Goal: Task Accomplishment & Management: Use online tool/utility

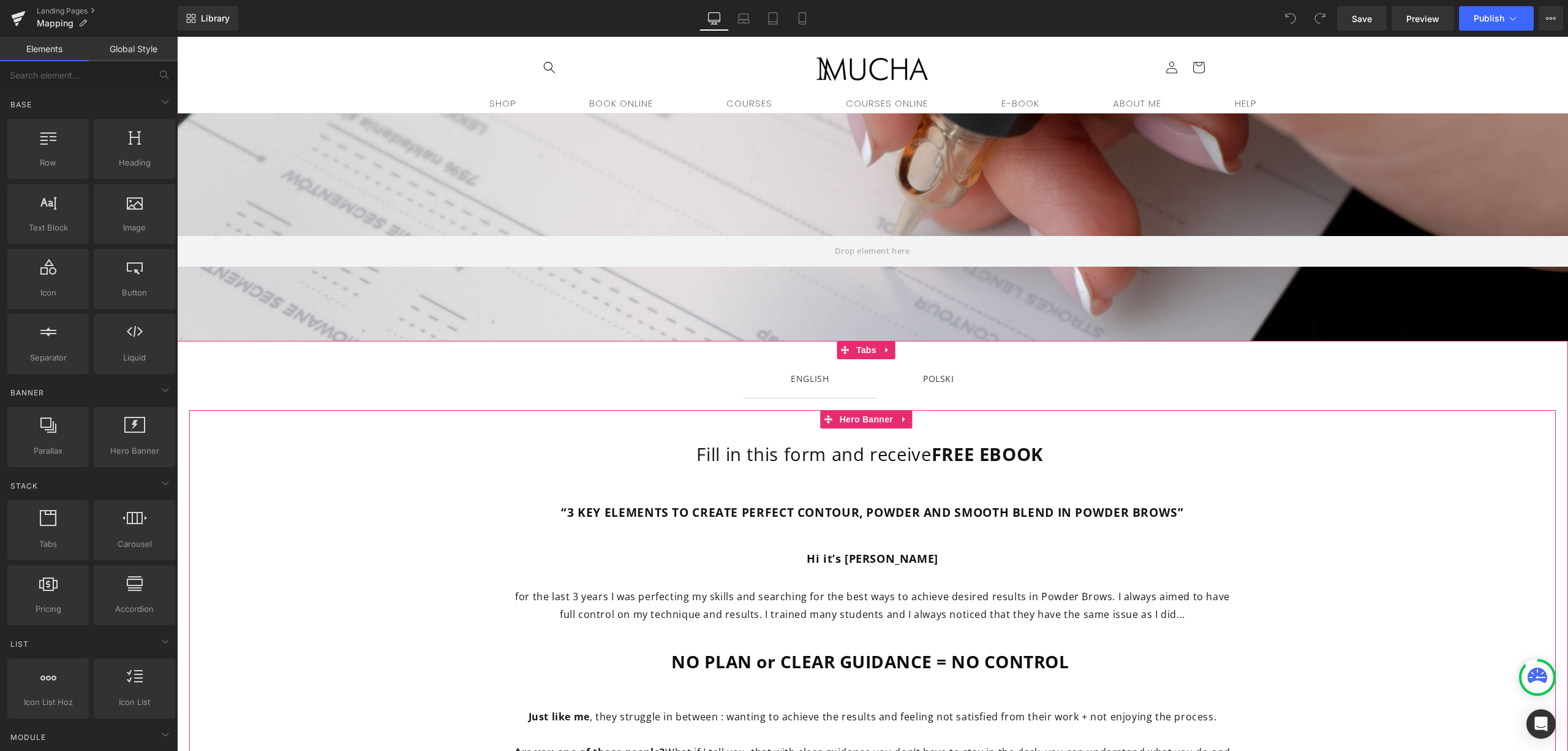
scroll to position [81, 0]
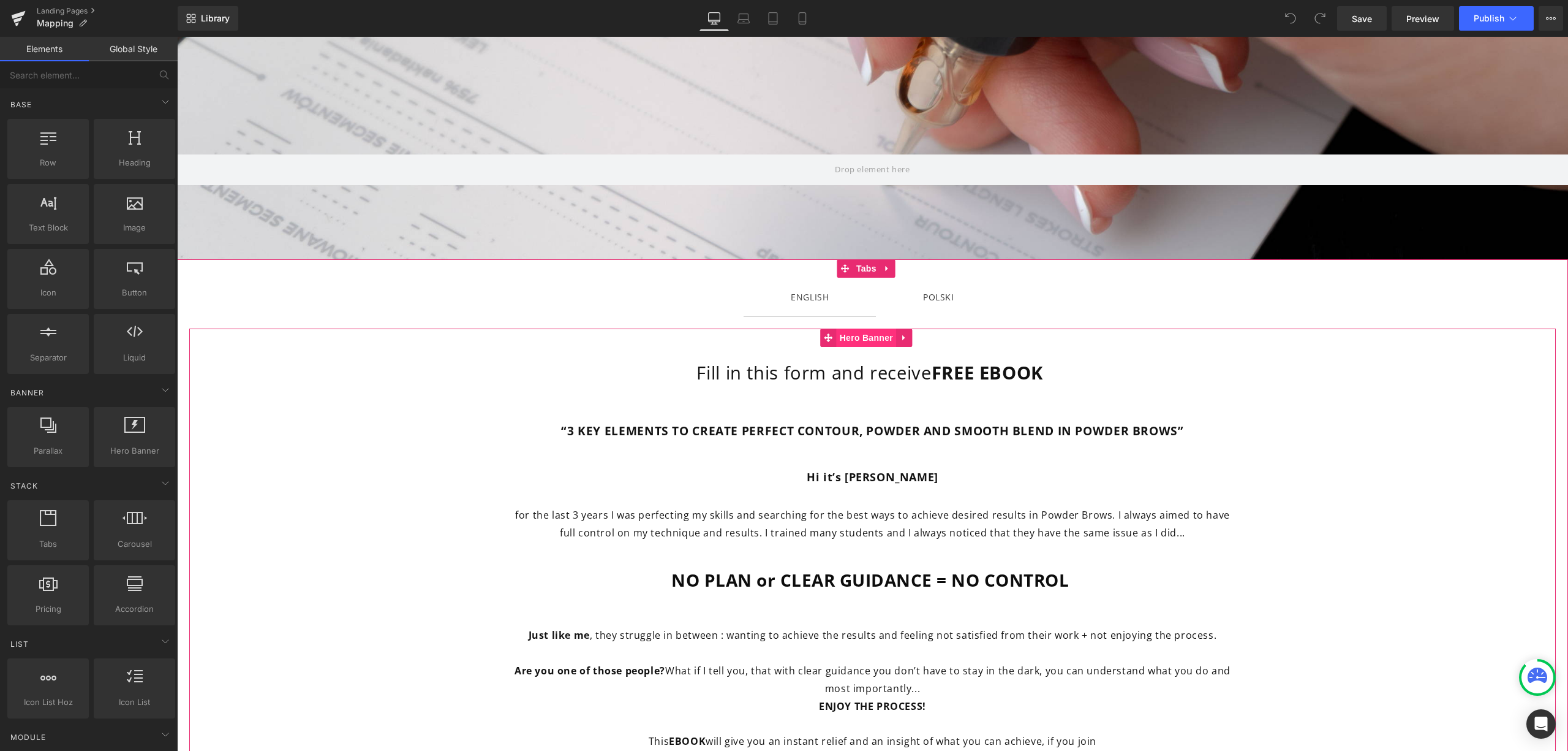
click at [868, 337] on span "Hero Banner" at bounding box center [866, 337] width 59 height 18
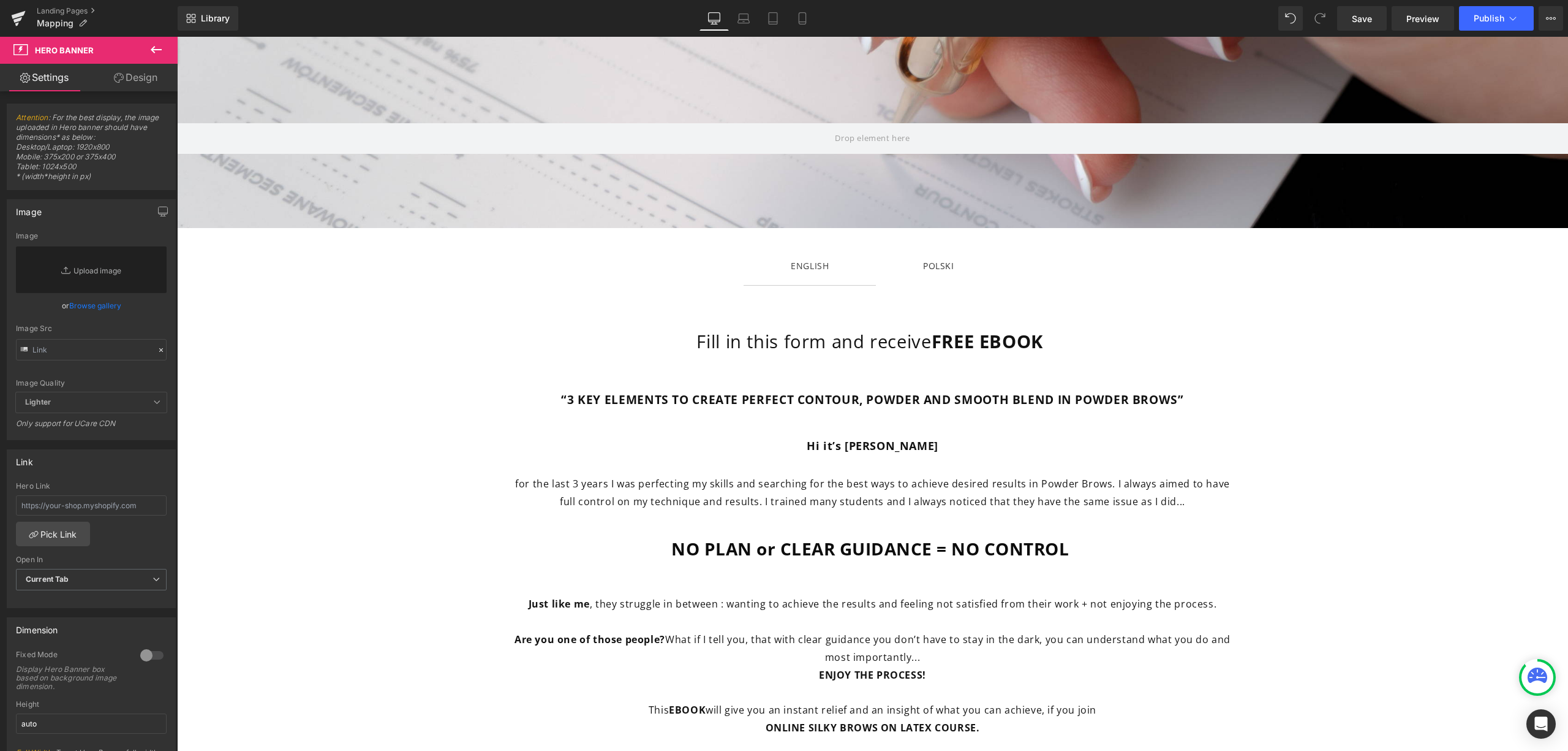
scroll to position [109, 0]
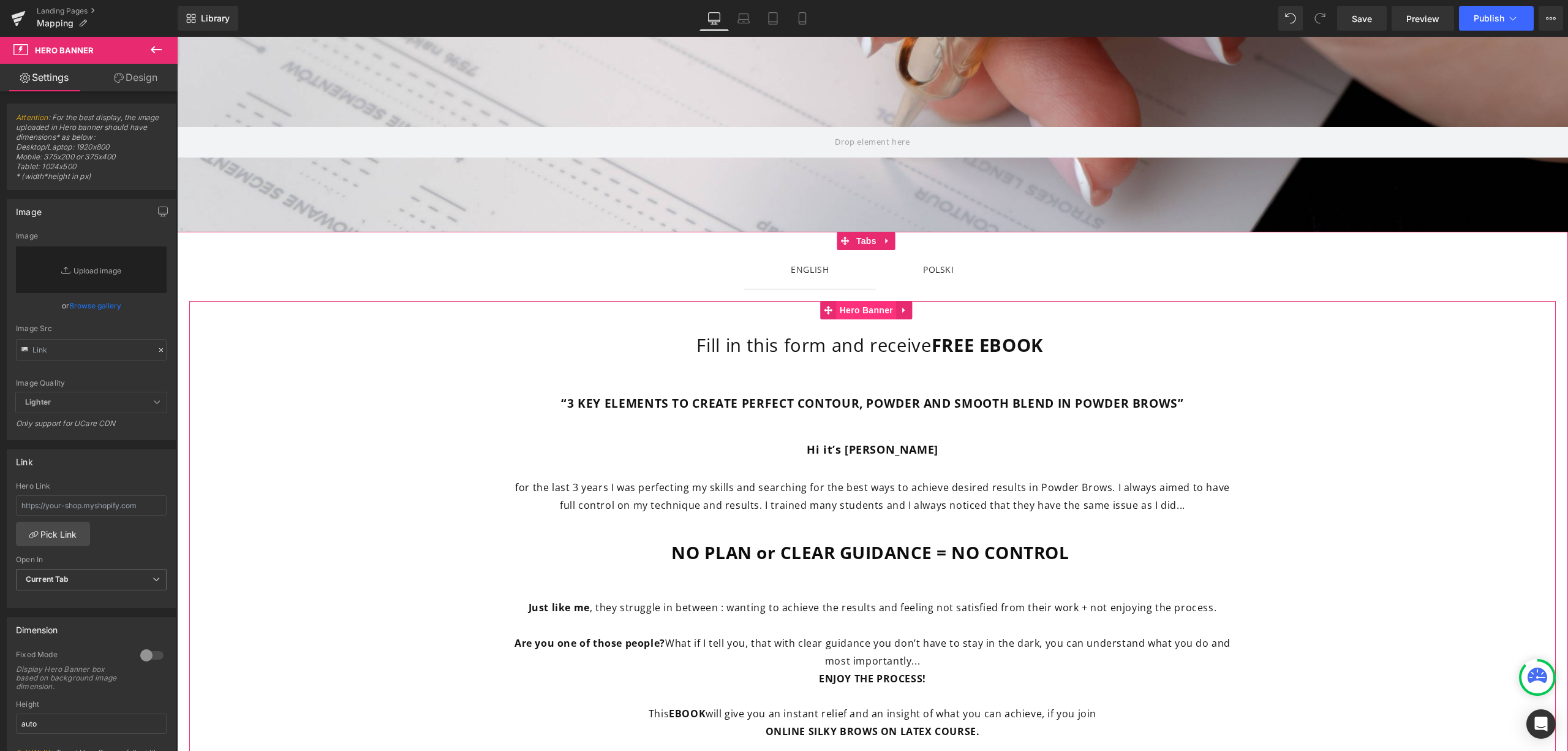
click at [863, 306] on span "Hero Banner" at bounding box center [866, 310] width 59 height 18
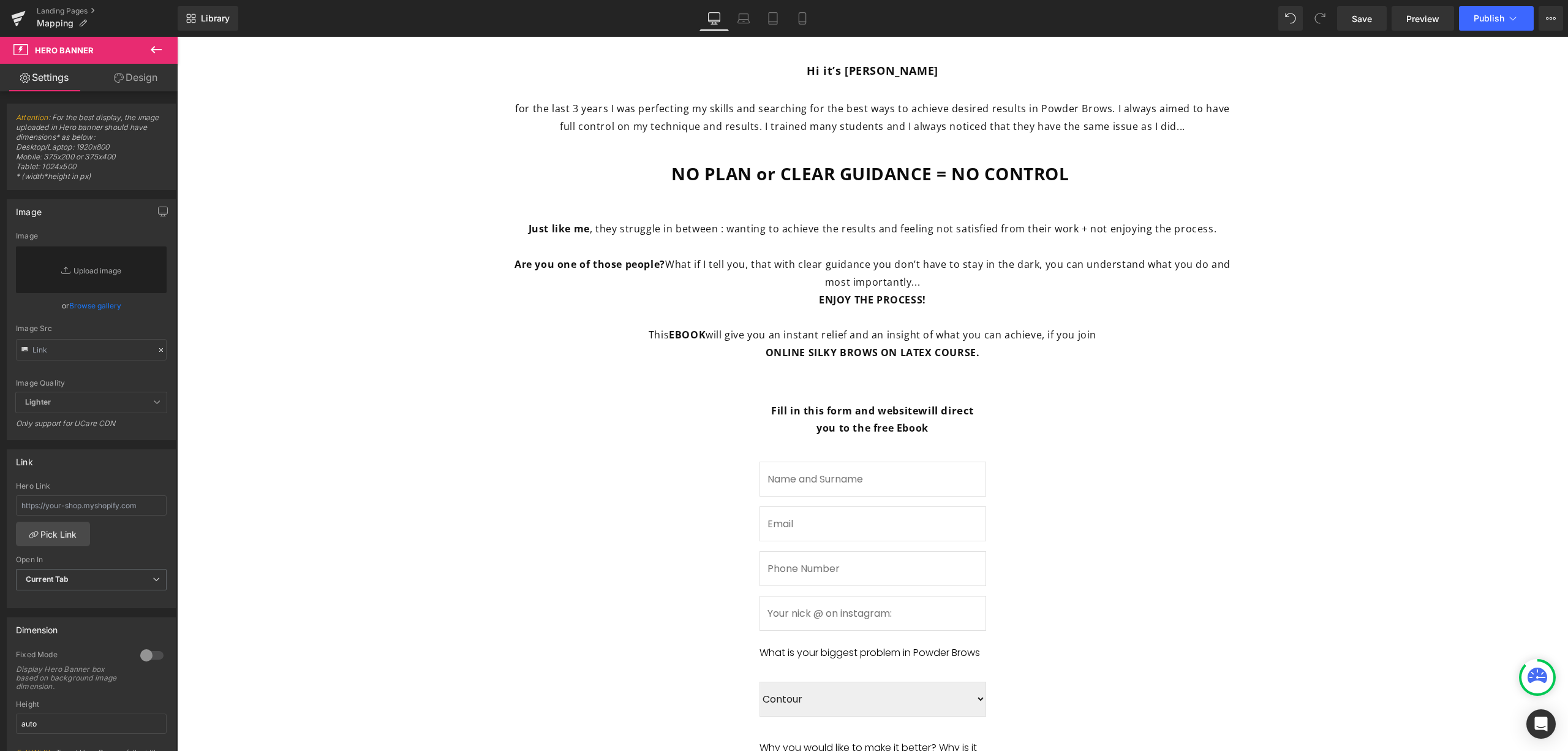
scroll to position [518, 0]
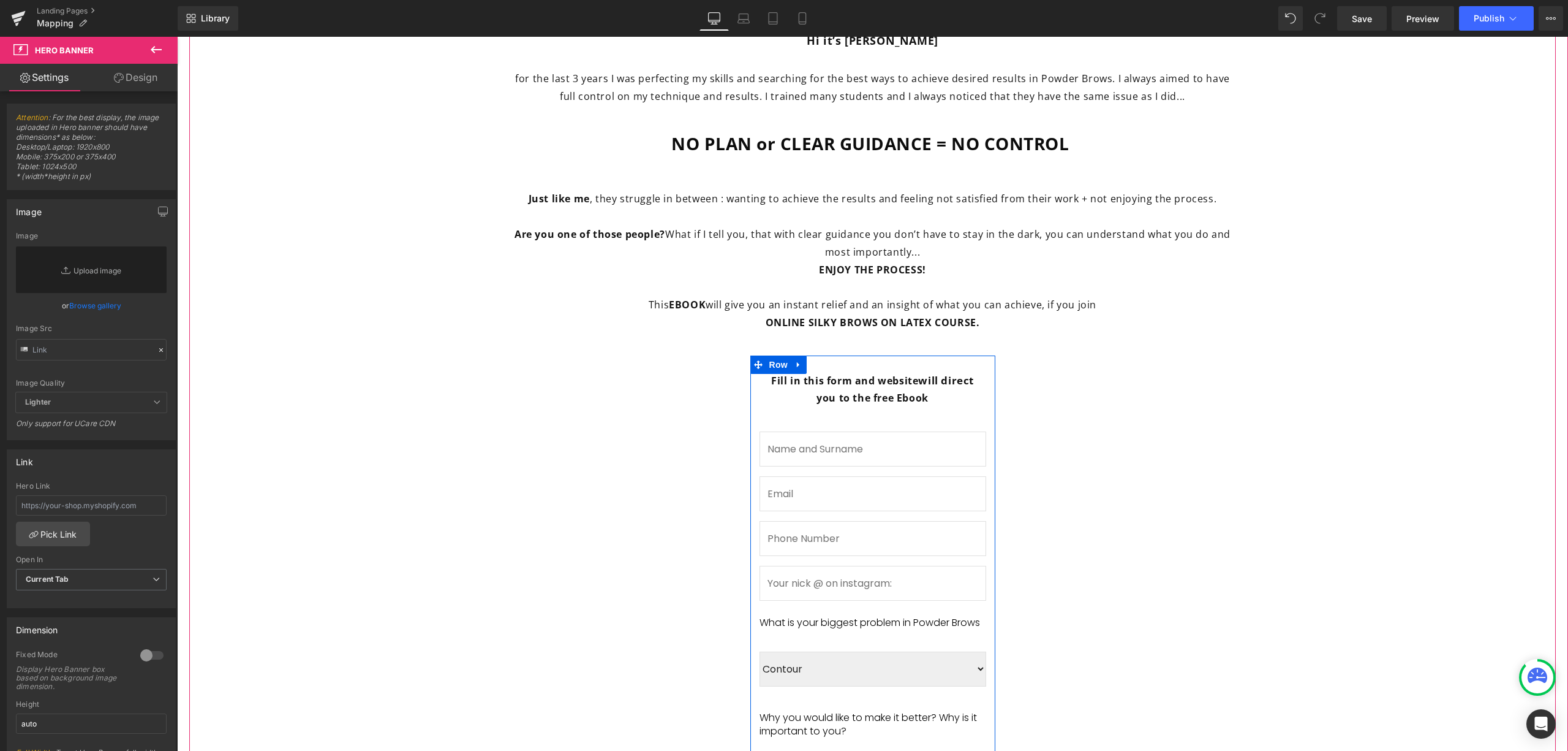
drag, startPoint x: 770, startPoint y: 362, endPoint x: 679, endPoint y: 430, distance: 113.6
click at [771, 362] on span "Row" at bounding box center [778, 365] width 24 height 18
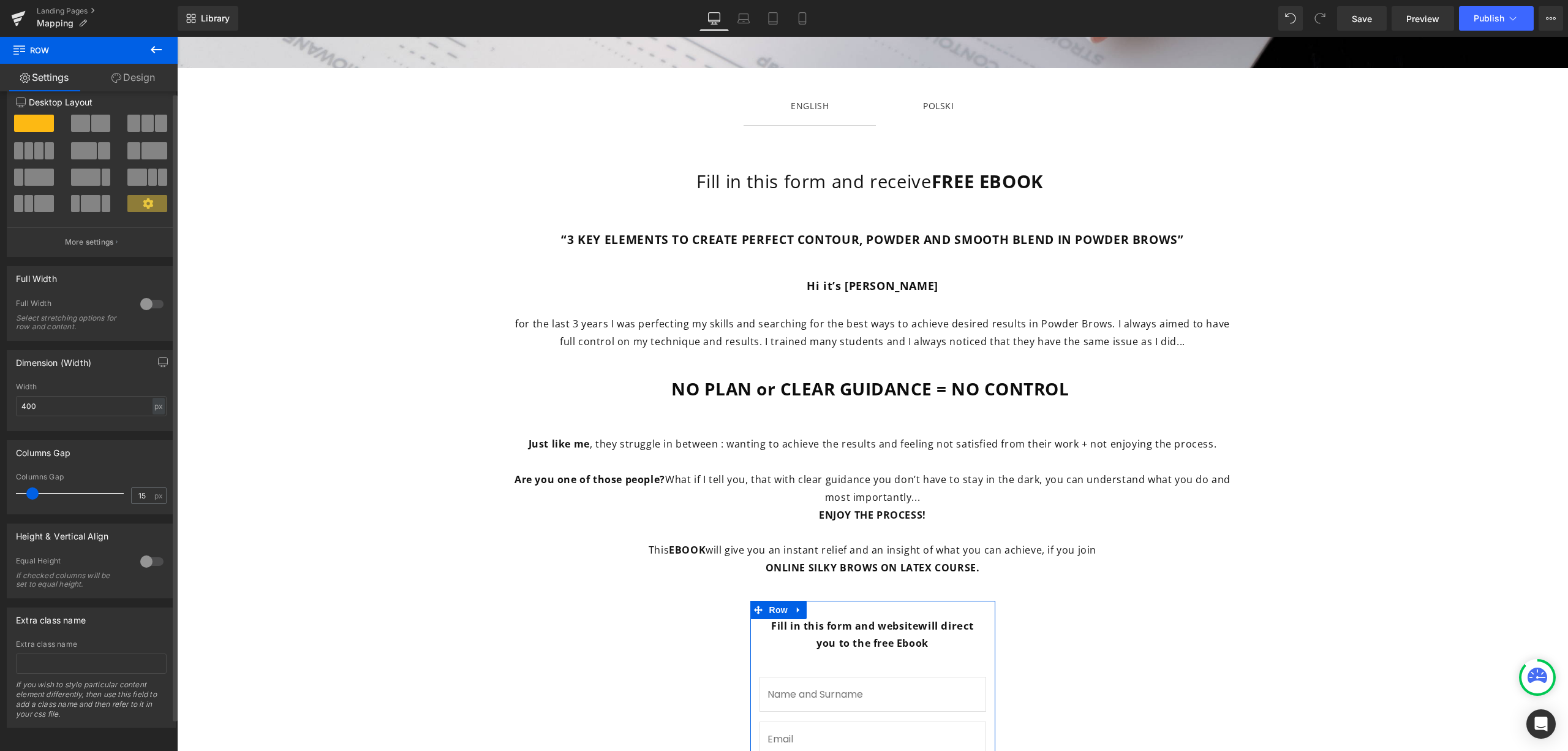
scroll to position [0, 0]
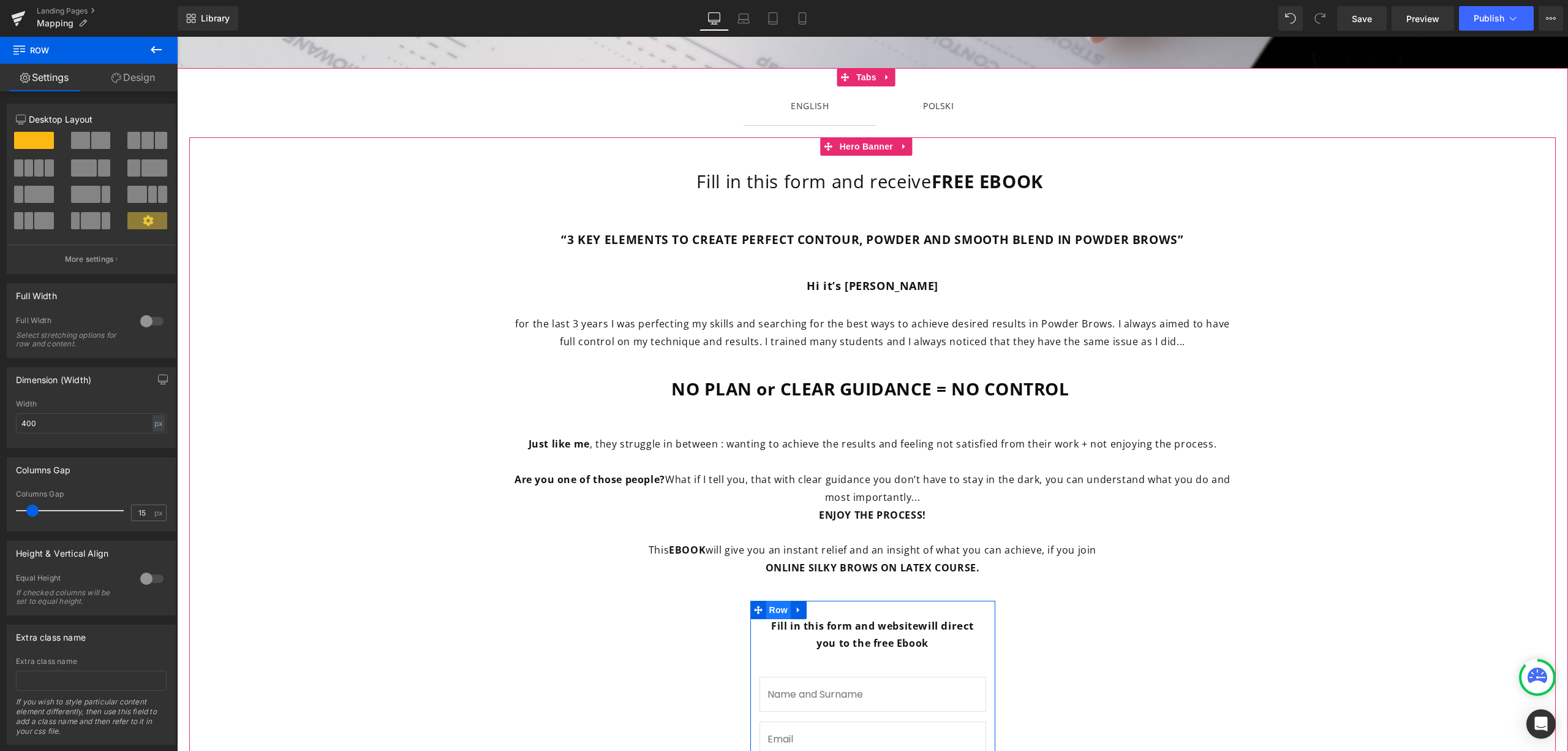
click at [771, 607] on span "Row" at bounding box center [778, 610] width 24 height 18
click at [850, 686] on span "Contact Form" at bounding box center [873, 687] width 64 height 18
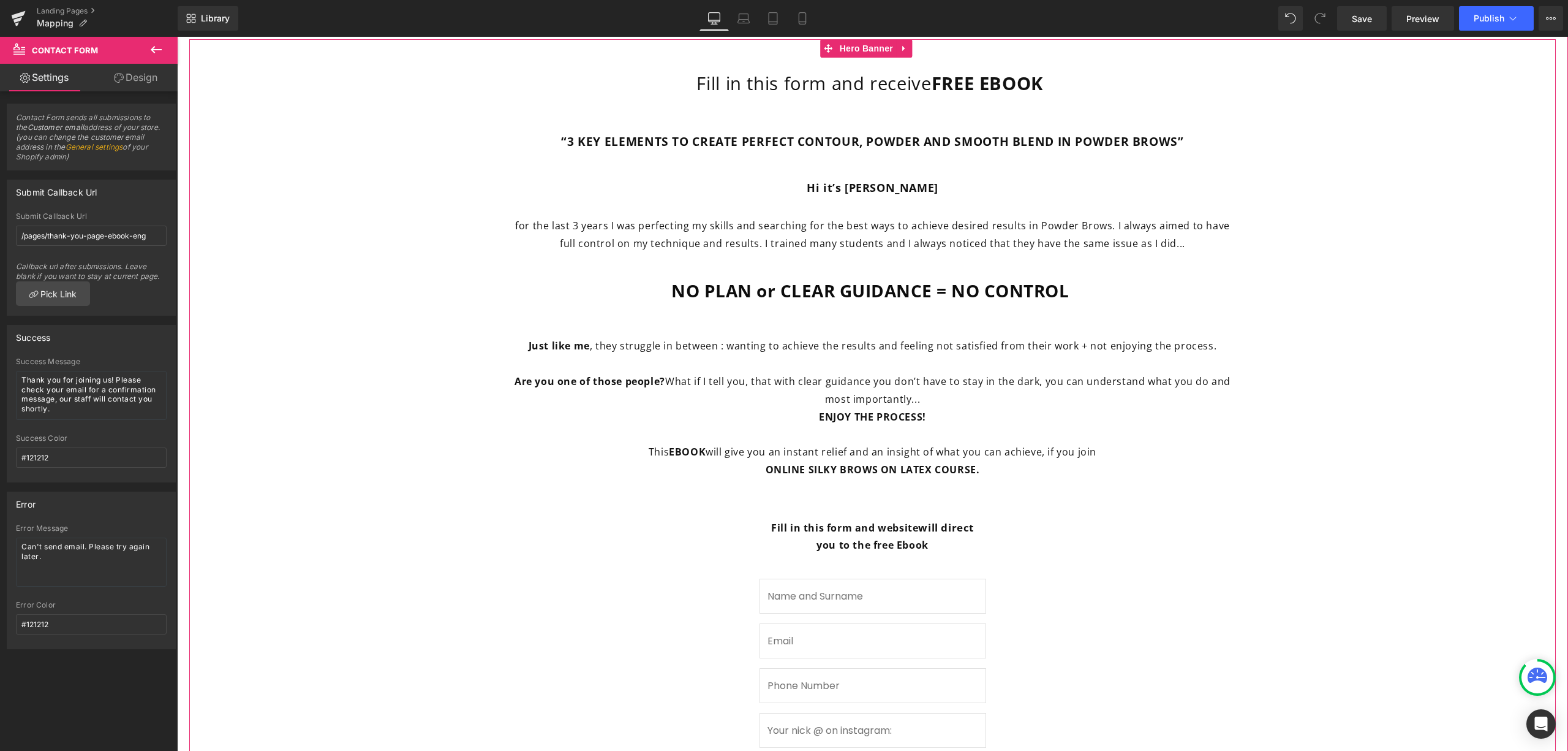
scroll to position [518, 0]
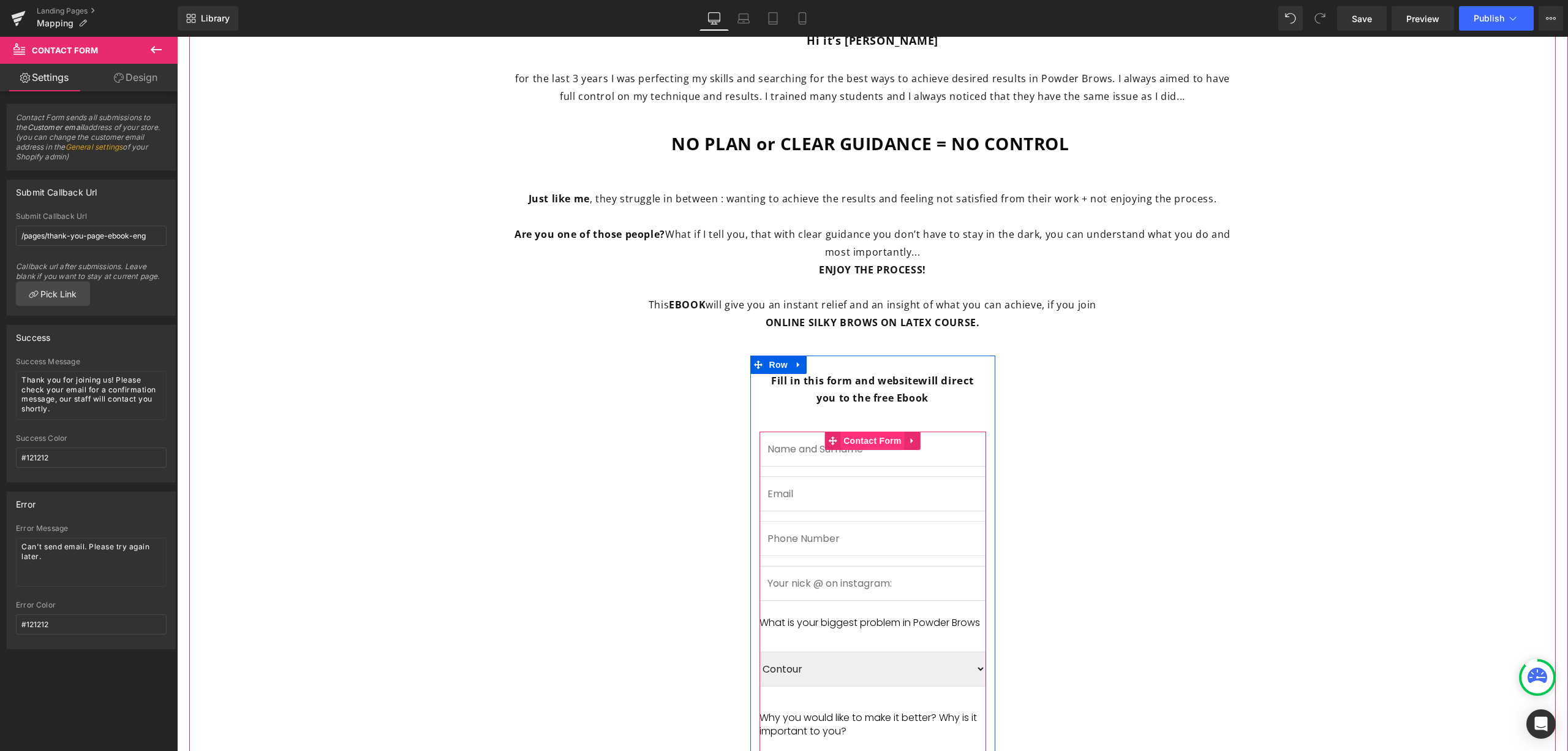
click at [853, 438] on span "Contact Form" at bounding box center [873, 440] width 64 height 18
click at [143, 82] on link "Design" at bounding box center [136, 77] width 89 height 28
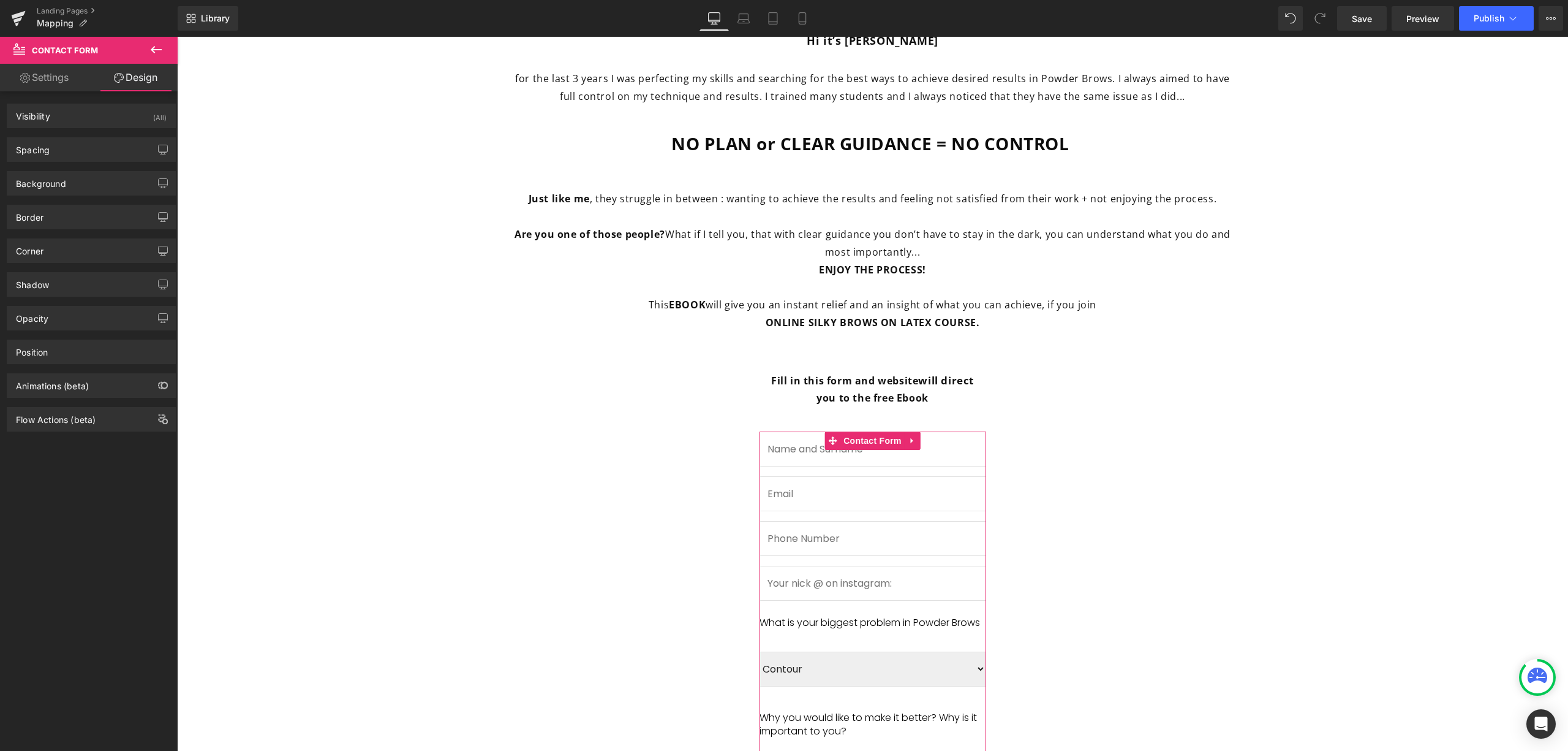
click at [42, 79] on link "Settings" at bounding box center [44, 77] width 89 height 28
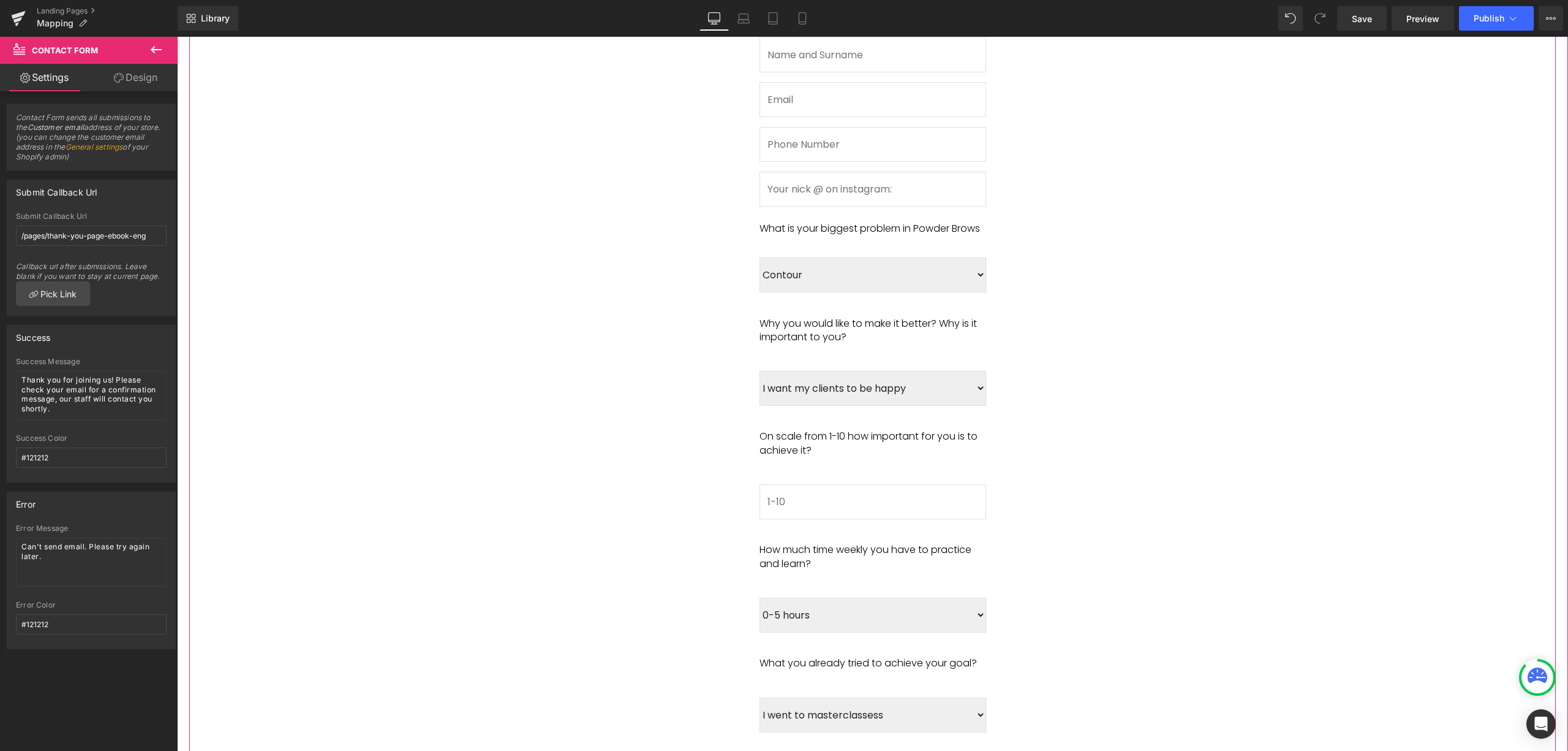
scroll to position [764, 0]
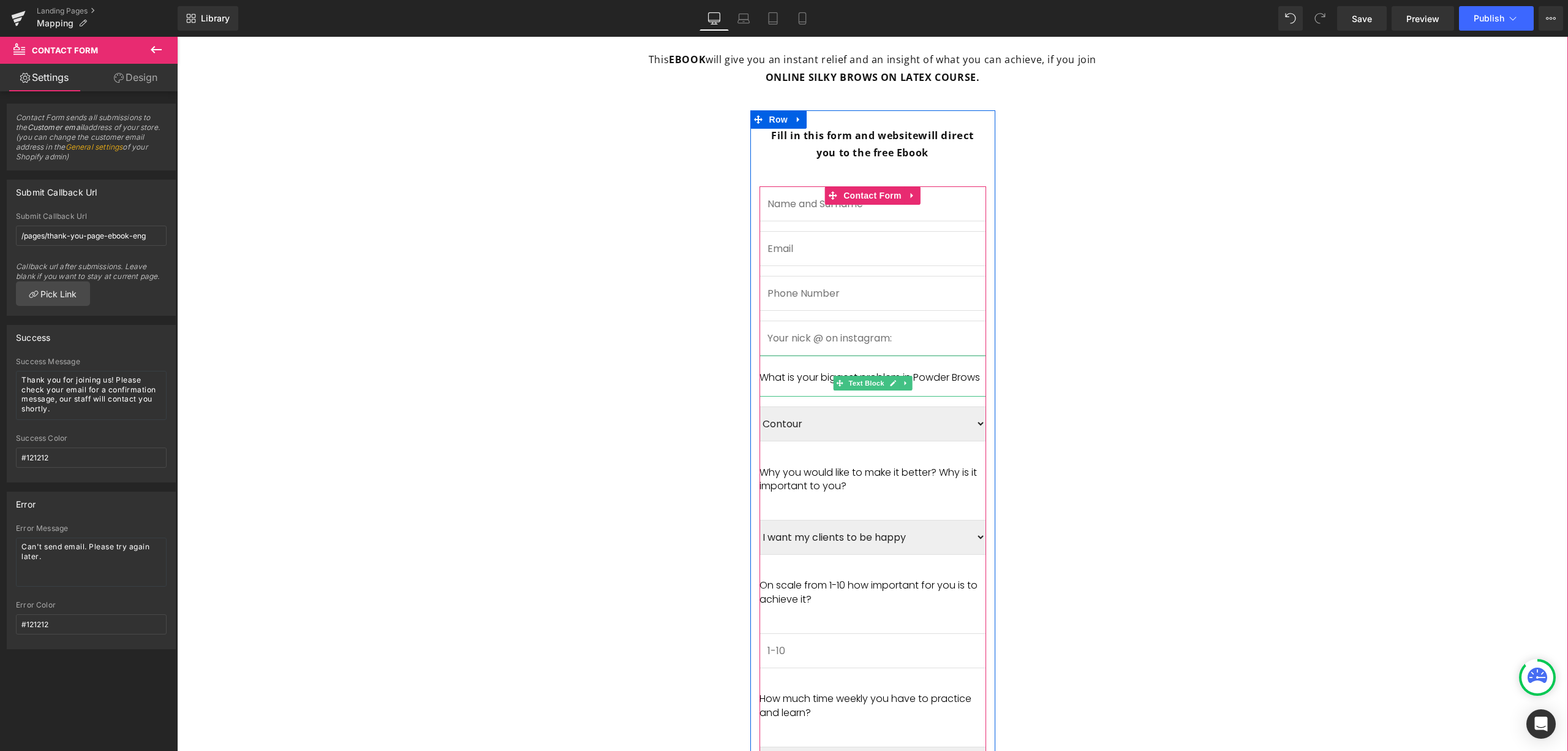
click at [939, 397] on div "What is your biggest problem in Powder Brows" at bounding box center [873, 376] width 227 height 41
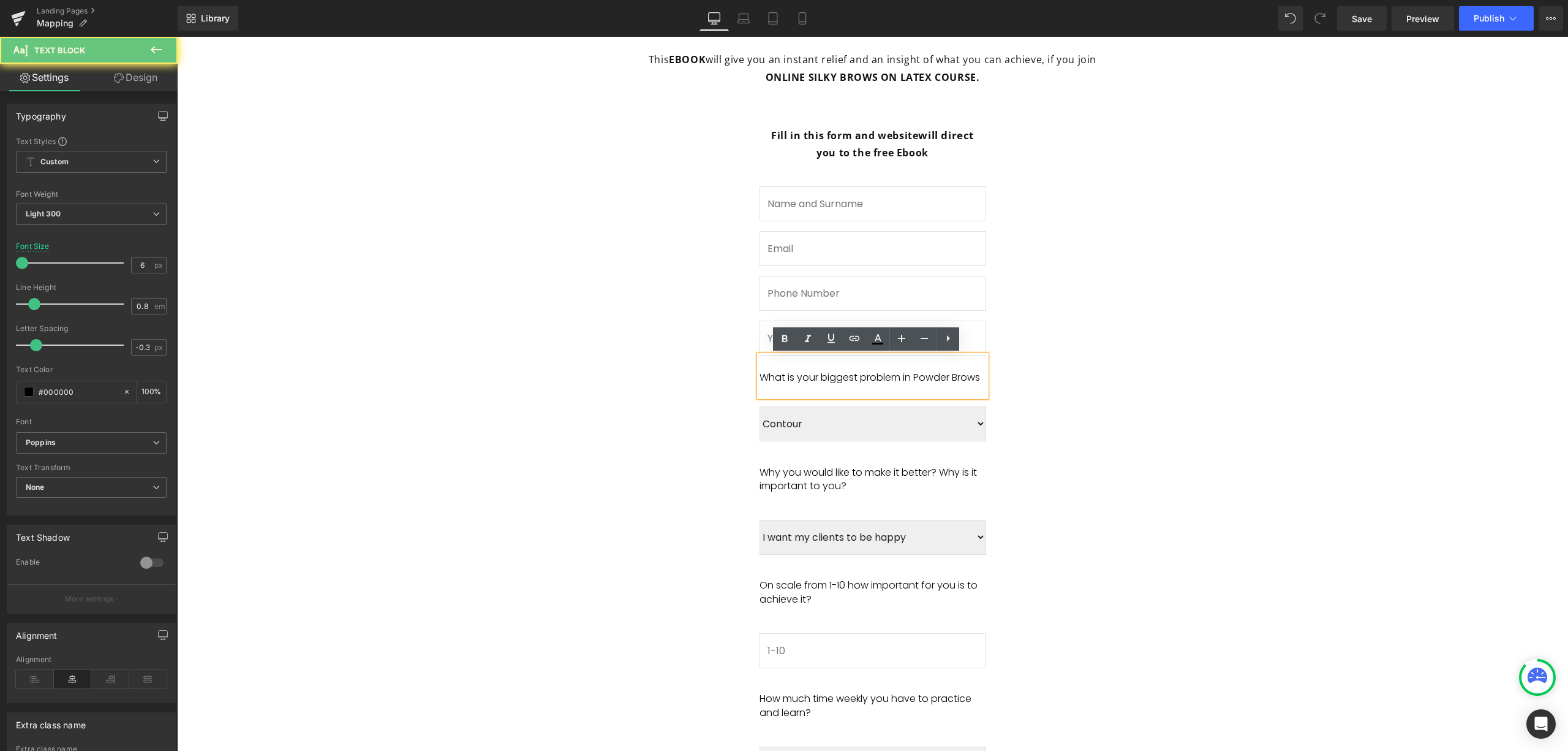
click at [953, 381] on p "What is your biggest problem in Powder Brows" at bounding box center [873, 378] width 227 height 13
click at [1179, 441] on span "Fill in this form and receive FREE EBOOK Heading “3 KEY ELEMENTS TO CREATE PERF…" at bounding box center [872, 429] width 1366 height 1564
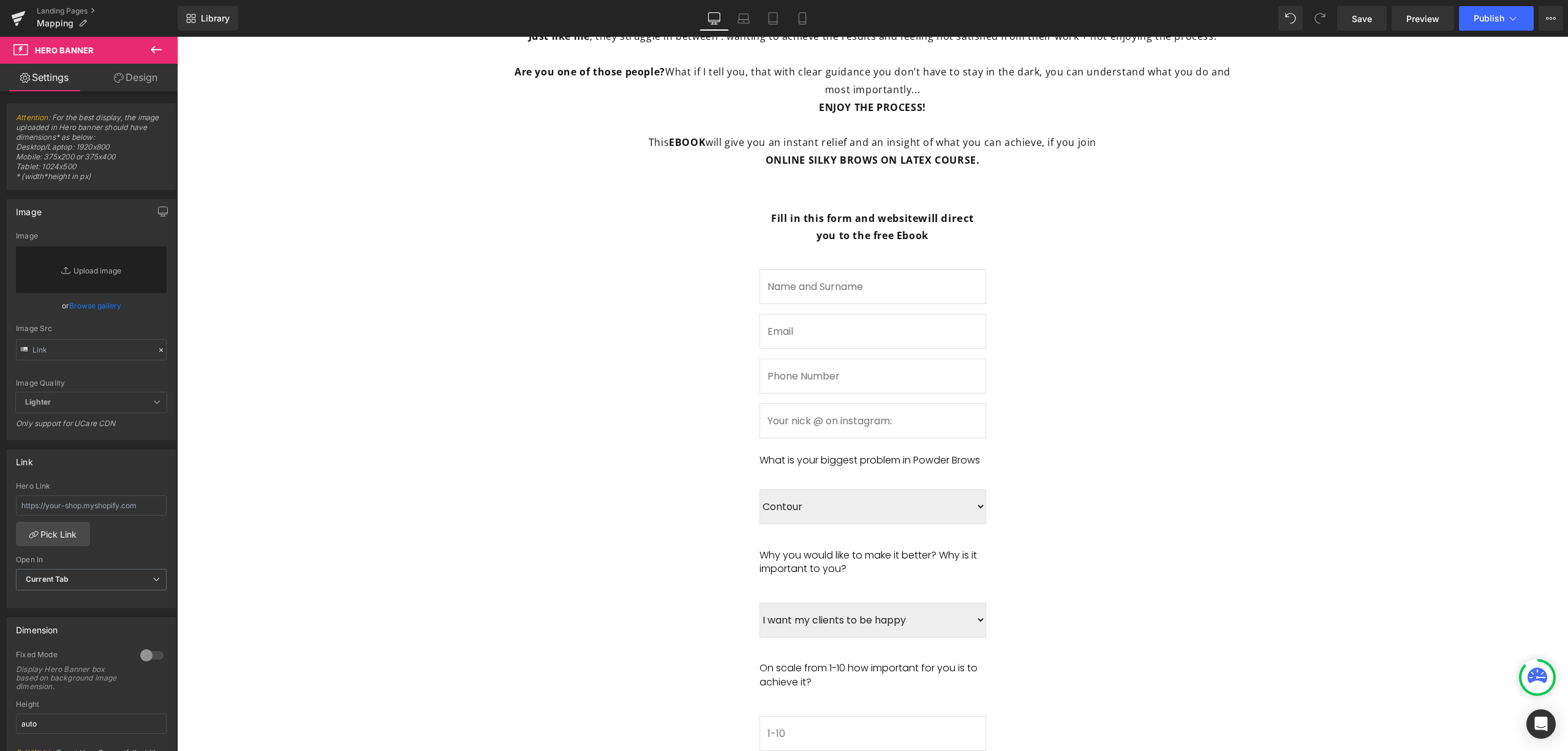
scroll to position [682, 0]
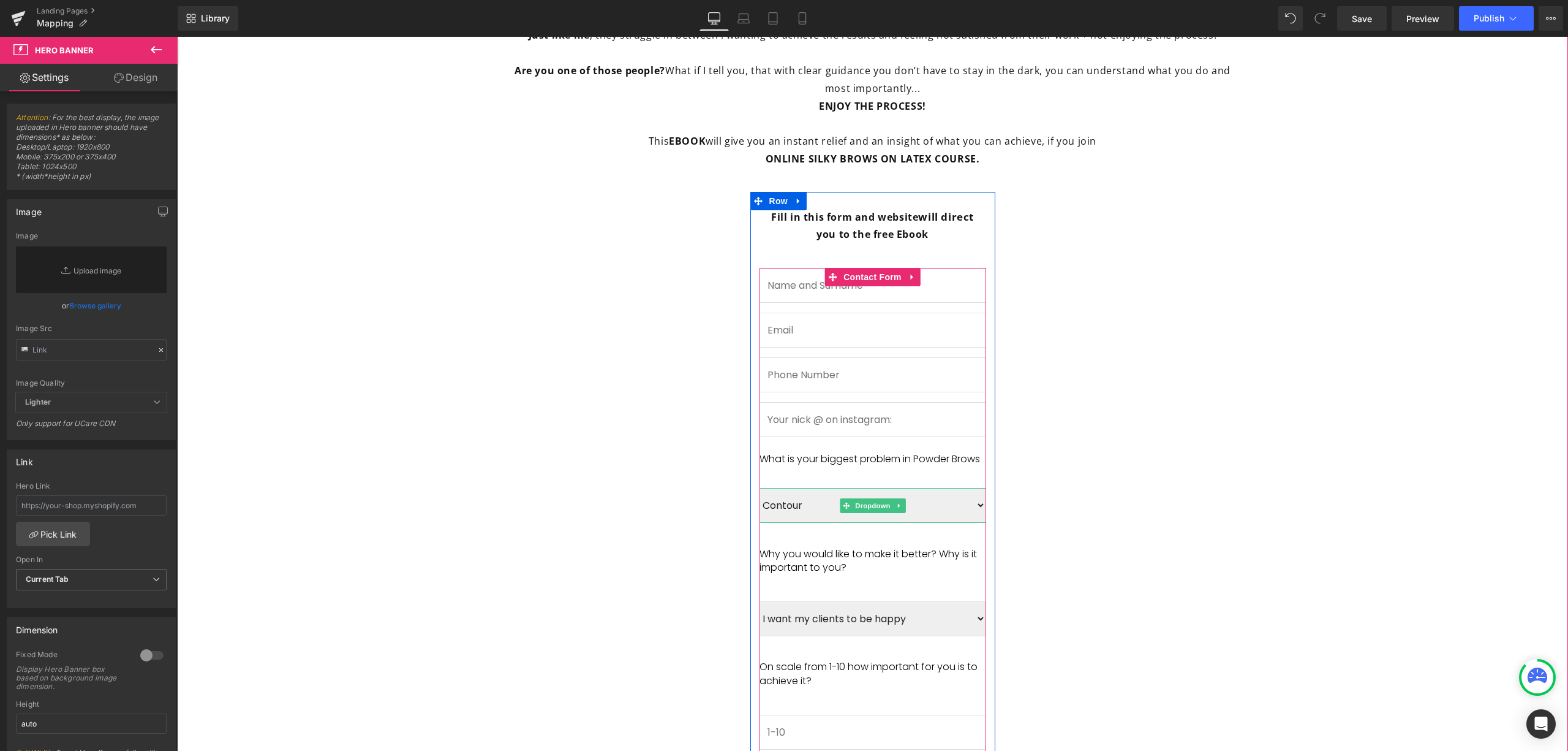
click at [966, 523] on select "Contour Gradient Mapping Colour choice Colour retention" at bounding box center [873, 506] width 227 height 35
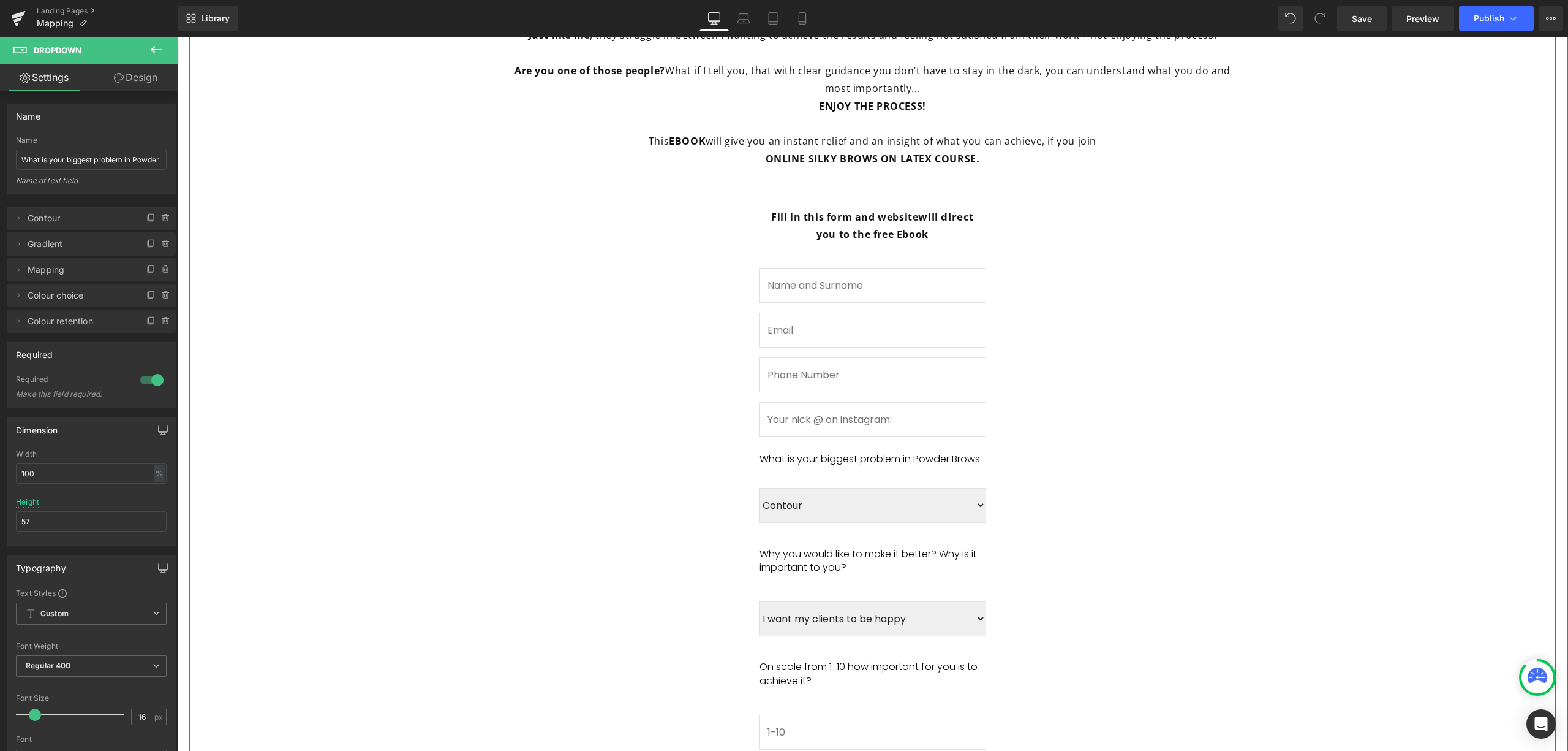
click at [1241, 488] on span "Fill in this form and receive FREE EBOOK Heading “3 KEY ELEMENTS TO CREATE PERF…" at bounding box center [872, 511] width 1366 height 1564
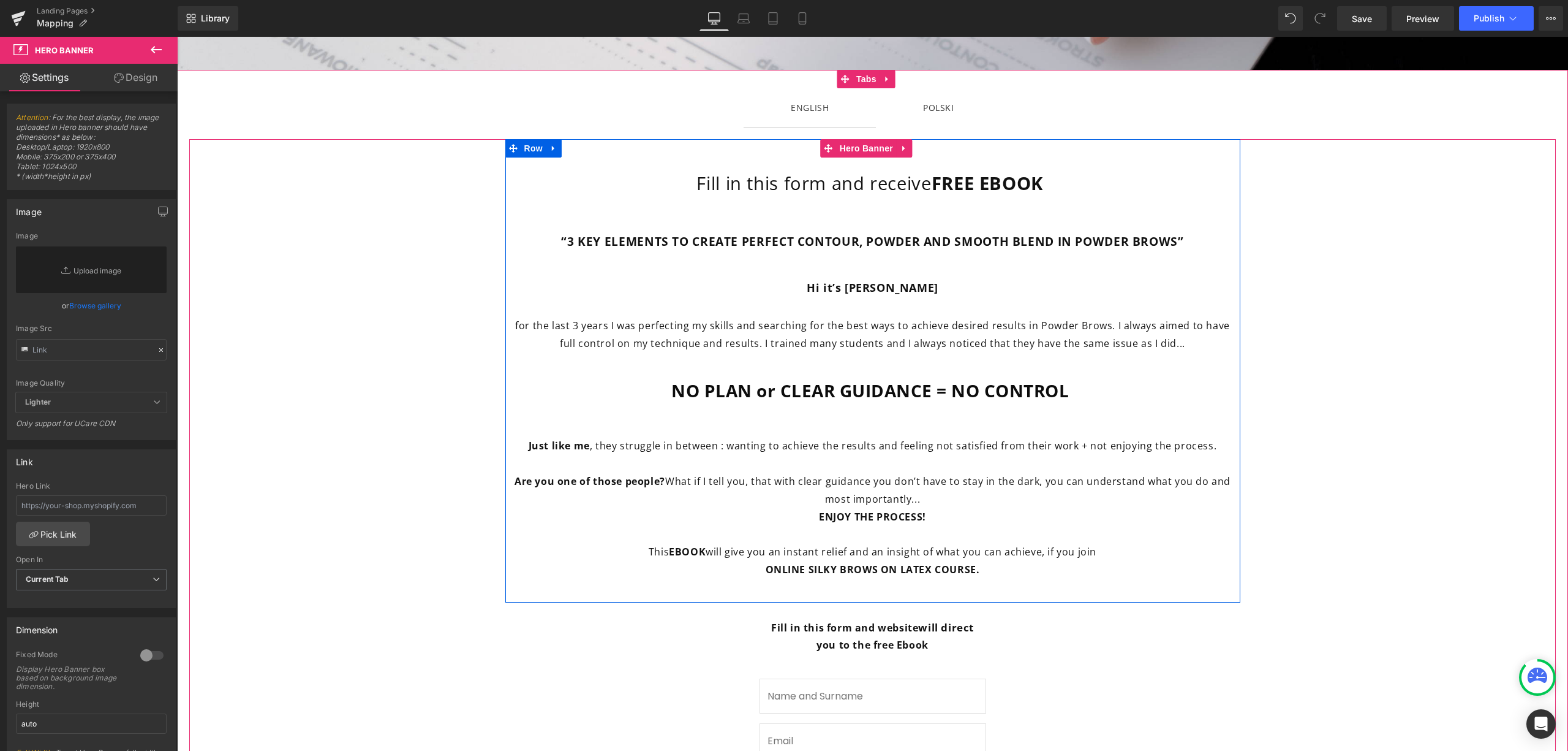
scroll to position [191, 0]
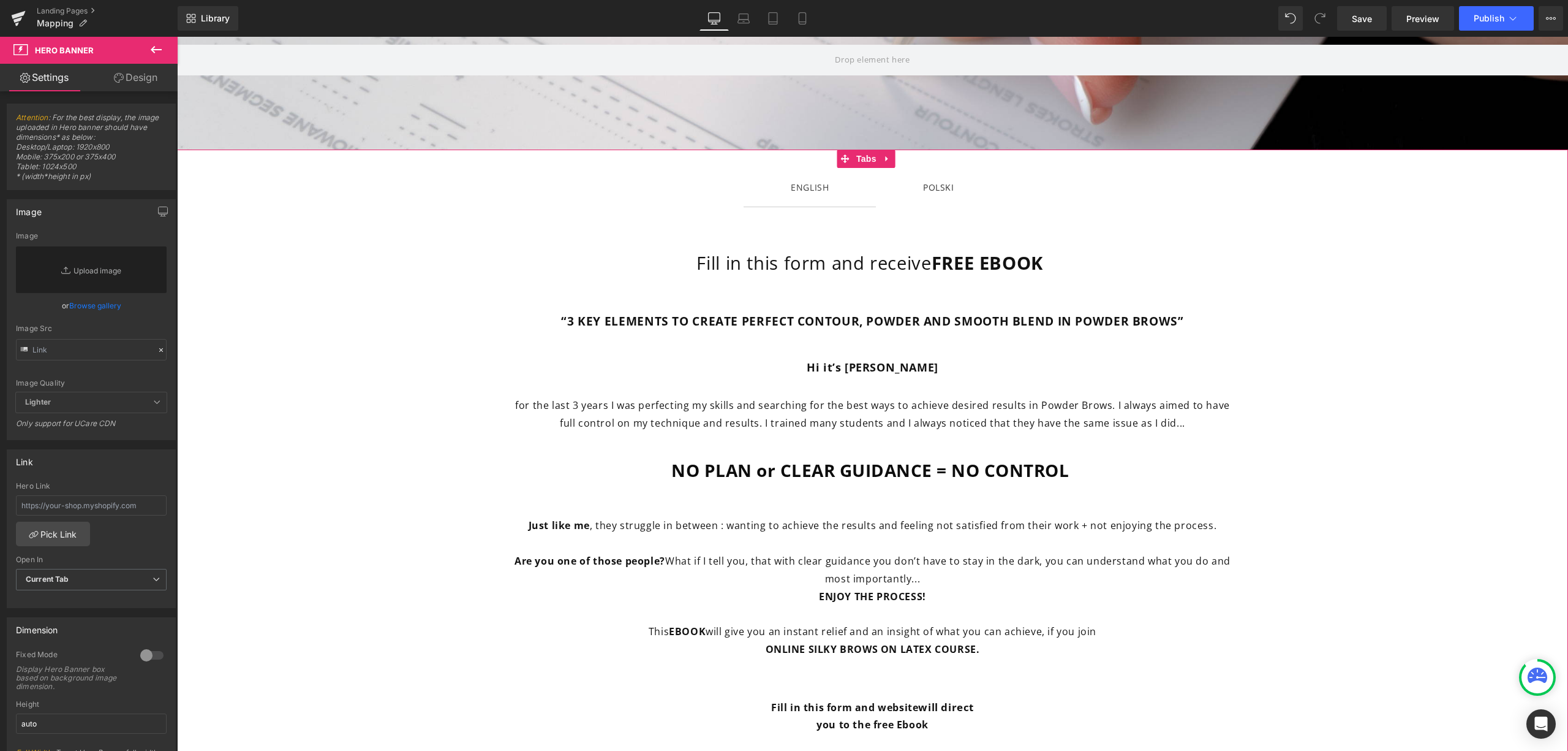
click at [946, 175] on span "POLSKI Text Block" at bounding box center [939, 188] width 126 height 39
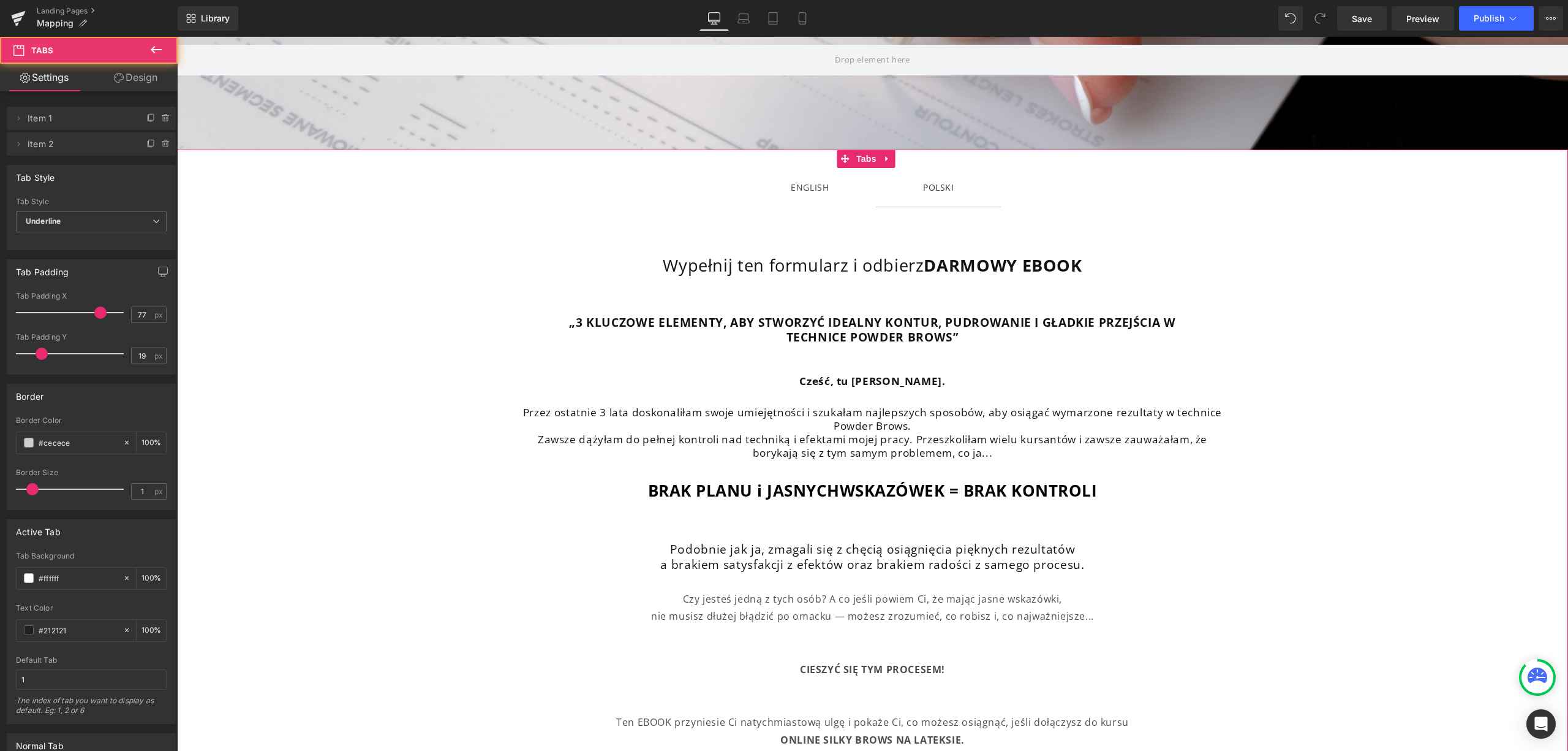
click at [812, 177] on span "ENGLISH Text Block" at bounding box center [810, 188] width 132 height 39
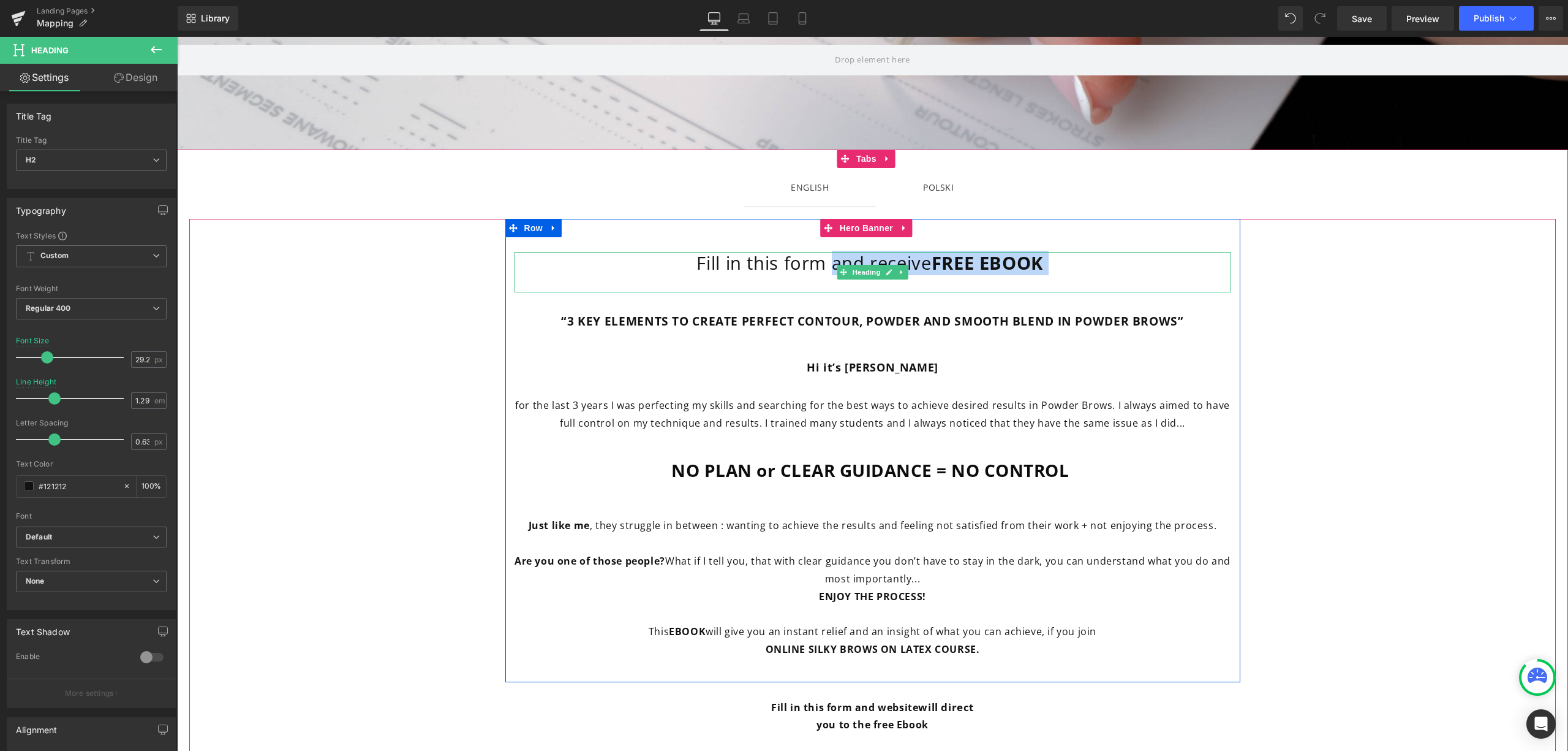
drag, startPoint x: 1044, startPoint y: 266, endPoint x: 824, endPoint y: 258, distance: 220.1
click at [824, 258] on h2 "Fill in this form and receive FREE EBOOK" at bounding box center [873, 264] width 717 height 23
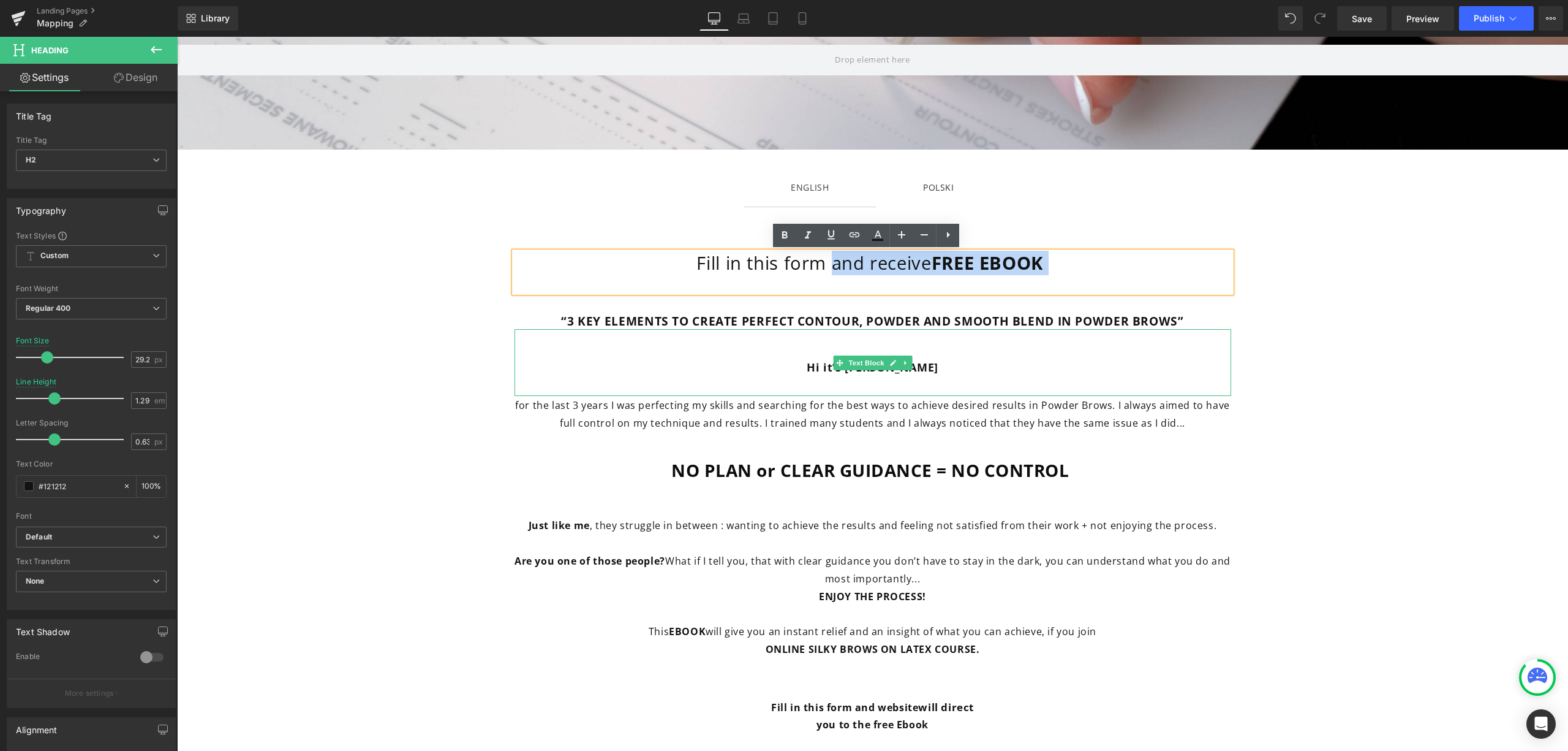
click at [969, 388] on div "Hi it’s [PERSON_NAME]" at bounding box center [873, 363] width 717 height 67
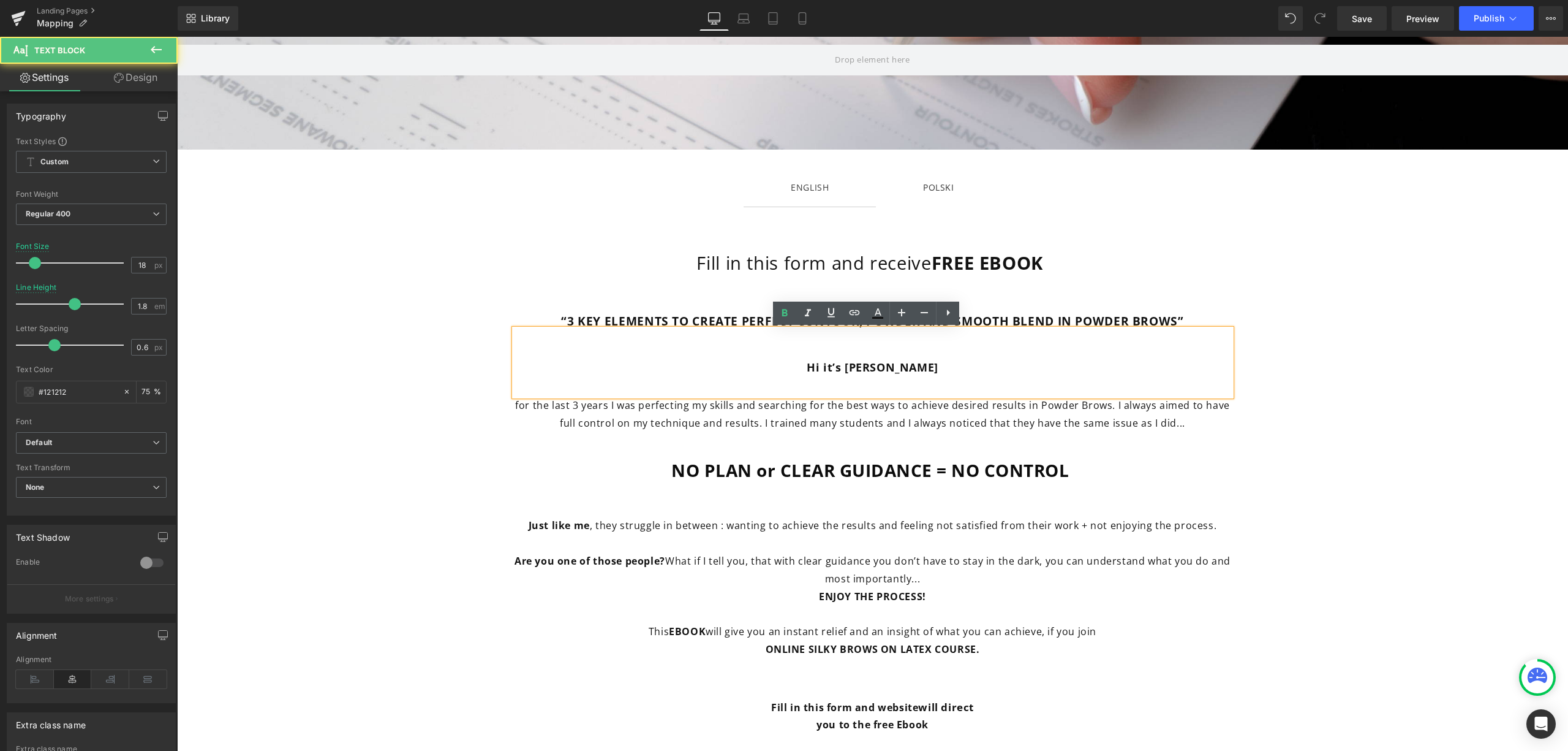
click at [955, 272] on strong "FREE EBOOK" at bounding box center [987, 262] width 111 height 24
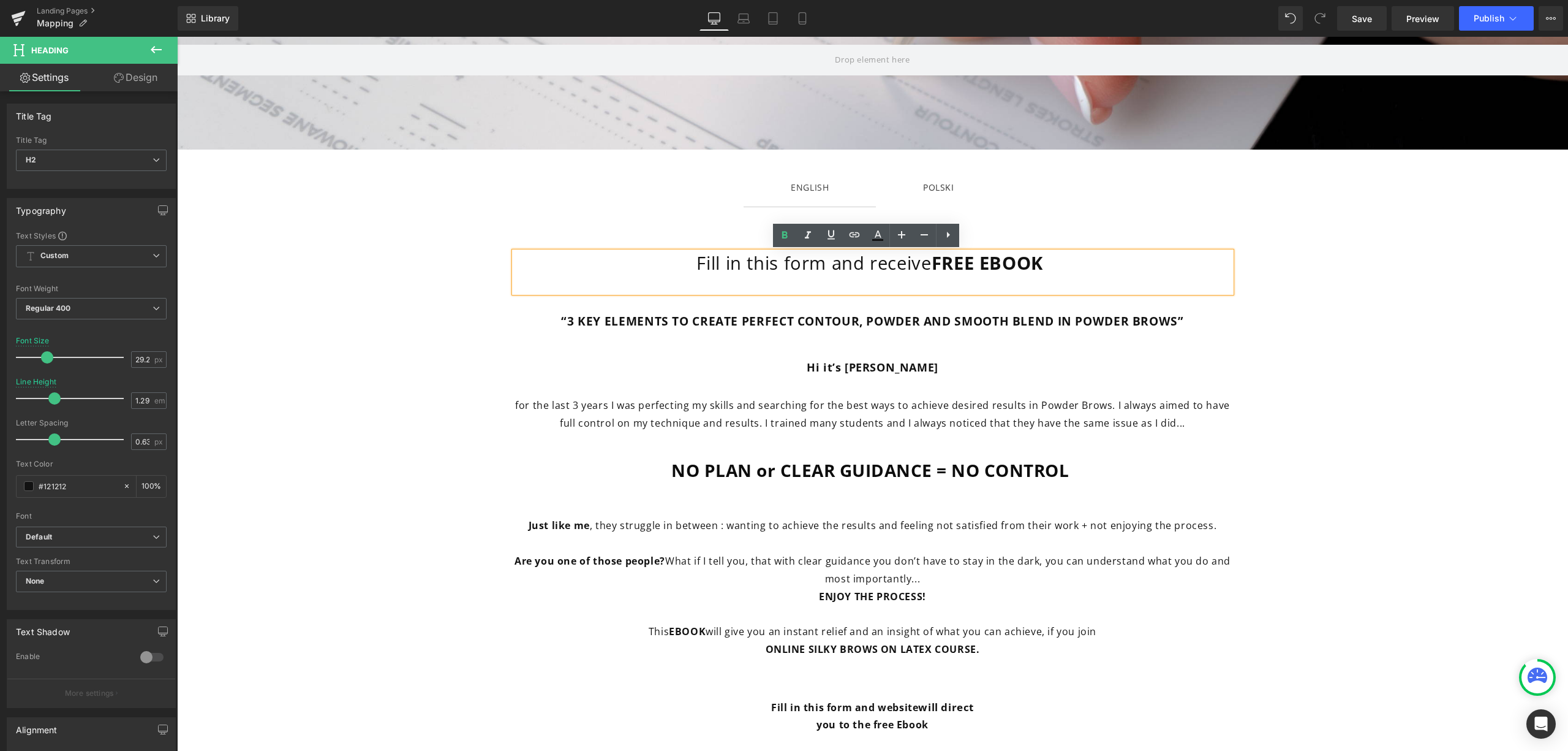
click at [955, 272] on strong "FREE EBOOK" at bounding box center [987, 262] width 111 height 24
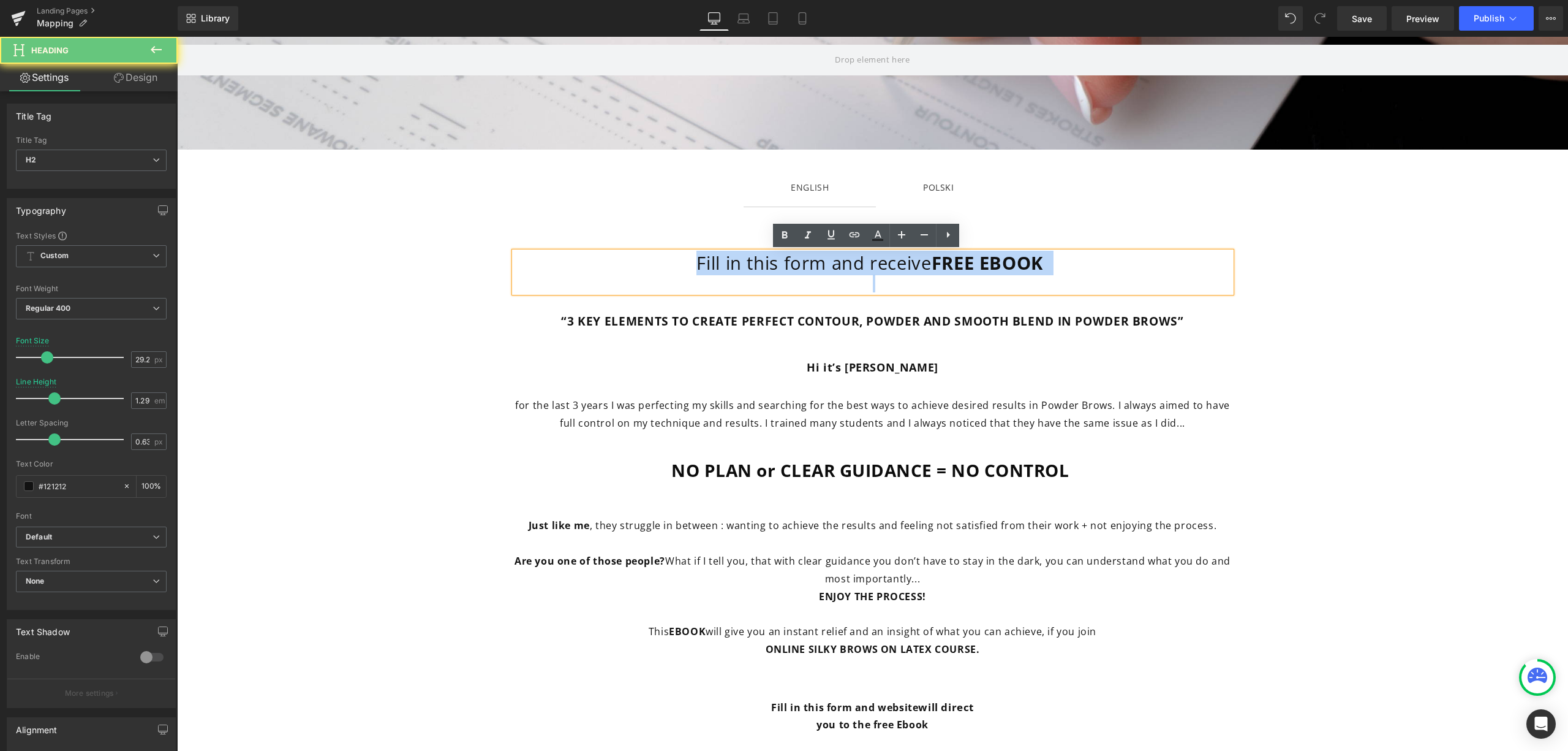
click at [1001, 265] on strong "FREE EBOOK" at bounding box center [987, 262] width 111 height 24
drag, startPoint x: 1044, startPoint y: 263, endPoint x: 1022, endPoint y: 280, distance: 27.8
click at [827, 258] on h2 "Fill in this form and receive FREE EBOOK" at bounding box center [873, 264] width 717 height 23
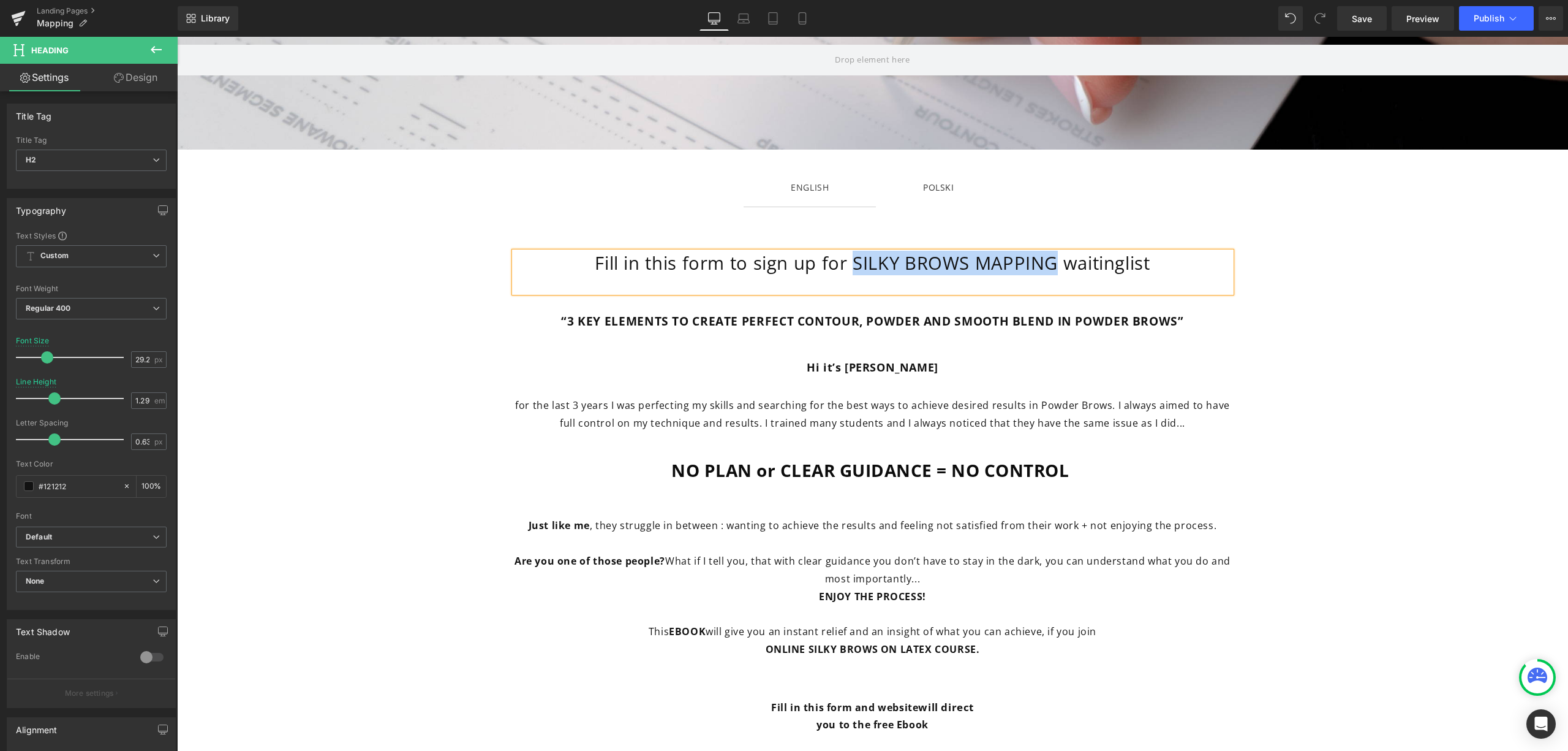
drag, startPoint x: 1048, startPoint y: 265, endPoint x: 844, endPoint y: 264, distance: 204.0
click at [844, 264] on h2 "Fill in this form to sign up for SILKY BROWS MAPPING waitinglist" at bounding box center [873, 264] width 717 height 23
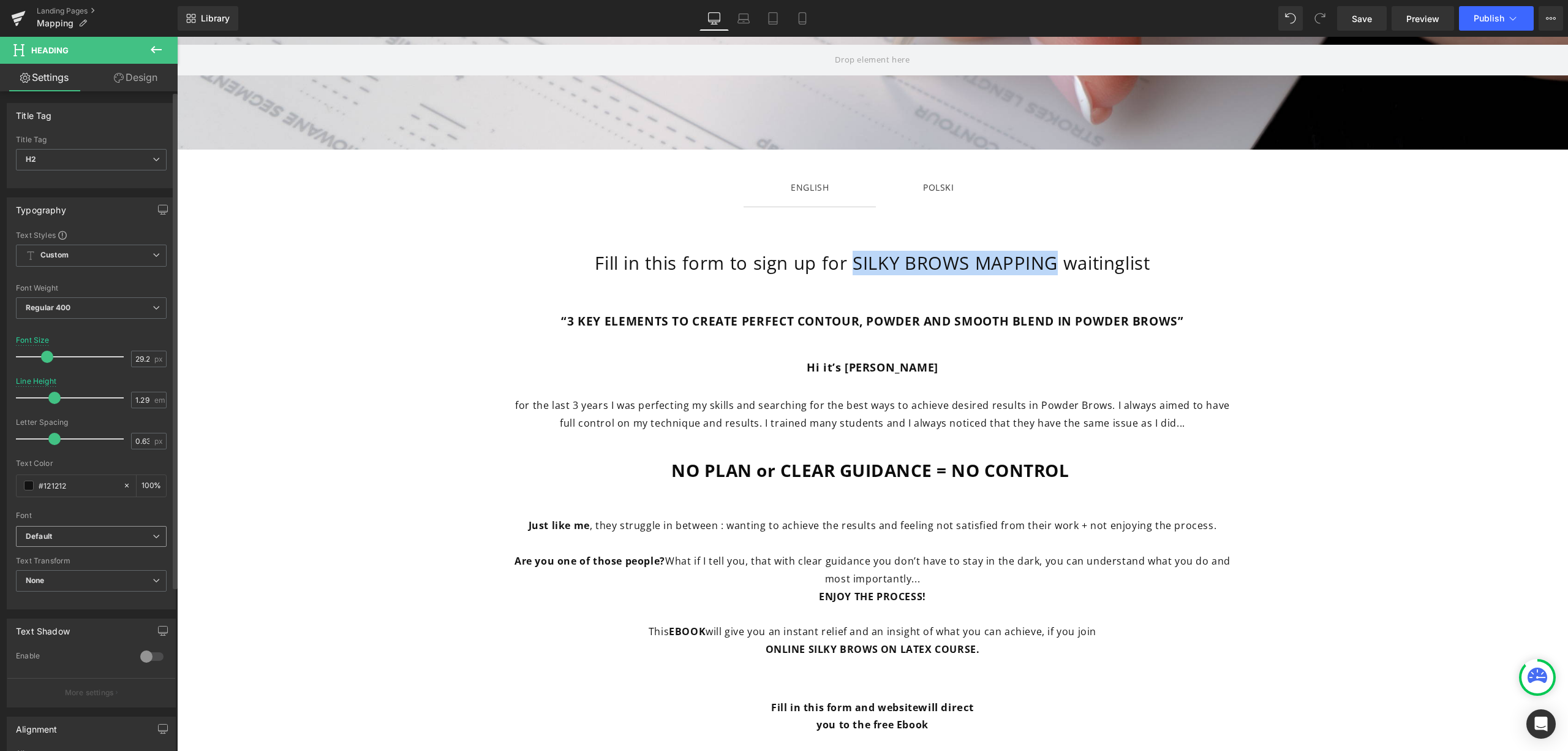
scroll to position [0, 0]
click at [109, 308] on span "Regular 400" at bounding box center [91, 309] width 151 height 22
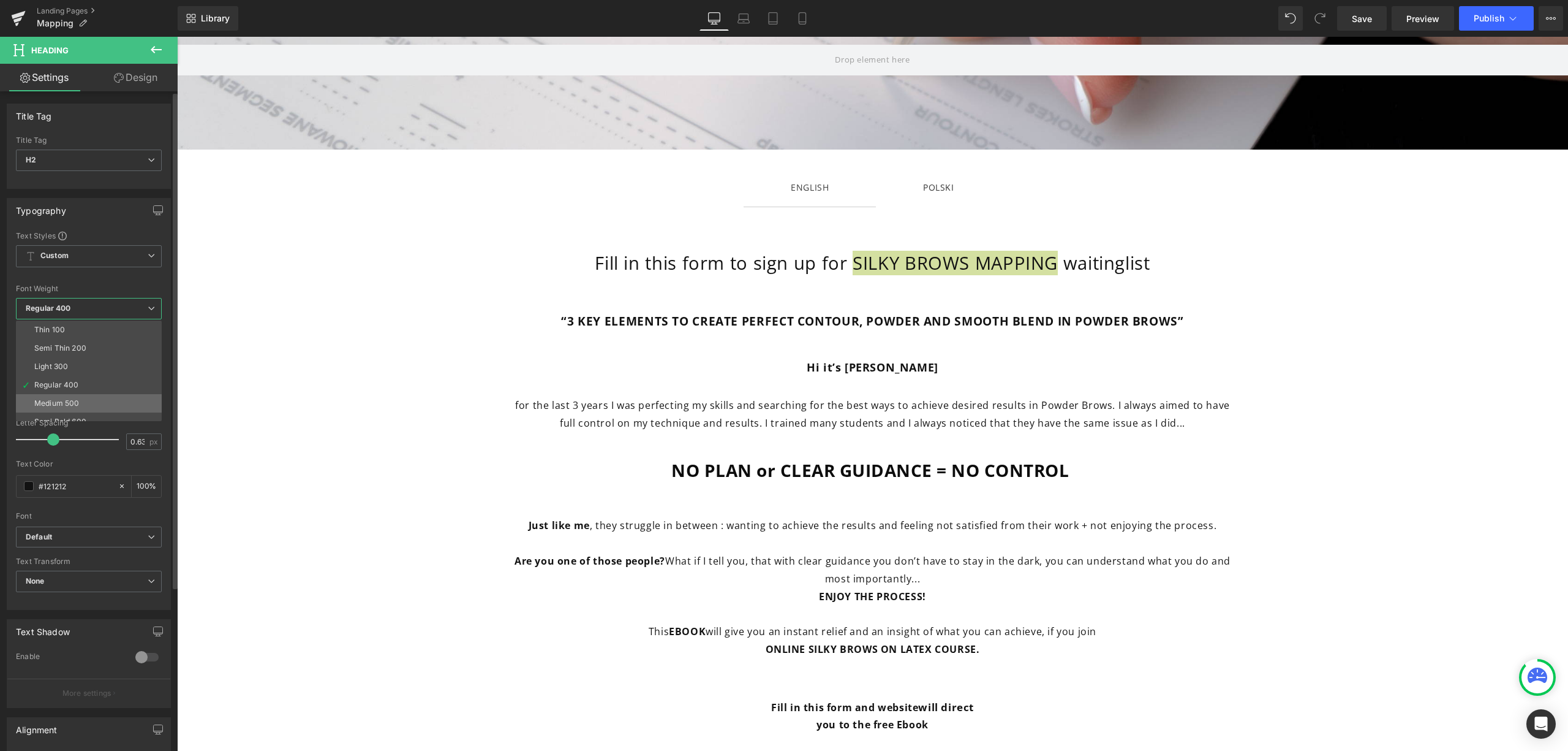
click at [82, 404] on li "Medium 500" at bounding box center [91, 404] width 151 height 18
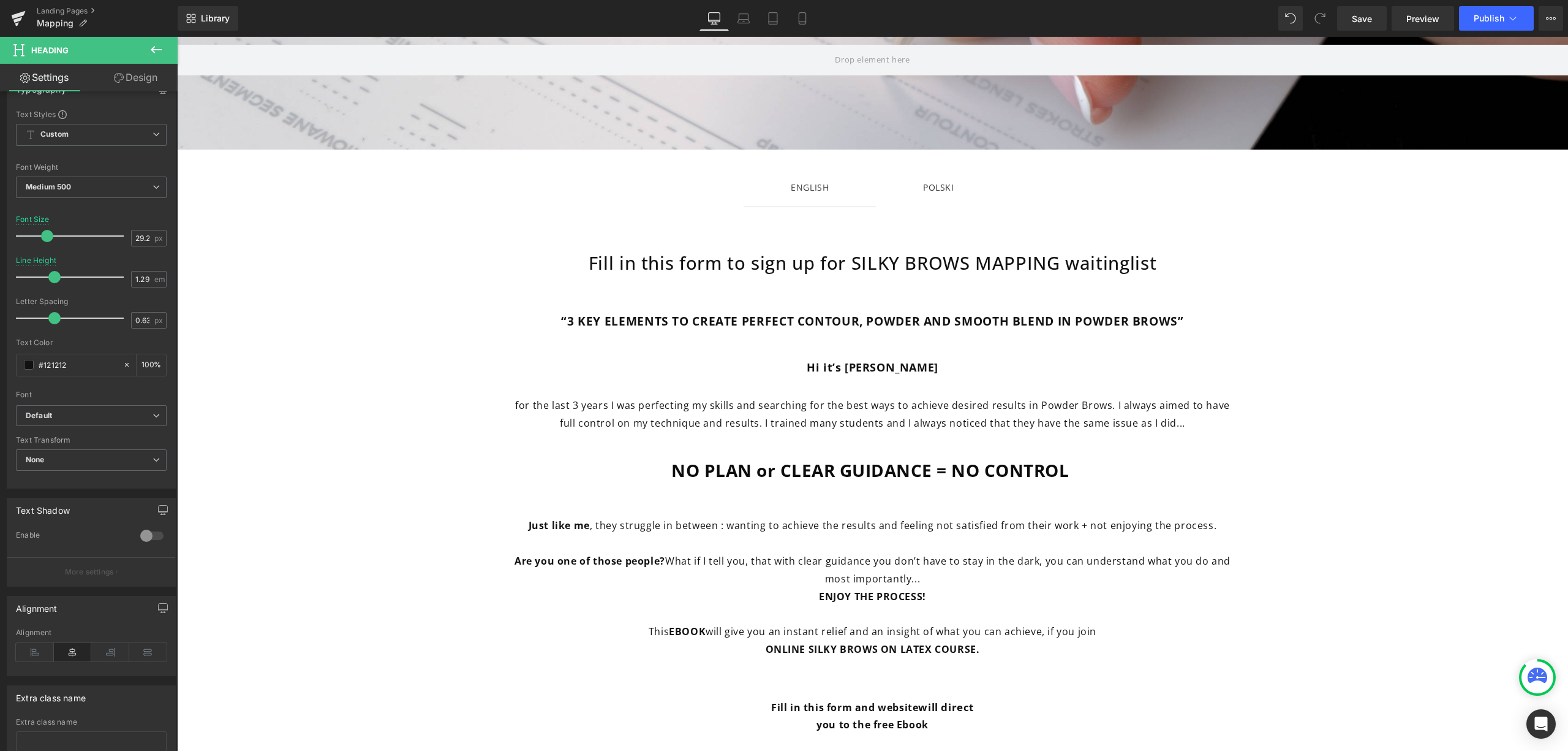
scroll to position [81, 0]
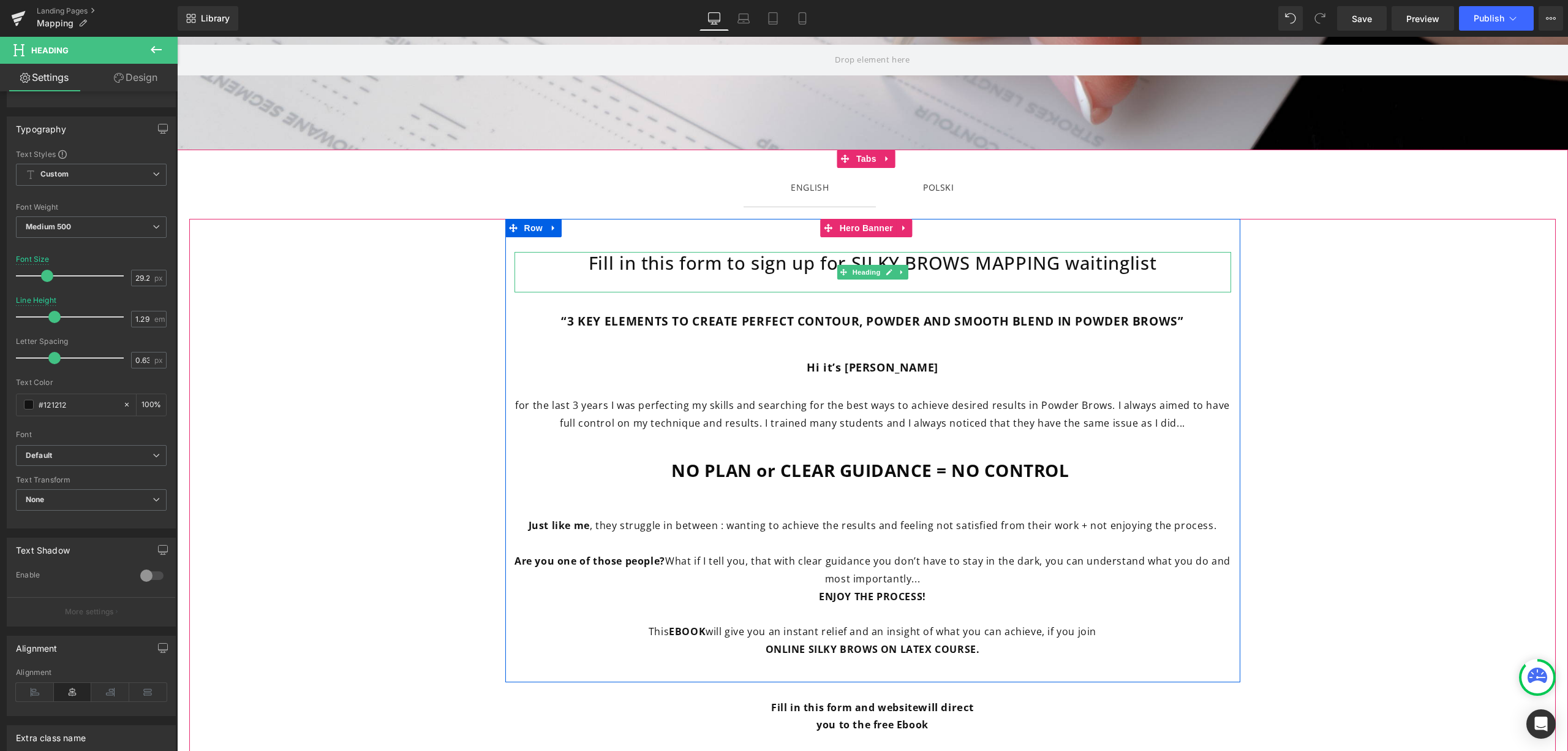
click at [1056, 271] on h2 "Fill in this form to sign up for SILKY BROWS MAPPING waitinglist" at bounding box center [873, 264] width 717 height 23
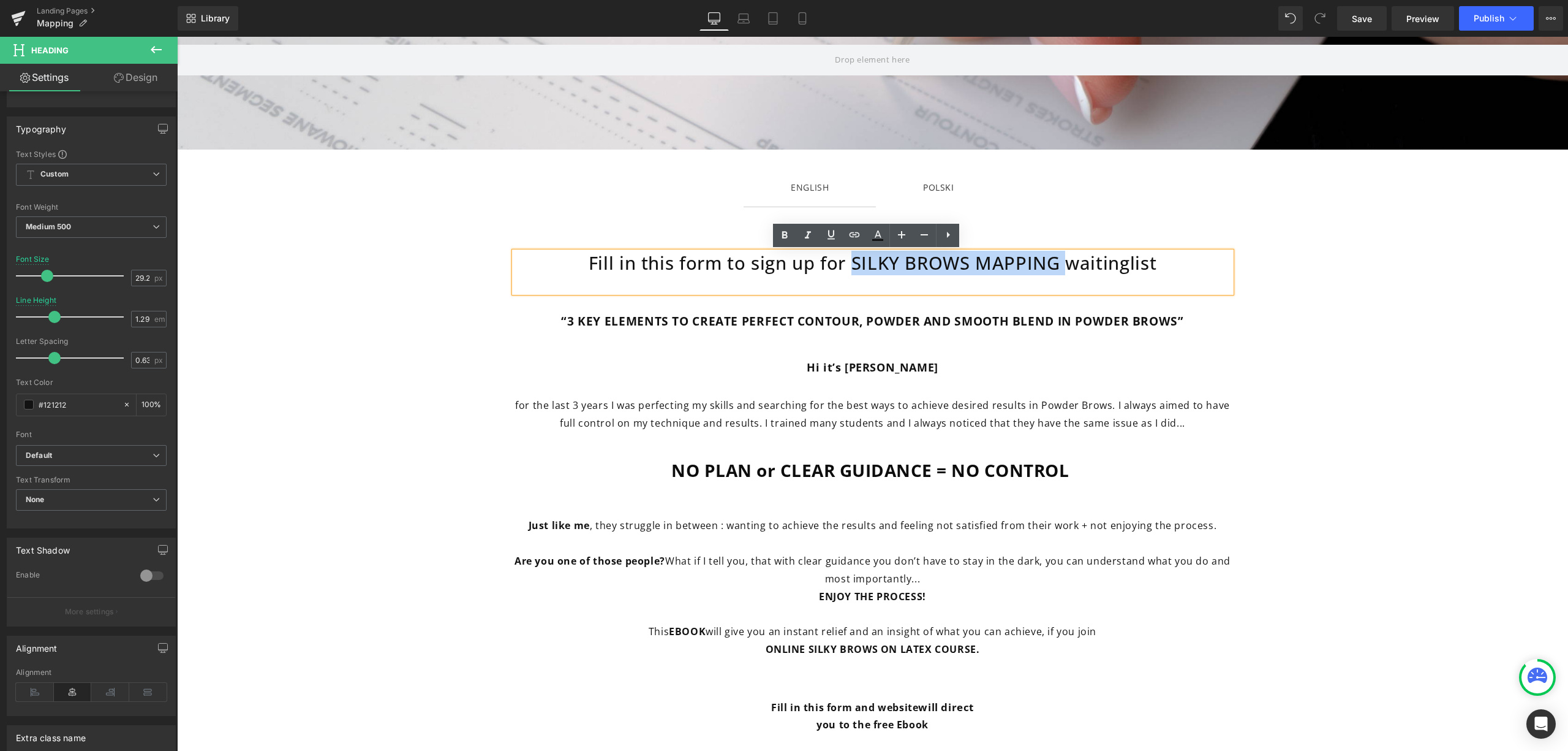
drag, startPoint x: 1058, startPoint y: 259, endPoint x: 848, endPoint y: 260, distance: 210.0
click at [848, 260] on h2 "Fill in this form to sign up for SILKY BROWS MAPPING waitinglist" at bounding box center [873, 264] width 717 height 23
click at [788, 231] on icon at bounding box center [785, 235] width 15 height 15
click at [885, 304] on link at bounding box center [889, 311] width 13 height 15
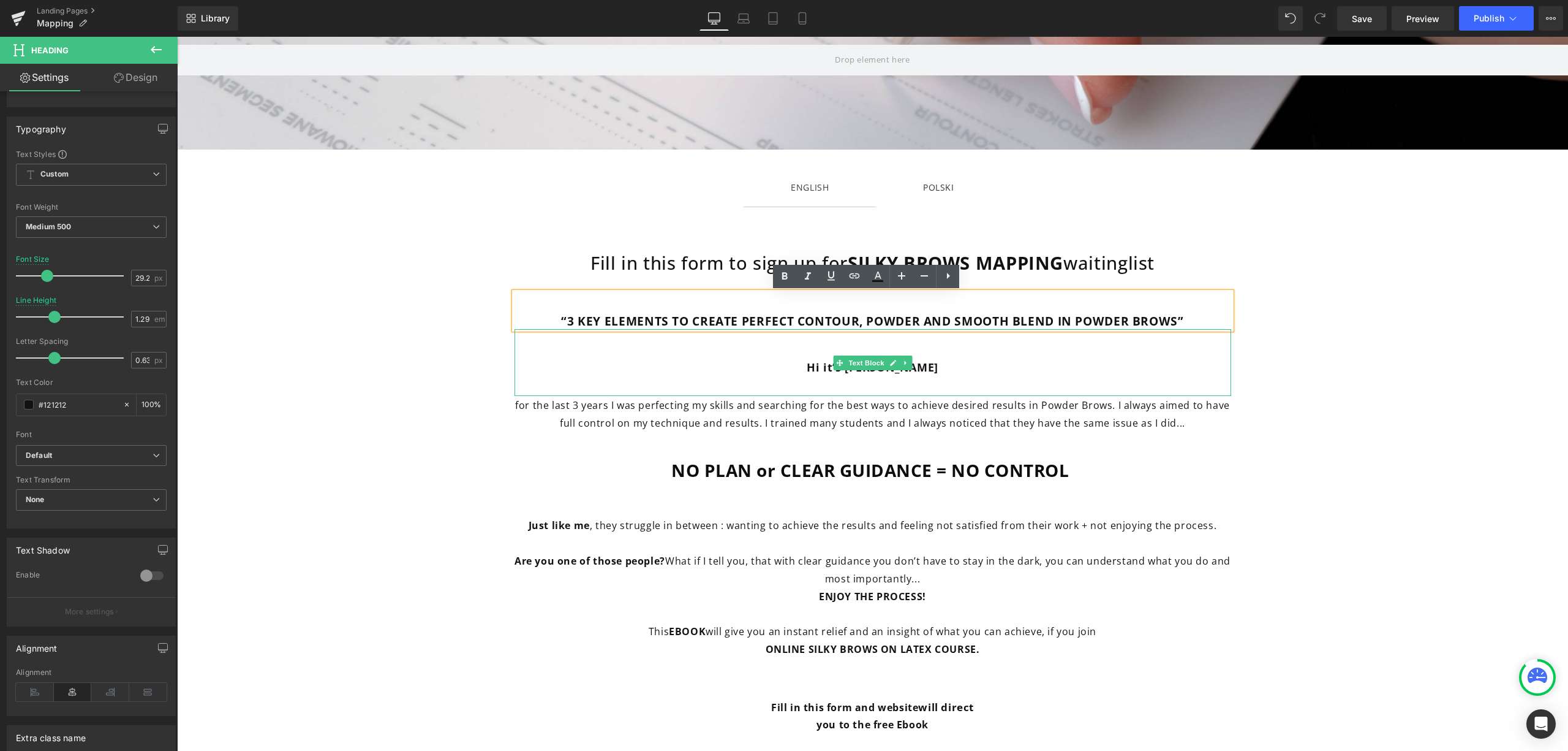
click at [1077, 338] on div "Hi it’s [PERSON_NAME]" at bounding box center [873, 363] width 717 height 67
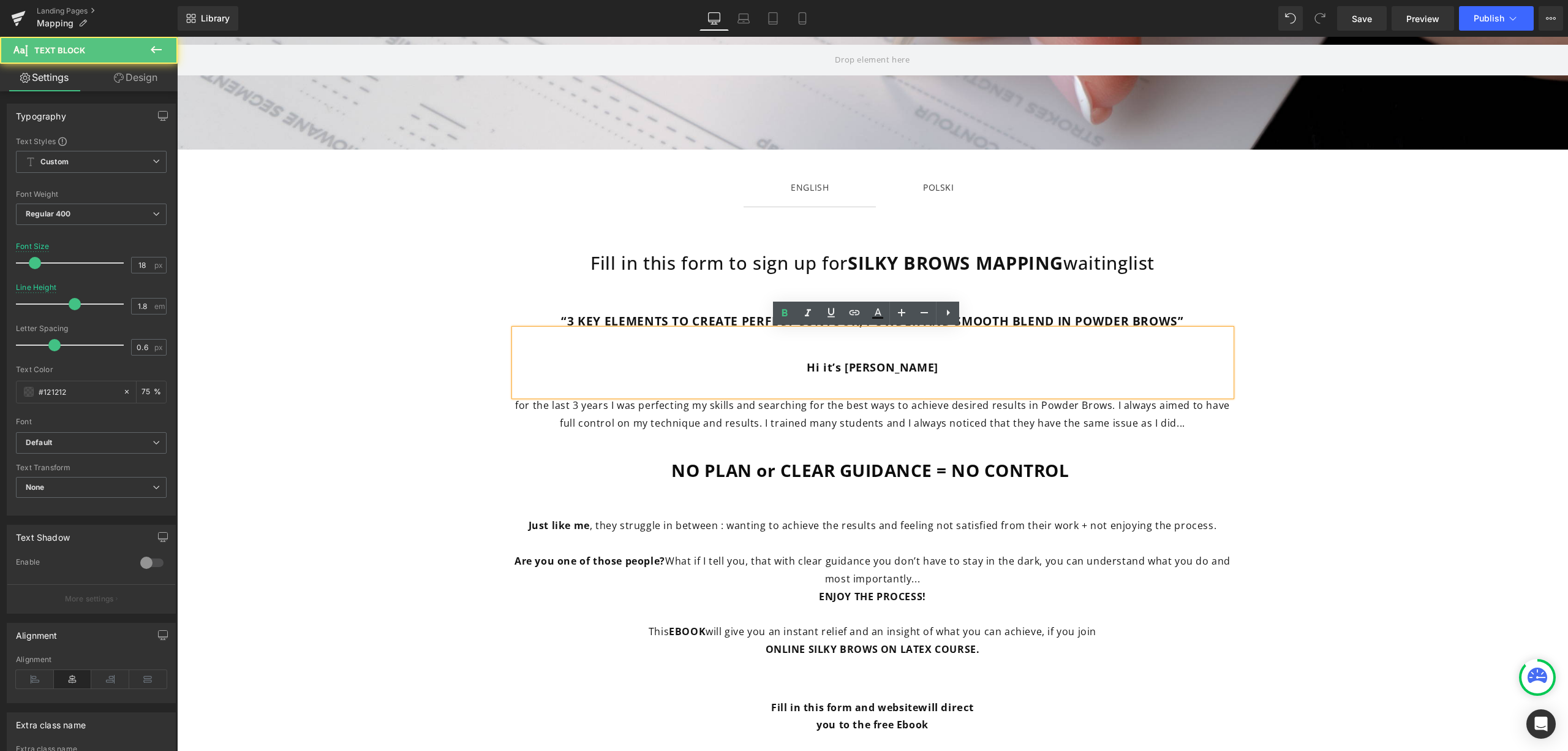
drag, startPoint x: 1138, startPoint y: 319, endPoint x: 1147, endPoint y: 317, distance: 9.2
click at [1138, 319] on strong "“3 KEY ELEMENTS TO CREATE PERFECT CONTOUR, POWDER AND SMOOTH BLEND IN POWDER BR…" at bounding box center [873, 321] width 623 height 17
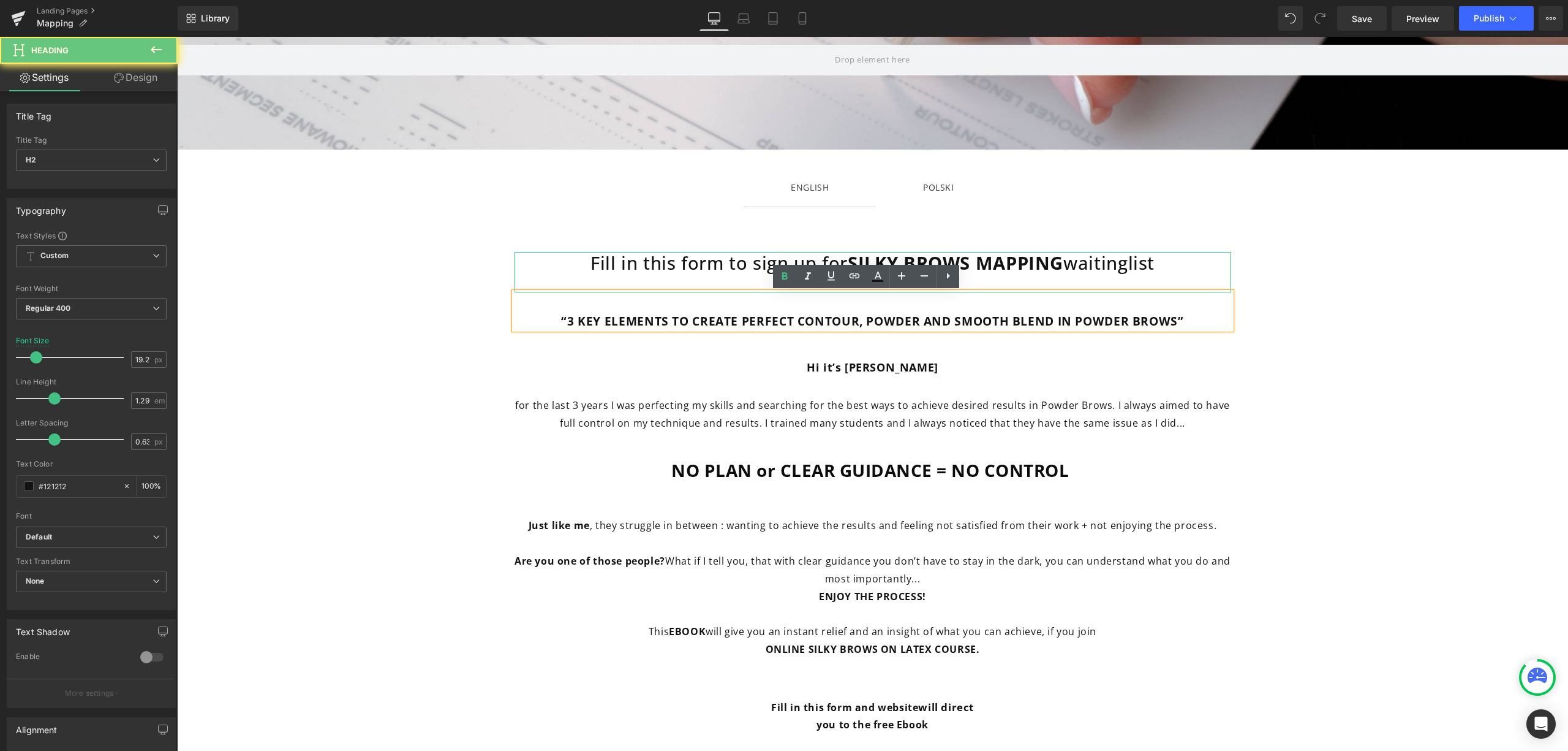
click at [1150, 265] on h2 "Fill in this form to sign up for SILKY BROWS MAPPING waitinglist" at bounding box center [873, 264] width 717 height 23
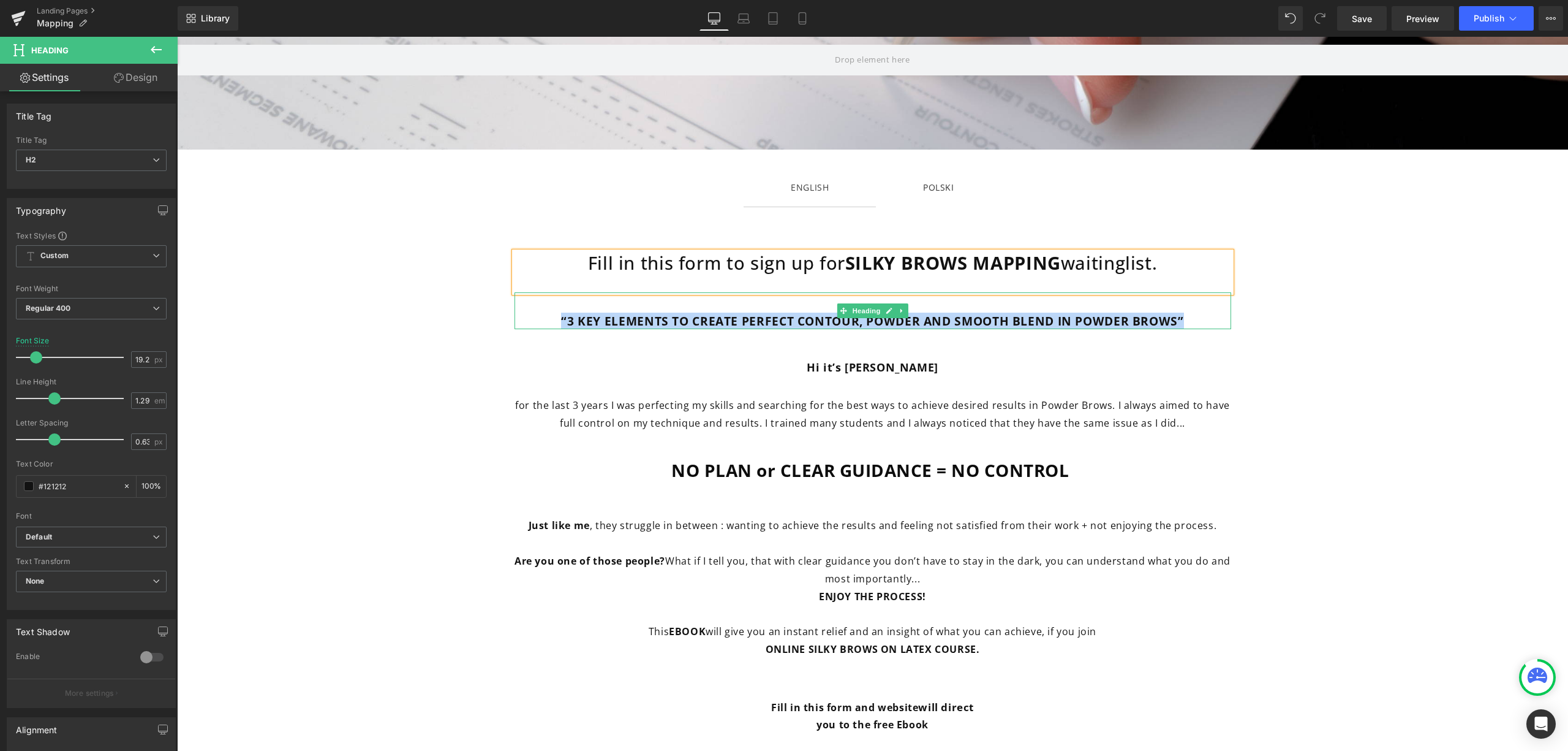
drag, startPoint x: 1180, startPoint y: 319, endPoint x: 556, endPoint y: 311, distance: 624.1
click at [556, 311] on div "“3 KEY ELEMENTS TO CREATE PERFECT CONTOUR, POWDER AND SMOOTH BLEND IN POWDER BR…" at bounding box center [873, 311] width 717 height 37
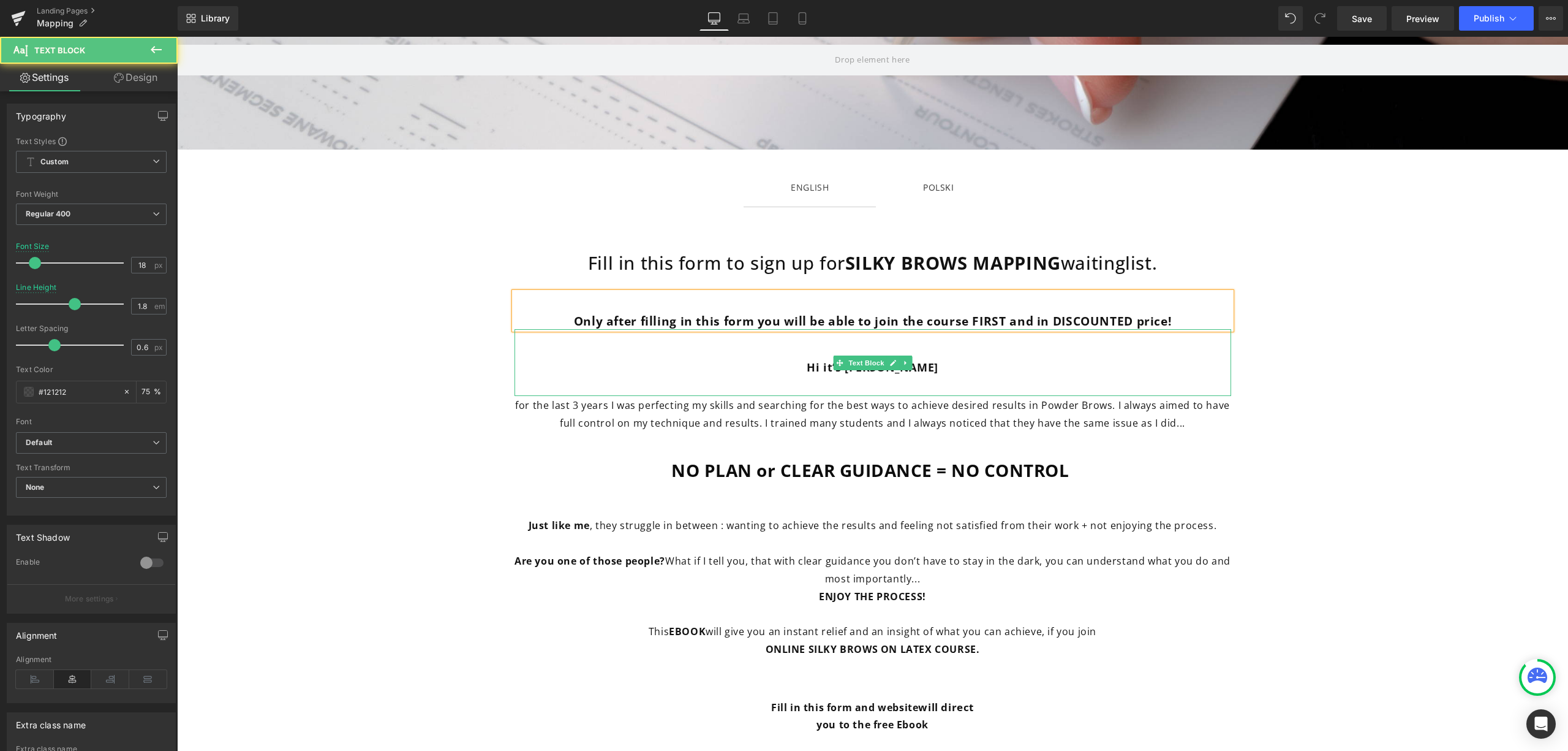
drag, startPoint x: 932, startPoint y: 369, endPoint x: 960, endPoint y: 371, distance: 28.1
click at [960, 371] on p "Hi it’s [PERSON_NAME]" at bounding box center [873, 367] width 717 height 19
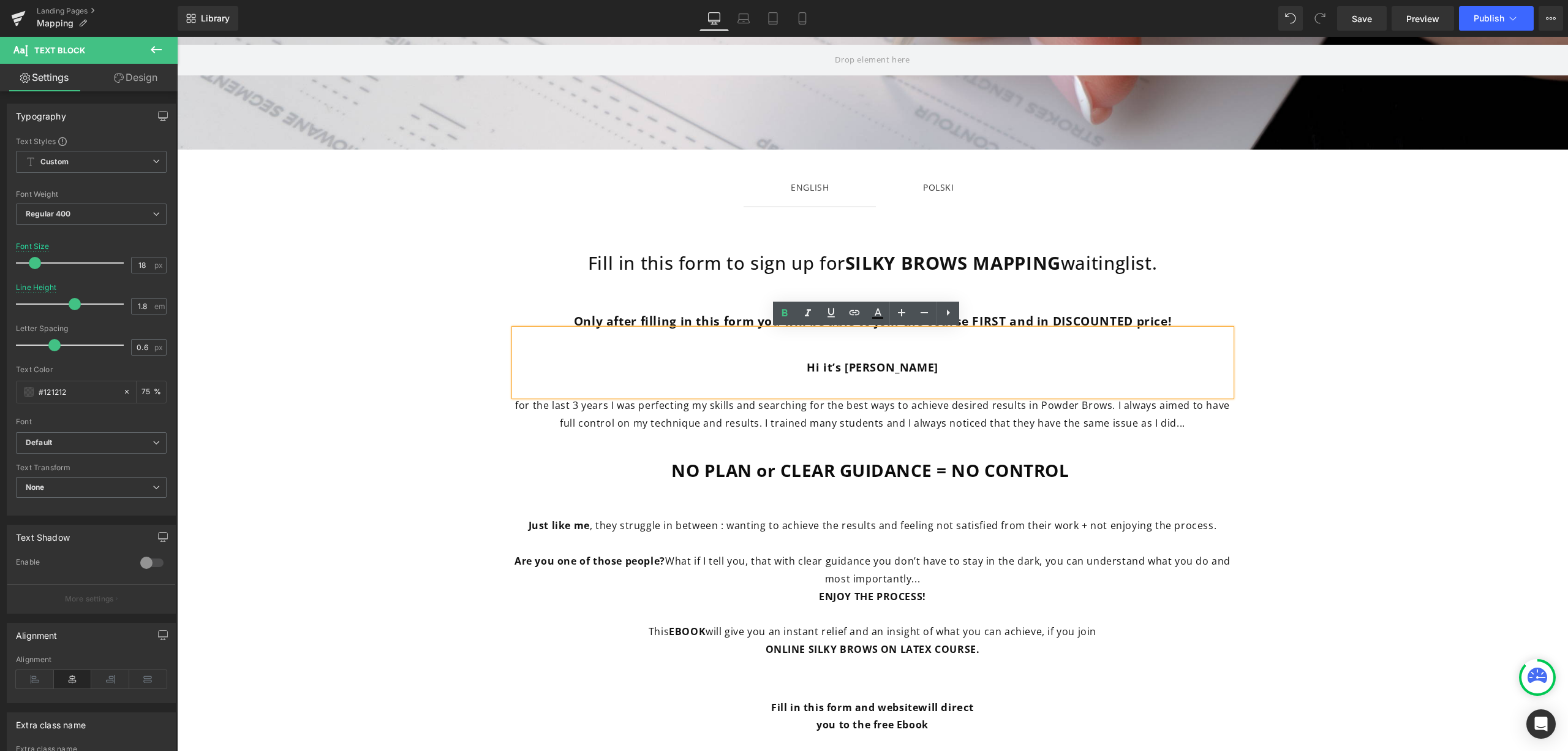
click at [960, 371] on p "Hi it’s [PERSON_NAME]" at bounding box center [873, 367] width 717 height 19
drag, startPoint x: 932, startPoint y: 365, endPoint x: 799, endPoint y: 369, distance: 133.1
click at [799, 369] on p "Hi it’s [PERSON_NAME]" at bounding box center [873, 367] width 717 height 19
click at [1051, 373] on p "Hi it’s [PERSON_NAME]" at bounding box center [873, 367] width 717 height 19
drag, startPoint x: 949, startPoint y: 362, endPoint x: 804, endPoint y: 373, distance: 145.4
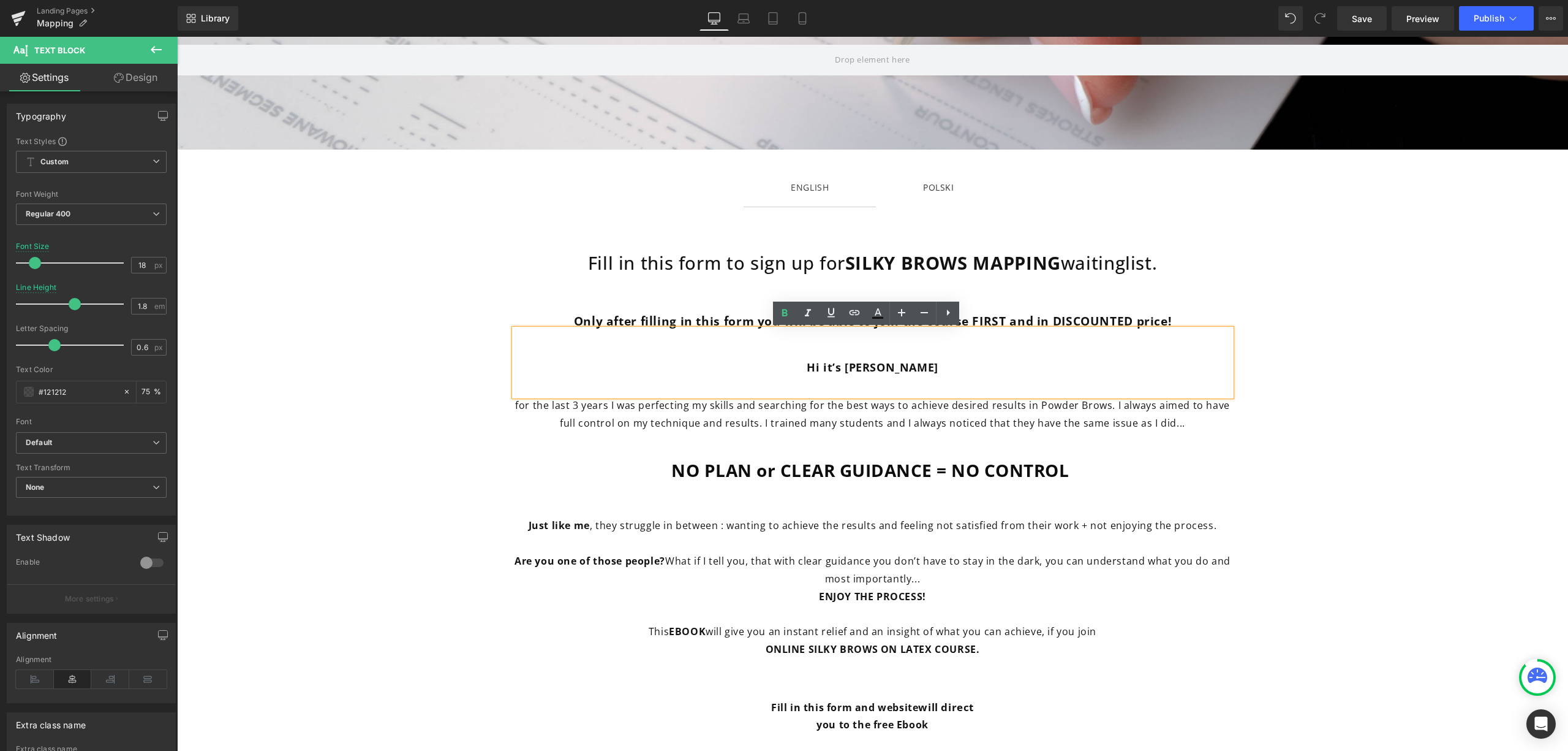
click at [804, 373] on p "Hi it’s [PERSON_NAME]" at bounding box center [873, 367] width 717 height 19
click at [1040, 420] on span "for the last 3 years I was perfecting my skills and searching for the best ways…" at bounding box center [873, 414] width 715 height 31
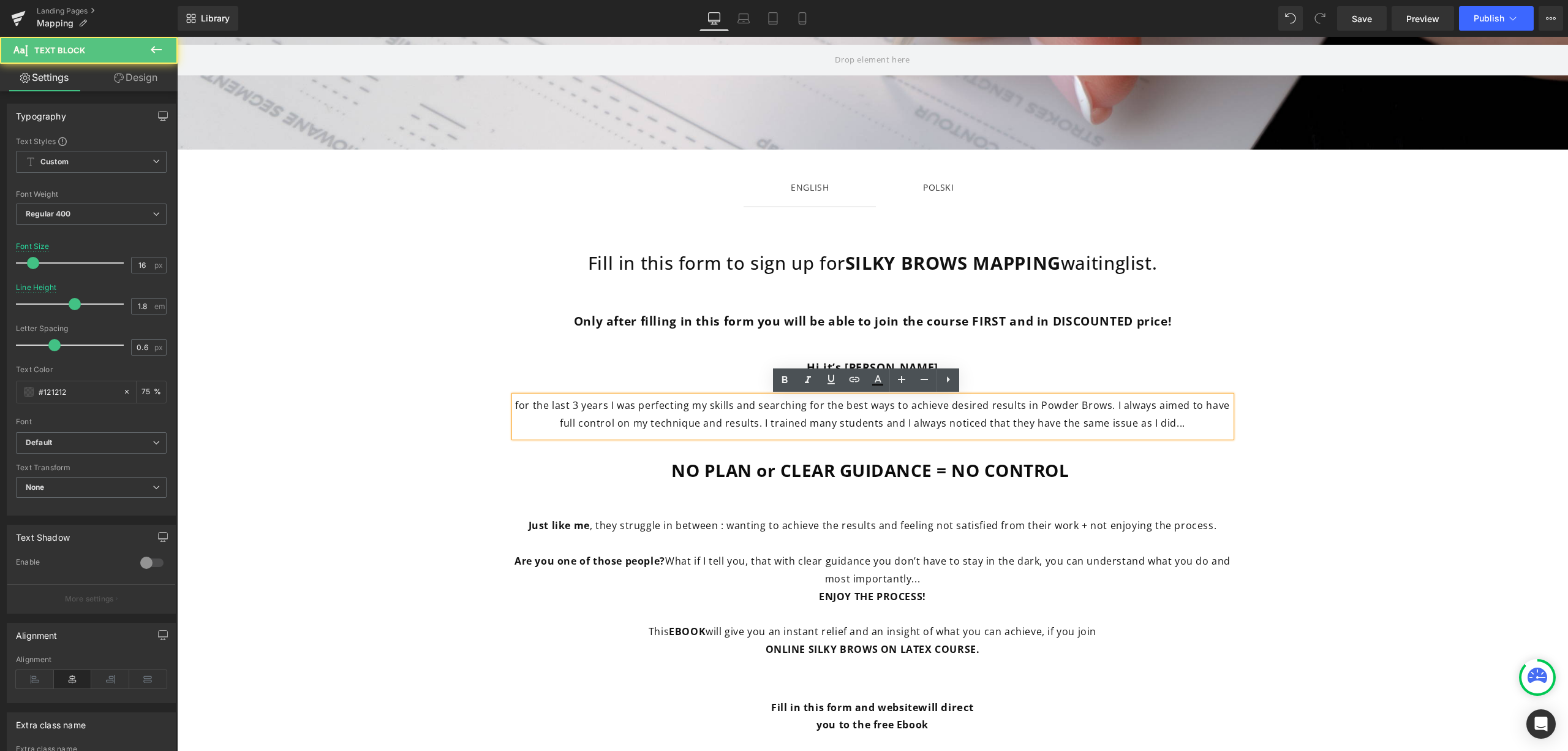
click at [1179, 402] on span "for the last 3 years I was perfecting my skills and searching for the best ways…" at bounding box center [873, 414] width 715 height 31
click at [1199, 418] on p "for the last 3 years I was perfecting my skills and searching for the best ways…" at bounding box center [873, 414] width 717 height 35
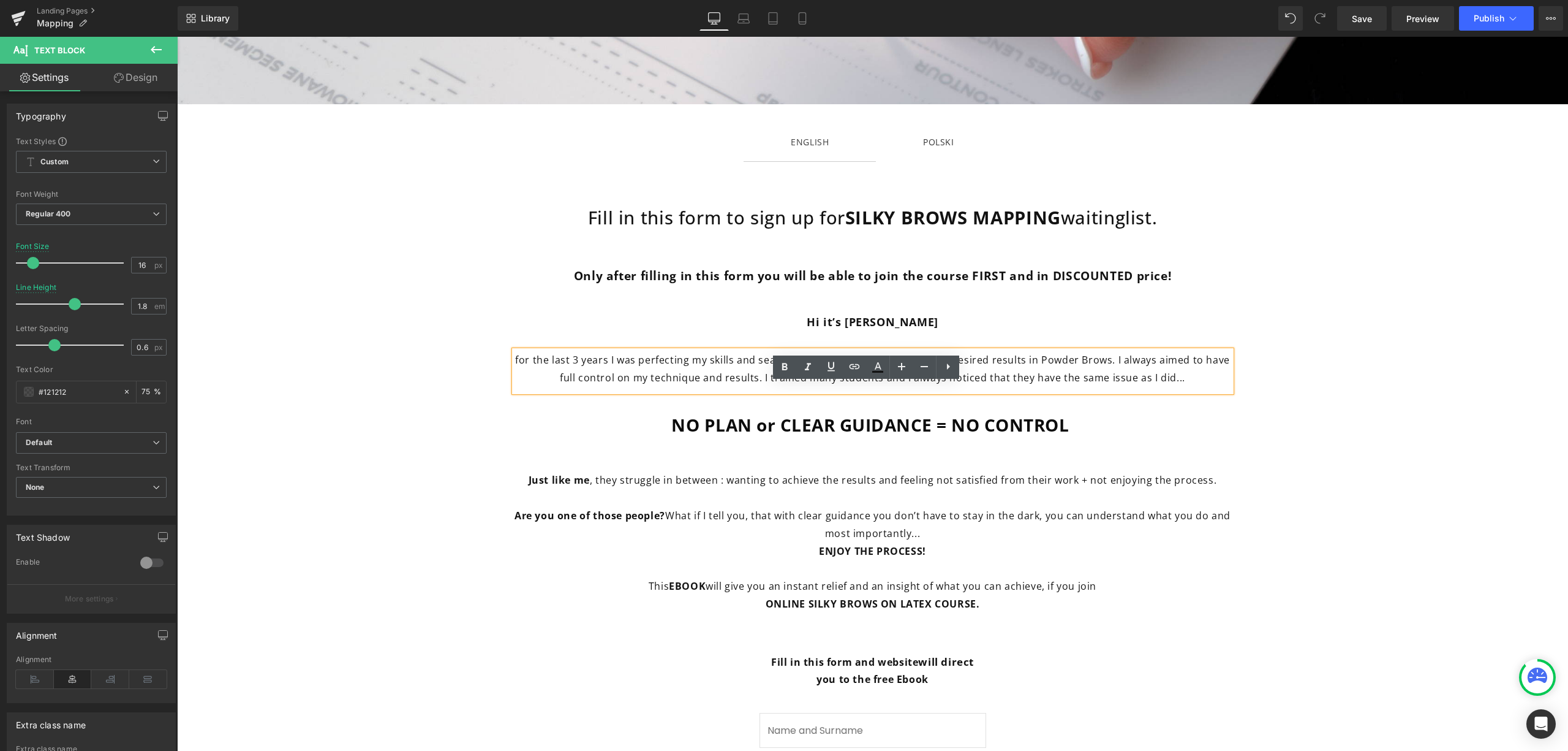
scroll to position [191, 0]
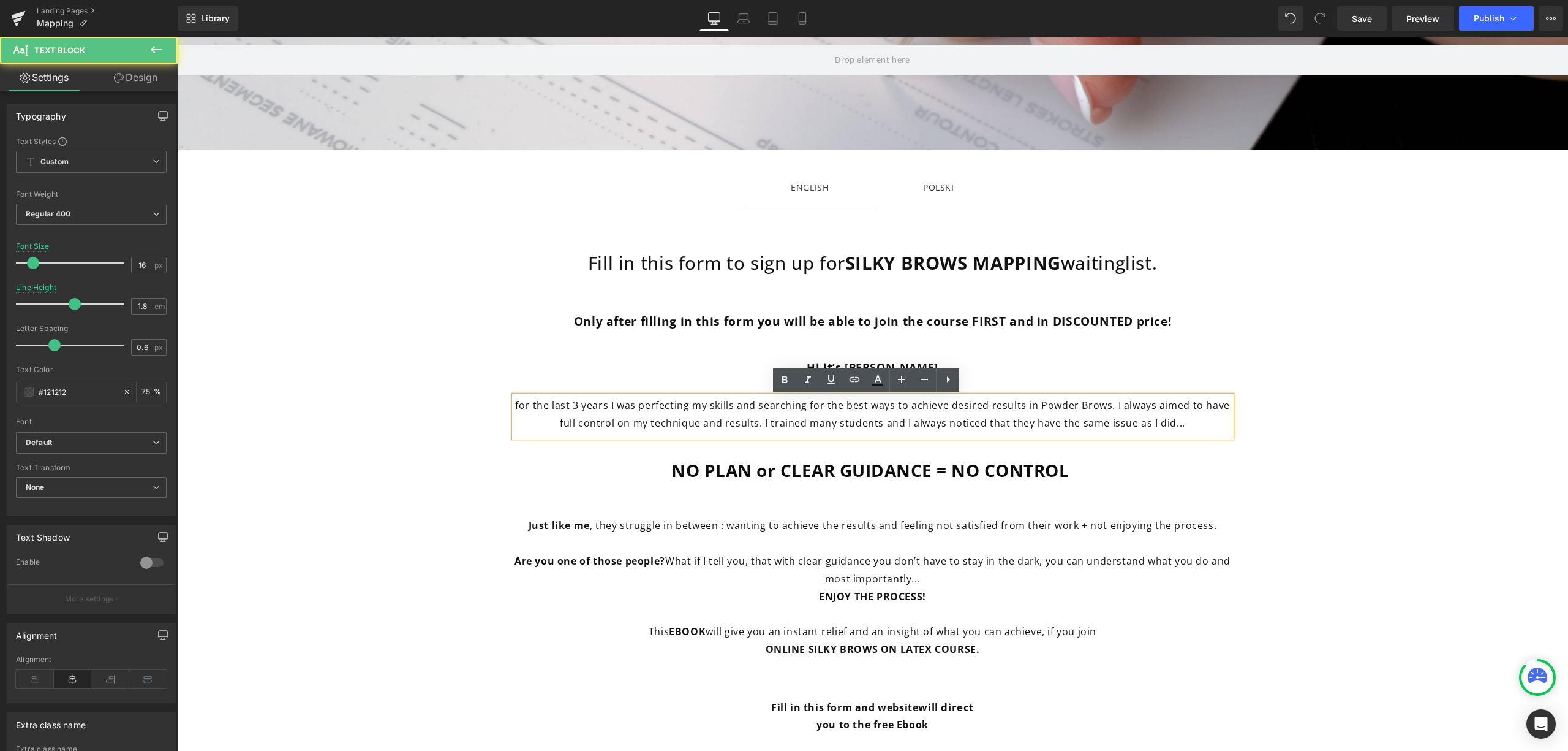
click at [1113, 404] on span "for the last 3 years I was perfecting my skills and searching for the best ways…" at bounding box center [873, 414] width 715 height 31
click at [1034, 376] on p "Hi it’s [PERSON_NAME]" at bounding box center [873, 367] width 717 height 19
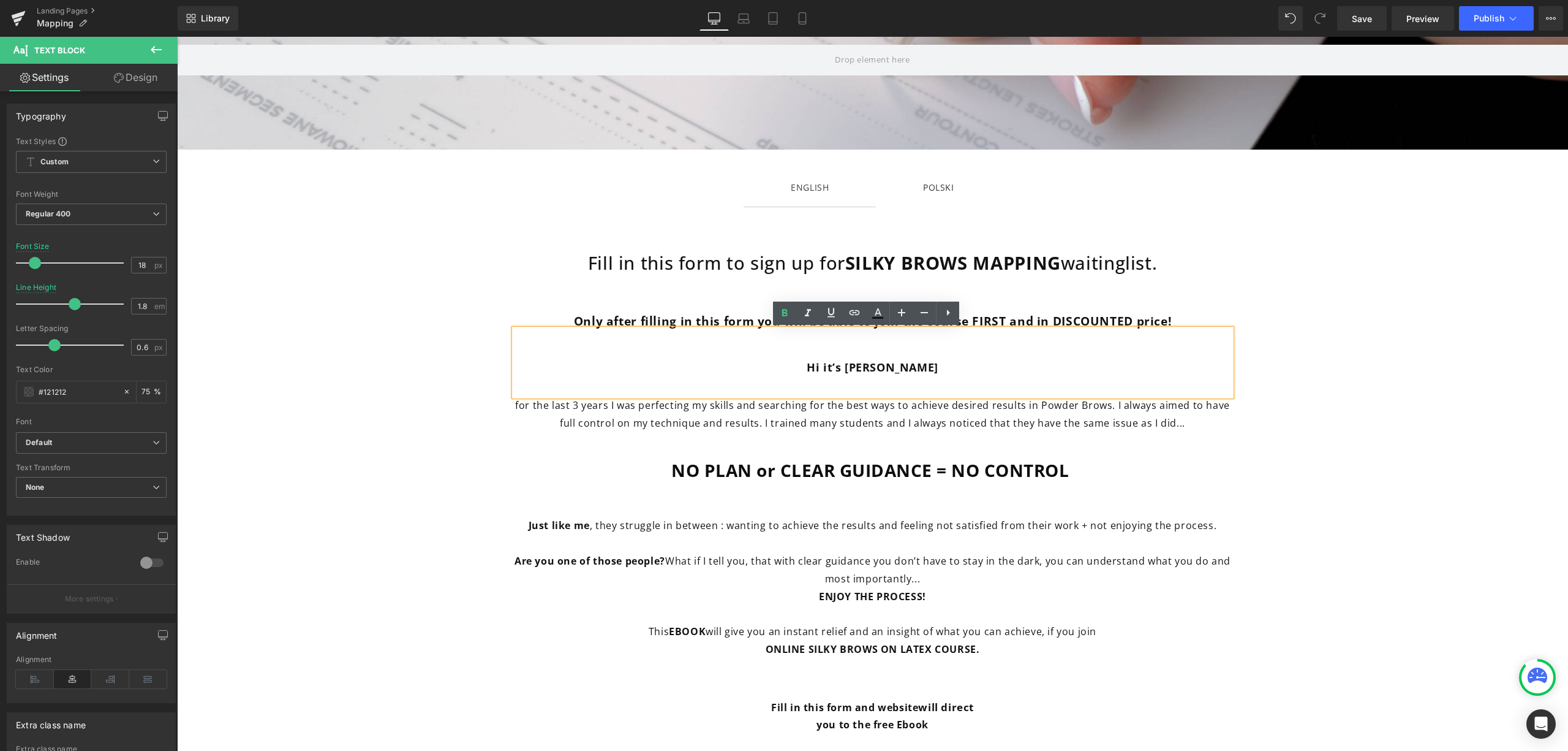
click at [1047, 404] on span "for the last 3 years I was perfecting my skills and searching for the best ways…" at bounding box center [873, 414] width 715 height 31
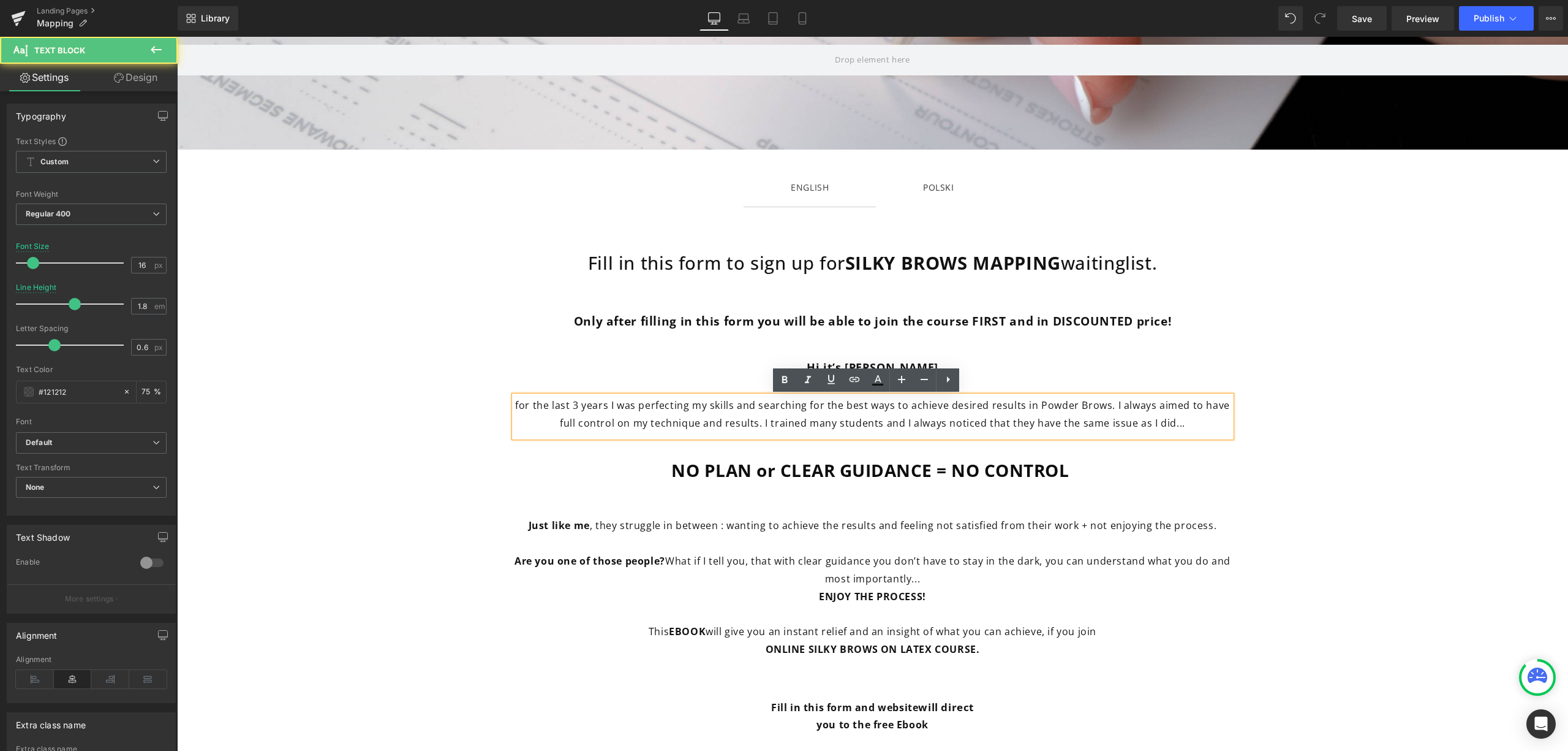
click at [1079, 409] on span "for the last 3 years I was perfecting my skills and searching for the best ways…" at bounding box center [873, 414] width 715 height 31
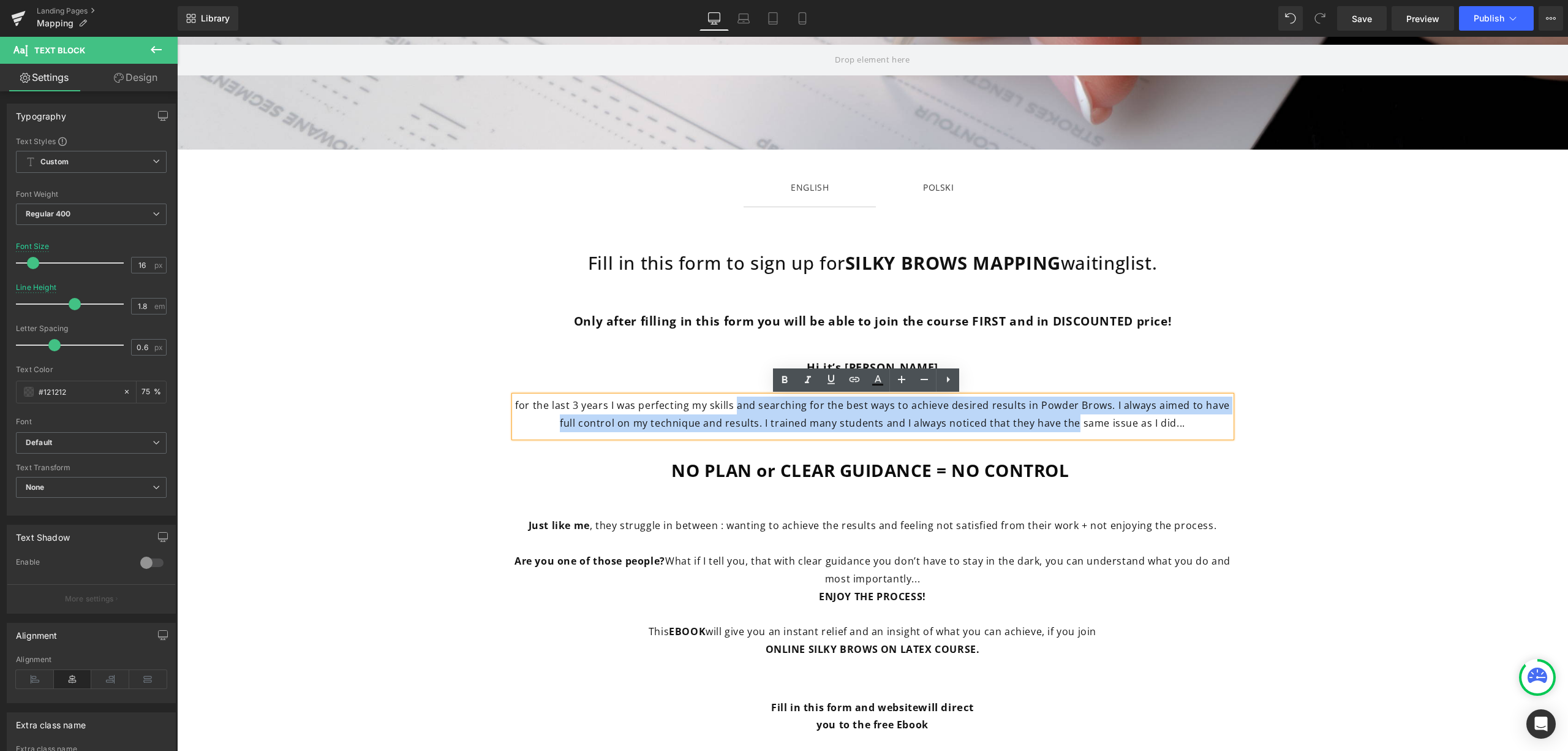
drag, startPoint x: 733, startPoint y: 405, endPoint x: 1069, endPoint y: 420, distance: 336.3
click at [1069, 420] on span "for the last 3 years I was perfecting my skills and searching for the best ways…" at bounding box center [873, 414] width 715 height 31
click at [1068, 418] on span "for the last 3 years I was perfecting my skills and searching for the best ways…" at bounding box center [873, 414] width 715 height 31
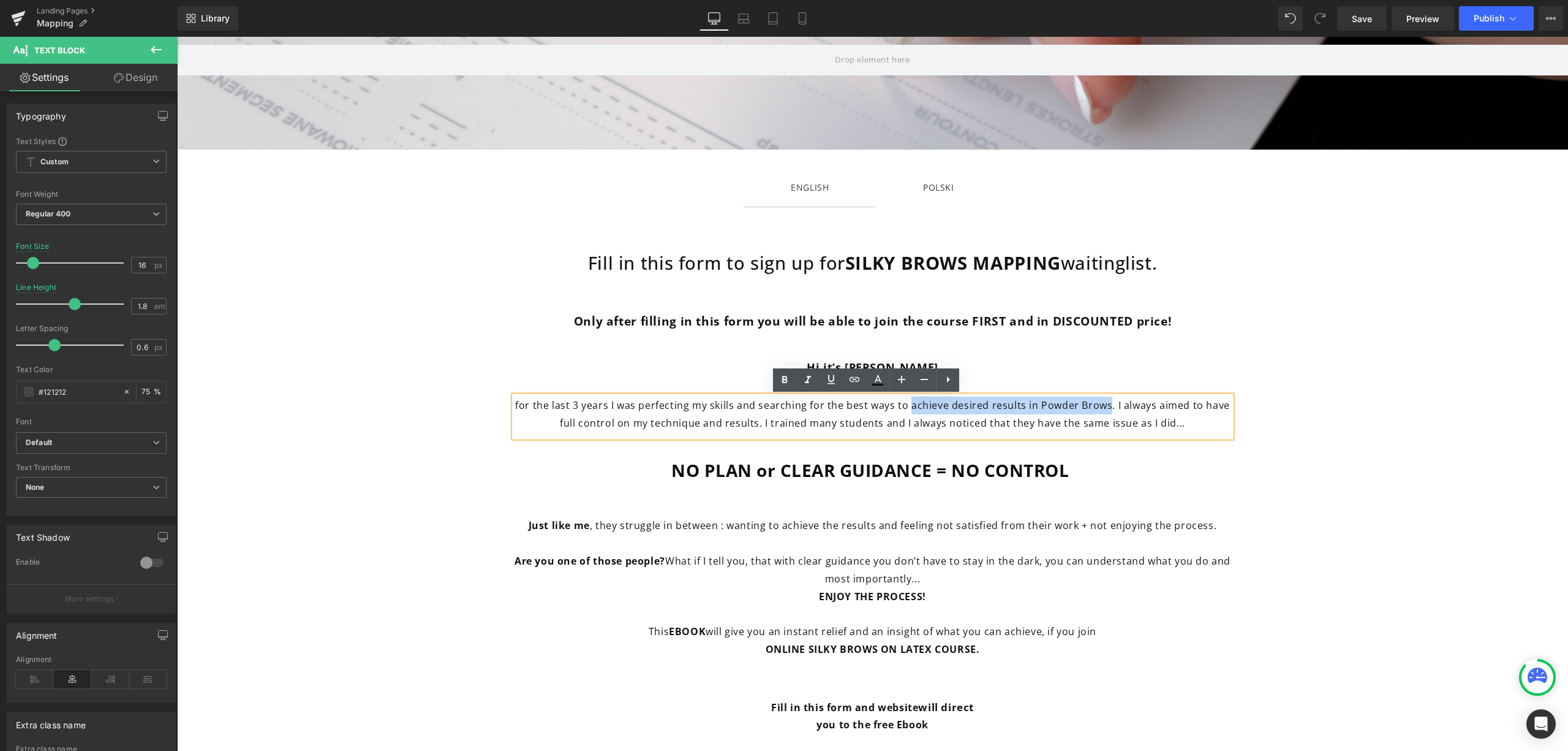
drag, startPoint x: 905, startPoint y: 407, endPoint x: 1104, endPoint y: 401, distance: 199.1
click at [1104, 401] on span "for the last 3 years I was perfecting my skills and searching for the best ways…" at bounding box center [873, 414] width 715 height 31
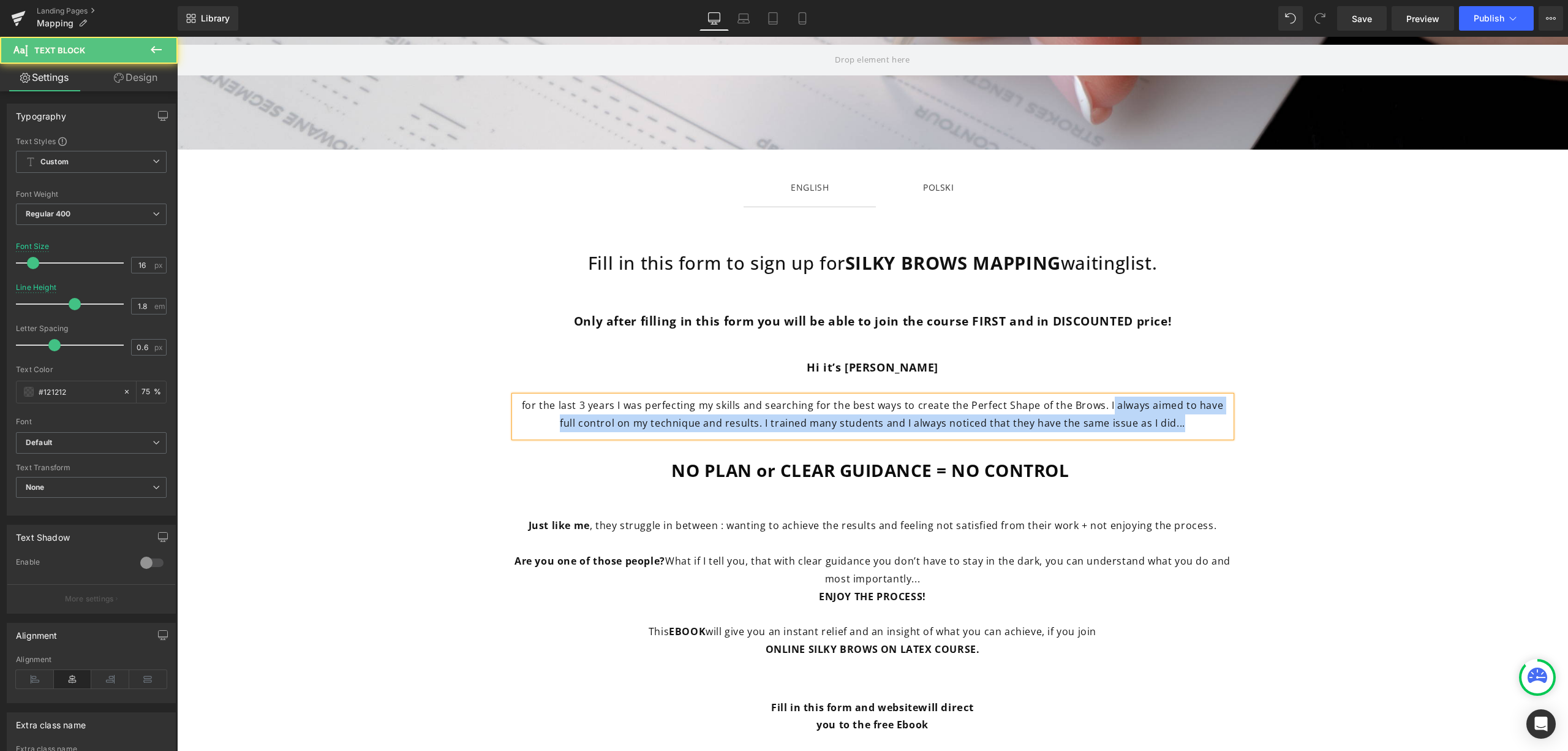
drag, startPoint x: 1097, startPoint y: 407, endPoint x: 1172, endPoint y: 419, distance: 76.0
click at [1172, 419] on p "for the last 3 years I was perfecting my skills and searching for the best ways…" at bounding box center [873, 414] width 717 height 35
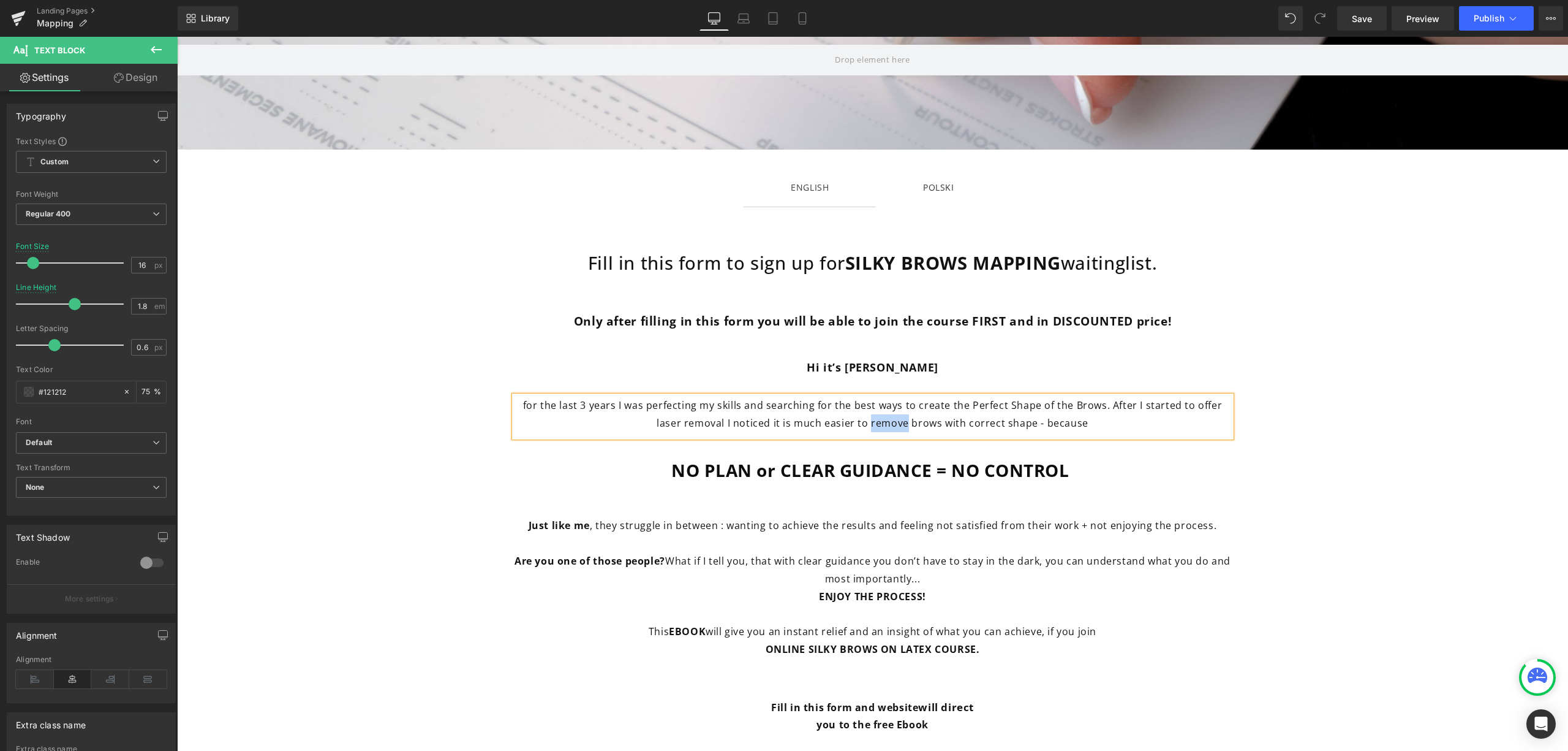
drag, startPoint x: 866, startPoint y: 422, endPoint x: 899, endPoint y: 424, distance: 33.1
click at [899, 424] on span "for the last 3 years I was perfecting my skills and searching for the best ways…" at bounding box center [873, 414] width 699 height 31
drag, startPoint x: 1108, startPoint y: 420, endPoint x: 1032, endPoint y: 425, distance: 76.2
click at [1032, 425] on p "for the last 3 years I was perfecting my skills and searching for the best ways…" at bounding box center [873, 414] width 717 height 35
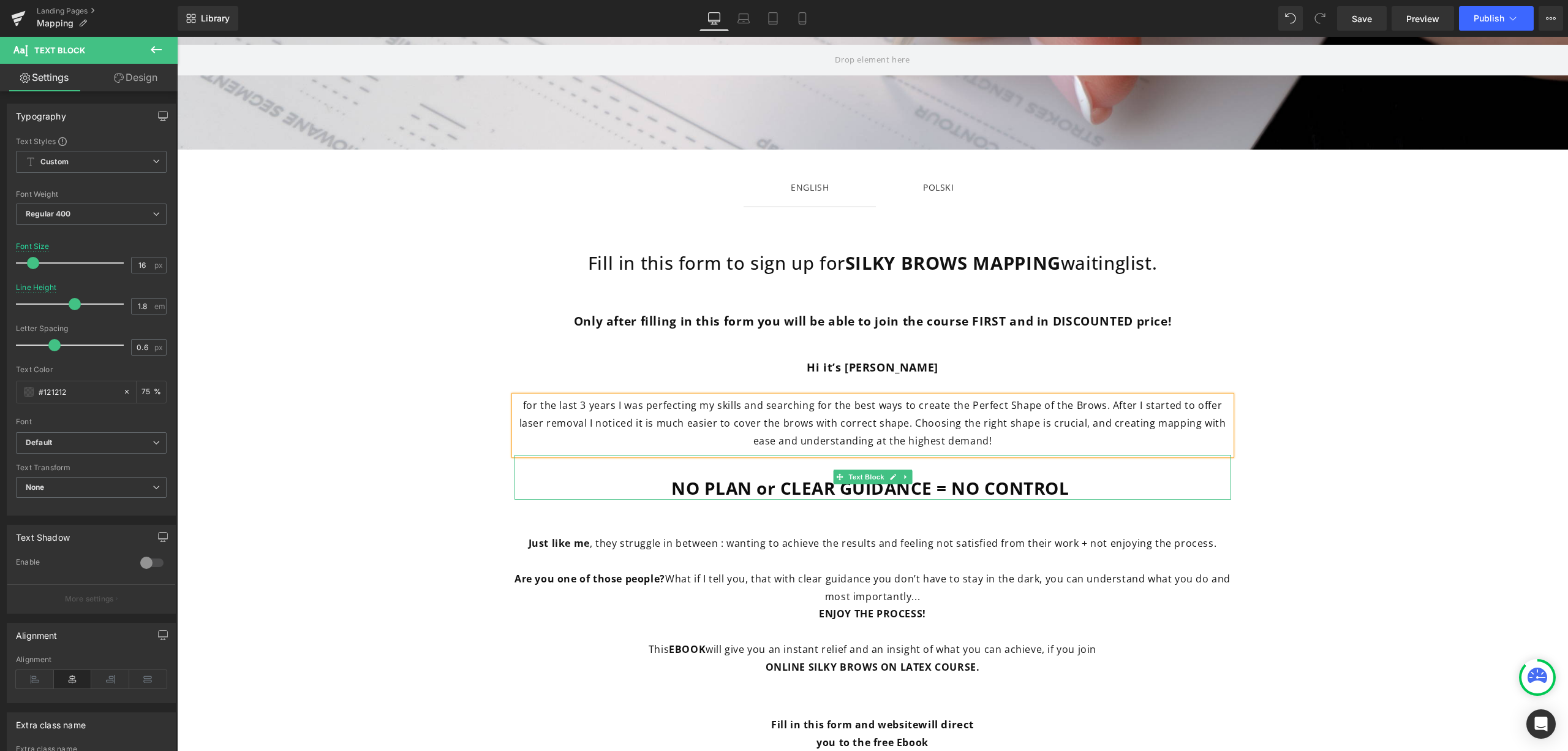
click at [1063, 484] on b "NO PLAN or CLEAR GUIDANCE = NO CONTROL" at bounding box center [872, 488] width 402 height 23
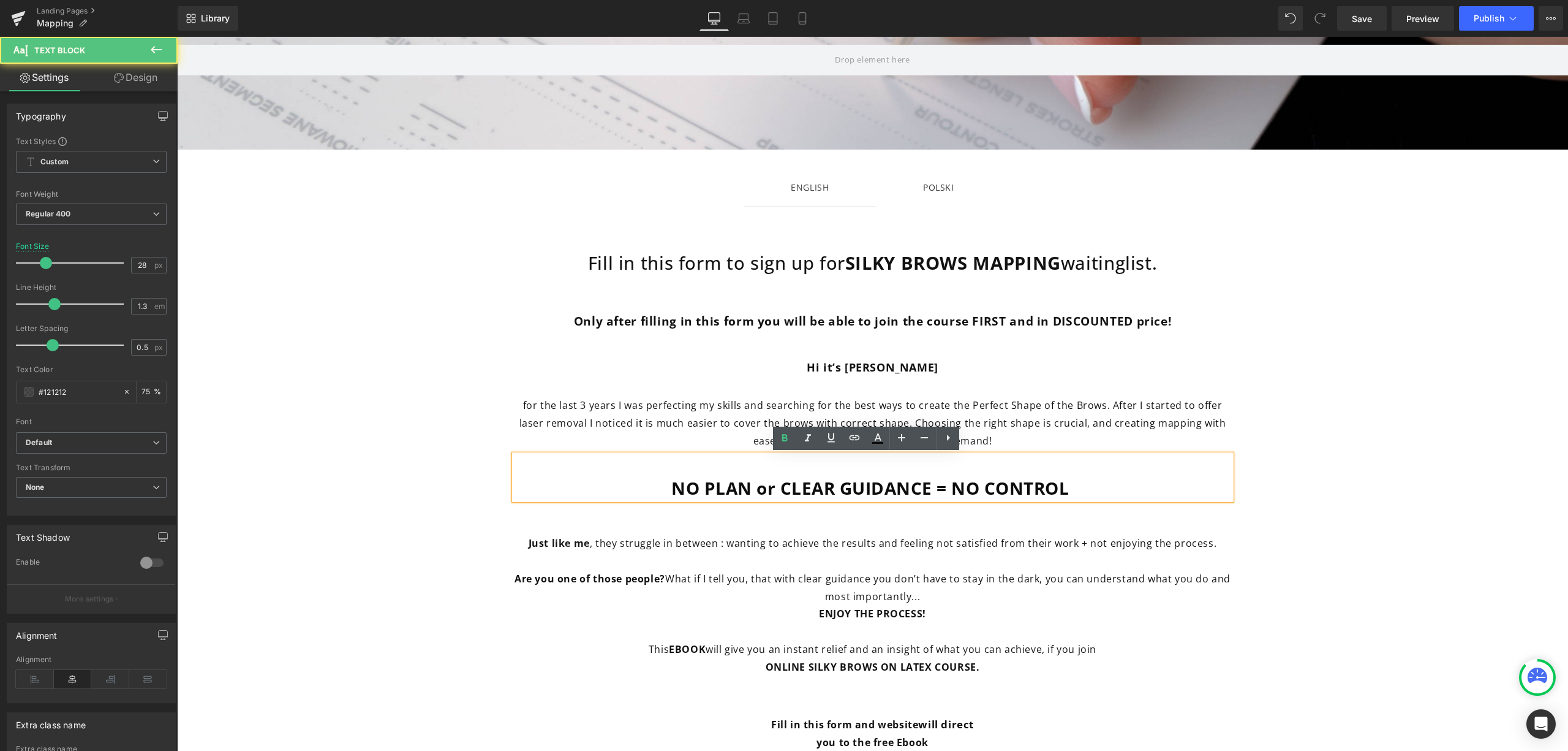
click at [971, 496] on span "NO PLAN or CLEAR GUIDANCE = NO CONTROL" at bounding box center [869, 488] width 397 height 23
drag, startPoint x: 924, startPoint y: 491, endPoint x: 668, endPoint y: 489, distance: 256.0
click at [671, 489] on span "NO PLAN or CLEAR GUIDANCE = NO CONTROL" at bounding box center [869, 488] width 397 height 23
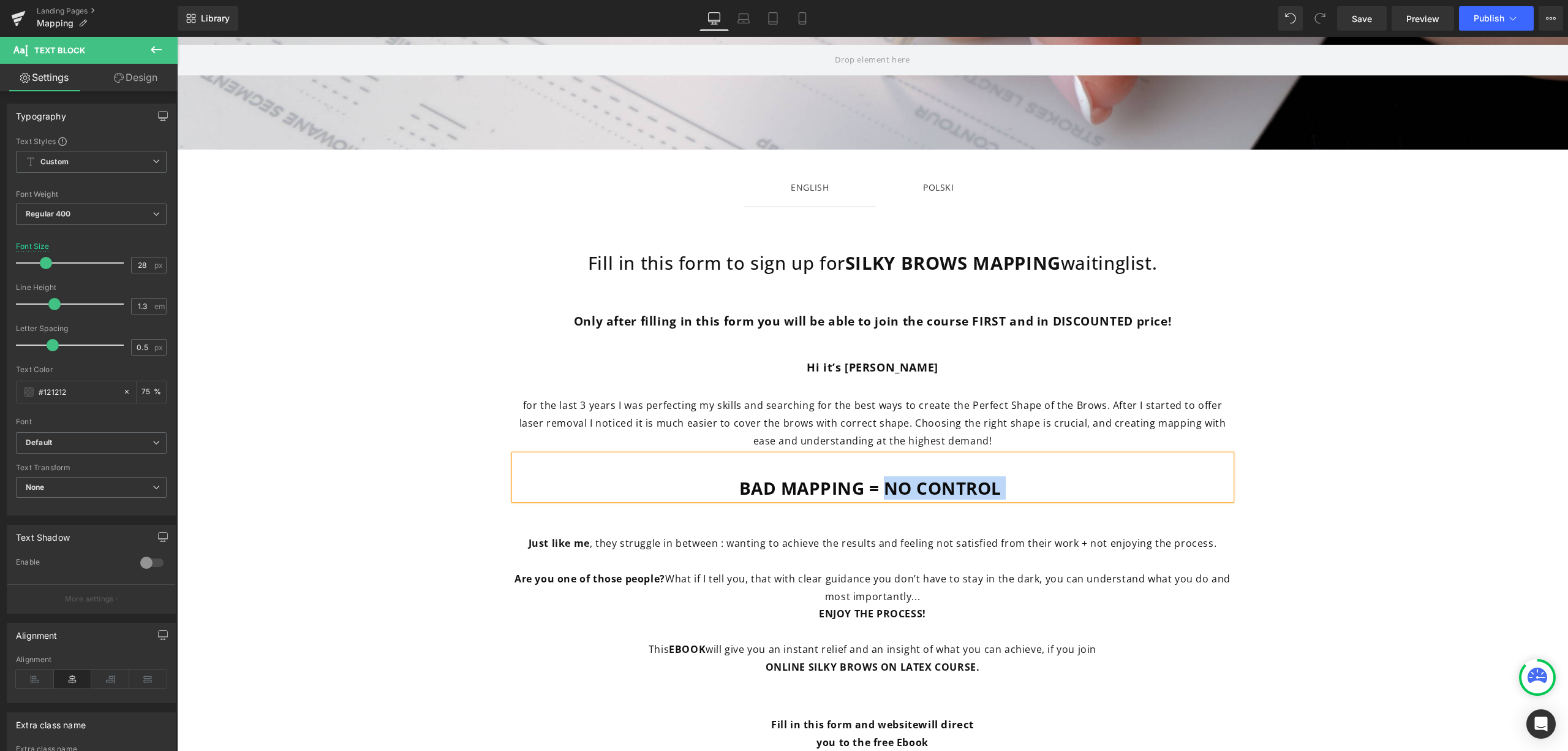
drag, startPoint x: 1001, startPoint y: 493, endPoint x: 879, endPoint y: 484, distance: 122.3
click at [879, 484] on p "BAD MAPPING = NO CONTROL" at bounding box center [873, 488] width 717 height 22
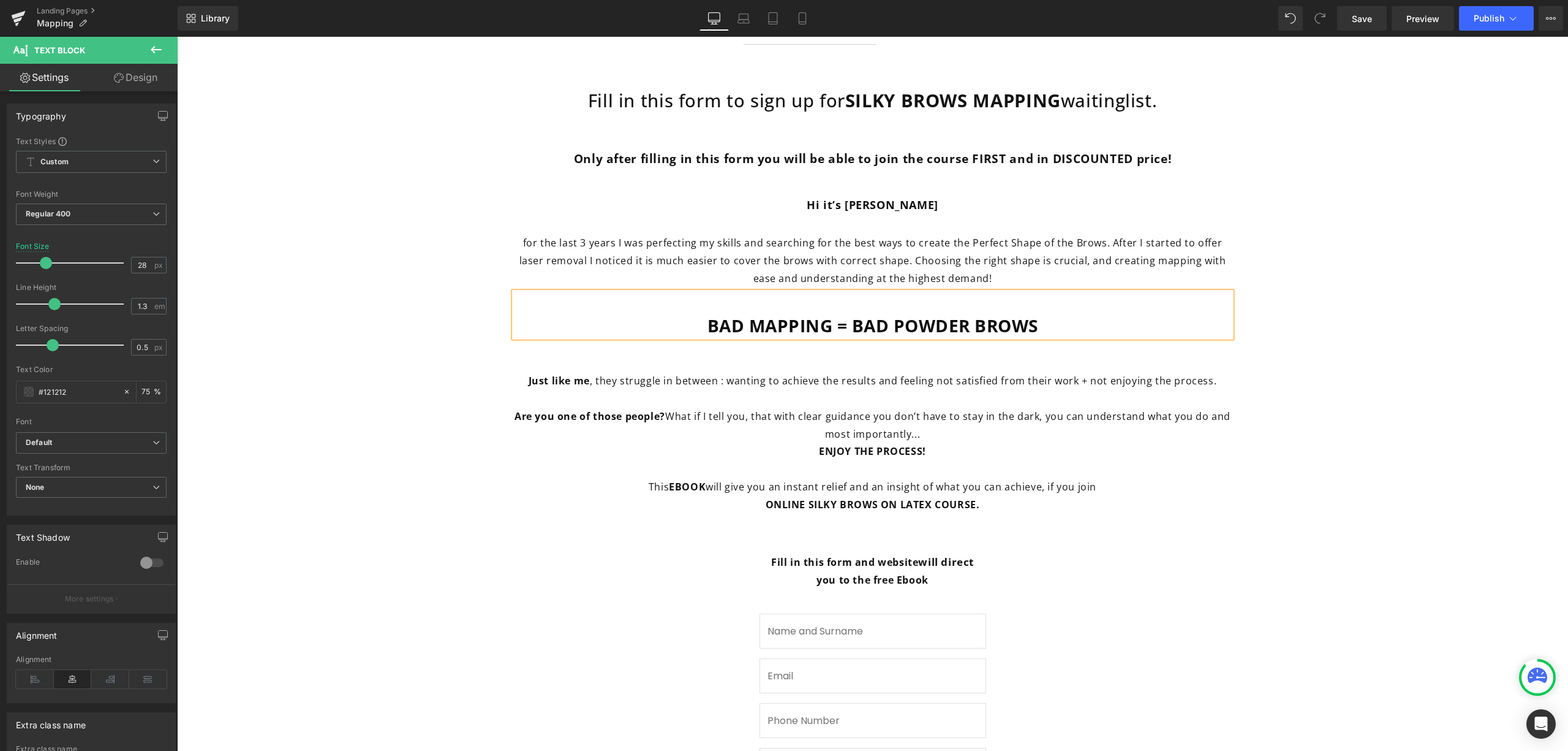
scroll to position [354, 0]
click at [1003, 287] on div "for the last 3 years I was perfecting my skills and searching for the best ways…" at bounding box center [873, 262] width 717 height 59
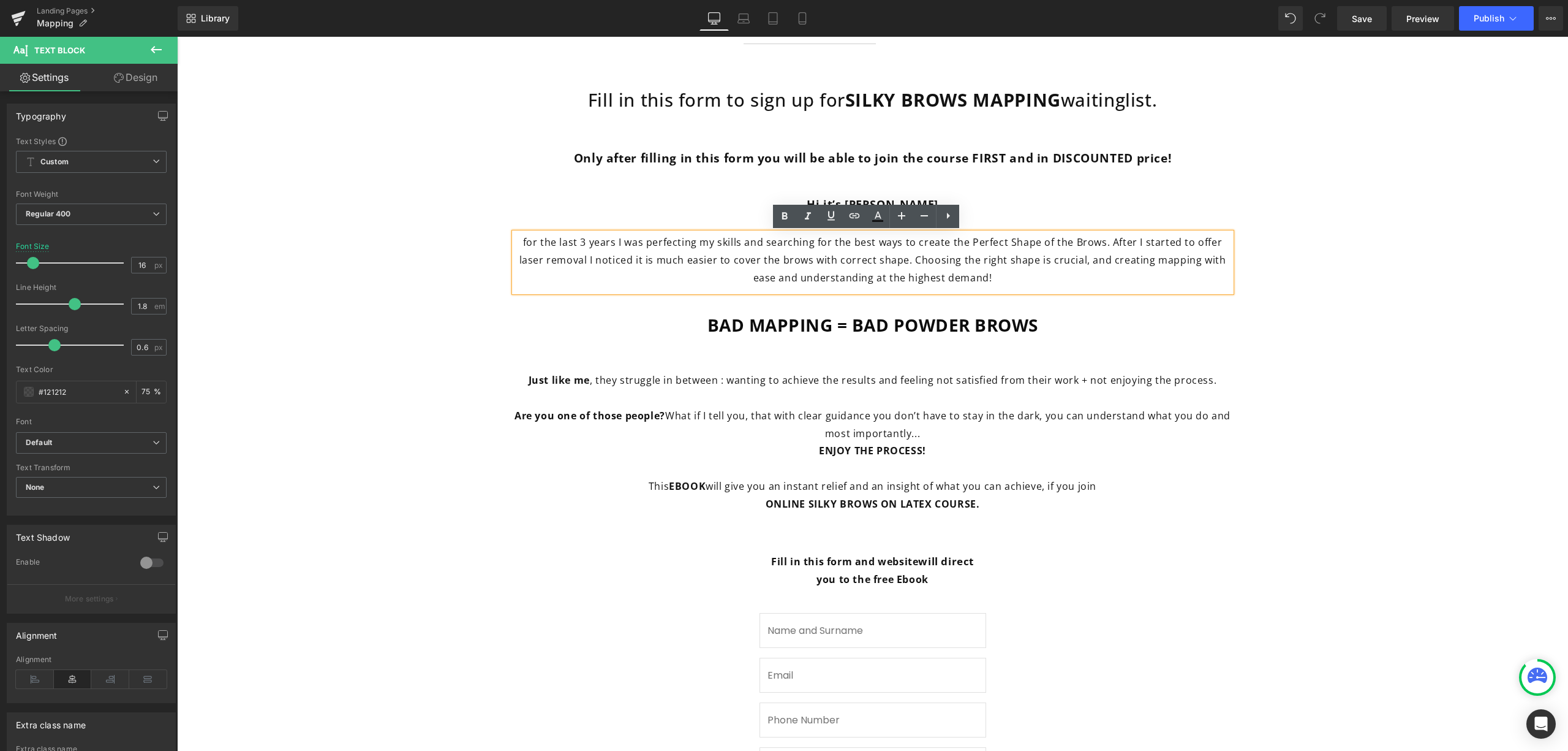
drag, startPoint x: 792, startPoint y: 381, endPoint x: 1226, endPoint y: 383, distance: 434.0
click at [1226, 383] on div "Fill in this form to sign up for SILKY BROWS MAPPING waitinglist. Heading Only …" at bounding box center [873, 310] width 735 height 442
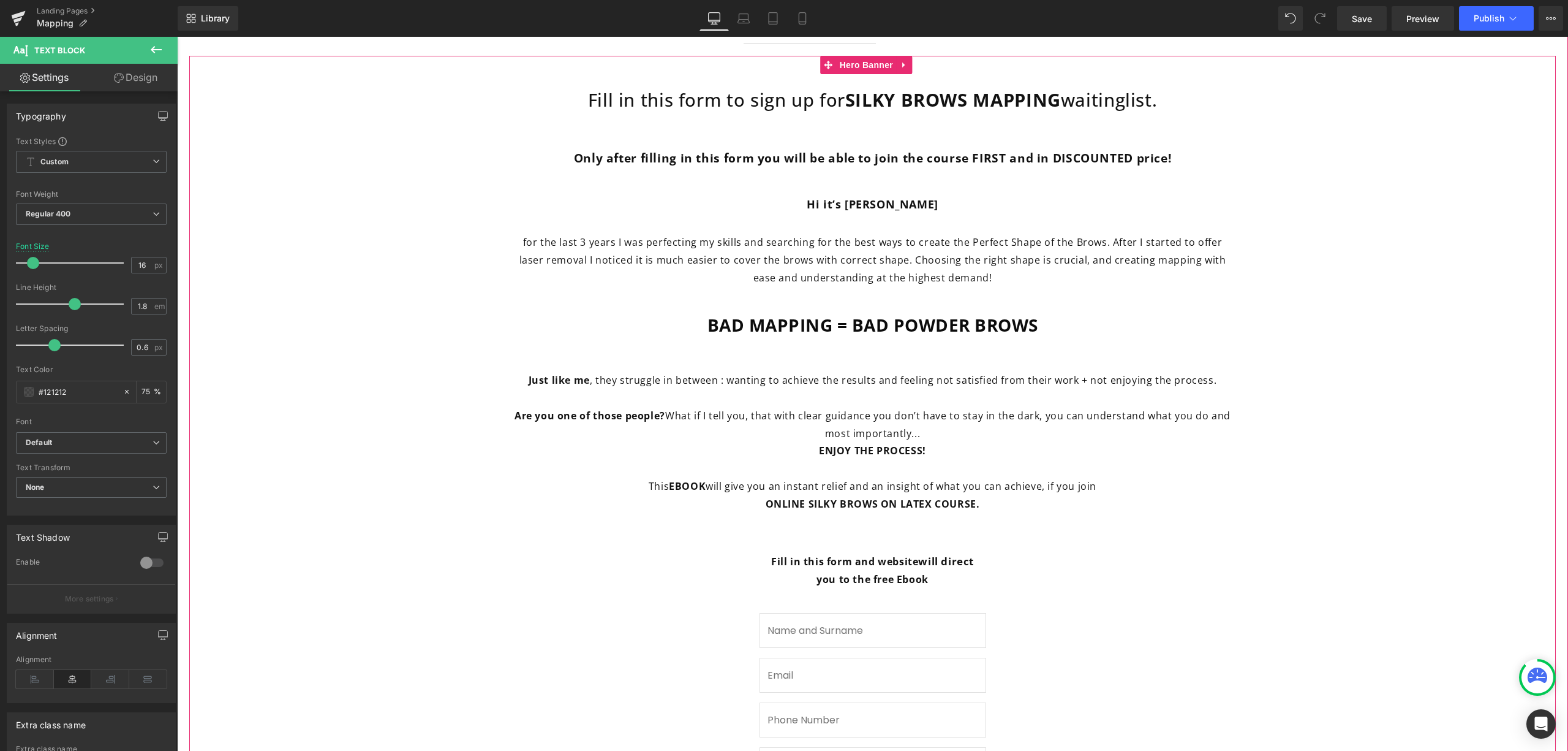
click at [1207, 372] on p "Just like me , they struggle in between : wanting to achieve the results and fe…" at bounding box center [873, 380] width 717 height 18
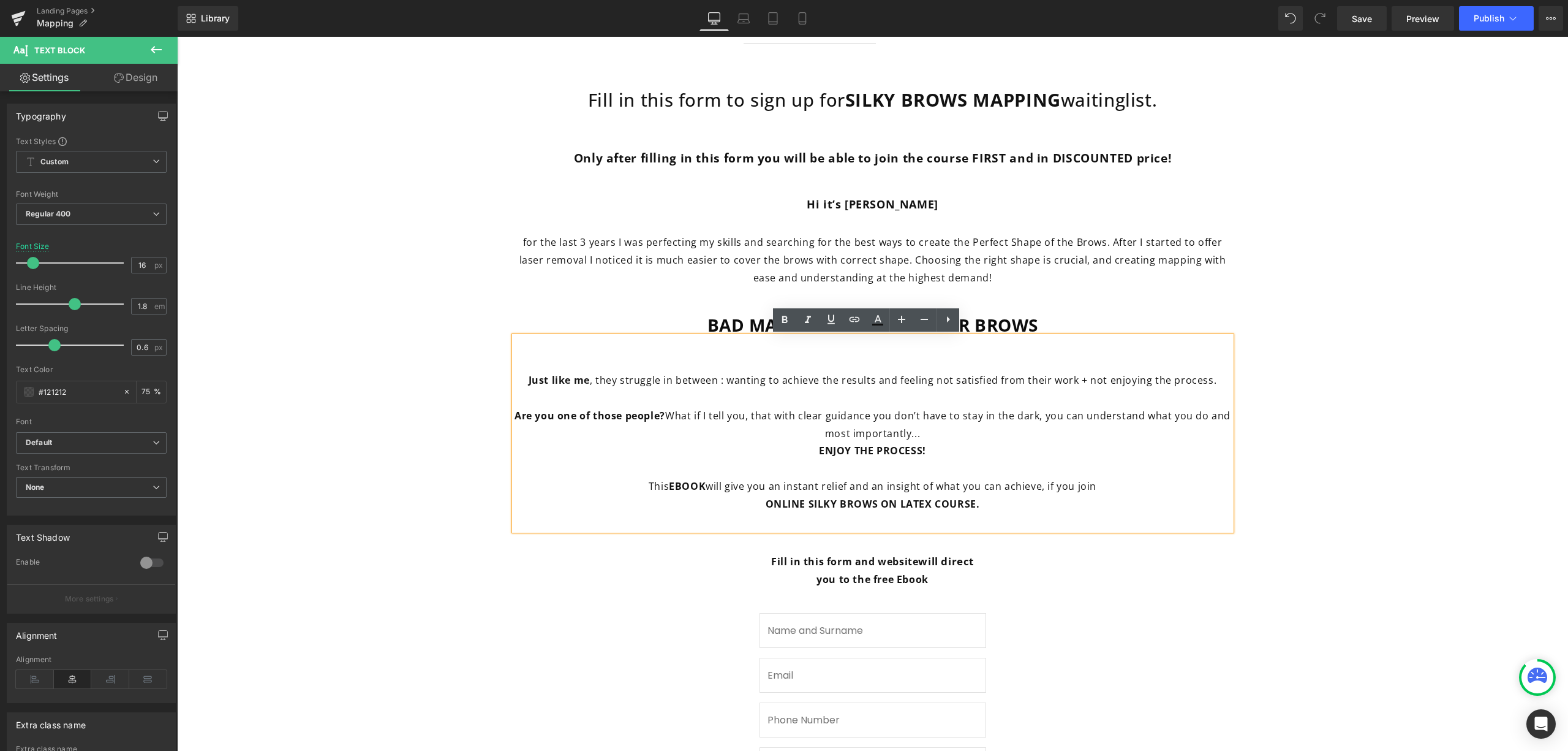
drag, startPoint x: 1208, startPoint y: 381, endPoint x: 592, endPoint y: 381, distance: 616.0
click at [592, 380] on span "Just like me , they struggle in between : wanting to achieve the results and fe…" at bounding box center [873, 380] width 689 height 13
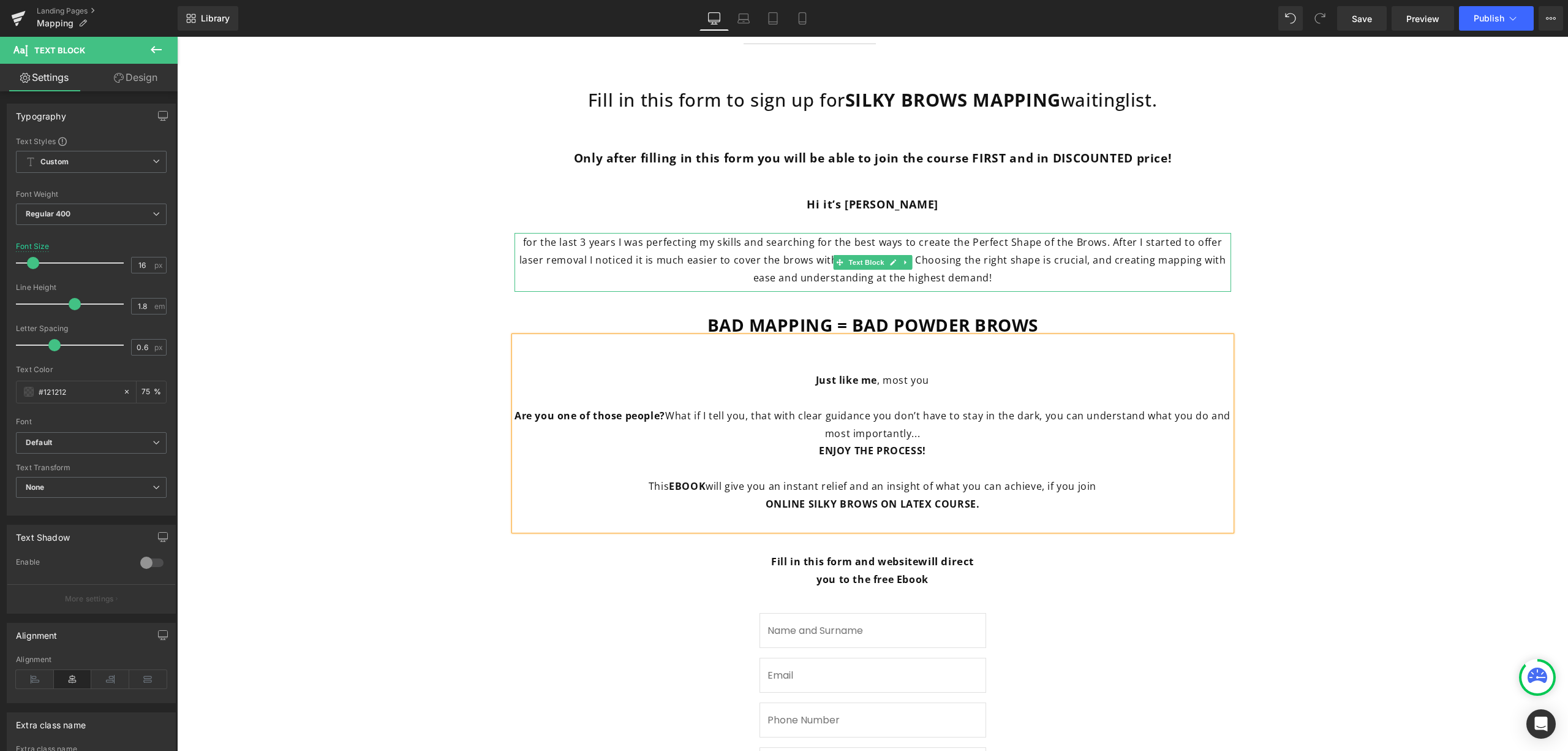
click at [1087, 271] on p "for the last 3 years I was perfecting my skills and searching for the best ways…" at bounding box center [873, 260] width 717 height 53
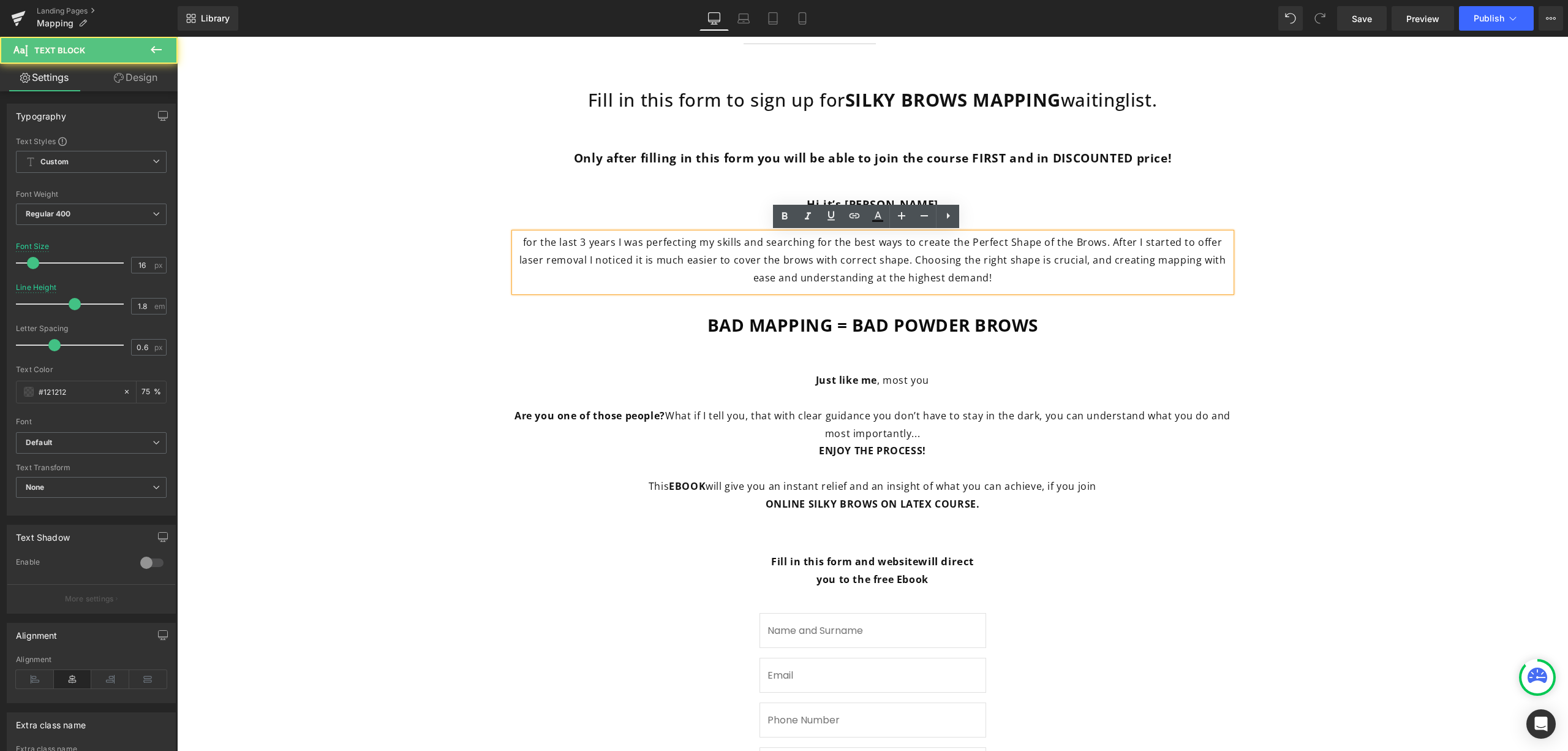
click at [1081, 280] on p "for the last 3 years I was perfecting my skills and searching for the best ways…" at bounding box center [873, 260] width 717 height 53
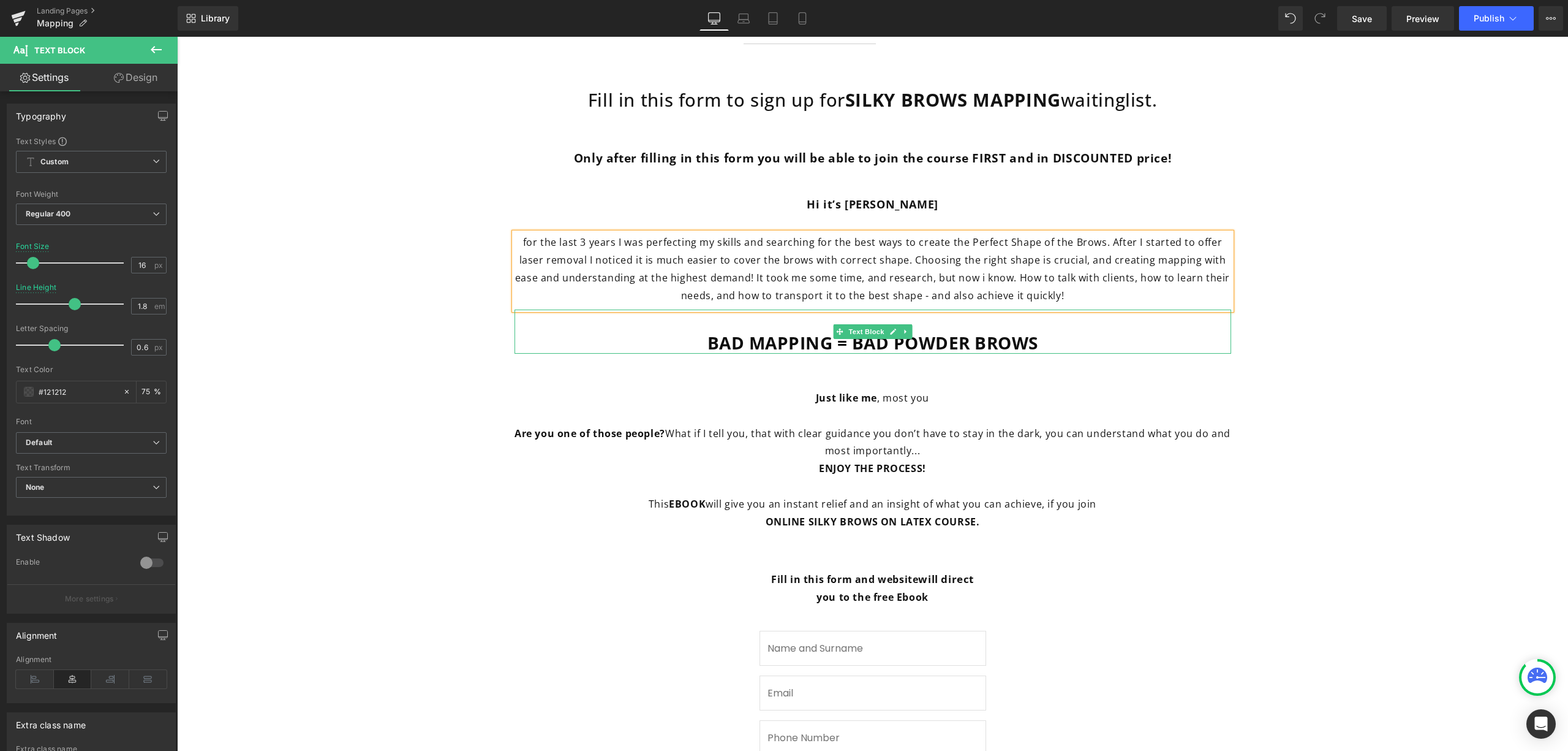
click at [1034, 347] on p "BAD MAPPING = BAD POWDER BROWS" at bounding box center [873, 342] width 717 height 22
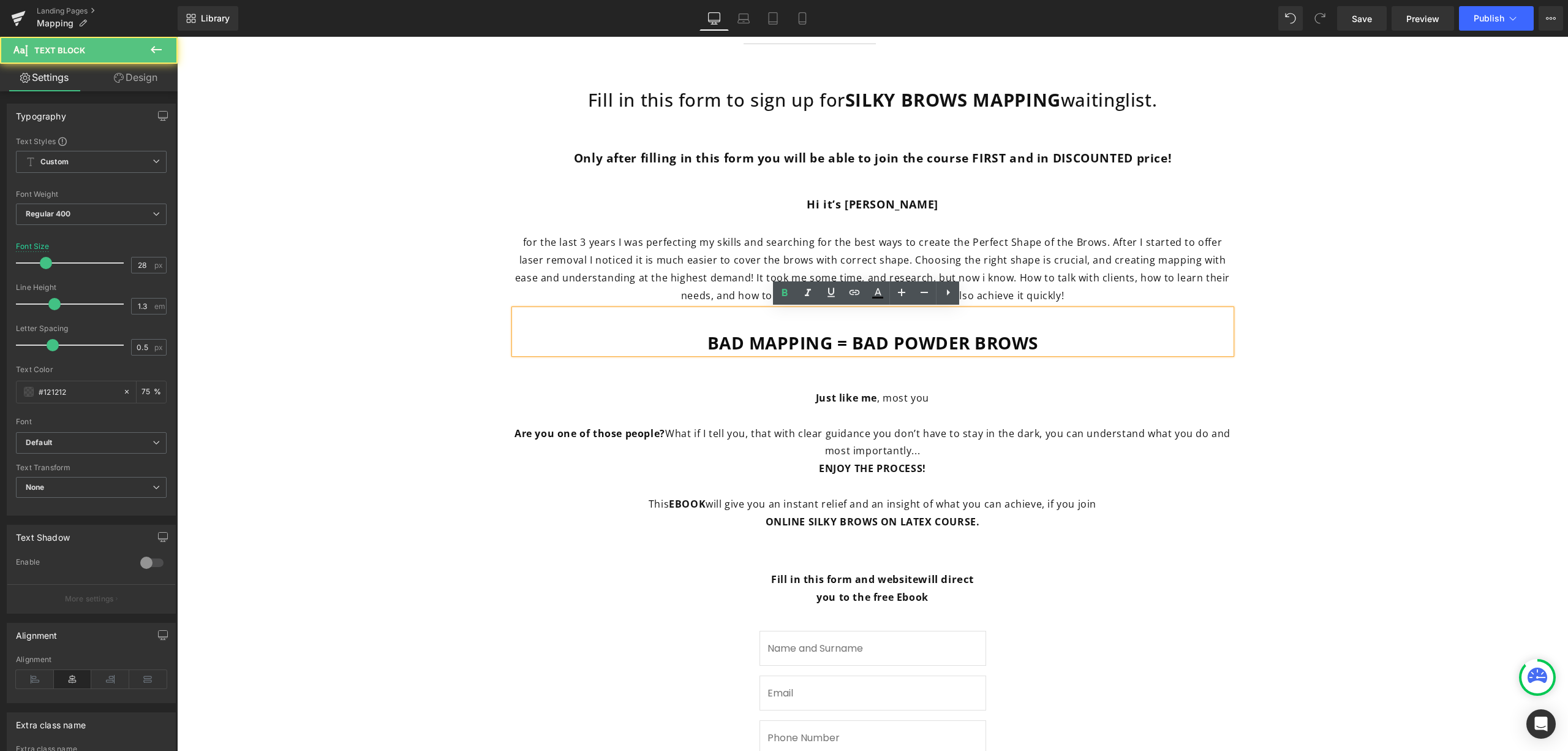
click at [1074, 393] on p "Just like me , most you" at bounding box center [873, 398] width 717 height 18
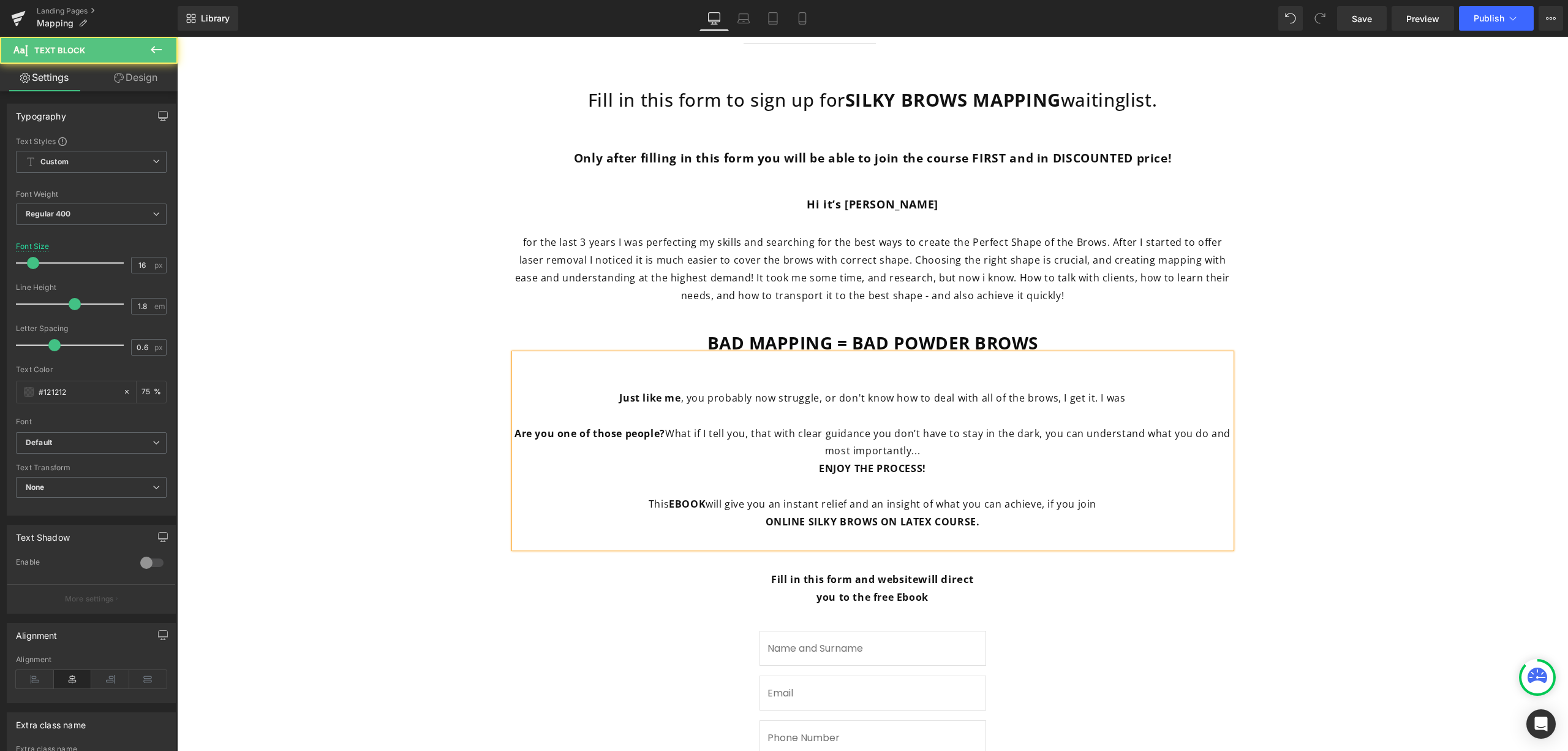
drag, startPoint x: 1120, startPoint y: 399, endPoint x: 1092, endPoint y: 395, distance: 28.3
click at [1092, 395] on p "Just like me , you probably now struggle, or don't know how to deal with all of…" at bounding box center [873, 398] width 717 height 18
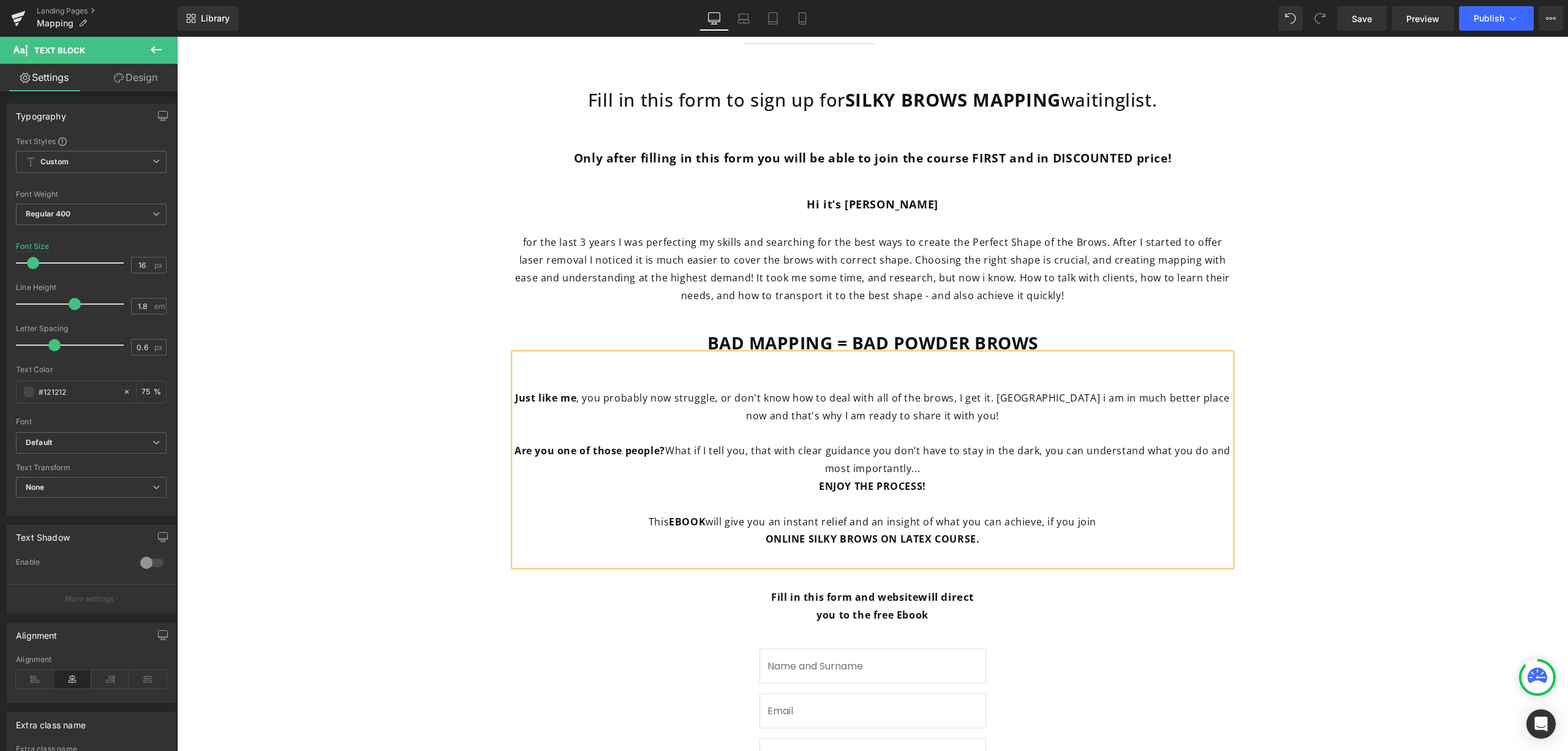
drag, startPoint x: 925, startPoint y: 466, endPoint x: 814, endPoint y: 445, distance: 113.0
click at [812, 444] on p "Are you one of those people? What if I tell you, that with clear guidance you d…" at bounding box center [873, 460] width 717 height 35
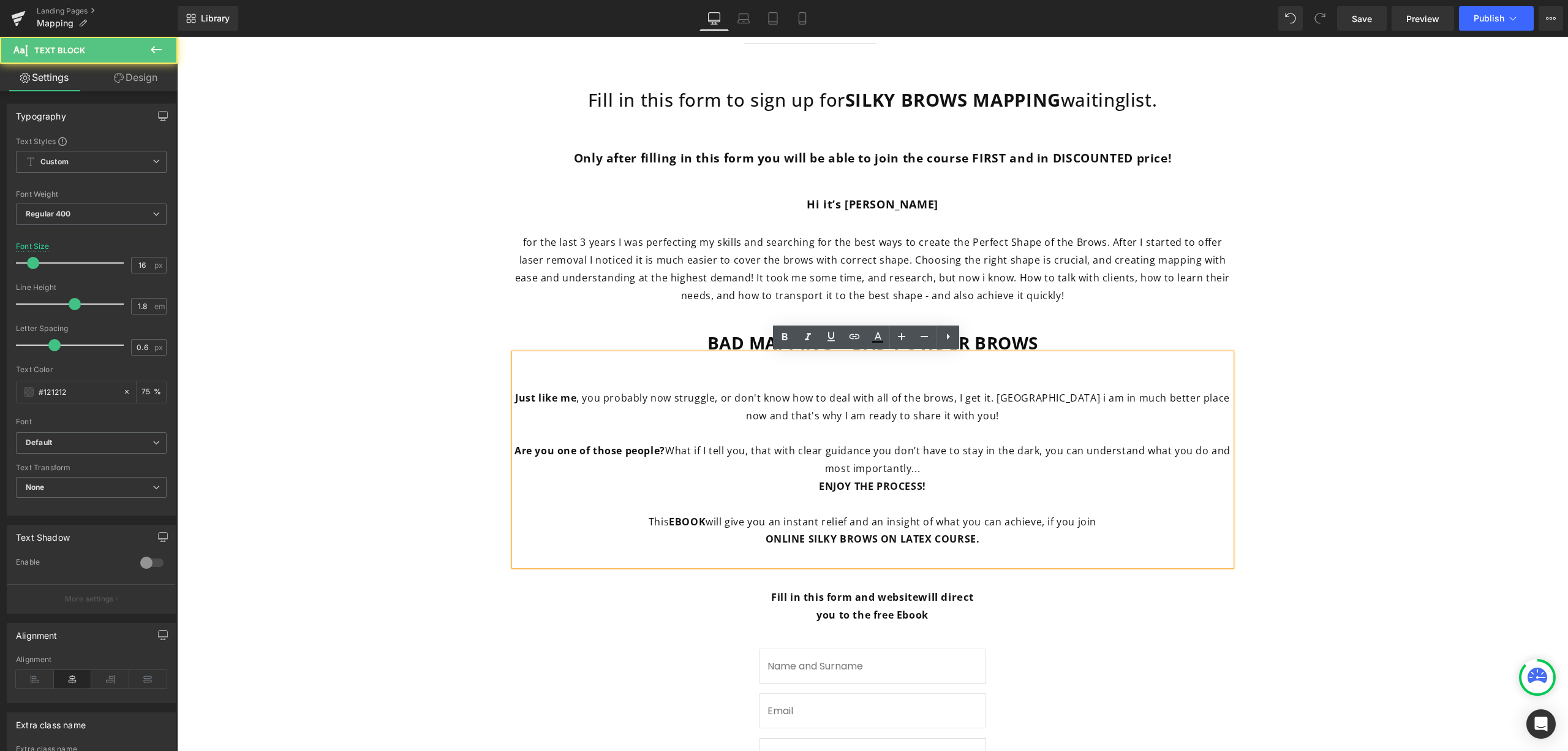
click at [820, 445] on span "Are you one of those people? What if I tell you, that with clear guidance you d…" at bounding box center [873, 459] width 716 height 31
drag, startPoint x: 958, startPoint y: 398, endPoint x: 884, endPoint y: 401, distance: 74.1
click at [884, 401] on span "Just like me , you probably now struggle, or don't know how to deal with all of…" at bounding box center [873, 406] width 715 height 31
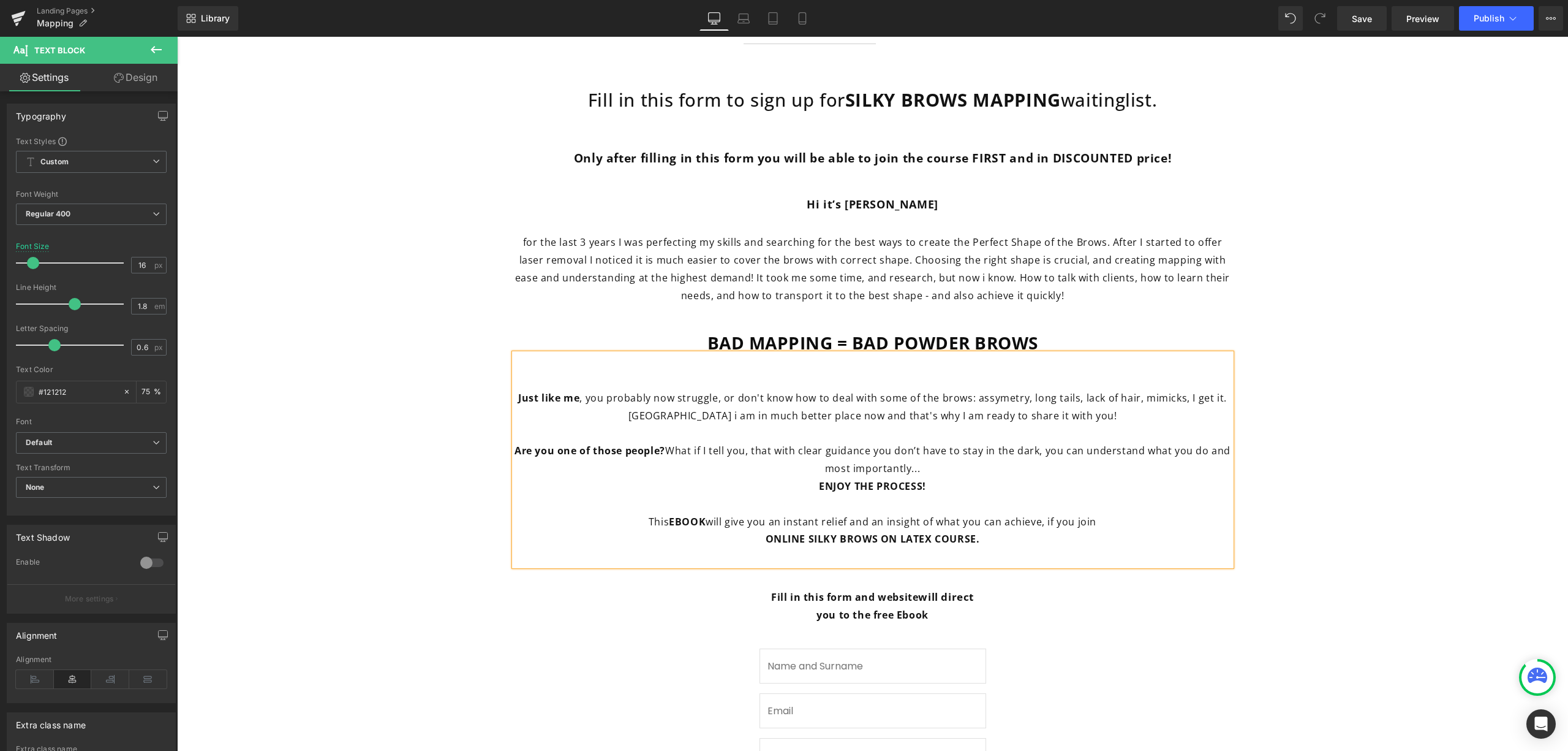
click at [827, 410] on span "Just like me , you probably now struggle, or don't know how to deal with some o…" at bounding box center [872, 406] width 709 height 31
click at [1180, 401] on span "Just like me , you probably now struggle, or don't know how to deal with some o…" at bounding box center [872, 406] width 709 height 31
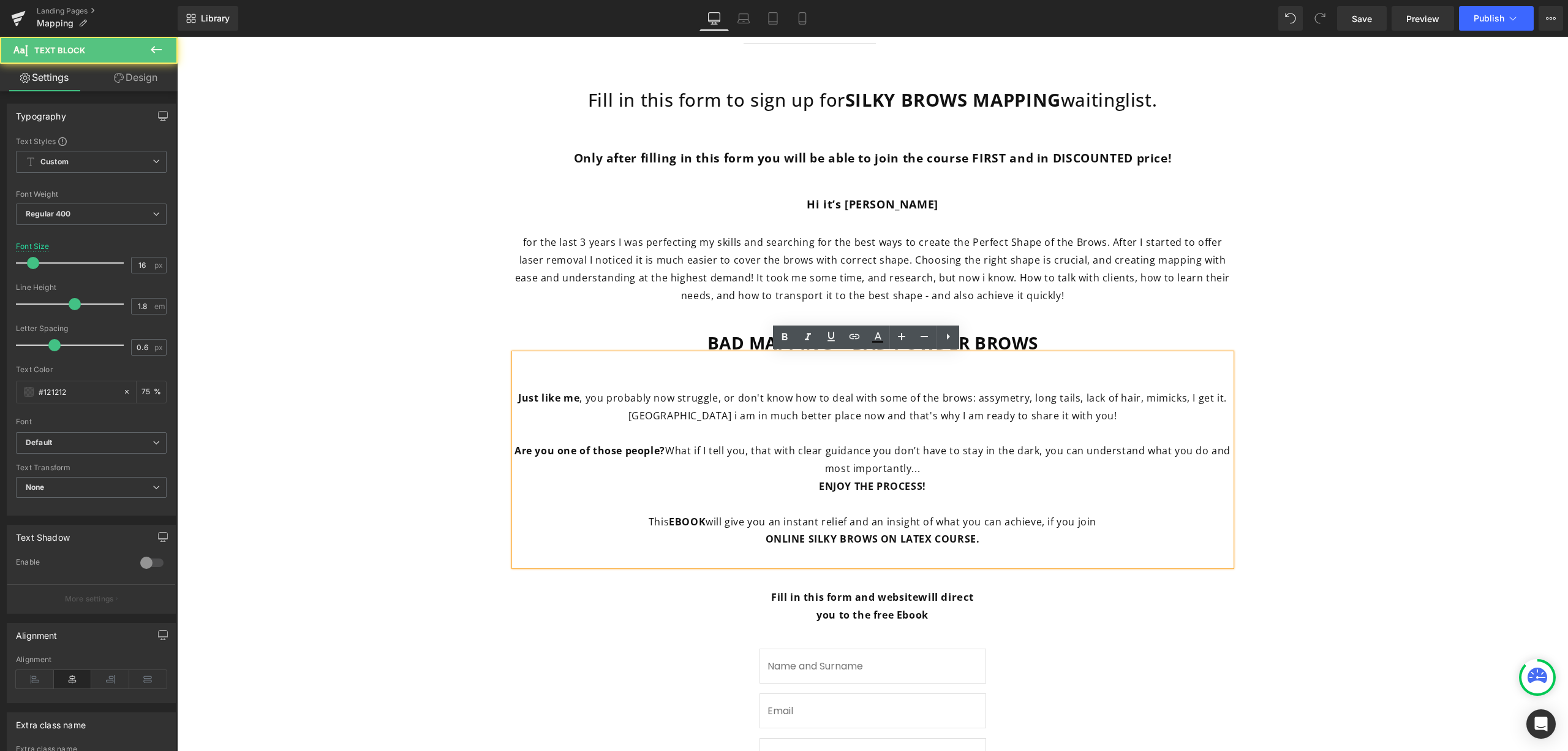
click at [1022, 414] on span "Just like me , you probably now struggle, or don't know how to deal with some o…" at bounding box center [872, 406] width 709 height 31
click at [1076, 415] on p "Just like me , you probably now struggle, or don't know how to deal with some o…" at bounding box center [873, 407] width 717 height 35
drag, startPoint x: 657, startPoint y: 450, endPoint x: 640, endPoint y: 452, distance: 17.1
click at [640, 452] on strong "Are you one of those people?" at bounding box center [590, 450] width 151 height 13
click at [761, 447] on span "Are you one of those people? What if I tell you, that with clear guidance you d…" at bounding box center [873, 459] width 716 height 31
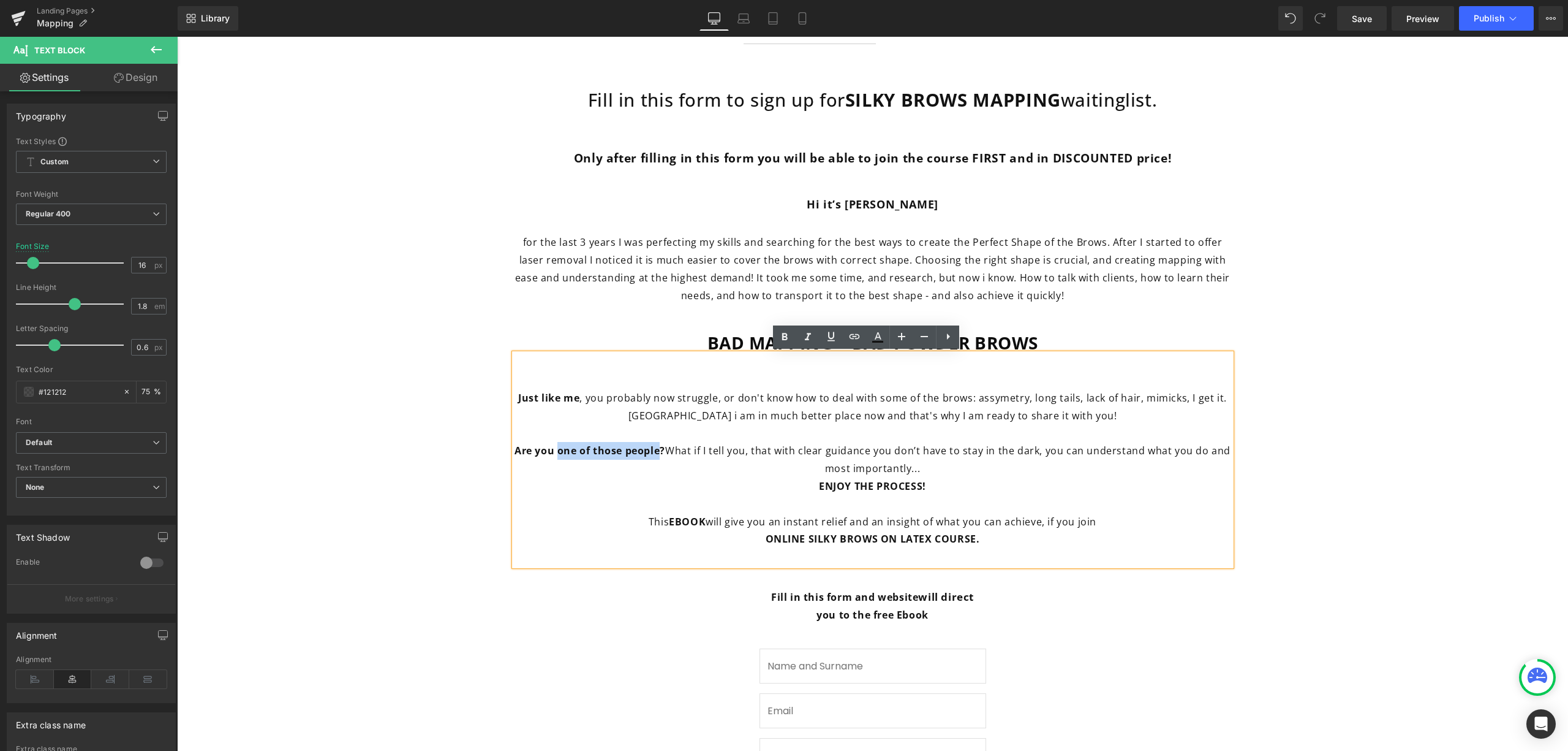
drag, startPoint x: 658, startPoint y: 452, endPoint x: 551, endPoint y: 445, distance: 107.2
click at [551, 445] on strong "Are you one of those people?" at bounding box center [590, 450] width 151 height 13
drag, startPoint x: 615, startPoint y: 450, endPoint x: 1011, endPoint y: 466, distance: 396.3
click at [1011, 466] on p "Are you ready? What if I tell you, that with clear guidance you don’t have to s…" at bounding box center [873, 460] width 717 height 35
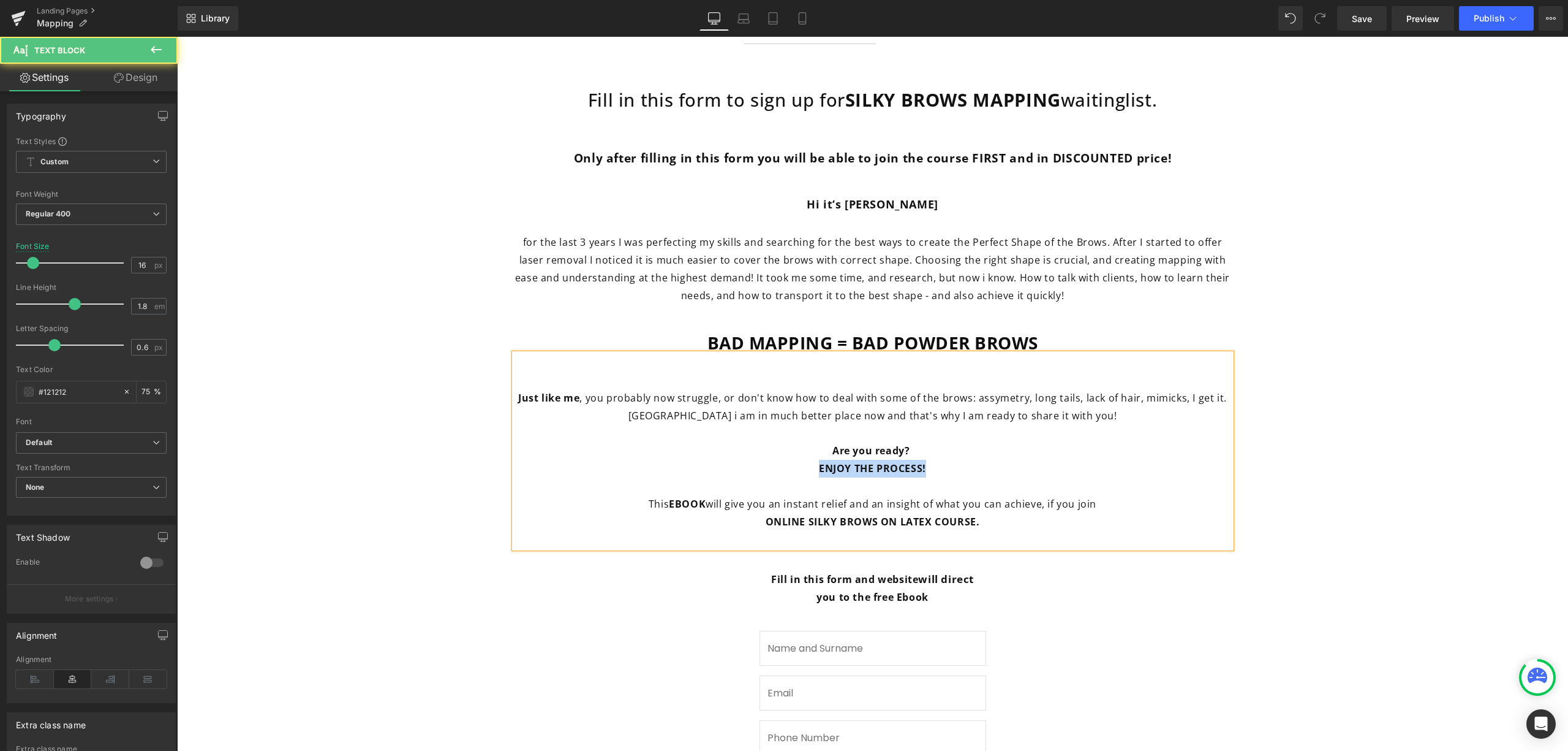
drag, startPoint x: 918, startPoint y: 471, endPoint x: 811, endPoint y: 466, distance: 107.1
click at [819, 466] on strong "ENJOY THE PROCESS!" at bounding box center [873, 468] width 107 height 13
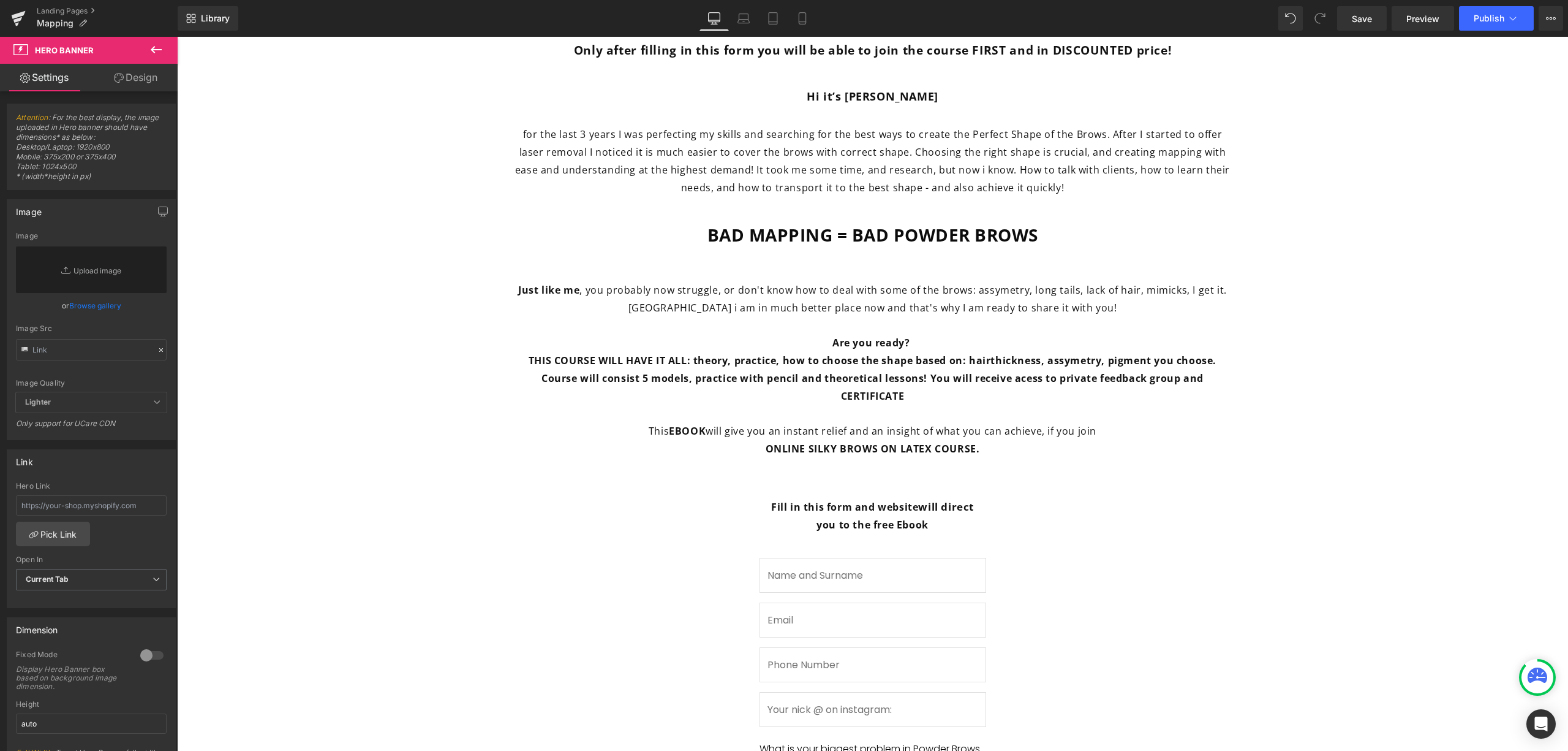
scroll to position [507, 0]
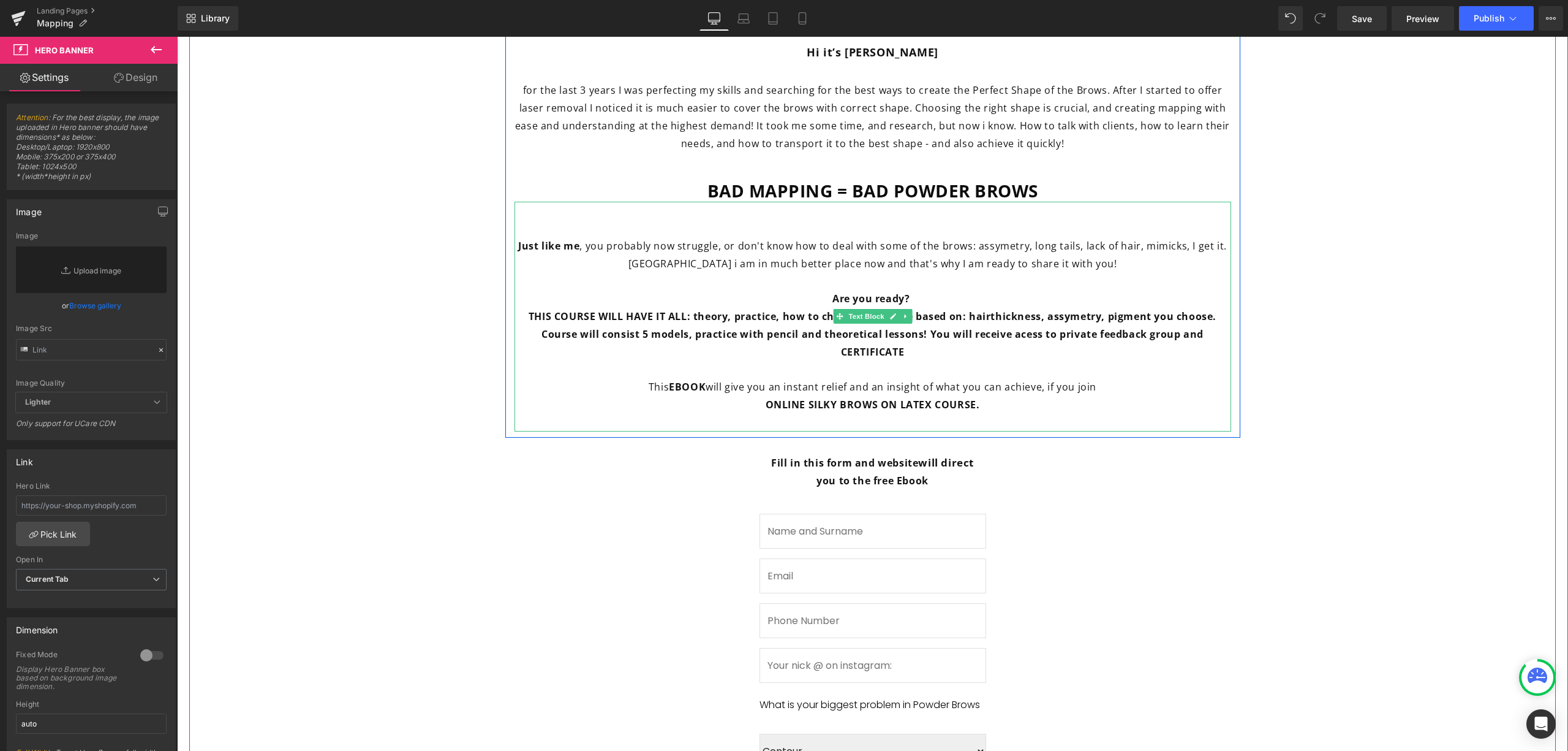
click at [1049, 381] on span "This EBOOK will give you an instant relief and an insight of what you can achie…" at bounding box center [872, 387] width 448 height 13
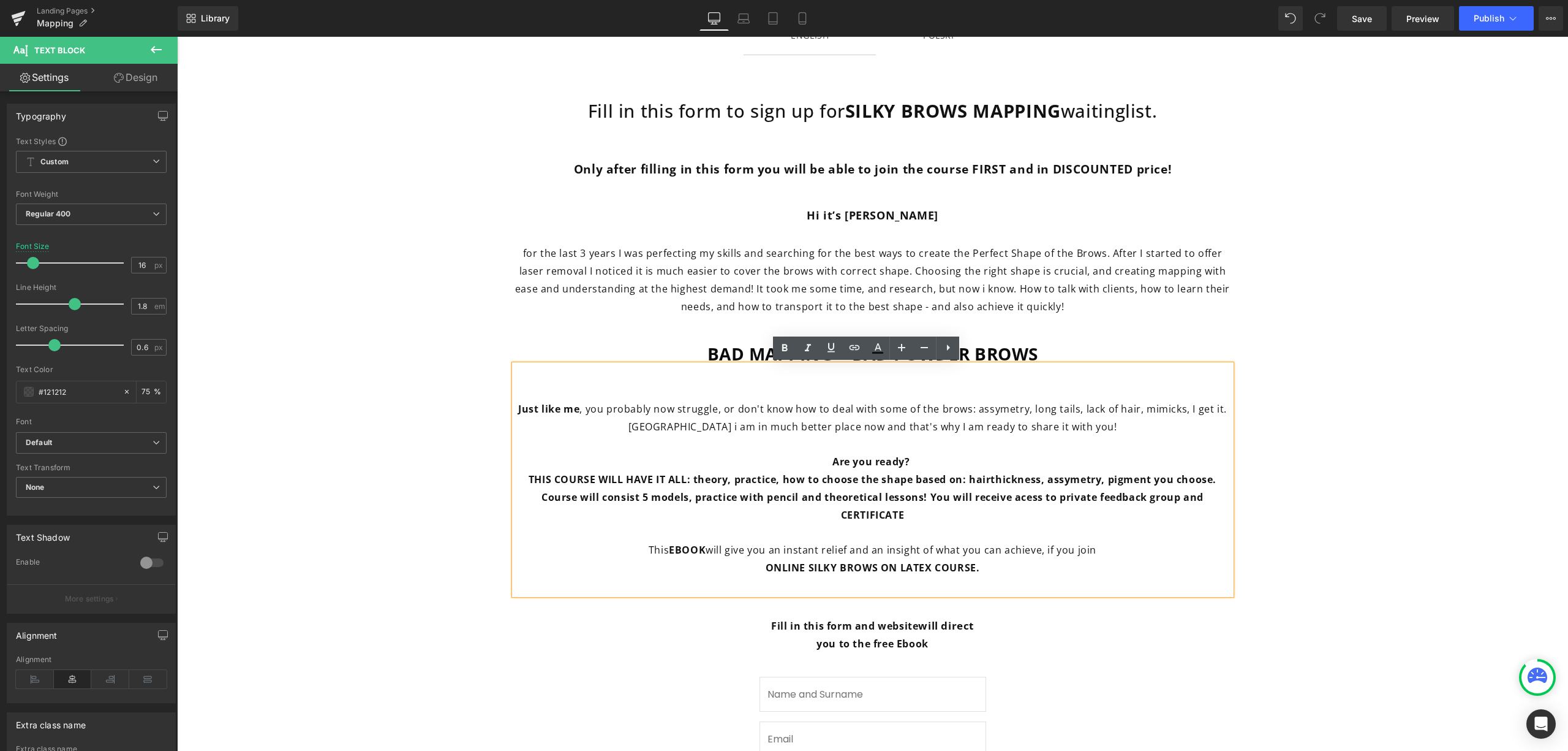
scroll to position [424, 0]
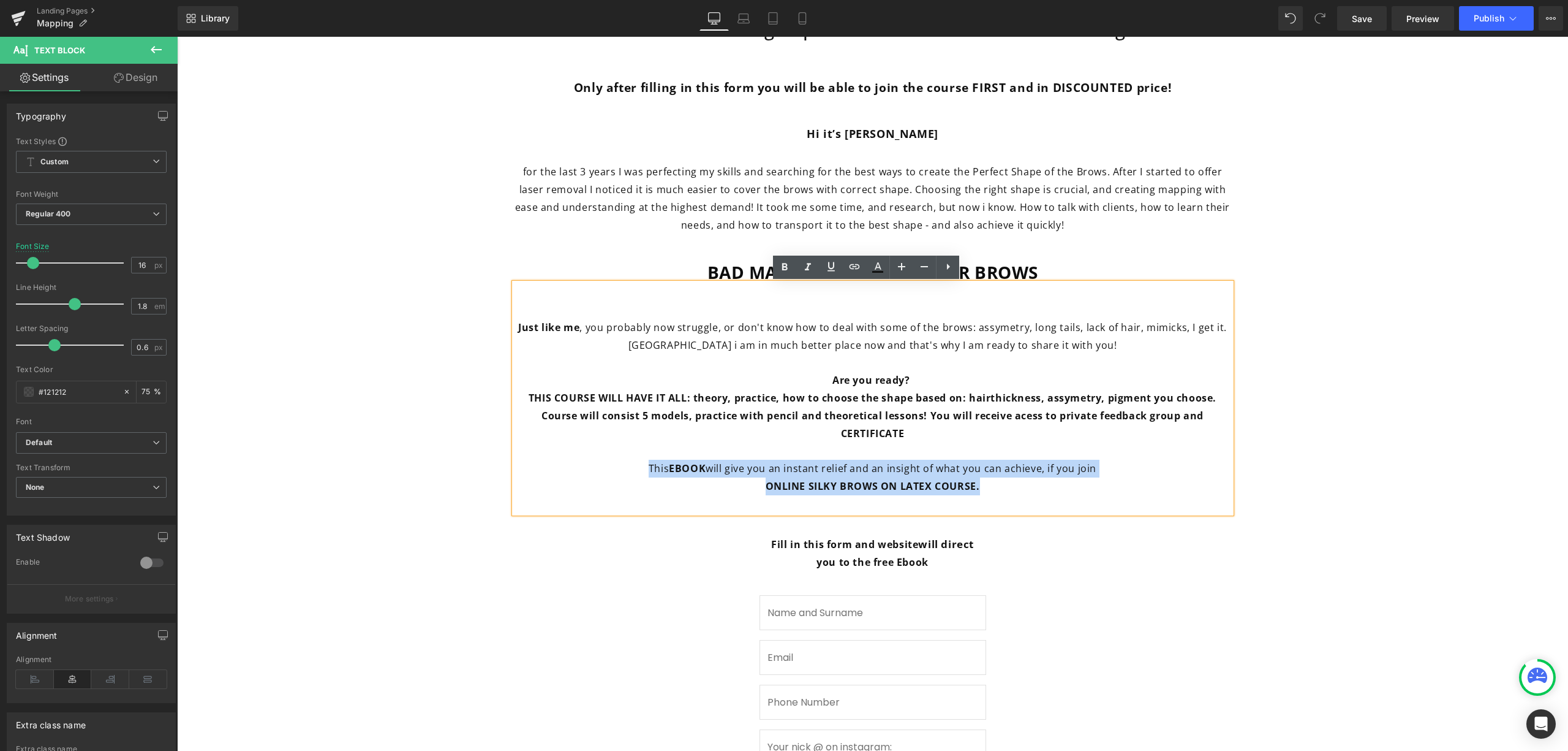
drag, startPoint x: 1015, startPoint y: 488, endPoint x: 639, endPoint y: 465, distance: 376.7
click at [639, 465] on div "Just like me , you probably now struggle, or don't know how to deal with some o…" at bounding box center [873, 398] width 717 height 229
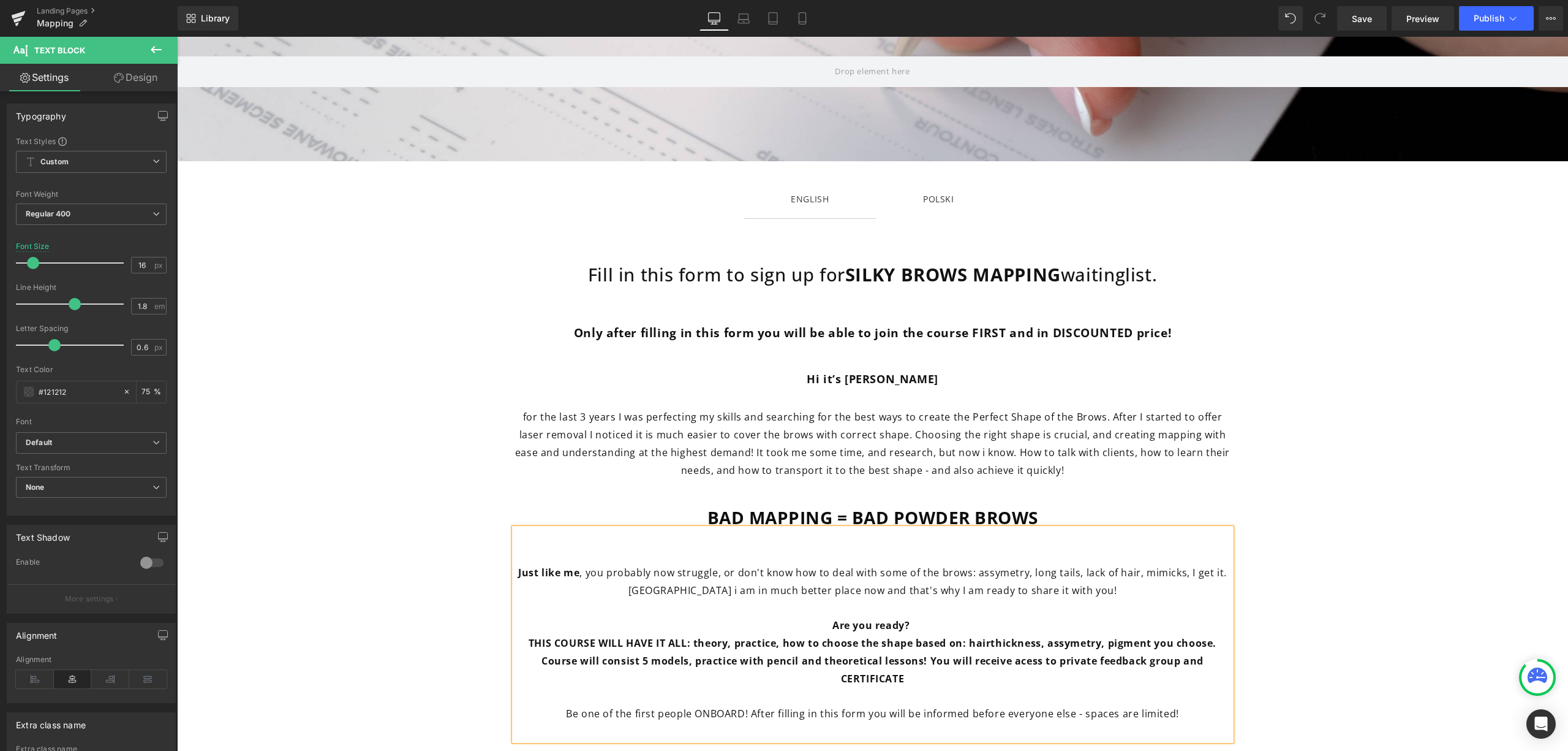
scroll to position [589, 0]
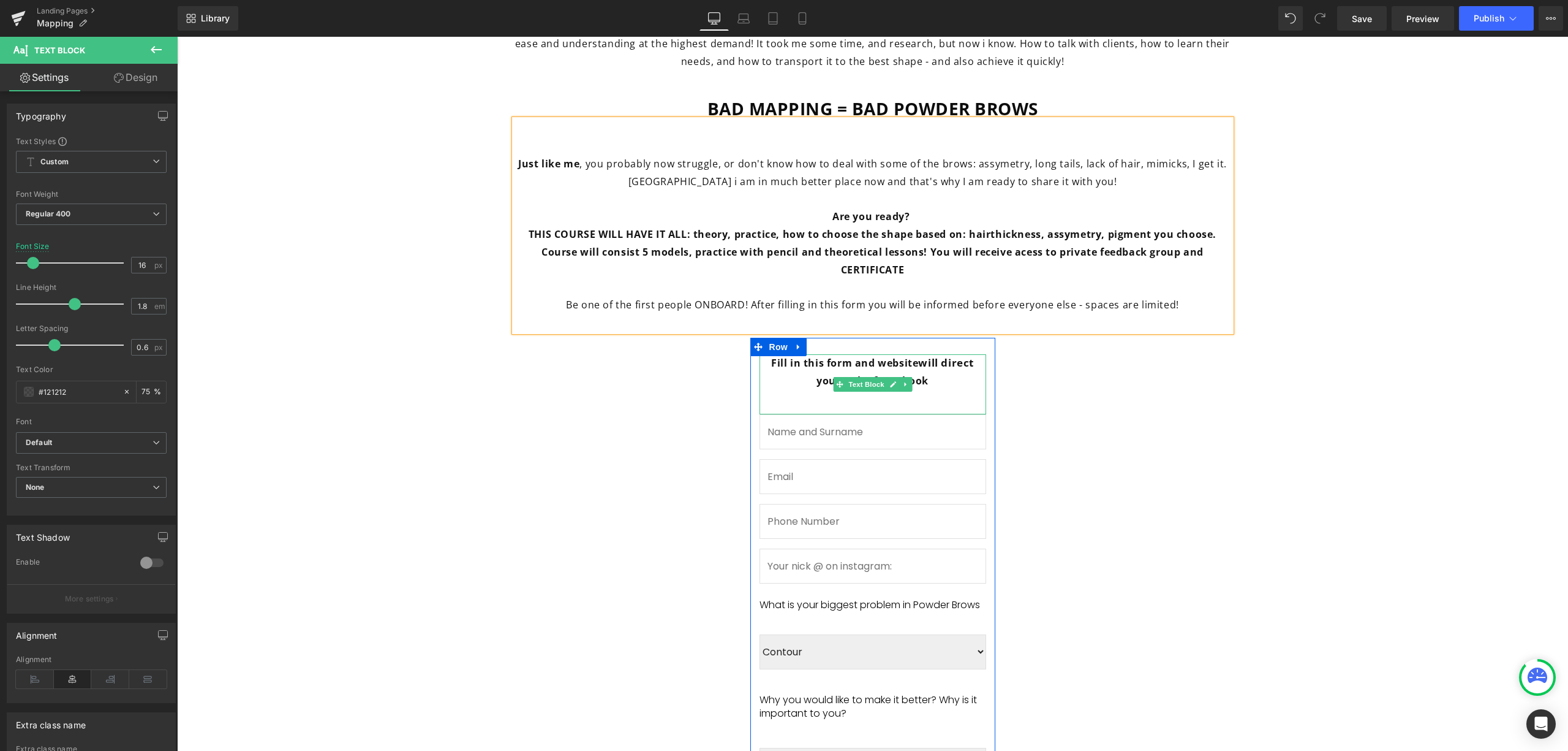
click at [915, 375] on strong "you to the free Ebook" at bounding box center [873, 381] width 112 height 13
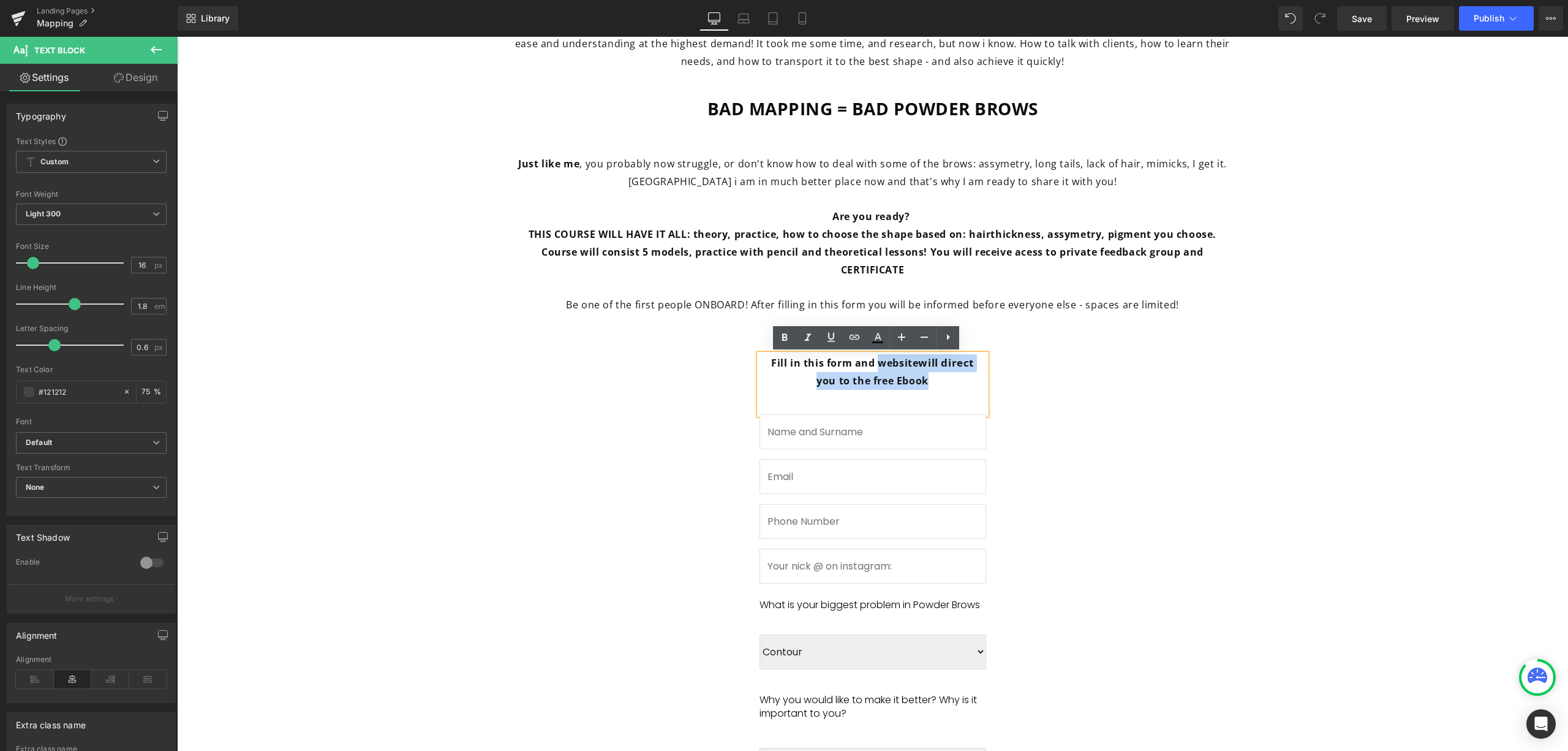
drag, startPoint x: 930, startPoint y: 383, endPoint x: 869, endPoint y: 364, distance: 63.9
click at [869, 364] on div "Fill in this form and website will direct you to the free Ebook" at bounding box center [873, 384] width 227 height 60
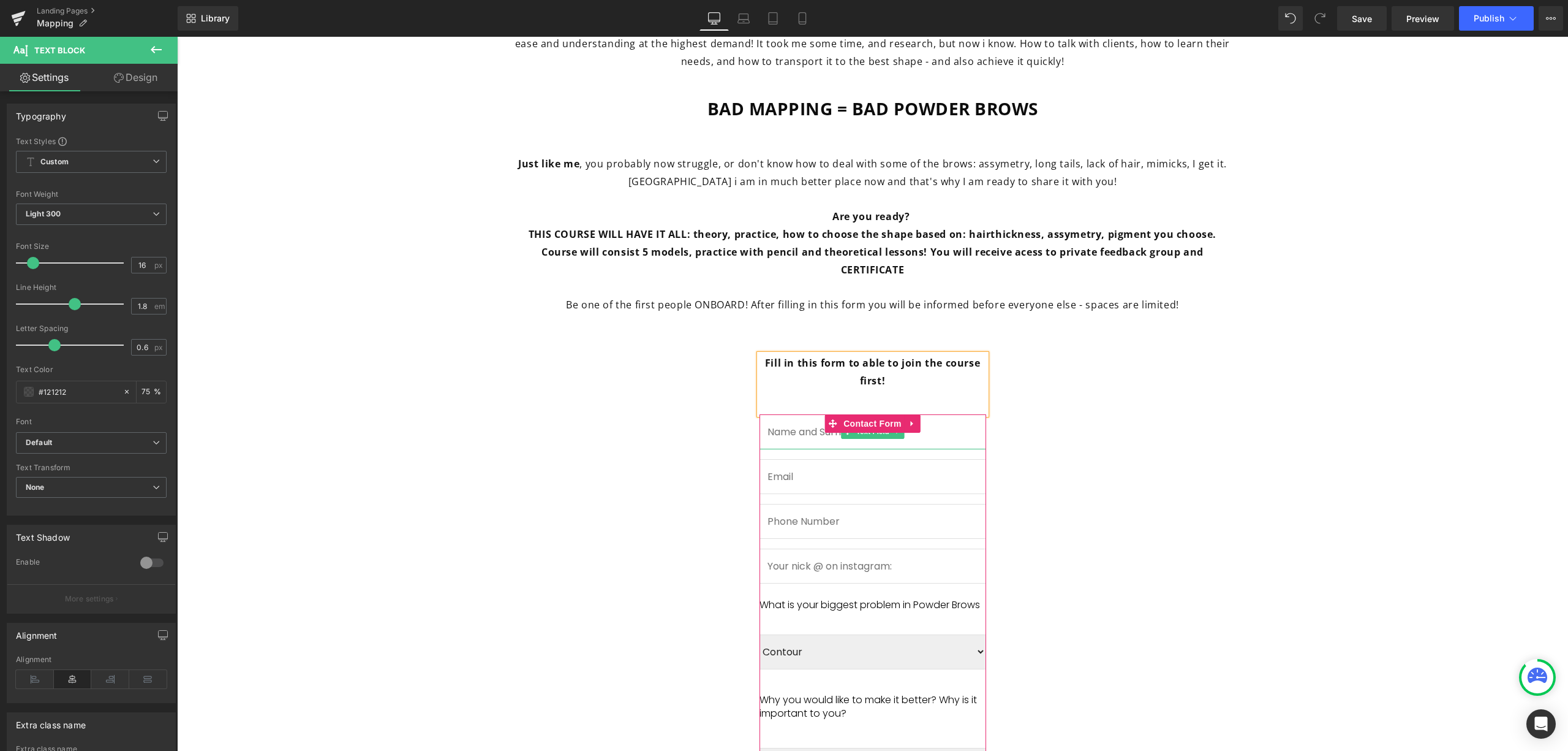
click at [939, 415] on input "text" at bounding box center [873, 432] width 227 height 35
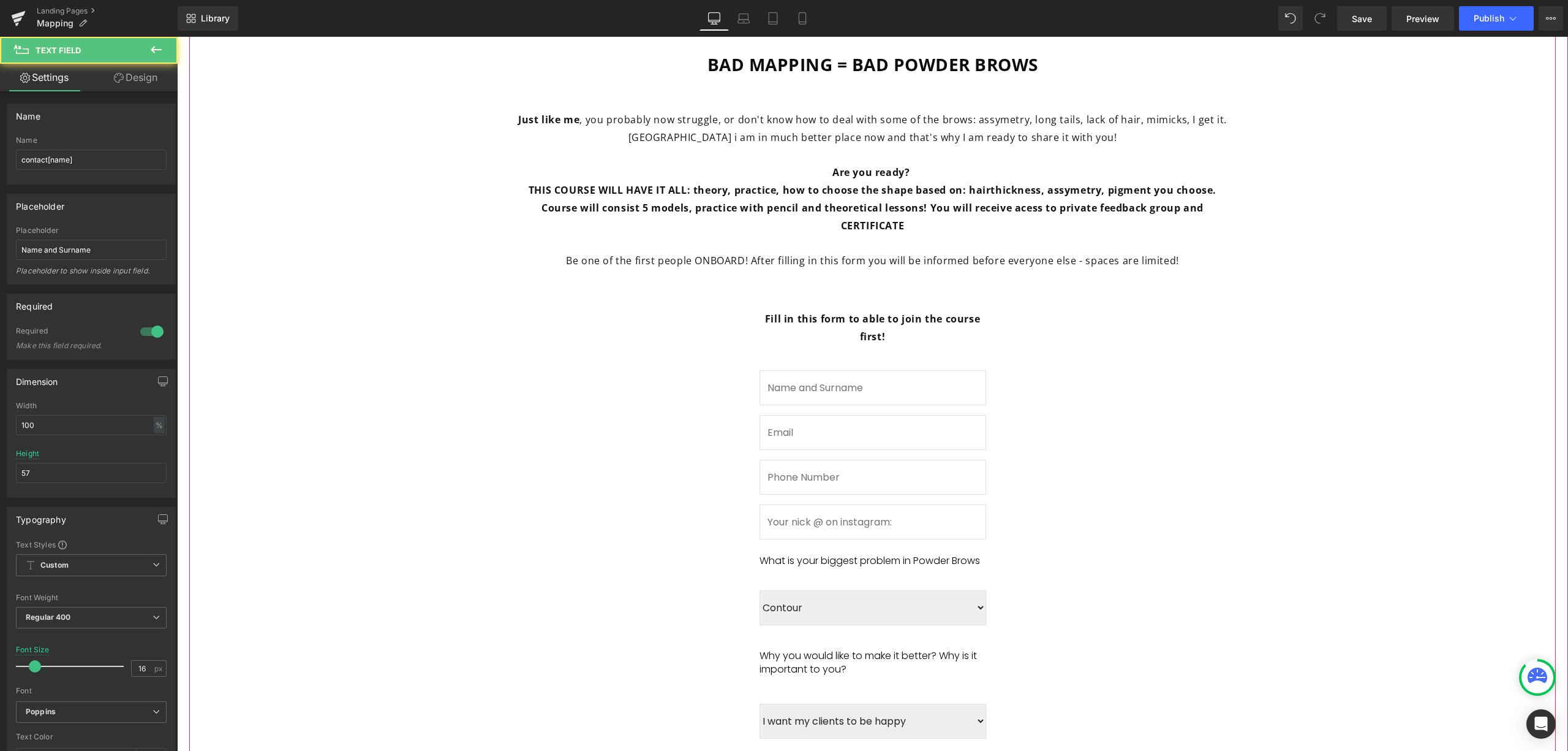
scroll to position [670, 0]
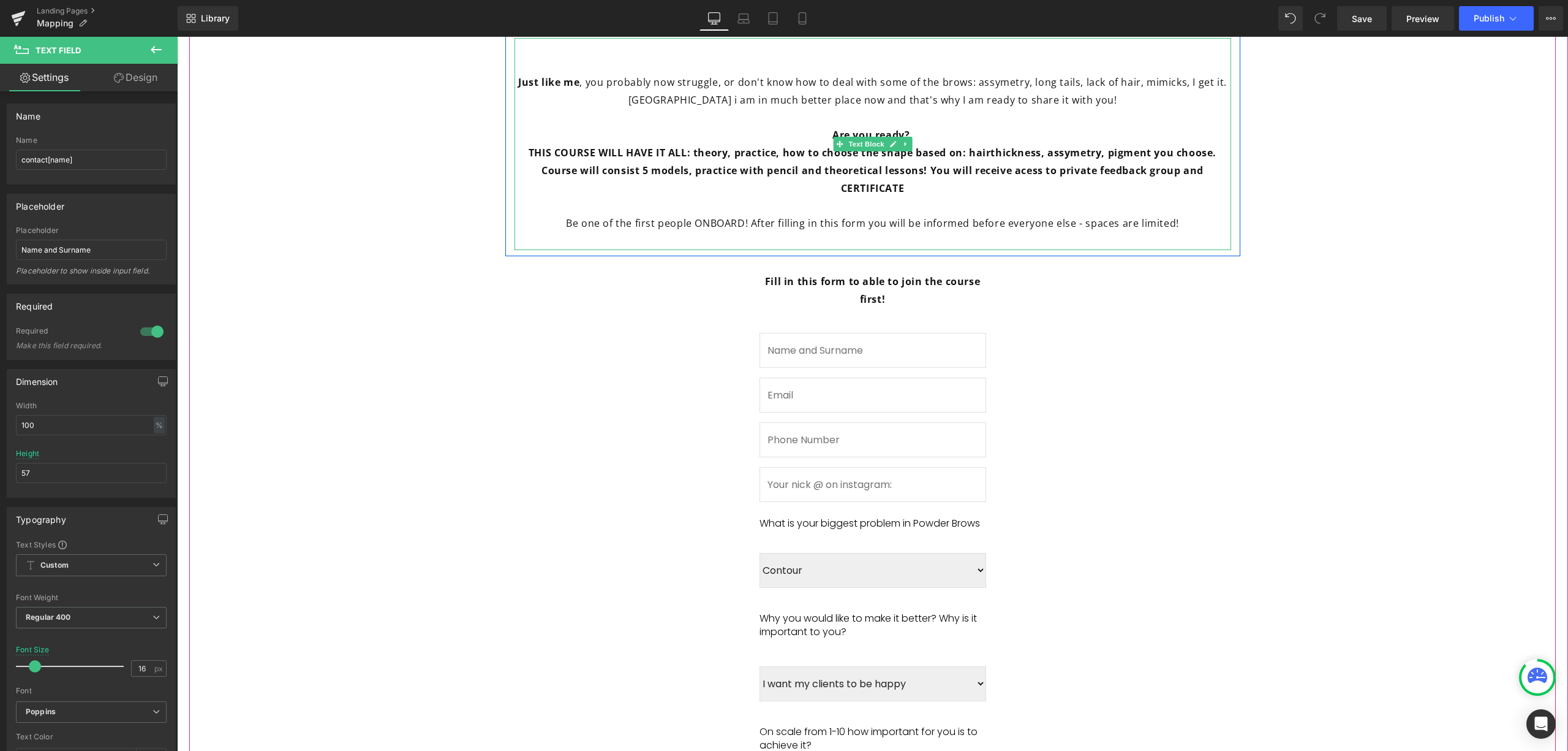
click at [962, 224] on font "Be one of the first people ONBOARD! After filling in this form you will be info…" at bounding box center [873, 223] width 613 height 13
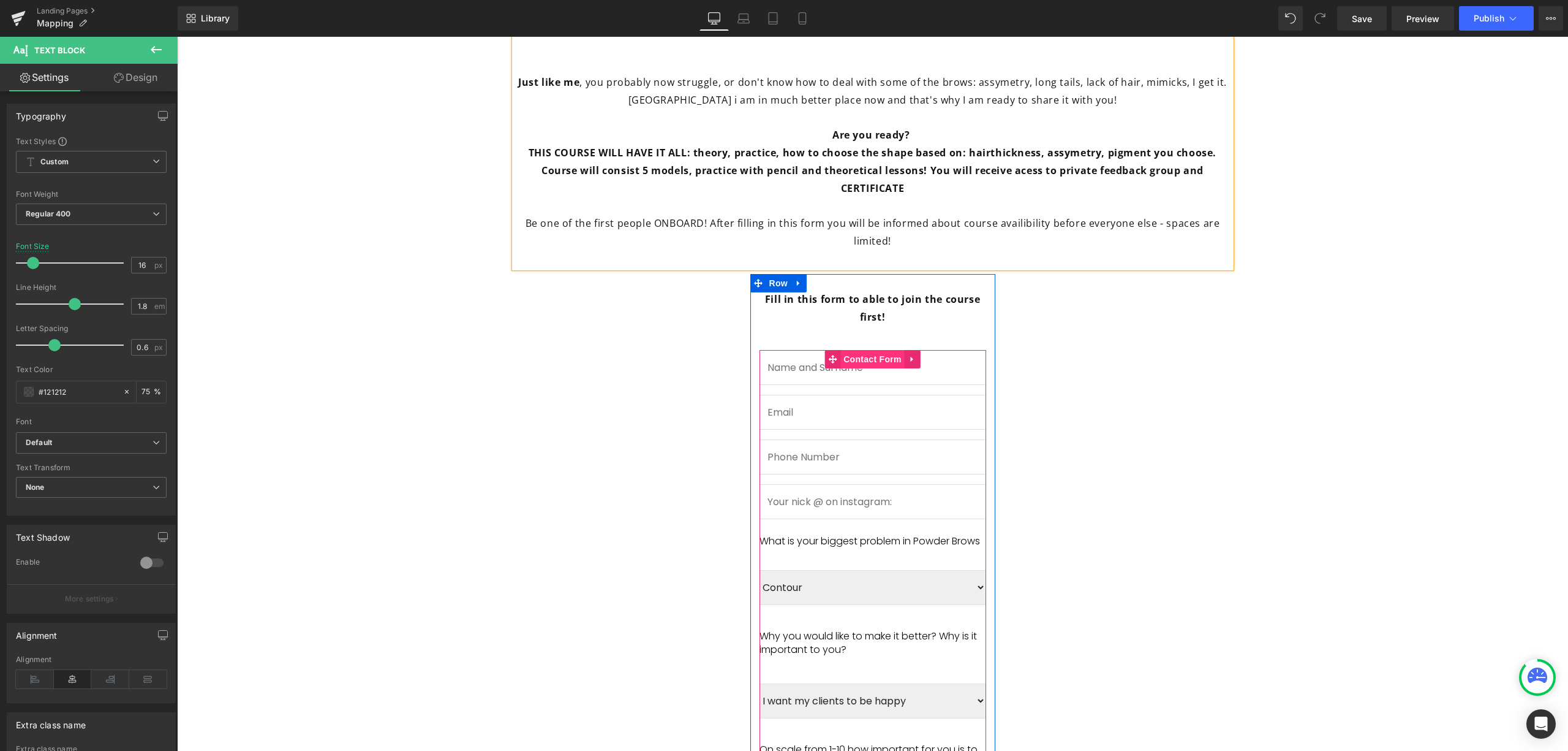
click at [847, 350] on span "Contact Form" at bounding box center [873, 359] width 64 height 18
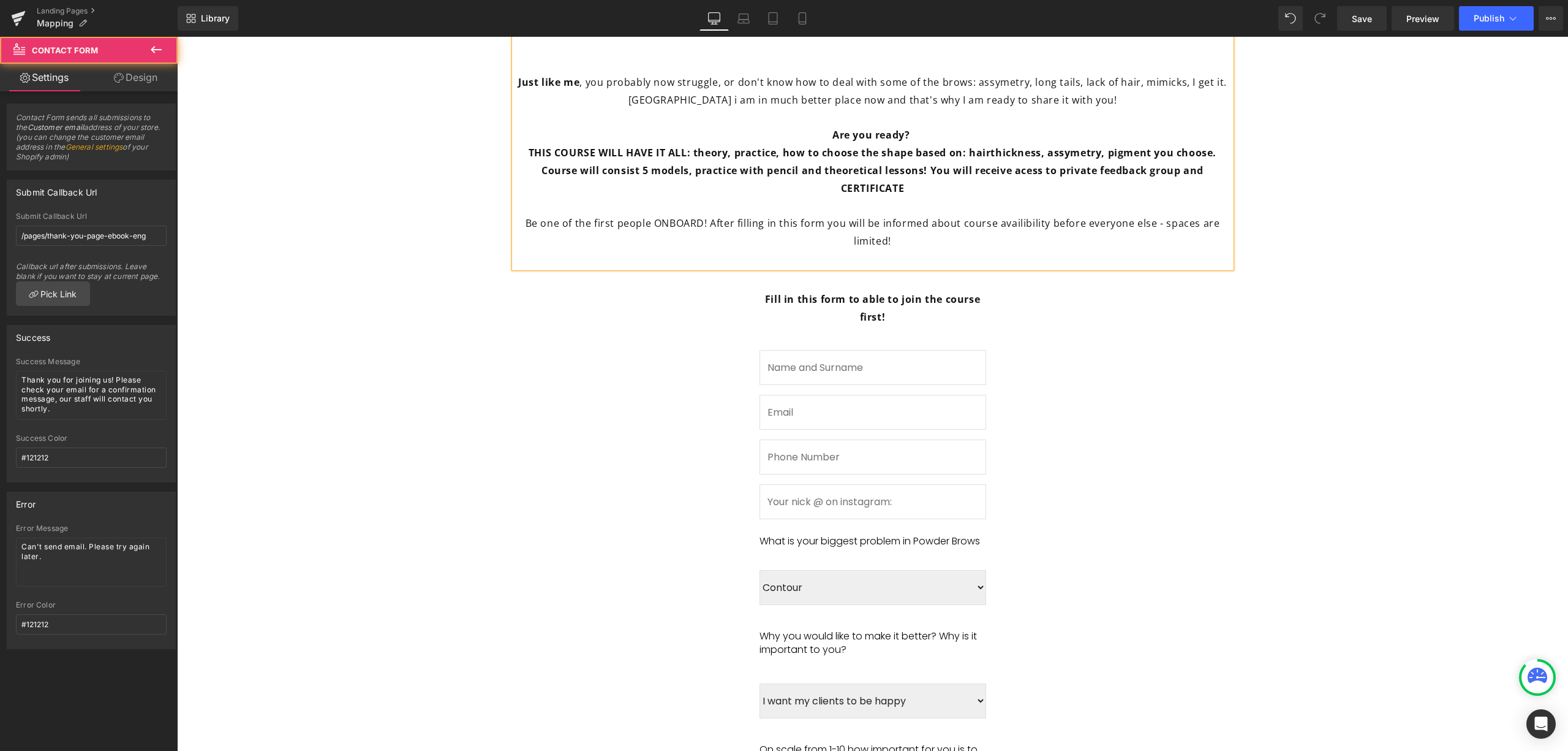
click at [1020, 368] on span "Fill in this form to sign up for SILKY BROWS MAPPING waitinglist. Heading Only …" at bounding box center [872, 558] width 1366 height 1635
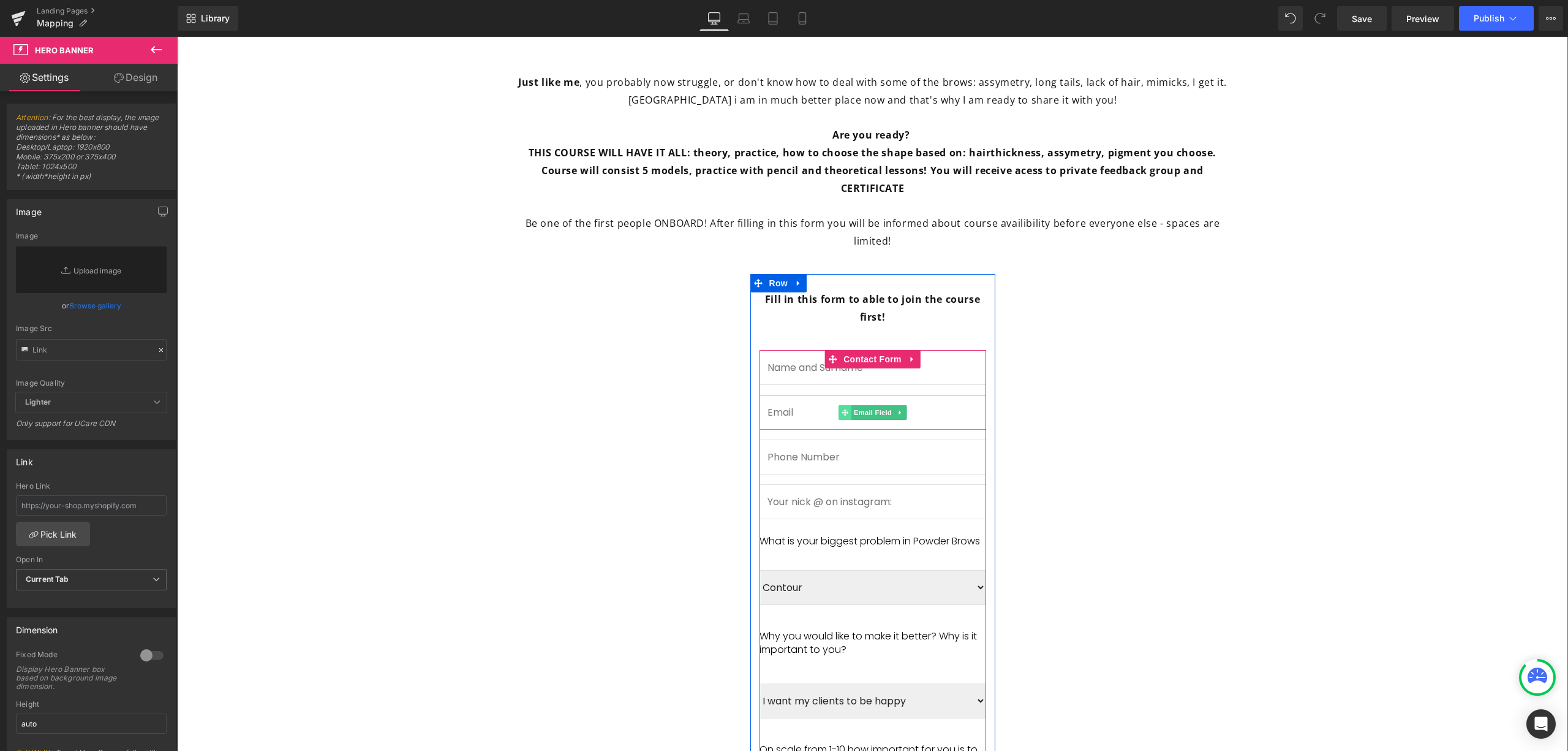
click at [842, 405] on span at bounding box center [844, 413] width 13 height 15
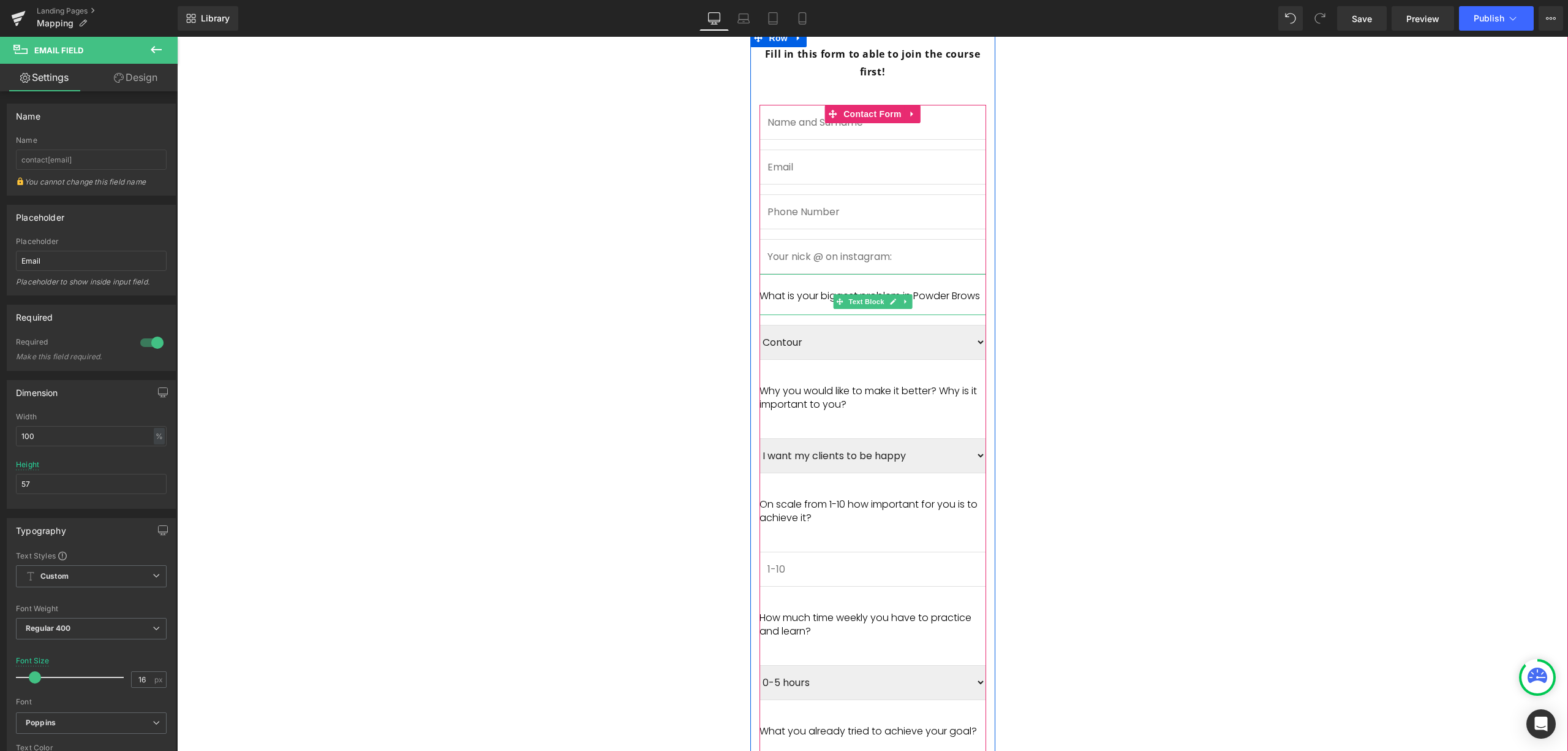
scroll to position [997, 0]
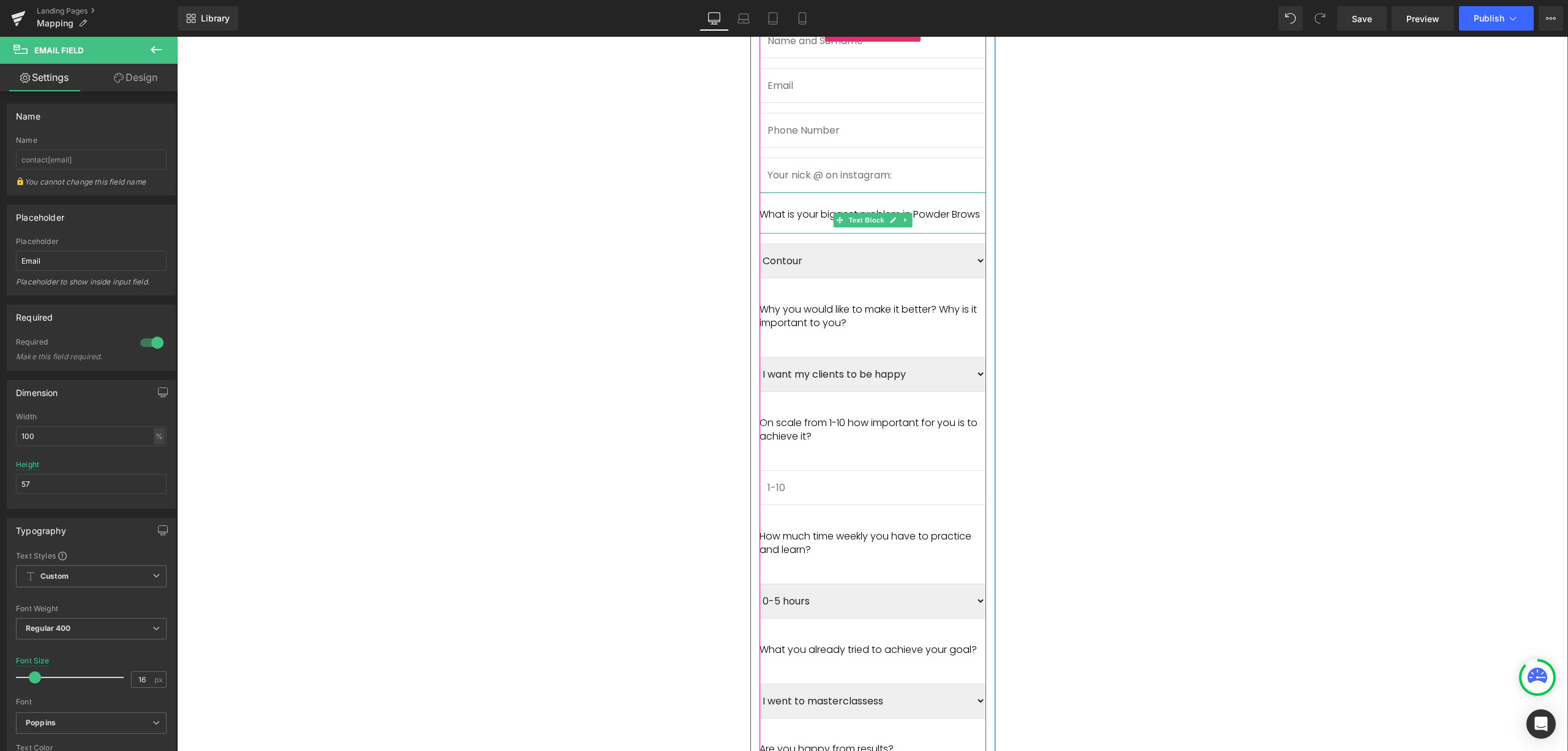
click at [940, 207] on span "What is your biggest problem in Powder Brows" at bounding box center [870, 213] width 221 height 14
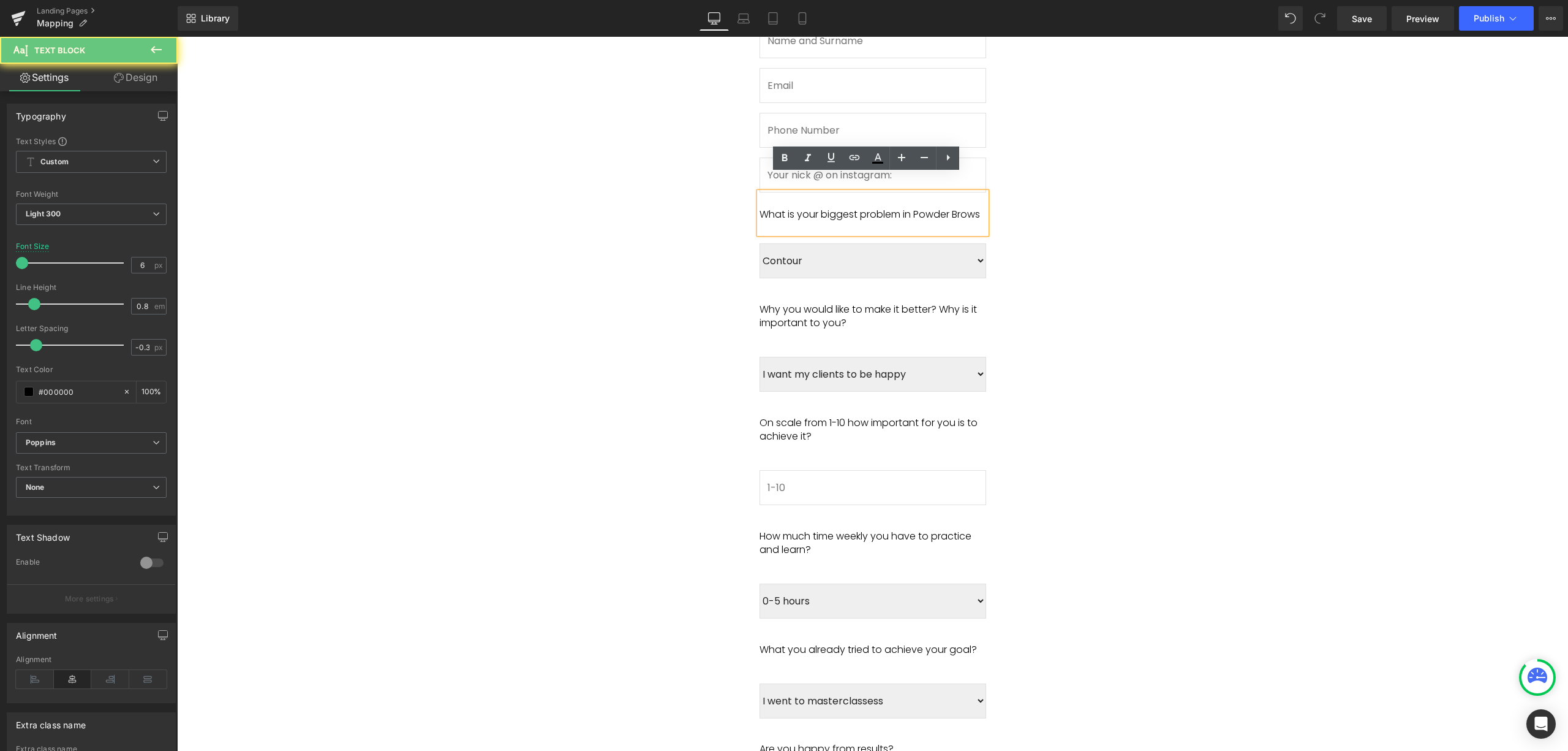
click at [940, 207] on span "What is your biggest problem in Powder Brows" at bounding box center [870, 213] width 221 height 14
drag, startPoint x: 910, startPoint y: 196, endPoint x: 932, endPoint y: 209, distance: 25.6
click at [932, 209] on p "What is your biggest problem in Powder Brows" at bounding box center [873, 214] width 227 height 13
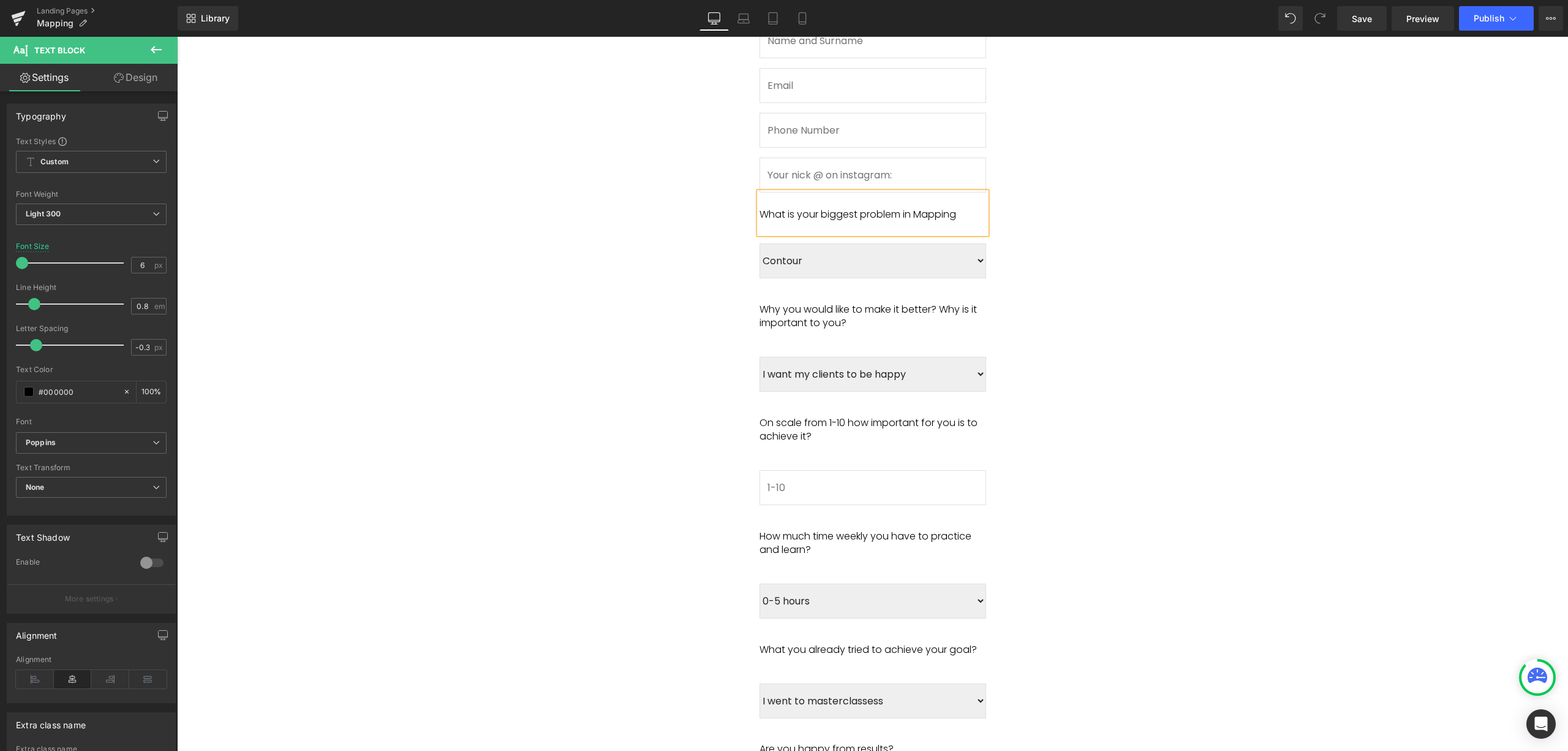
click at [920, 244] on select "Contour Gradient Mapping Colour choice Colour retention" at bounding box center [873, 261] width 227 height 35
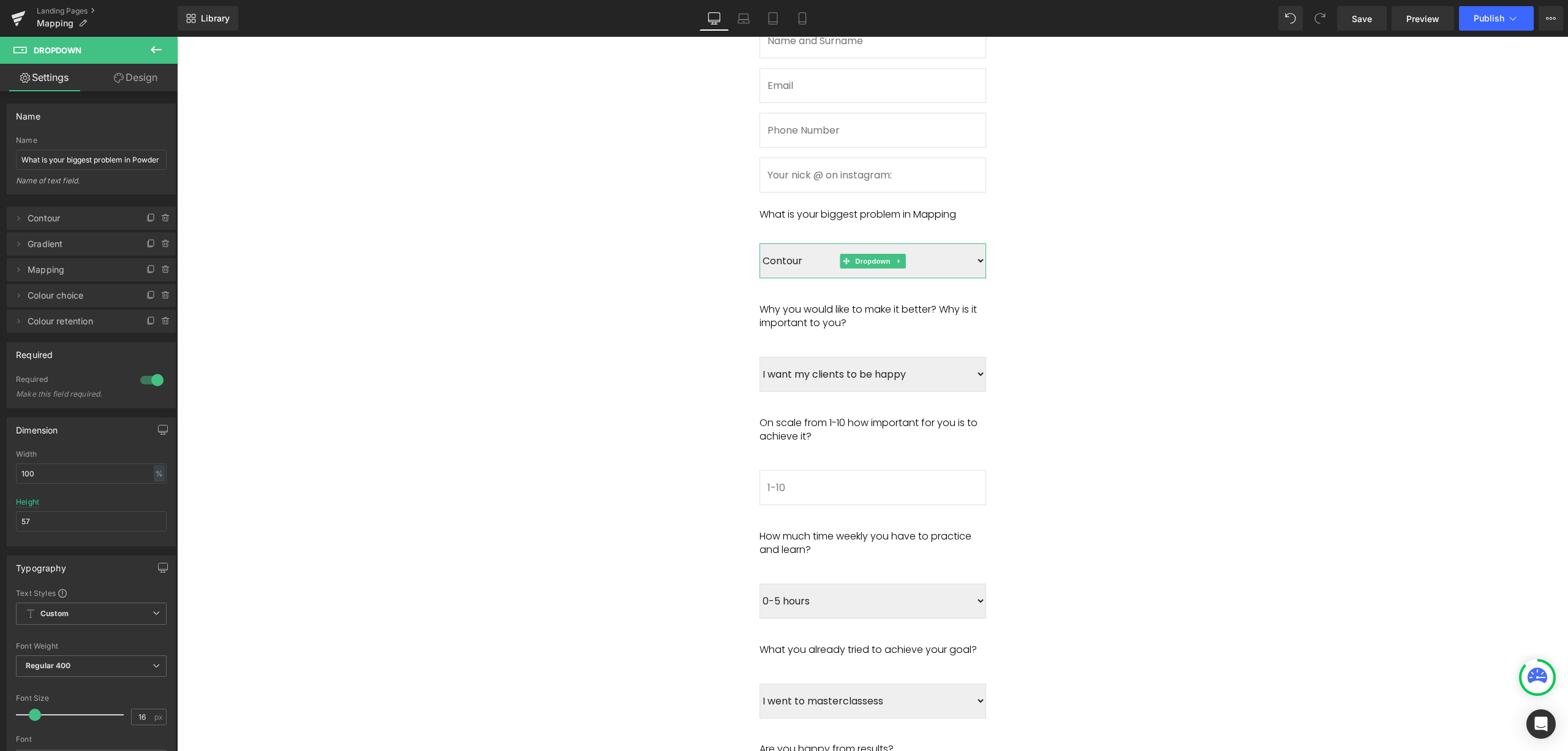
click at [760, 244] on select "Contour Gradient Mapping Colour choice Colour retention" at bounding box center [873, 261] width 227 height 35
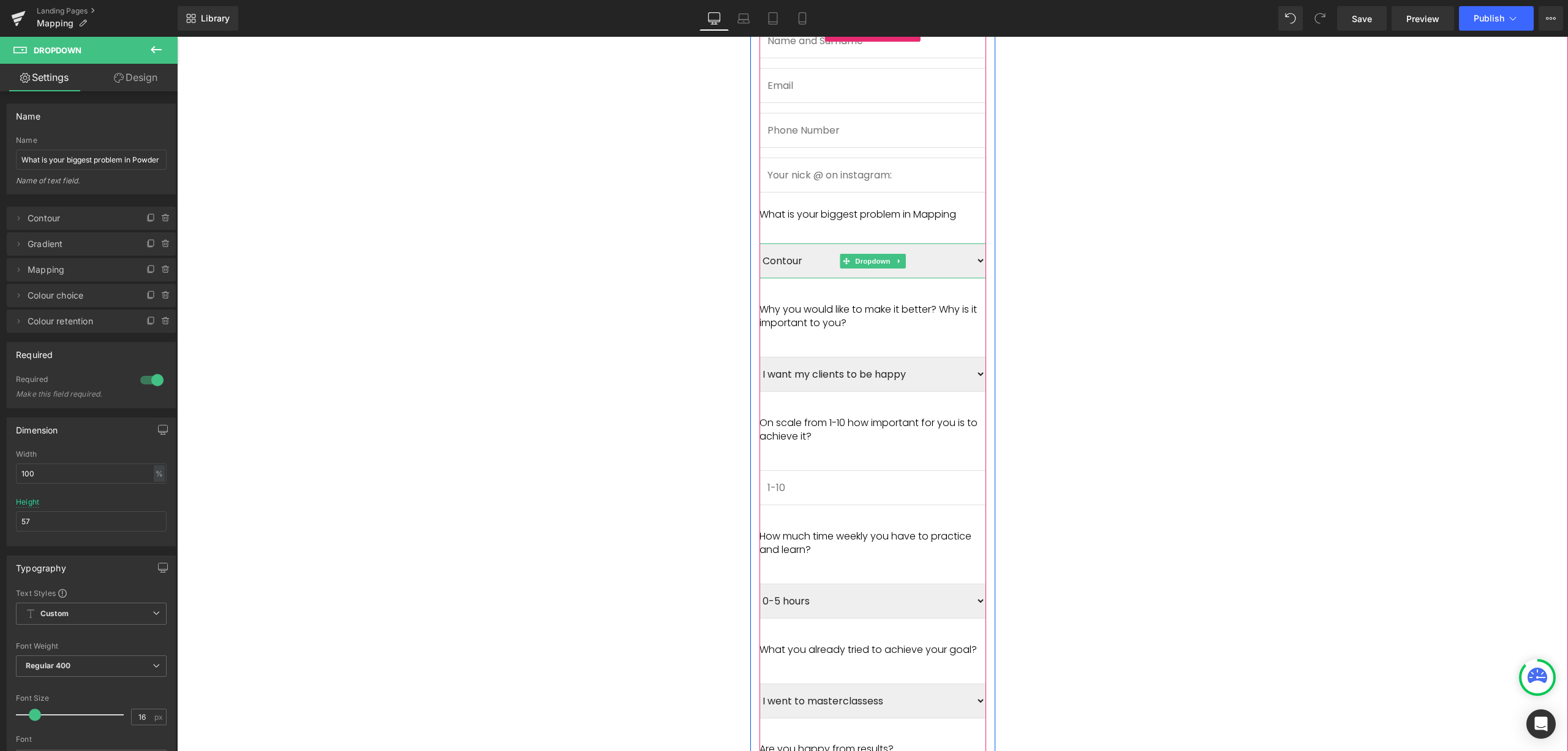
click at [810, 246] on select "Contour Gradient Mapping Colour choice Colour retention" at bounding box center [873, 261] width 227 height 35
click at [843, 258] on icon at bounding box center [846, 261] width 7 height 8
click at [876, 254] on span "Dropdown" at bounding box center [873, 261] width 40 height 15
click at [898, 260] on icon at bounding box center [899, 261] width 2 height 4
click at [902, 258] on icon at bounding box center [905, 261] width 7 height 7
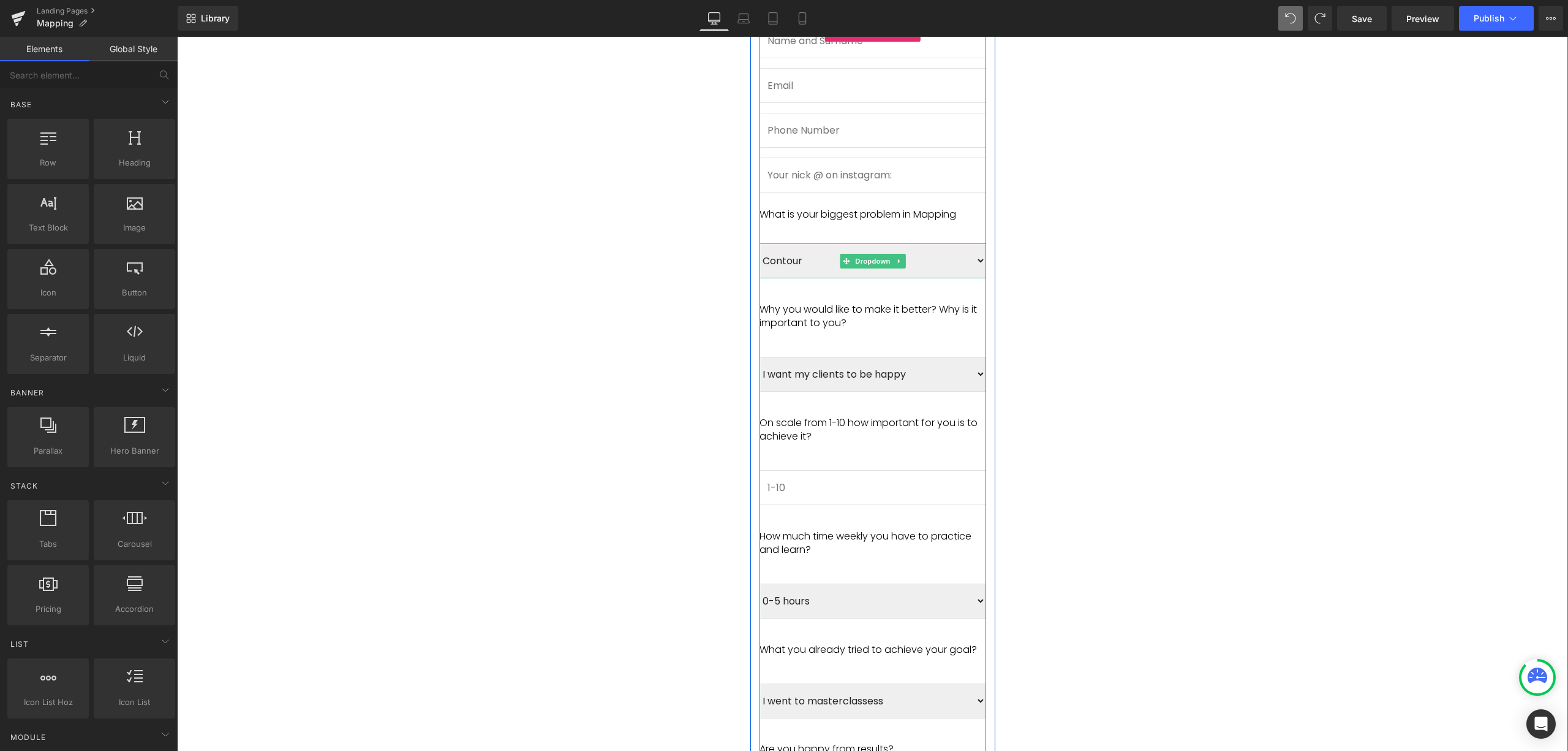
click at [884, 244] on select "Contour Gradient Mapping Colour choice Colour retention" at bounding box center [873, 261] width 227 height 35
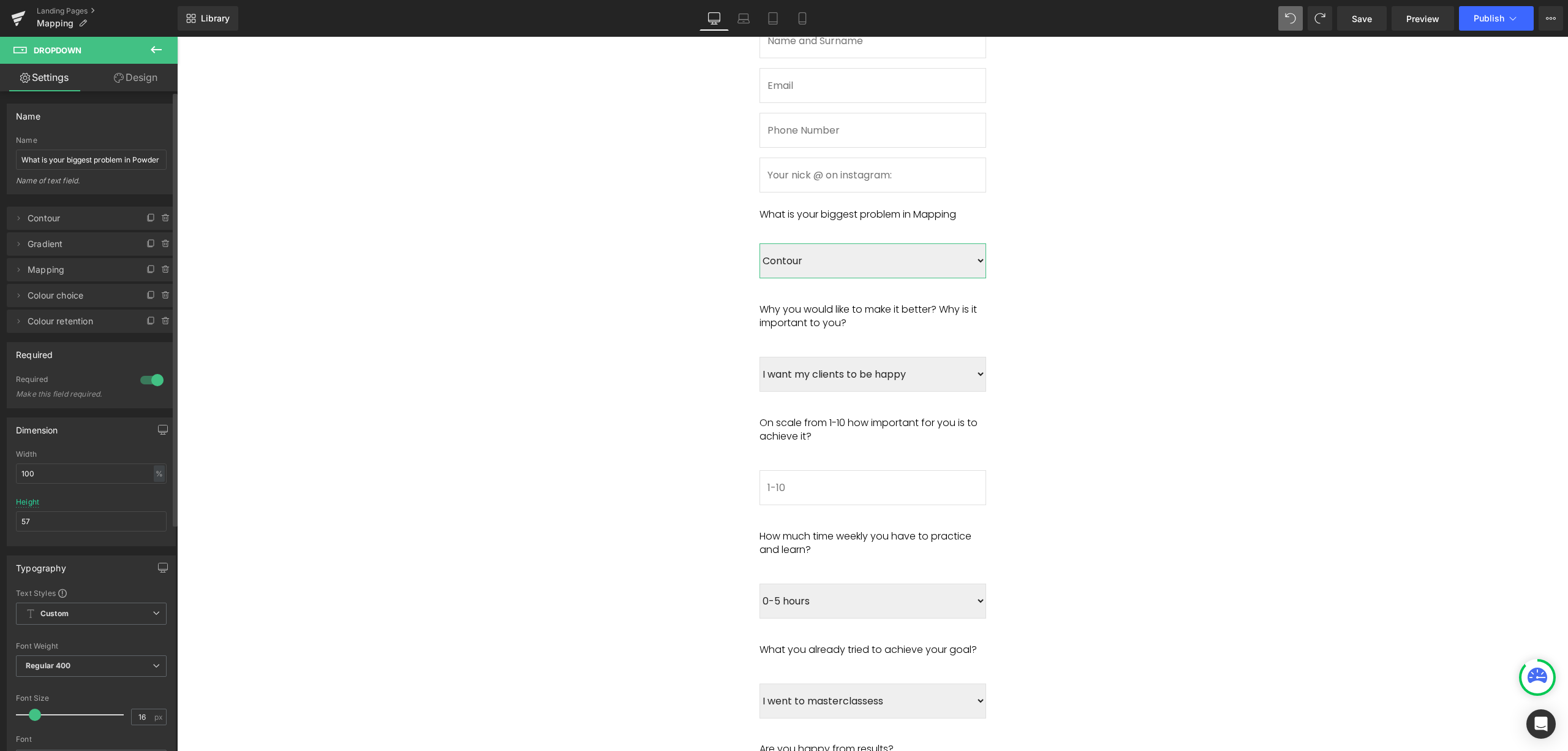
click at [94, 225] on span "Contour" at bounding box center [79, 219] width 103 height 23
drag, startPoint x: 8, startPoint y: 216, endPoint x: 15, endPoint y: 216, distance: 7.0
click at [13, 216] on li "Delete Cancel Contour Contour Contour" at bounding box center [91, 219] width 169 height 23
click at [16, 216] on icon at bounding box center [18, 219] width 10 height 10
drag, startPoint x: 74, startPoint y: 269, endPoint x: 74, endPoint y: 317, distance: 48.0
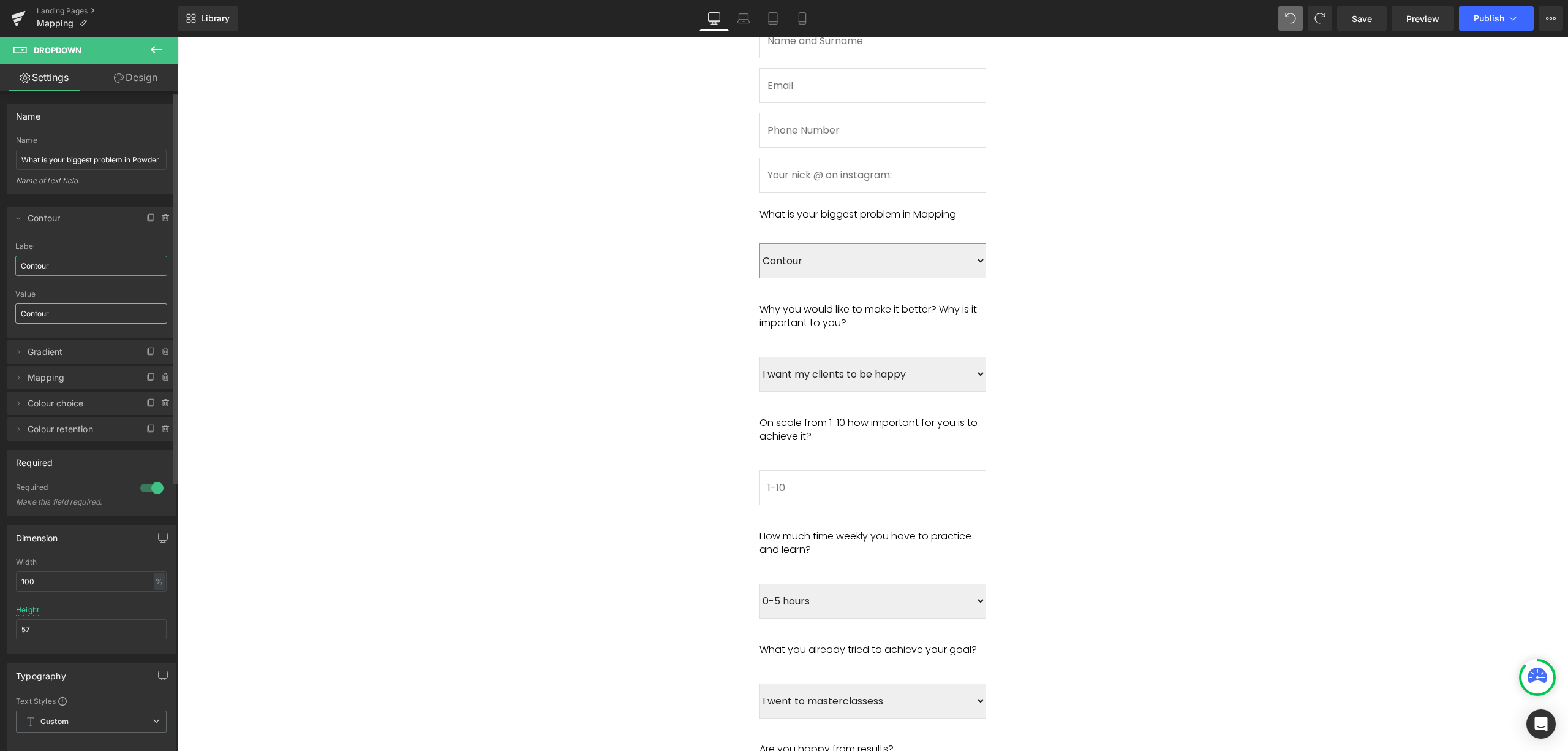
click at [74, 270] on input "Contour" at bounding box center [91, 265] width 152 height 20
drag, startPoint x: 71, startPoint y: 324, endPoint x: 76, endPoint y: 302, distance: 22.6
click at [69, 321] on input "Contour" at bounding box center [91, 313] width 152 height 20
drag, startPoint x: 109, startPoint y: 272, endPoint x: 0, endPoint y: 278, distance: 109.2
click at [0, 278] on div "Delete Cancel Contour Contour Label Contour Contour Value Contour Delete Cancel…" at bounding box center [91, 317] width 183 height 246
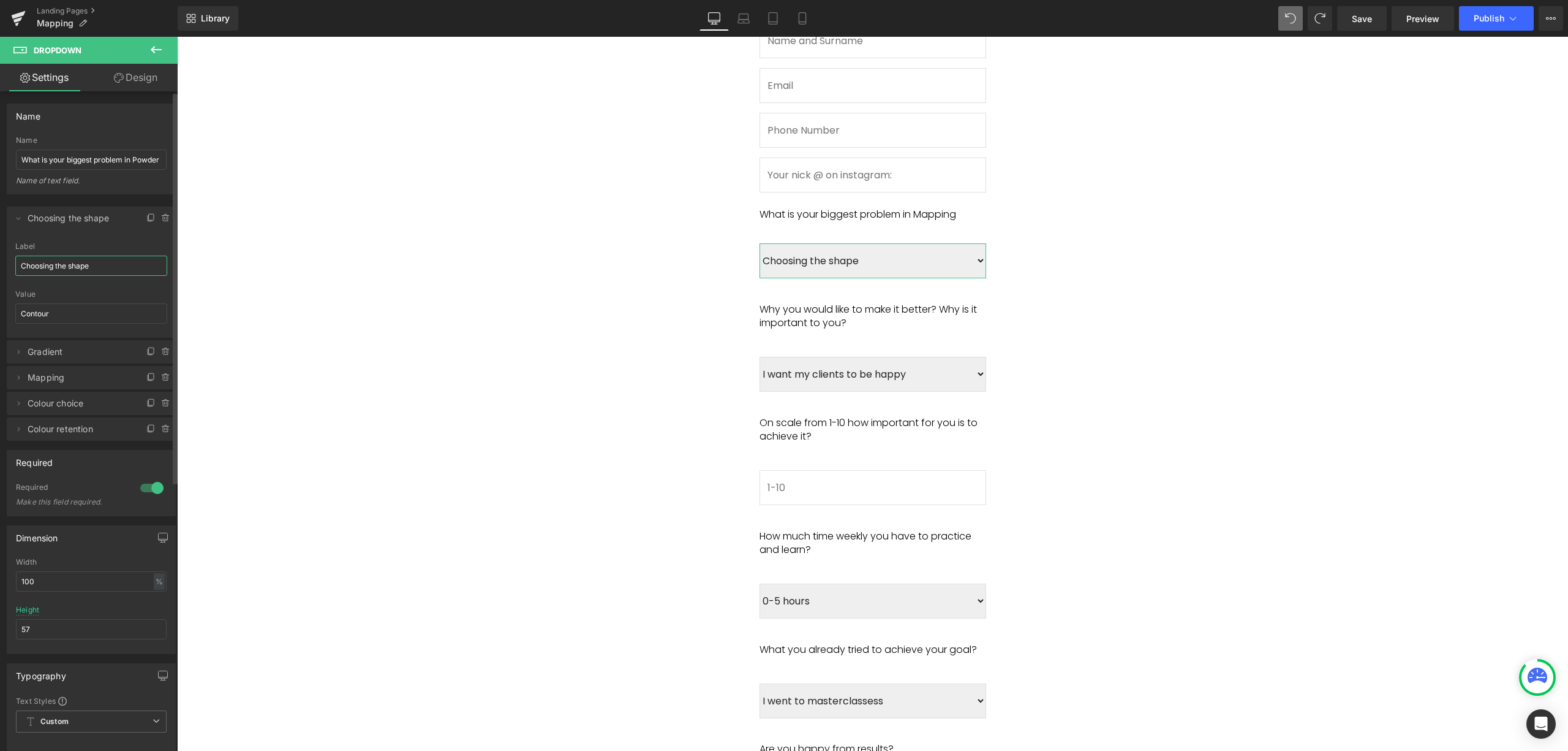
drag, startPoint x: 69, startPoint y: 272, endPoint x: 92, endPoint y: 262, distance: 25.1
click at [39, 265] on input "Choosing the shape" at bounding box center [91, 265] width 152 height 20
drag, startPoint x: 98, startPoint y: 261, endPoint x: 10, endPoint y: 270, distance: 88.5
click at [10, 270] on div "Choosing the shape Label Choosing the shape Contour Value Contour" at bounding box center [91, 290] width 169 height 95
type input "Choosing the shape"
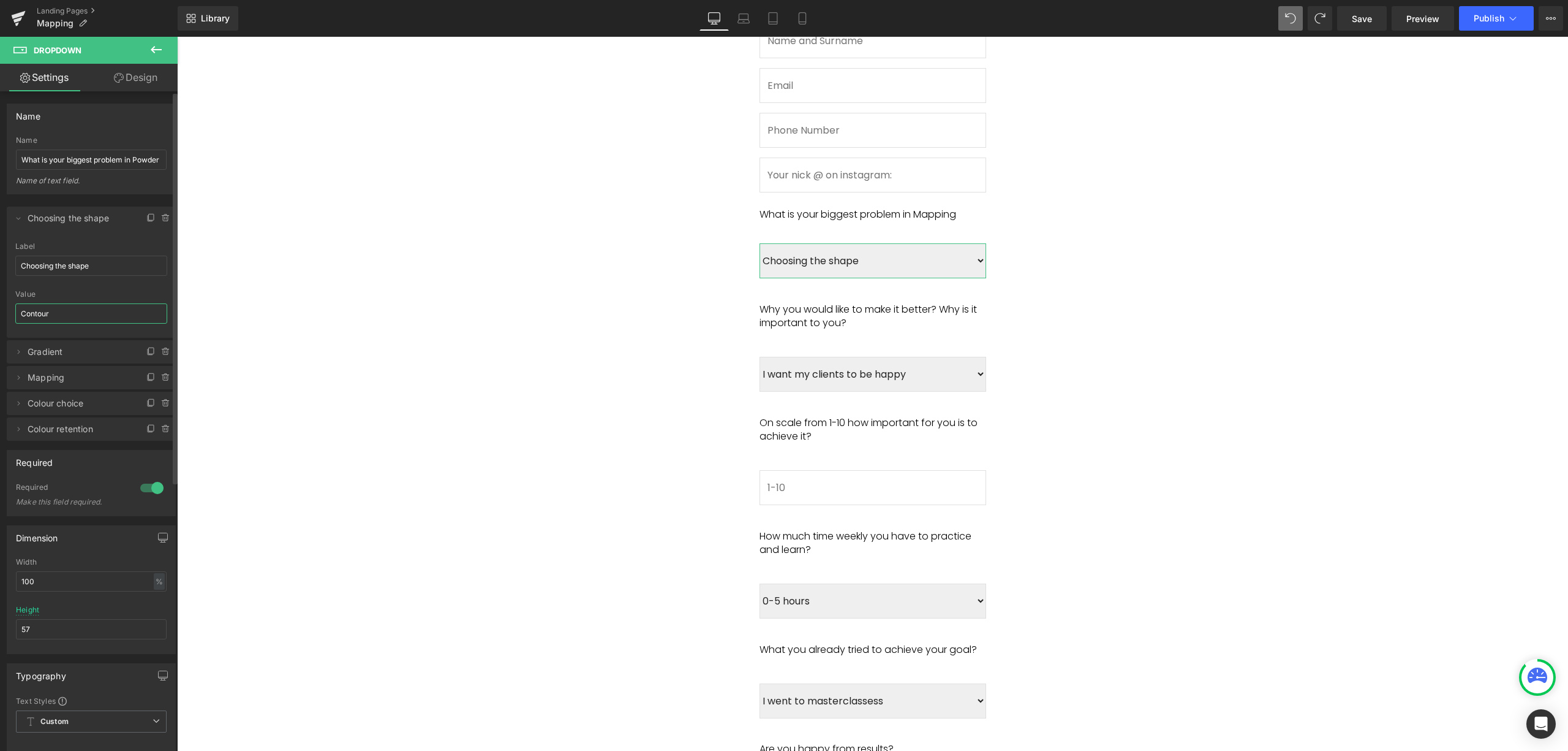
click at [43, 316] on input "Contour" at bounding box center [91, 313] width 152 height 20
paste input "hoosing the shape"
click at [72, 354] on span "Gradient" at bounding box center [79, 352] width 103 height 23
type input "Choosing the shape"
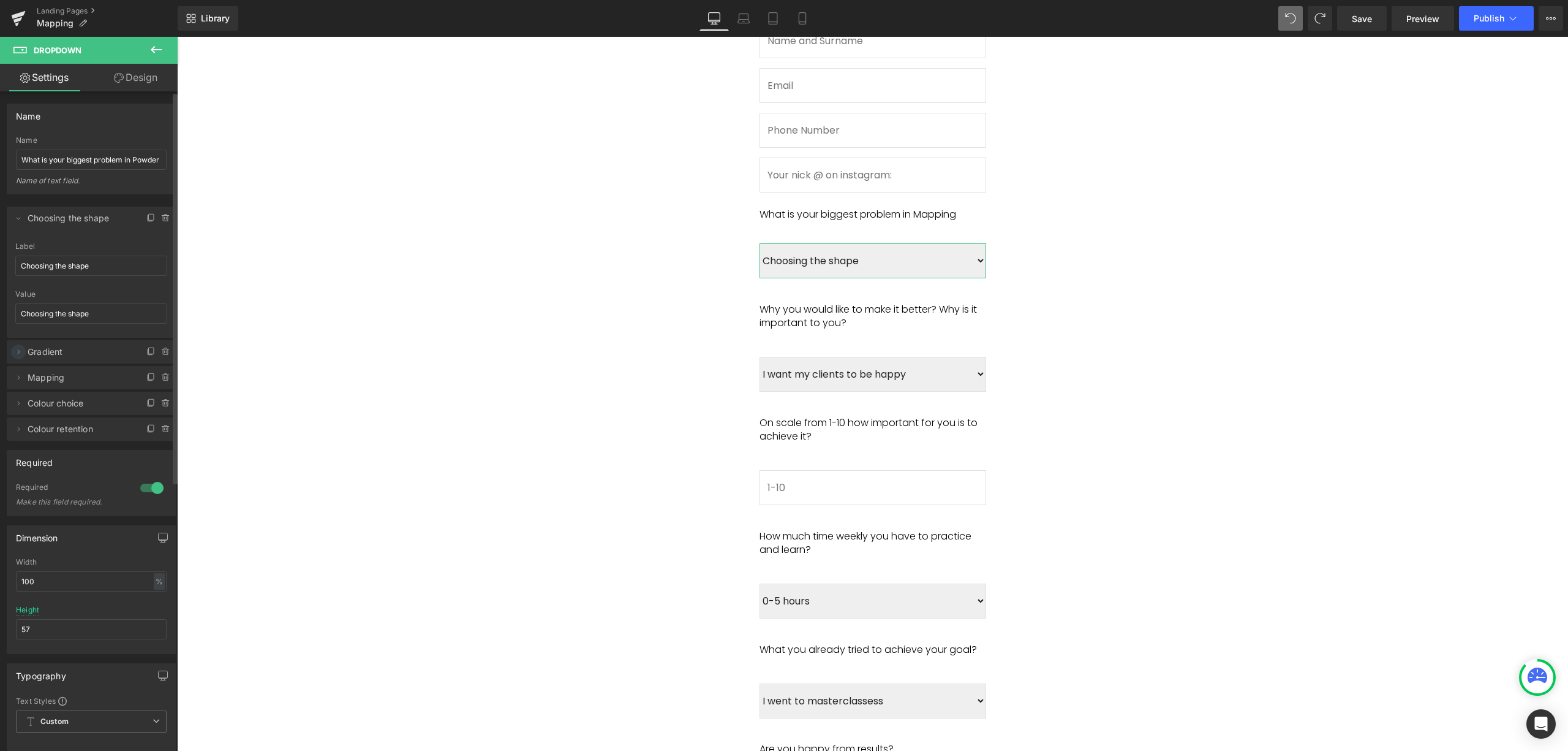
click at [20, 353] on icon at bounding box center [18, 352] width 10 height 10
click at [64, 399] on input "Gradient" at bounding box center [91, 399] width 152 height 20
drag, startPoint x: 97, startPoint y: 399, endPoint x: 18, endPoint y: 401, distance: 79.0
click at [18, 401] on input "Gradient" at bounding box center [91, 399] width 152 height 20
type input "Time"
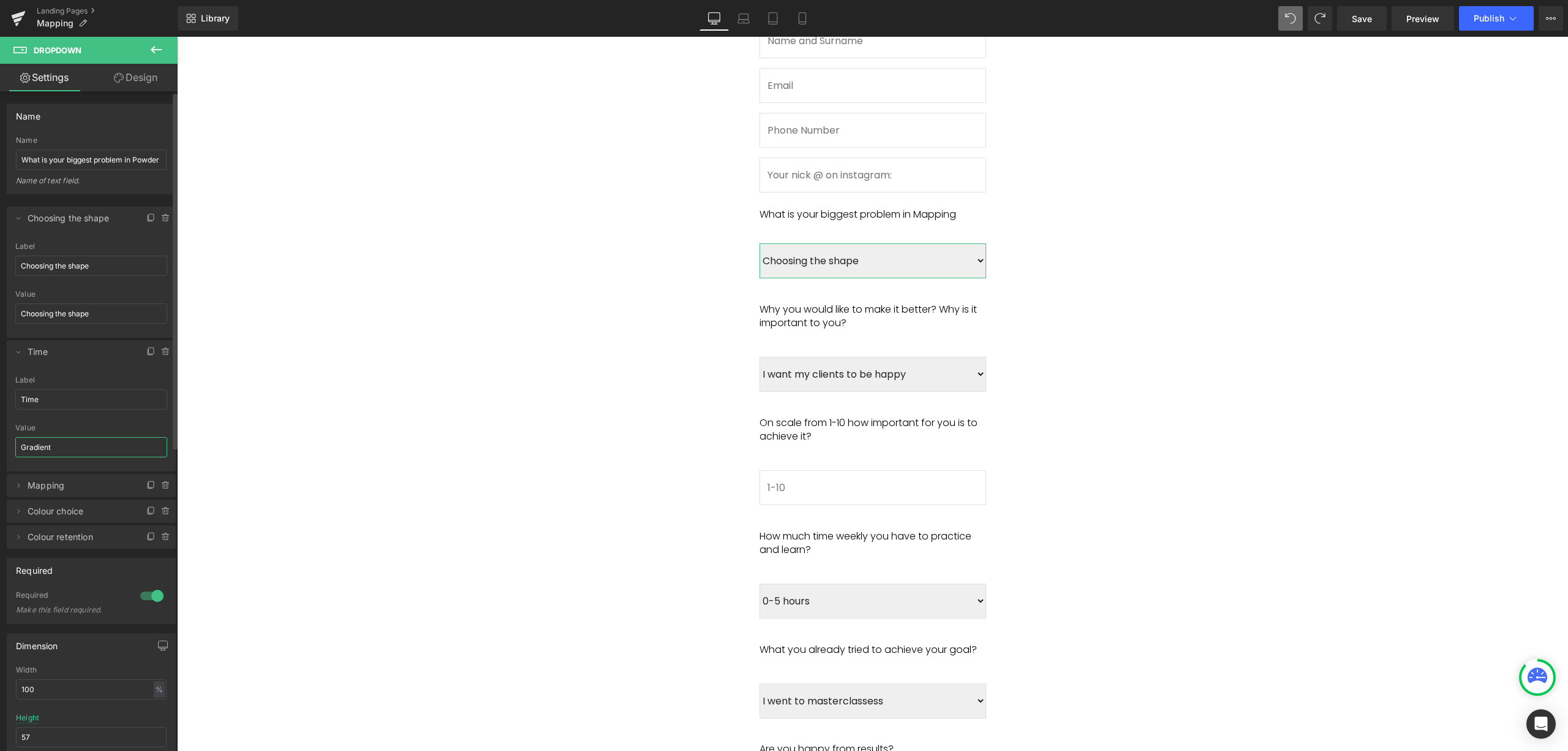
drag, startPoint x: 110, startPoint y: 455, endPoint x: 0, endPoint y: 445, distance: 110.5
click at [0, 445] on div "Choosing the shape => Choosing the shape Gradient => Time Mapping => Mapping Co…" at bounding box center [91, 371] width 183 height 354
type input "t"
click at [60, 481] on span "Mapping" at bounding box center [79, 486] width 103 height 23
click at [71, 486] on span "Mapping" at bounding box center [79, 486] width 103 height 23
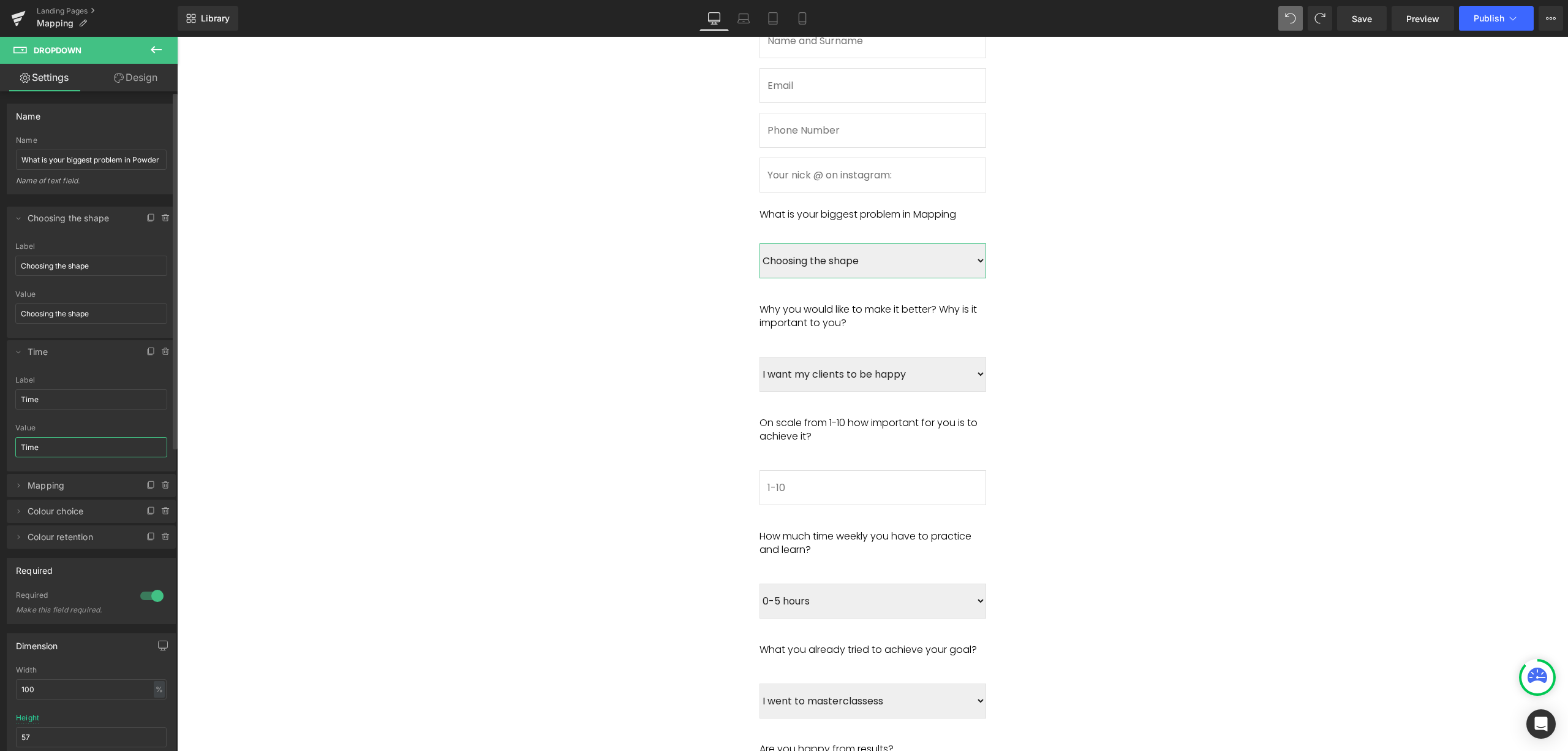
click at [76, 486] on span "Mapping" at bounding box center [79, 486] width 103 height 23
type input "Time"
click at [16, 486] on icon at bounding box center [18, 486] width 10 height 10
click at [72, 536] on input "Mapping" at bounding box center [91, 533] width 152 height 20
drag, startPoint x: 72, startPoint y: 536, endPoint x: 0, endPoint y: 535, distance: 72.0
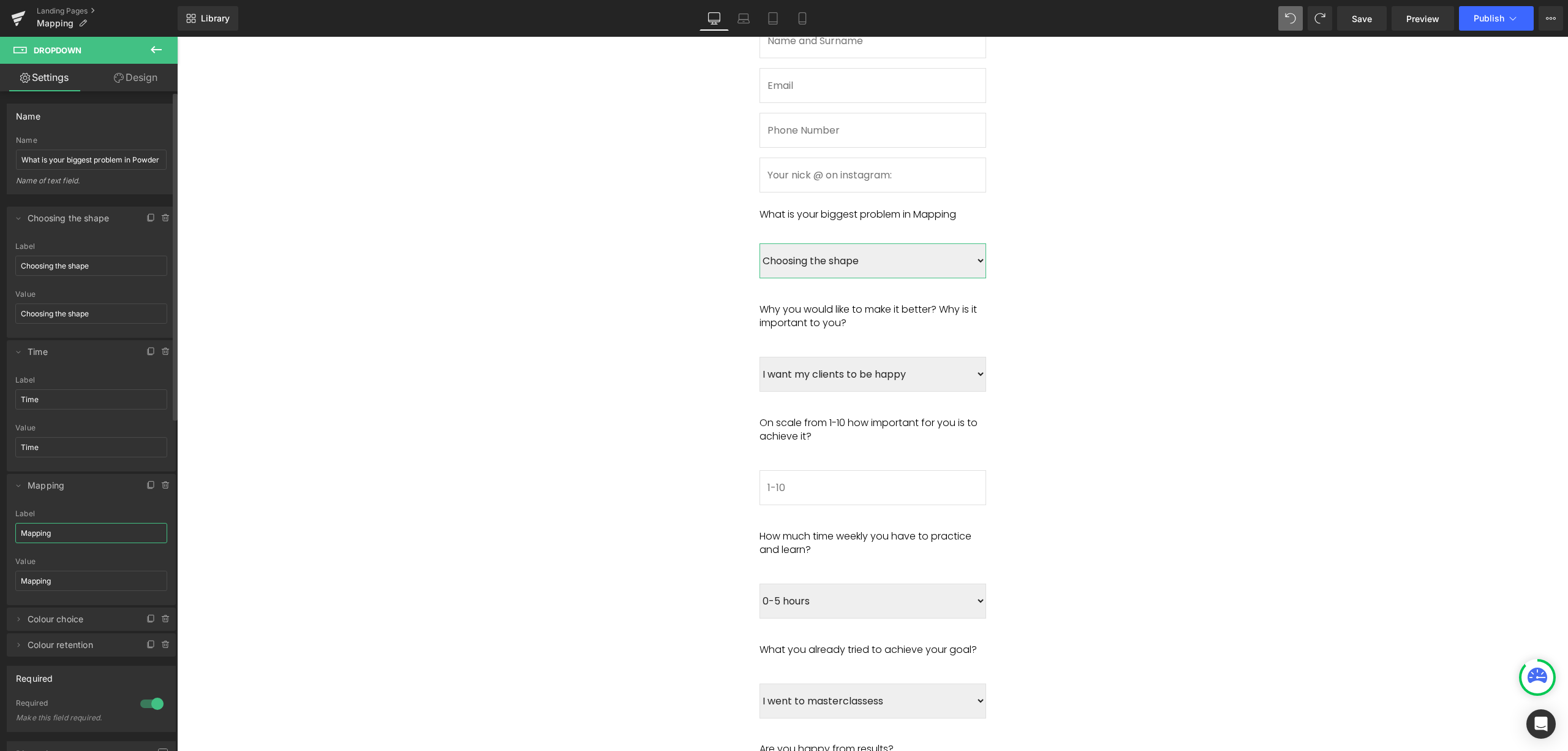
click at [0, 535] on div "Choosing the shape => Choosing the shape Time => Time Mapping => Mapping Colour…" at bounding box center [91, 425] width 183 height 462
type input "It is messy"
drag, startPoint x: 64, startPoint y: 583, endPoint x: 0, endPoint y: 579, distance: 64.1
click at [0, 579] on div "Choosing the shape => Choosing the shape Time => Time Mapping => It is messy Co…" at bounding box center [91, 425] width 183 height 462
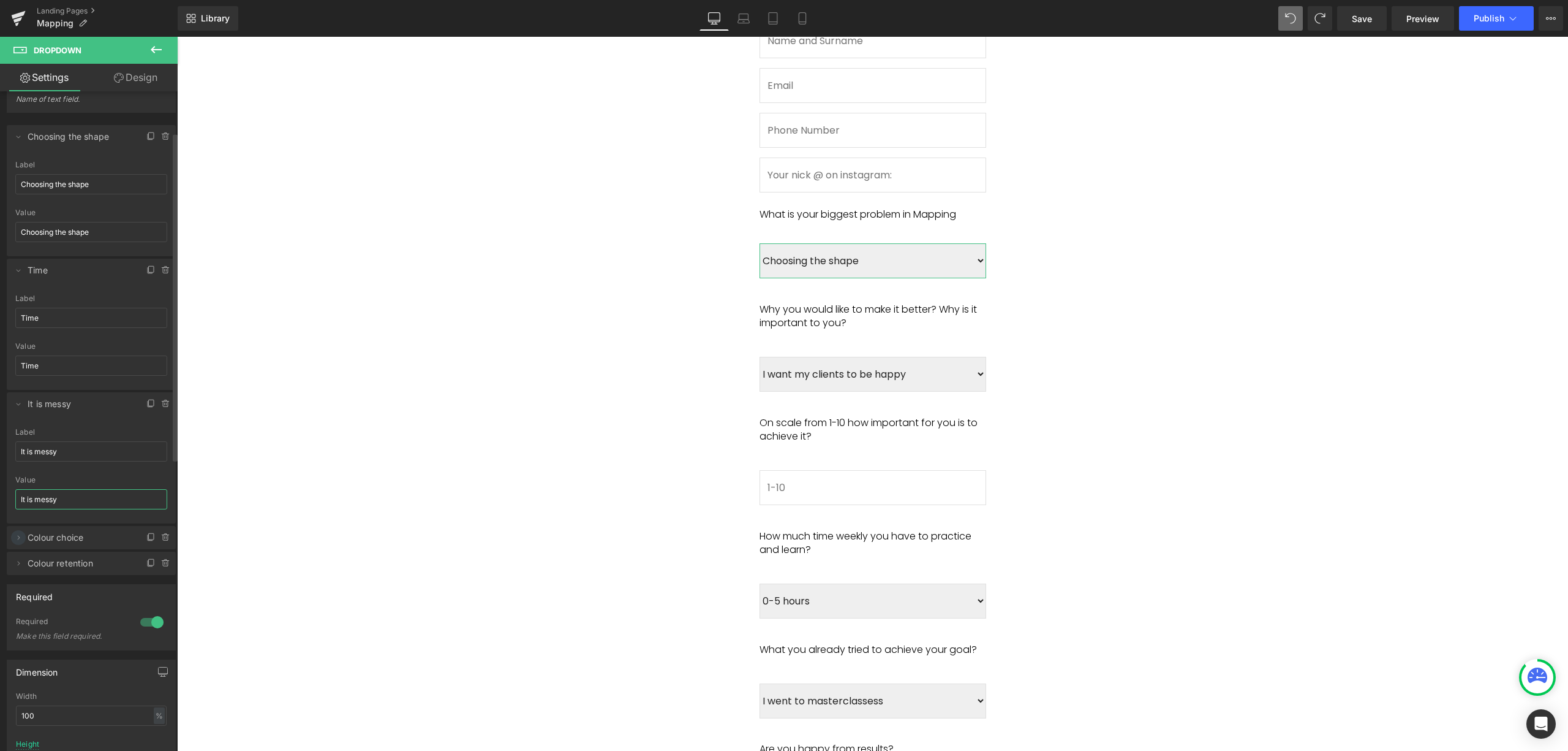
type input "It is messy"
click at [16, 538] on icon at bounding box center [18, 538] width 10 height 10
drag, startPoint x: 72, startPoint y: 586, endPoint x: 0, endPoint y: 589, distance: 72.1
click at [0, 589] on div "Choosing the shape => Choosing the shape Time => Time It is messy => It is mess…" at bounding box center [91, 398] width 183 height 570
type input "Stress"
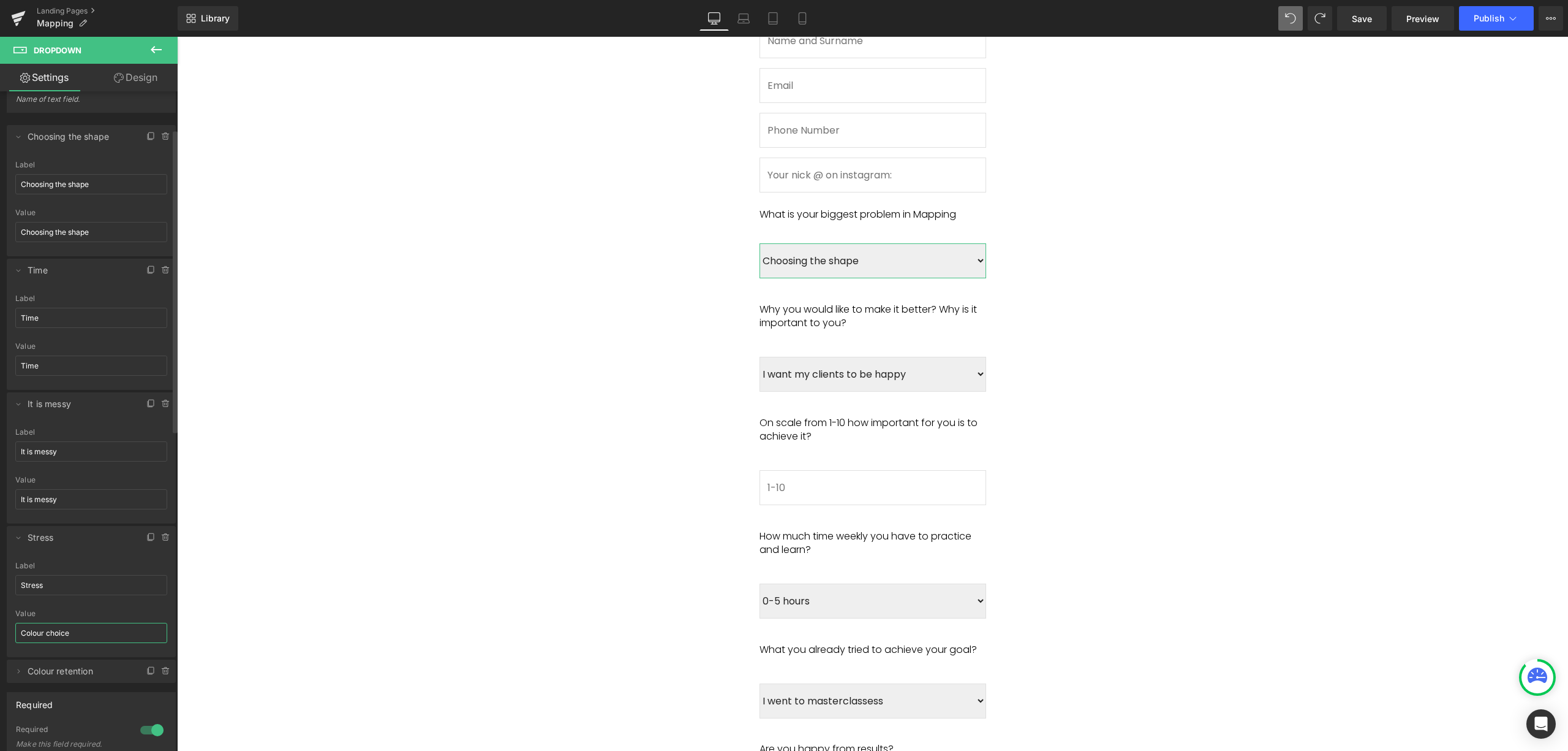
drag, startPoint x: 88, startPoint y: 633, endPoint x: 0, endPoint y: 639, distance: 88.2
click at [0, 639] on div "Choosing the shape => Choosing the shape Time => Time It is messy => It is mess…" at bounding box center [91, 398] width 183 height 570
type input "Stress"
click at [18, 674] on icon at bounding box center [18, 671] width 10 height 10
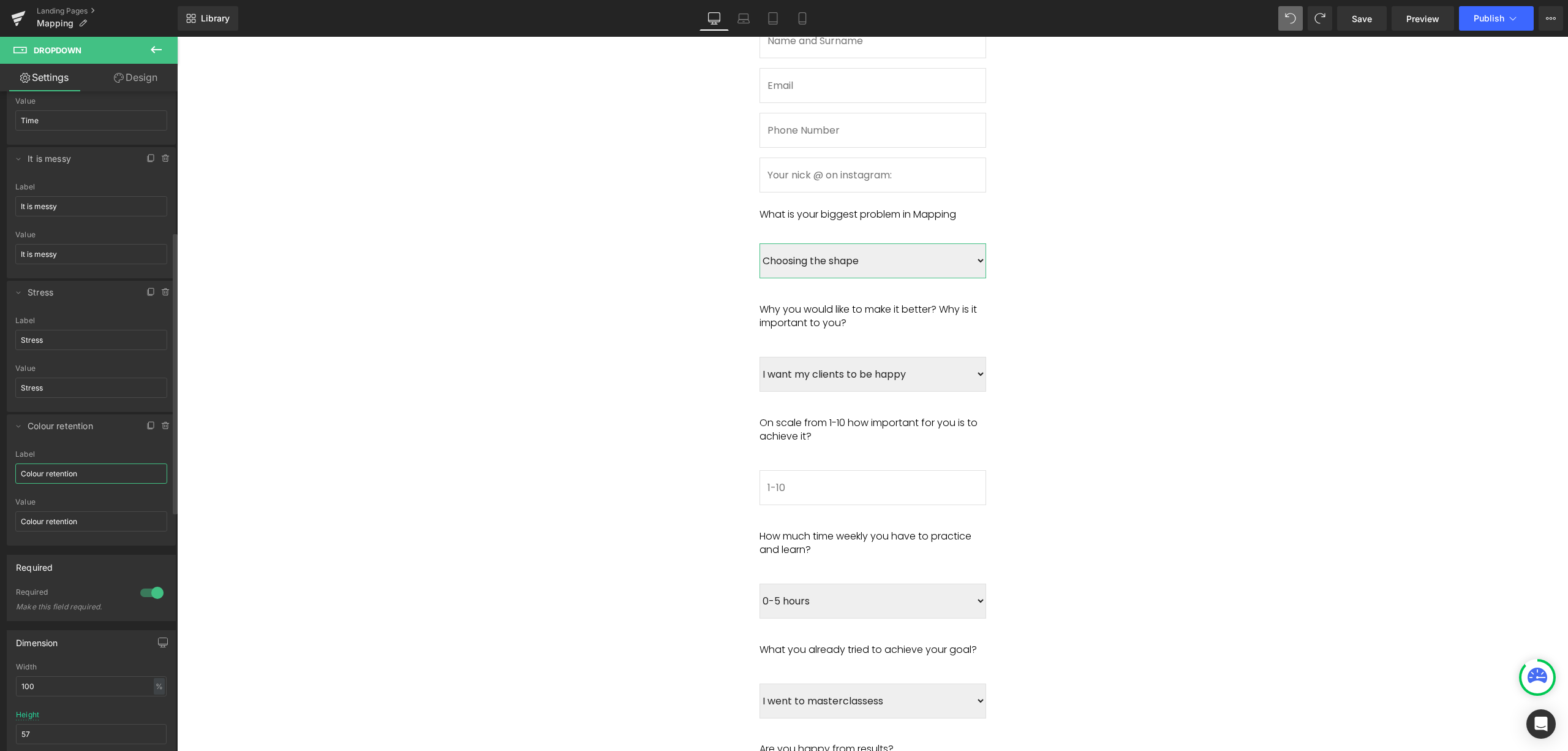
drag, startPoint x: 89, startPoint y: 476, endPoint x: 8, endPoint y: 473, distance: 81.1
click at [8, 473] on div "Colour retention Label Colour retention Colour retention Value Colour retention" at bounding box center [91, 497] width 169 height 95
drag, startPoint x: 142, startPoint y: 479, endPoint x: 0, endPoint y: 467, distance: 142.5
click at [0, 467] on div "Choosing the shape => Choosing the shape Time => Time It is messy => It is mess…" at bounding box center [91, 207] width 183 height 678
drag, startPoint x: 126, startPoint y: 479, endPoint x: 3, endPoint y: 474, distance: 123.1
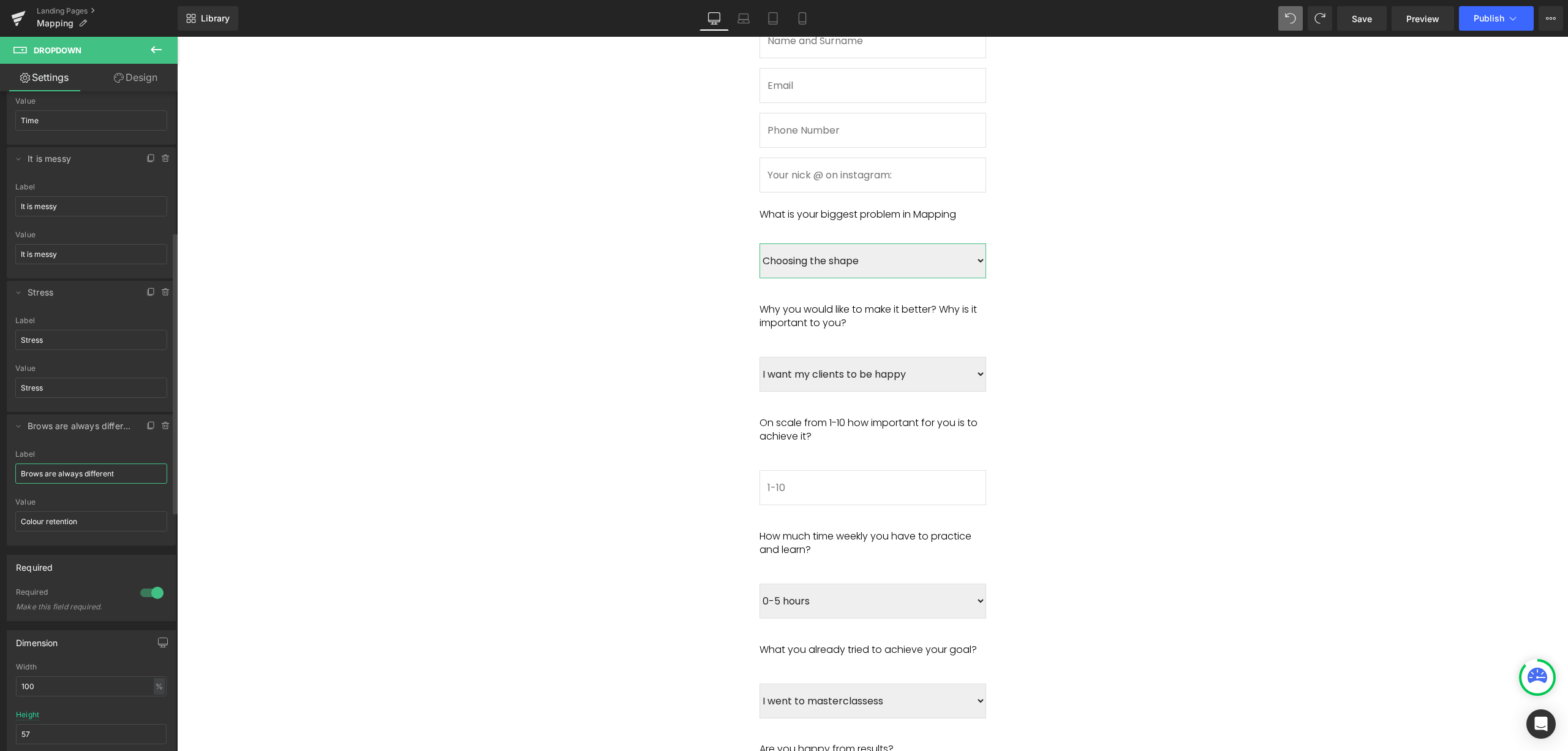
click at [3, 474] on div "Choosing the shape => Choosing the shape Time => Time It is messy => It is mess…" at bounding box center [91, 207] width 183 height 678
type input "Brows are always different"
drag, startPoint x: 95, startPoint y: 523, endPoint x: 0, endPoint y: 521, distance: 95.0
click at [0, 521] on div "Choosing the shape => Choosing the shape Time => Time It is messy => It is mess…" at bounding box center [91, 207] width 183 height 678
paste input "Brows are always different"
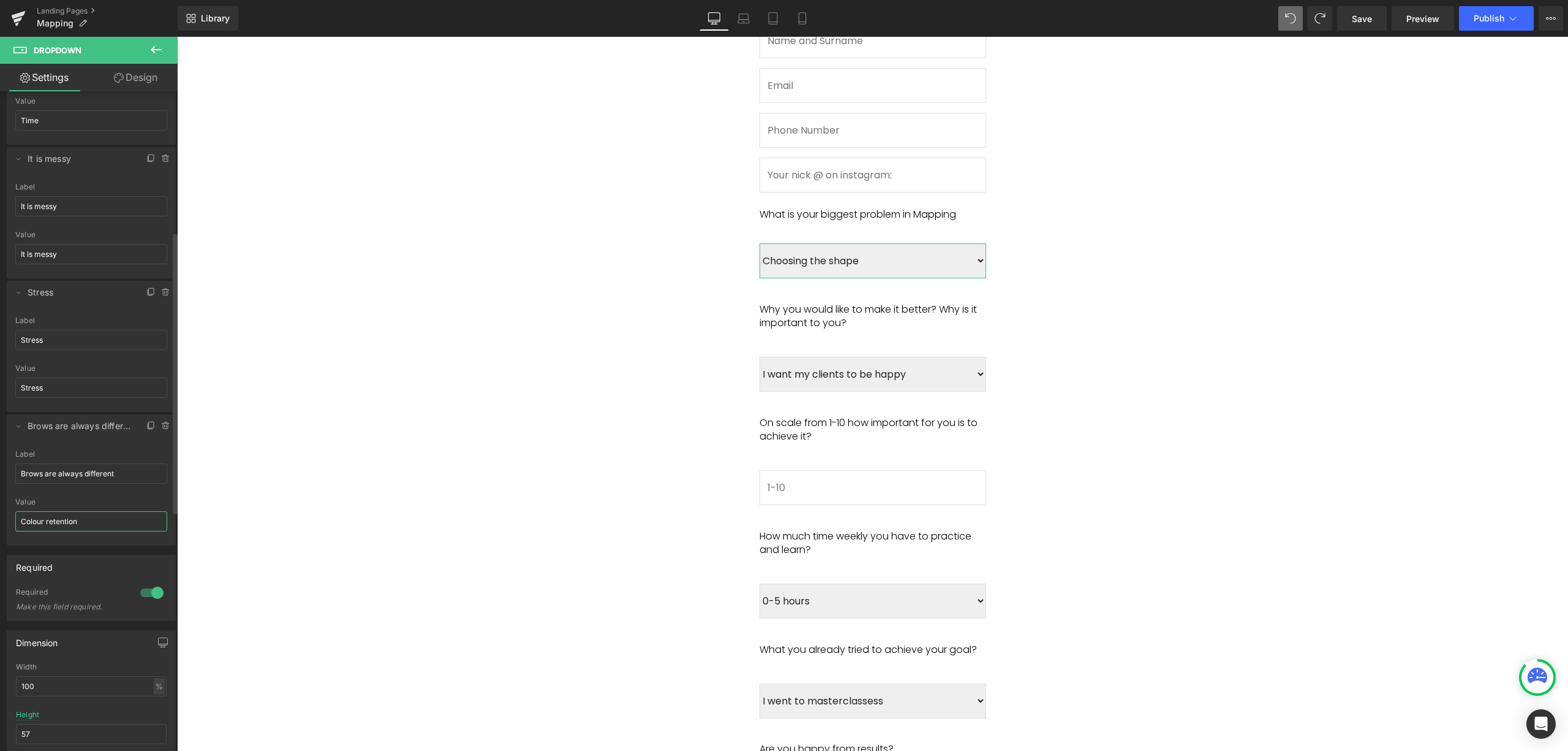
type input "Brows are always different"
click at [312, 516] on span "Fill in this form to sign up for SILKY BROWS MAPPING waitinglist. Heading Only …" at bounding box center [872, 230] width 1366 height 1635
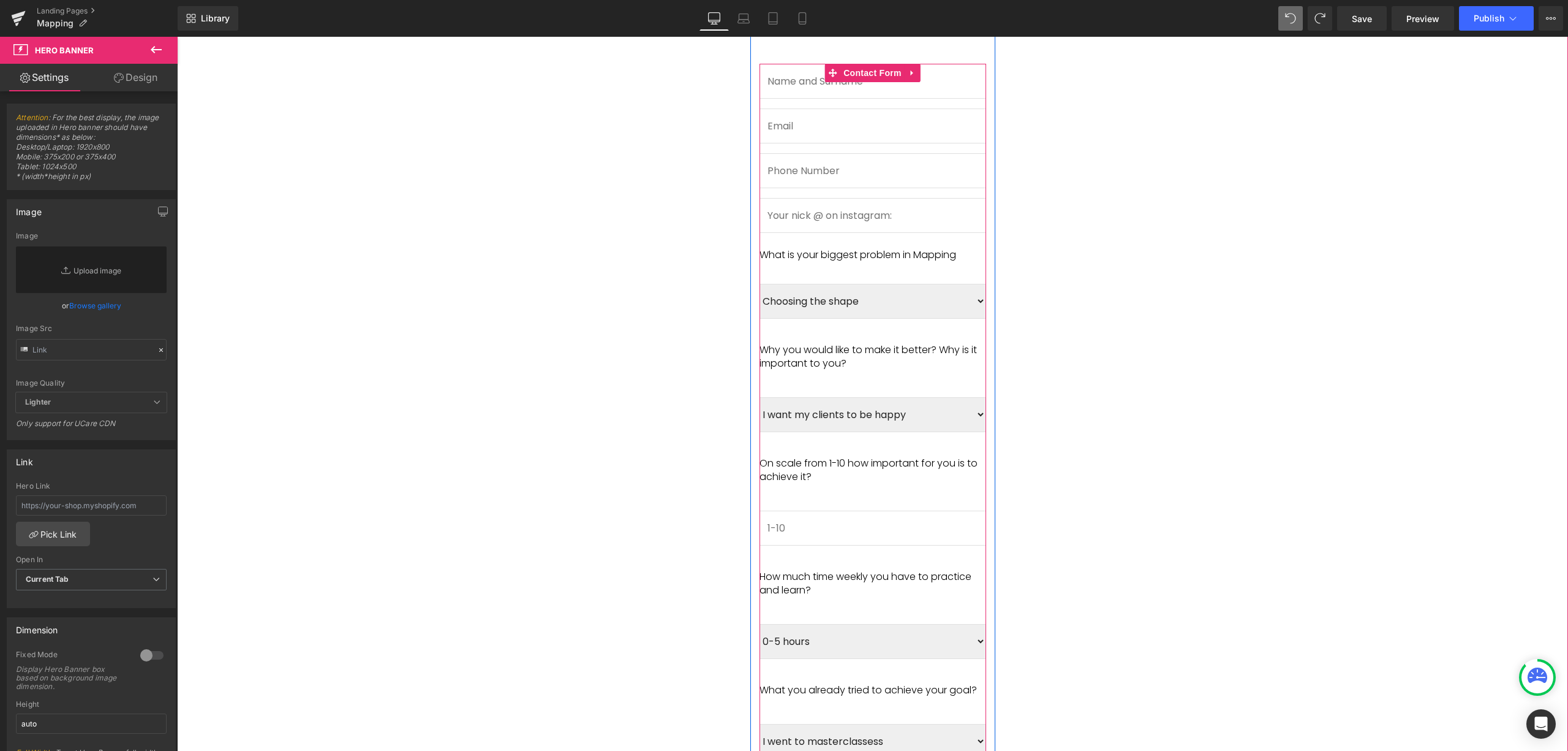
scroll to position [915, 0]
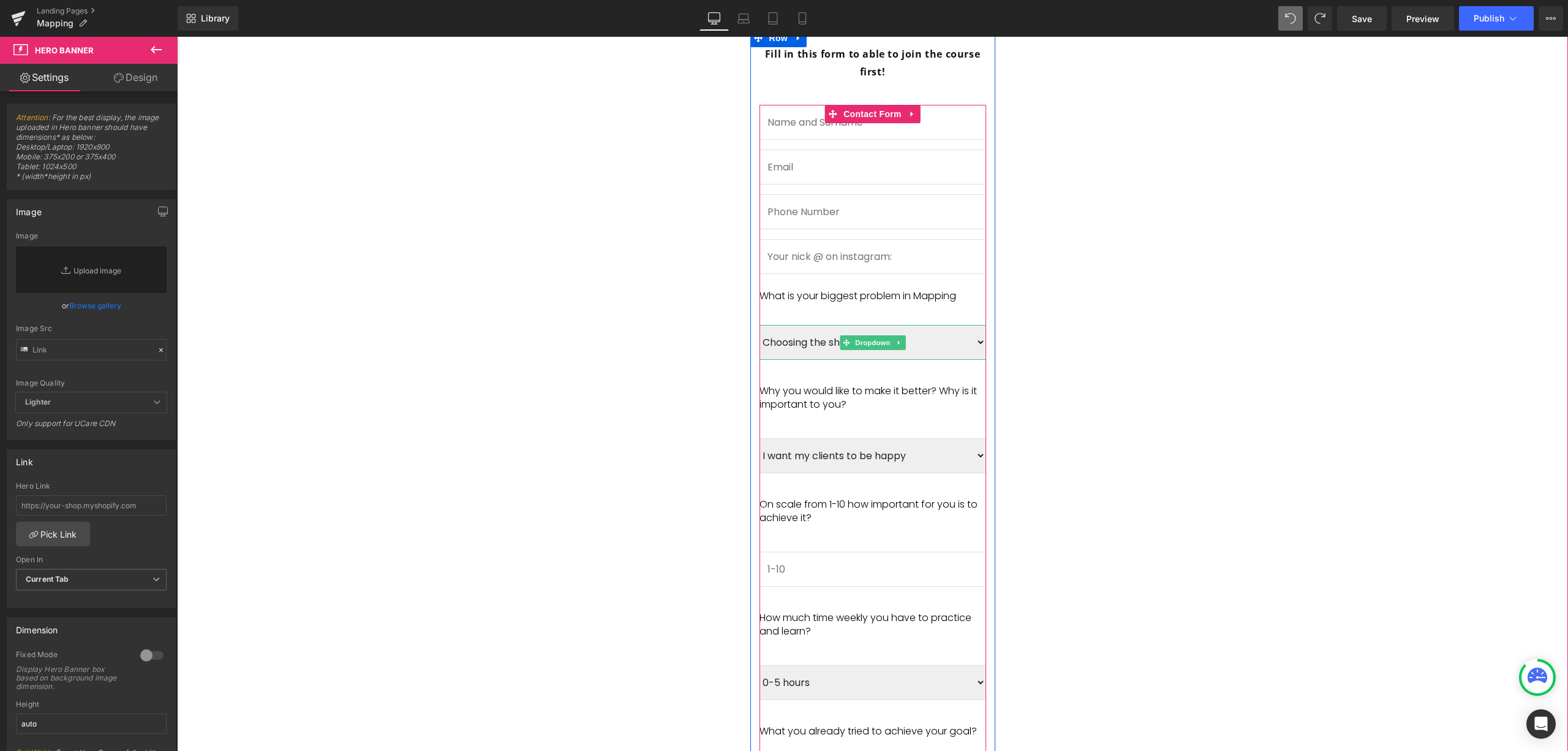
click at [925, 327] on select "Choosing the shape Time It is messy Stress Brows are always different" at bounding box center [873, 342] width 227 height 35
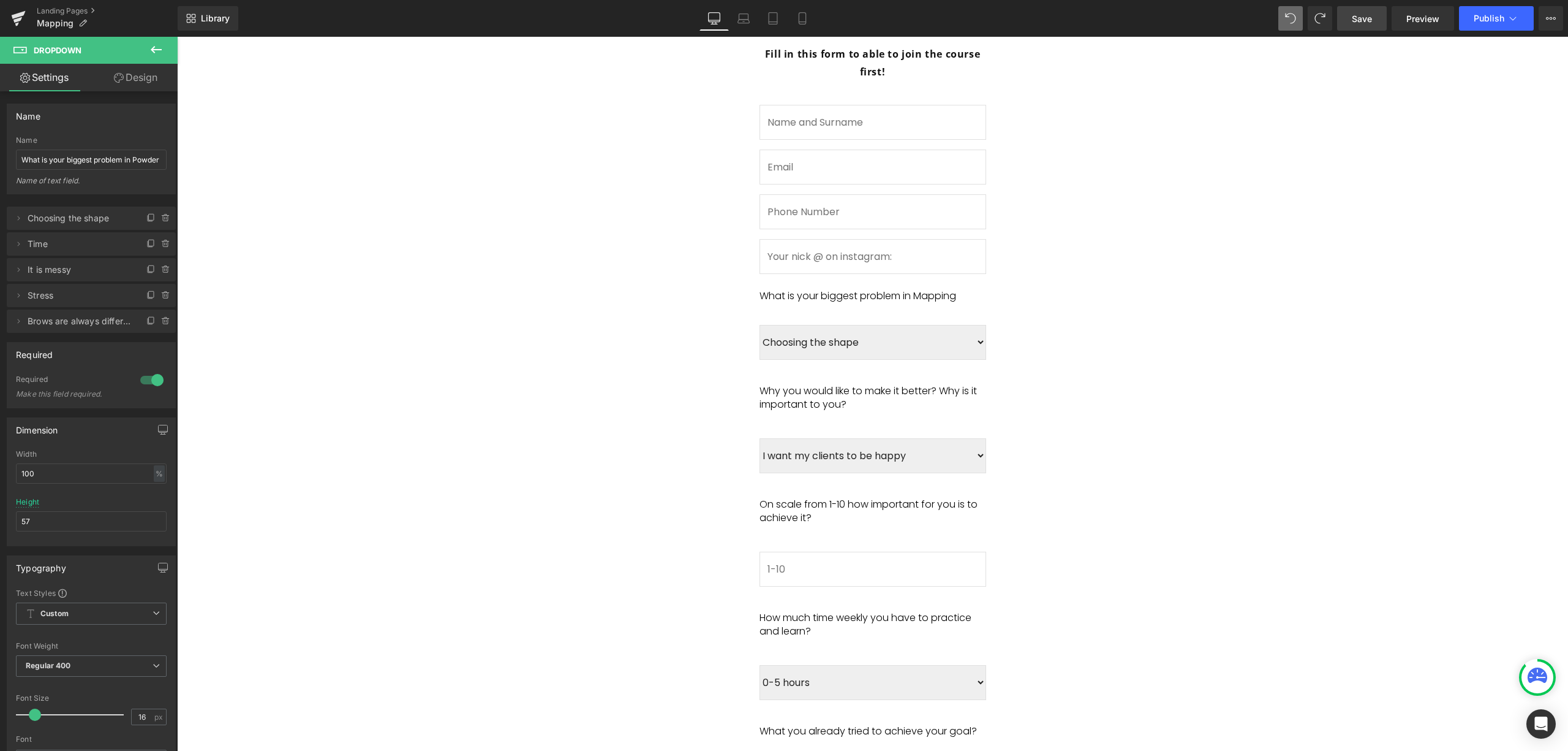
click at [1376, 27] on link "Save" at bounding box center [1361, 18] width 49 height 24
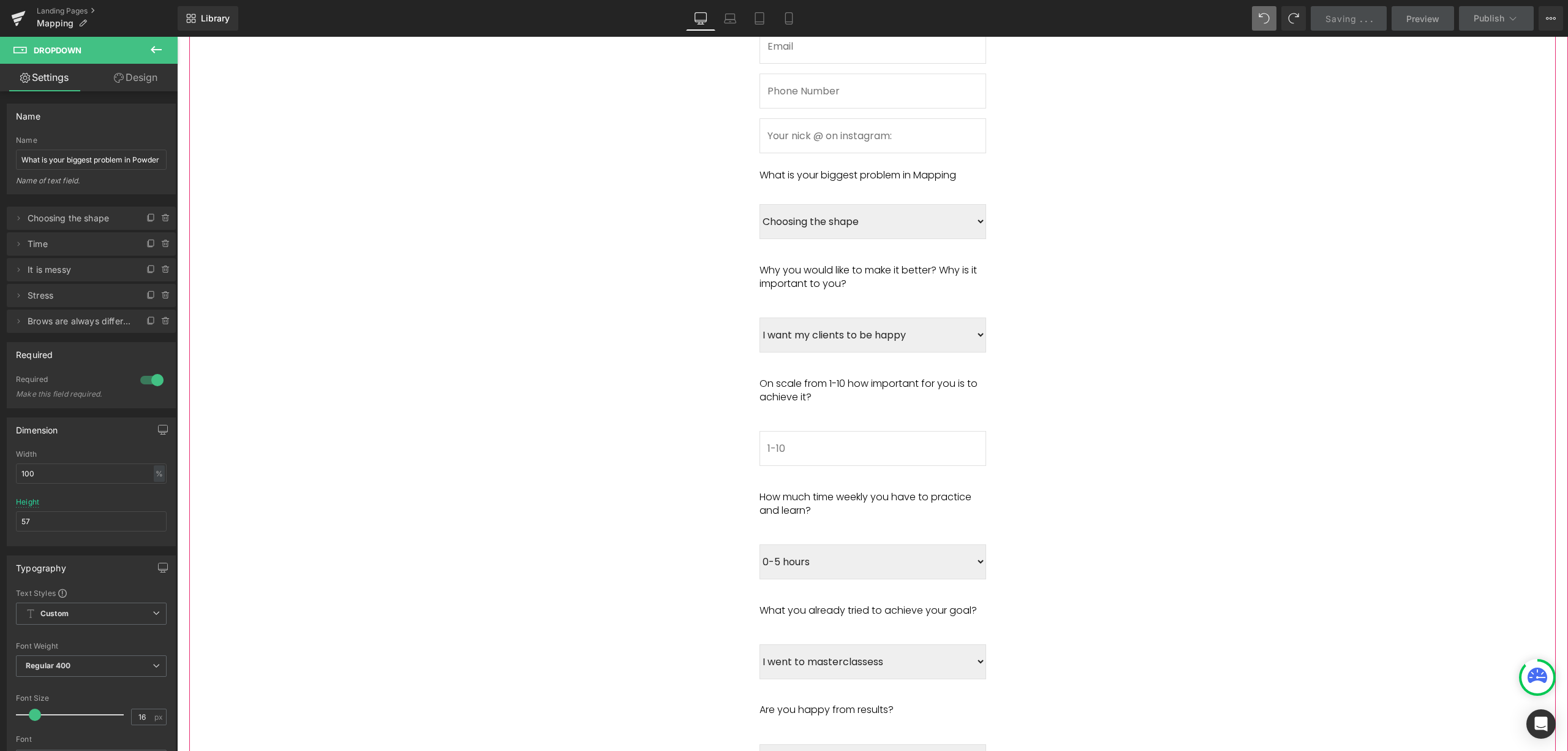
scroll to position [1079, 0]
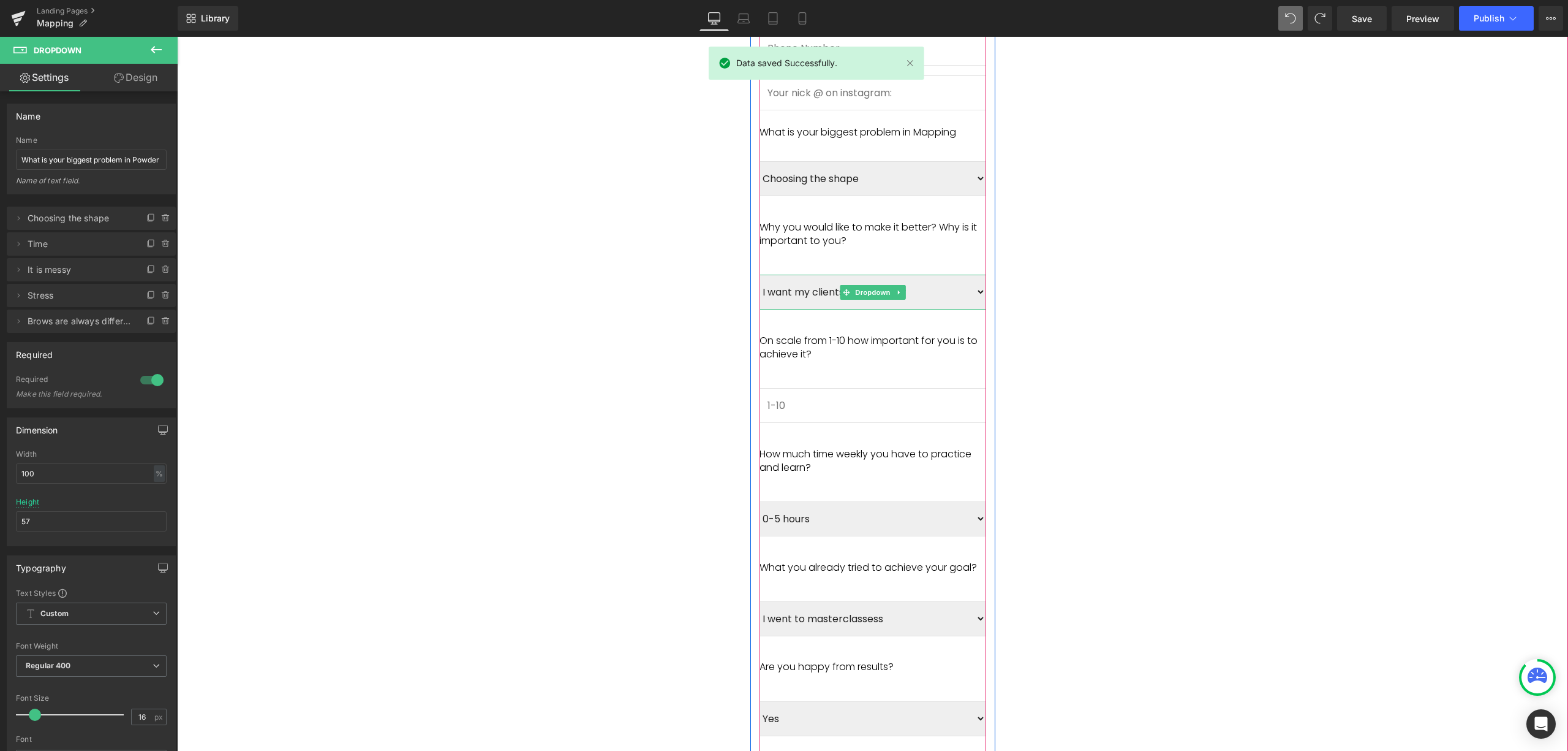
click at [950, 278] on select "I want my clients to be happy I want more clients I want to enjoy my work more …" at bounding box center [873, 292] width 227 height 35
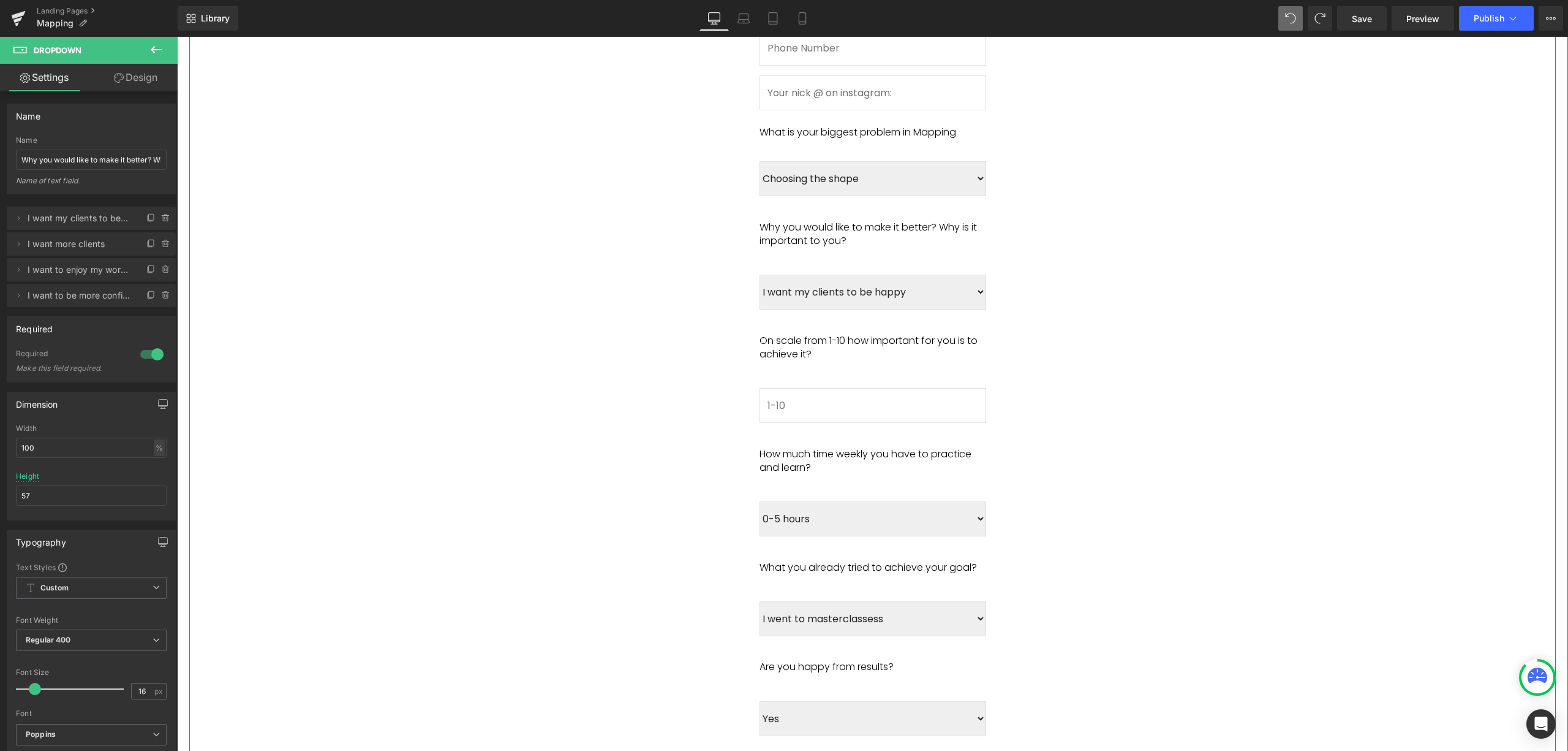
click at [1051, 348] on span "Fill in this form to sign up for SILKY BROWS MAPPING waitinglist. Heading Only …" at bounding box center [872, 148] width 1366 height 1635
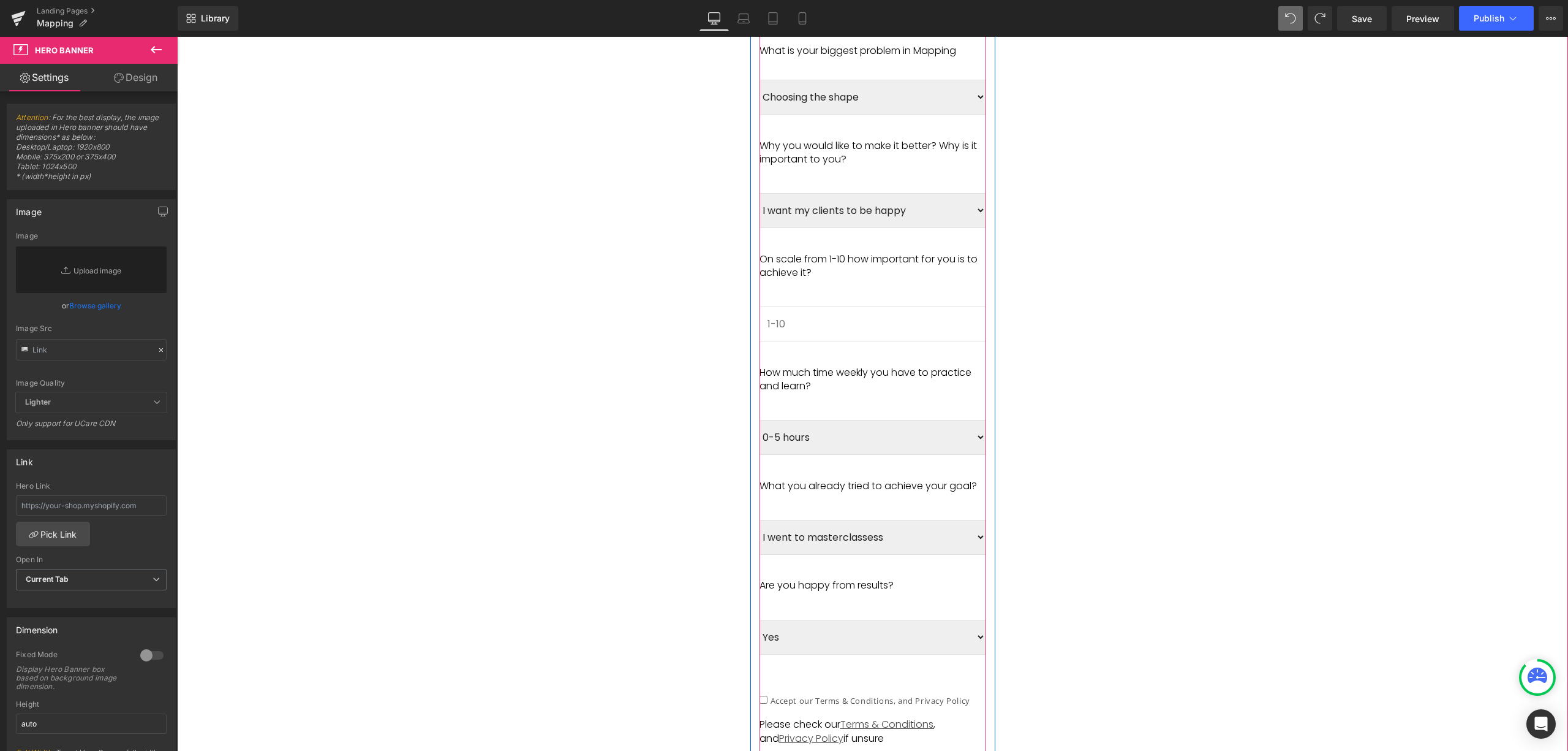
scroll to position [1242, 0]
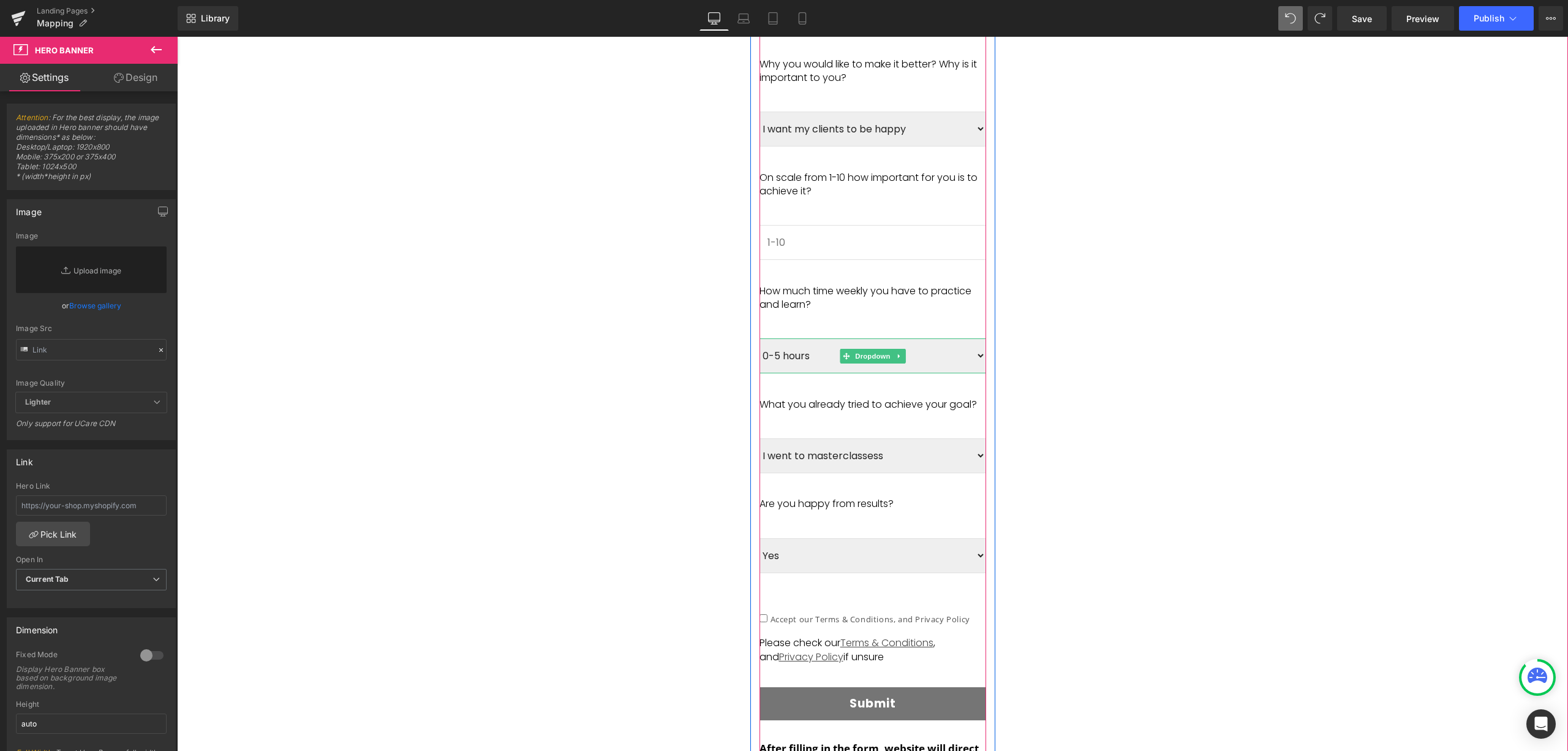
click at [936, 342] on select "0-5 hours 5-10 hours 10+ hours" at bounding box center [873, 356] width 227 height 35
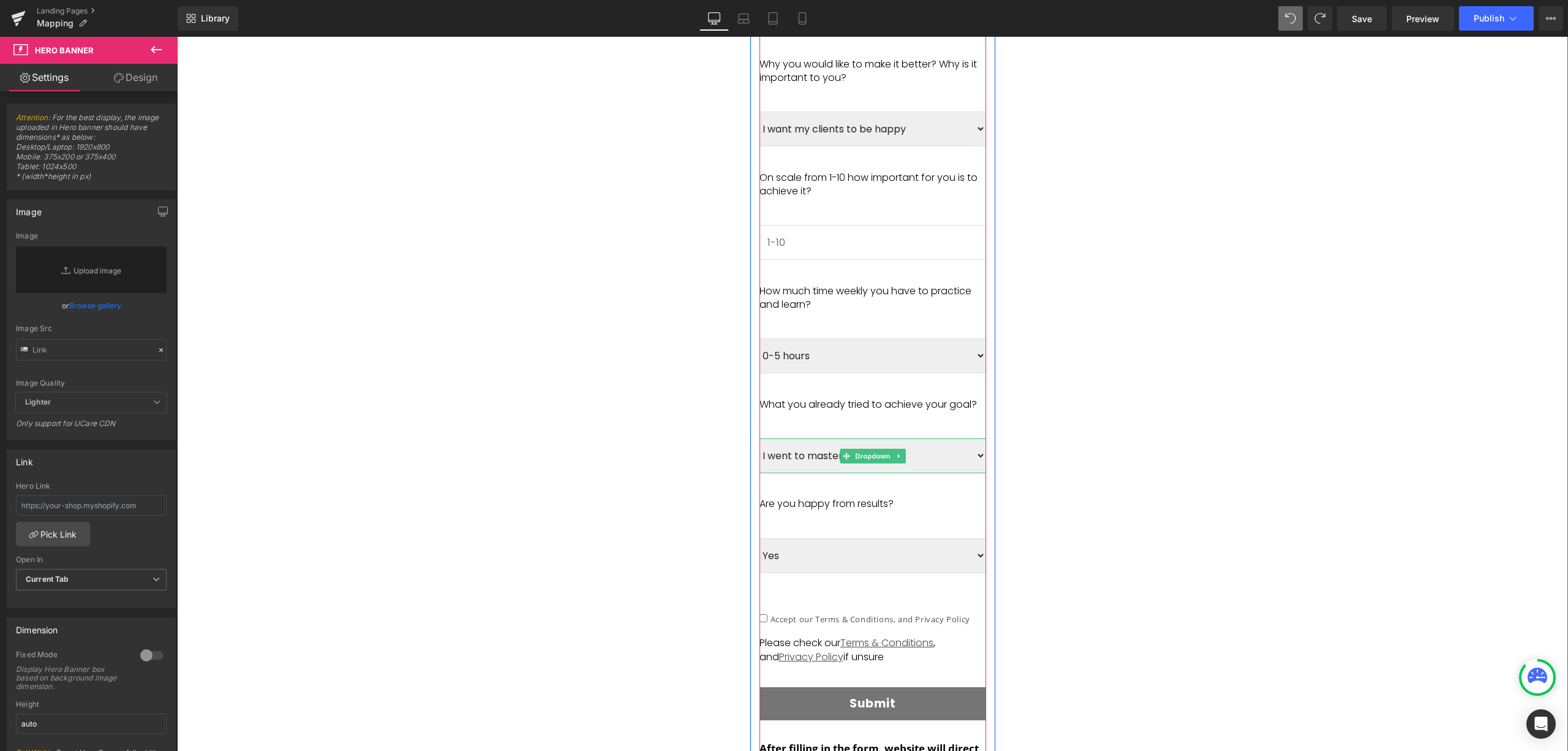
click at [951, 438] on select "I went to masterclassess I tried myself I did both I didn’t try anything" at bounding box center [873, 455] width 227 height 35
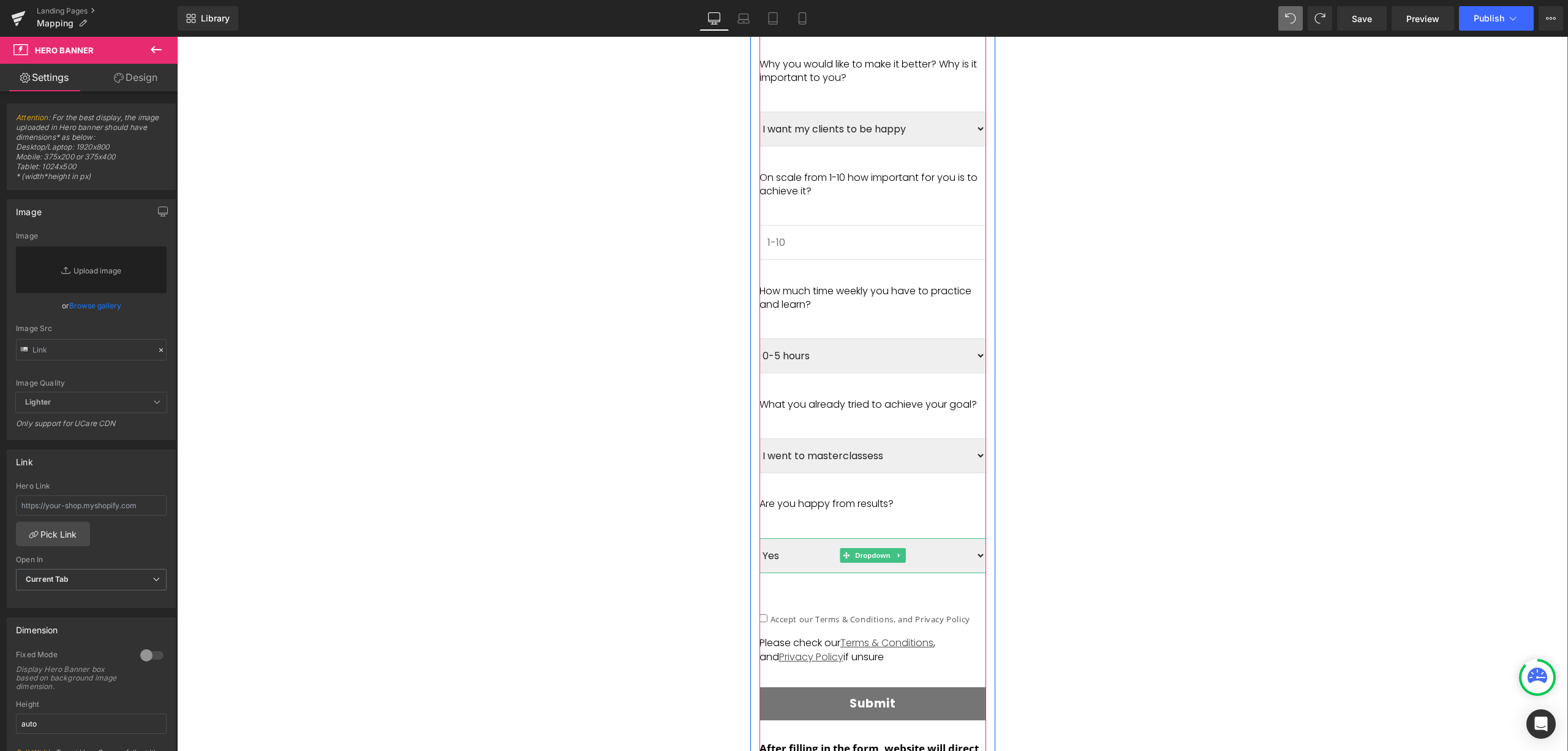
click at [912, 538] on select "Yes No" at bounding box center [873, 556] width 227 height 35
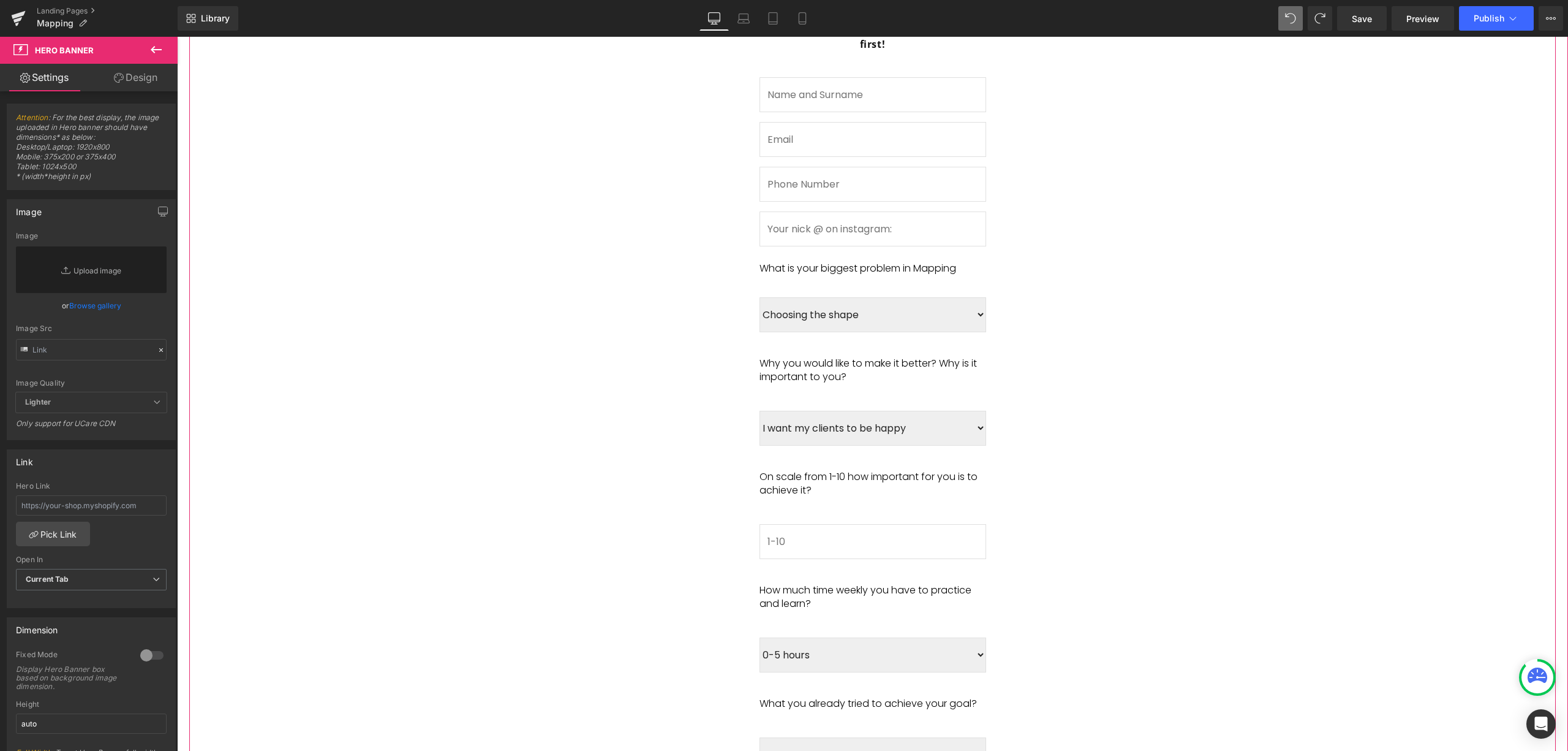
scroll to position [752, 0]
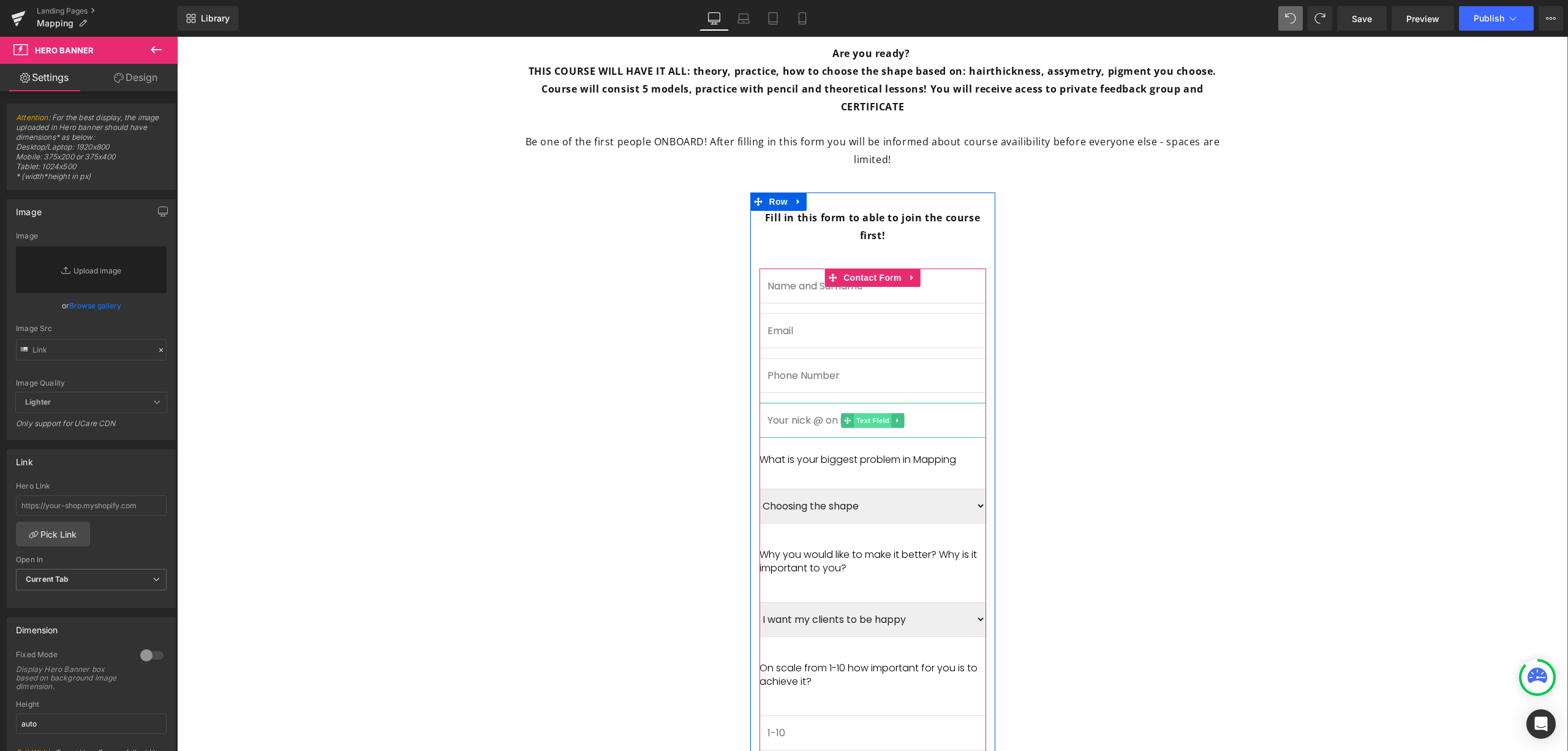
click at [880, 413] on span "Text Field" at bounding box center [873, 420] width 38 height 15
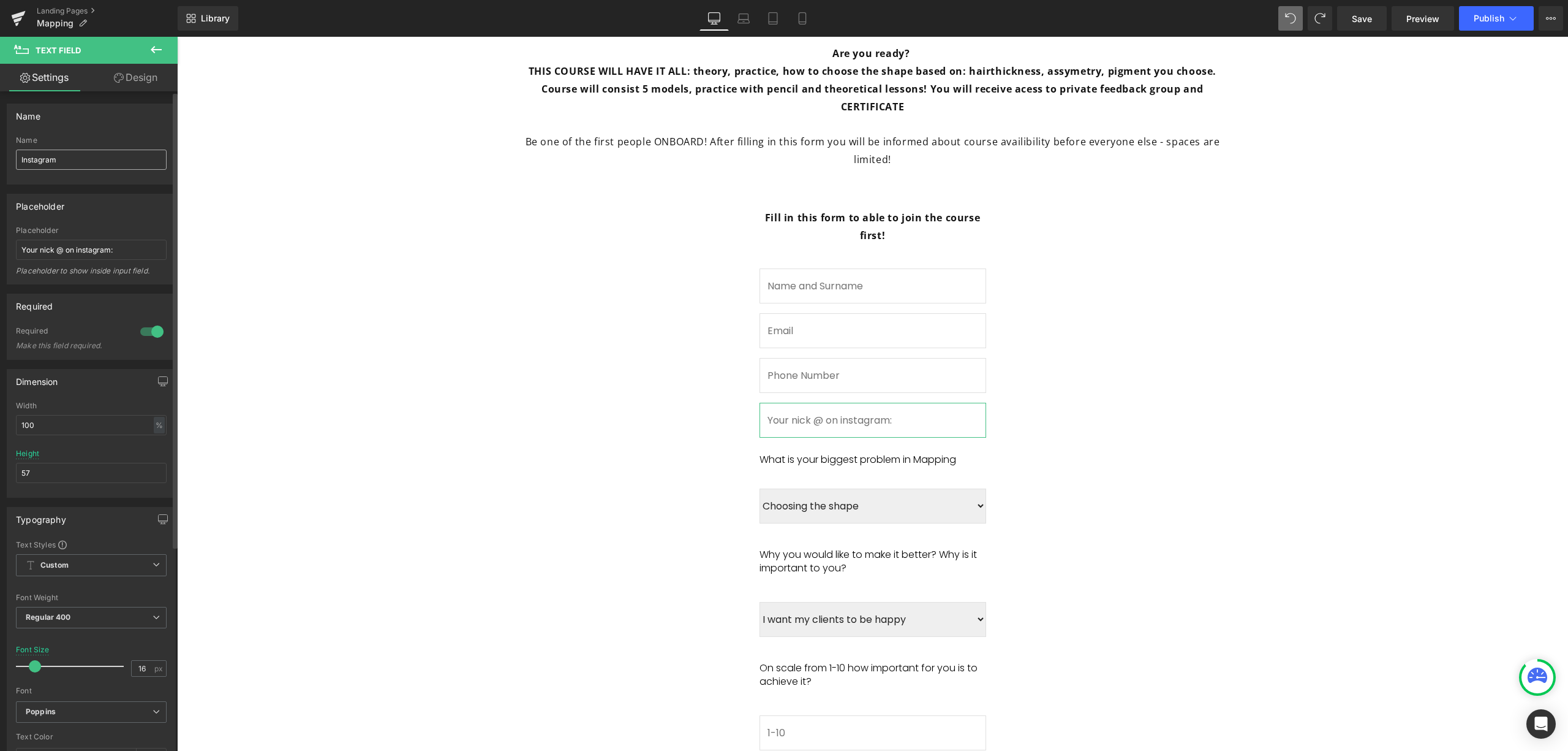
click at [76, 161] on input "Instagram" at bounding box center [91, 160] width 151 height 20
click at [64, 244] on input "Your nick @ on instagram:" at bounding box center [91, 249] width 151 height 20
drag, startPoint x: 111, startPoint y: 251, endPoint x: 20, endPoint y: 246, distance: 91.1
click at [20, 246] on input "Your nick @ on instagram:" at bounding box center [91, 249] width 151 height 20
type input "Link to your instagram:"
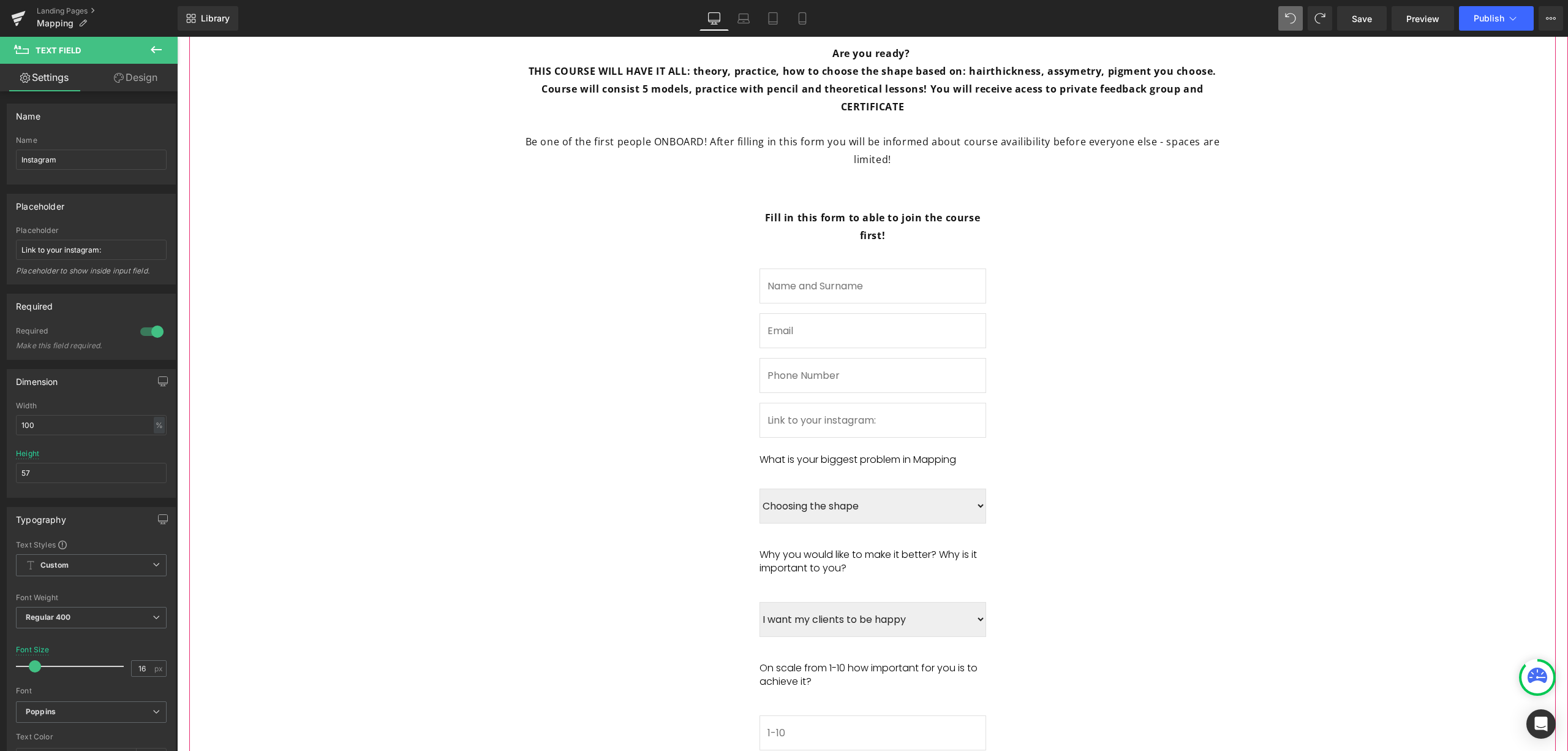
click at [471, 263] on span "Fill in this form to sign up for SILKY BROWS MAPPING waitinglist. Heading Only …" at bounding box center [872, 476] width 1366 height 1635
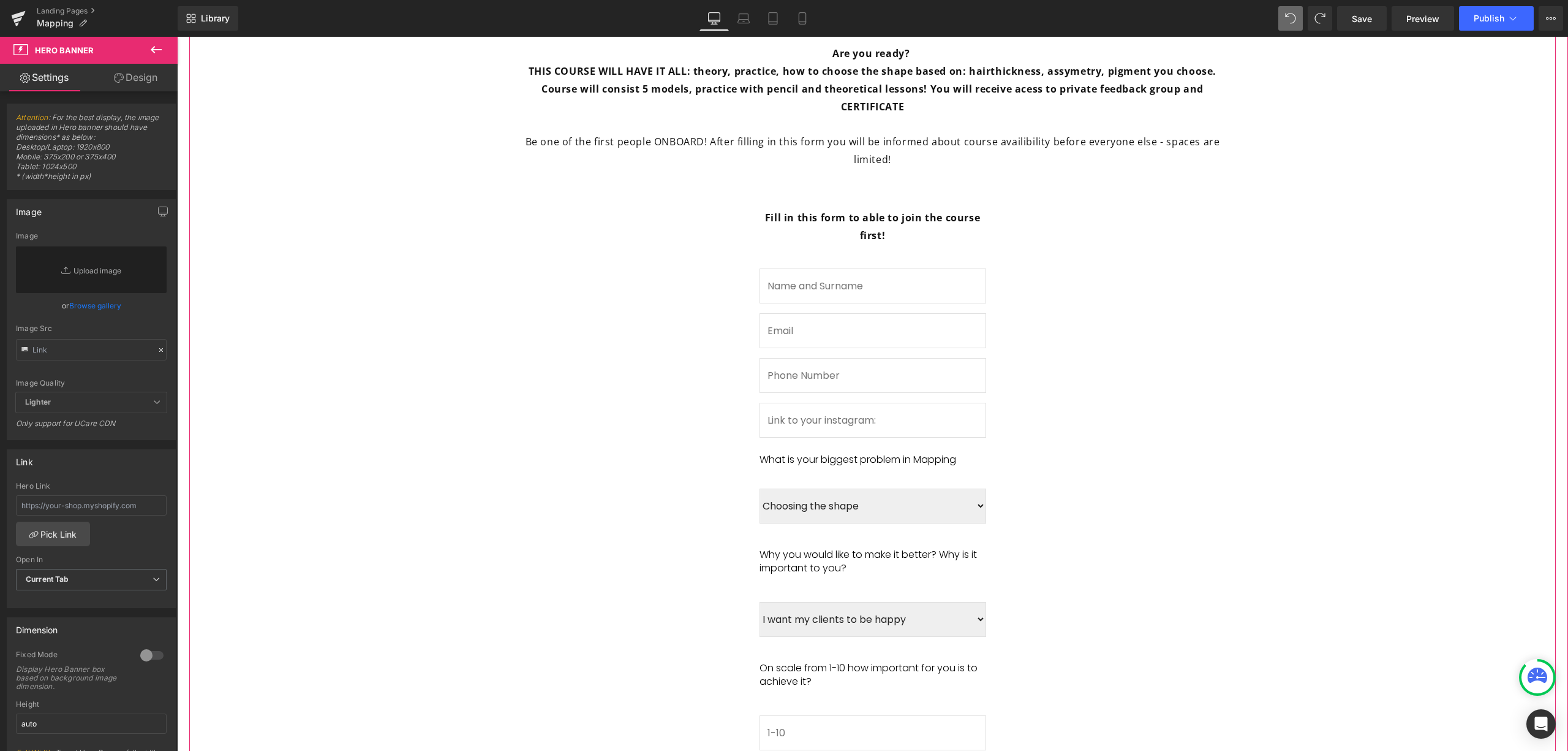
click at [638, 401] on span "Fill in this form to sign up for SILKY BROWS MAPPING waitinglist. Heading Only …" at bounding box center [872, 476] width 1366 height 1635
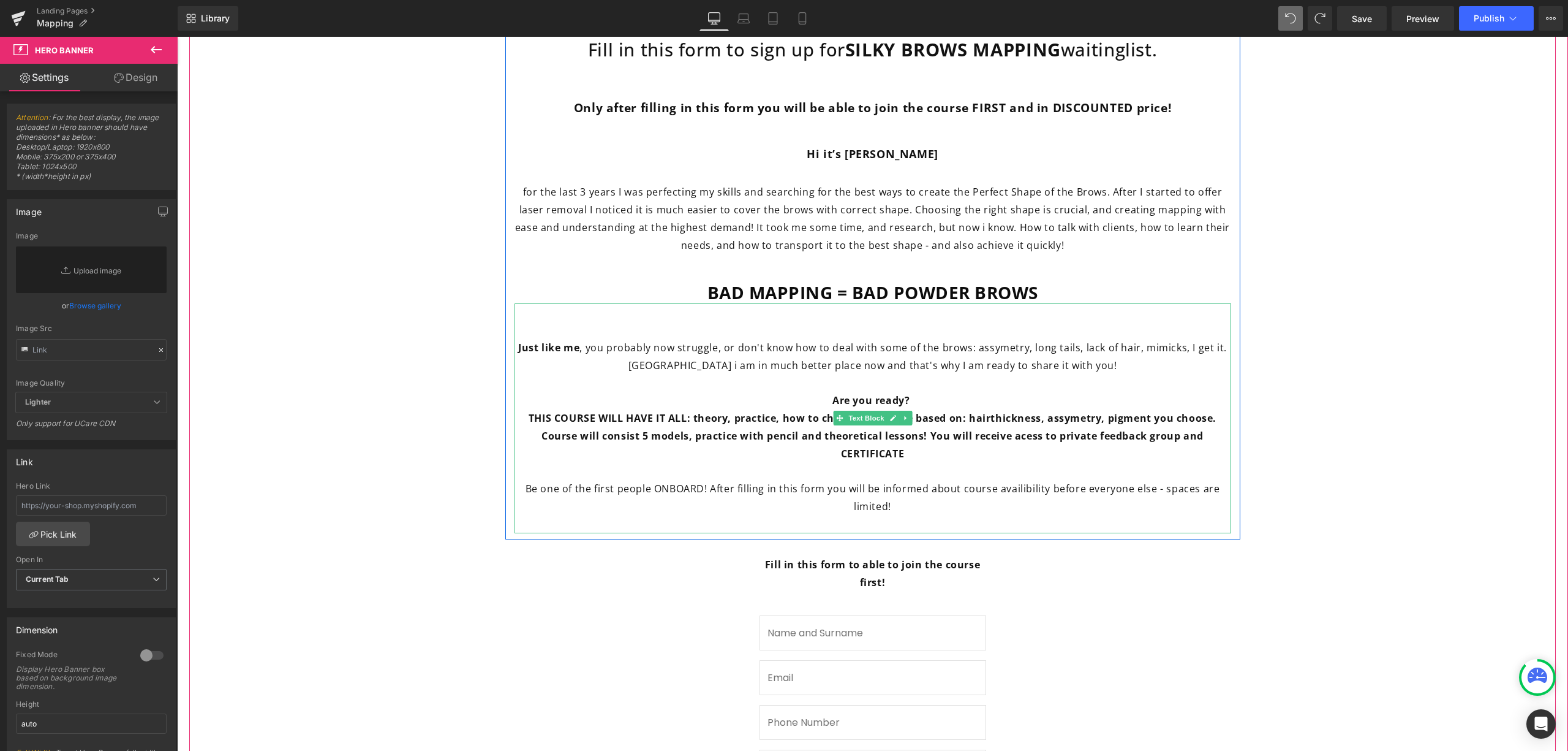
scroll to position [343, 0]
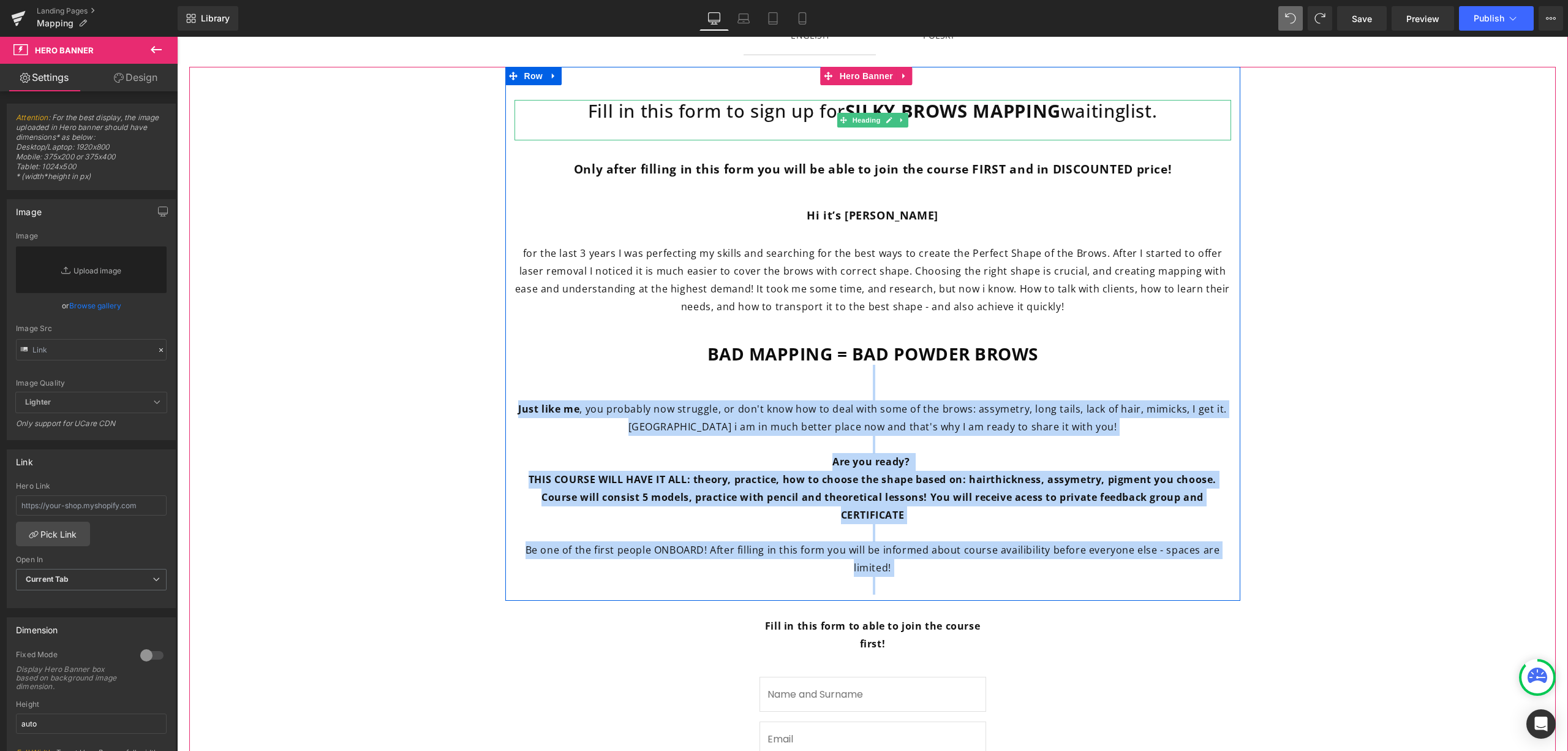
drag, startPoint x: 1248, startPoint y: 579, endPoint x: 602, endPoint y: 105, distance: 801.2
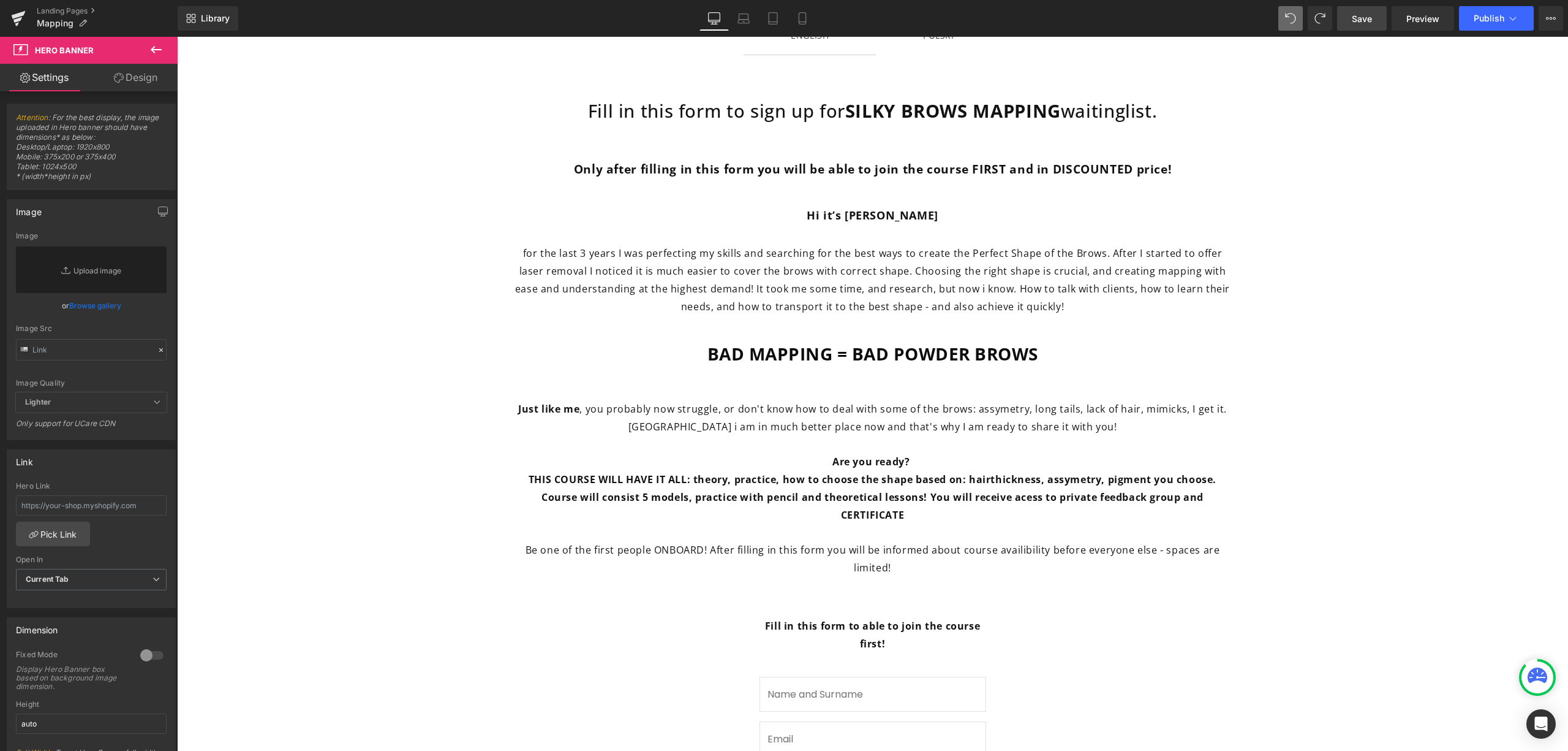
click at [1366, 18] on span "Save" at bounding box center [1362, 18] width 20 height 13
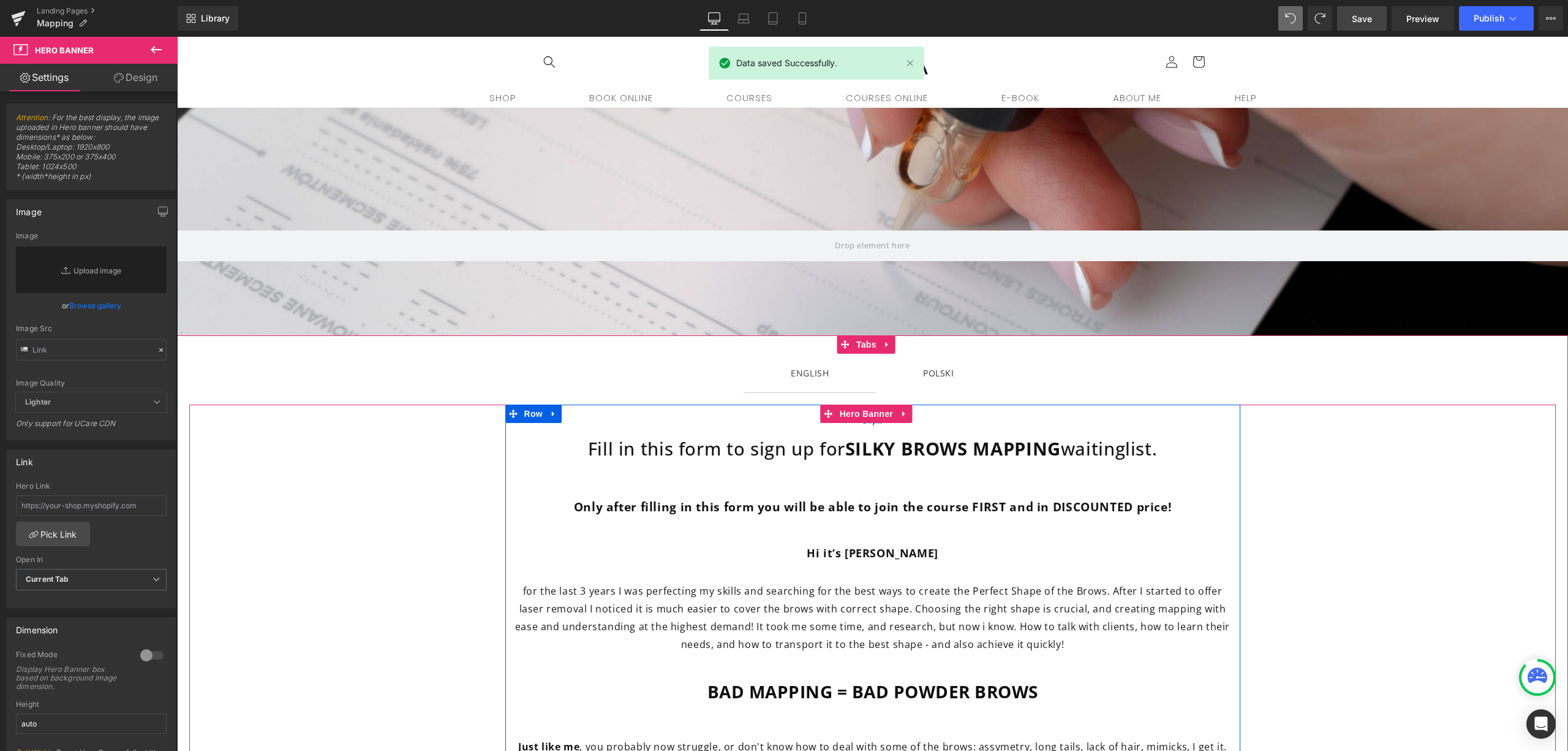
scroll to position [0, 0]
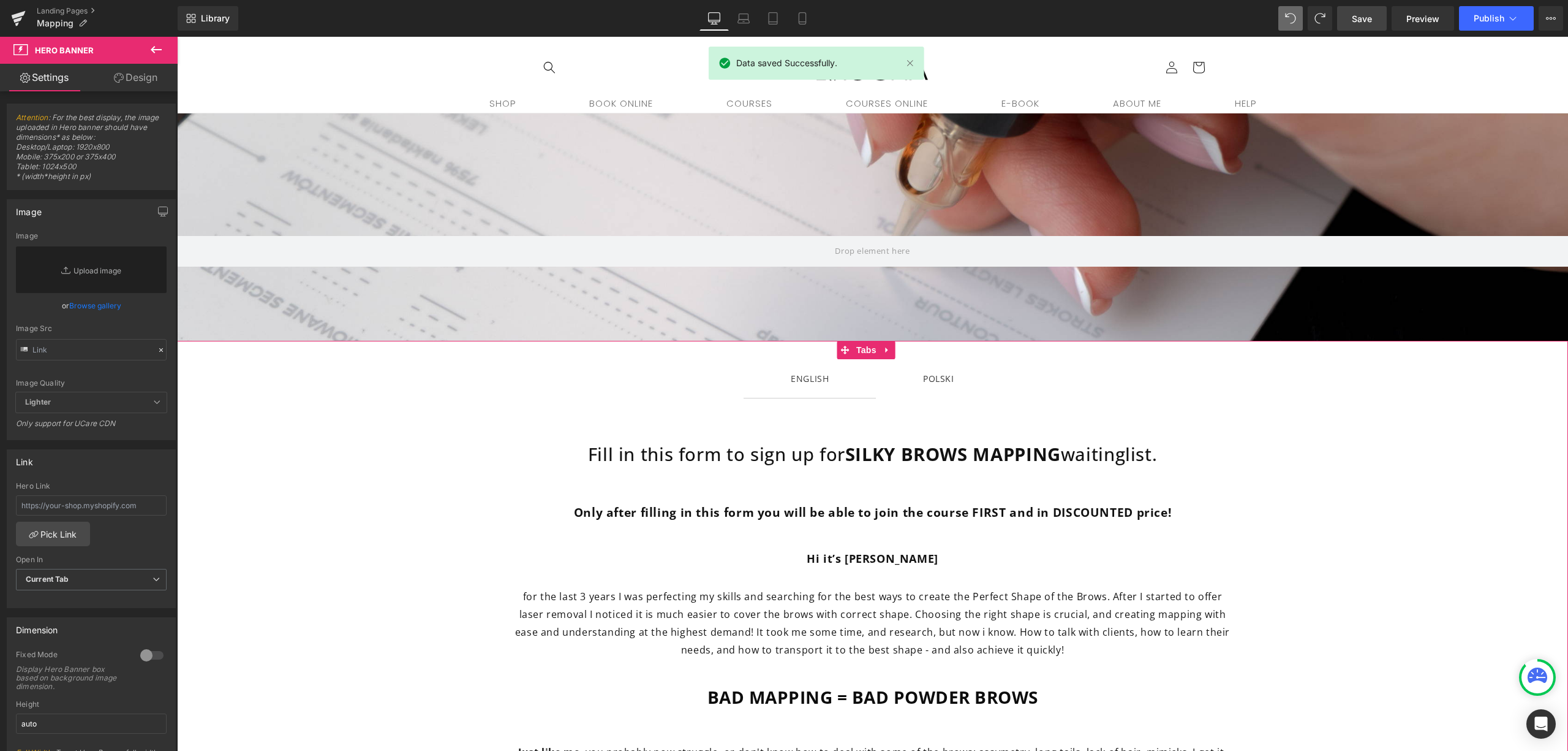
click at [950, 378] on span "POLSKI Text Block" at bounding box center [939, 378] width 126 height 39
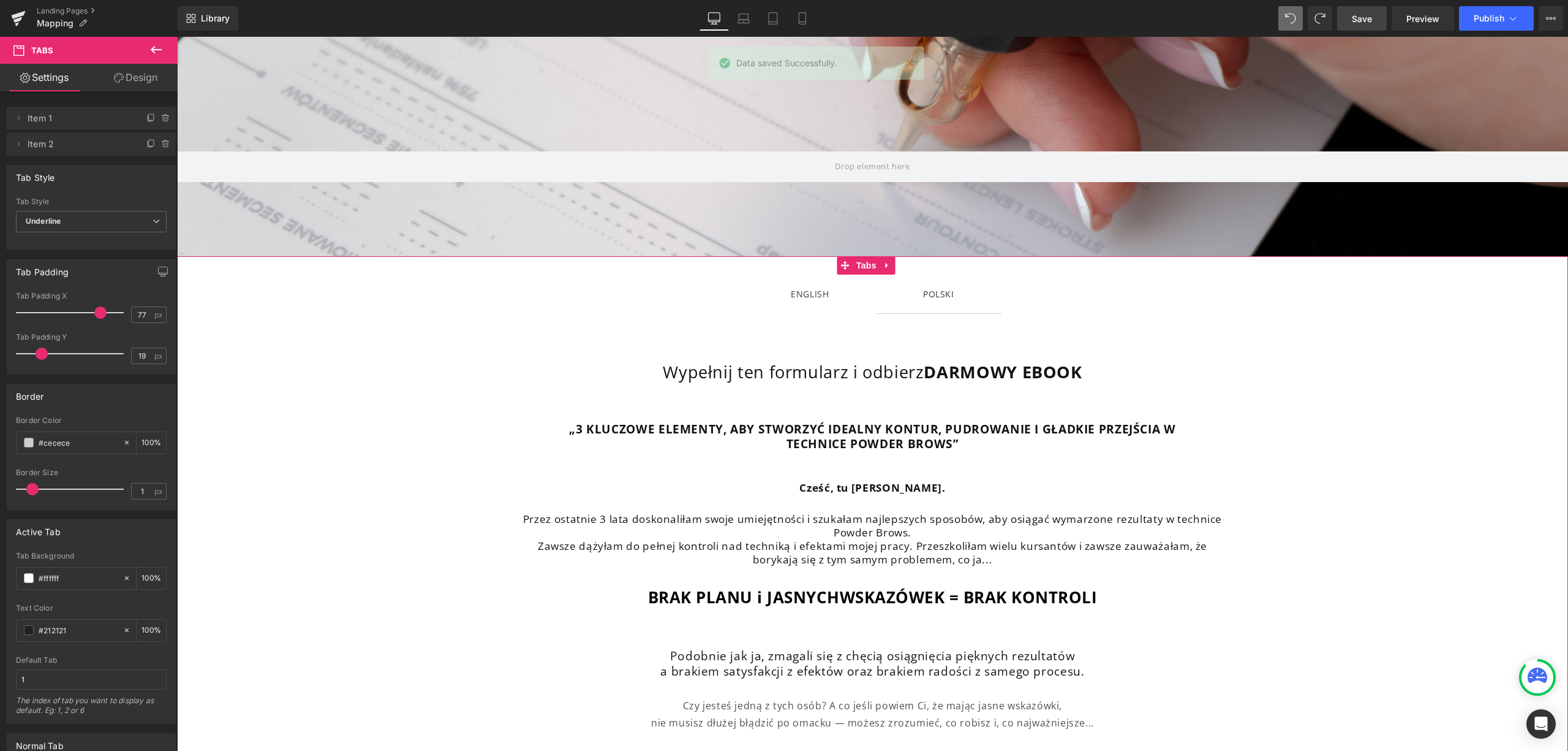
scroll to position [163, 0]
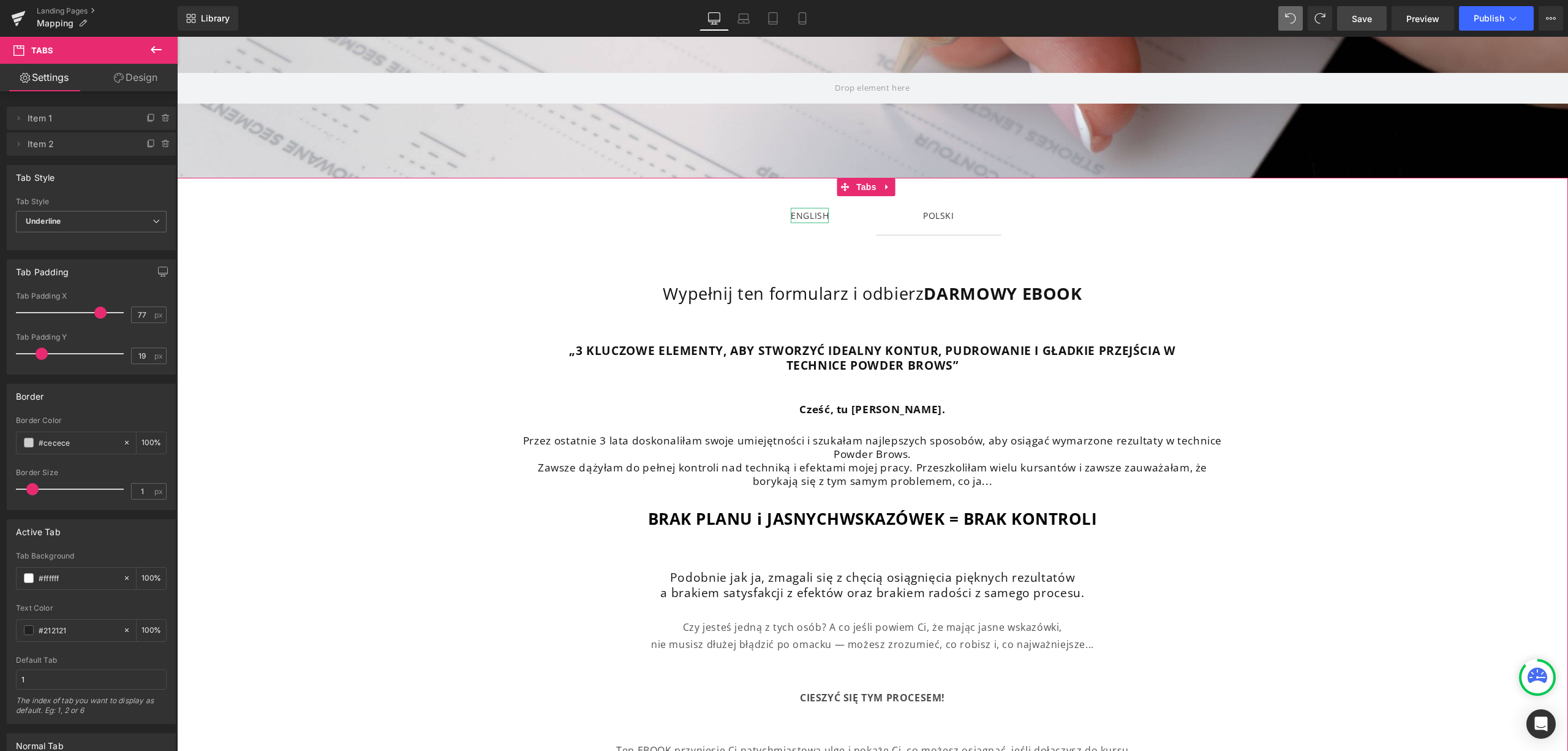
click at [792, 212] on div "ENGLISH" at bounding box center [809, 215] width 38 height 15
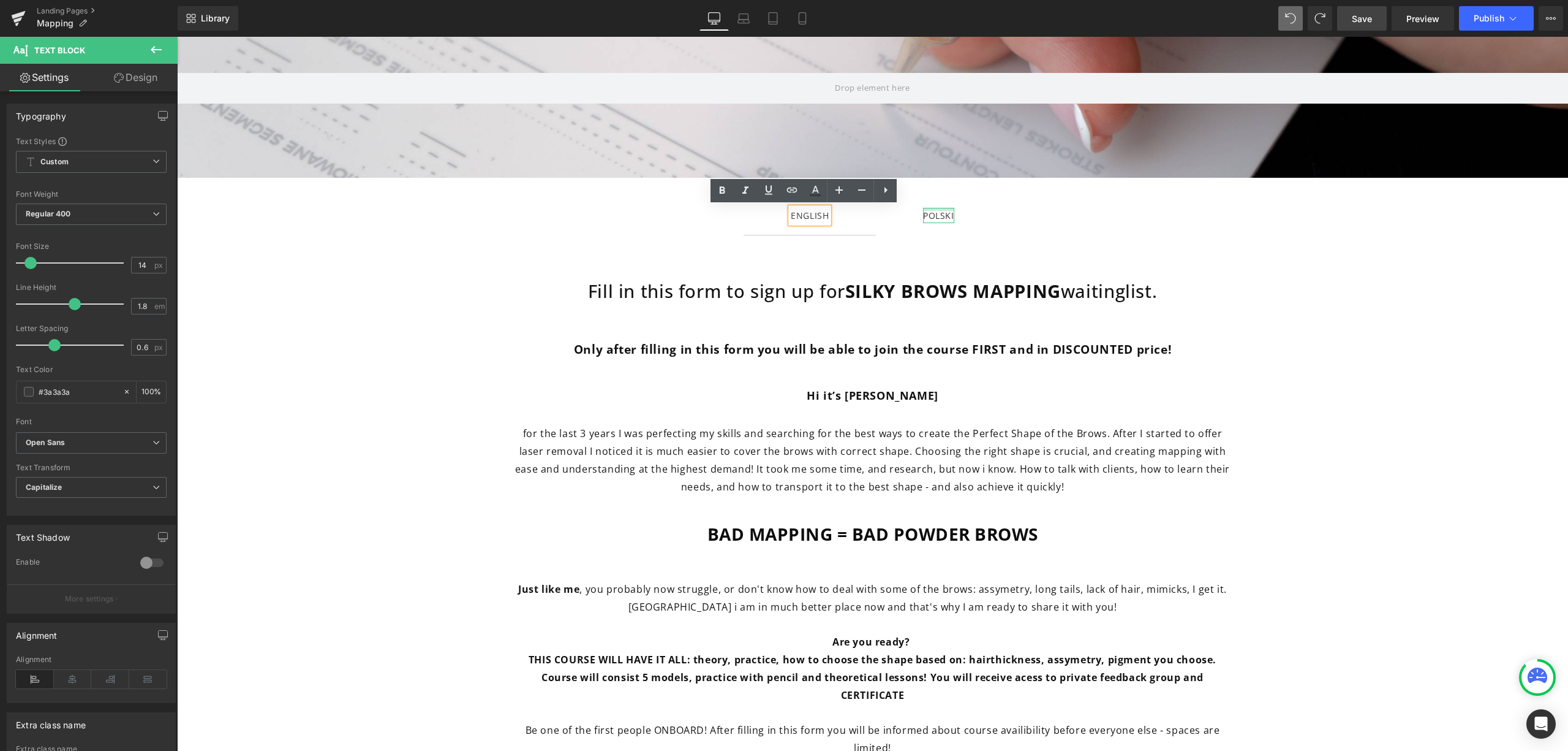
click at [924, 208] on div at bounding box center [938, 209] width 31 height 3
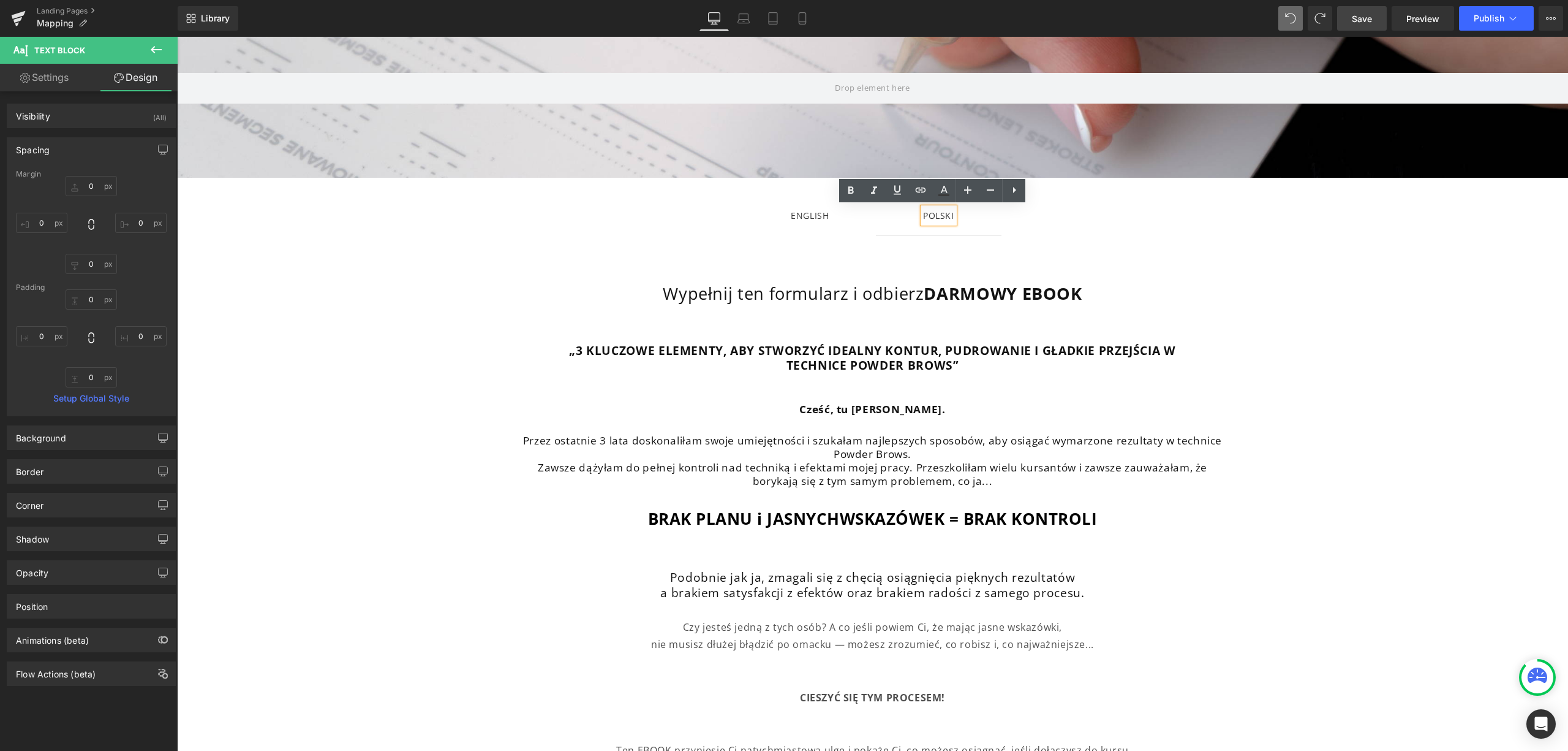
click at [824, 221] on span "ENGLISH Text Block" at bounding box center [810, 215] width 132 height 39
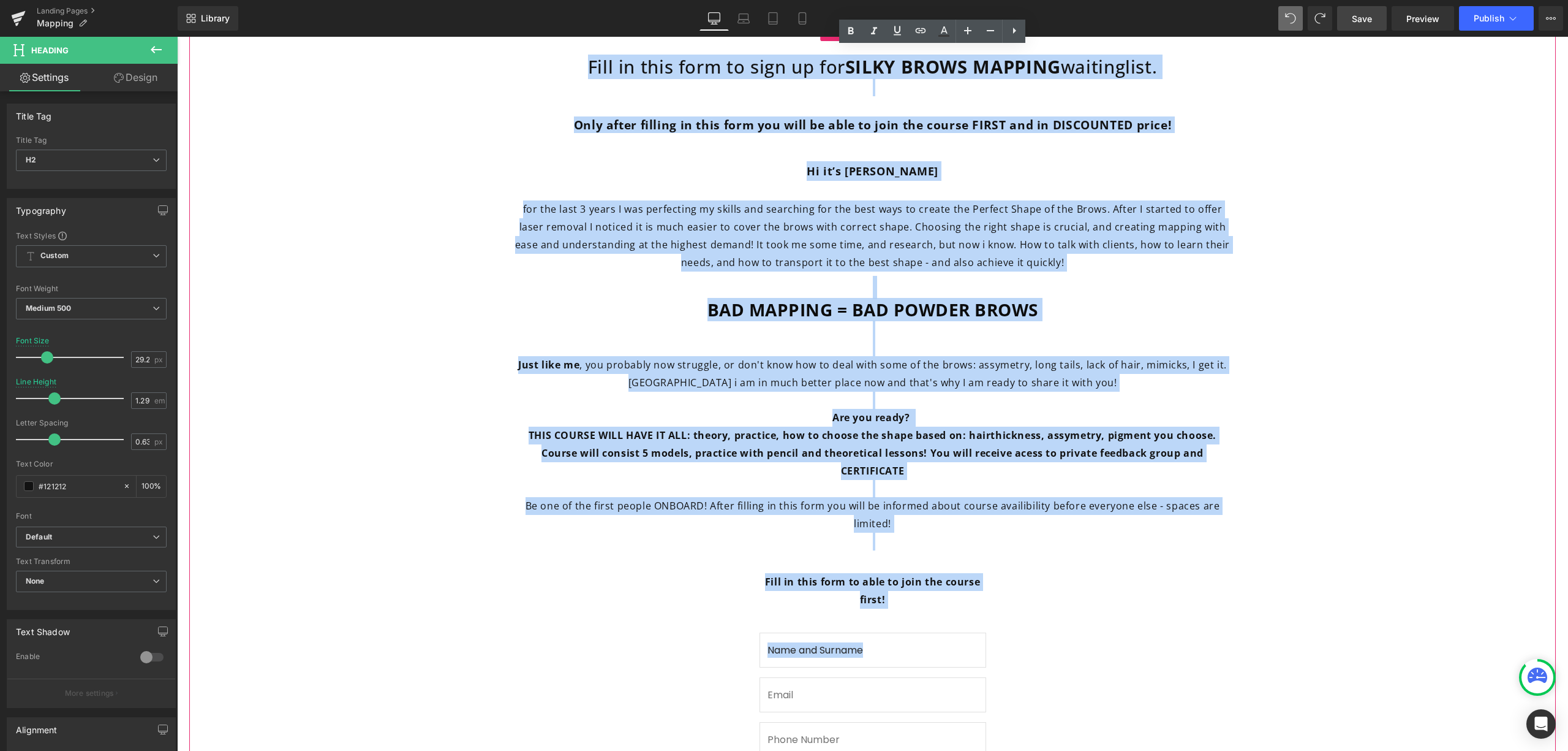
scroll to position [409, 0]
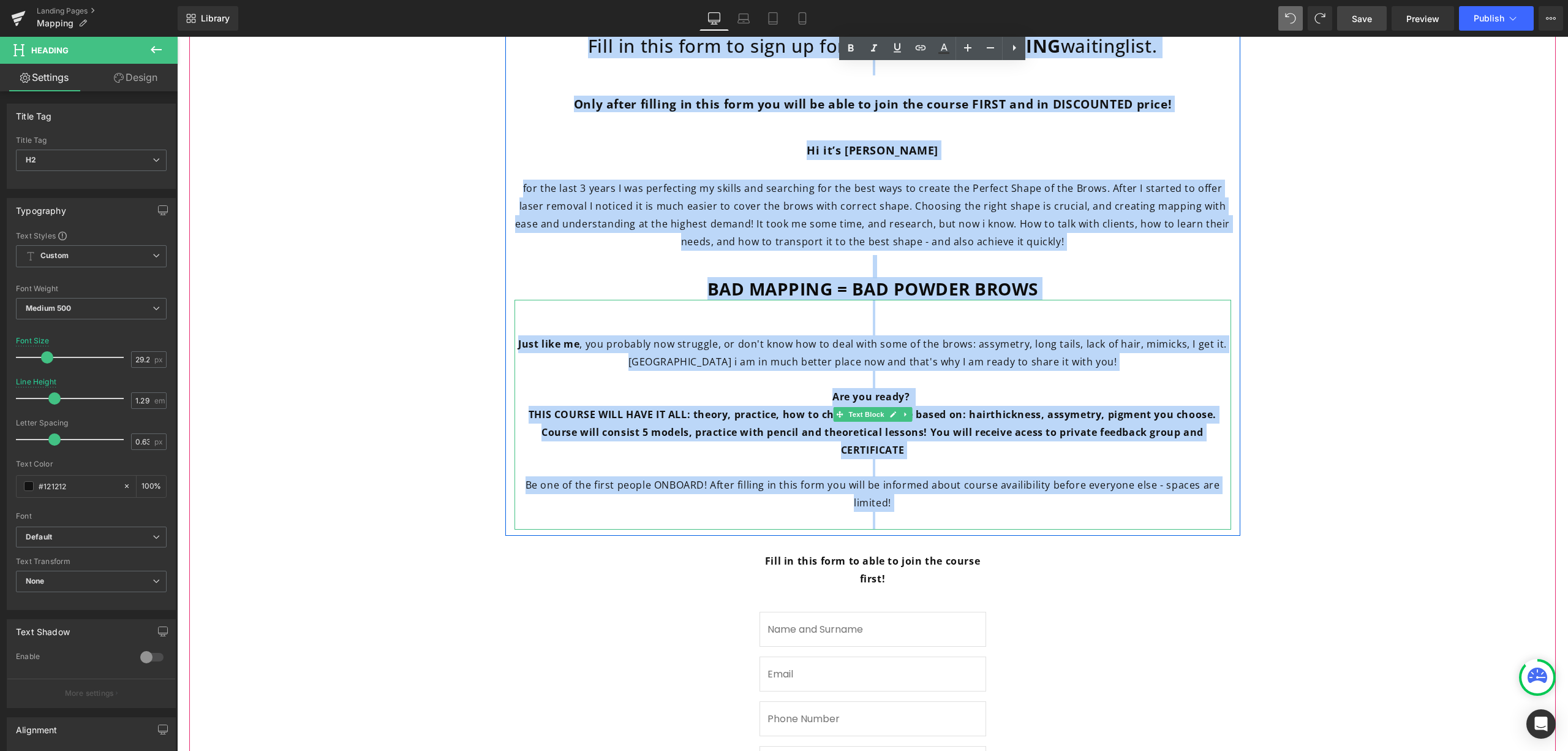
drag, startPoint x: 578, startPoint y: 290, endPoint x: 989, endPoint y: 517, distance: 469.5
click at [989, 517] on div "Fill in this form to sign up for SILKY BROWS MAPPING waitinglist. Heading Only …" at bounding box center [873, 282] width 735 height 495
copy div "Lore ip dolo sita co adip el sed DOEIU TEMPO INCIDID utlaboreetd. Magnaal Enim …"
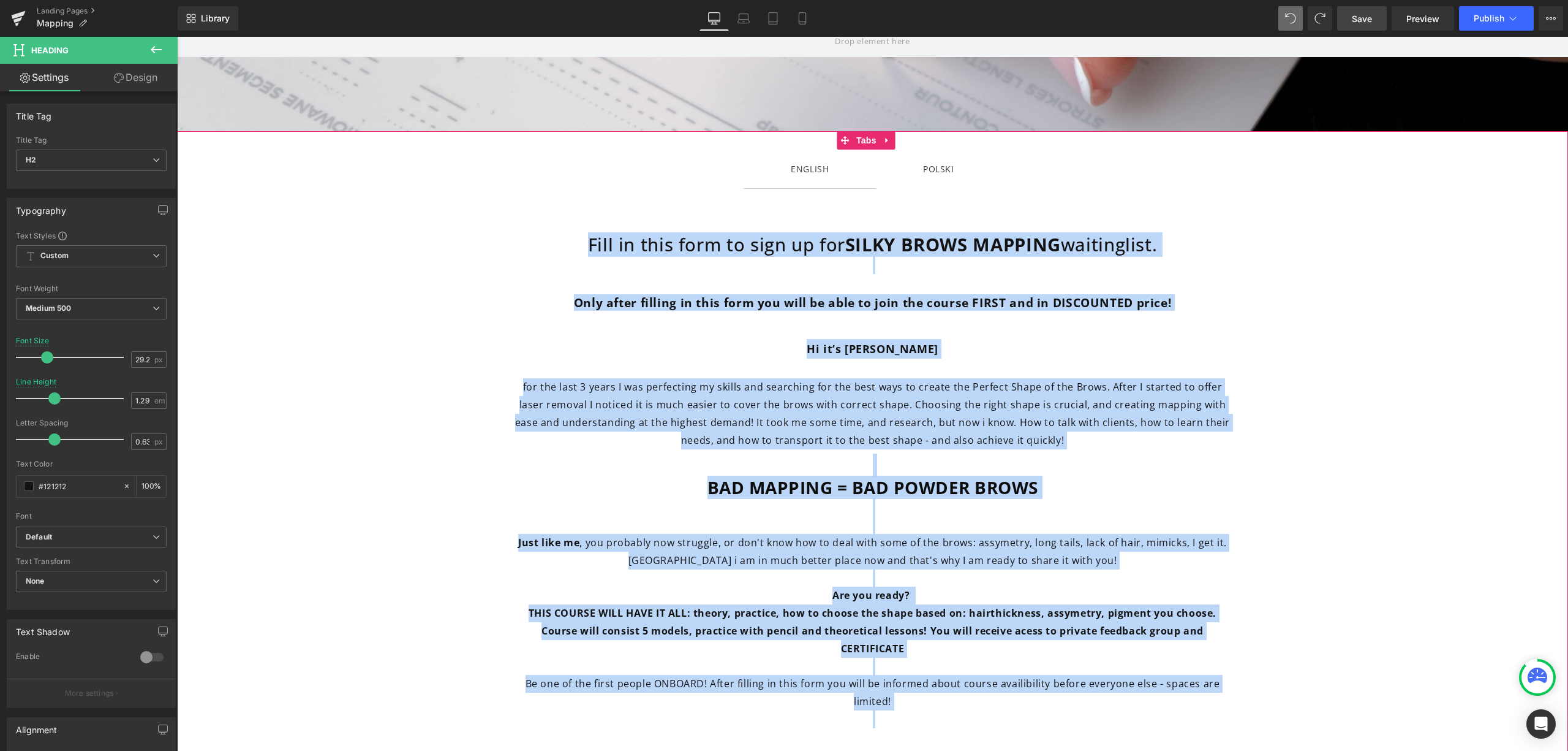
scroll to position [163, 0]
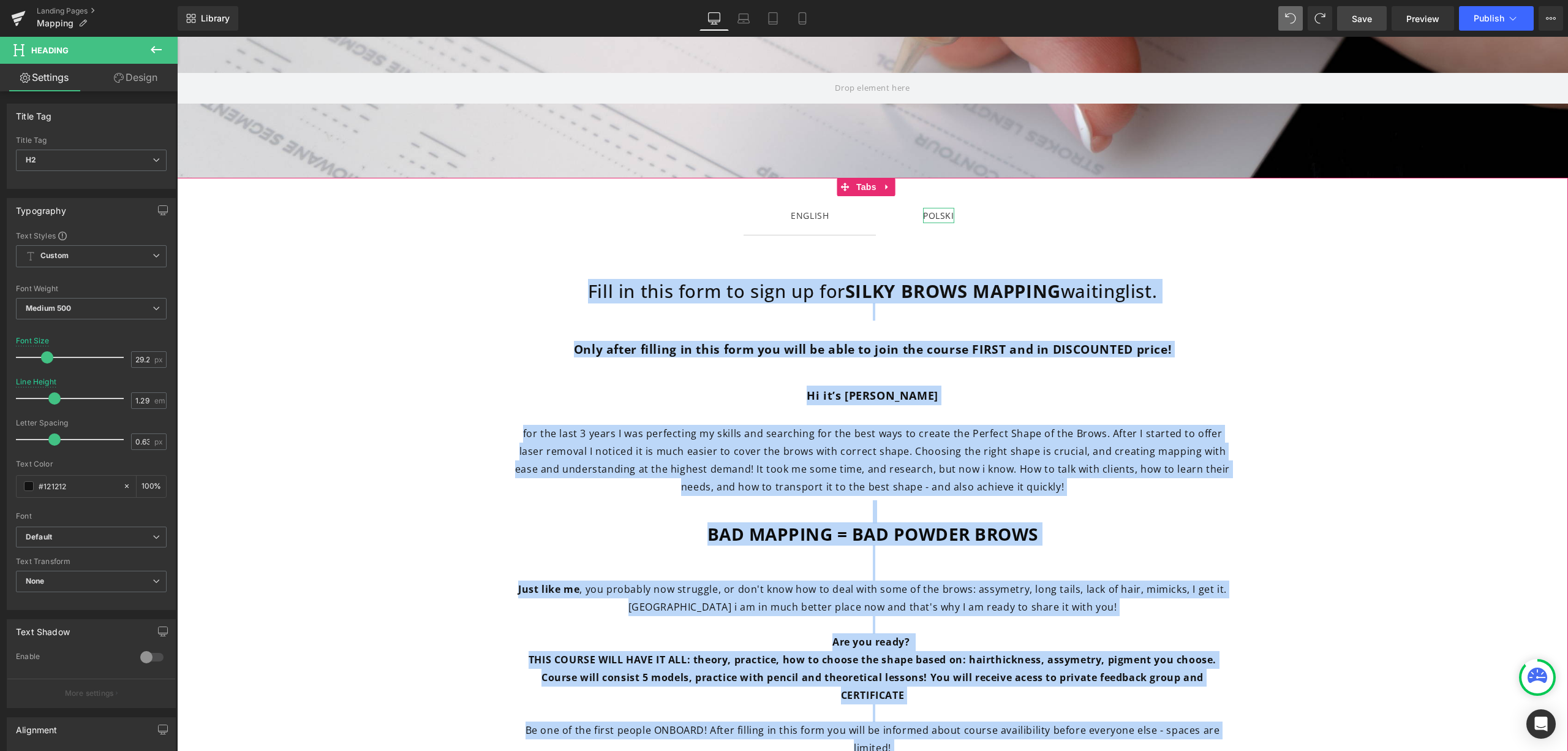
click at [942, 213] on div "POLSKI" at bounding box center [938, 215] width 31 height 15
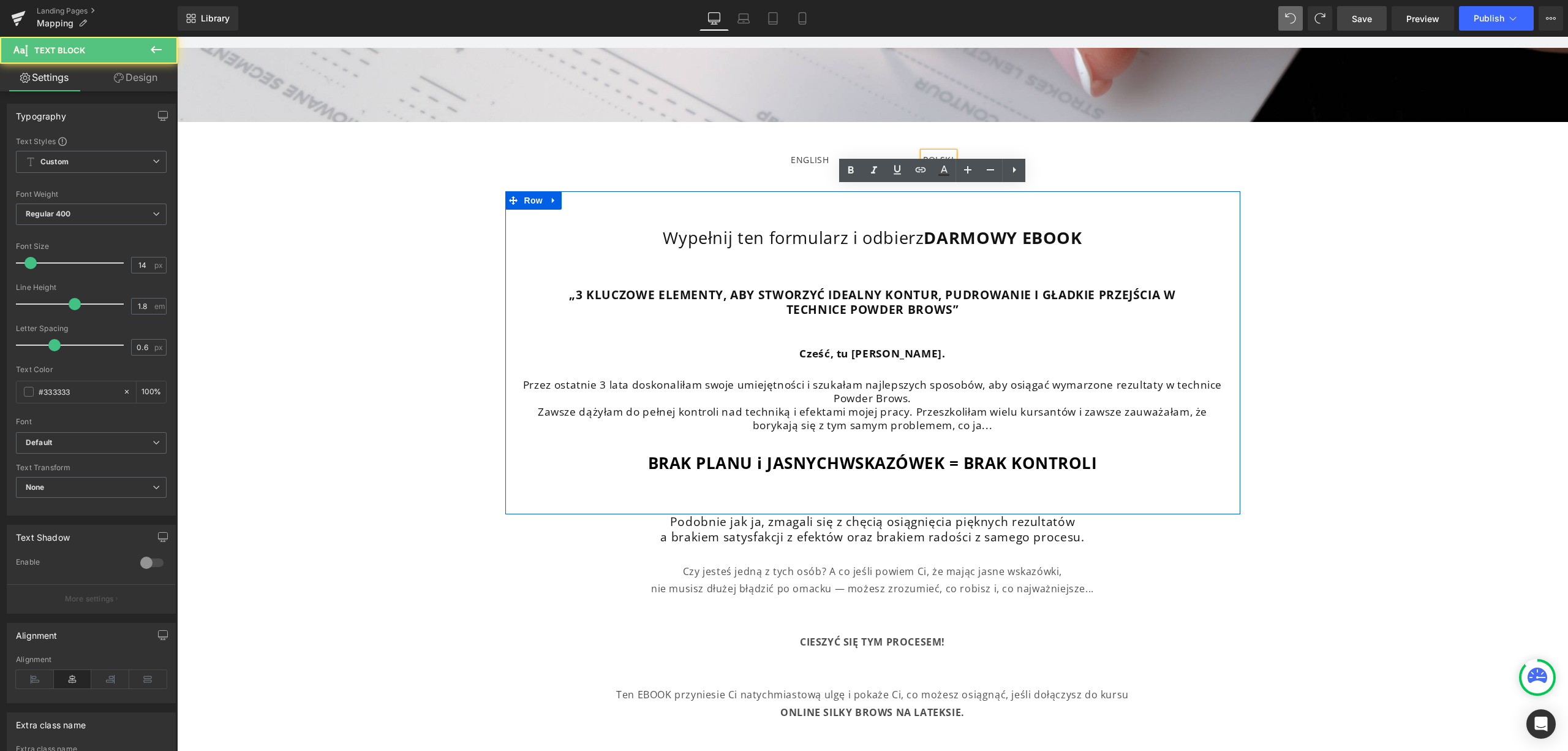
scroll to position [245, 0]
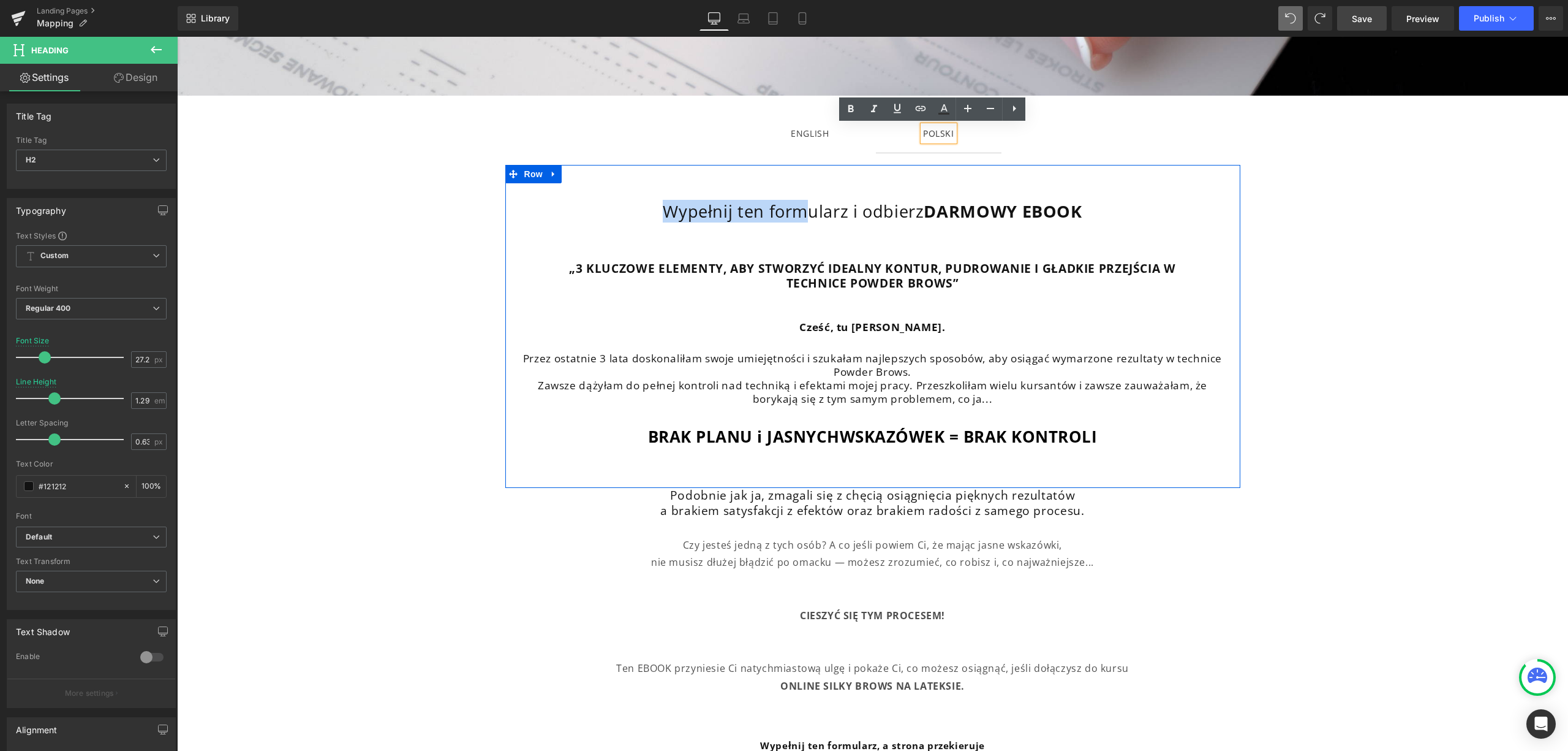
drag, startPoint x: 658, startPoint y: 209, endPoint x: 787, endPoint y: 196, distance: 129.7
click at [792, 197] on div "Wypełnij ten formularz i odbierz DARMOWY EBOOK Heading „3 KLUCZOWE ELEMENTY, AB…" at bounding box center [873, 327] width 735 height 324
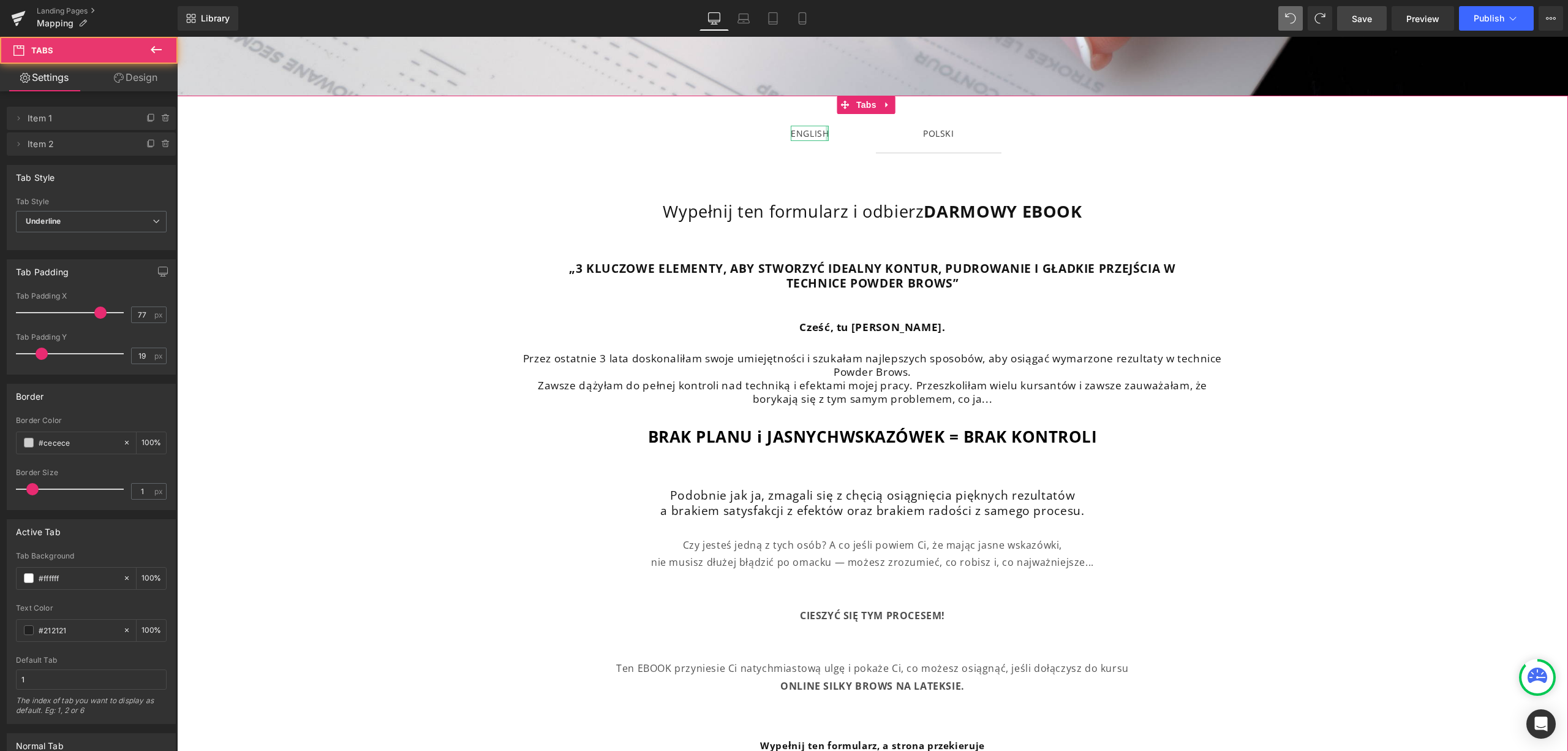
click at [826, 138] on div at bounding box center [828, 133] width 3 height 15
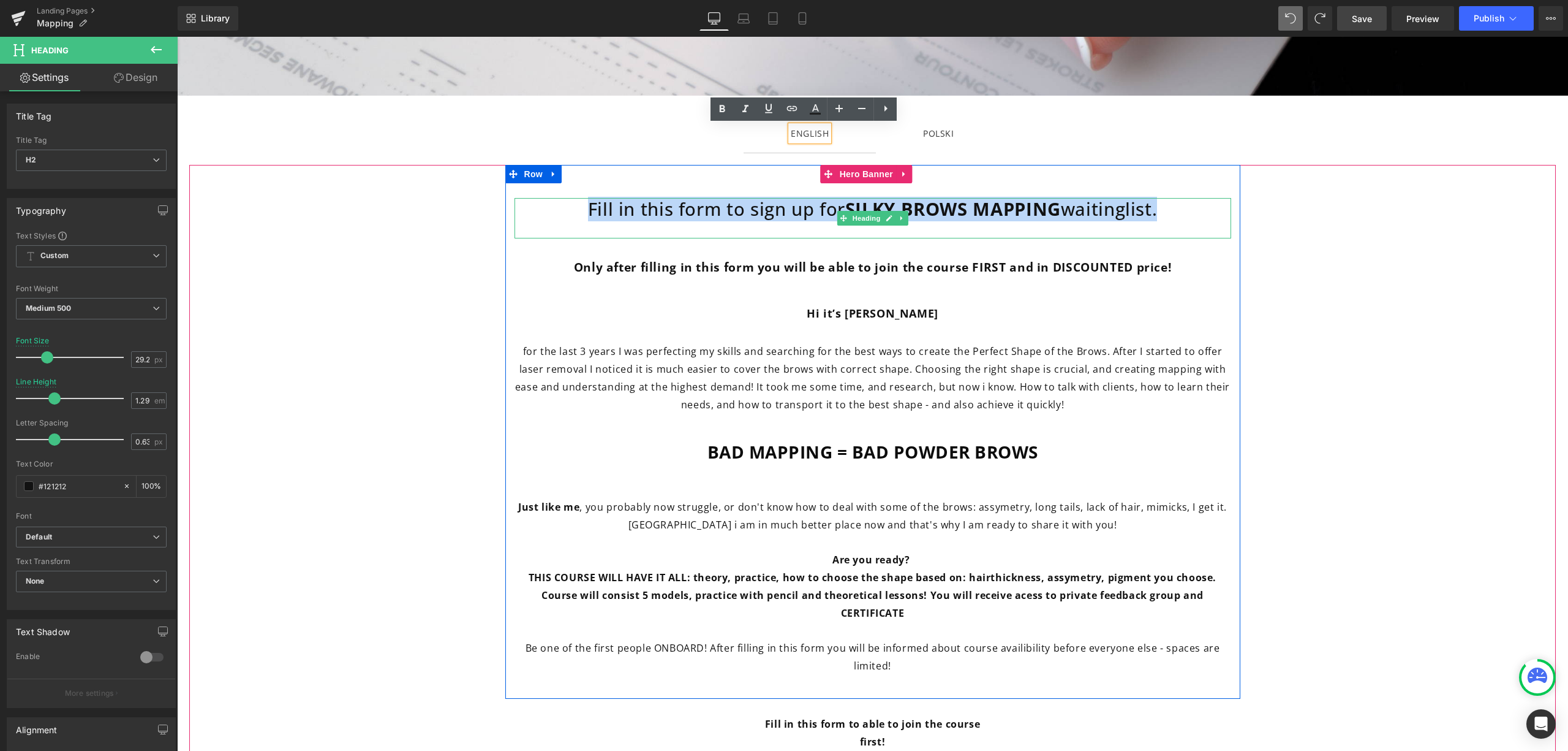
drag, startPoint x: 592, startPoint y: 208, endPoint x: 1172, endPoint y: 209, distance: 580.0
click at [1172, 209] on h2 "Fill in this form to sign up for SILKY BROWS MAPPING waitinglist." at bounding box center [873, 209] width 717 height 23
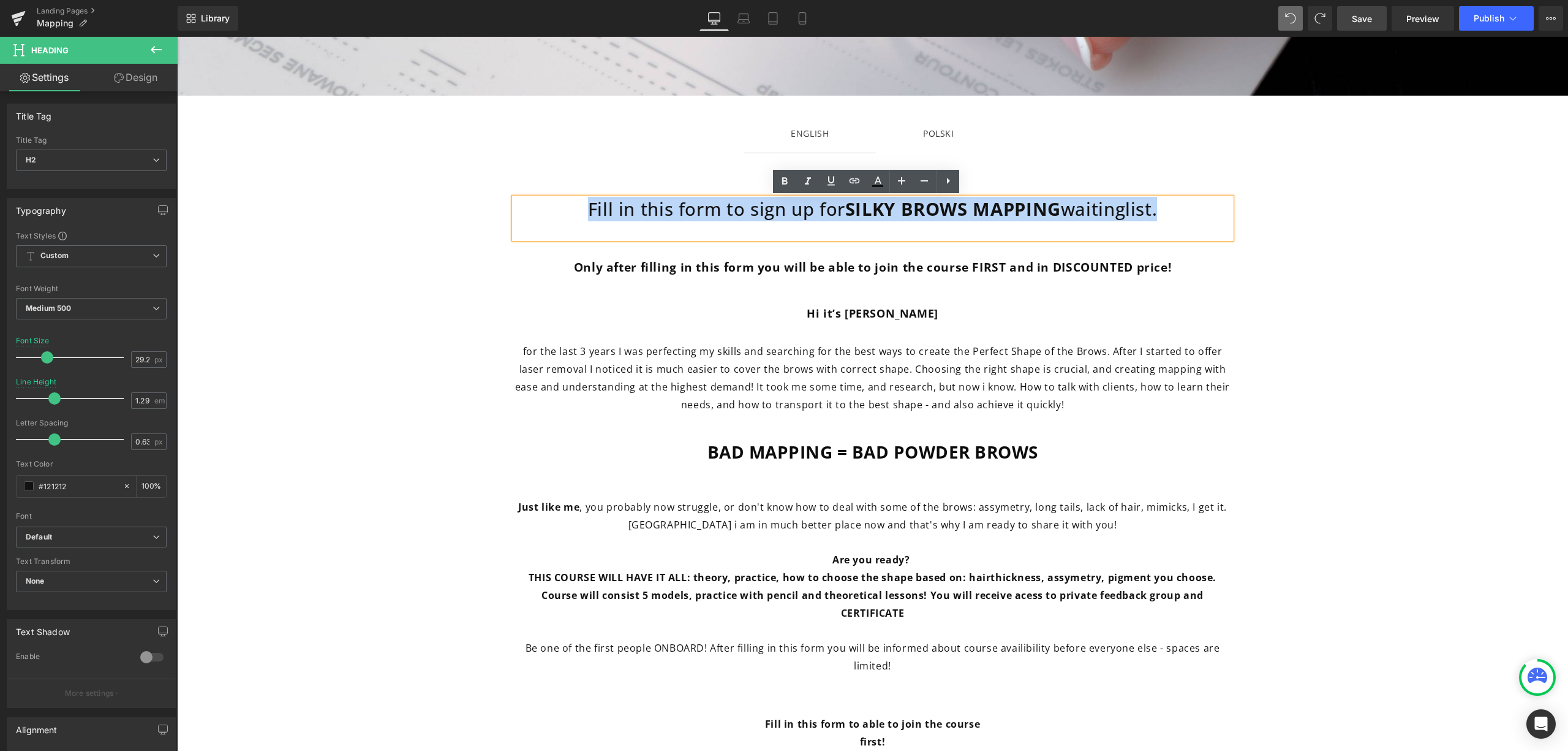
copy h2 "Fill in this form to sign up for SILKY BROWS MAPPING waitinglist."
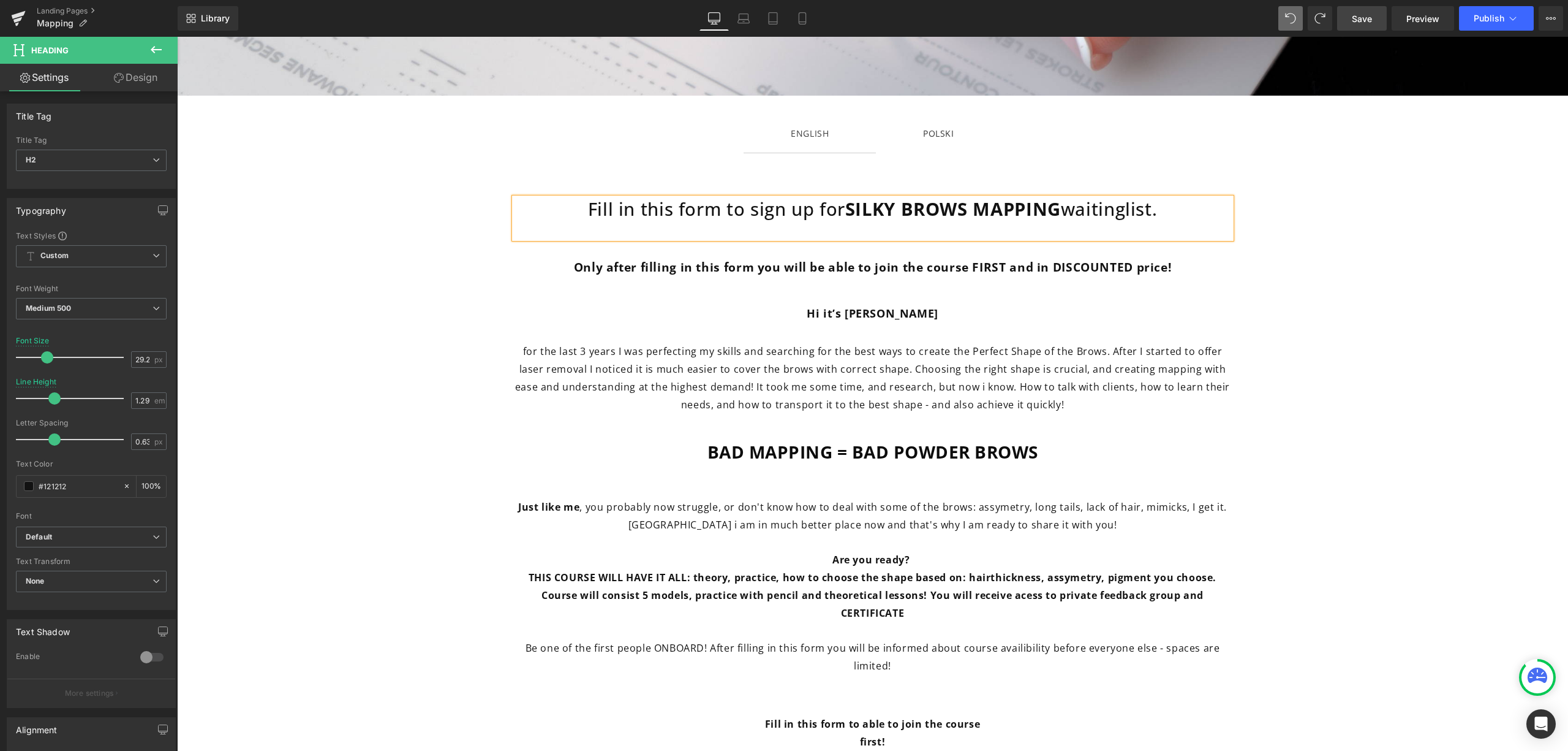
click at [779, 225] on div at bounding box center [873, 229] width 717 height 18
click at [939, 134] on div "POLSKI" at bounding box center [938, 133] width 31 height 15
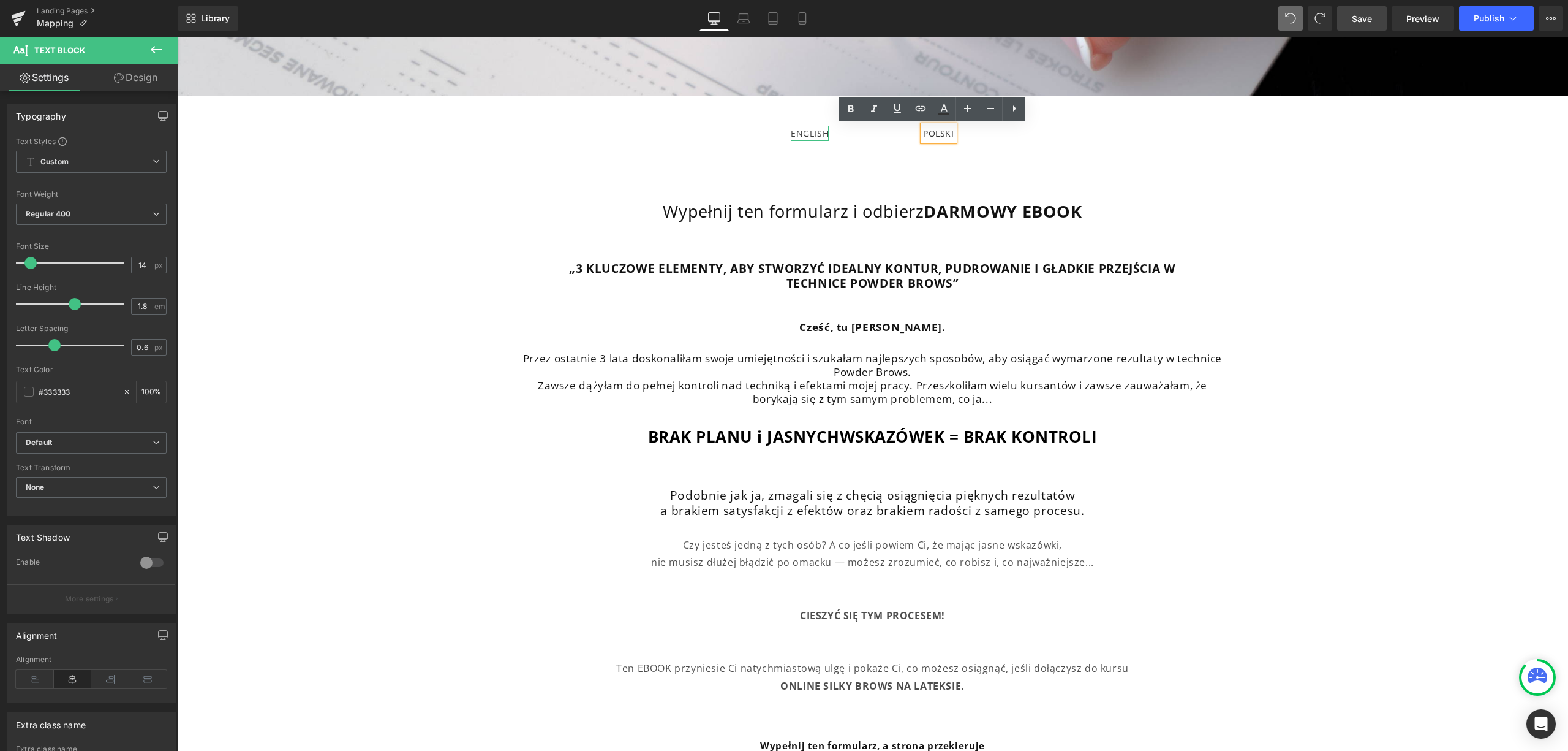
click at [794, 136] on div "ENGLISH" at bounding box center [809, 133] width 38 height 15
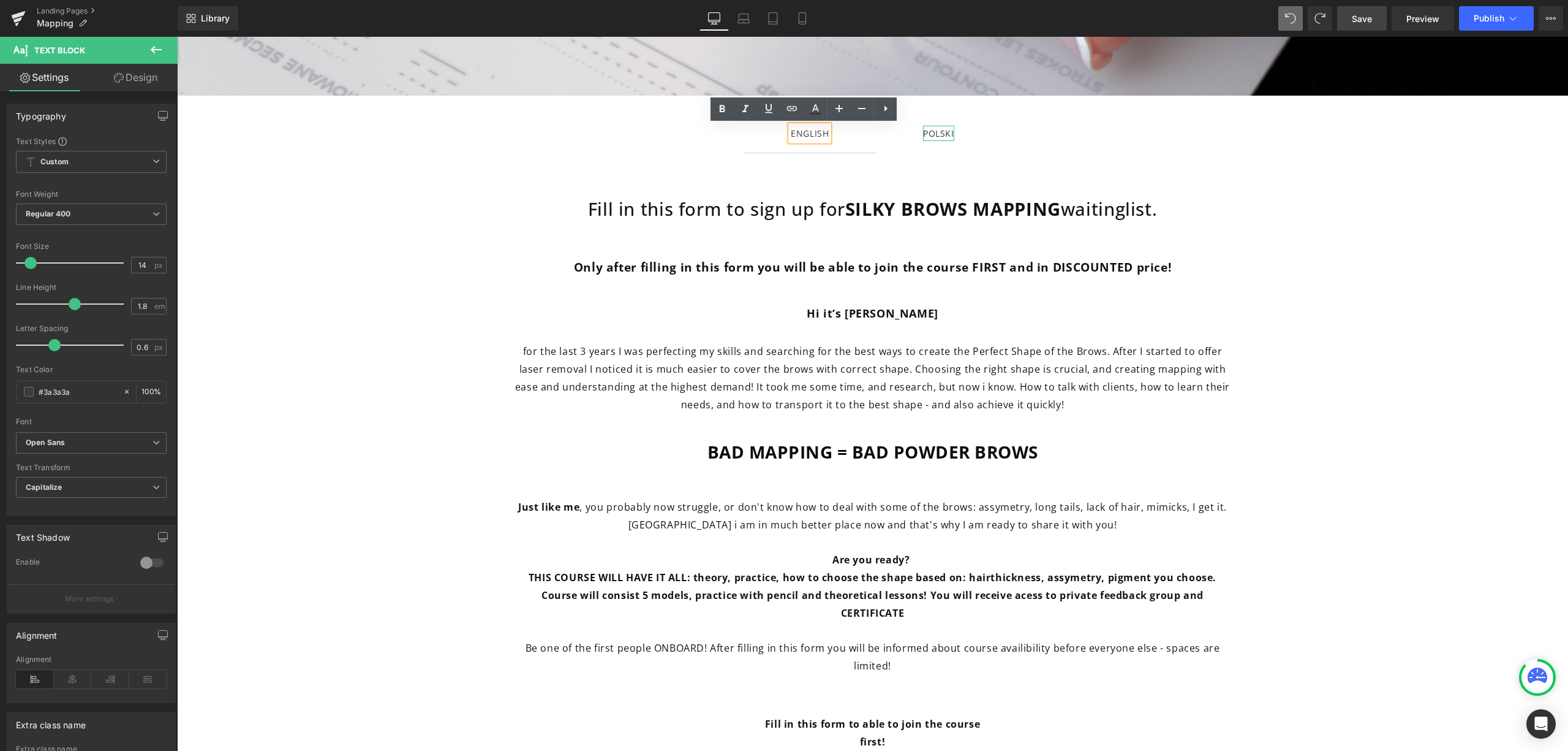
click at [925, 135] on div "POLSKI" at bounding box center [938, 133] width 31 height 15
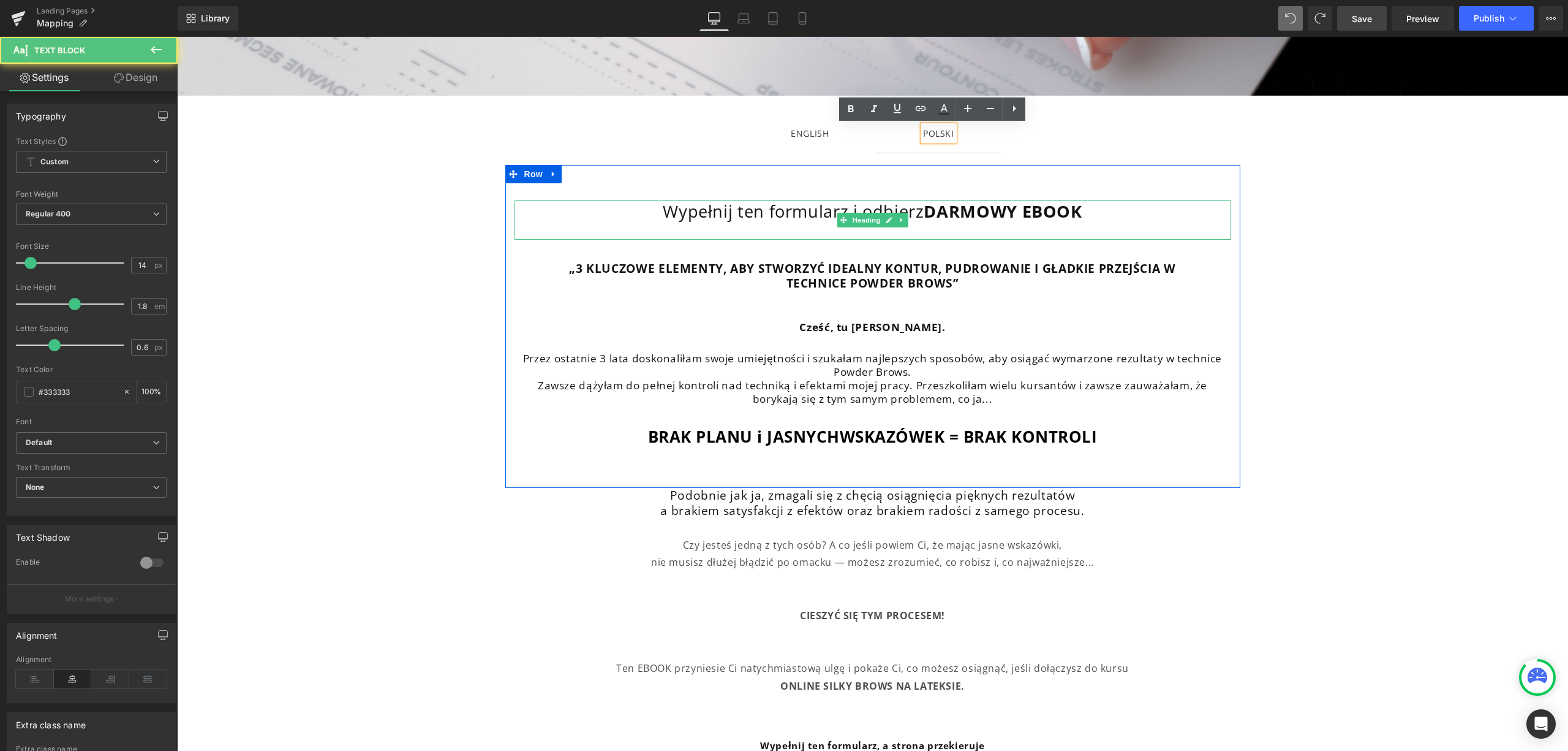
click at [1090, 214] on h2 "Wypełnij ten formularz i odbierz DARMOWY EBOOK" at bounding box center [873, 211] width 717 height 22
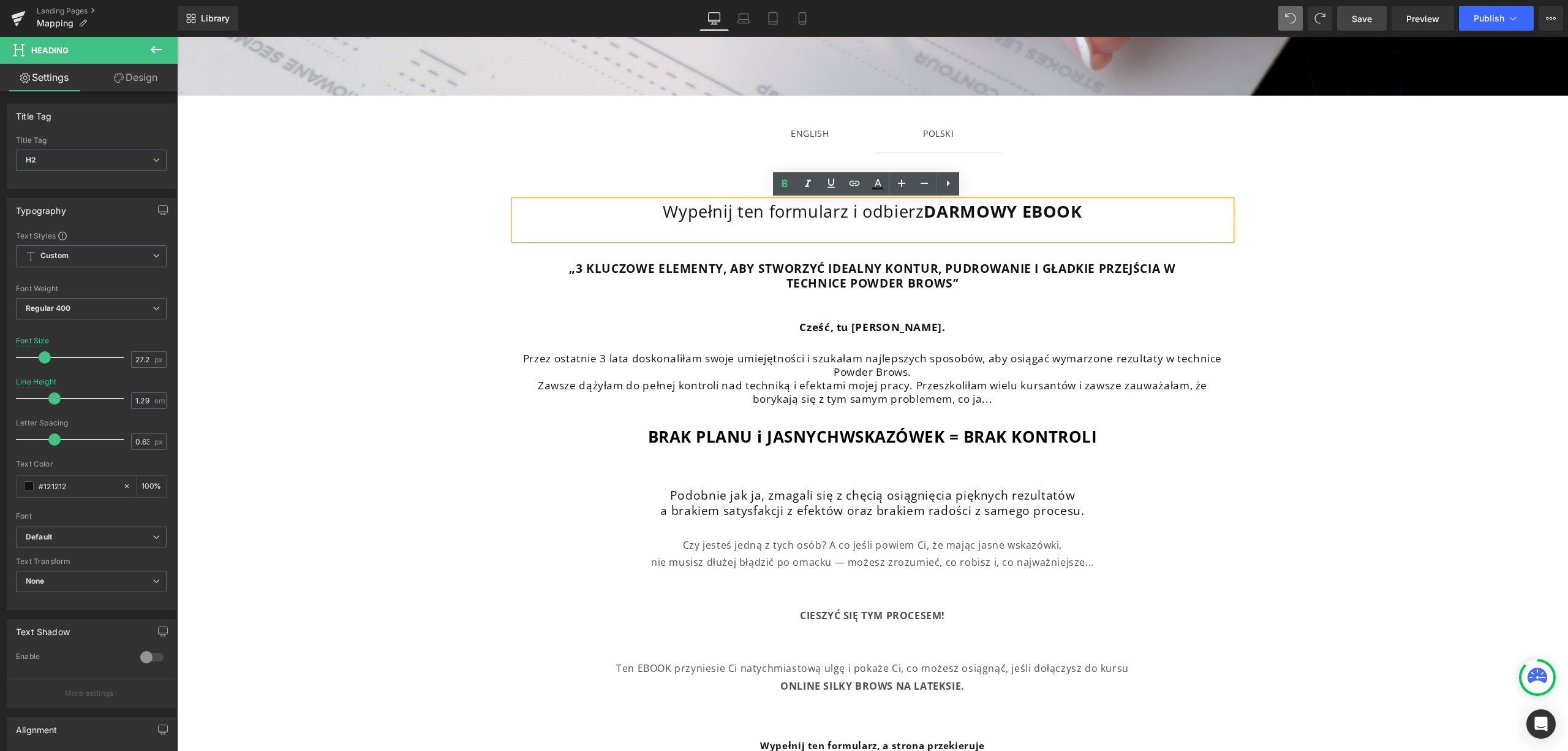
drag, startPoint x: 1081, startPoint y: 209, endPoint x: 854, endPoint y: 211, distance: 227.0
click at [854, 211] on h2 "Wypełnij ten formularz i odbierz DARMOWY EBOOK" at bounding box center [873, 211] width 717 height 22
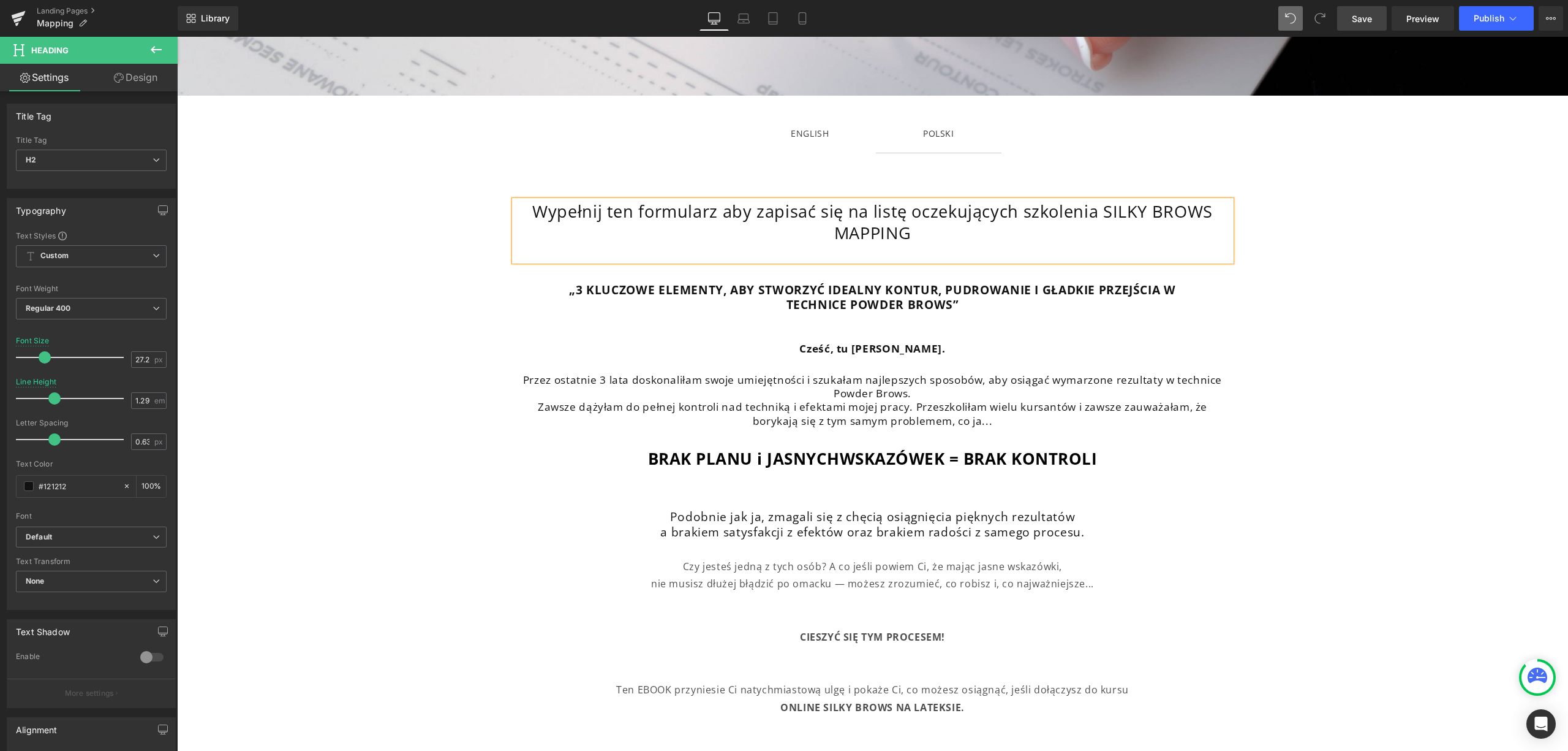
drag, startPoint x: 929, startPoint y: 238, endPoint x: 1096, endPoint y: 214, distance: 168.7
click at [1096, 214] on h2 "Wypełnij ten formularz aby zapisać się na listę oczekujących szkolenia SILKY BR…" at bounding box center [873, 221] width 717 height 43
click at [781, 179] on icon at bounding box center [785, 184] width 15 height 15
click at [820, 353] on strong "Cześć, tu [PERSON_NAME]." at bounding box center [872, 348] width 146 height 14
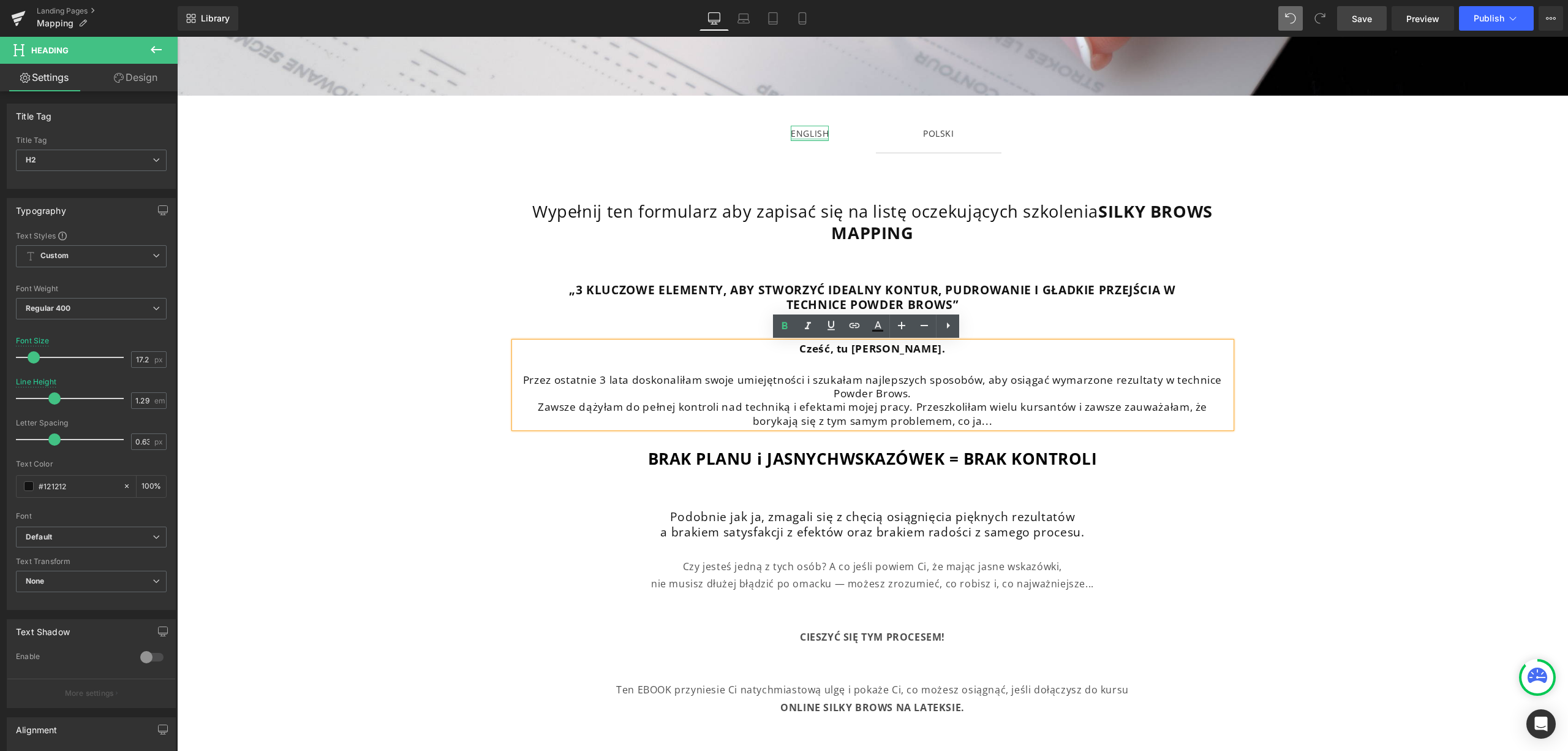
click at [797, 138] on div at bounding box center [809, 140] width 38 height 3
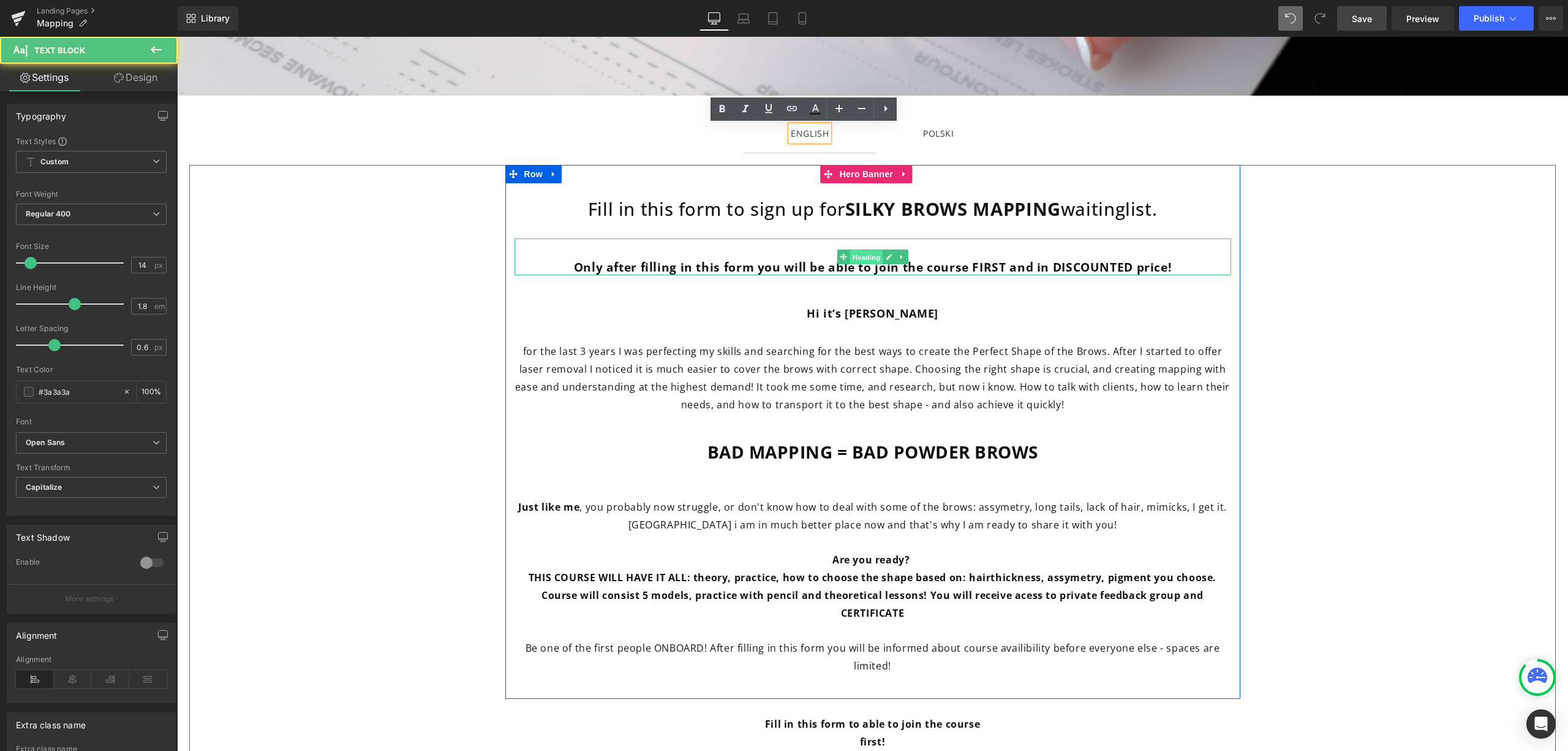
click at [875, 255] on span "Heading" at bounding box center [867, 258] width 33 height 15
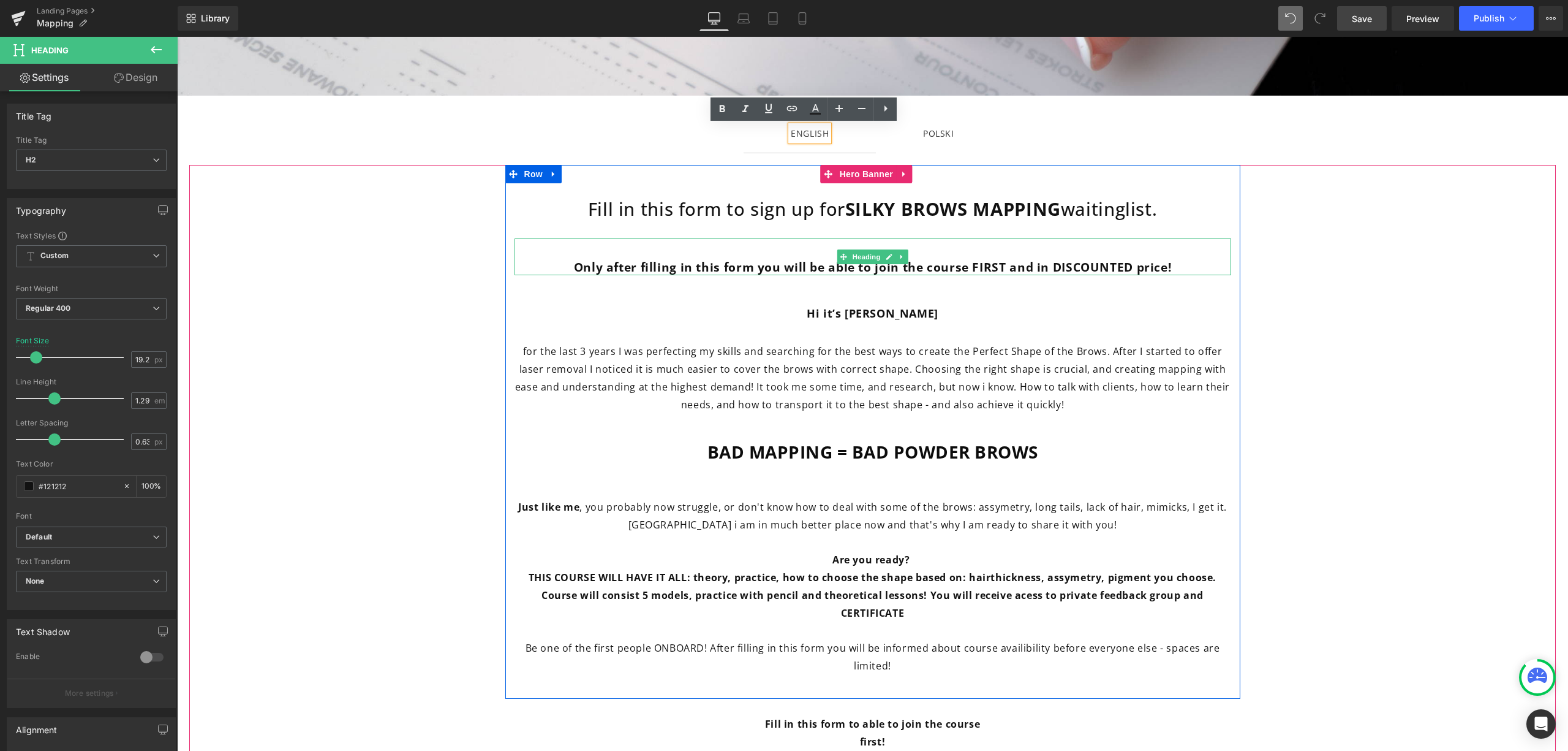
click at [942, 268] on strong "Only after filling in this form you will be able to join the course FIRST and i…" at bounding box center [873, 267] width 598 height 17
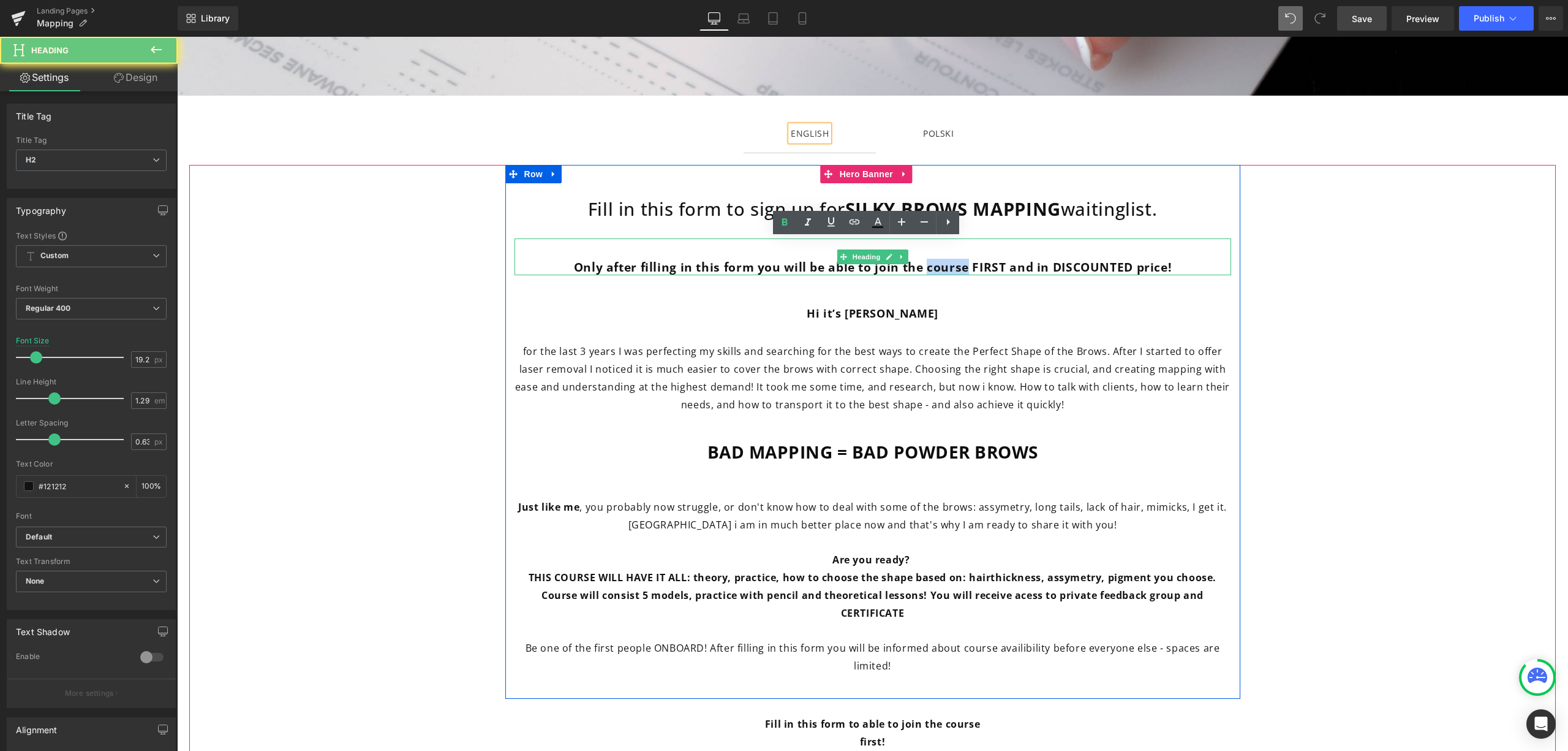
click at [944, 268] on strong "Only after filling in this form you will be able to join the course FIRST and i…" at bounding box center [873, 267] width 598 height 17
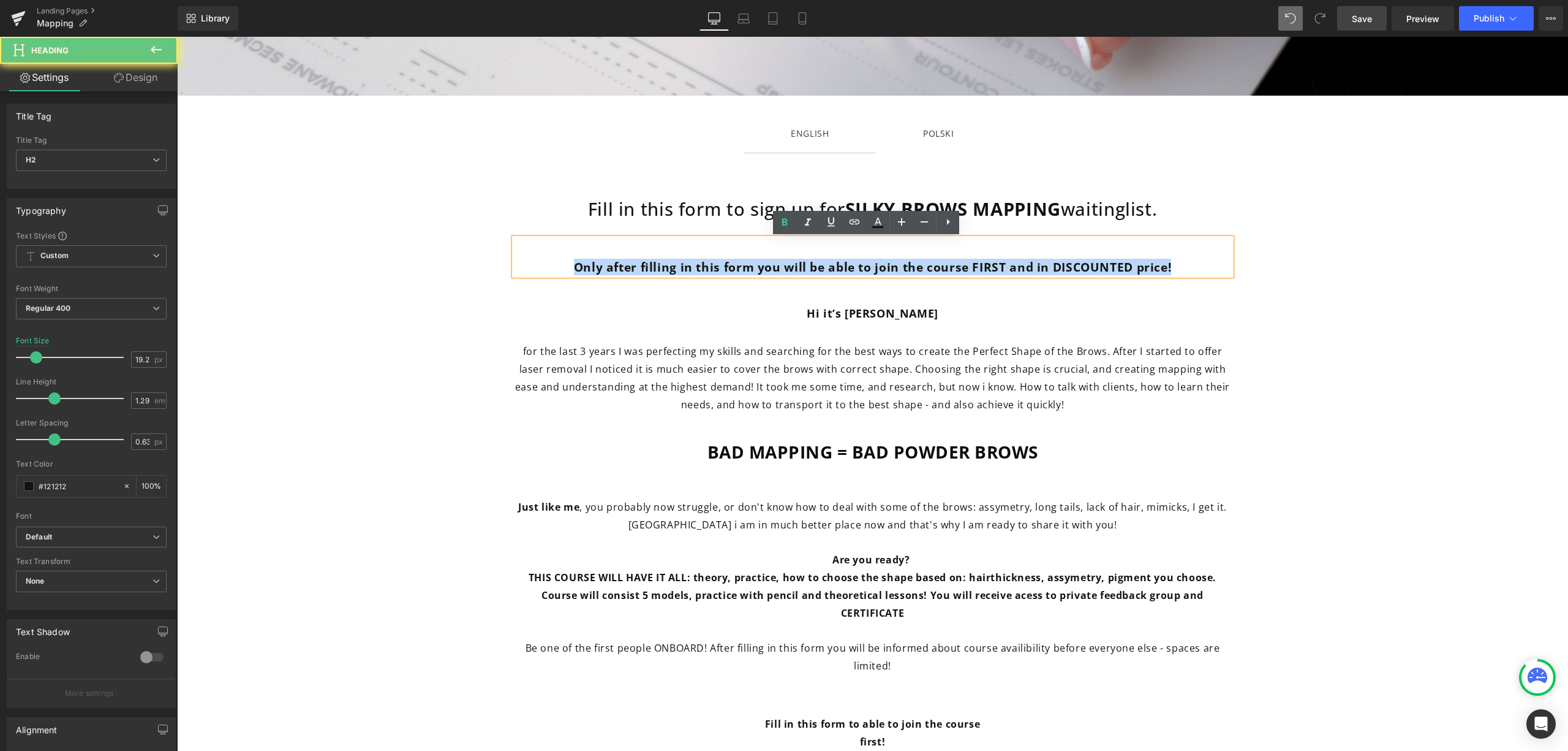
click at [944, 268] on strong "Only after filling in this form you will be able to join the course FIRST and i…" at bounding box center [873, 267] width 598 height 17
copy strong "Only after filling in this form you will be able to join the course FIRST and i…"
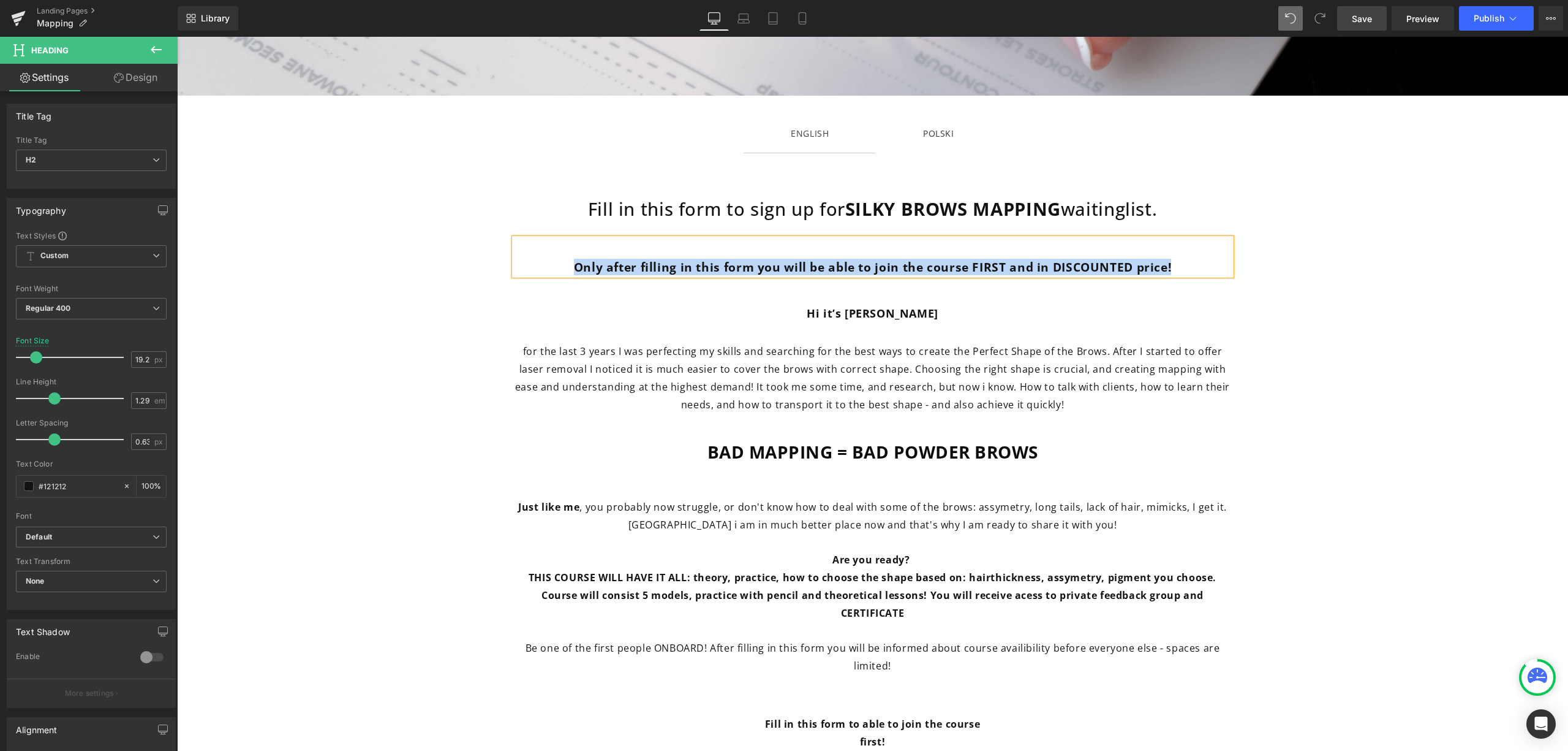
click at [932, 126] on div "POLSKI Text Block" at bounding box center [938, 133] width 31 height 15
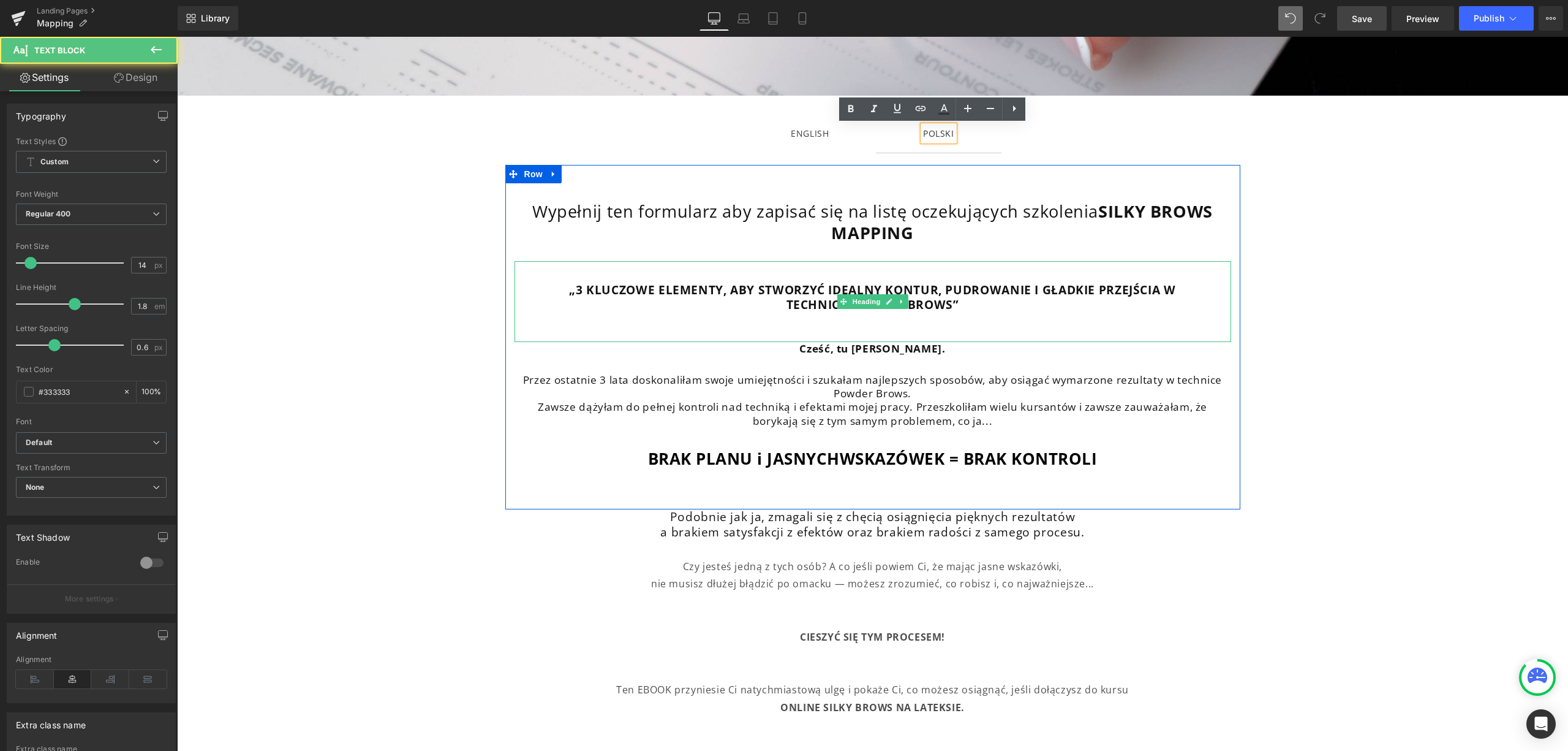
click at [922, 291] on strong "„3 KLUCZOWE ELEMENTY, ABY STWORZYĆ IDEALNY KONTUR, PUDROWANIE I GŁADKIE PRZEJŚC…" at bounding box center [872, 290] width 607 height 17
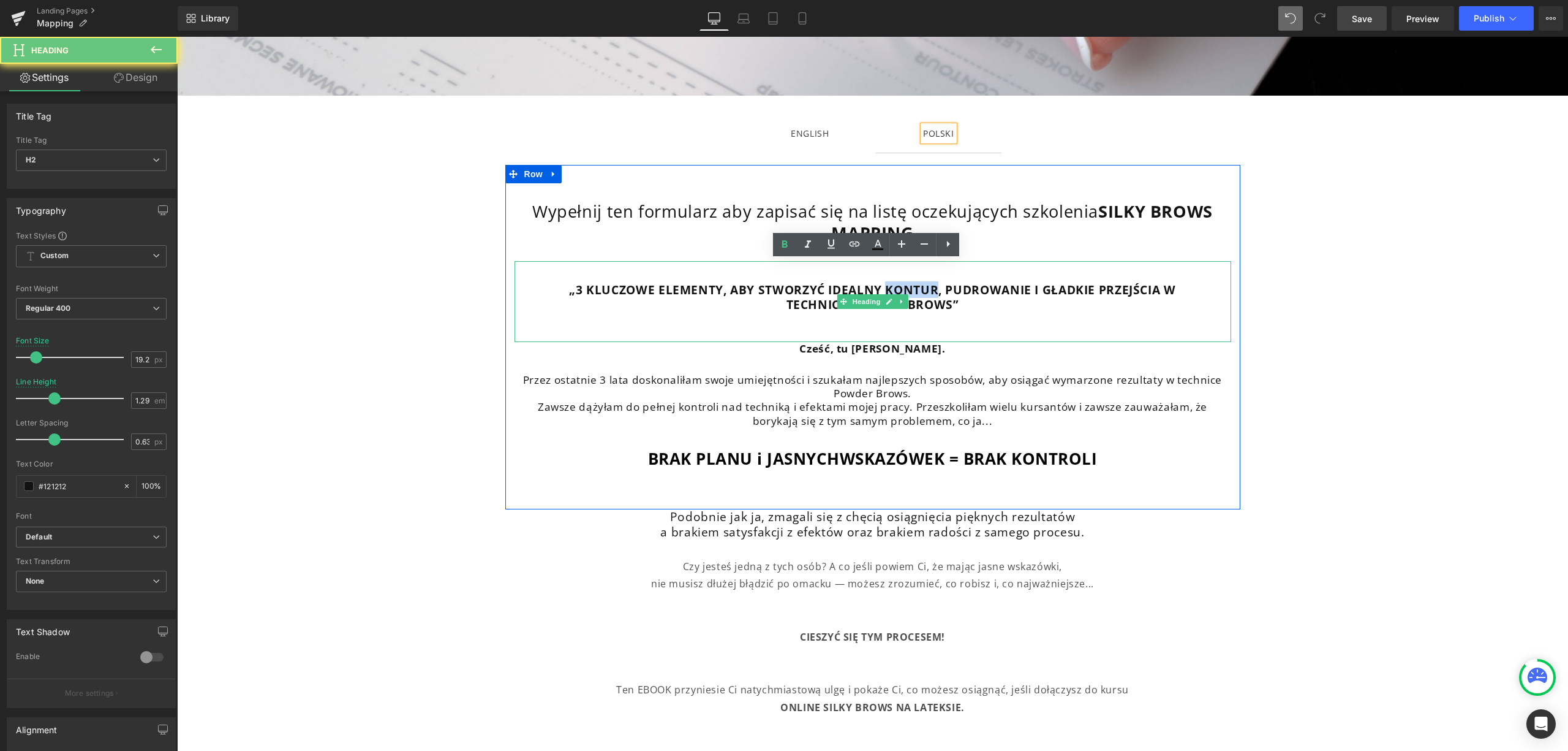
click at [922, 291] on strong "„3 KLUCZOWE ELEMENTY, ABY STWORZYĆ IDEALNY KONTUR, PUDROWANIE I GŁADKIE PRZEJŚC…" at bounding box center [872, 290] width 607 height 17
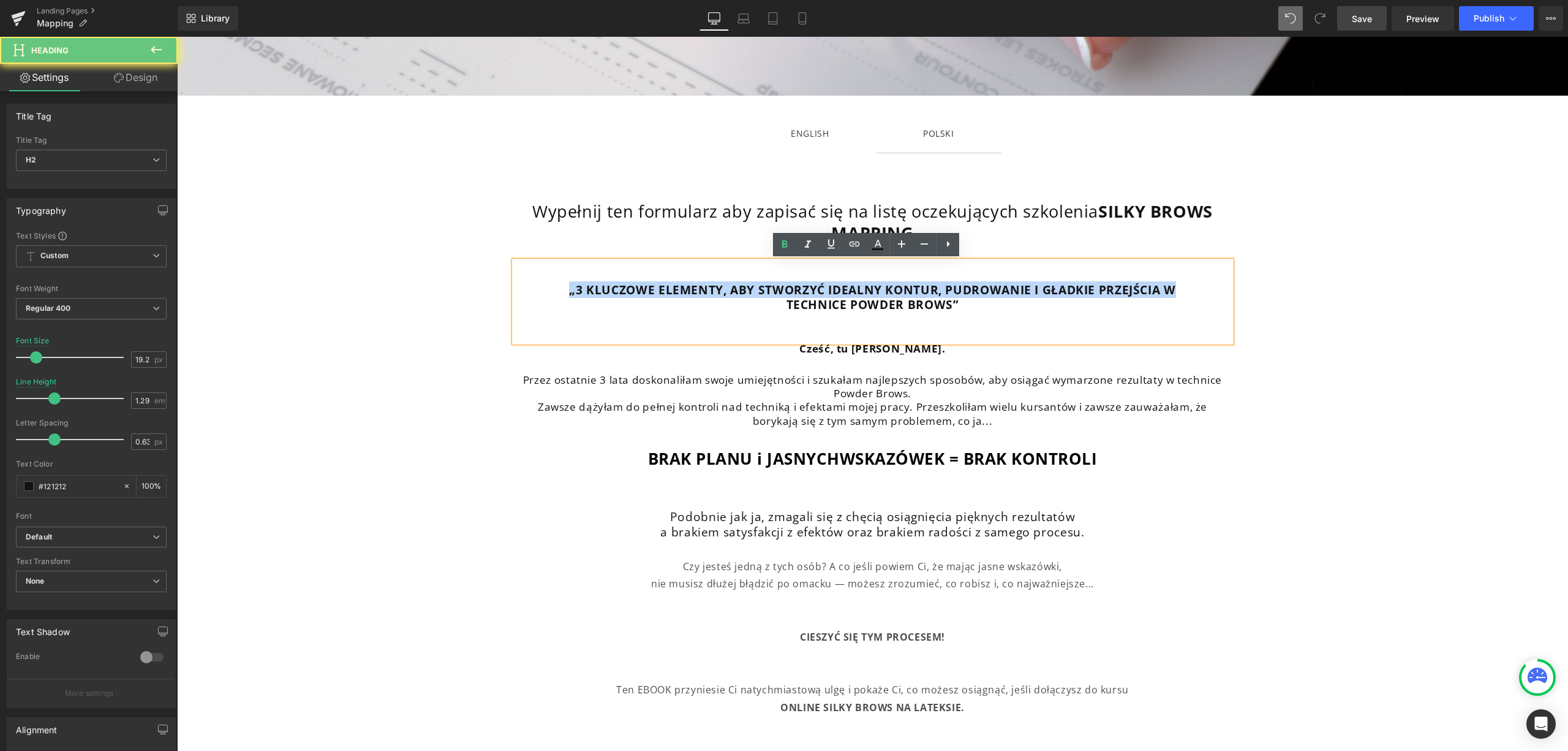
click at [921, 291] on strong "„3 KLUCZOWE ELEMENTY, ABY STWORZYĆ IDEALNY KONTUR, PUDROWANIE I GŁADKIE PRZEJŚC…" at bounding box center [872, 290] width 607 height 17
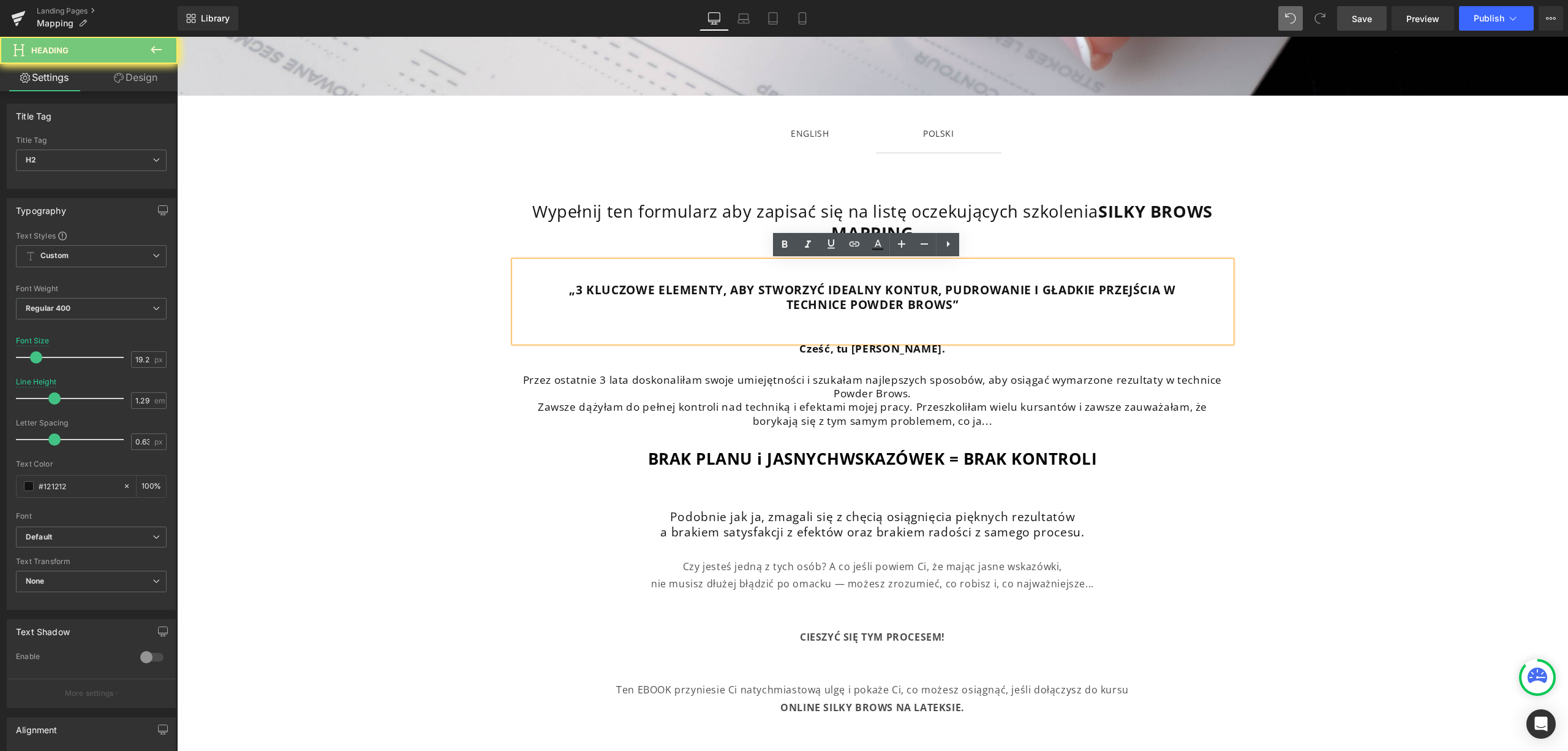
click at [956, 308] on h2 "TECHNICE POWDER BROWS”" at bounding box center [873, 305] width 717 height 15
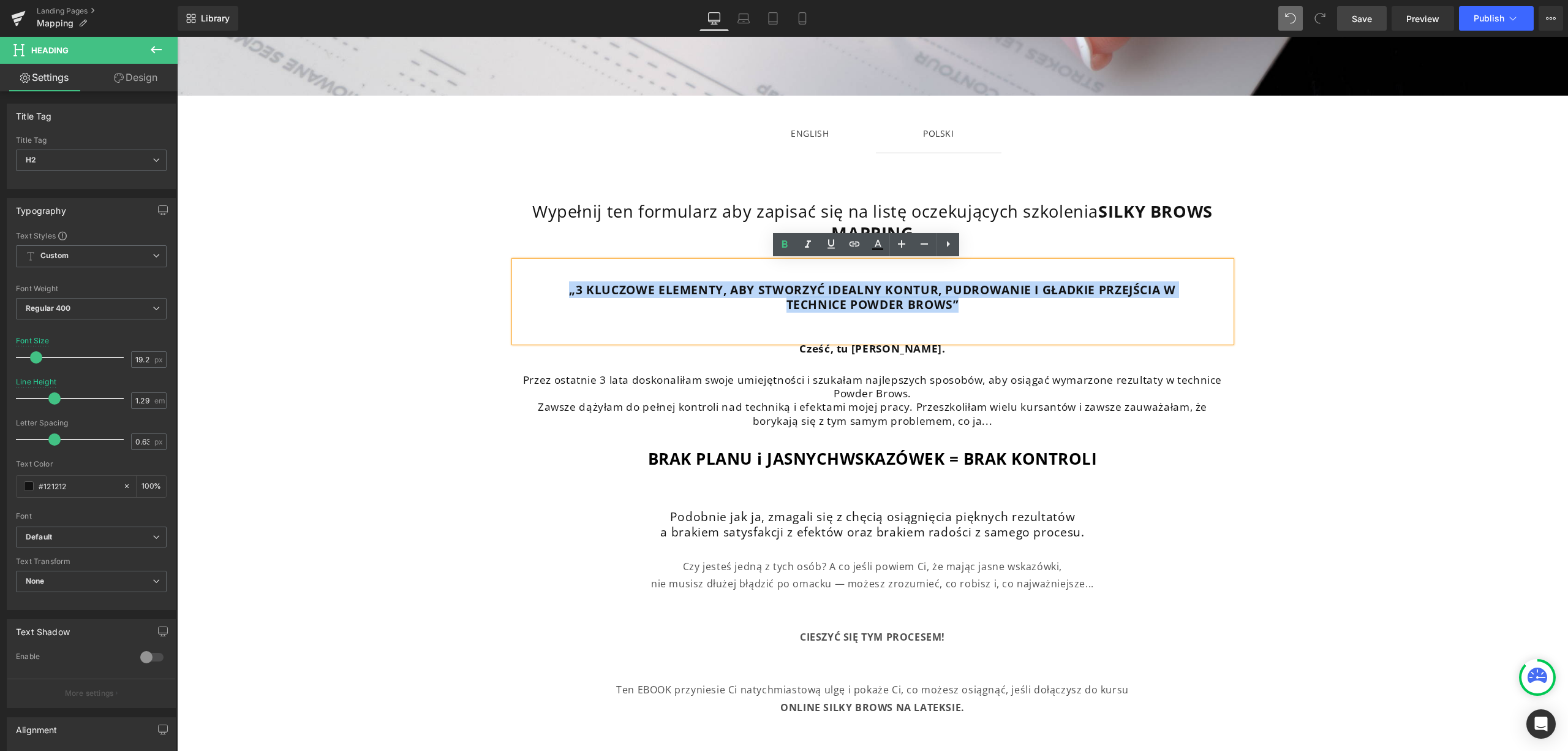
drag, startPoint x: 958, startPoint y: 308, endPoint x: 561, endPoint y: 287, distance: 397.6
click at [561, 287] on div "„3 KLUCZOWE ELEMENTY, ABY STWORZYĆ IDEALNY KONTUR, PUDROWANIE I GŁADKIE PRZEJŚC…" at bounding box center [873, 301] width 717 height 81
paste div
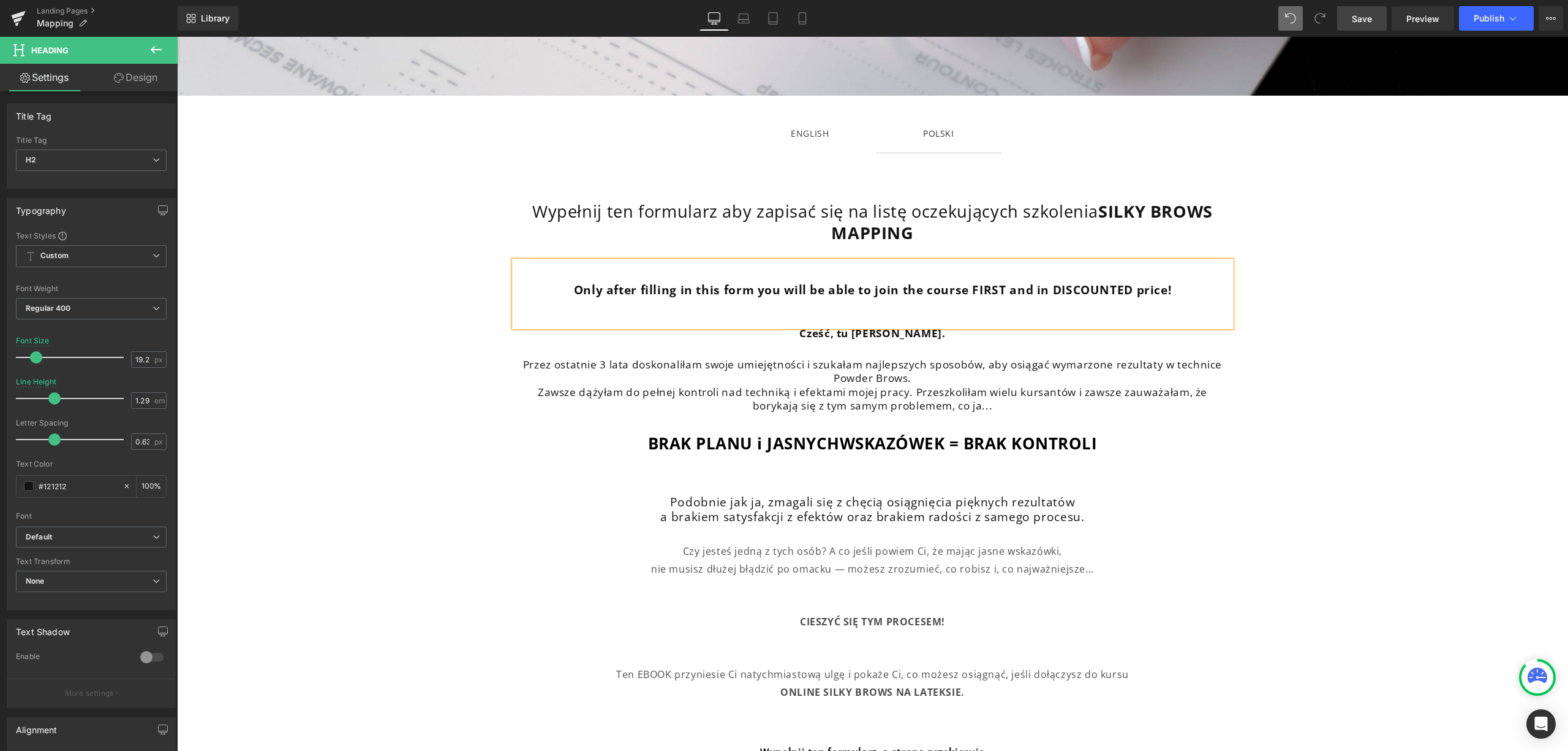
click at [1104, 296] on b "Only after filling in this form you will be able to join the course FIRST and i…" at bounding box center [873, 290] width 598 height 17
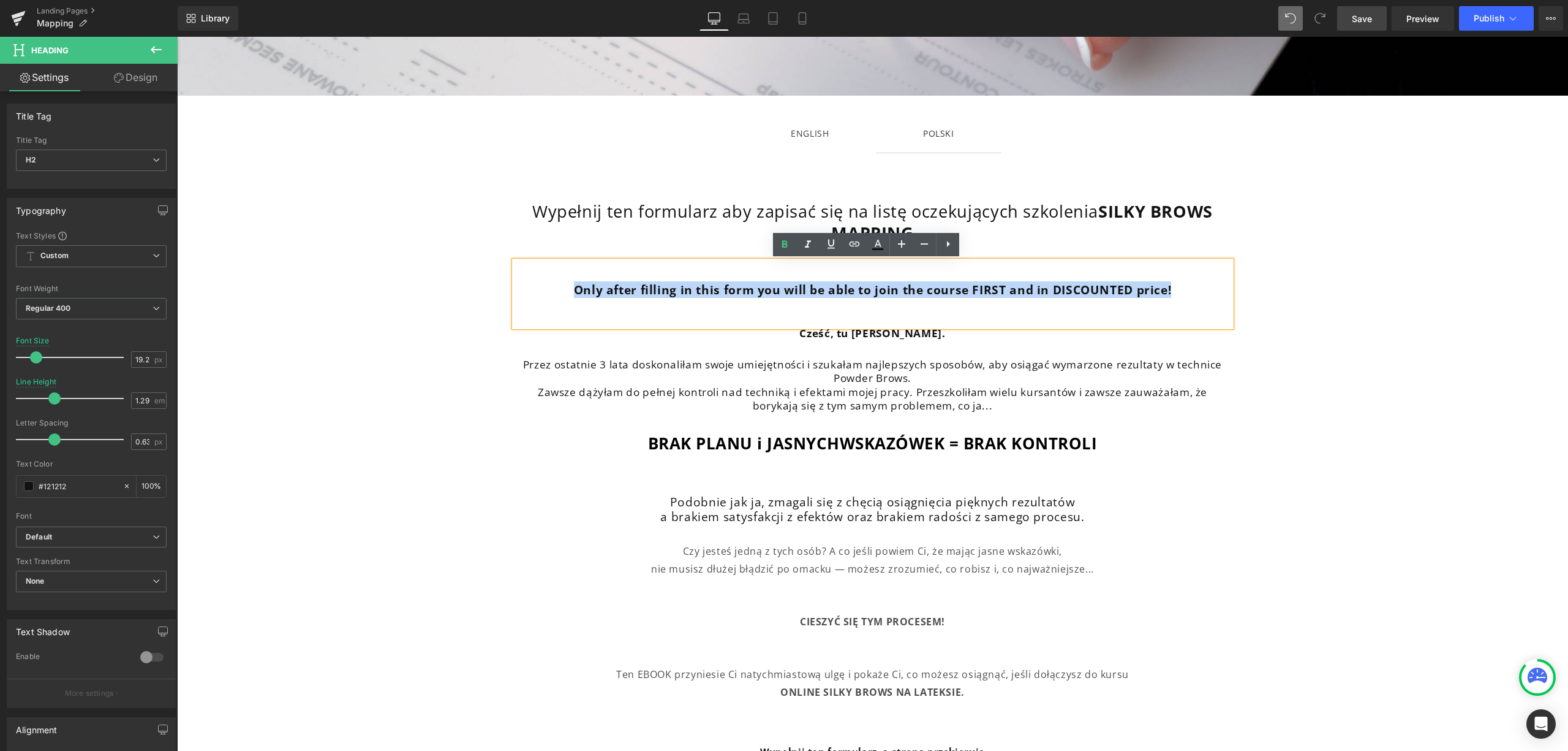
drag, startPoint x: 1094, startPoint y: 283, endPoint x: 554, endPoint y: 285, distance: 540.0
click at [554, 285] on h2 "Only after filling in this form you will be able to join the course FIRST and i…" at bounding box center [873, 291] width 717 height 15
click at [1003, 290] on b "Only after filling in this form you will be able to join the course FIRST and i…" at bounding box center [873, 290] width 598 height 17
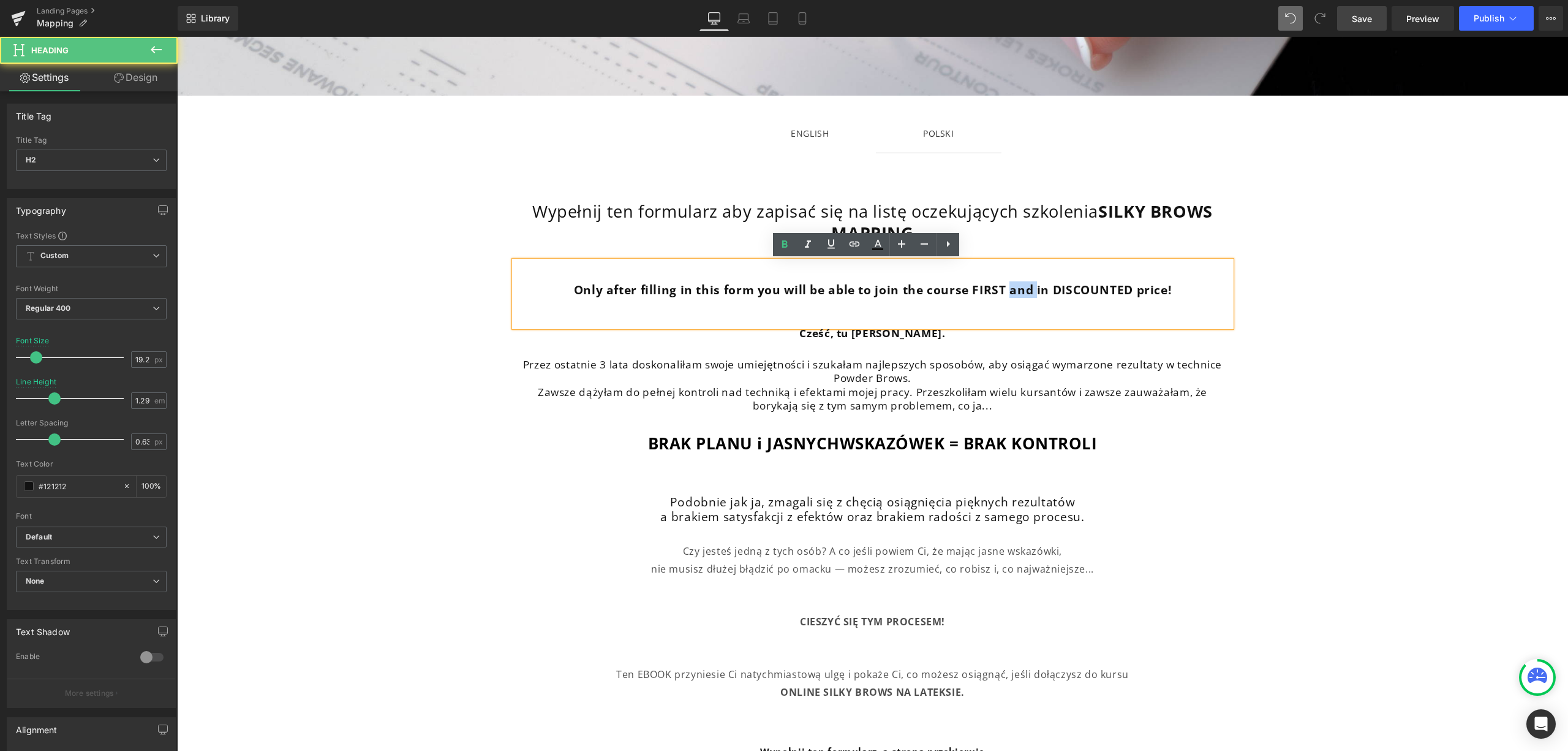
click at [1005, 290] on b "Only after filling in this form you will be able to join the course FIRST and i…" at bounding box center [873, 290] width 598 height 17
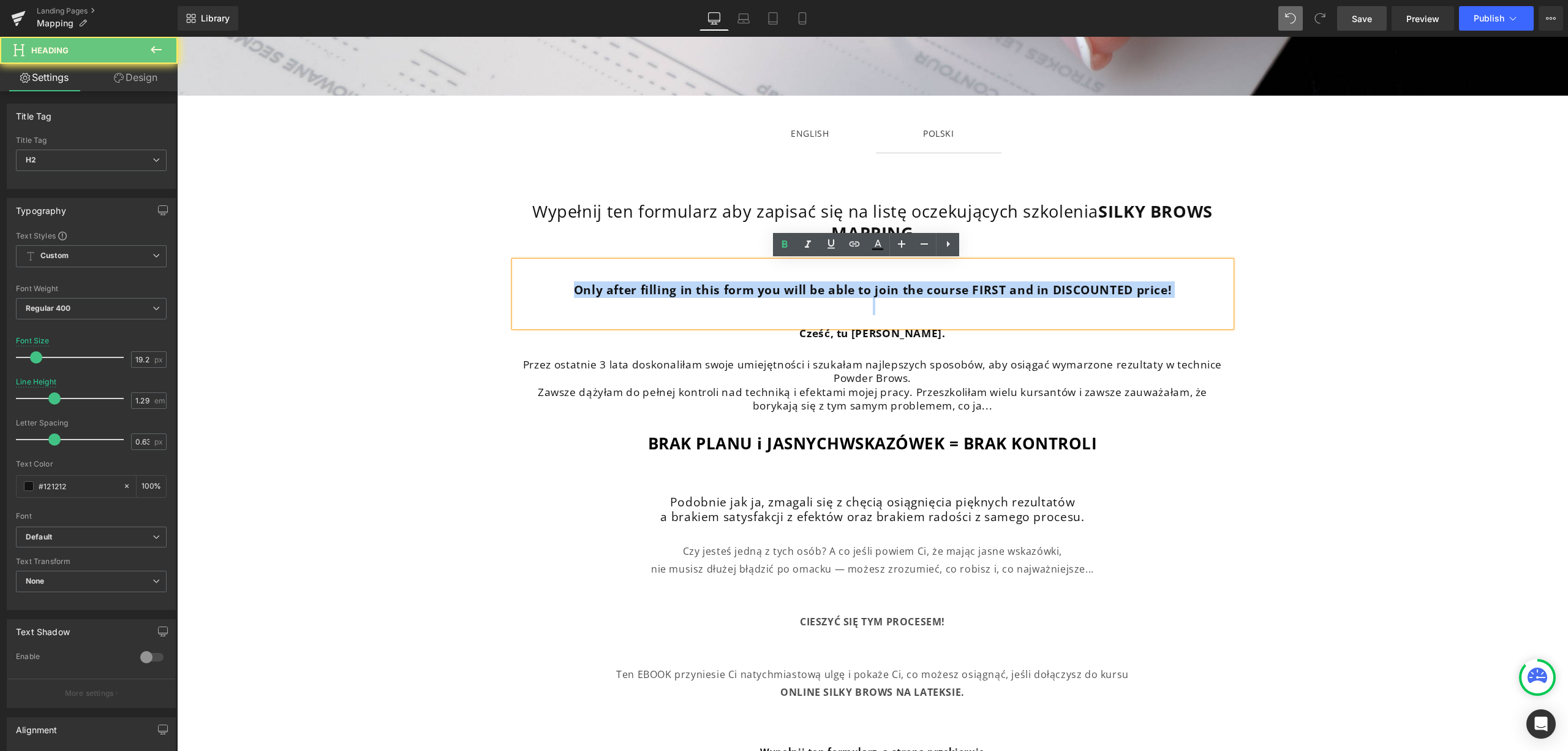
click at [1005, 290] on b "Only after filling in this form you will be able to join the course FIRST and i…" at bounding box center [873, 290] width 598 height 17
copy b "Only after filling in this form you will be able to join the course FIRST and i…"
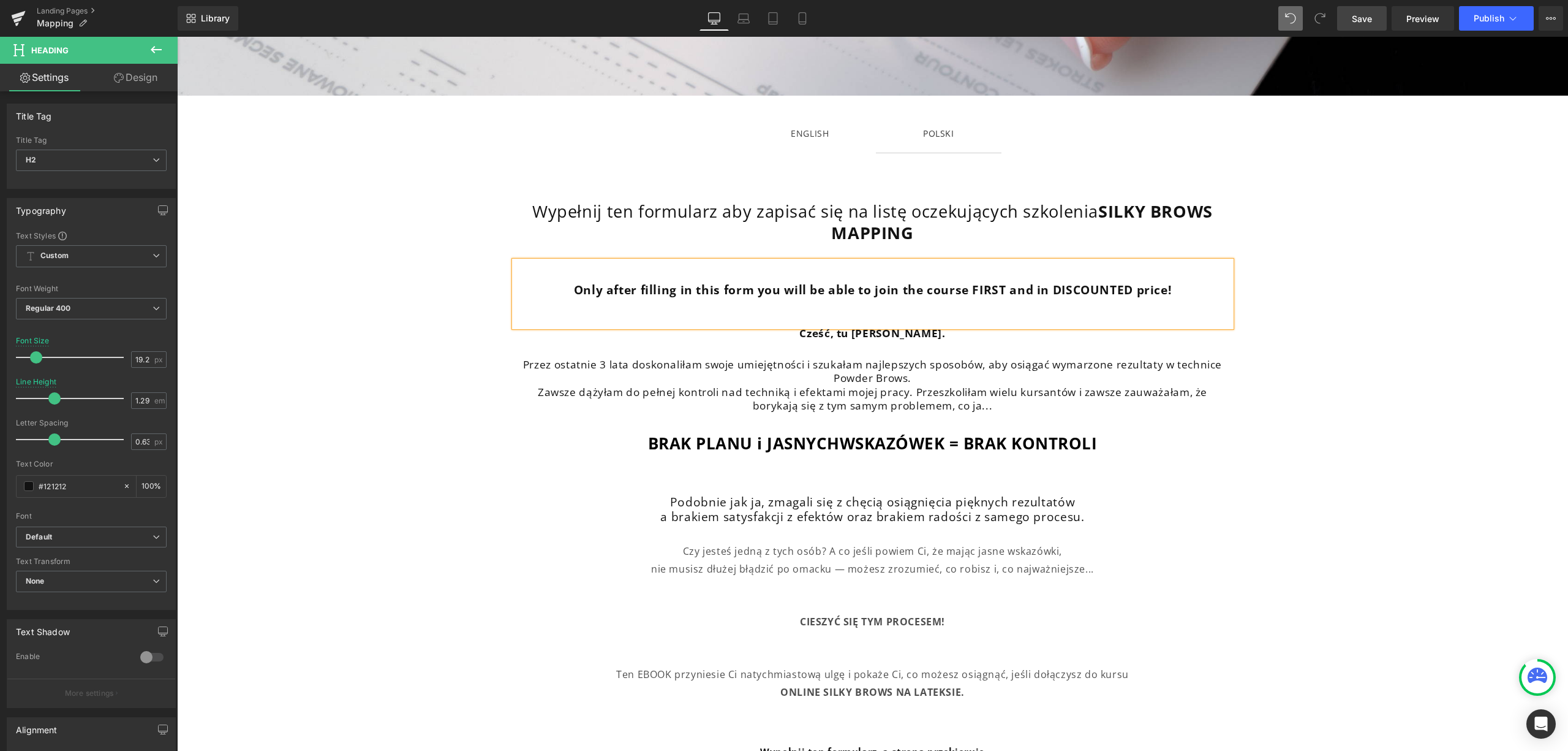
click at [893, 282] on b "Only after filling in this form you will be able to join the course FIRST and i…" at bounding box center [873, 290] width 598 height 17
click at [894, 290] on b "Only after filling in this form you will be able to join the course FIRST and i…" at bounding box center [873, 290] width 598 height 17
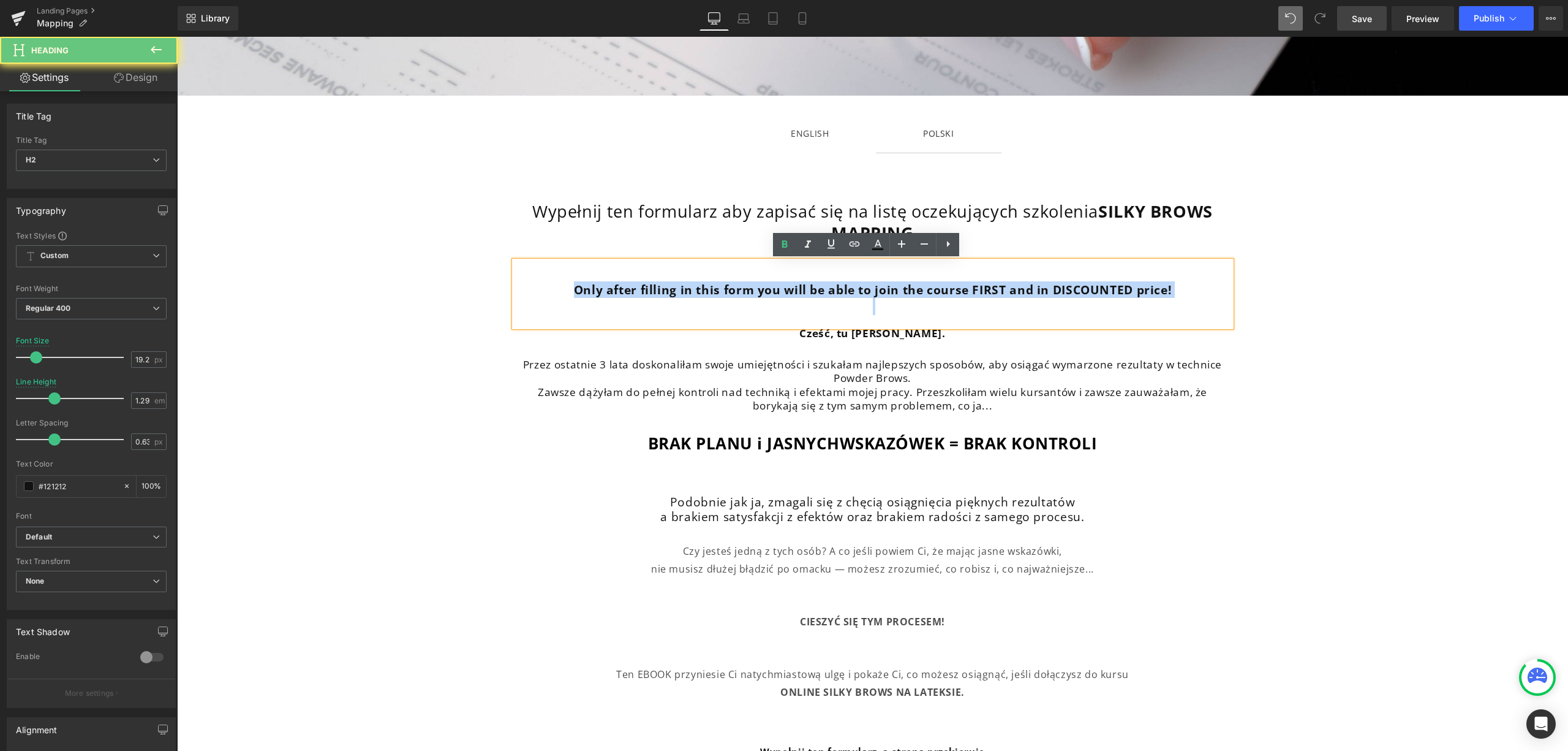
click at [894, 290] on b "Only after filling in this form you will be able to join the course FIRST and i…" at bounding box center [873, 290] width 598 height 17
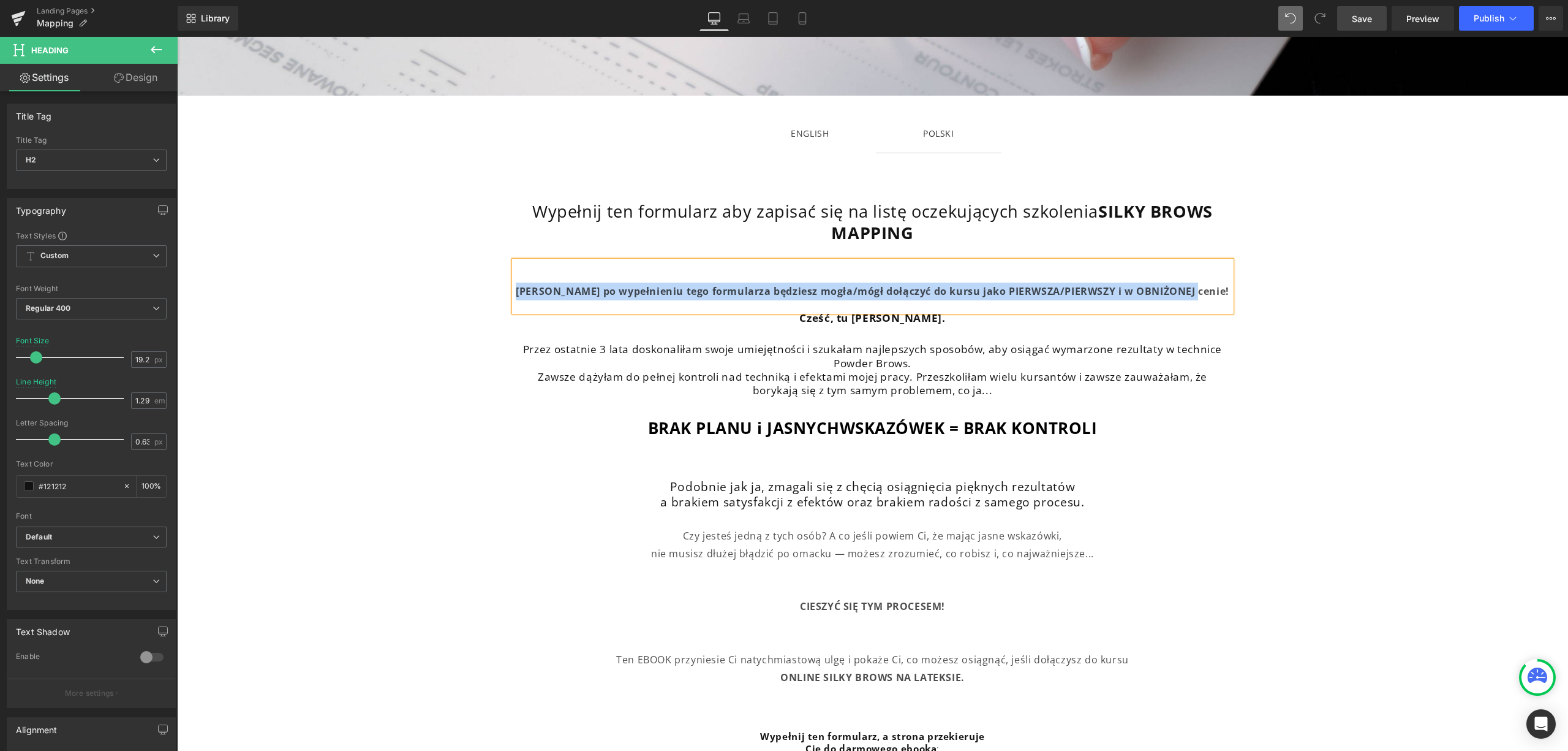
drag, startPoint x: 1208, startPoint y: 292, endPoint x: 525, endPoint y: 305, distance: 683.1
click at [525, 305] on div "[PERSON_NAME] po wypełnieniu tego formularza będziesz mogła/mógł dołączyć do ku…" at bounding box center [873, 286] width 717 height 51
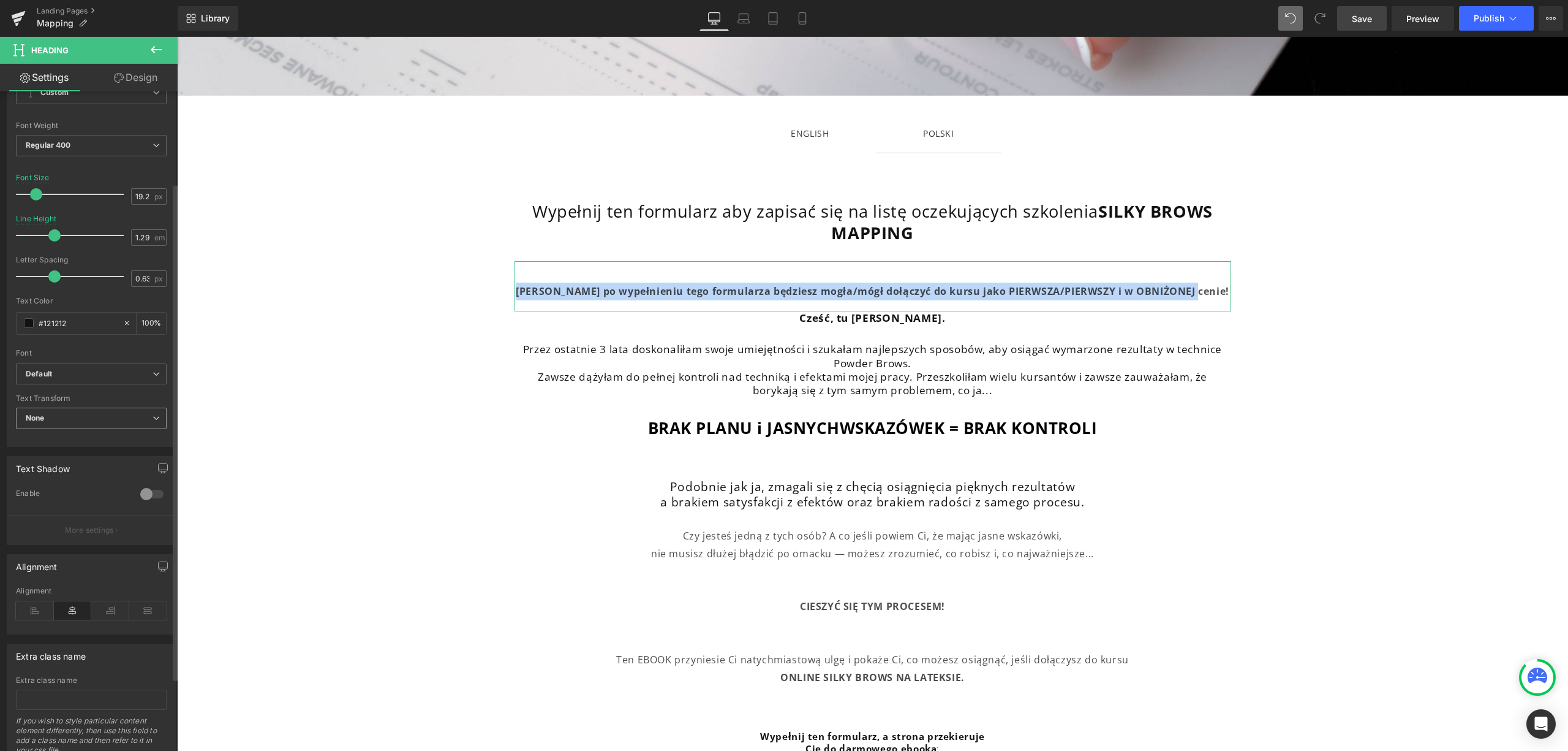
scroll to position [81, 0]
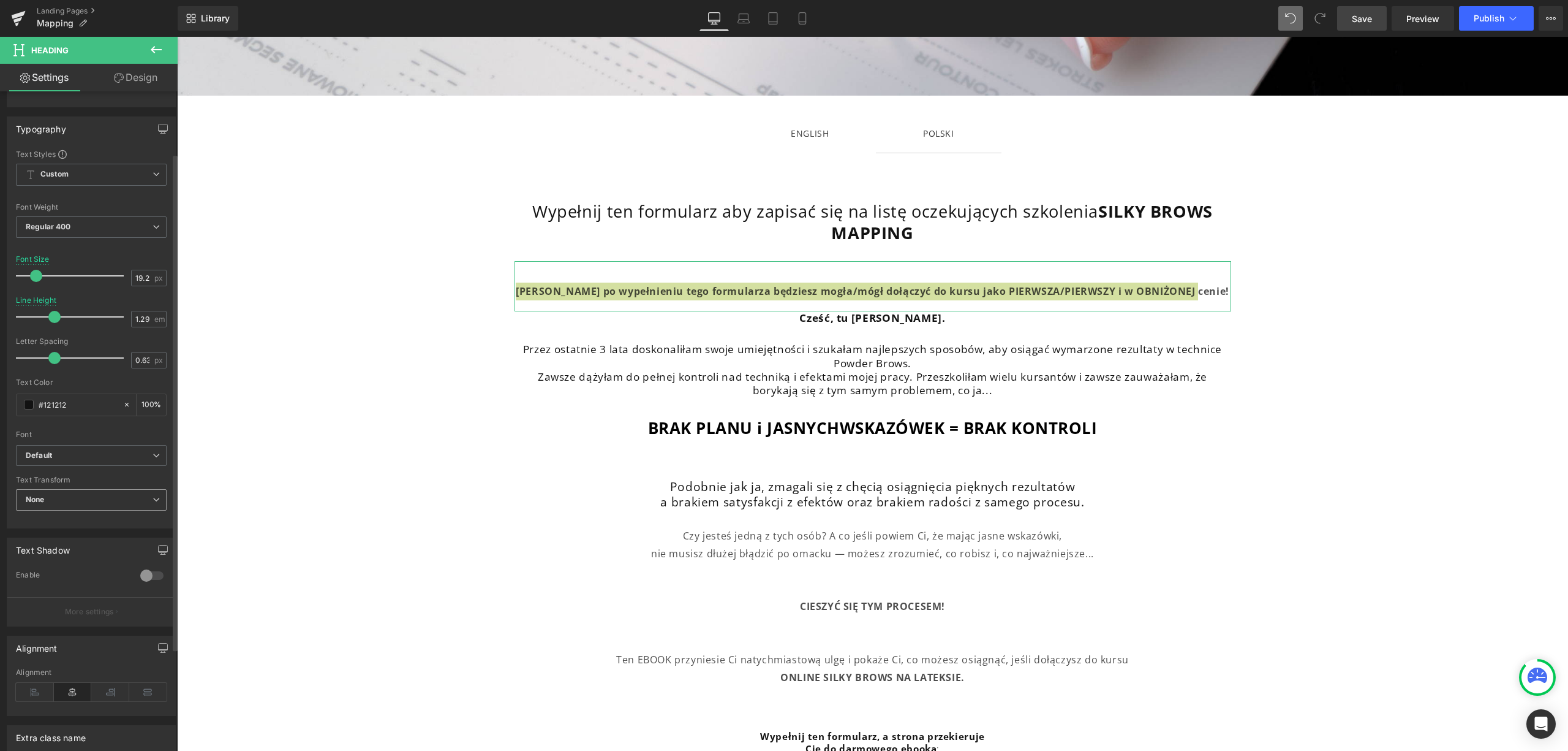
click at [76, 496] on span "None" at bounding box center [91, 500] width 151 height 22
click at [72, 542] on div "Uppercase" at bounding box center [54, 540] width 38 height 8
click at [96, 167] on span "Custom Setup Global Style" at bounding box center [91, 174] width 151 height 22
click at [111, 224] on div "Setup Global Style" at bounding box center [89, 224] width 146 height 28
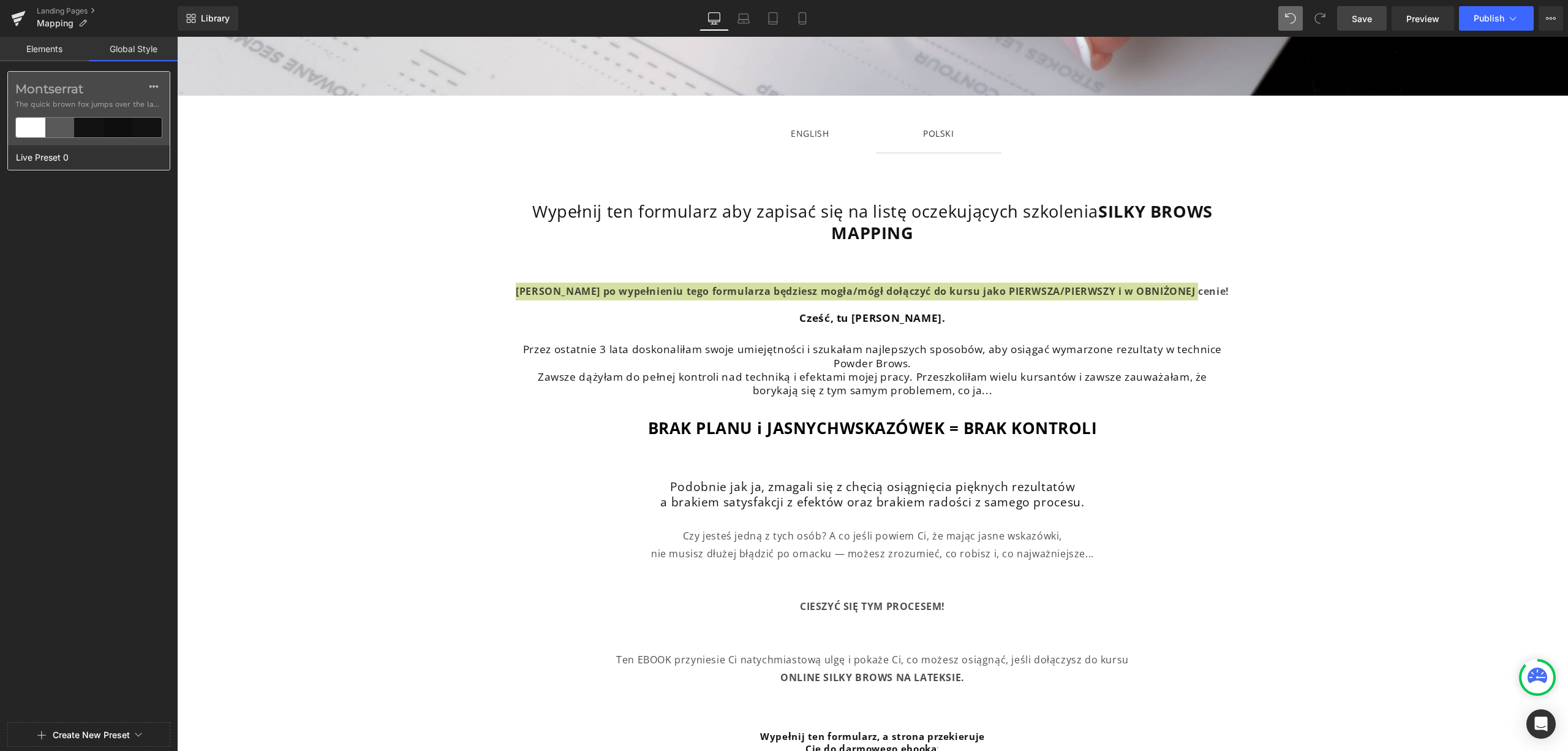
click at [99, 118] on div at bounding box center [89, 127] width 29 height 19
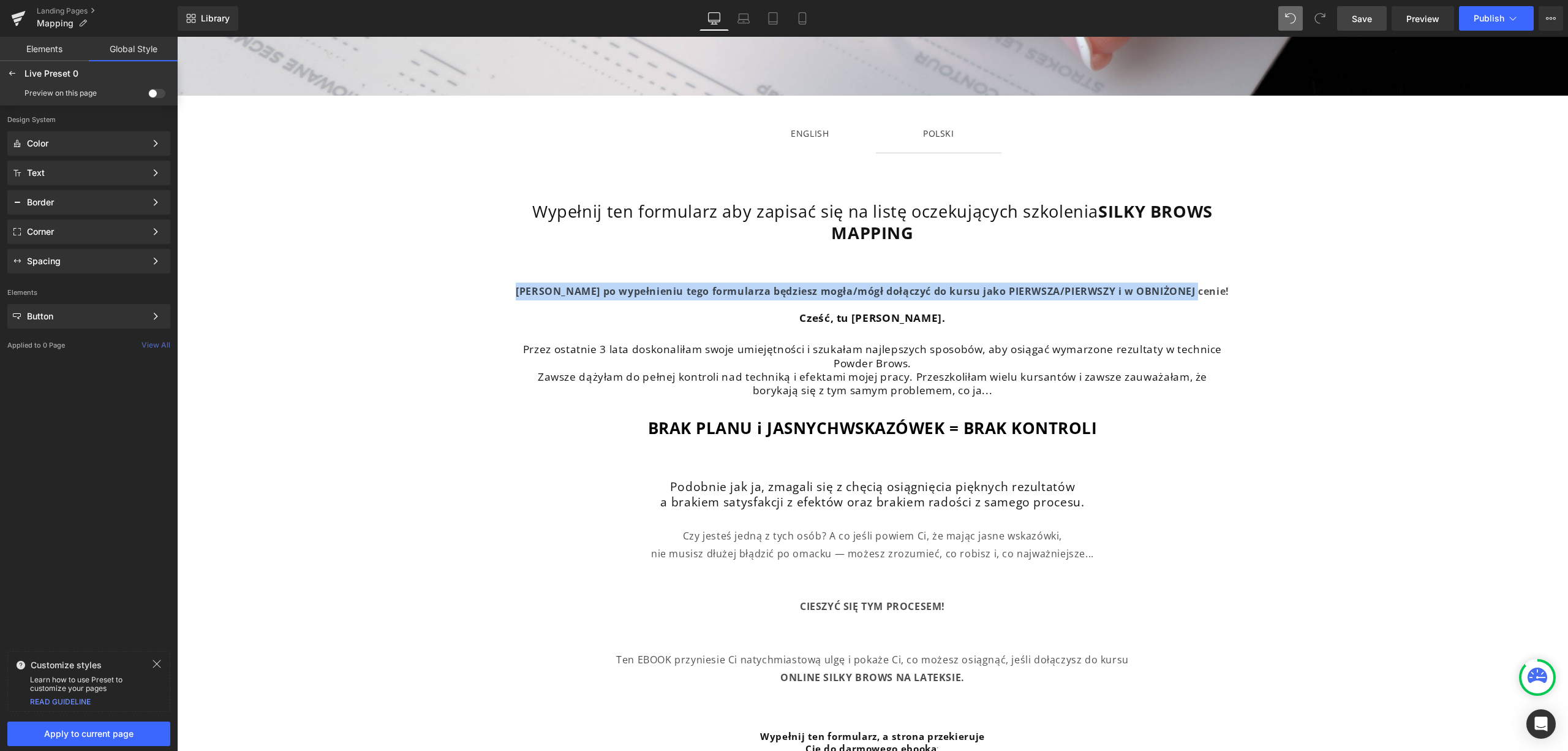
click at [996, 401] on p at bounding box center [873, 407] width 717 height 21
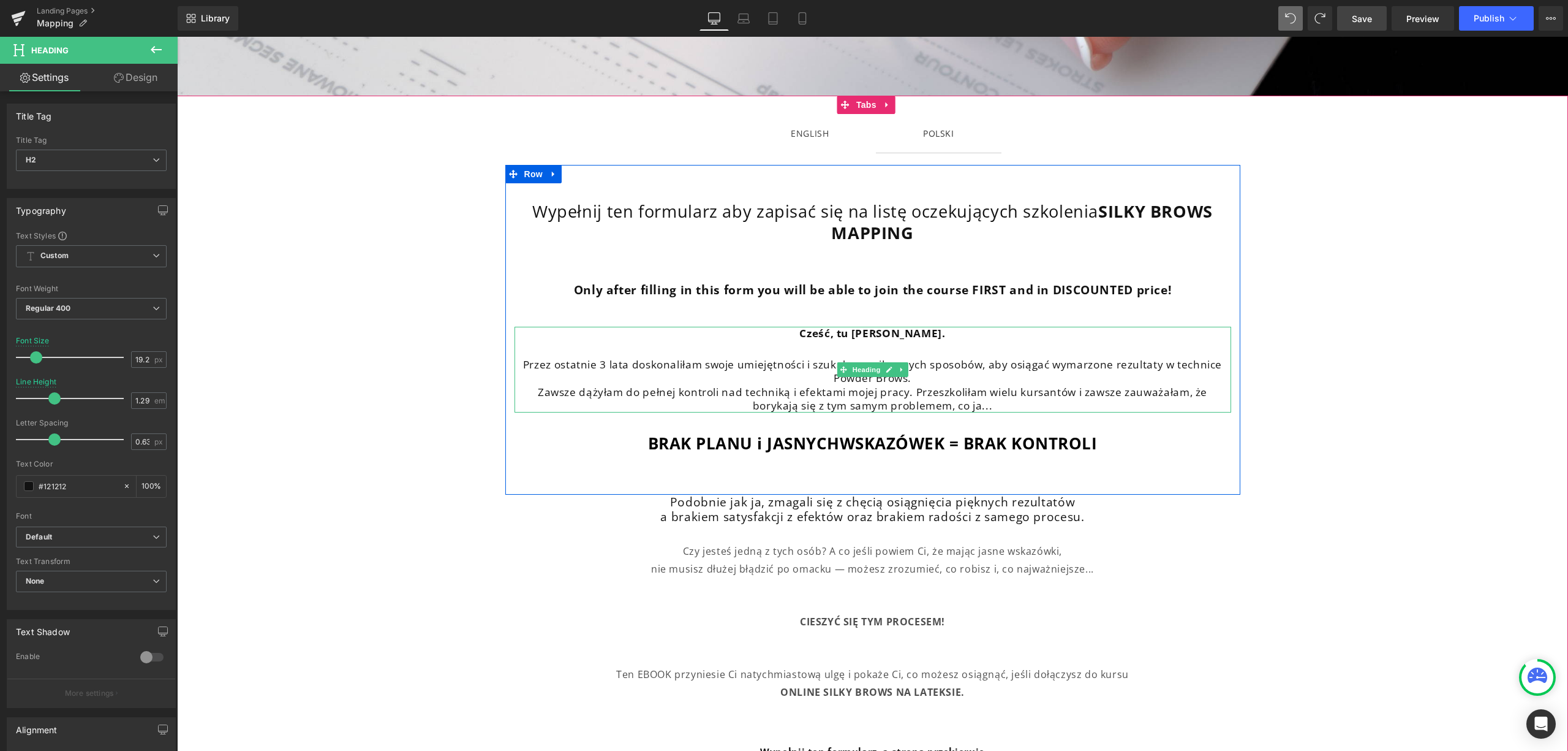
click at [1079, 359] on h2 "Przez ostatnie 3 lata doskonaliłam swoje umiejętności i szukałam najlepszych sp…" at bounding box center [873, 372] width 717 height 27
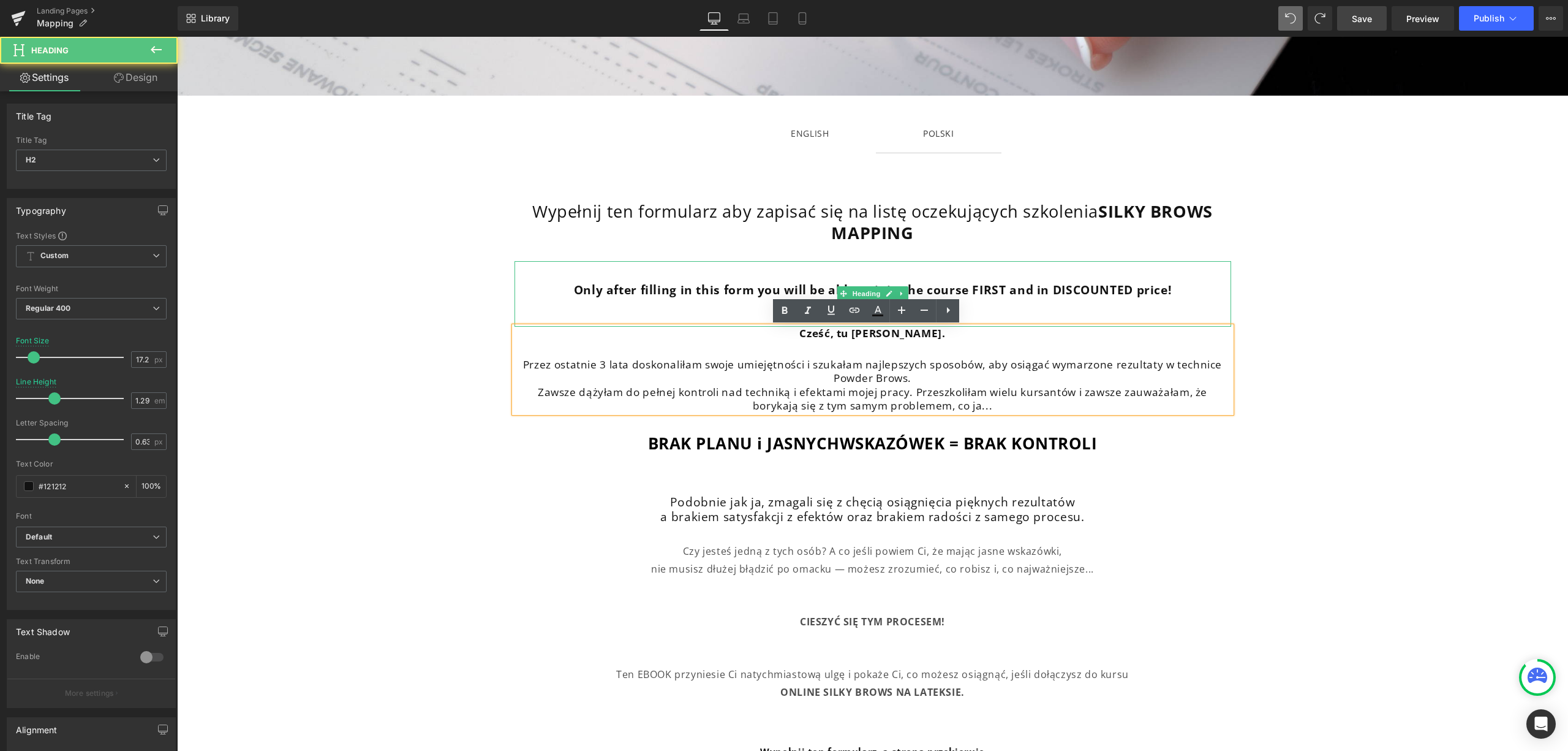
click at [1140, 285] on b "Only after filling in this form you will be able to join the course FIRST and i…" at bounding box center [873, 290] width 598 height 17
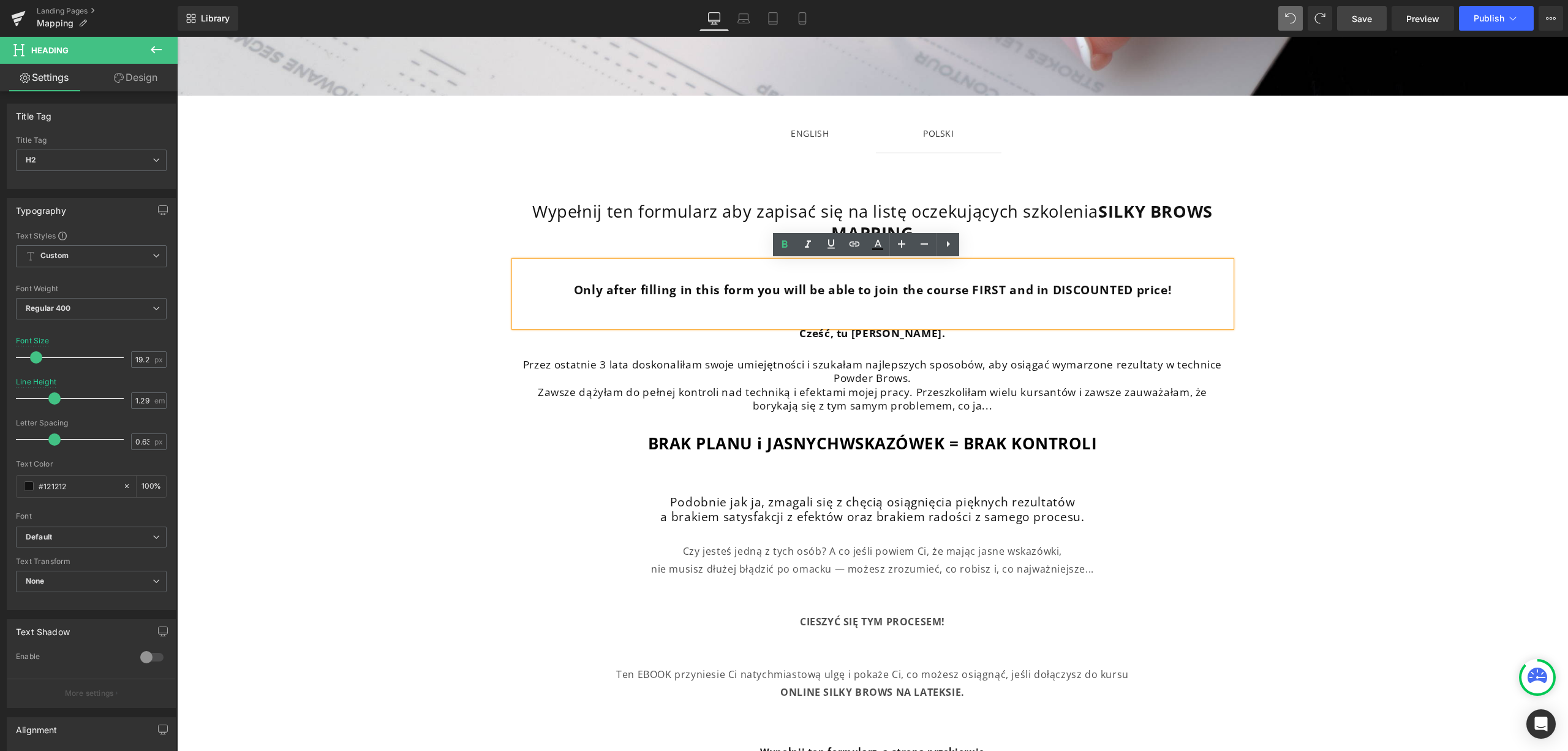
click at [1175, 290] on h2 "Only after filling in this form you will be able to join the course FIRST and i…" at bounding box center [873, 291] width 717 height 15
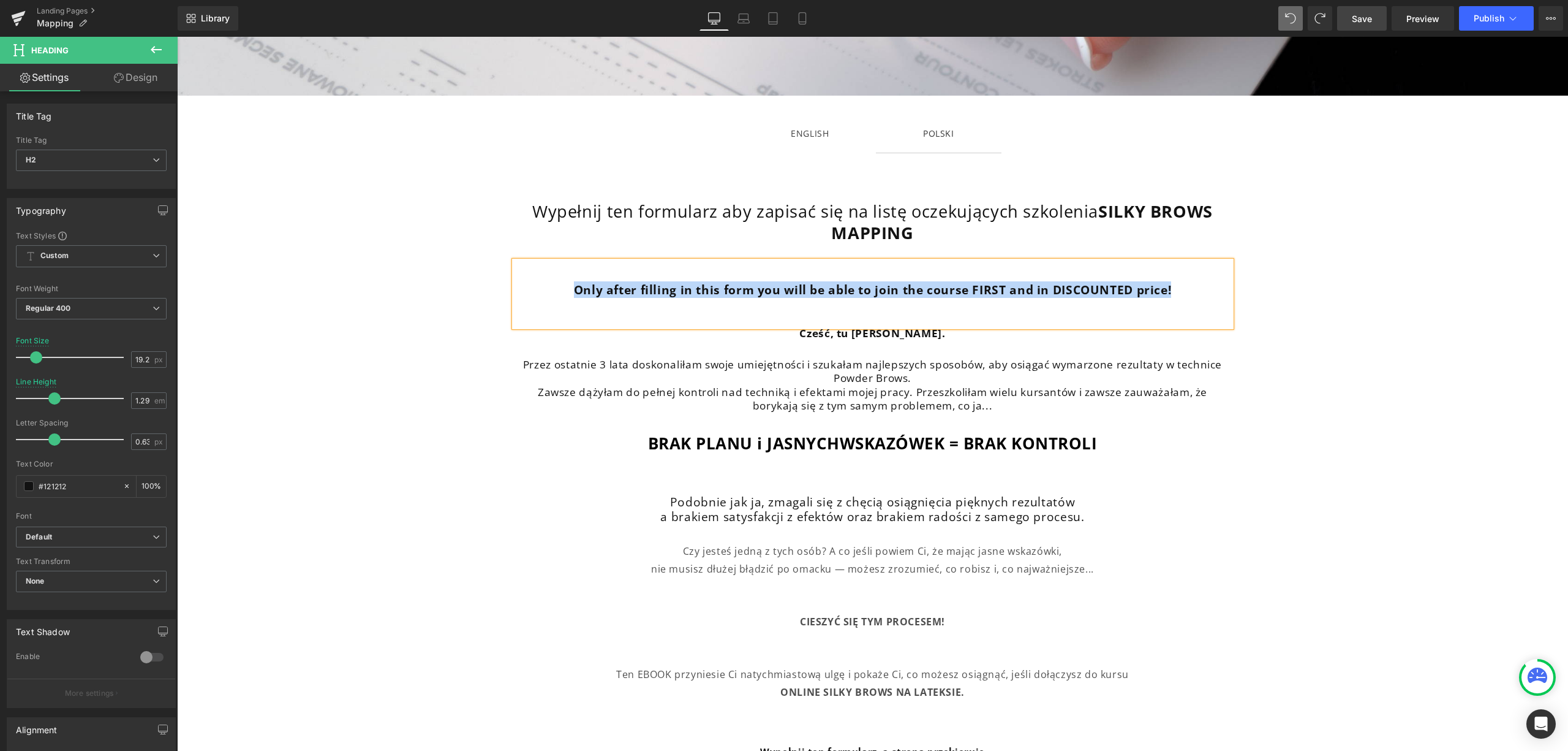
drag, startPoint x: 1184, startPoint y: 285, endPoint x: 567, endPoint y: 287, distance: 617.0
click at [567, 287] on h2 "Only after filling in this form you will be able to join the course FIRST and i…" at bounding box center [873, 291] width 717 height 15
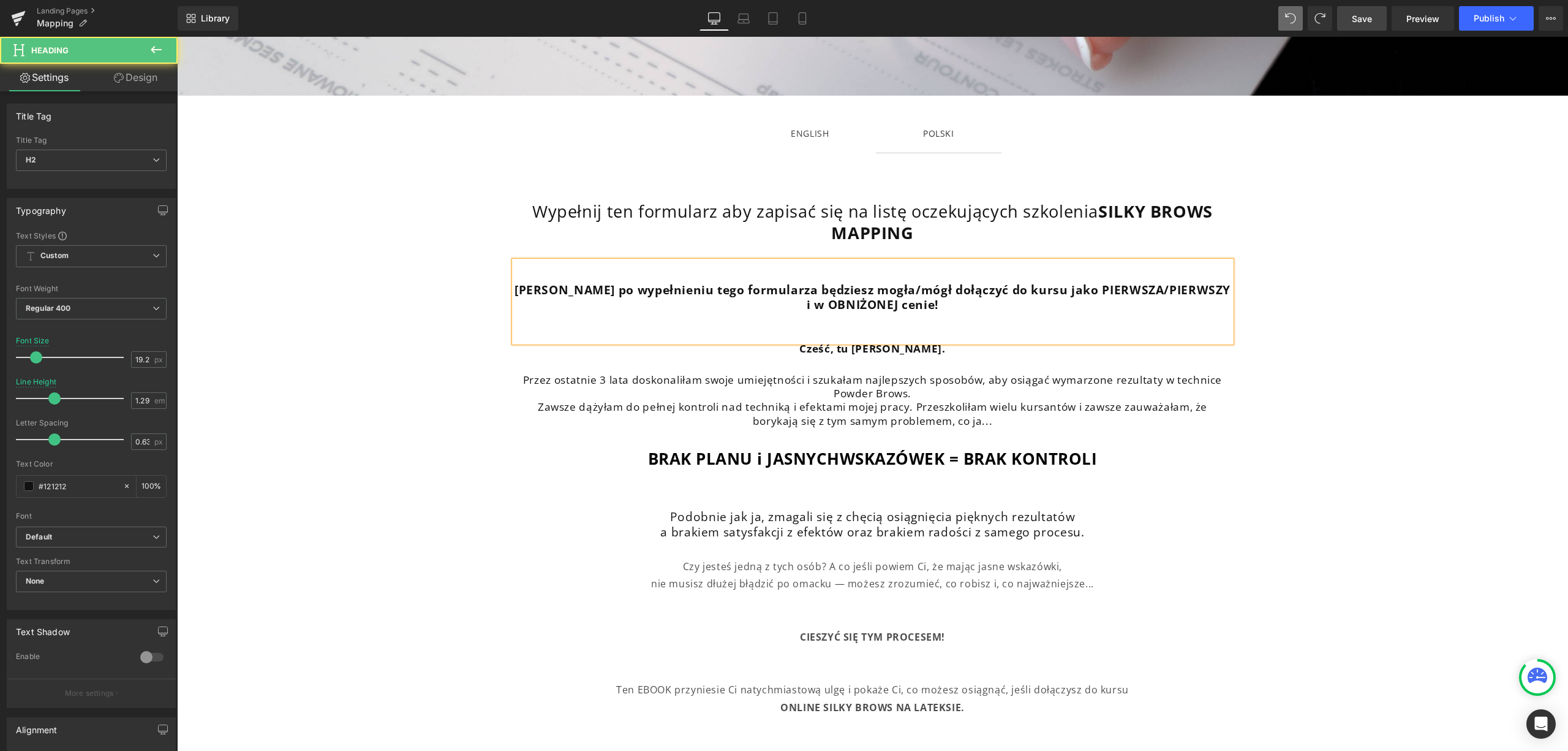
click at [911, 336] on div "[PERSON_NAME] po wypełnieniu tego formularza będziesz mogła/mógł dołączyć do ku…" at bounding box center [873, 301] width 717 height 81
click at [964, 409] on h2 "Zawsze dążyłam do pełnej kontroli nad techniką i efektami mojej pracy. Przeszko…" at bounding box center [873, 414] width 717 height 27
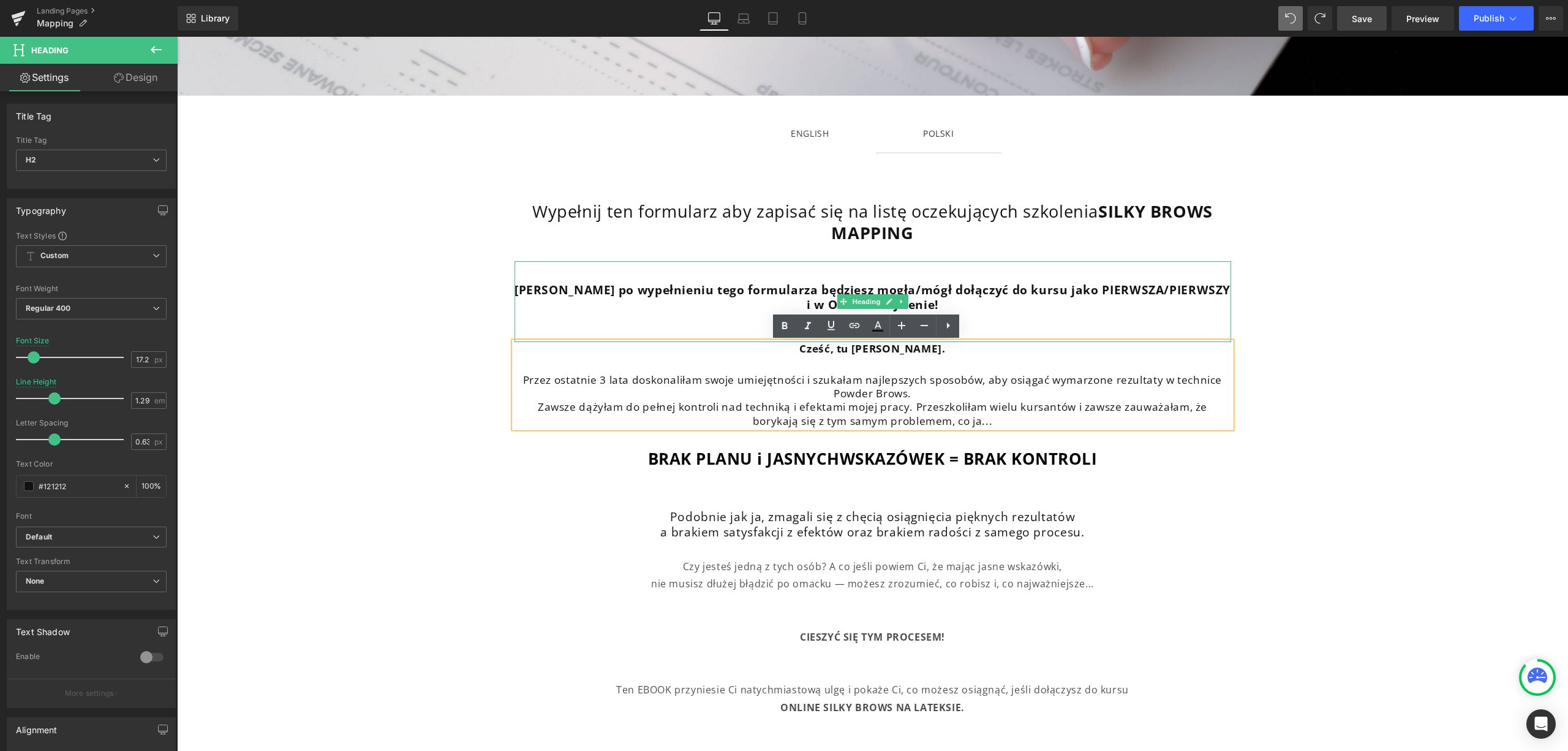
click at [1040, 307] on h2 "[PERSON_NAME] po wypełnieniu tego formularza będziesz mogła/mógł dołączyć do ku…" at bounding box center [873, 298] width 717 height 31
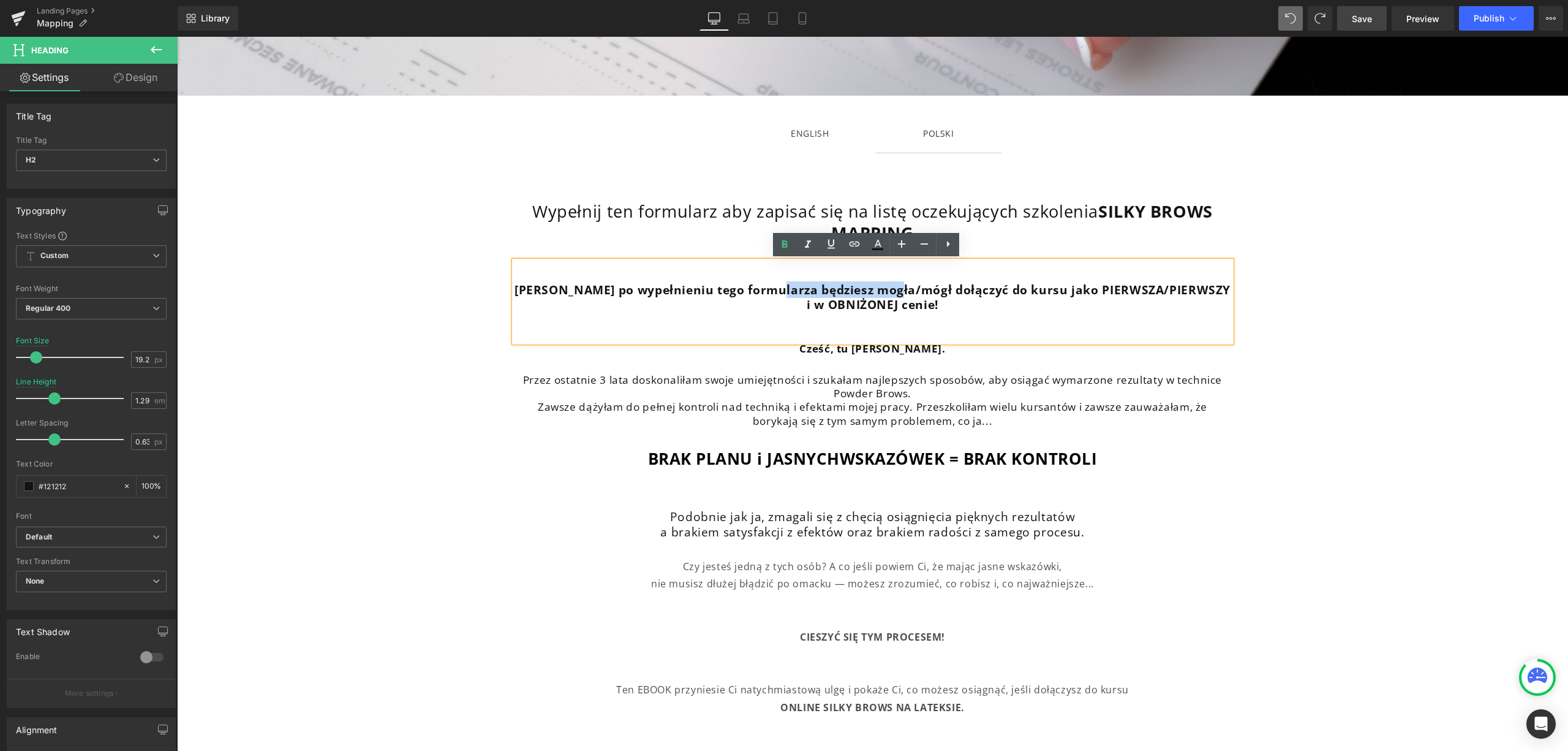
drag, startPoint x: 908, startPoint y: 288, endPoint x: 781, endPoint y: 287, distance: 127.0
click at [781, 287] on b "[PERSON_NAME] po wypełnieniu tego formularza będziesz mogła/mógł dołączyć do ku…" at bounding box center [873, 297] width 716 height 32
click at [827, 287] on b "[PERSON_NAME] po wypełnieniu tego formularza możł dołączyć do kursu jako PIERWS…" at bounding box center [873, 297] width 710 height 32
drag, startPoint x: 802, startPoint y: 290, endPoint x: 774, endPoint y: 290, distance: 28.0
click at [774, 290] on b "[PERSON_NAME] po wypełnieniu tego formularza możł dołączyć do kursu jako PIERWS…" at bounding box center [873, 297] width 710 height 32
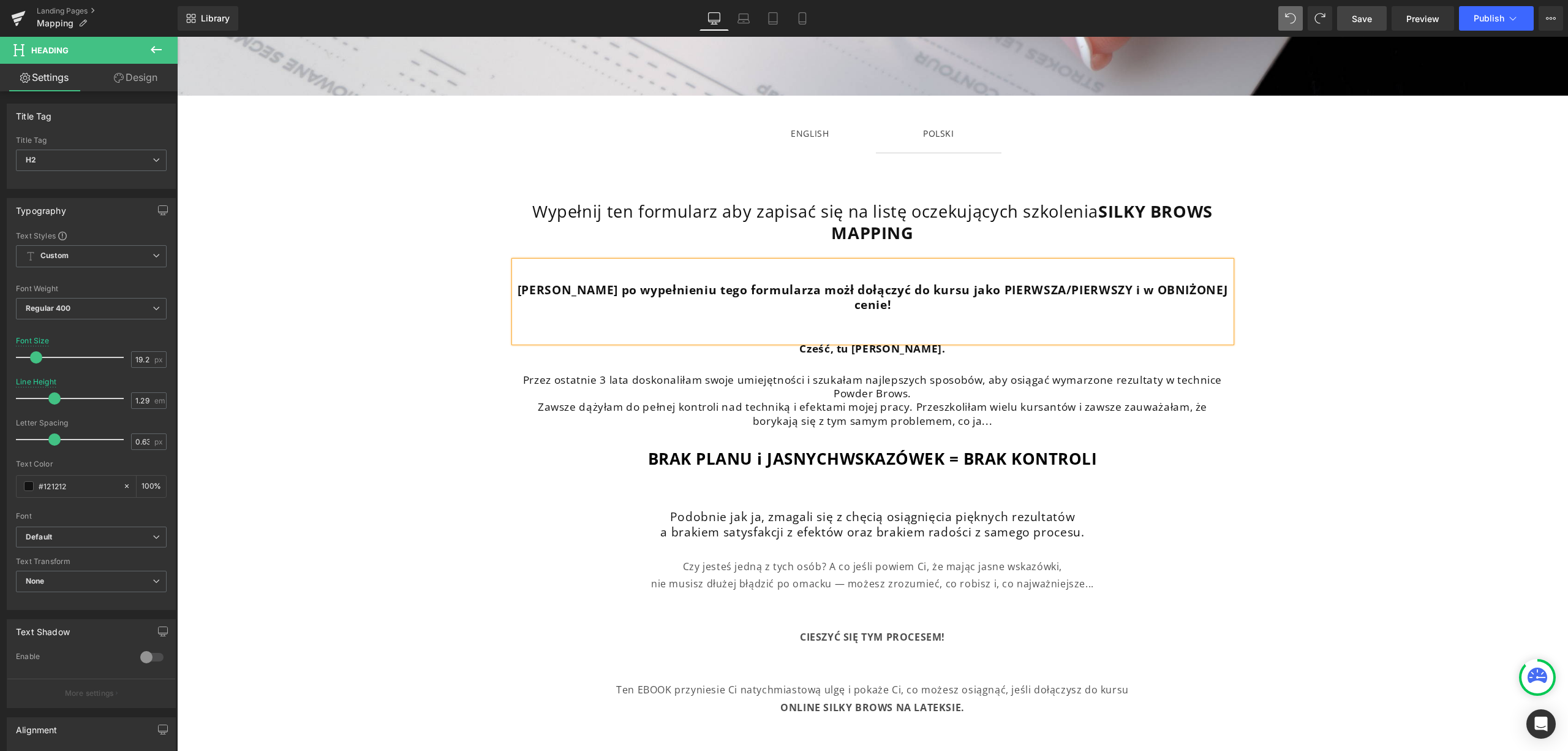
click at [799, 292] on b "[PERSON_NAME] po wypełnieniu tego formularza możł dołączyć do kursu jako PIERWS…" at bounding box center [873, 297] width 710 height 32
click at [804, 292] on b "[PERSON_NAME] po wypełnieniu tego formularza możł dołączyć do kursu jako PIERWS…" at bounding box center [873, 297] width 710 height 32
drag, startPoint x: 1086, startPoint y: 290, endPoint x: 928, endPoint y: 285, distance: 158.1
click at [928, 285] on b "[PERSON_NAME] po wypełnieniu tego formularza możesz dołączyć do kursu jako PIER…" at bounding box center [872, 297] width 652 height 32
click at [1084, 290] on b "[PERSON_NAME] po wypełnieniu tego formularza możesz dołączyć do kursu w pierwsz…" at bounding box center [873, 297] width 696 height 32
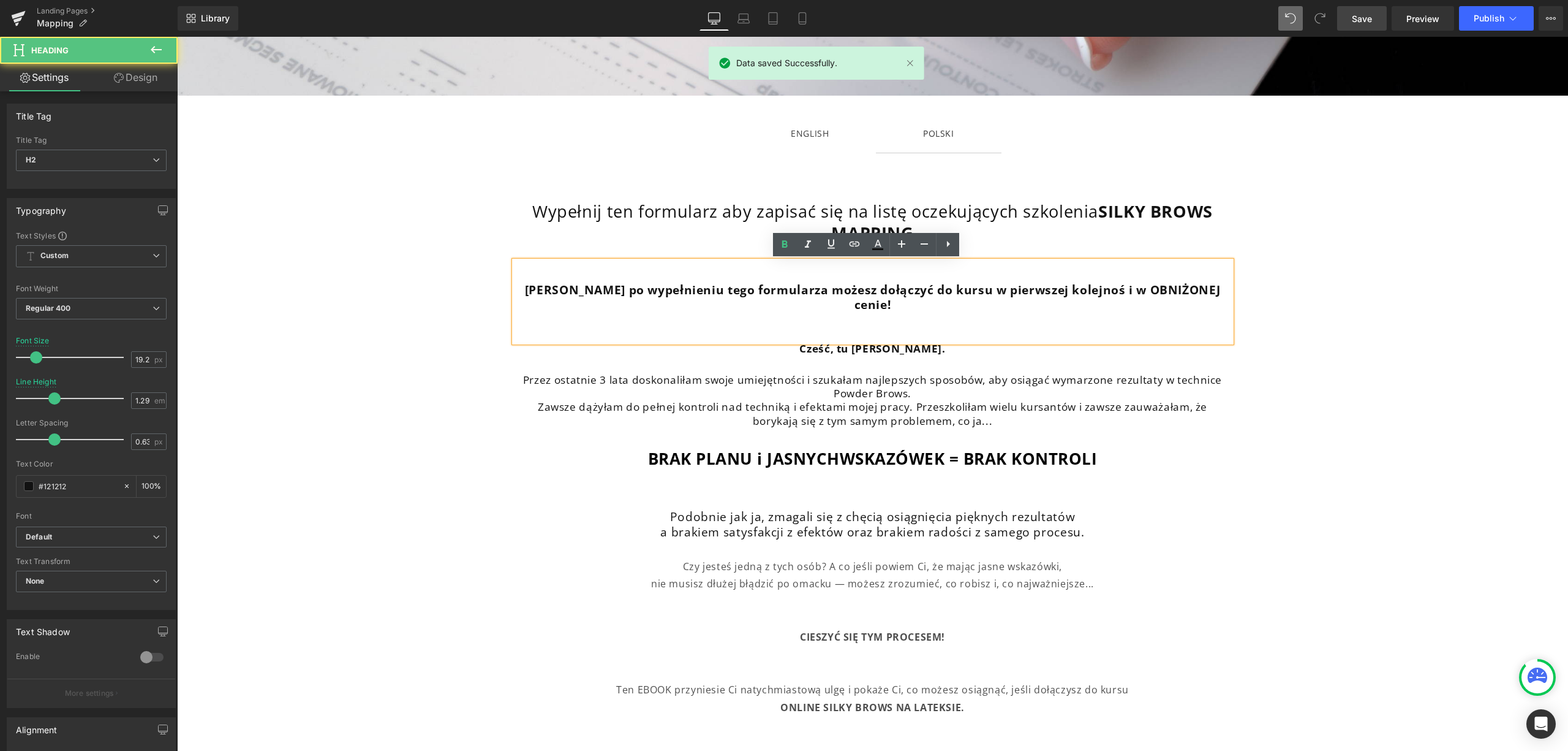
click at [1069, 290] on b "[PERSON_NAME] po wypełnieniu tego formularza możesz dołączyć do kursu w pierwsz…" at bounding box center [873, 297] width 696 height 32
click at [1069, 291] on b "[PERSON_NAME] po wypełnieniu tego formularza możesz dołączyć do kursu w pierwsz…" at bounding box center [873, 297] width 696 height 32
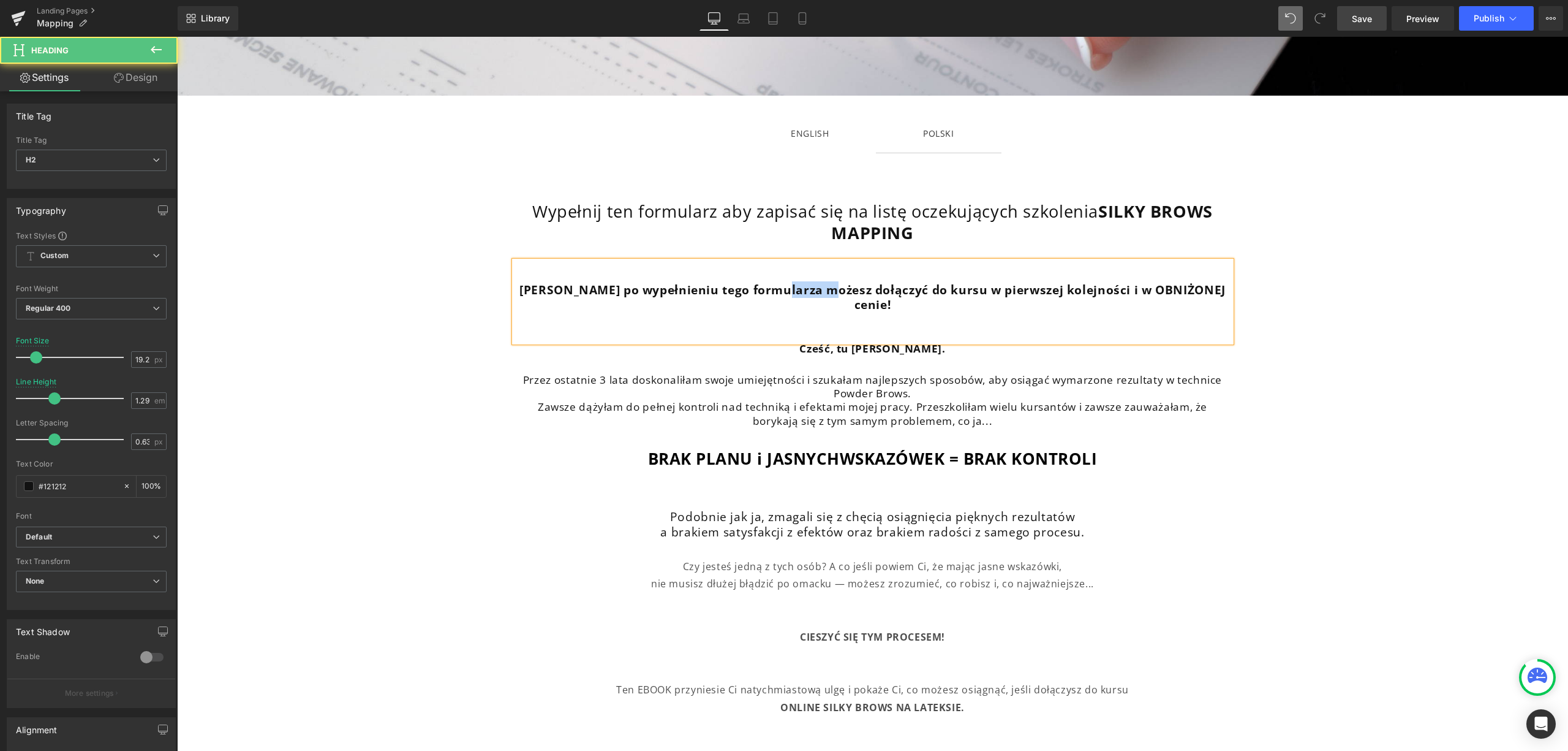
drag, startPoint x: 824, startPoint y: 288, endPoint x: 775, endPoint y: 290, distance: 49.0
click at [775, 290] on b "[PERSON_NAME] po wypełnieniu tego formularza możesz dołączyć do kursu w pierwsz…" at bounding box center [873, 297] width 706 height 32
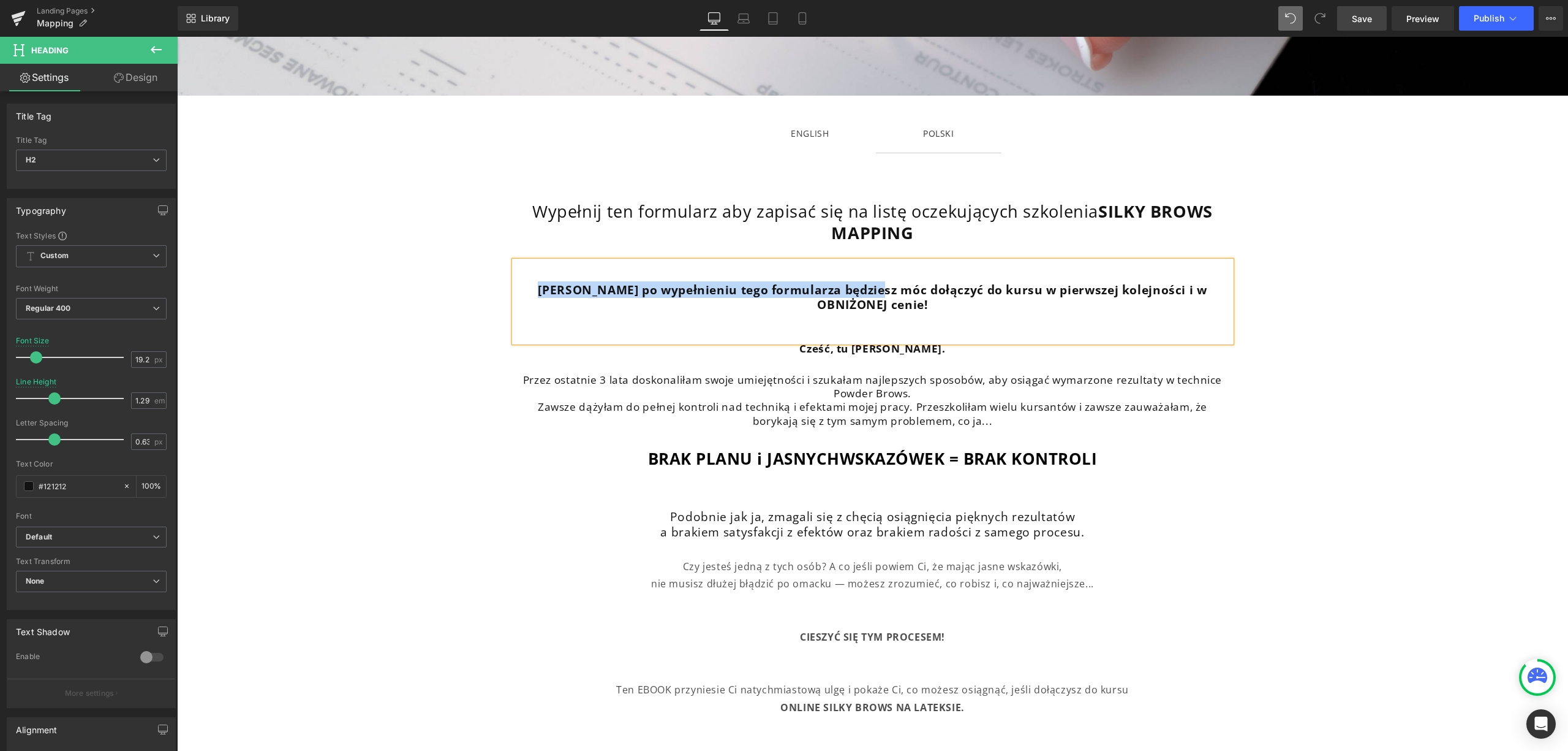
drag, startPoint x: 858, startPoint y: 287, endPoint x: 522, endPoint y: 283, distance: 336.0
click at [538, 283] on b "[PERSON_NAME] po wypełnieniu tego formularza będziesz móc dołączyć do kursu w p…" at bounding box center [873, 297] width 669 height 32
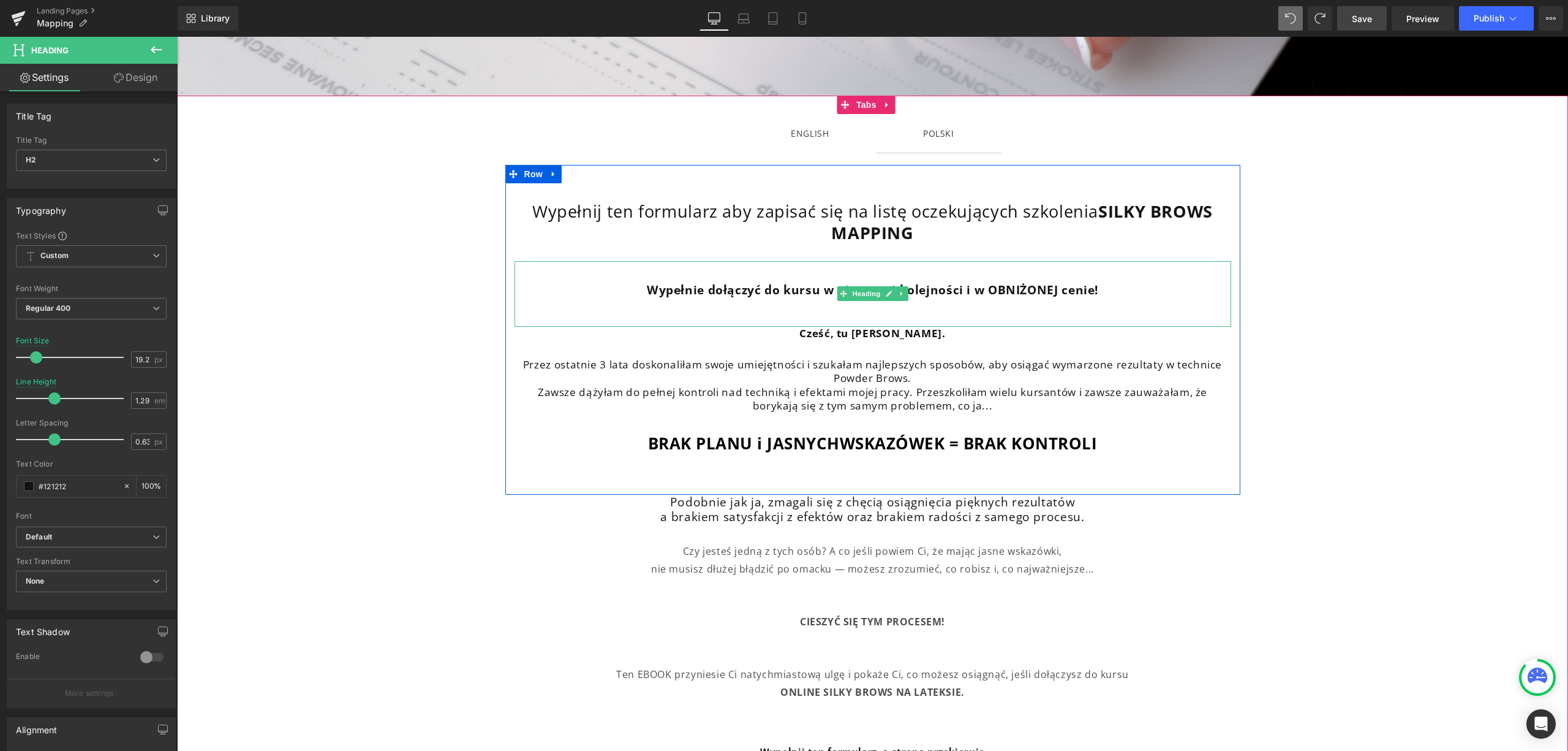
click at [702, 291] on b "Wypełnie dołączyć do kursu w pierwszej kolejności i w OBNIŻONEJ cenie!" at bounding box center [873, 290] width 452 height 17
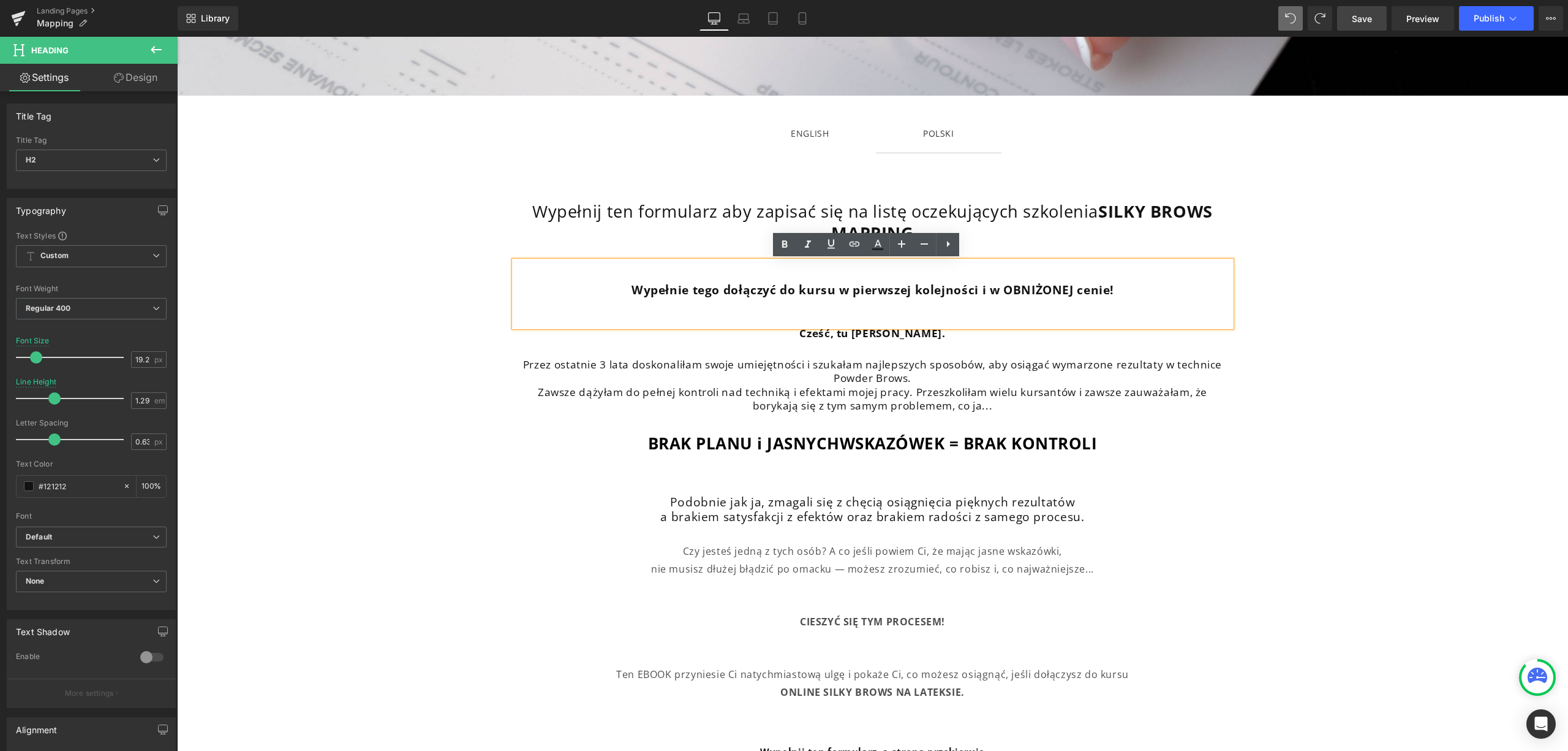
click at [718, 293] on b "Wypełnie tego dołączyć do kursu w pierwszej kolejności i w OBNIŻONEJ cenie!" at bounding box center [873, 290] width 482 height 17
click at [760, 287] on b "Wypełnie tego formularza da Ci mozliwosc dołączyć do kursu w pierwszej kolejnoś…" at bounding box center [872, 290] width 658 height 17
click at [1048, 325] on div "Wypełnie tego formularza da Ci możliwosc dołączyć do kursu w pierwszej kolejnoś…" at bounding box center [873, 294] width 717 height 66
click at [1058, 378] on h2 "Przez ostatnie 3 lata doskonaliłam swoje umiejętności i szukałam najlepszych sp…" at bounding box center [873, 372] width 717 height 27
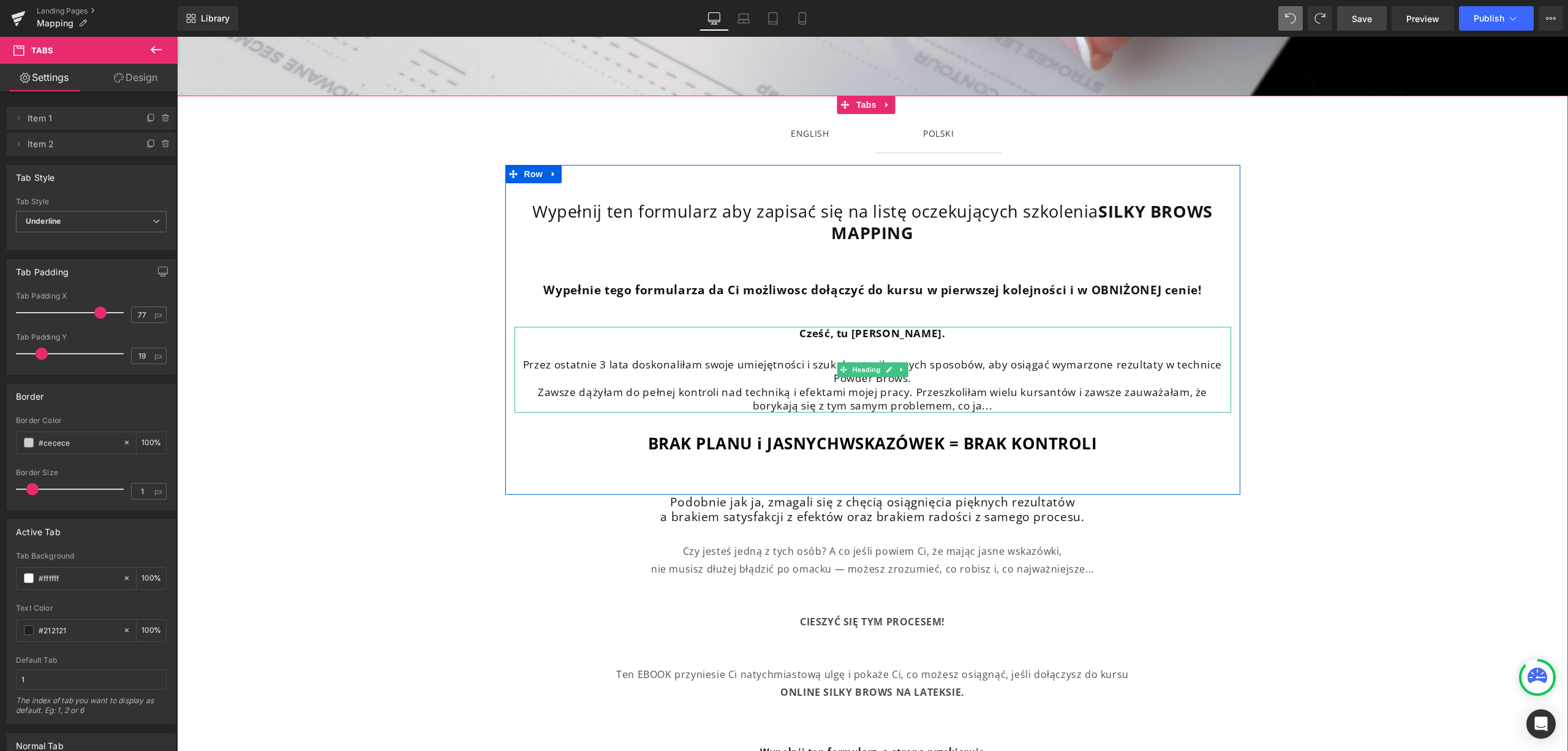
click at [602, 373] on h2 "Przez ostatnie 3 lata doskonaliłam swoje umiejętności i szukałam najlepszych sp…" at bounding box center [873, 372] width 717 height 27
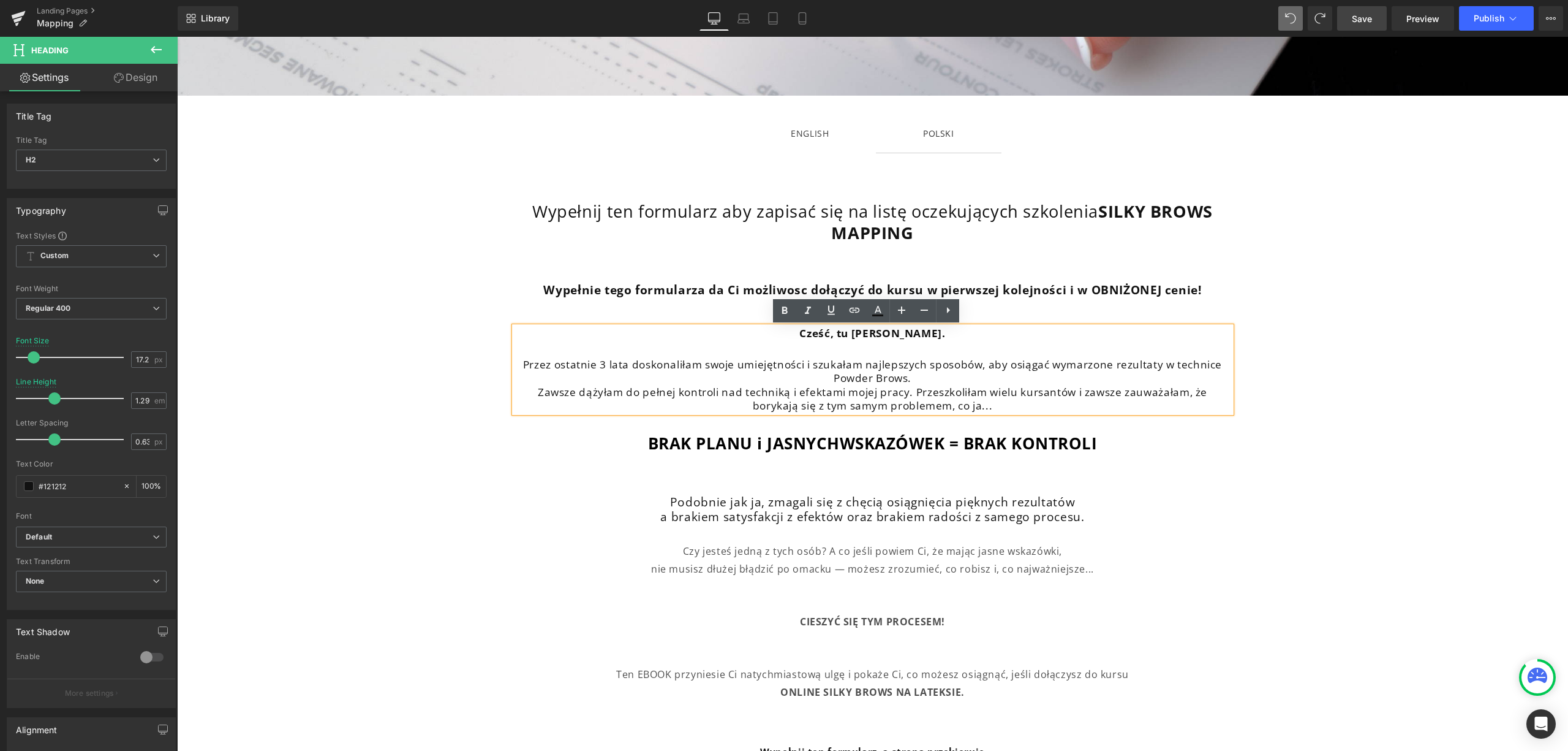
click at [777, 138] on span "ENGLISH Text Block" at bounding box center [810, 133] width 132 height 39
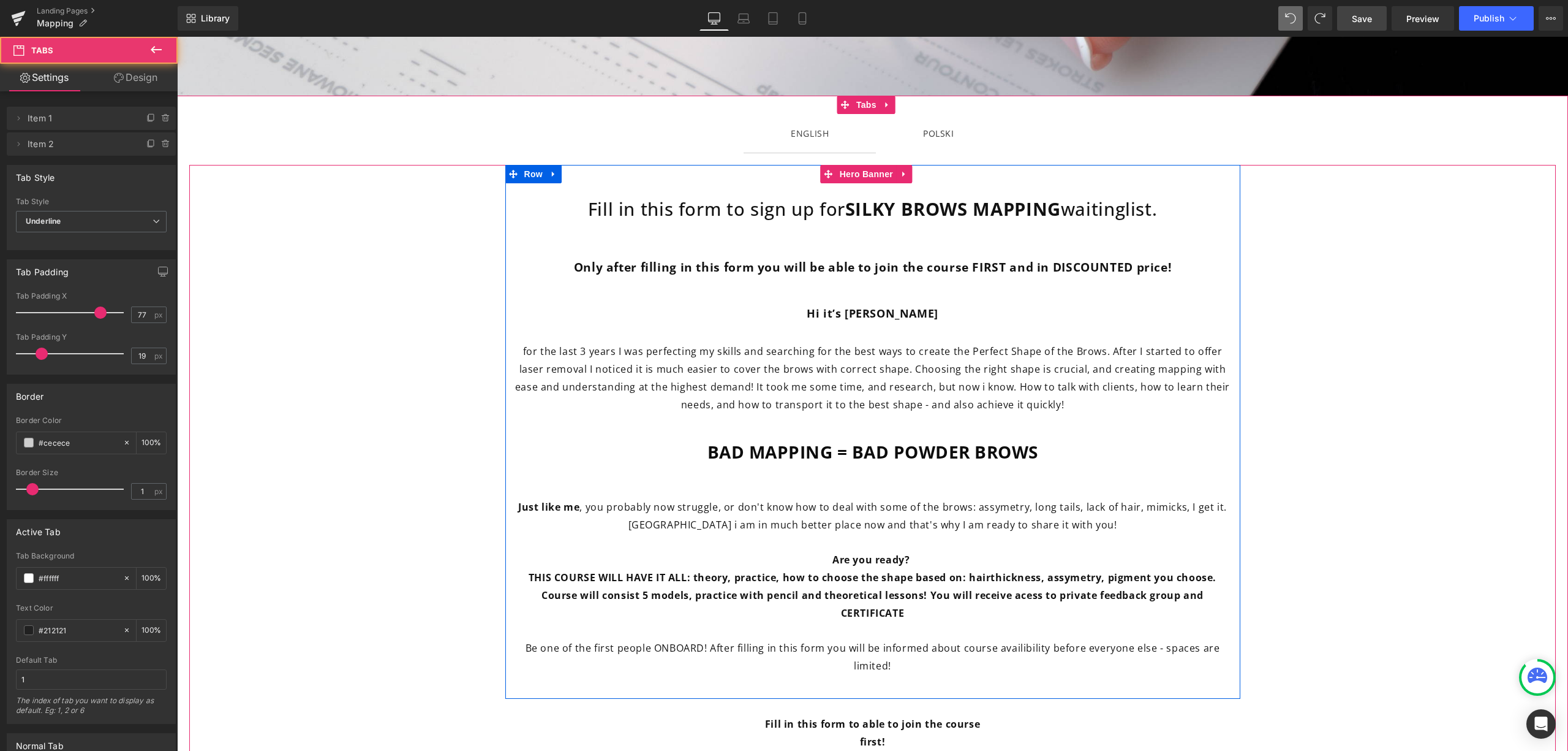
click at [950, 369] on span "for the last 3 years I was perfecting my skills and searching for the best ways…" at bounding box center [873, 377] width 715 height 66
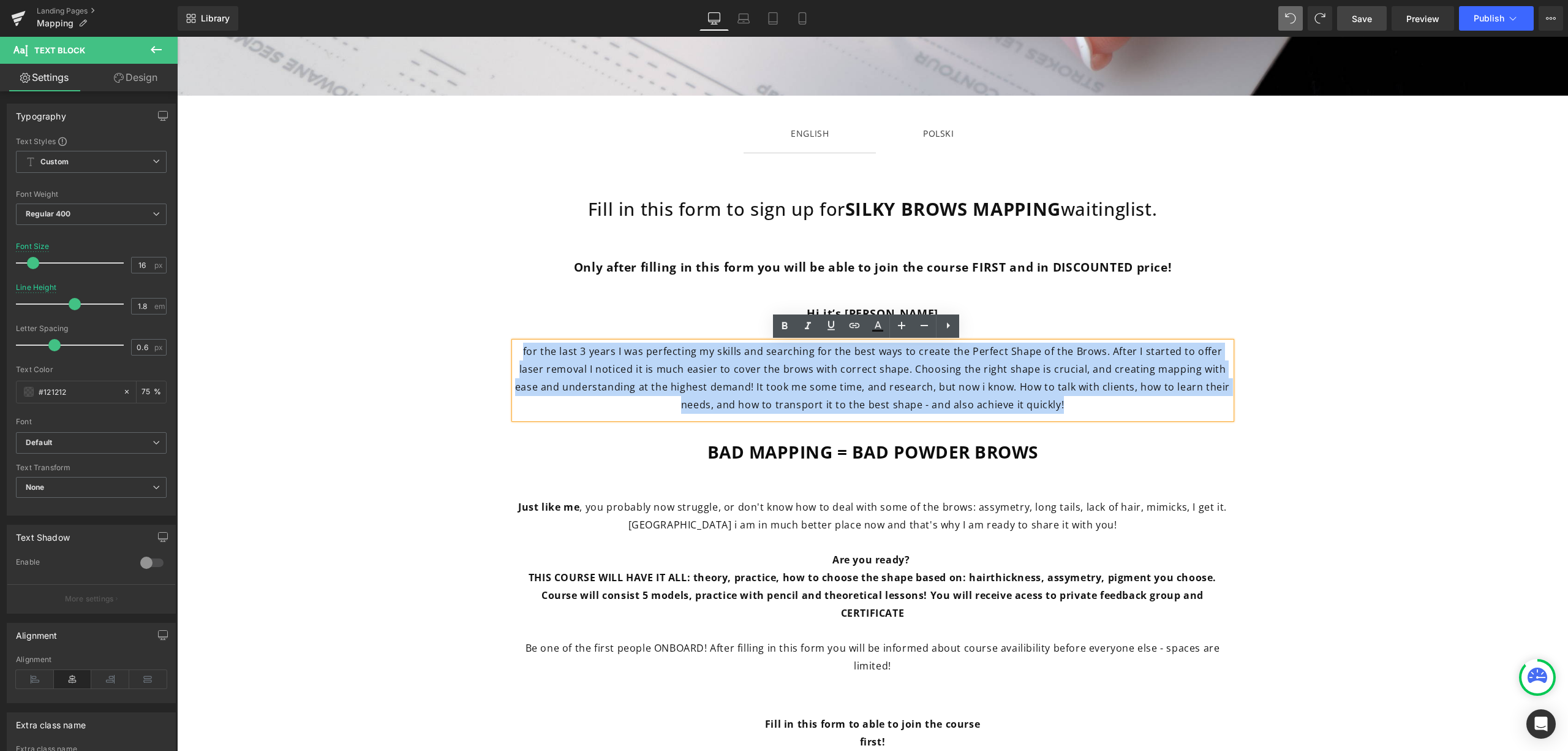
drag, startPoint x: 929, startPoint y: 375, endPoint x: 520, endPoint y: 352, distance: 409.6
click at [520, 352] on p "for the last 3 years I was perfecting my skills and searching for the best ways…" at bounding box center [873, 378] width 717 height 70
copy span "for the last 3 years I was perfecting my skills and searching for the best ways…"
click at [546, 357] on span "for the last 3 years I was perfecting my skills and searching for the best ways…" at bounding box center [873, 377] width 715 height 66
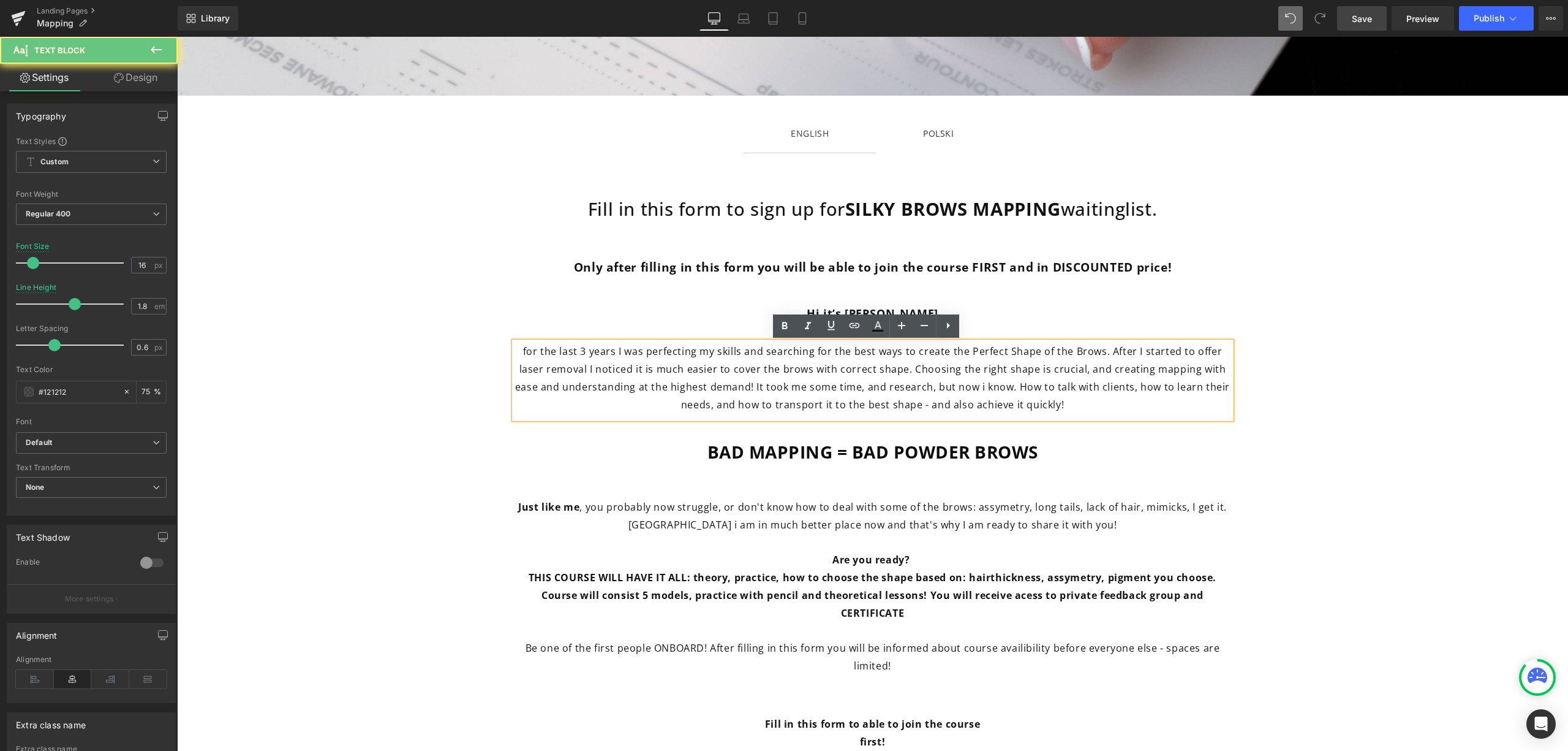
click at [523, 352] on span "for the last 3 years I was perfecting my skills and searching for the best ways…" at bounding box center [873, 377] width 715 height 66
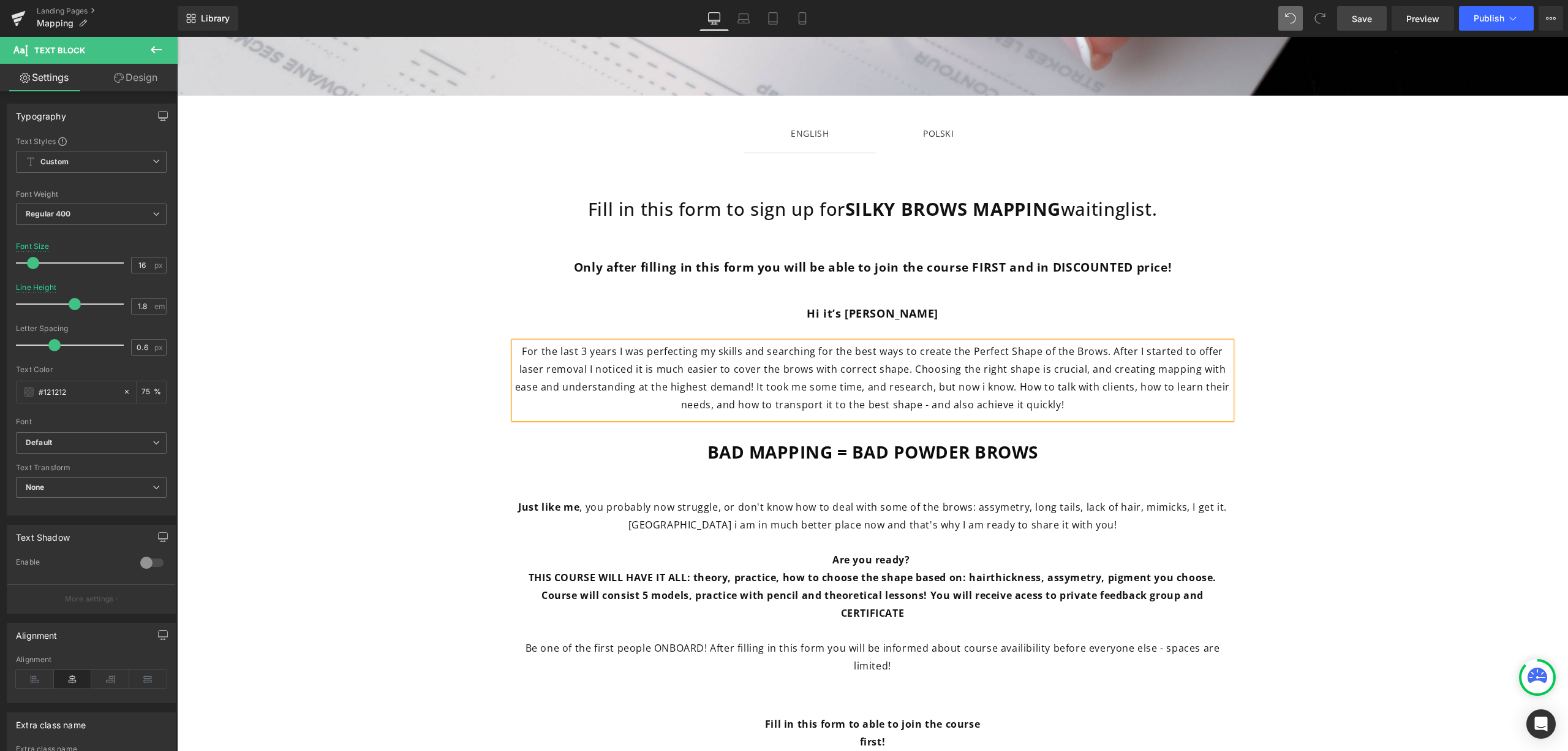
click at [807, 374] on span "For the last 3 years I was perfecting my skills and searching for the best ways…" at bounding box center [873, 377] width 715 height 66
drag, startPoint x: 831, startPoint y: 374, endPoint x: 814, endPoint y: 371, distance: 17.3
click at [814, 371] on span "For the last 3 years I was perfecting my skills and searching for the best ways…" at bounding box center [873, 377] width 715 height 66
click at [1366, 13] on span "Save" at bounding box center [1362, 18] width 20 height 13
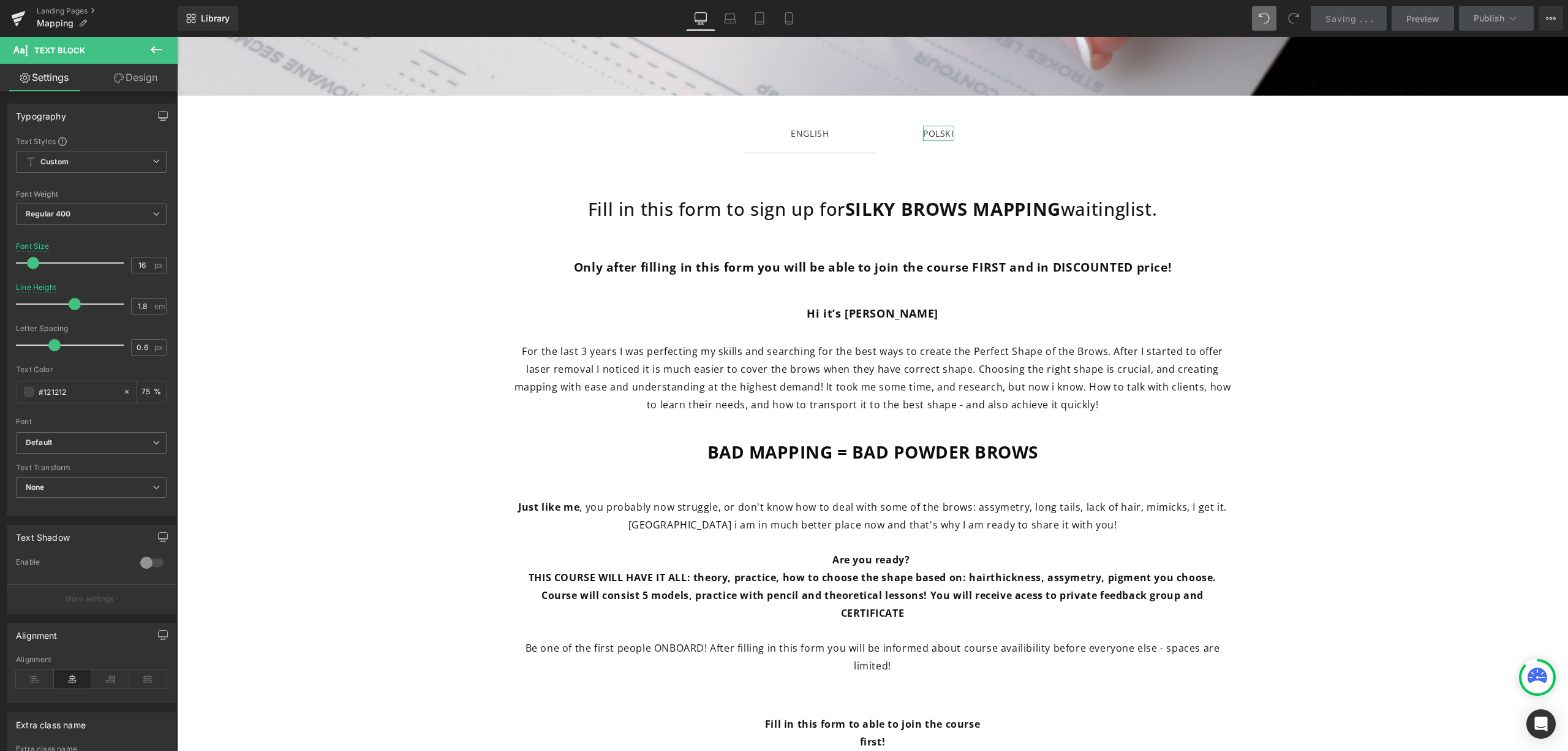
click at [939, 128] on div "POLSKI" at bounding box center [938, 133] width 31 height 15
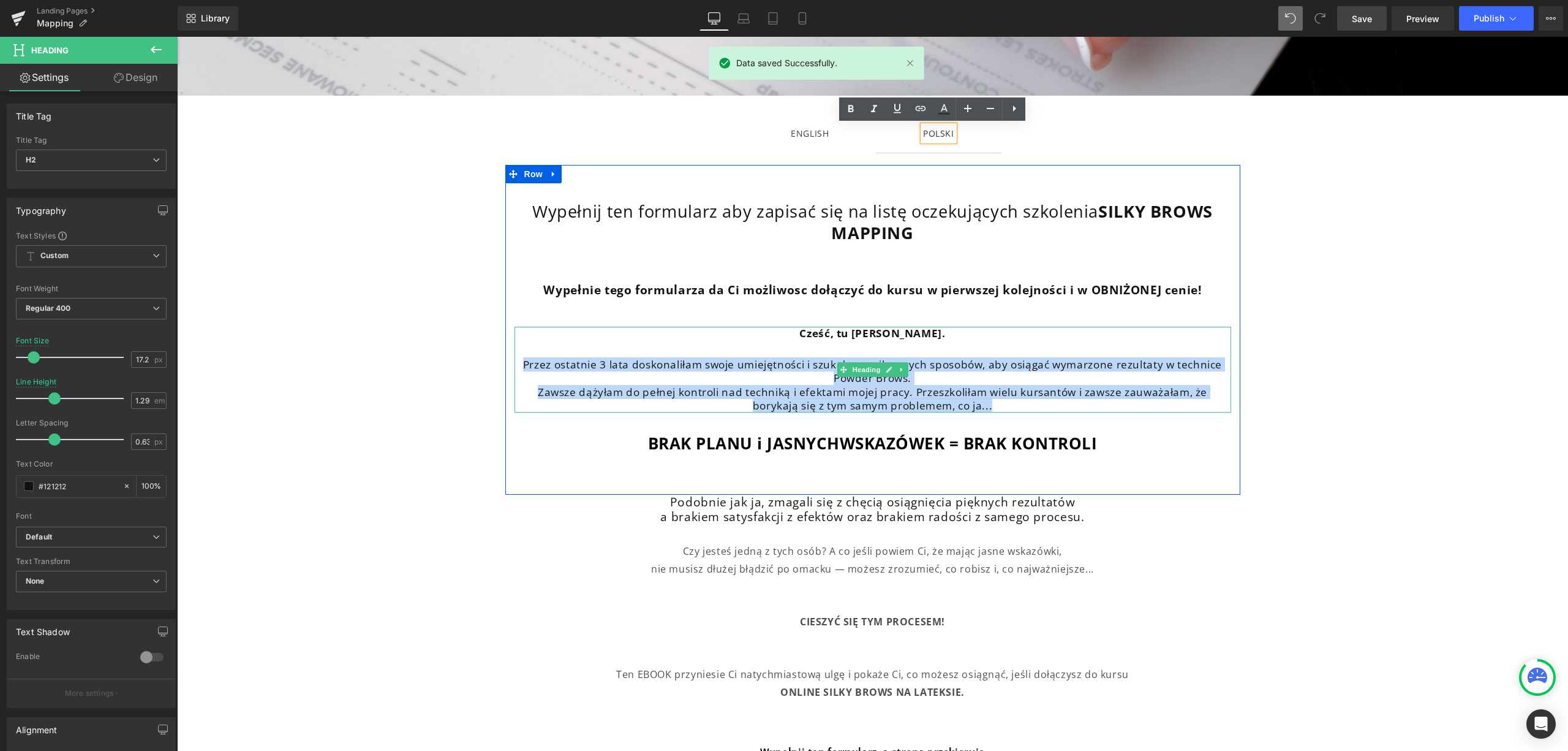
drag, startPoint x: 1007, startPoint y: 408, endPoint x: 517, endPoint y: 368, distance: 491.6
click at [517, 368] on div "Cześć, tu [PERSON_NAME]. Przez ostatnie 3 lata doskonaliłam swoje umiejętności …" at bounding box center [873, 369] width 717 height 86
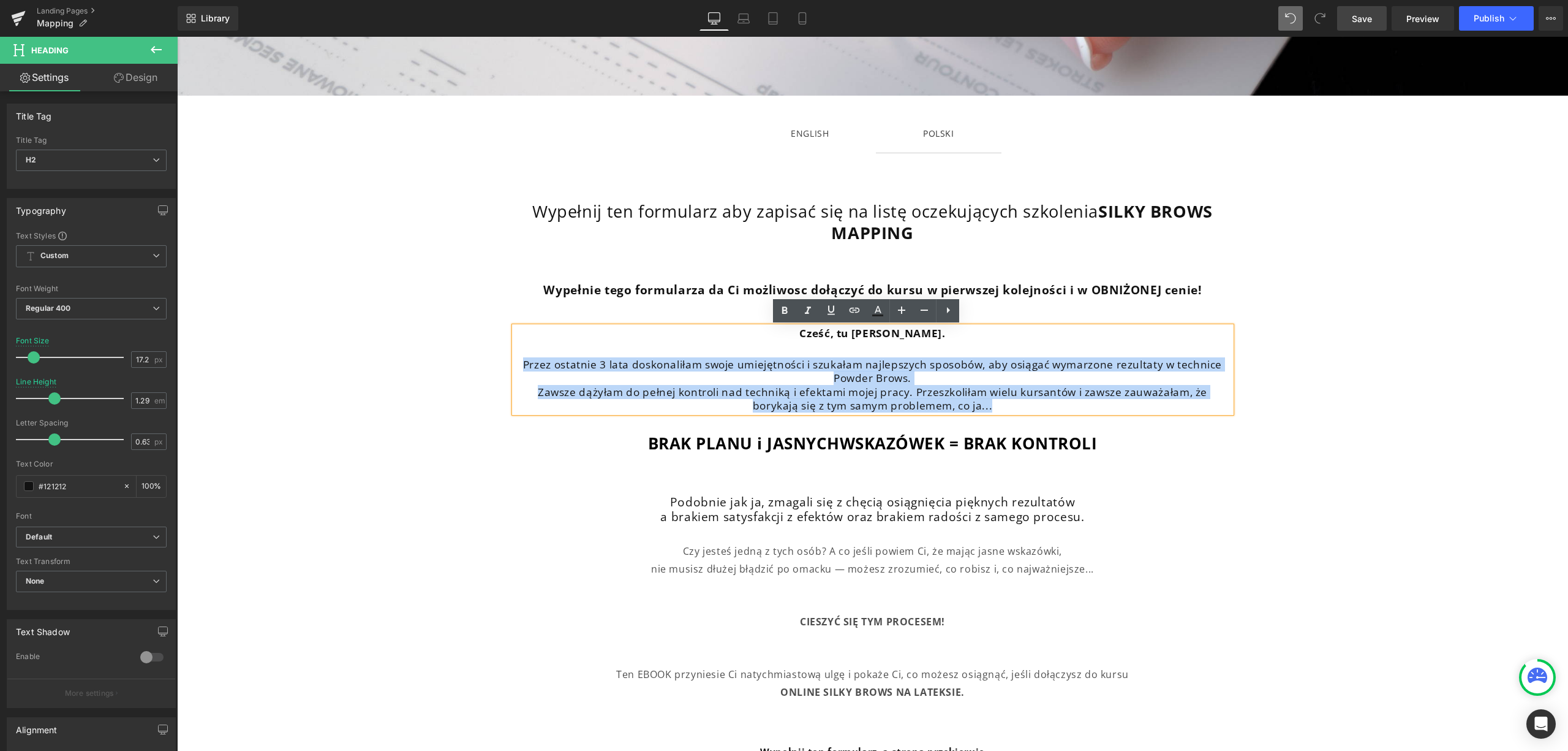
paste div
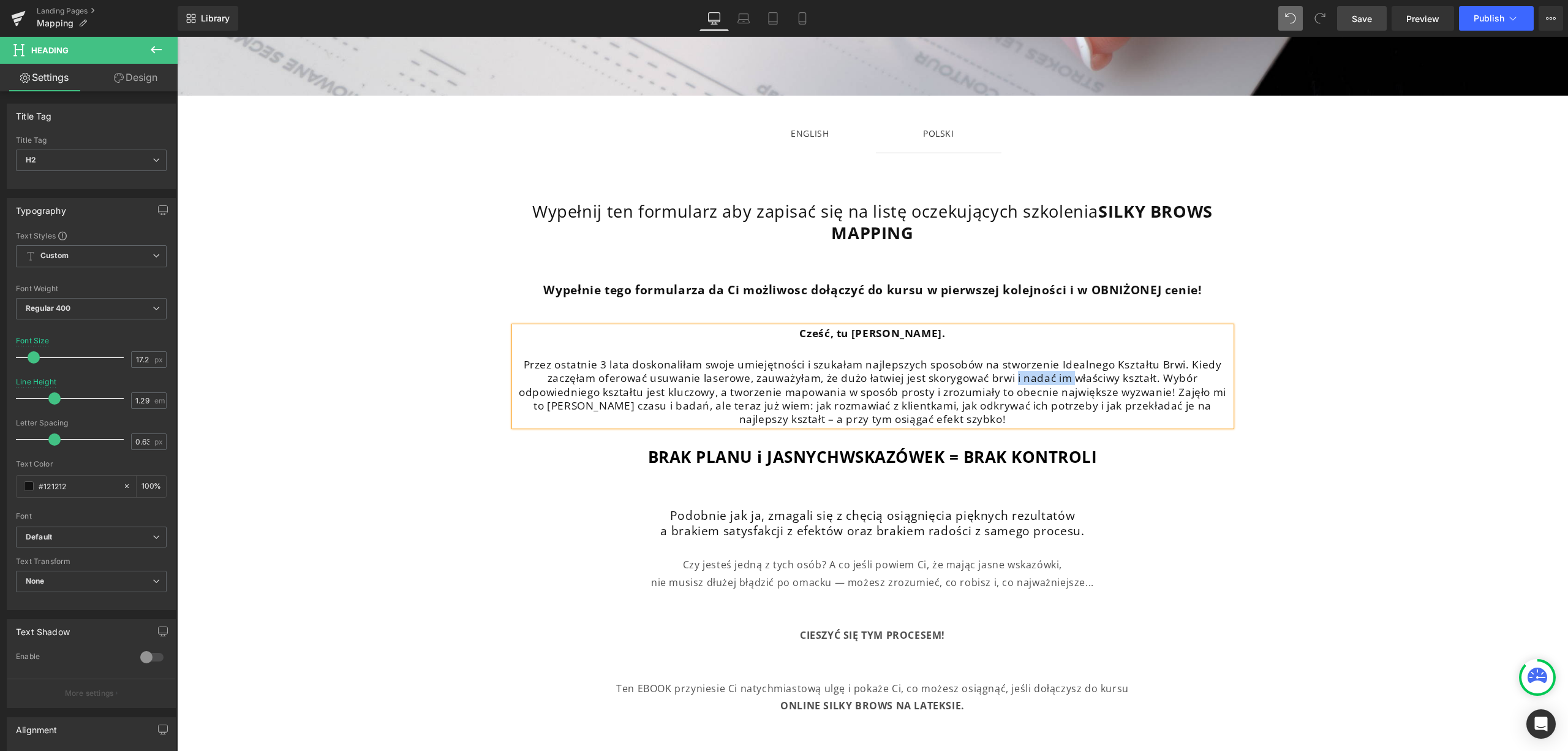
drag, startPoint x: 1012, startPoint y: 378, endPoint x: 1068, endPoint y: 378, distance: 56.0
click at [1068, 378] on h2 "Przez ostatnie 3 lata doskonaliłam swoje umiejętności i szukałam najlepszych sp…" at bounding box center [873, 392] width 717 height 68
click at [1011, 378] on h2 "Przez ostatnie 3 lata doskonaliłam swoje umiejętności i szukałam najlepszych sp…" at bounding box center [873, 392] width 717 height 68
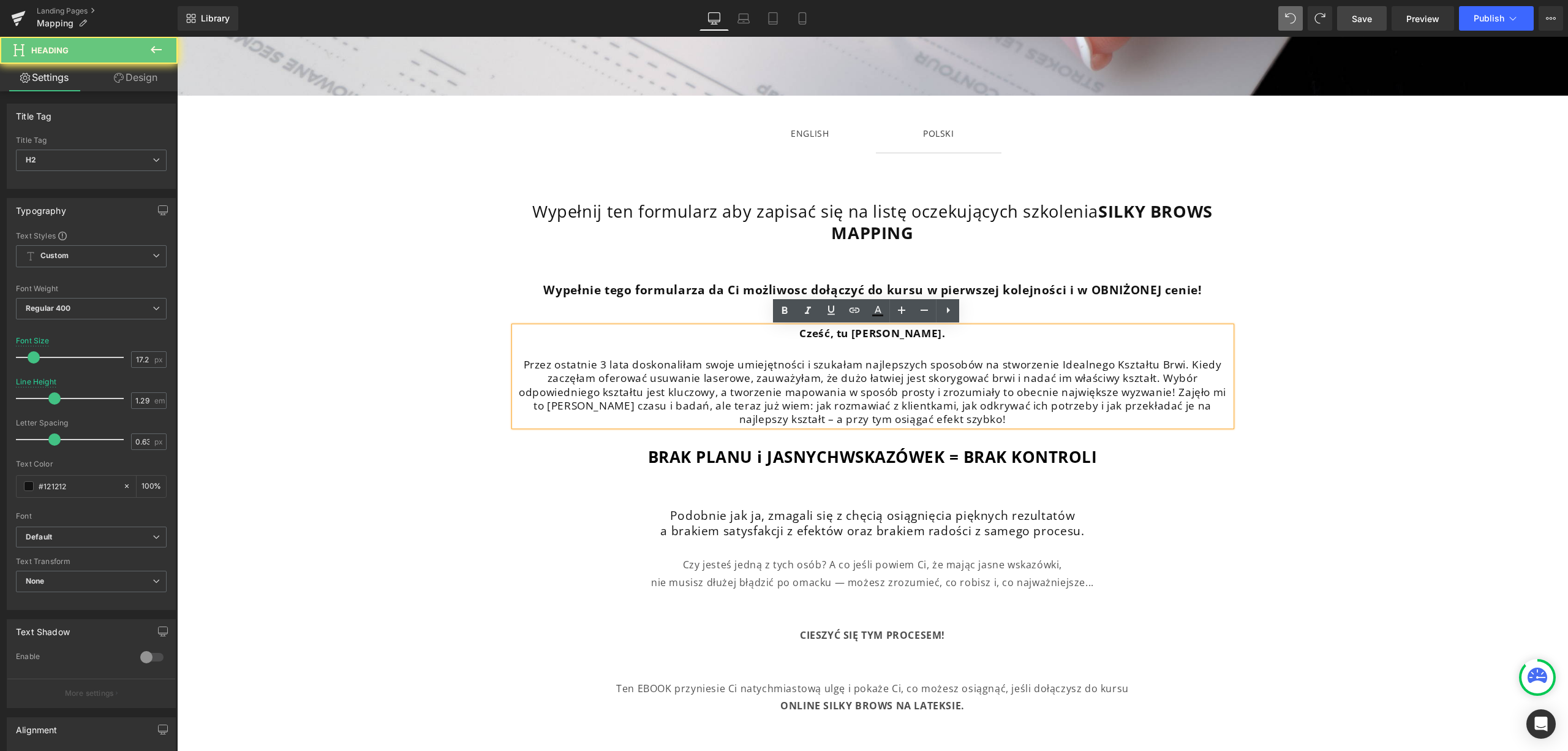
drag, startPoint x: 1011, startPoint y: 378, endPoint x: 1090, endPoint y: 378, distance: 79.0
click at [1088, 378] on h2 "Przez ostatnie 3 lata doskonaliłam swoje umiejętności i szukałam najlepszych sp…" at bounding box center [873, 392] width 717 height 68
drag, startPoint x: 1090, startPoint y: 378, endPoint x: 1179, endPoint y: 375, distance: 89.1
click at [1091, 378] on h2 "Przez ostatnie 3 lata doskonaliłam swoje umiejętności i szukałam najlepszych sp…" at bounding box center [873, 392] width 717 height 68
drag, startPoint x: 1151, startPoint y: 377, endPoint x: 1012, endPoint y: 381, distance: 139.1
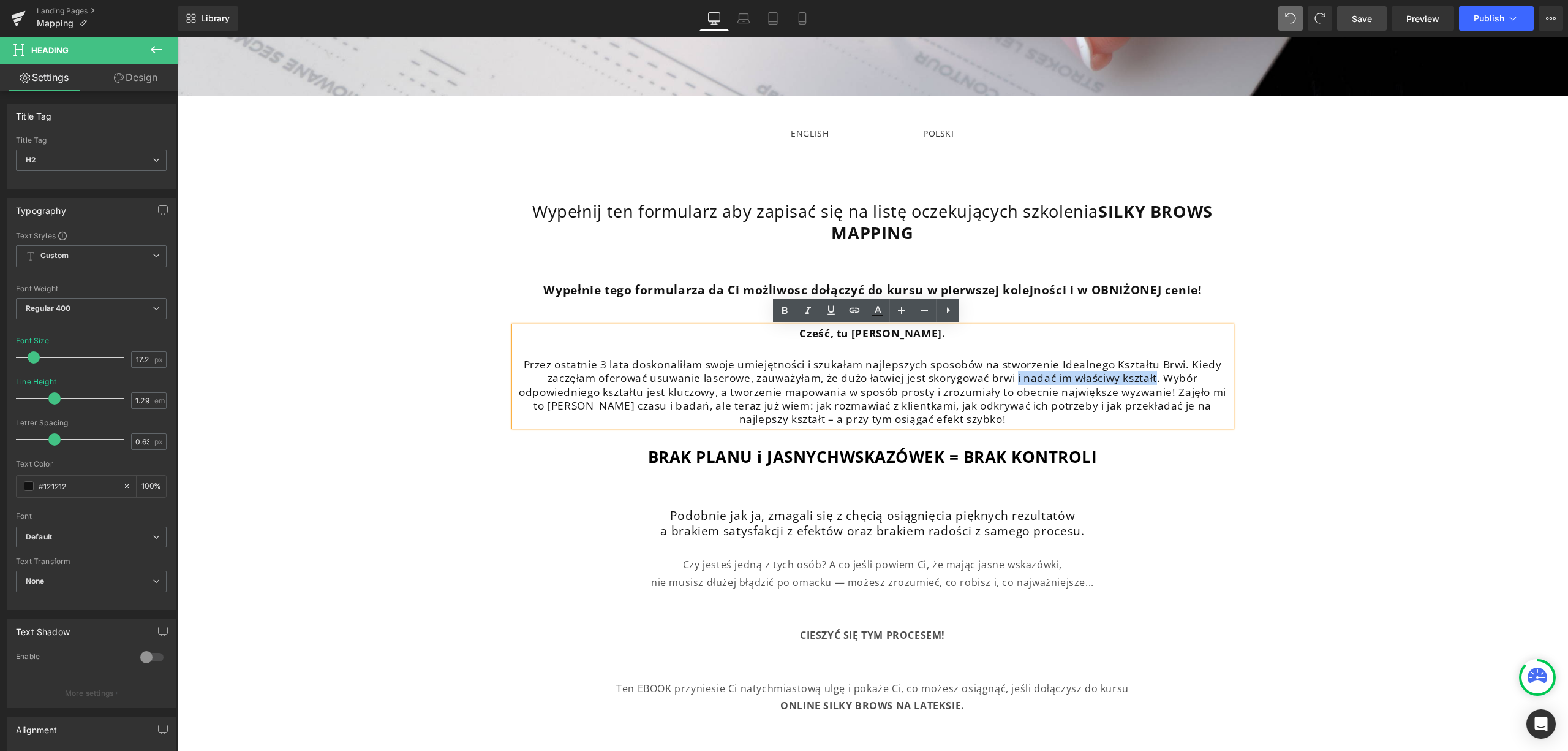
click at [1012, 381] on h2 "Przez ostatnie 3 lata doskonaliłam swoje umiejętności i szukałam najlepszych sp…" at bounding box center [873, 392] width 717 height 68
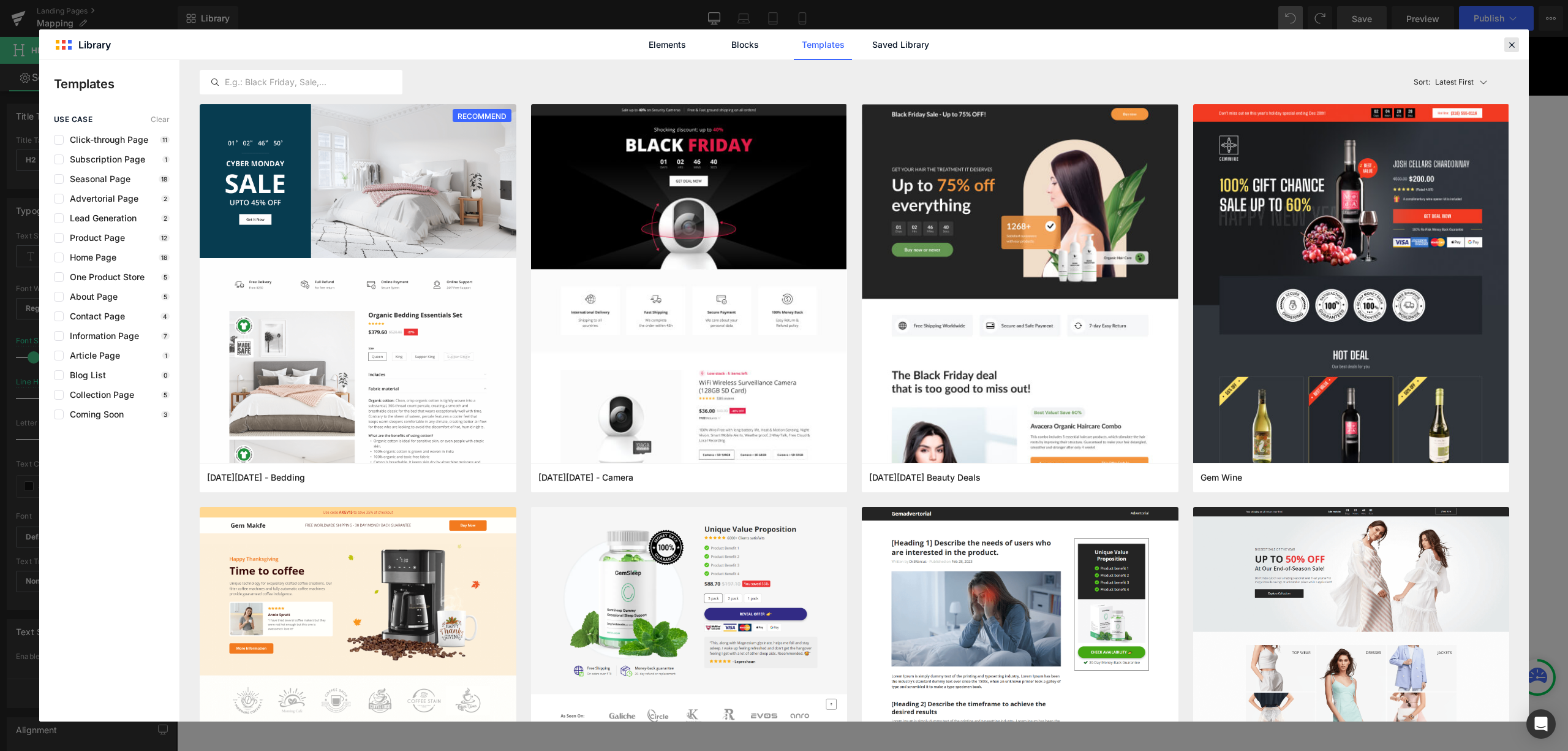
click at [1509, 48] on icon at bounding box center [1511, 44] width 11 height 11
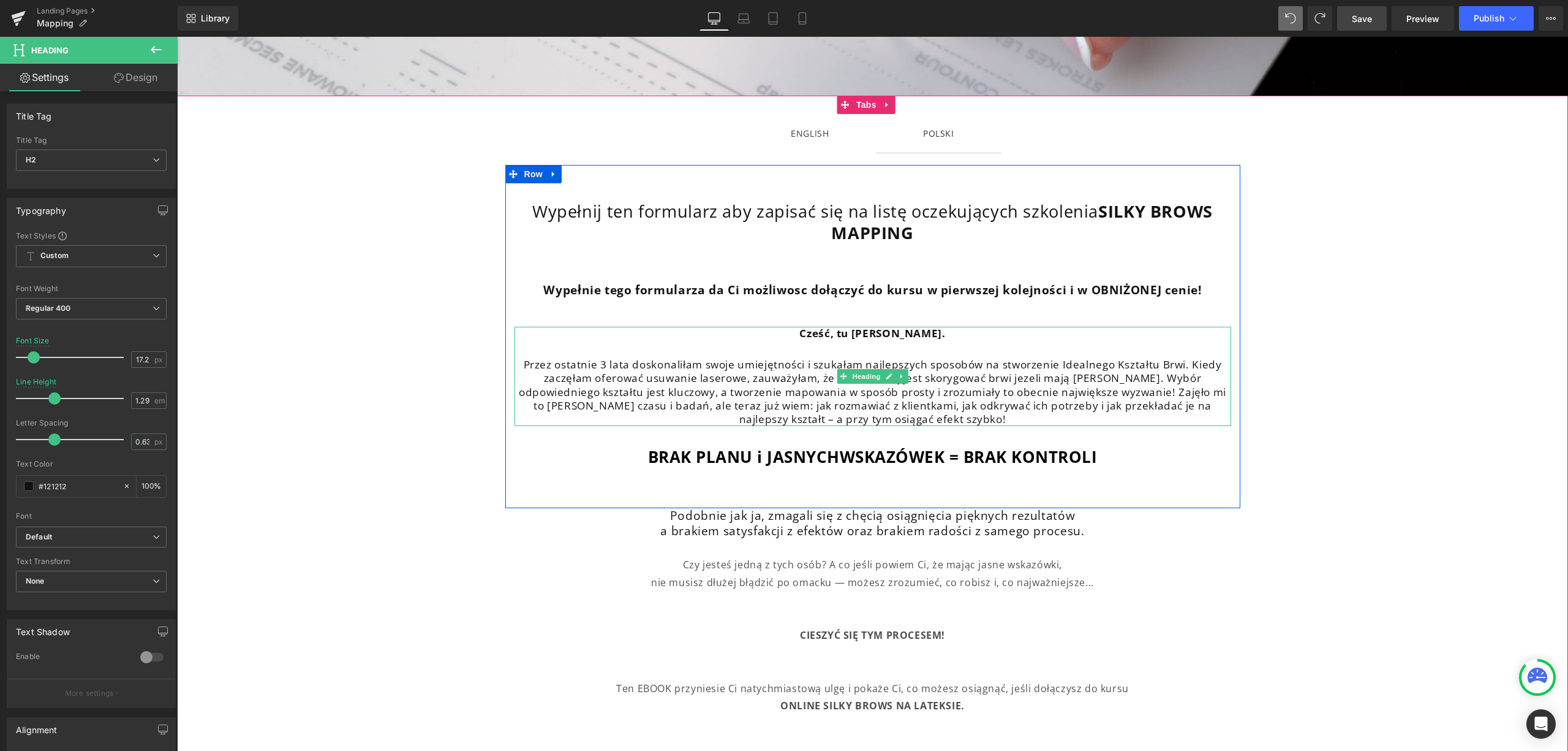
click at [1053, 380] on h2 "Przez ostatnie 3 lata doskonaliłam swoje umiejętności i szukałam najlepszych sp…" at bounding box center [873, 392] width 717 height 68
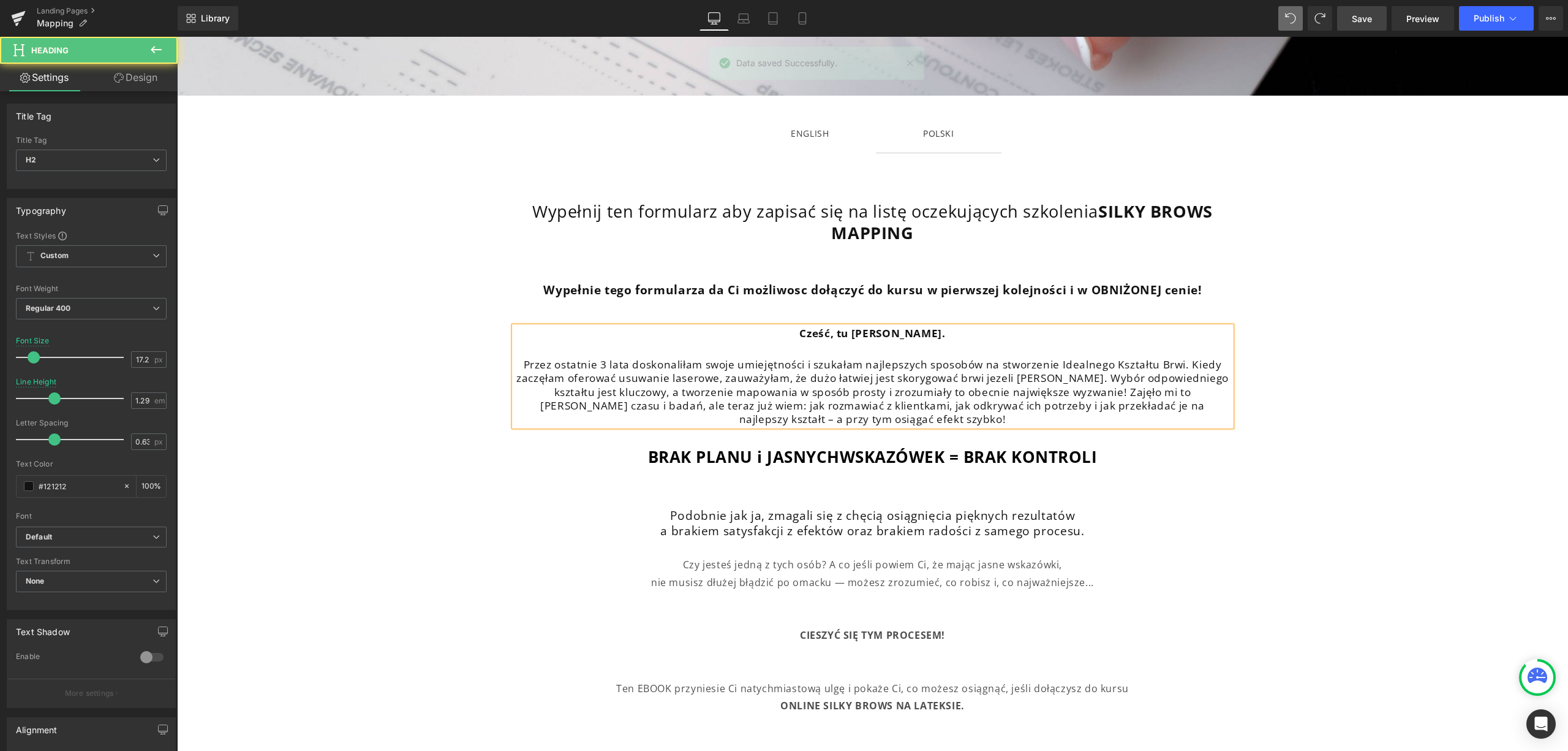
click at [1081, 381] on h2 "Przez ostatnie 3 lata doskonaliłam swoje umiejętności i szukałam najlepszych sp…" at bounding box center [873, 392] width 717 height 68
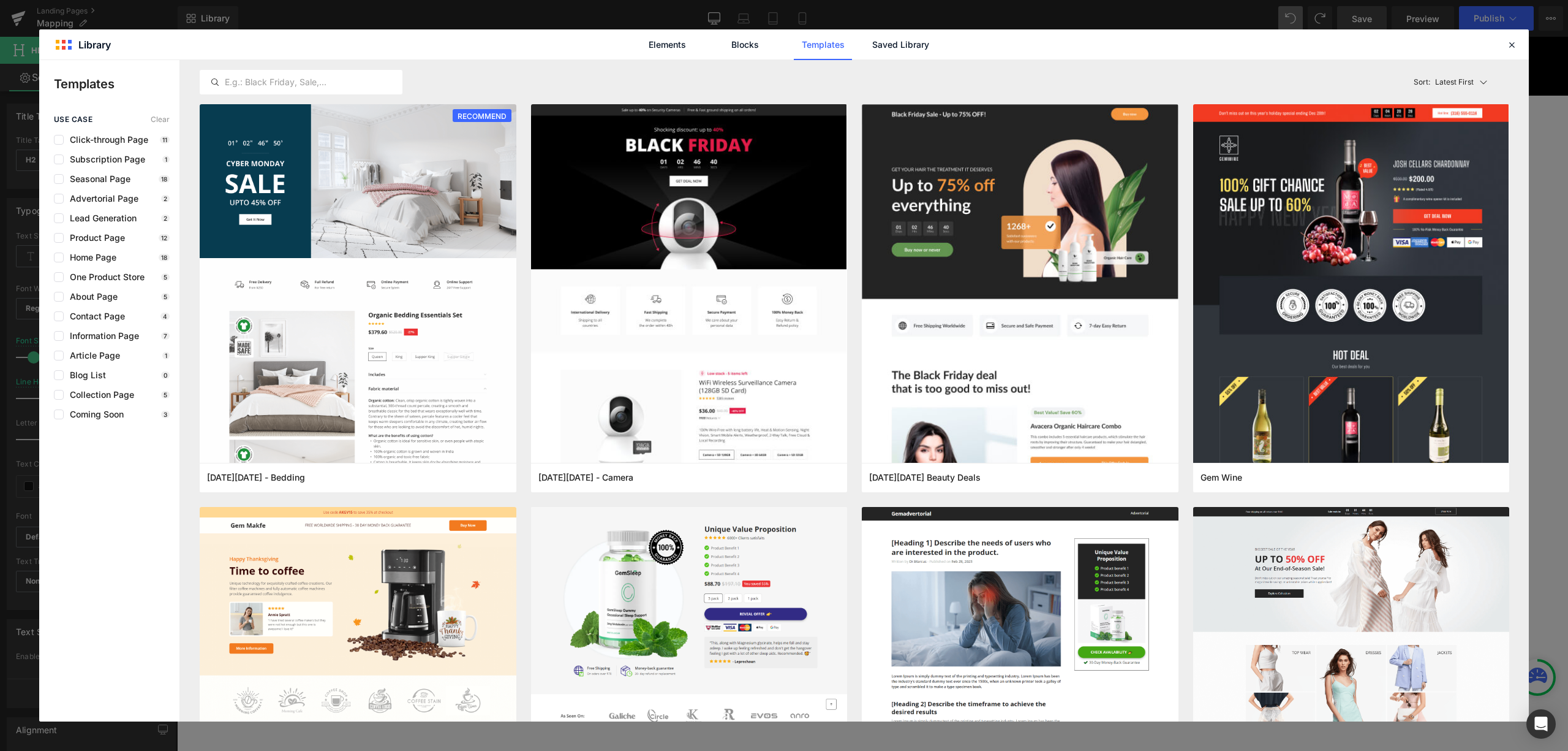
click at [1518, 35] on div "Elements Blocks Templates Saved Library" at bounding box center [784, 44] width 1490 height 30
click at [1515, 40] on icon at bounding box center [1511, 44] width 11 height 11
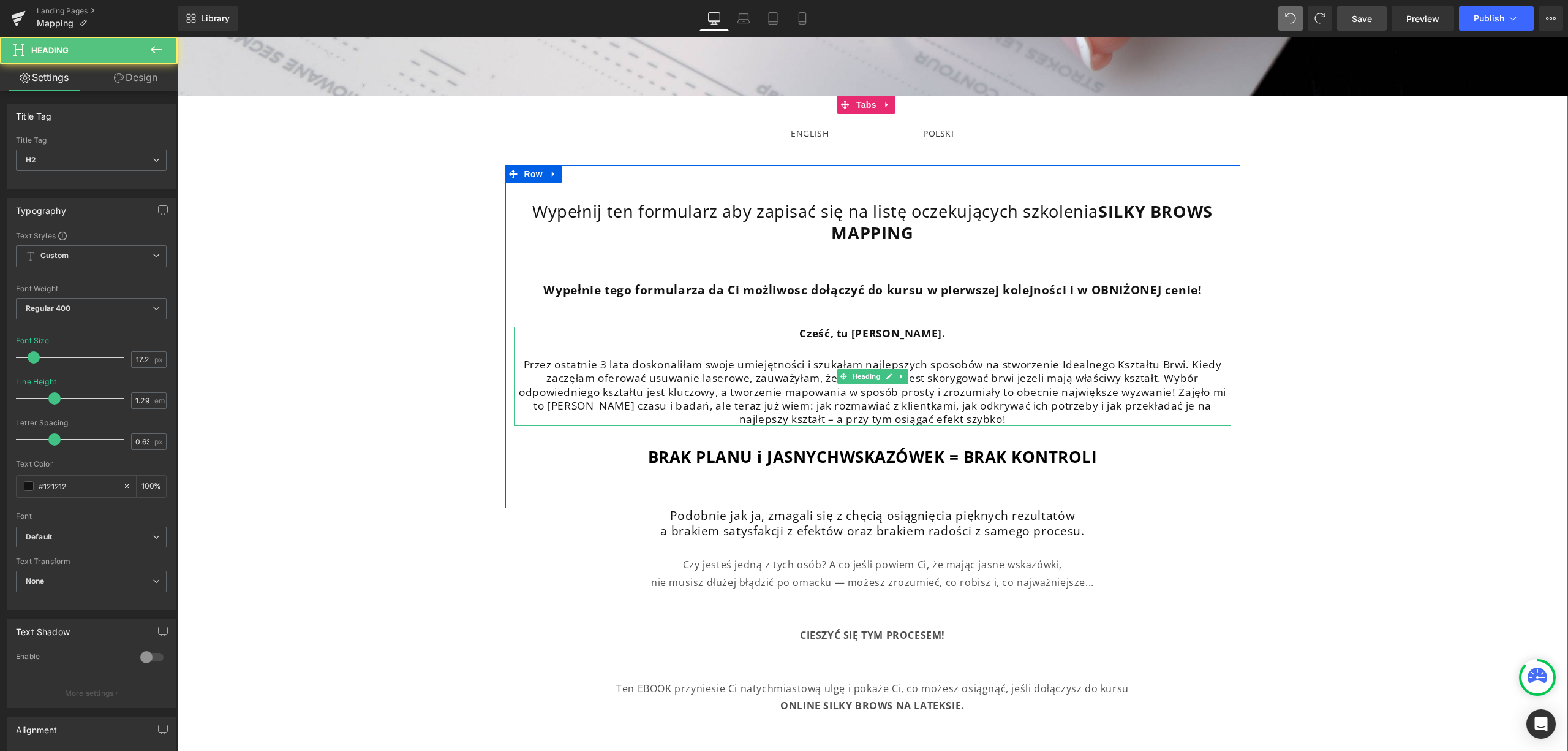
click at [1022, 386] on h2 "Przez ostatnie 3 lata doskonaliłam swoje umiejętności i szukałam najlepszych sp…" at bounding box center [873, 392] width 717 height 68
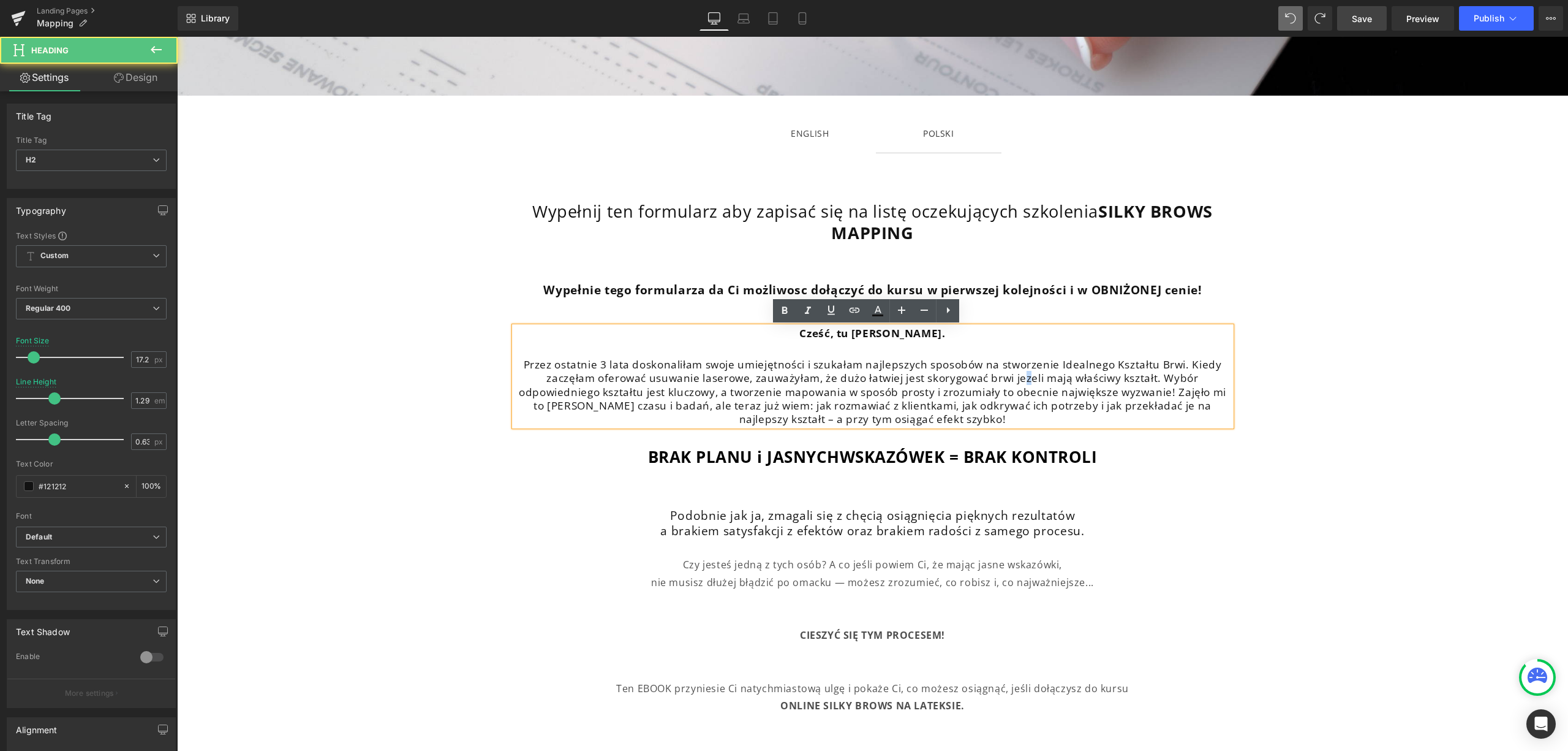
click at [1022, 376] on h2 "Przez ostatnie 3 lata doskonaliłam swoje umiejętności i szukałam najlepszych sp…" at bounding box center [873, 392] width 717 height 68
click at [821, 399] on h2 "Przez ostatnie 3 lata doskonaliłam swoje umiejętności i szukałam najlepszych sp…" at bounding box center [873, 392] width 717 height 68
click at [607, 404] on h2 "Przez ostatnie 3 lata doskonaliłam swoje umiejętności i szukałam najlepszych sp…" at bounding box center [873, 392] width 717 height 68
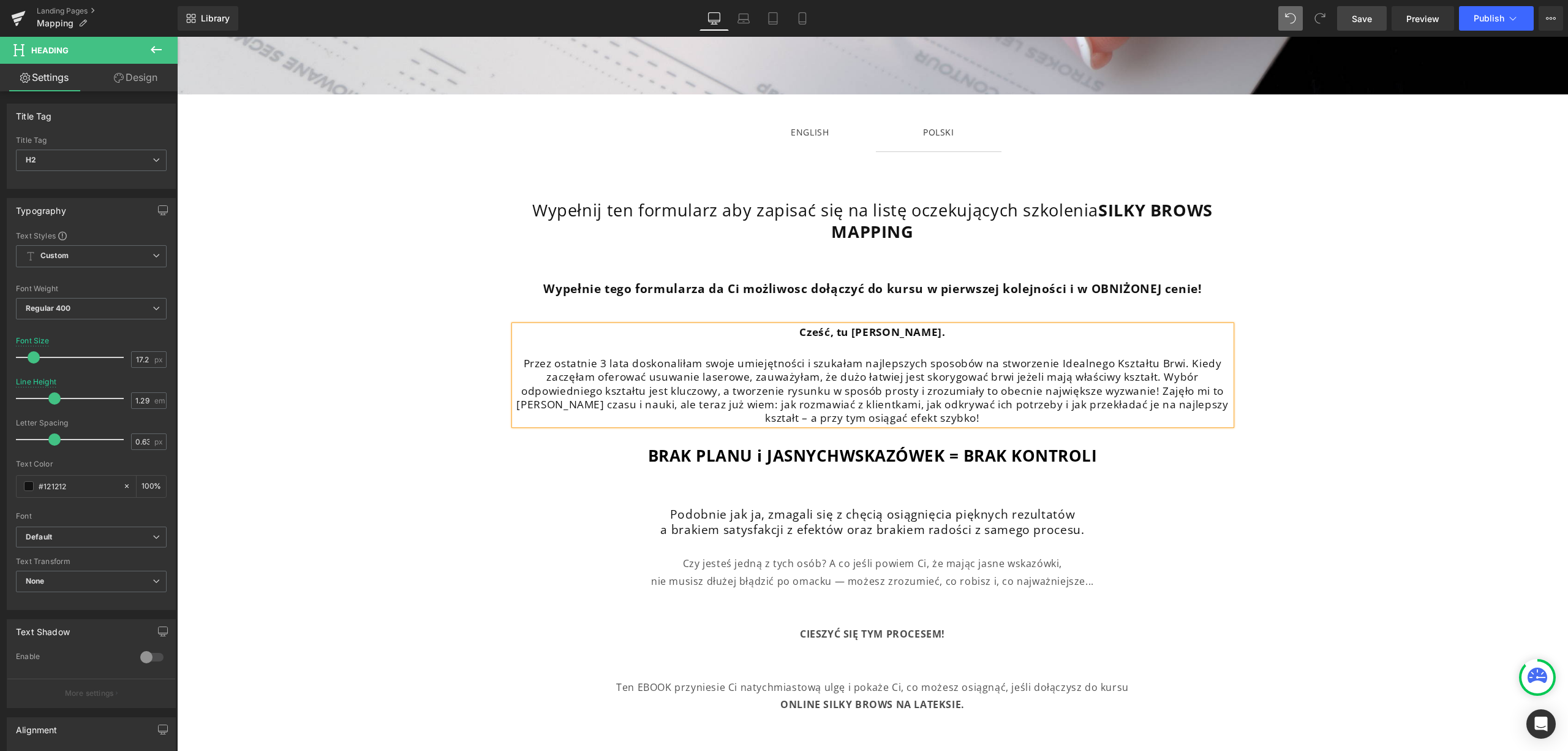
scroll to position [245, 0]
click at [772, 132] on span "ENGLISH Text Block" at bounding box center [810, 133] width 132 height 39
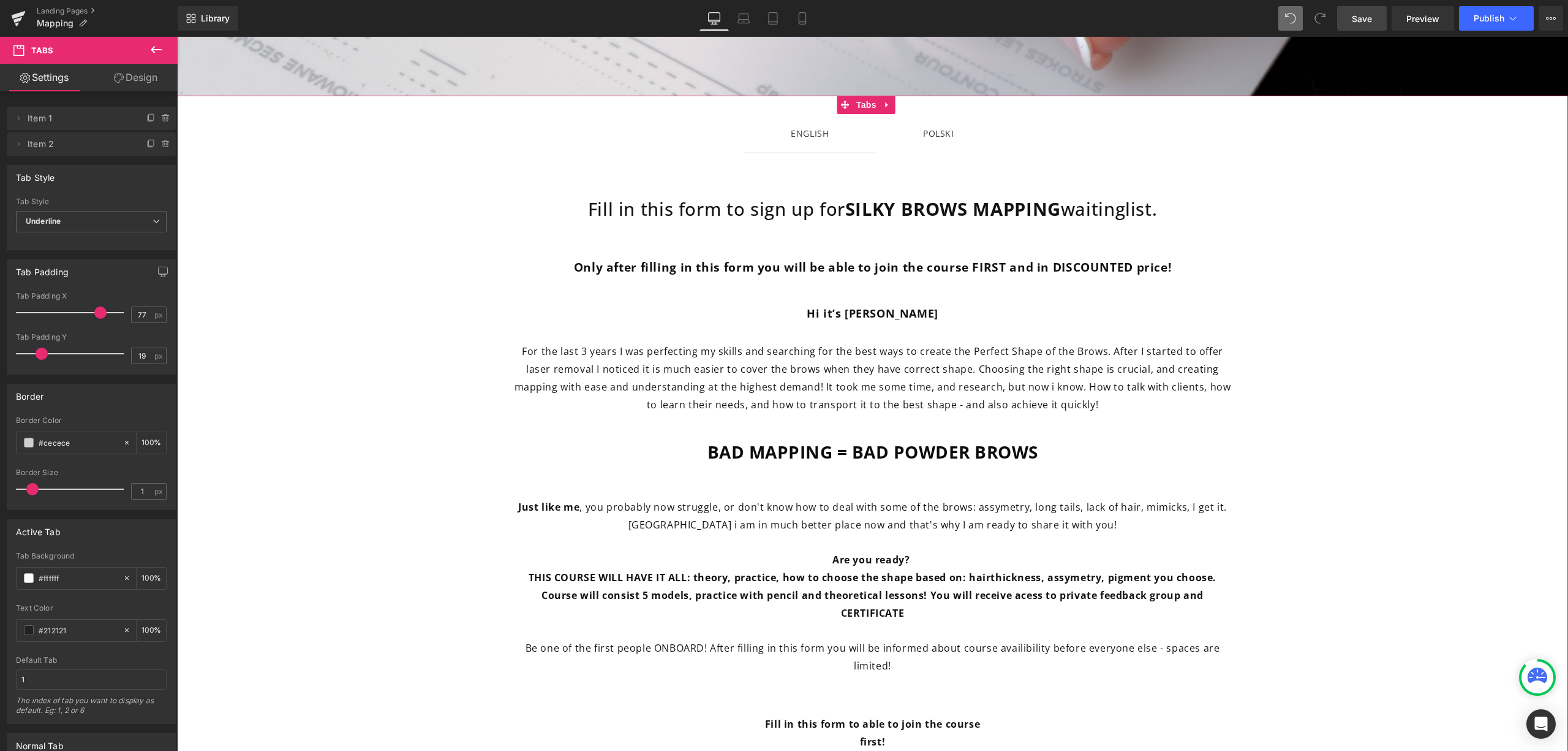
click at [934, 131] on div "POLSKI" at bounding box center [938, 133] width 31 height 15
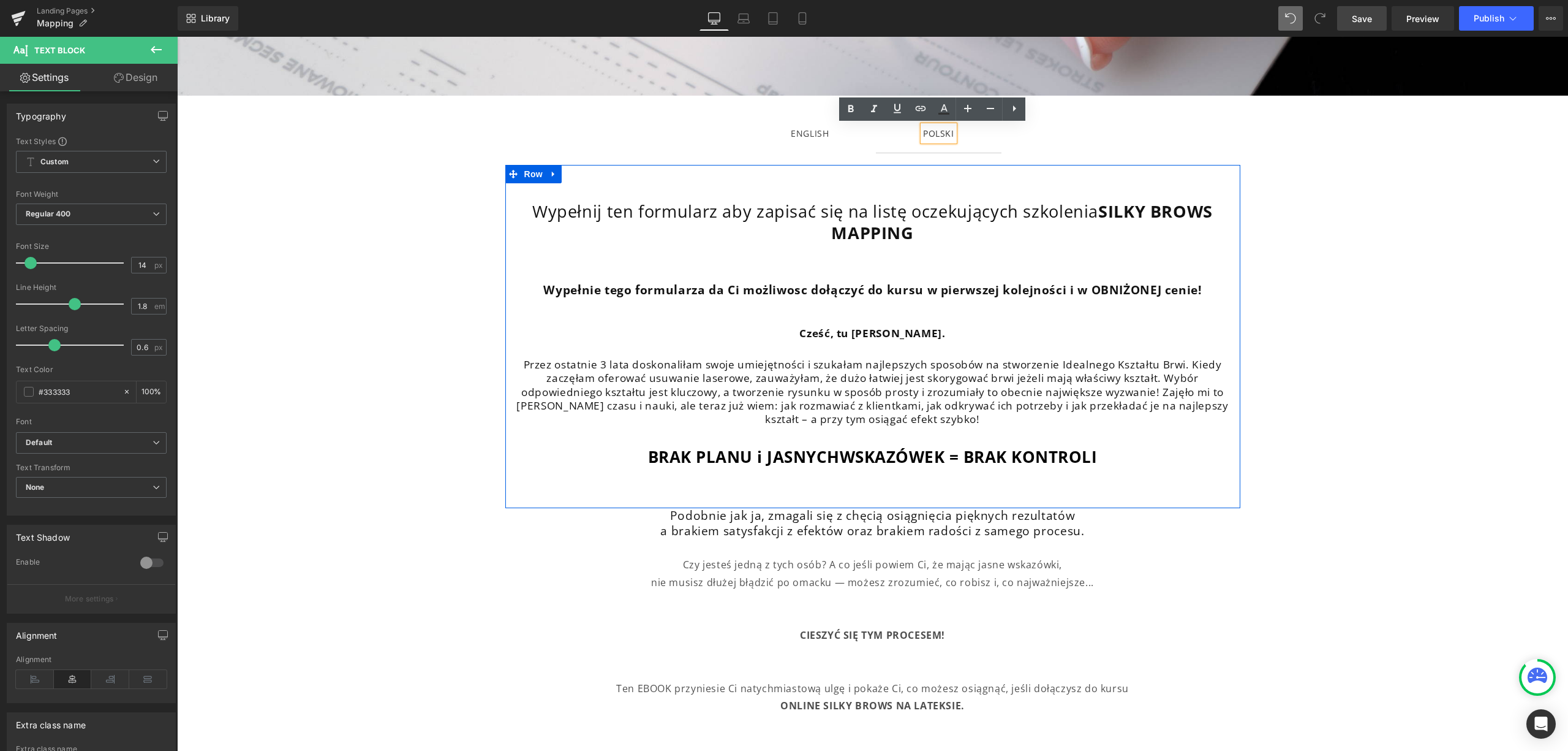
click at [1047, 455] on strong "WSKAZÓWEK = BRAK KONTROLI" at bounding box center [969, 456] width 258 height 22
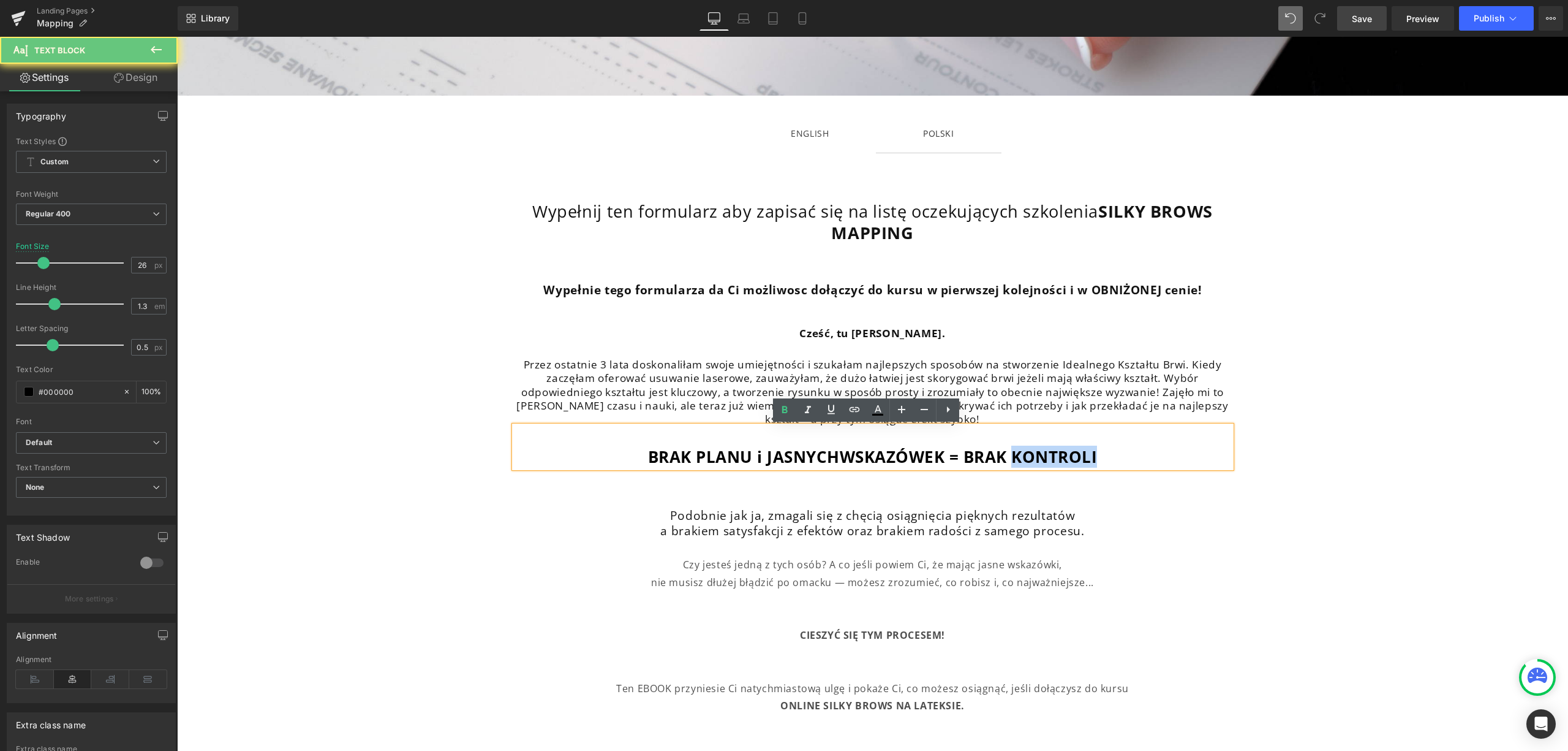
click at [1047, 455] on strong "WSKAZÓWEK = BRAK KONTROLI" at bounding box center [969, 456] width 258 height 22
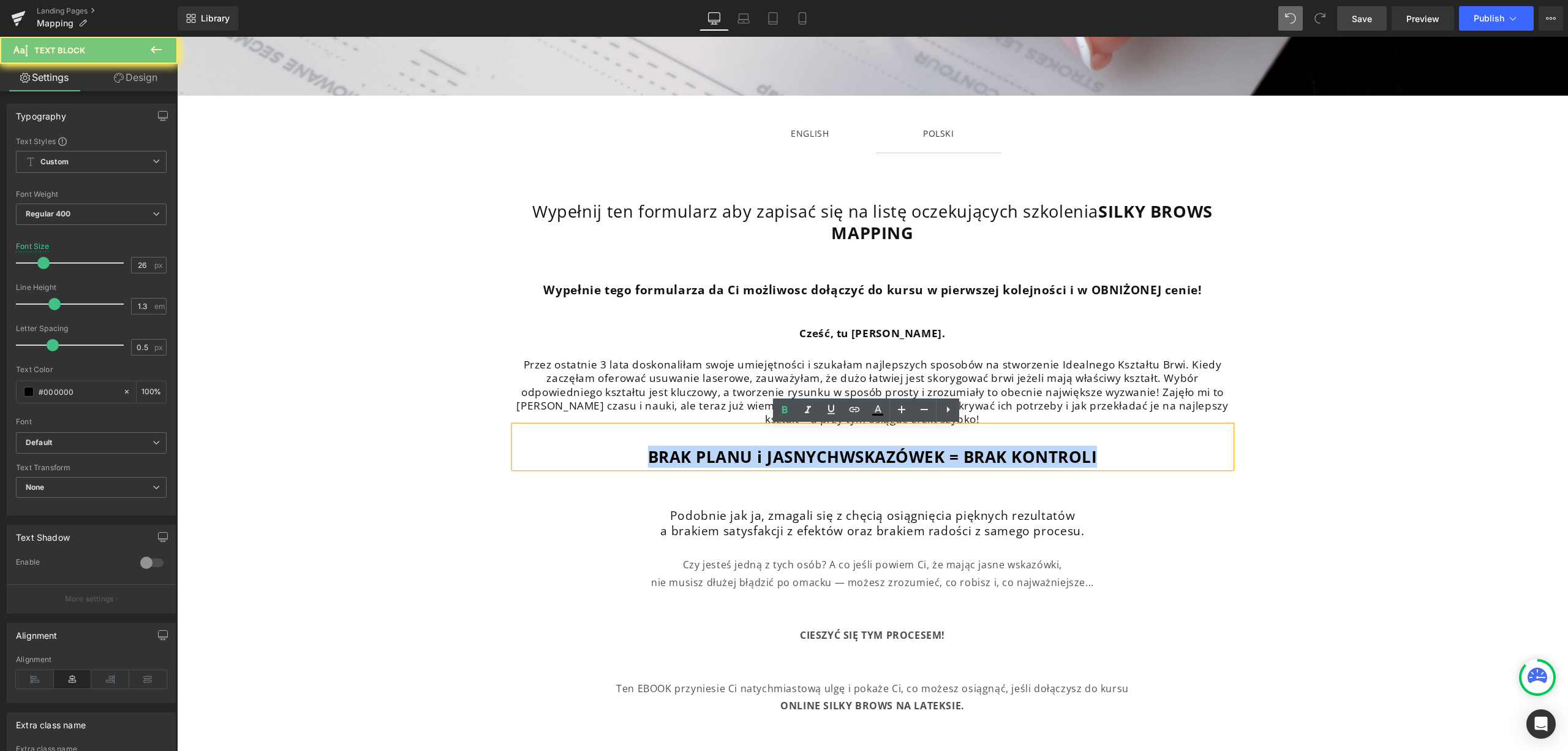
click at [1047, 455] on strong "WSKAZÓWEK = BRAK KONTROLI" at bounding box center [969, 456] width 258 height 22
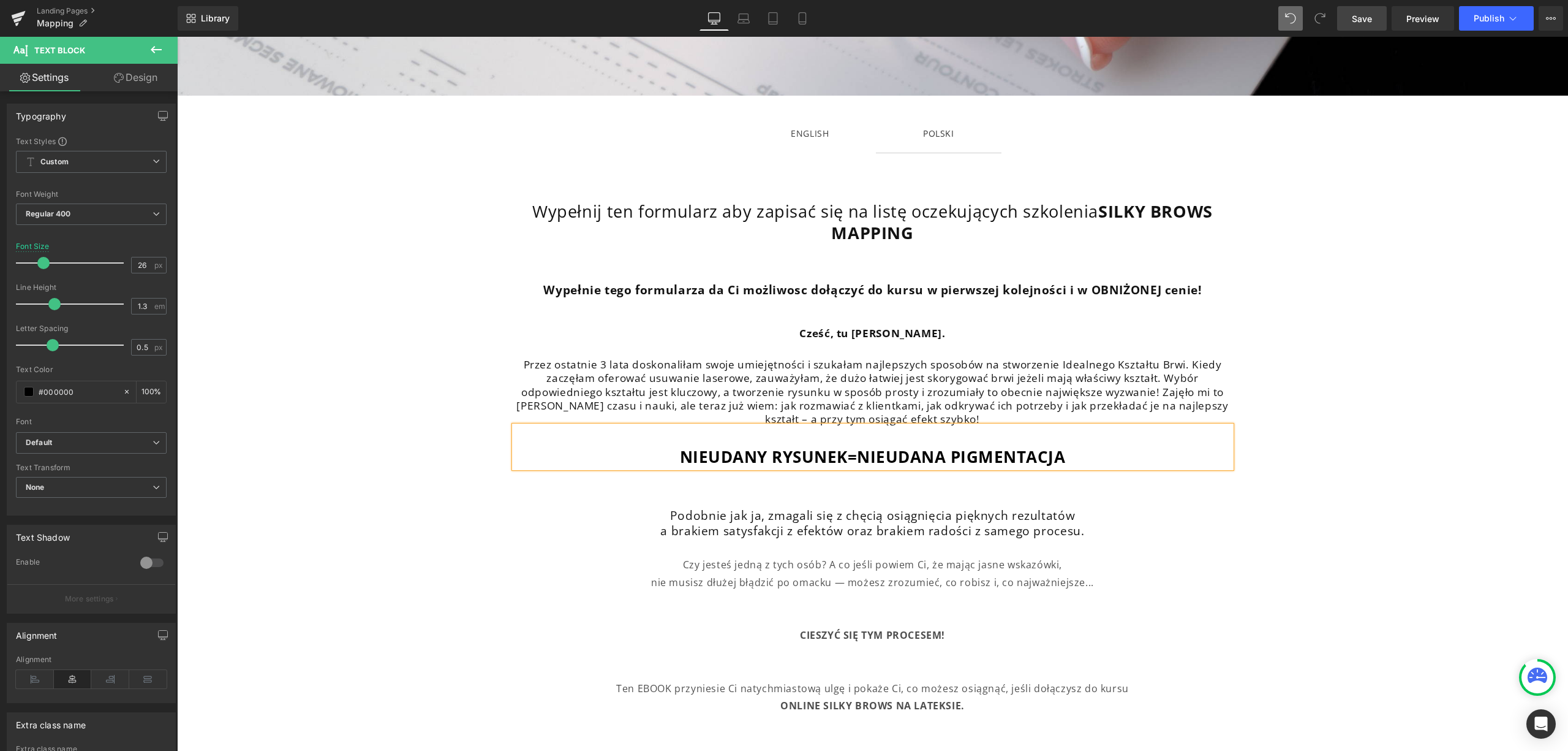
click at [813, 131] on div "ENGLISH" at bounding box center [809, 133] width 38 height 15
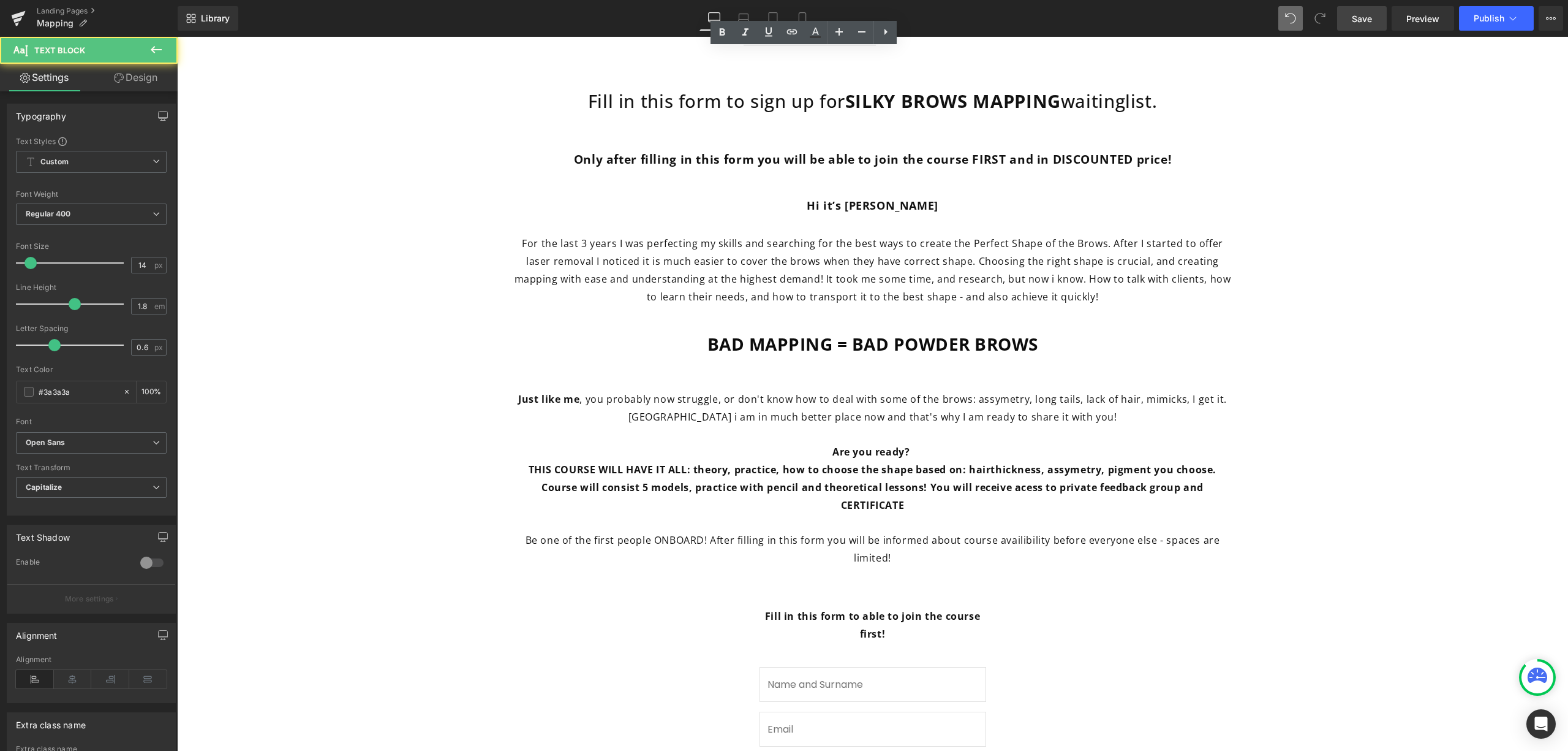
scroll to position [409, 0]
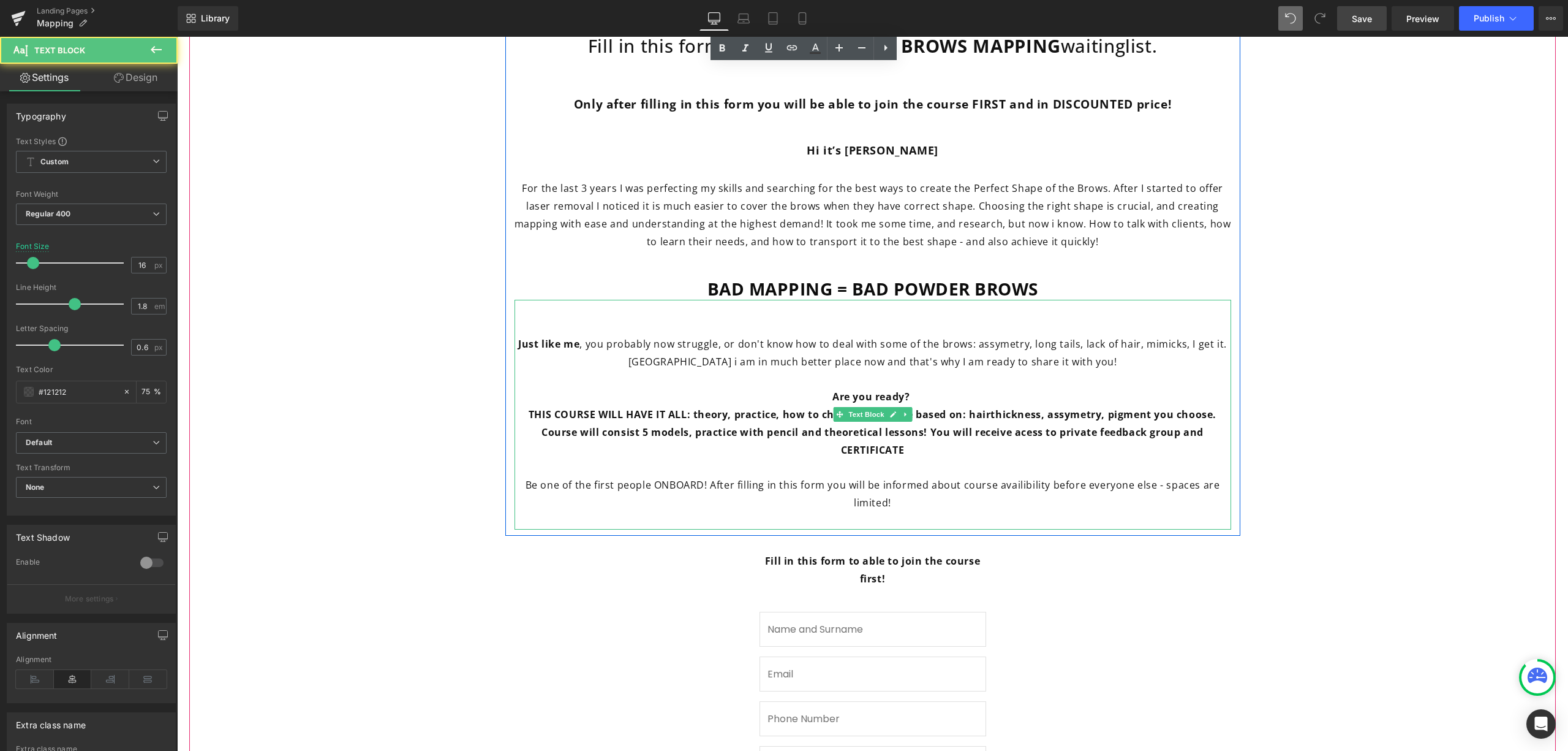
drag, startPoint x: 517, startPoint y: 342, endPoint x: 1001, endPoint y: 359, distance: 484.3
click at [1001, 359] on span "Just like me , you probably now struggle, or don't know how to deal with some o…" at bounding box center [872, 352] width 709 height 31
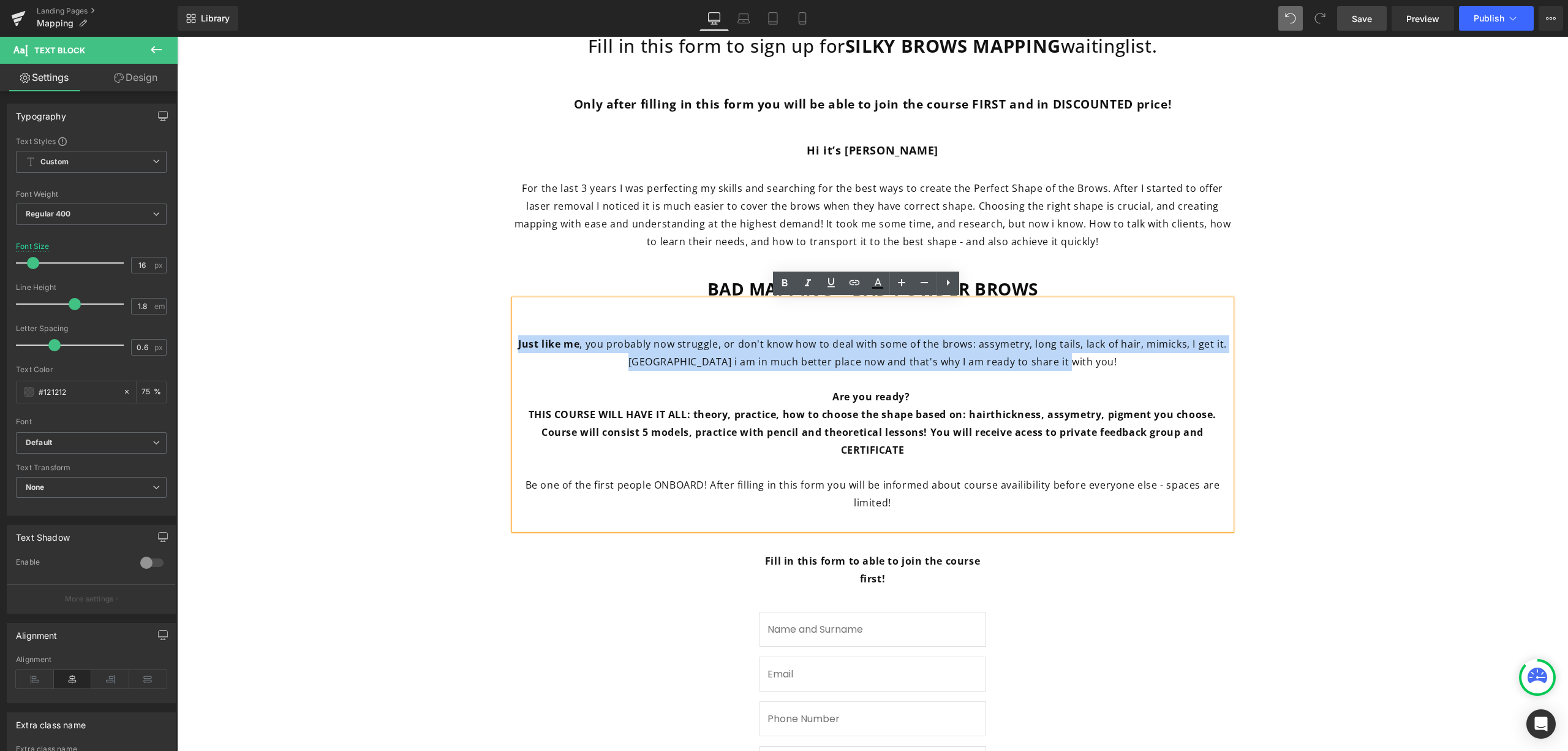
drag, startPoint x: 1047, startPoint y: 353, endPoint x: 513, endPoint y: 347, distance: 534.0
click at [515, 347] on p "Just like me , you probably now struggle, or don't know how to deal with some o…" at bounding box center [873, 352] width 717 height 35
copy span "Just like me , you probably now struggle, or don't know how to deal with some o…"
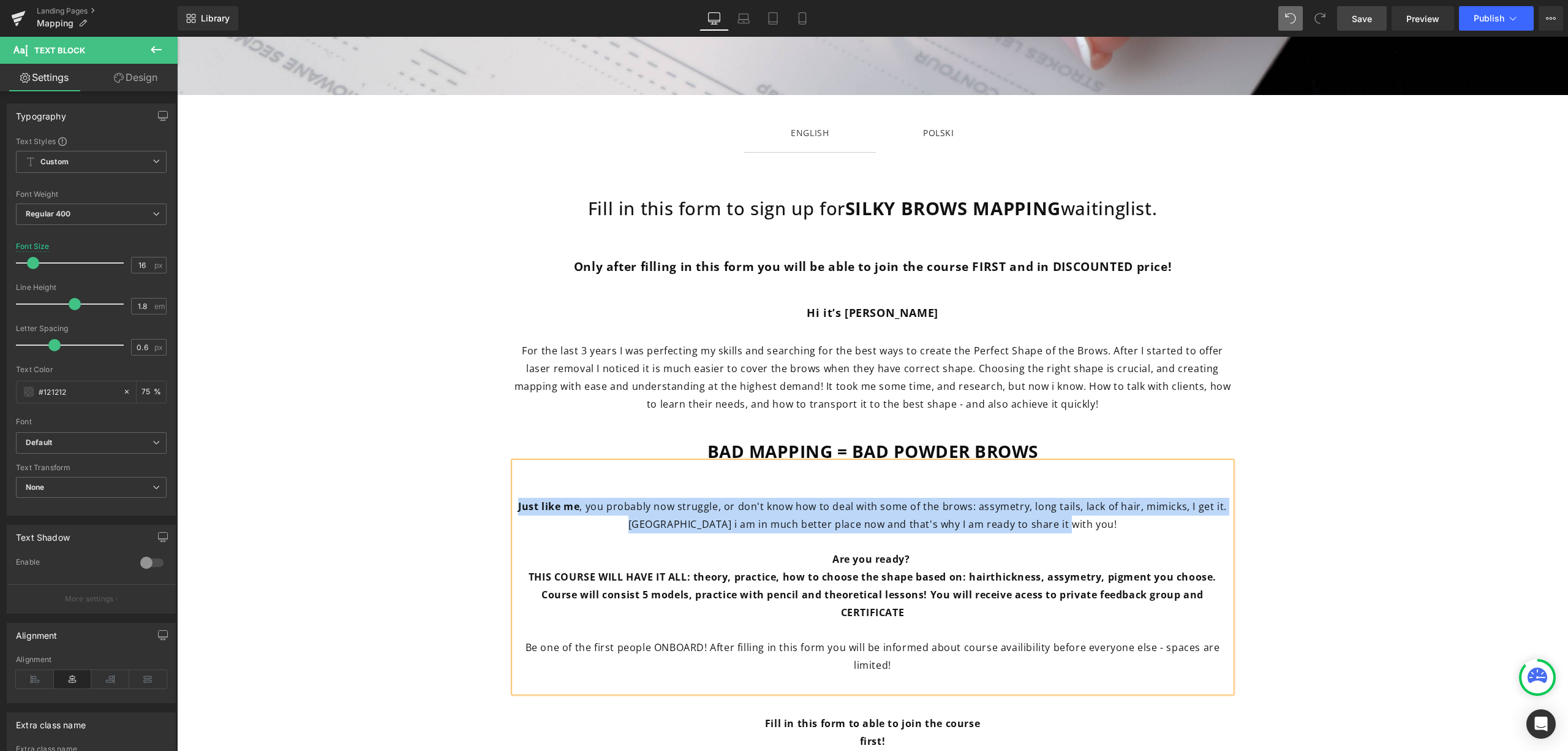
scroll to position [245, 0]
click at [177, 37] on div at bounding box center [177, 37] width 0 height 0
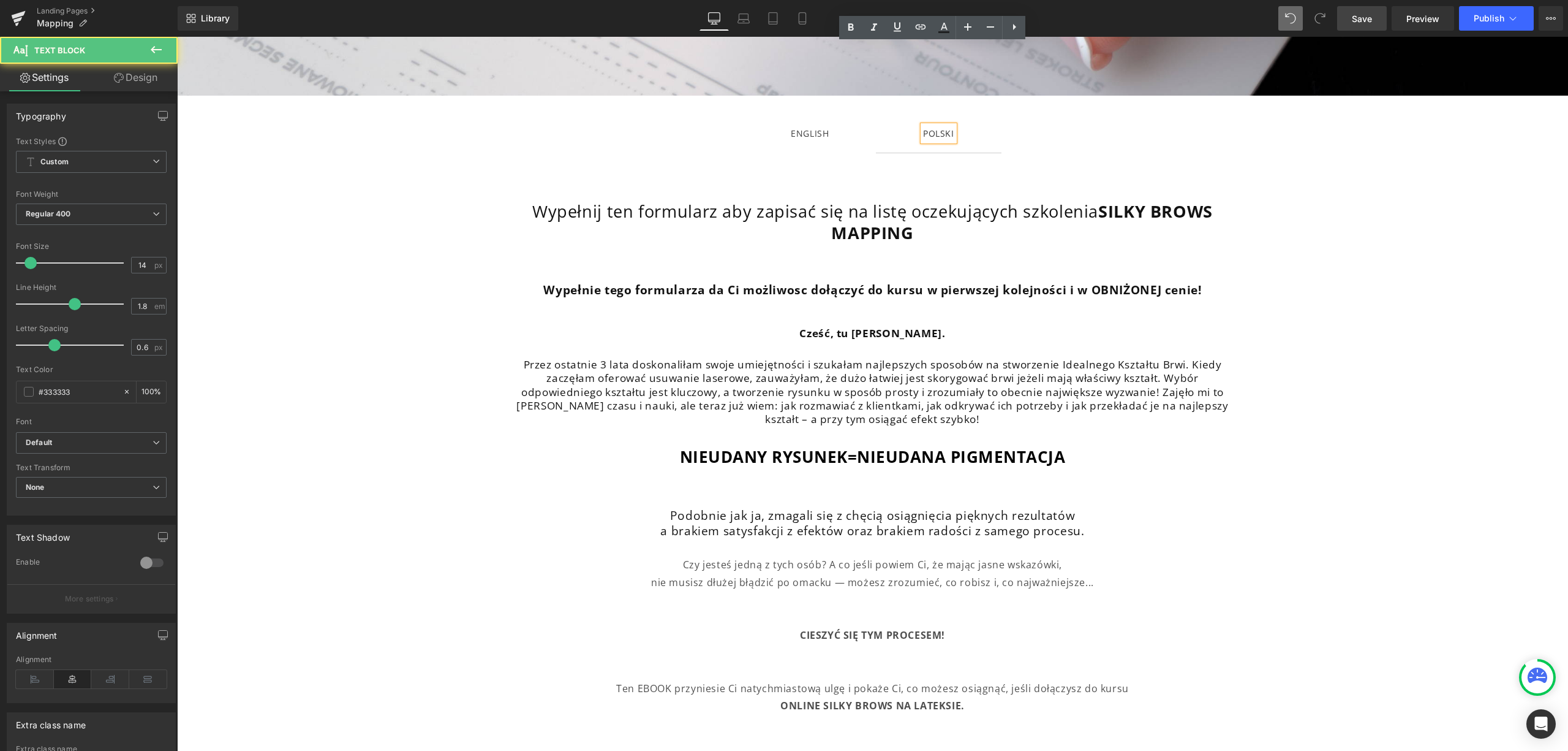
scroll to position [327, 0]
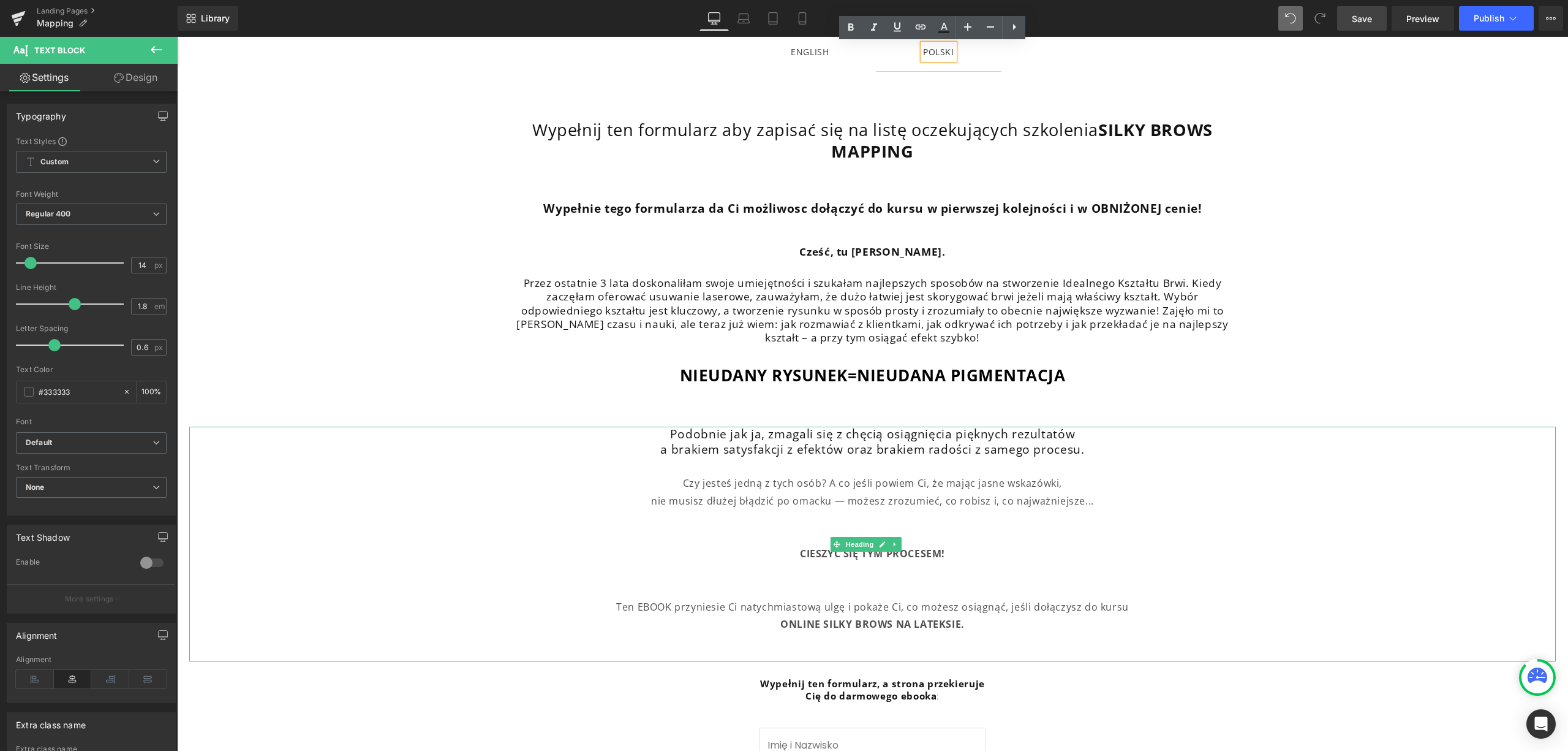
click at [966, 447] on h2 "a brakiem satysfakcji z efektów oraz brakiem radości z samego procesu." at bounding box center [872, 450] width 1366 height 15
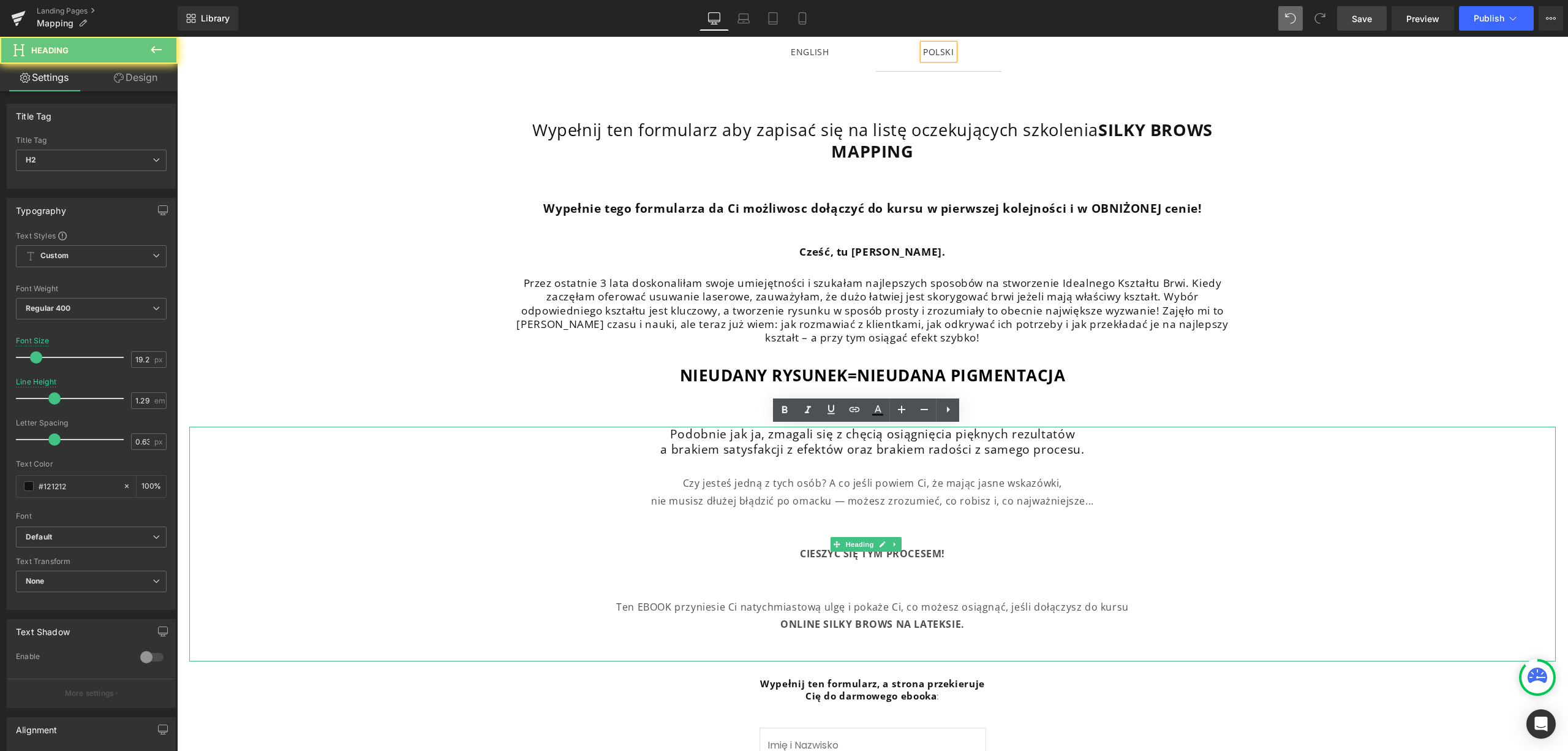
click at [966, 447] on h2 "a brakiem satysfakcji z efektów oraz brakiem radości z samego procesu." at bounding box center [872, 450] width 1366 height 15
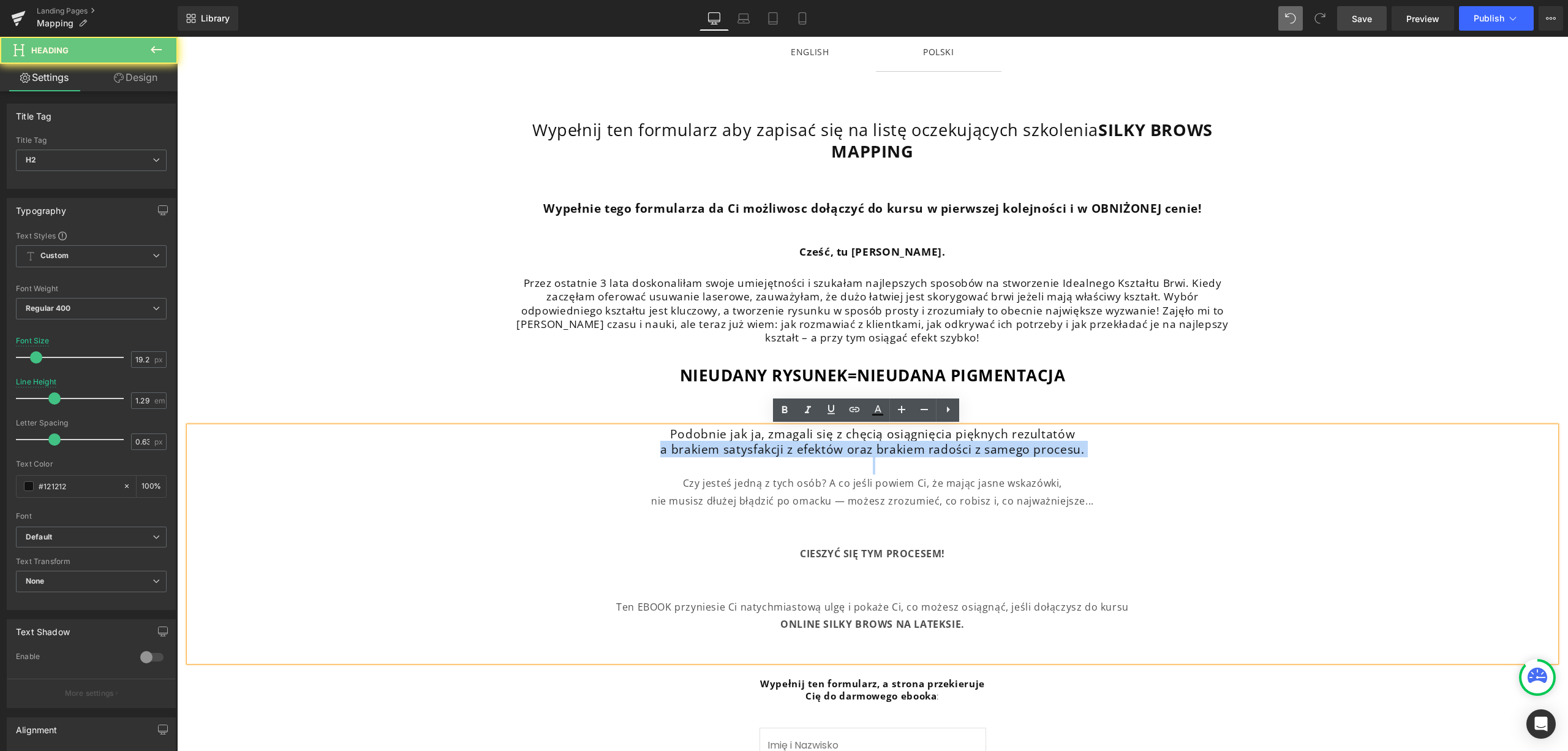
click at [966, 447] on h2 "a brakiem satysfakcji z efektów oraz brakiem radości z samego procesu." at bounding box center [872, 450] width 1366 height 15
click at [971, 445] on h2 "a brakiem satysfakcji z efektów oraz brakiem radości z samego procesu." at bounding box center [872, 450] width 1366 height 15
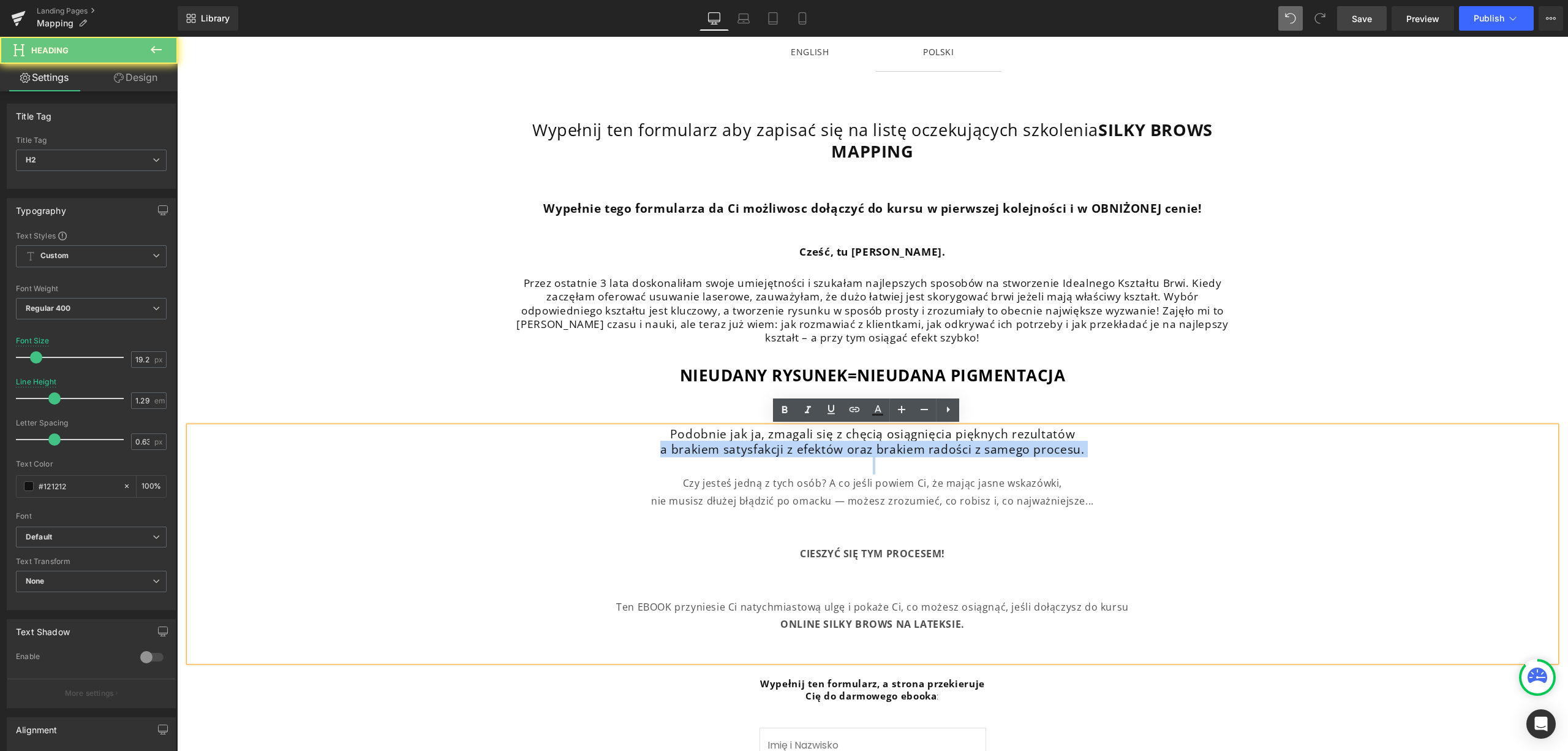
click at [1109, 460] on div at bounding box center [872, 465] width 1366 height 18
click at [1113, 445] on h2 "a brakiem satysfakcji z efektów oraz brakiem radości z samego procesu." at bounding box center [872, 450] width 1366 height 15
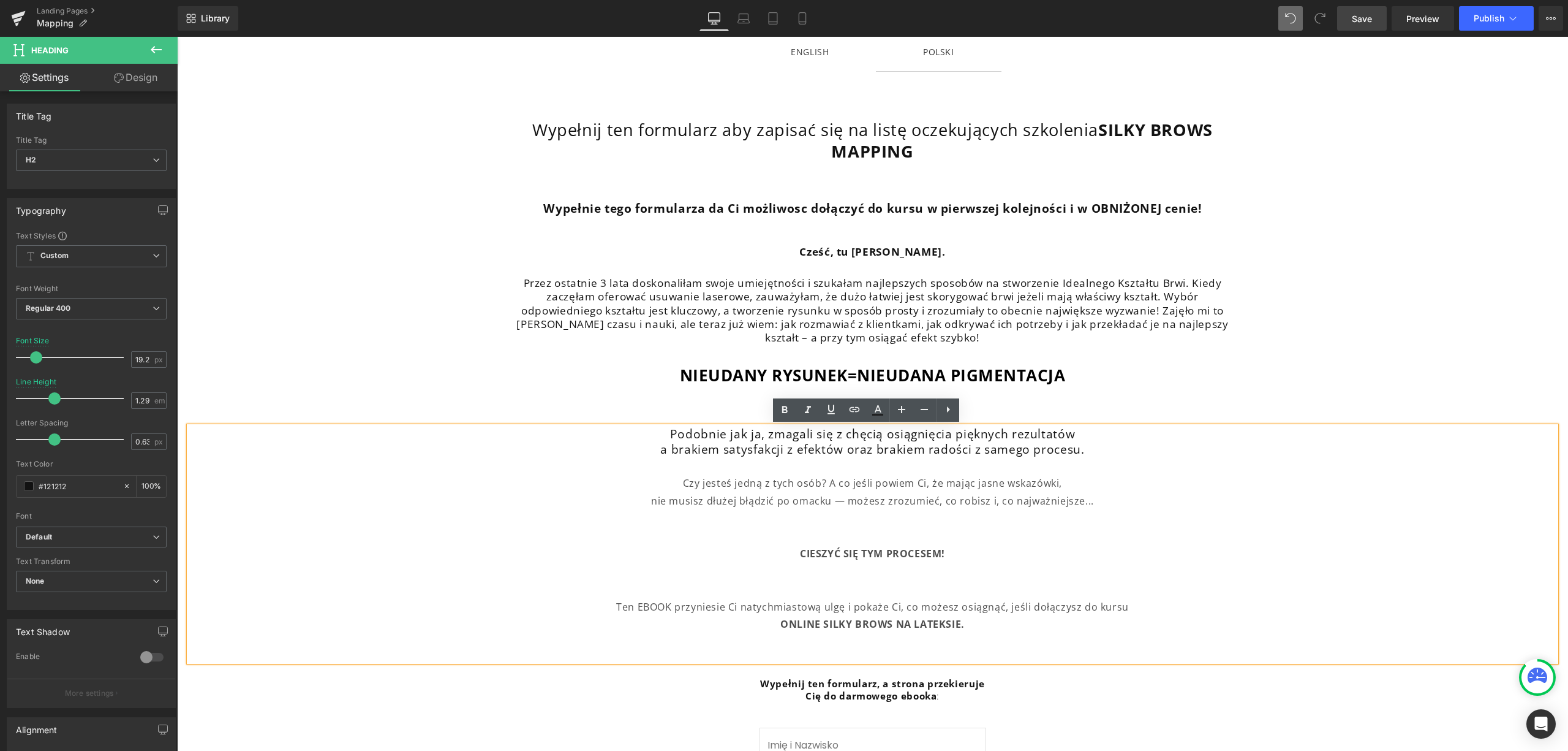
drag, startPoint x: 1115, startPoint y: 454, endPoint x: 664, endPoint y: 432, distance: 451.5
click at [664, 432] on div "Podobnie jak ja, zmagali się z chęcią osiągnięcia pięknych rezultatów a brakiem…" at bounding box center [872, 544] width 1366 height 235
paste div
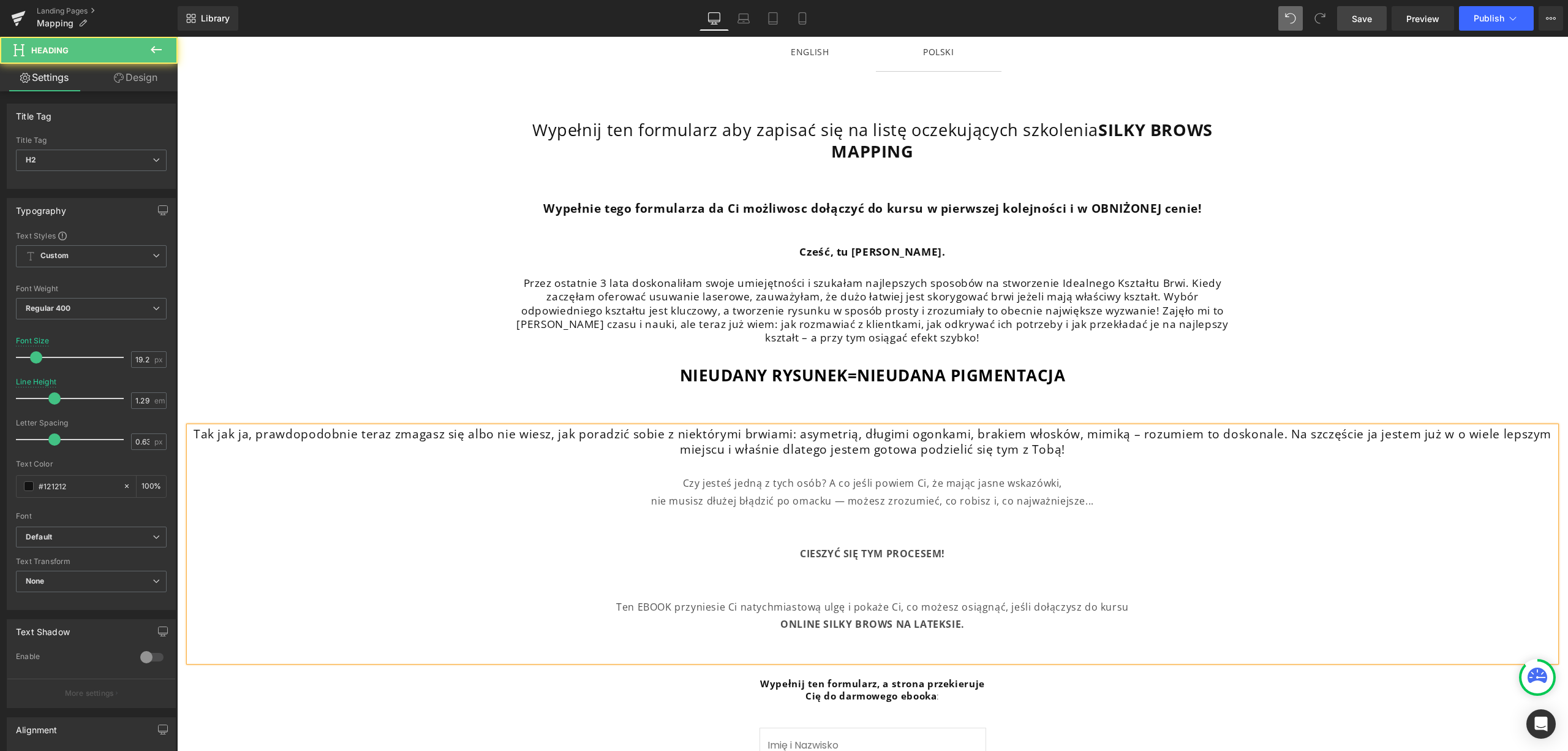
click at [1143, 452] on h2 "Tak jak ja, prawdopodobnie teraz zmagasz się albo nie wiesz, jak poradzić sobie…" at bounding box center [872, 442] width 1366 height 31
click at [1264, 450] on h2 "Tak jak ja, prawdopodobnie teraz zmagasz się albo nie wiesz, jak poradzić sobie…" at bounding box center [872, 442] width 1366 height 31
click at [1282, 435] on h2 "Tak jak ja, prawdopodobnie teraz zmagasz się albo nie wiesz, jak poradzić sobie…" at bounding box center [872, 442] width 1366 height 31
click at [923, 437] on h2 "Tak jak ja, prawdopodobnie teraz zmagasz się albo nie wiesz, jak poradzić sobie…" at bounding box center [872, 435] width 1366 height 15
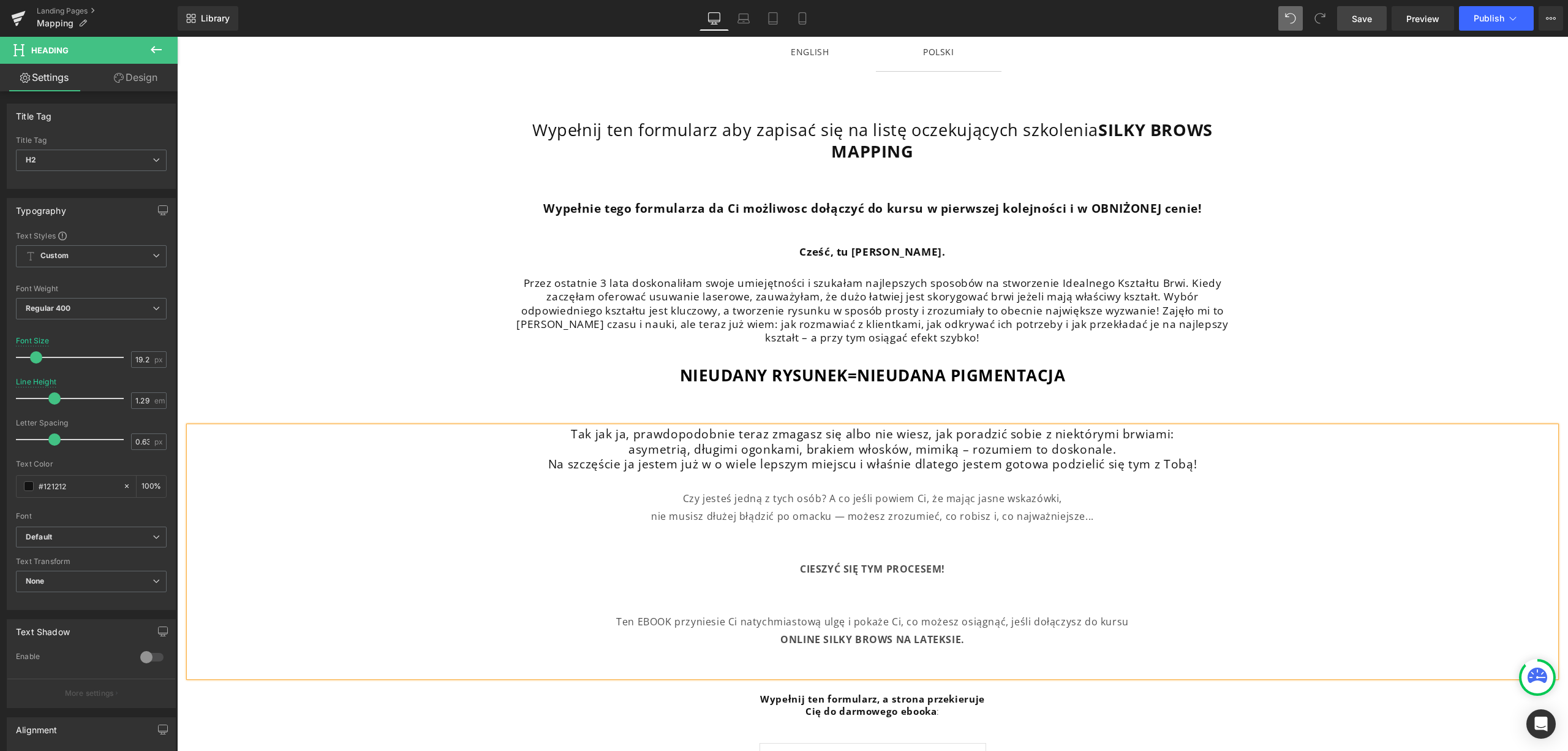
click at [1222, 466] on h2 "Na szczęście ja jestem już w o wiele lepszym miejscu i właśnie dlatego jestem g…" at bounding box center [872, 464] width 1366 height 15
click at [177, 37] on div at bounding box center [177, 37] width 0 height 0
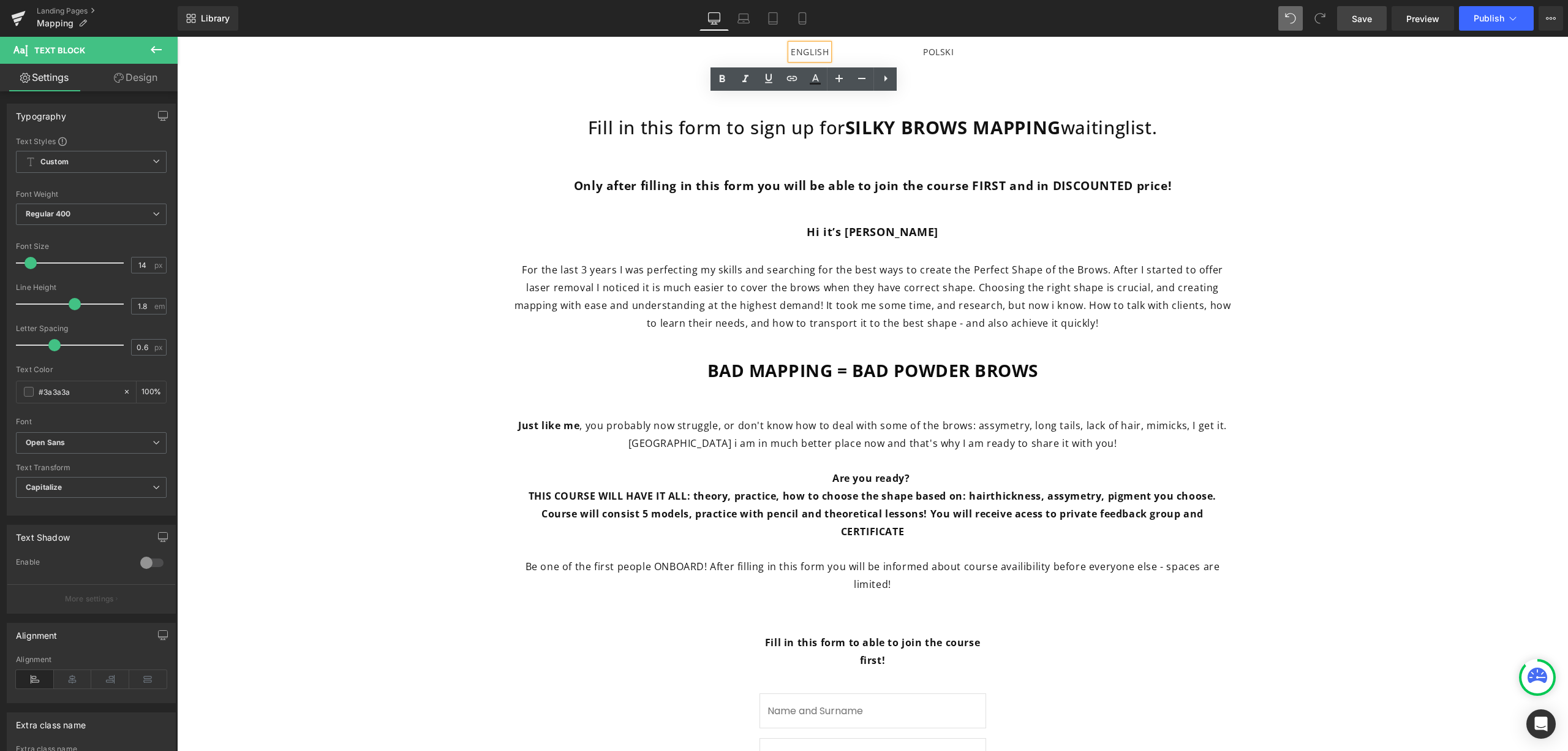
click at [930, 49] on div "POLSKI" at bounding box center [938, 52] width 31 height 15
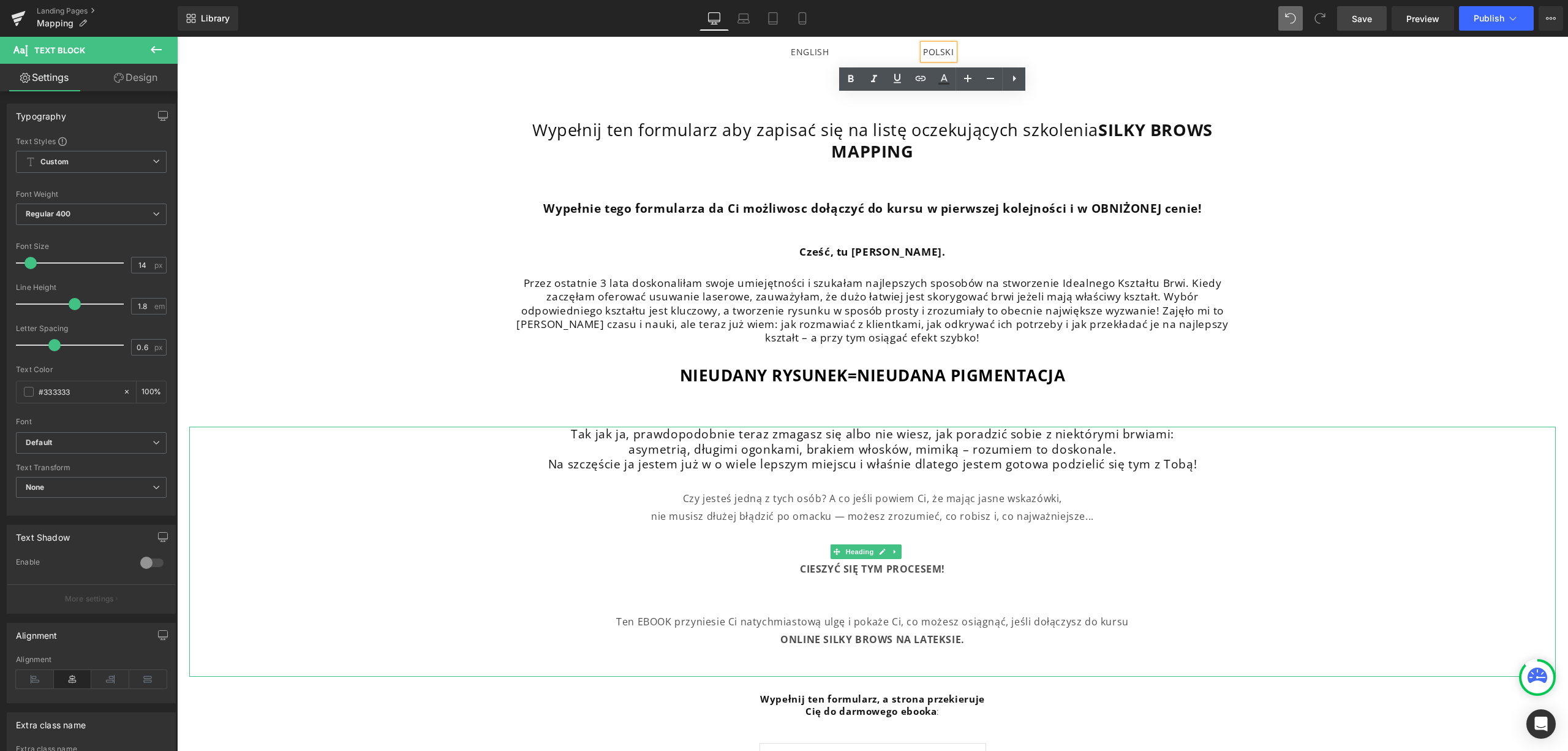
click at [981, 451] on h2 "asymetrią, długimi ogonkami, brakiem włosków, mimiką – rozumiem to doskonale." at bounding box center [872, 450] width 1366 height 15
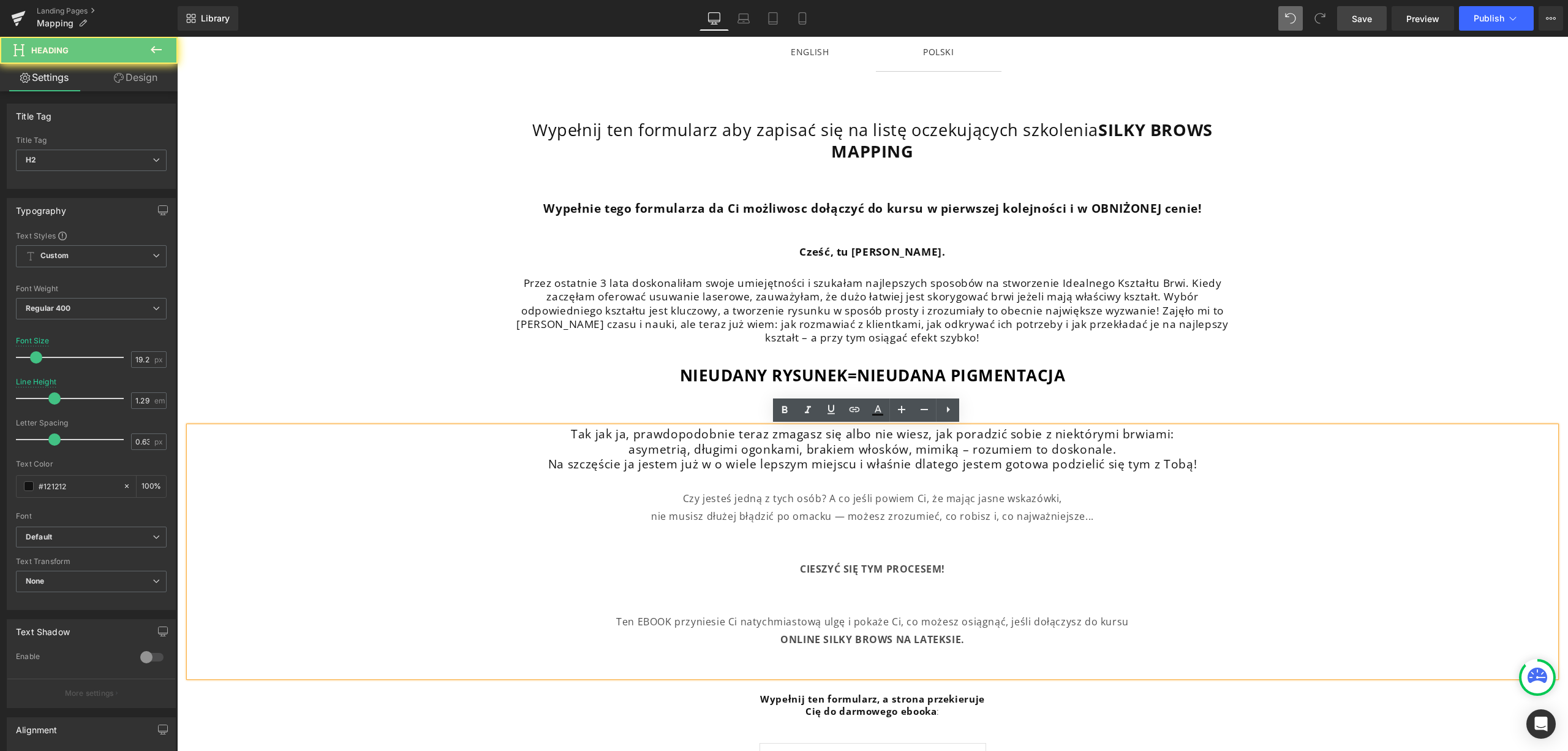
click at [981, 451] on h2 "asymetrią, długimi ogonkami, brakiem włosków, mimiką – rozumiem to doskonale." at bounding box center [872, 450] width 1366 height 15
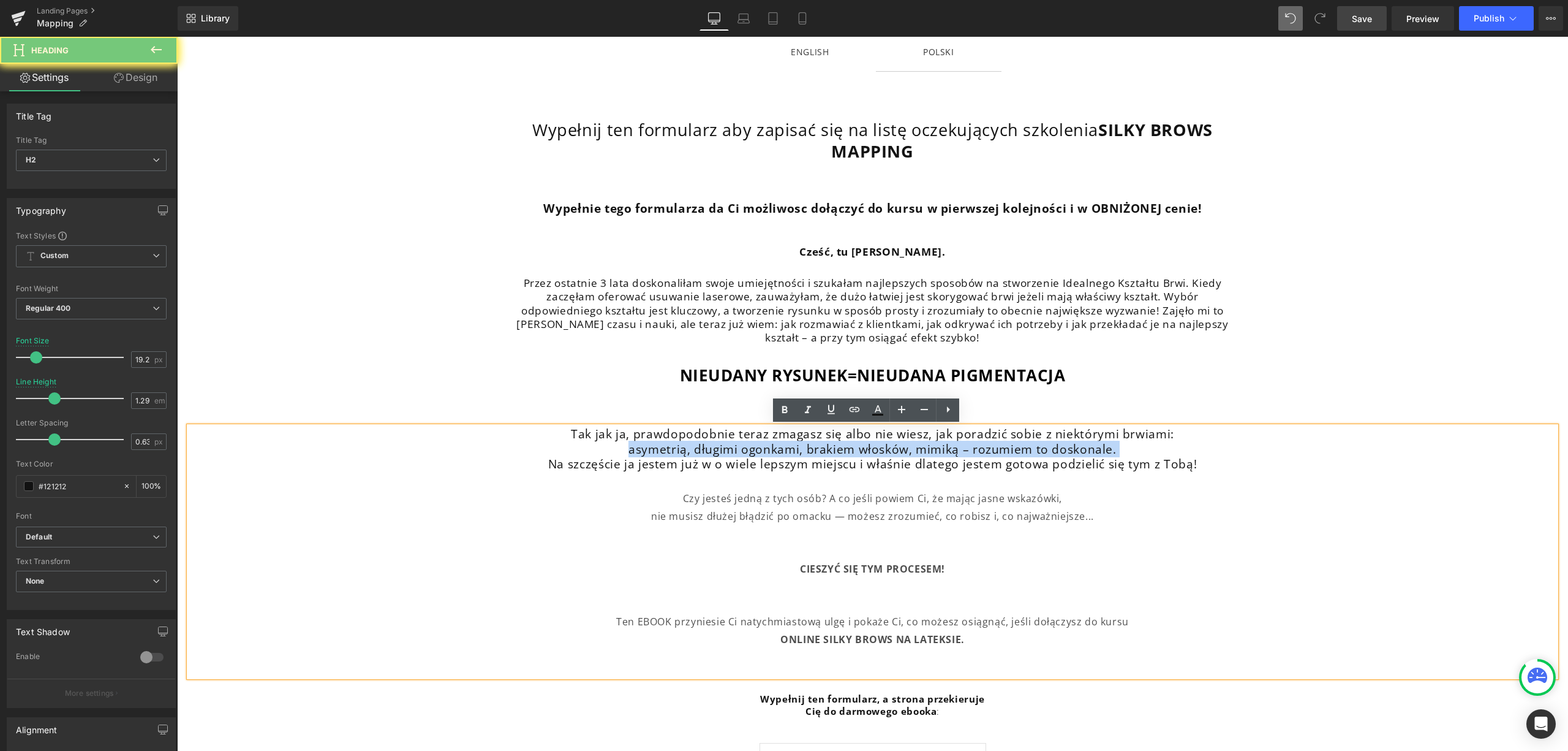
click at [981, 451] on h2 "asymetrią, długimi ogonkami, brakiem włosków, mimiką – rozumiem to doskonale." at bounding box center [872, 450] width 1366 height 15
click at [1202, 454] on h2 "asymetrią, długimi ogonkami, brakiem włosków, mimiką – rozumiem to doskonale." at bounding box center [872, 450] width 1366 height 15
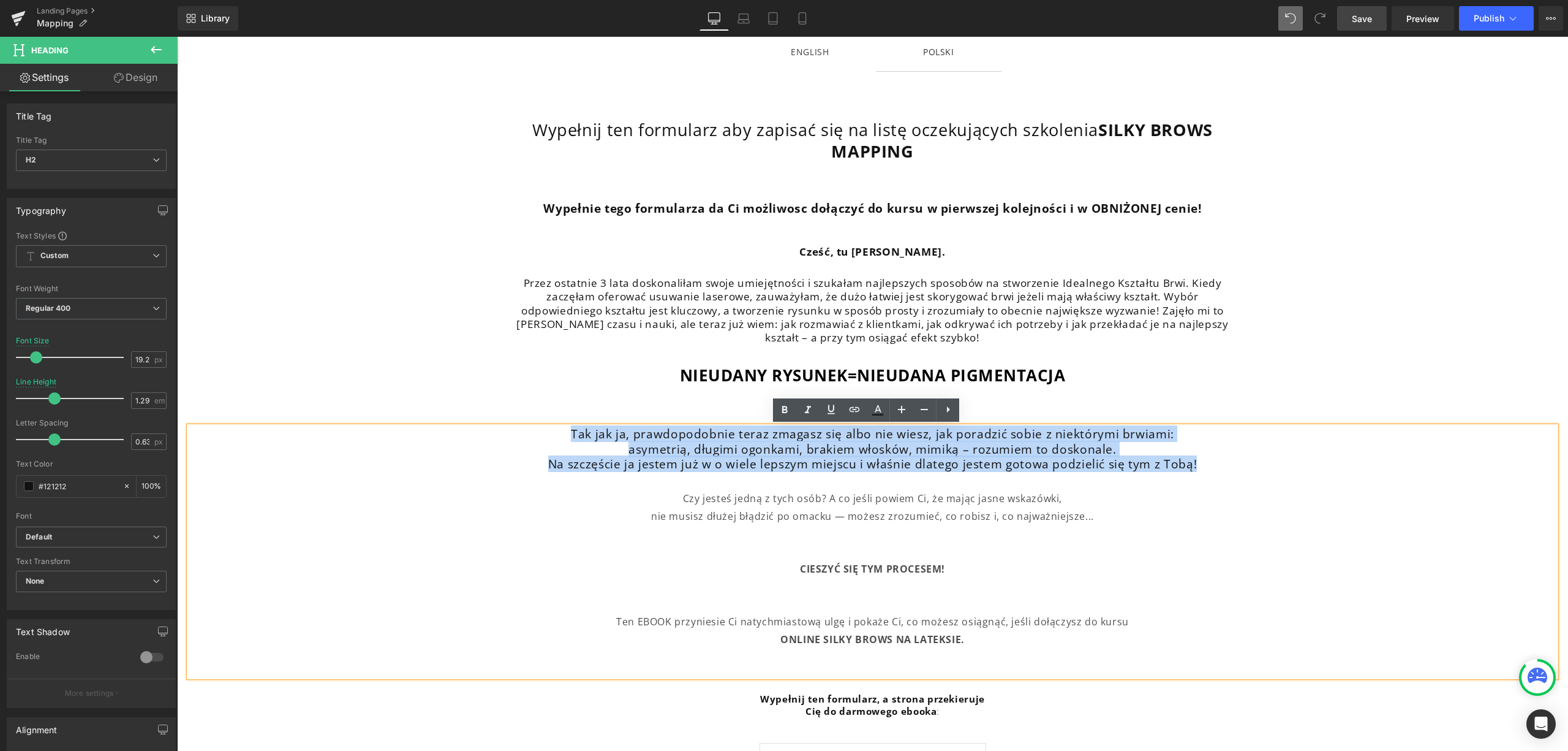
drag, startPoint x: 1204, startPoint y: 464, endPoint x: 564, endPoint y: 437, distance: 640.6
click at [564, 437] on div "Tak jak ja, prawdopodobnie teraz zmagasz się albo nie wiesz, jak poradzić sobie…" at bounding box center [872, 552] width 1366 height 250
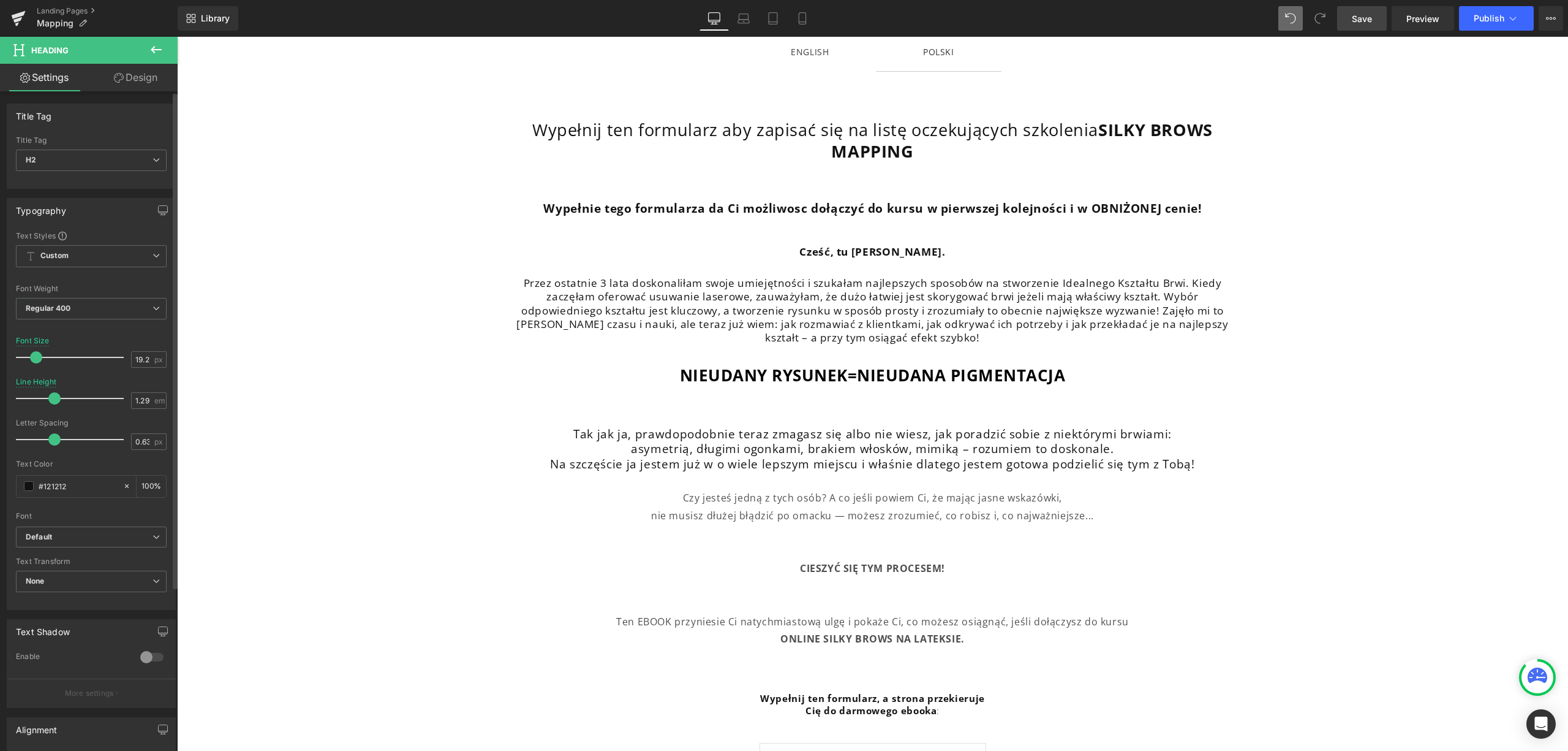
click at [39, 359] on span at bounding box center [36, 357] width 13 height 13
click at [53, 402] on span at bounding box center [50, 399] width 13 height 13
click at [812, 54] on div "ENGLISH" at bounding box center [809, 52] width 38 height 15
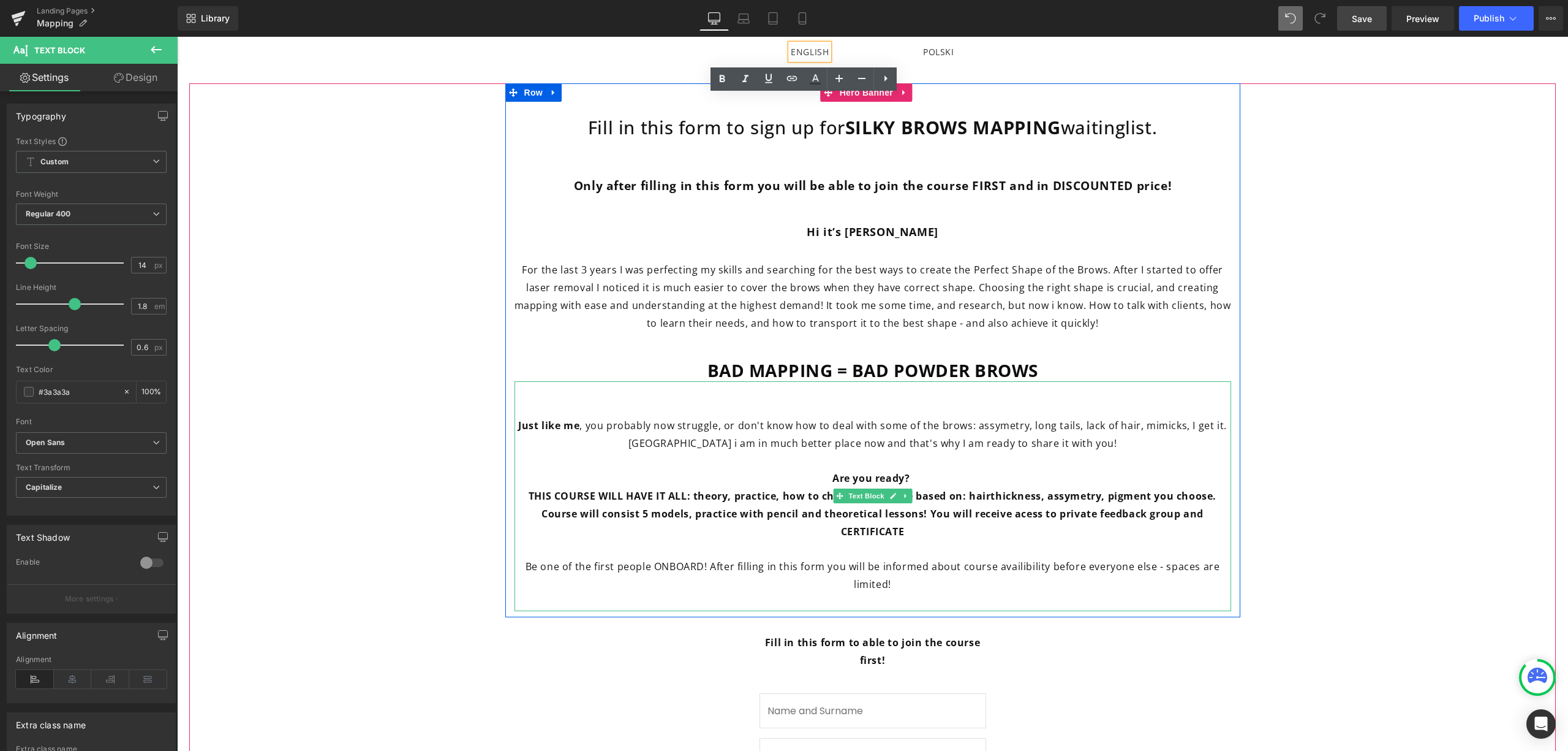
click at [925, 532] on p "THIS COURSE WILL HAVE IT ALL: theory, practice, how to choose the shape based o…" at bounding box center [873, 513] width 717 height 53
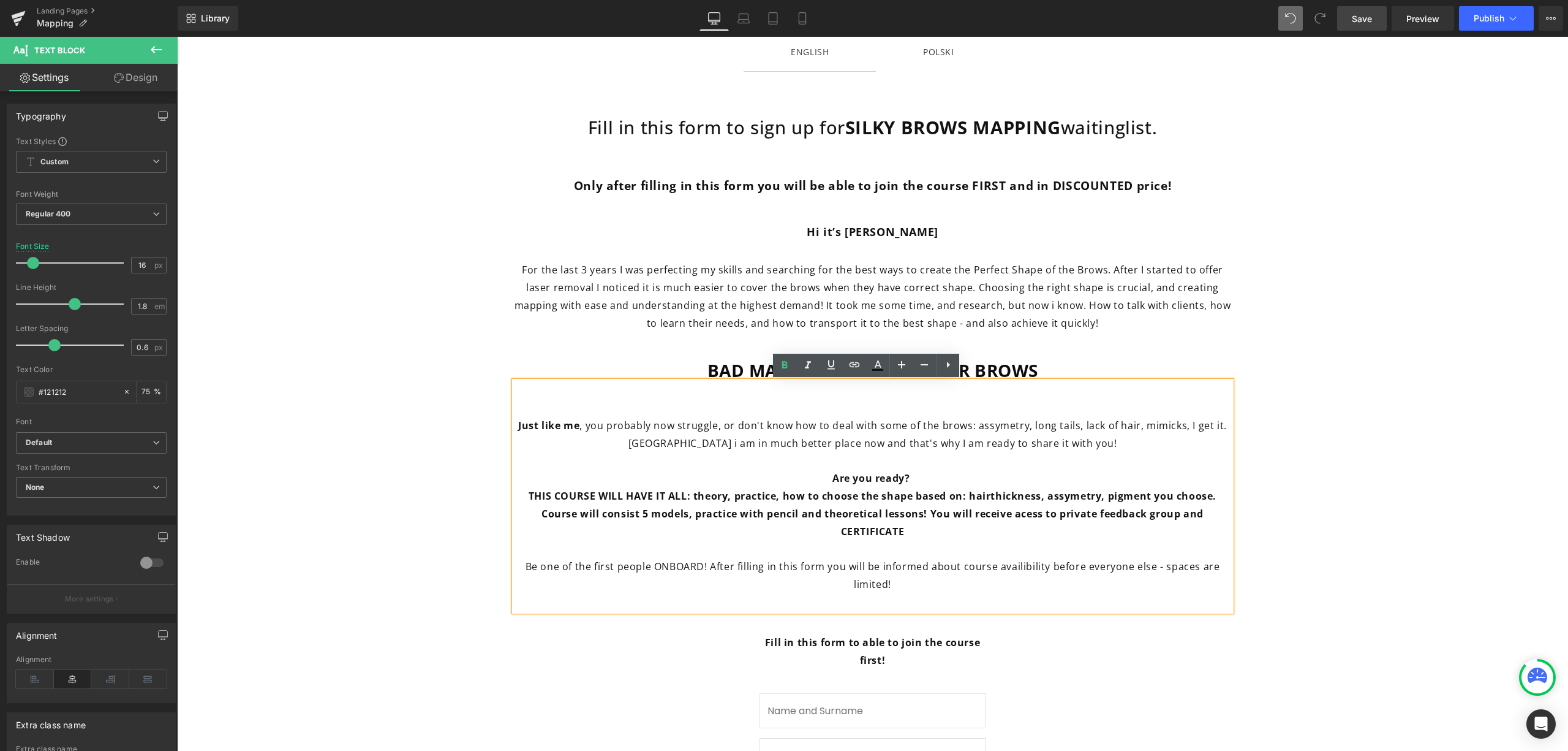
drag, startPoint x: 927, startPoint y: 531, endPoint x: 805, endPoint y: 481, distance: 131.8
click at [805, 481] on div "Just like me , you probably now struggle, or don't know how to deal with some o…" at bounding box center [873, 496] width 717 height 229
copy div "Are you ready? THIS COURSE WILL HAVE IT ALL: theory, practice, how to choose th…"
click at [177, 37] on div at bounding box center [177, 37] width 0 height 0
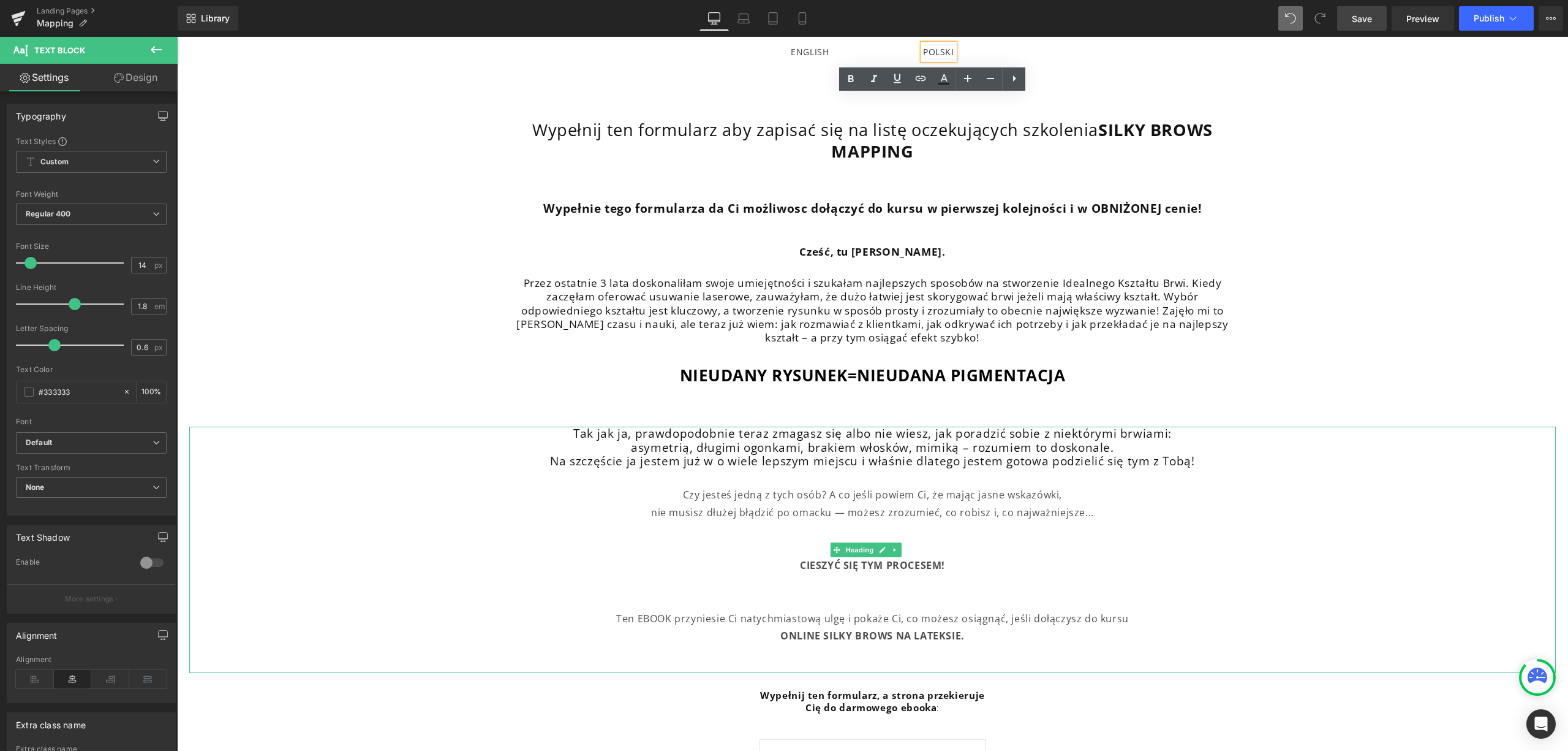
click at [978, 507] on div "nie musisz dłużej błądzić po omacku — możesz zrozumieć, co robisz i, co najważn…" at bounding box center [872, 512] width 1366 height 18
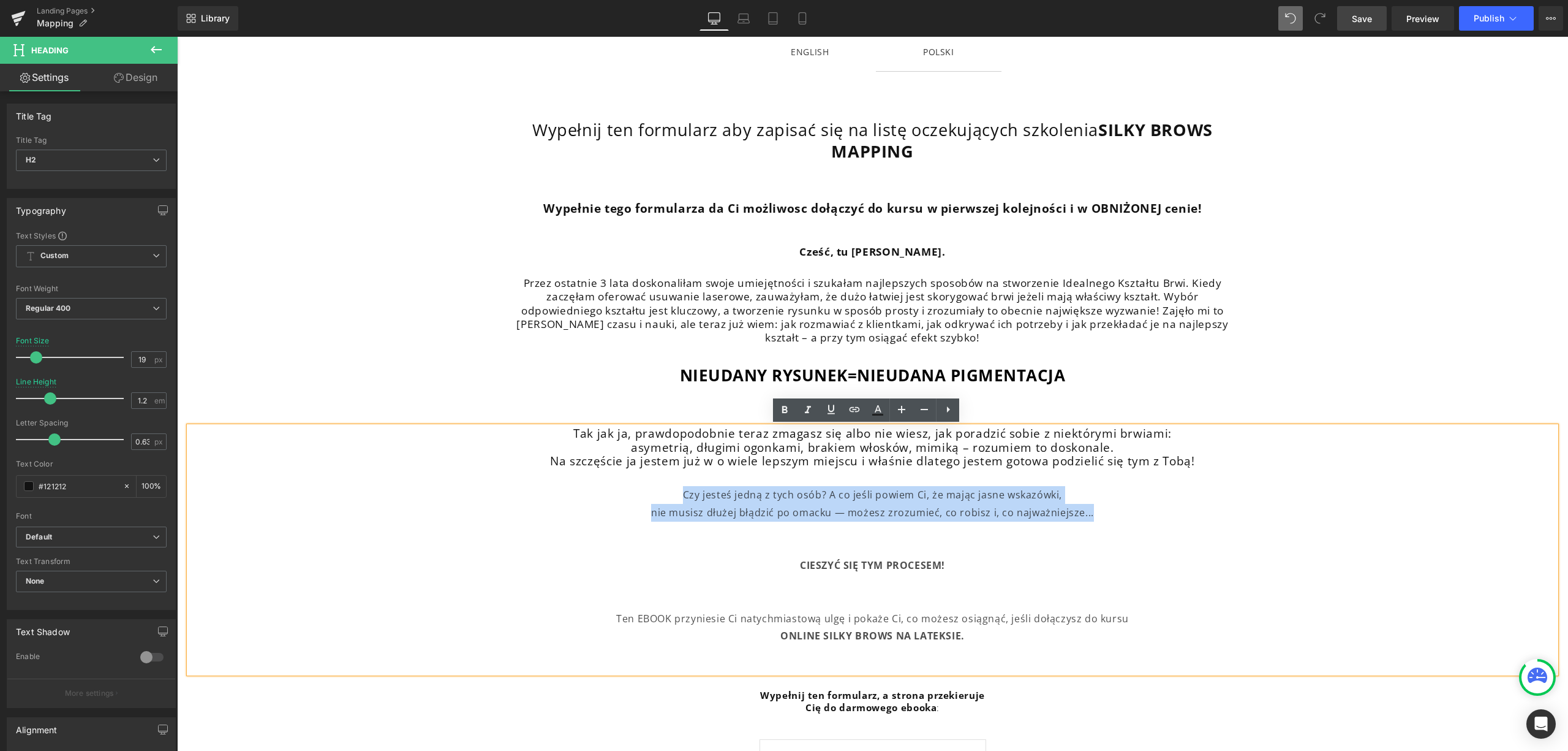
drag, startPoint x: 1096, startPoint y: 514, endPoint x: 676, endPoint y: 493, distance: 420.5
click at [676, 493] on div "Tak jak ja, prawdopodobnie teraz zmagasz się albo nie wiesz, jak poradzić sobie…" at bounding box center [872, 550] width 1366 height 246
paste div
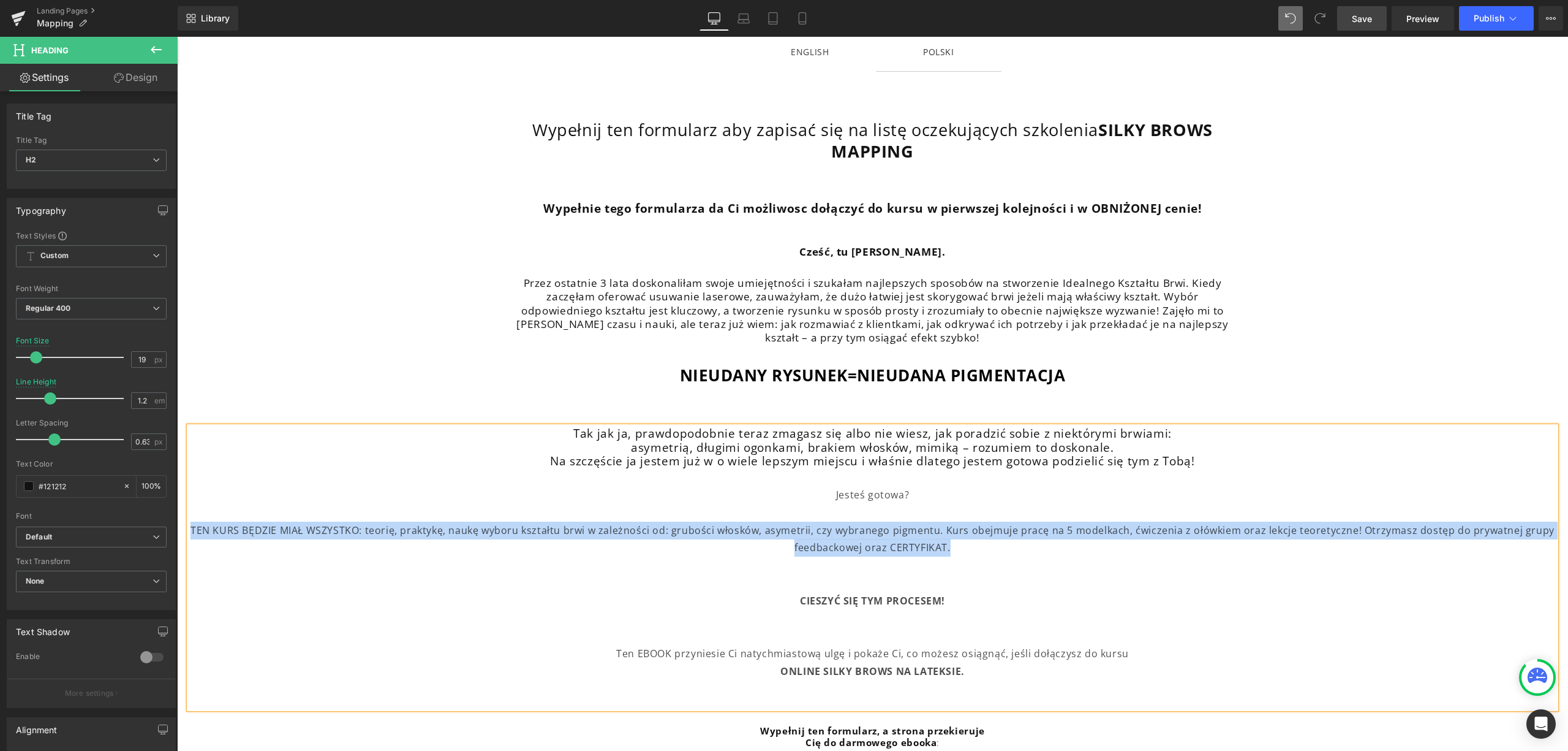
drag, startPoint x: 952, startPoint y: 543, endPoint x: 193, endPoint y: 532, distance: 759.1
click at [193, 532] on div "TEN KURS BĘDZIE MIAŁ WSZYSTKO: teorię, praktykę, naukę wyboru kształtu brwi w z…" at bounding box center [872, 539] width 1366 height 35
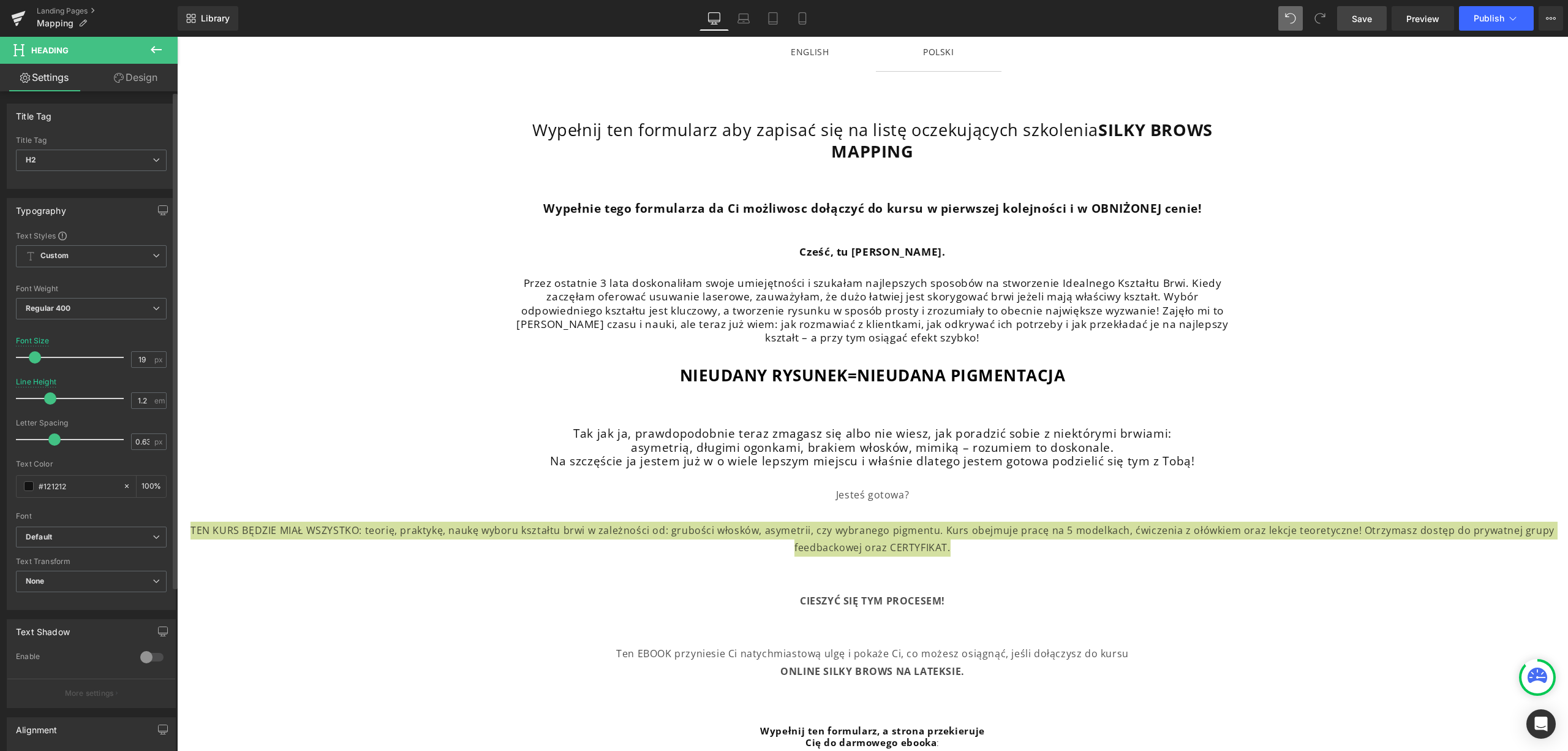
click at [33, 358] on span at bounding box center [34, 357] width 13 height 13
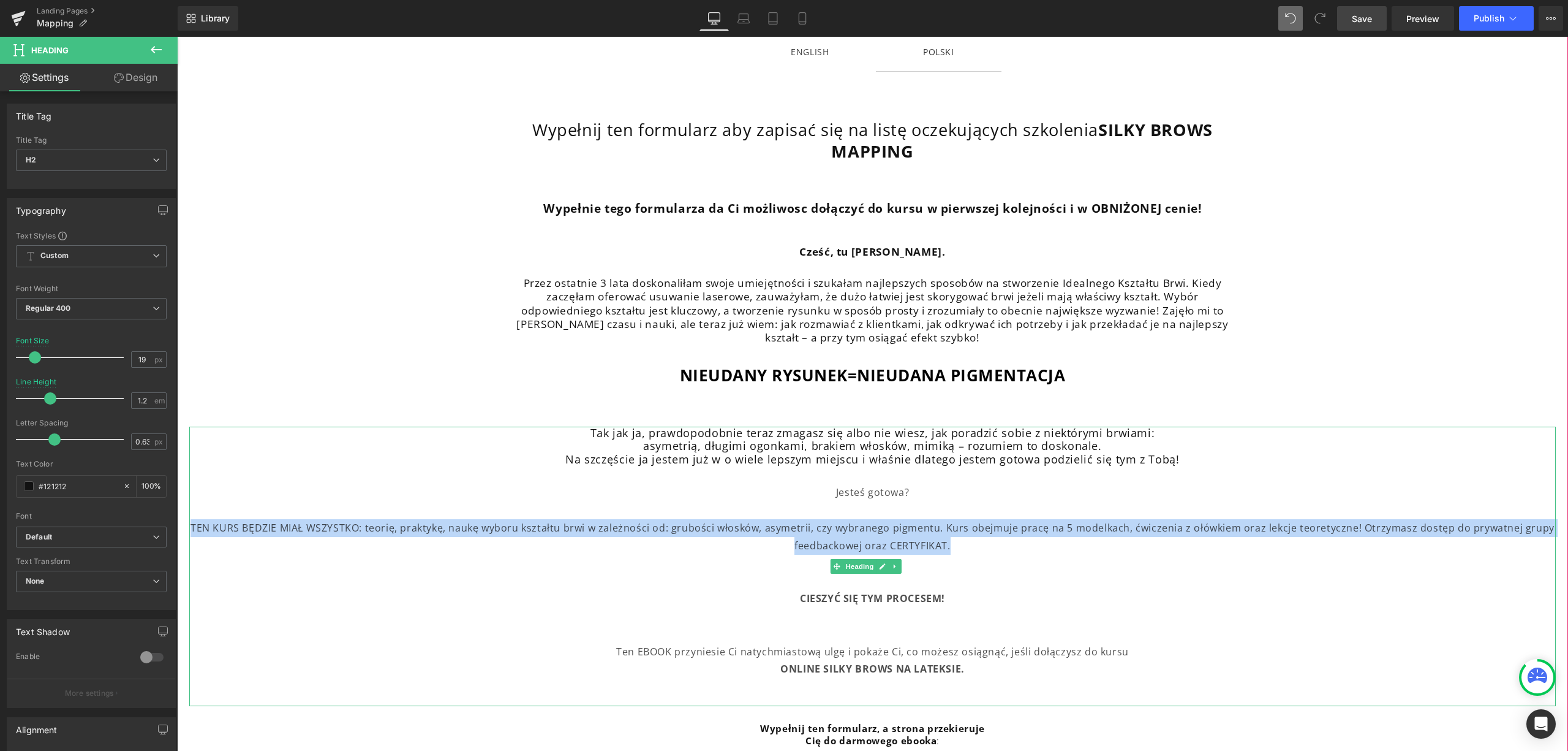
click at [312, 522] on div "TEN KURS BĘDZIE MIAŁ WSZYSTKO: teorię, praktykę, naukę wyboru kształtu brwi w z…" at bounding box center [872, 537] width 1366 height 35
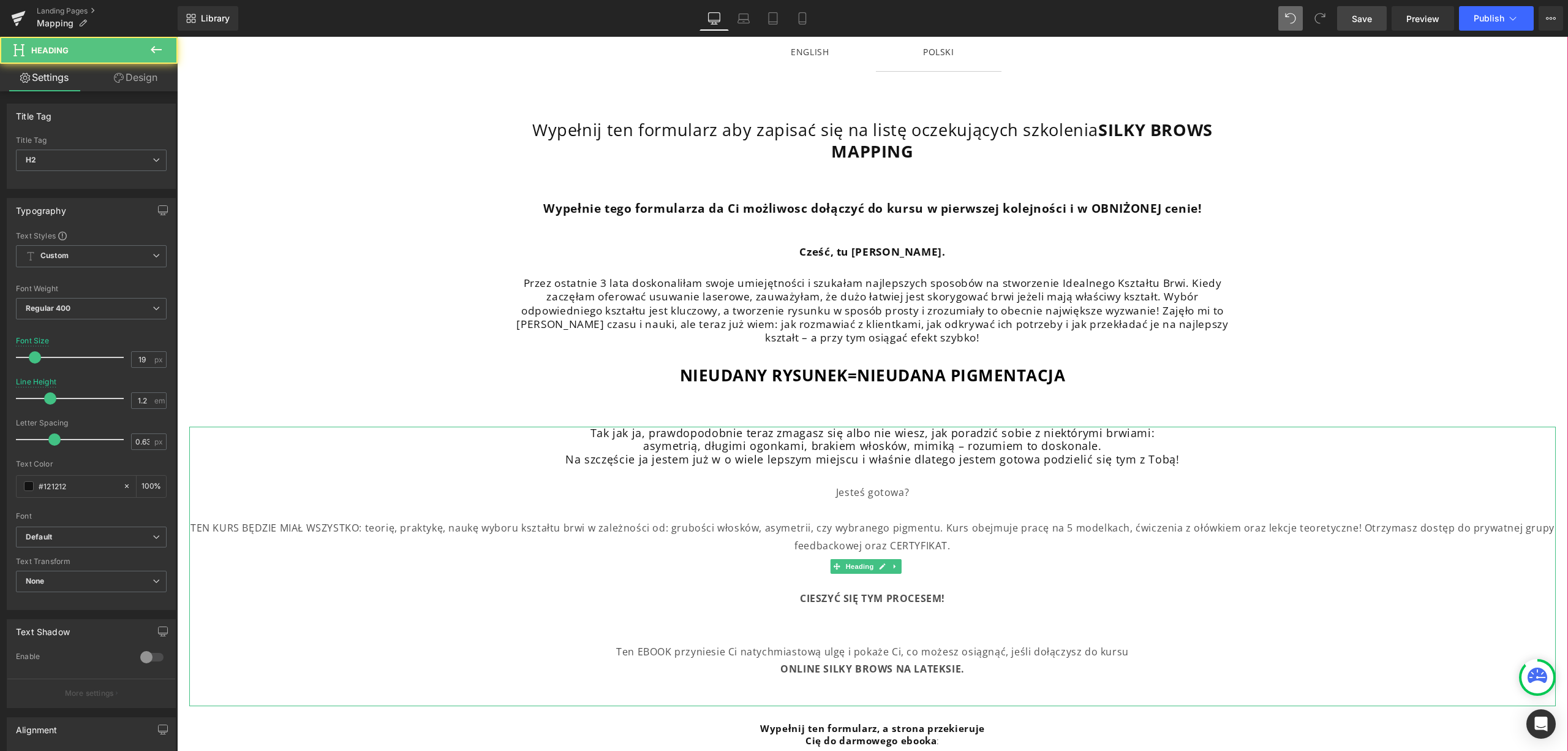
click at [364, 523] on div "TEN KURS BĘDZIE MIAŁ WSZYSTKO: teorię, praktykę, naukę wyboru kształtu brwi w z…" at bounding box center [872, 537] width 1366 height 35
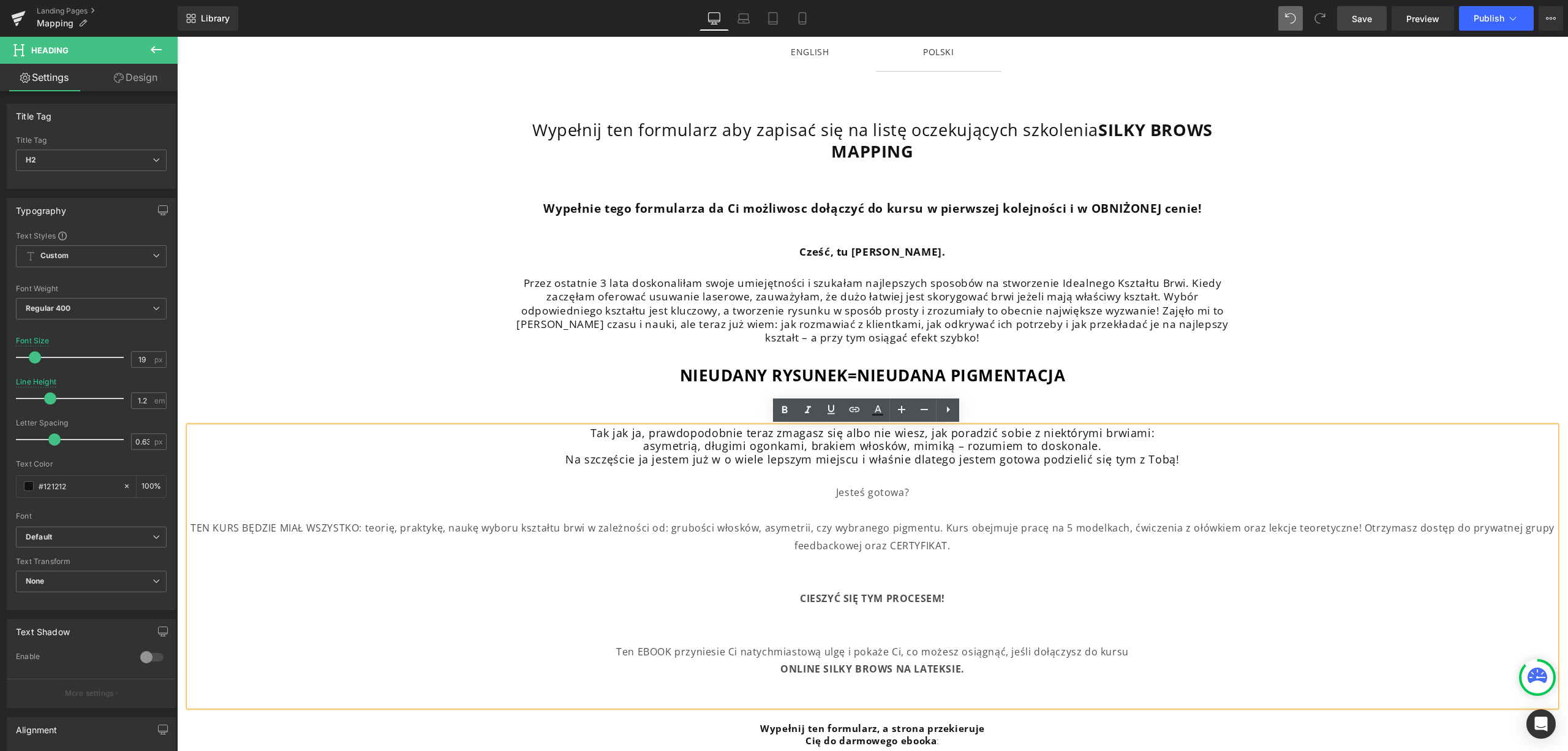
click at [371, 528] on div "TEN KURS BĘDZIE MIAŁ WSZYSTKO: teorię, praktykę, naukę wyboru kształtu brwi w z…" at bounding box center [872, 537] width 1366 height 35
click at [955, 417] on icon at bounding box center [949, 409] width 15 height 15
click at [1005, 567] on div at bounding box center [872, 563] width 1366 height 18
click at [802, 60] on span "ENGLISH Text Block" at bounding box center [810, 52] width 132 height 39
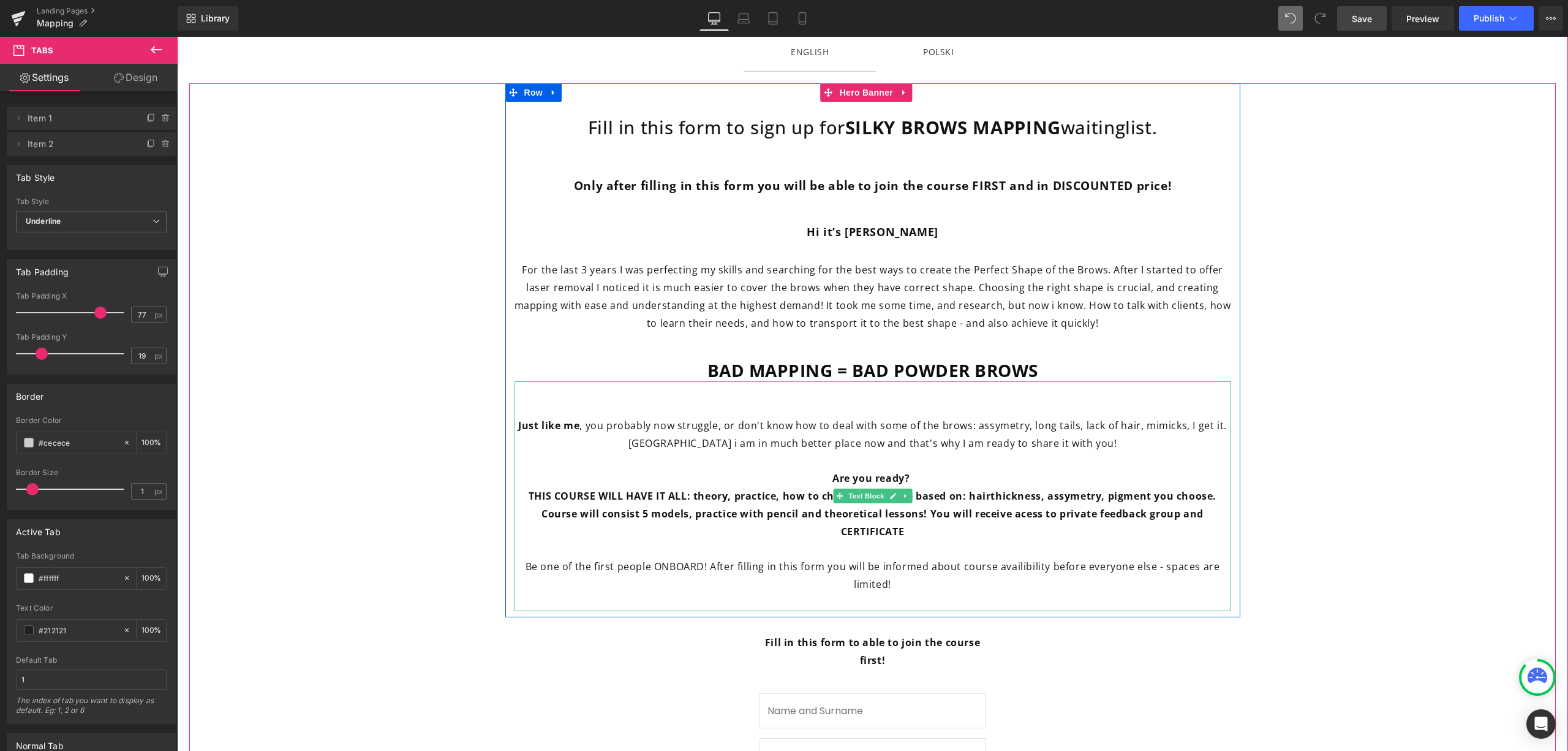
click at [939, 584] on p "Be one of the first people ONBOARD! After filling in this form you will be info…" at bounding box center [873, 575] width 717 height 35
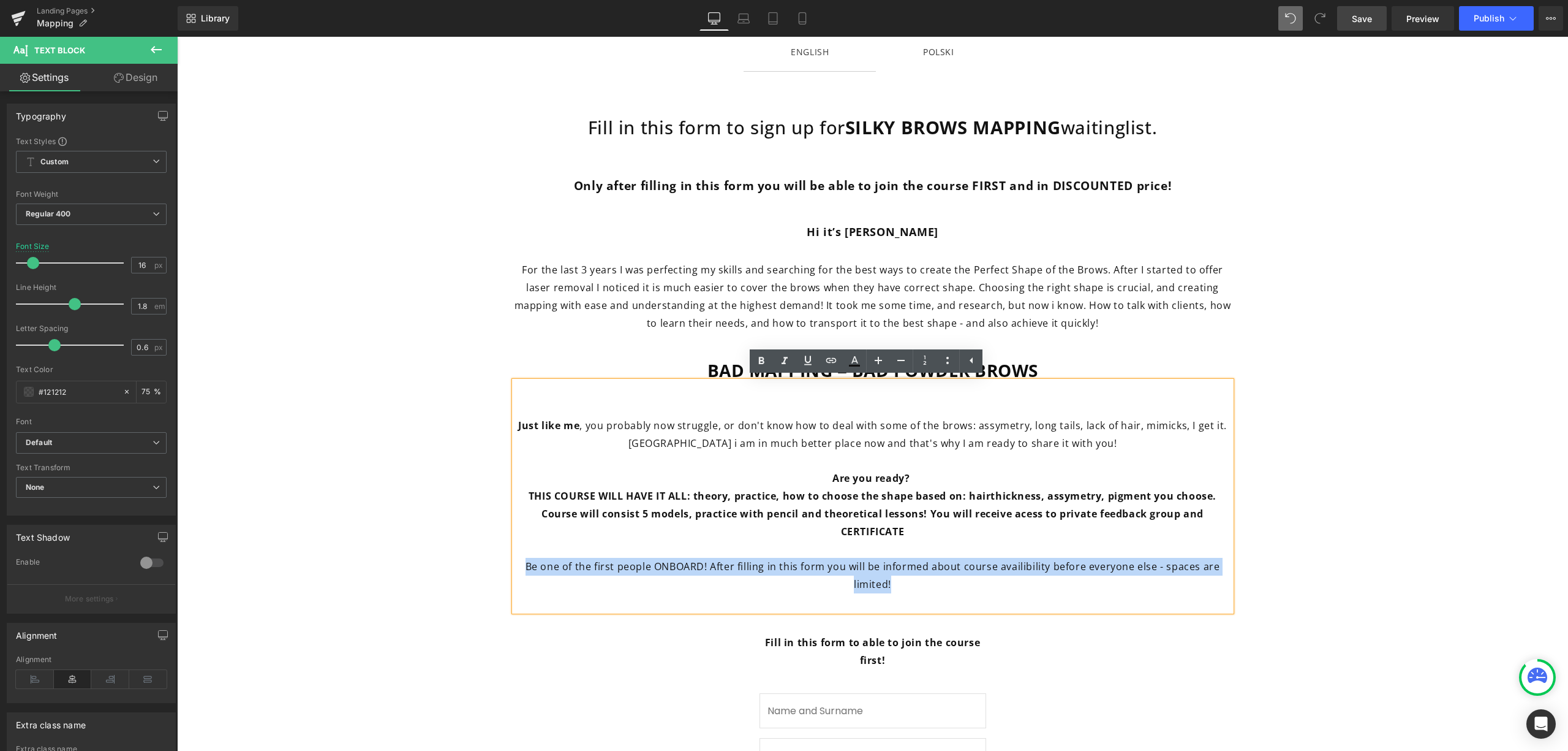
drag, startPoint x: 925, startPoint y: 583, endPoint x: 520, endPoint y: 572, distance: 405.1
click at [520, 572] on p "Be one of the first people ONBOARD! After filling in this form you will be info…" at bounding box center [873, 575] width 717 height 35
copy font "Be one of the first people ONBOARD! After filling in this form you will be info…"
click at [951, 44] on div at bounding box center [953, 52] width 3 height 15
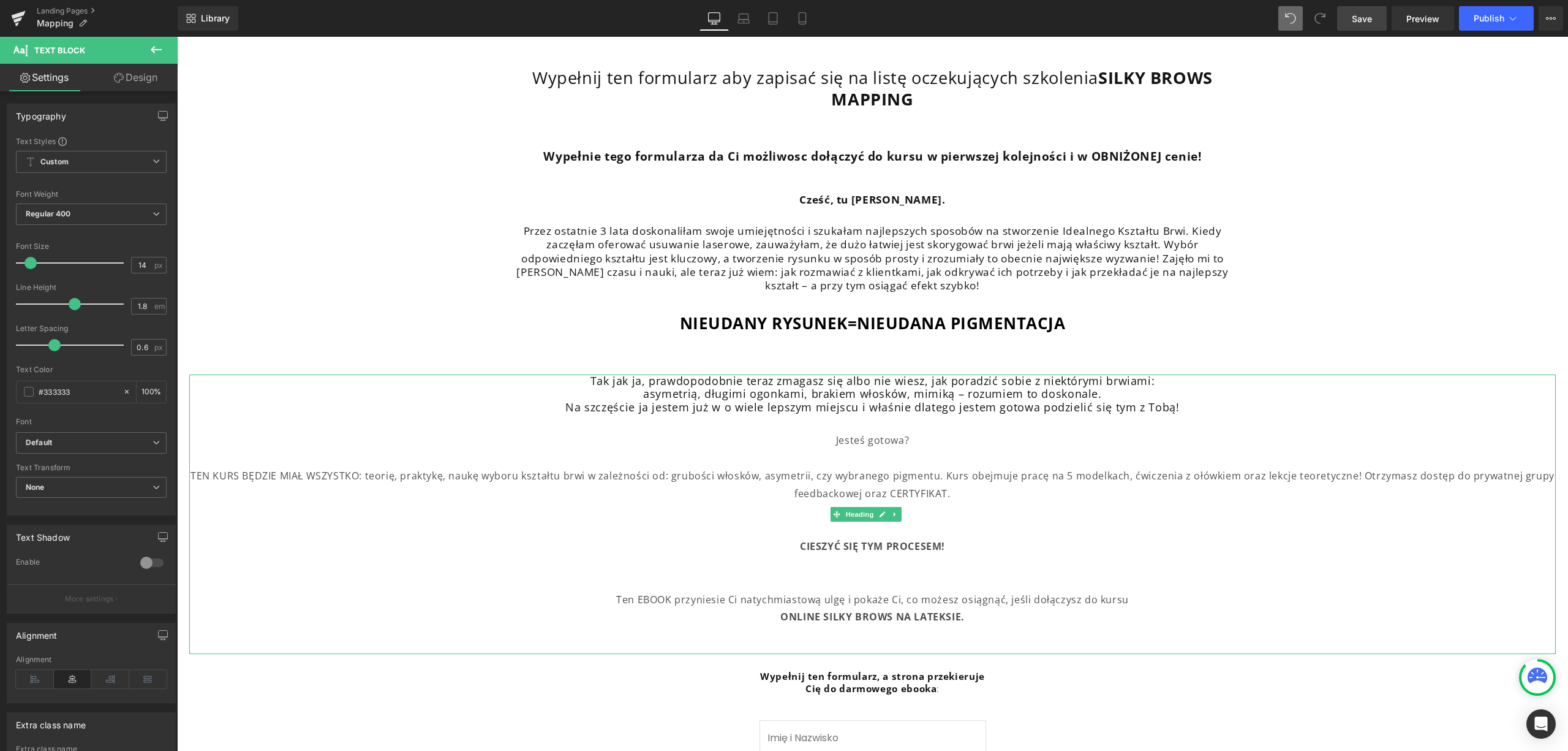
scroll to position [409, 0]
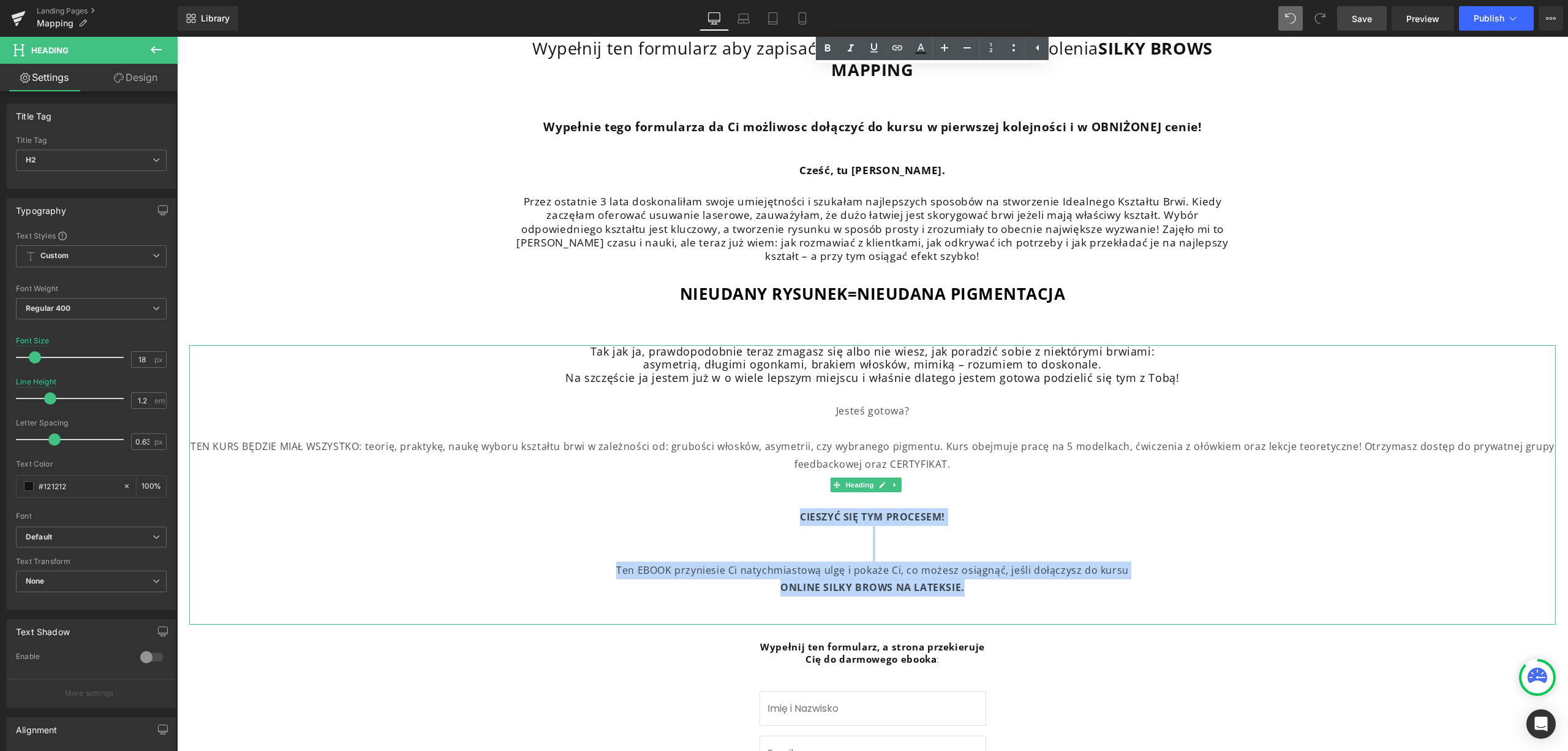
drag, startPoint x: 882, startPoint y: 573, endPoint x: 790, endPoint y: 515, distance: 108.8
click at [790, 515] on div "Tak jak ja, prawdopodobnie teraz zmagasz się albo nie wiesz, jak poradzić sobie…" at bounding box center [872, 485] width 1366 height 280
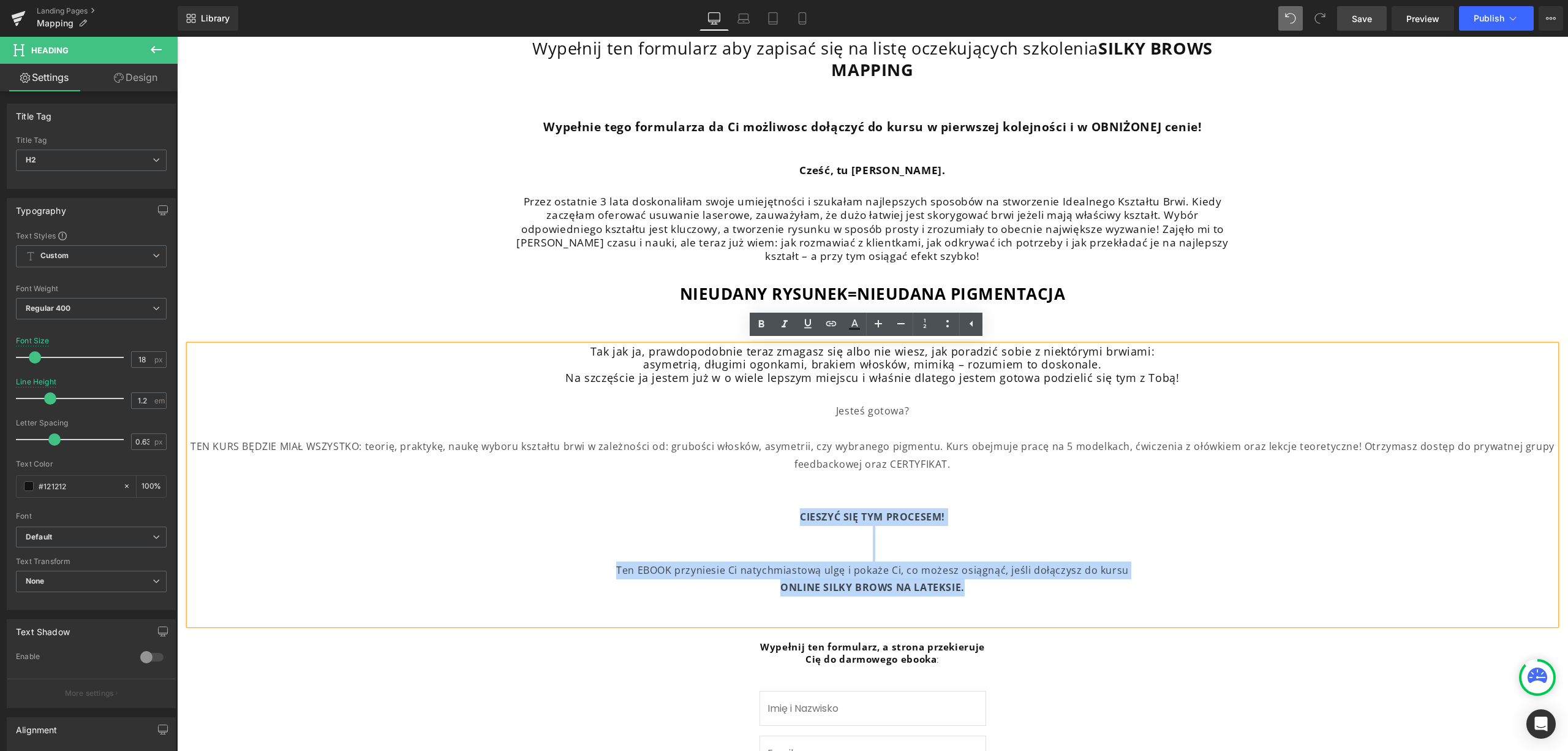
paste div
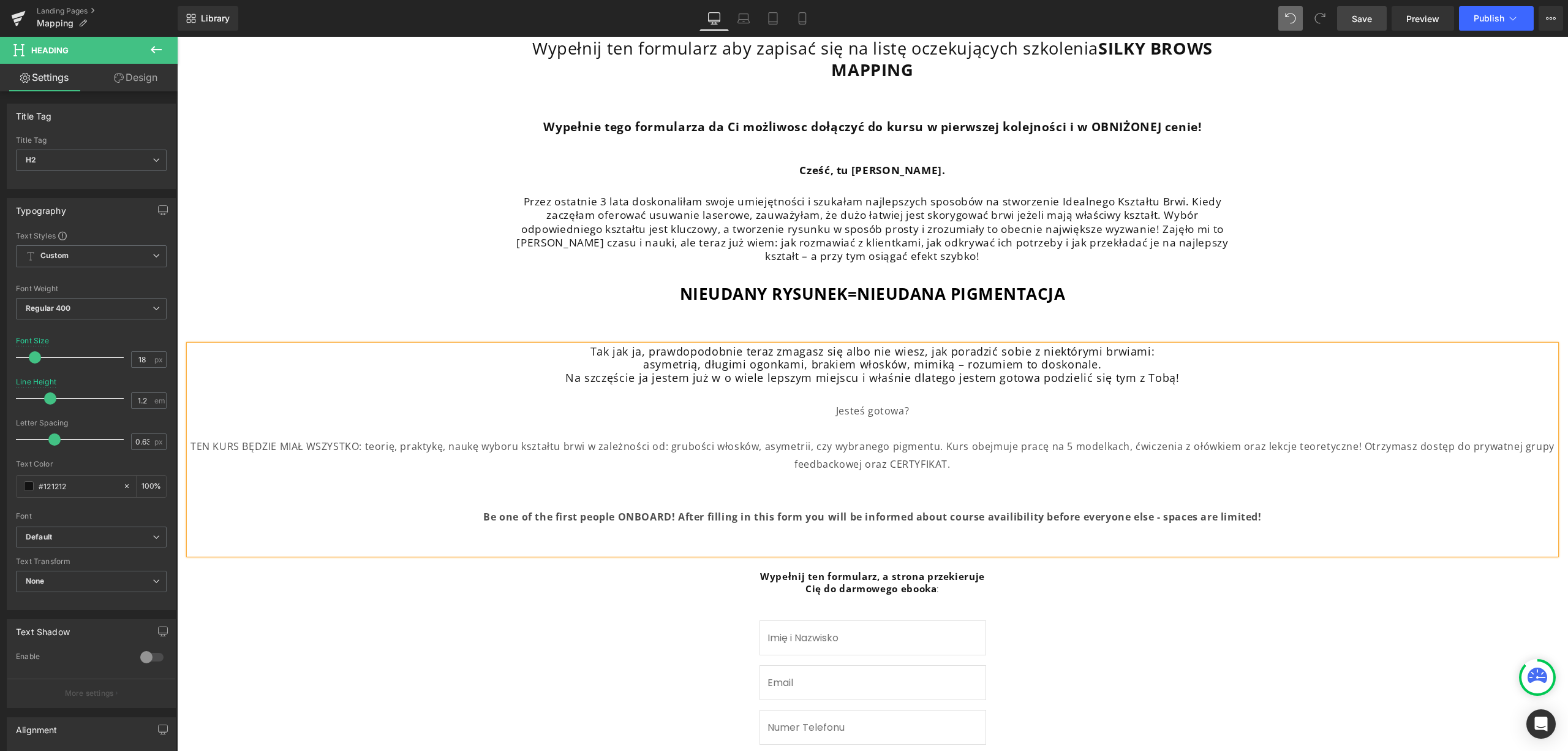
click at [1038, 512] on b "Be one of the first people ONBOARD! After filling in this form you will be info…" at bounding box center [873, 517] width 778 height 13
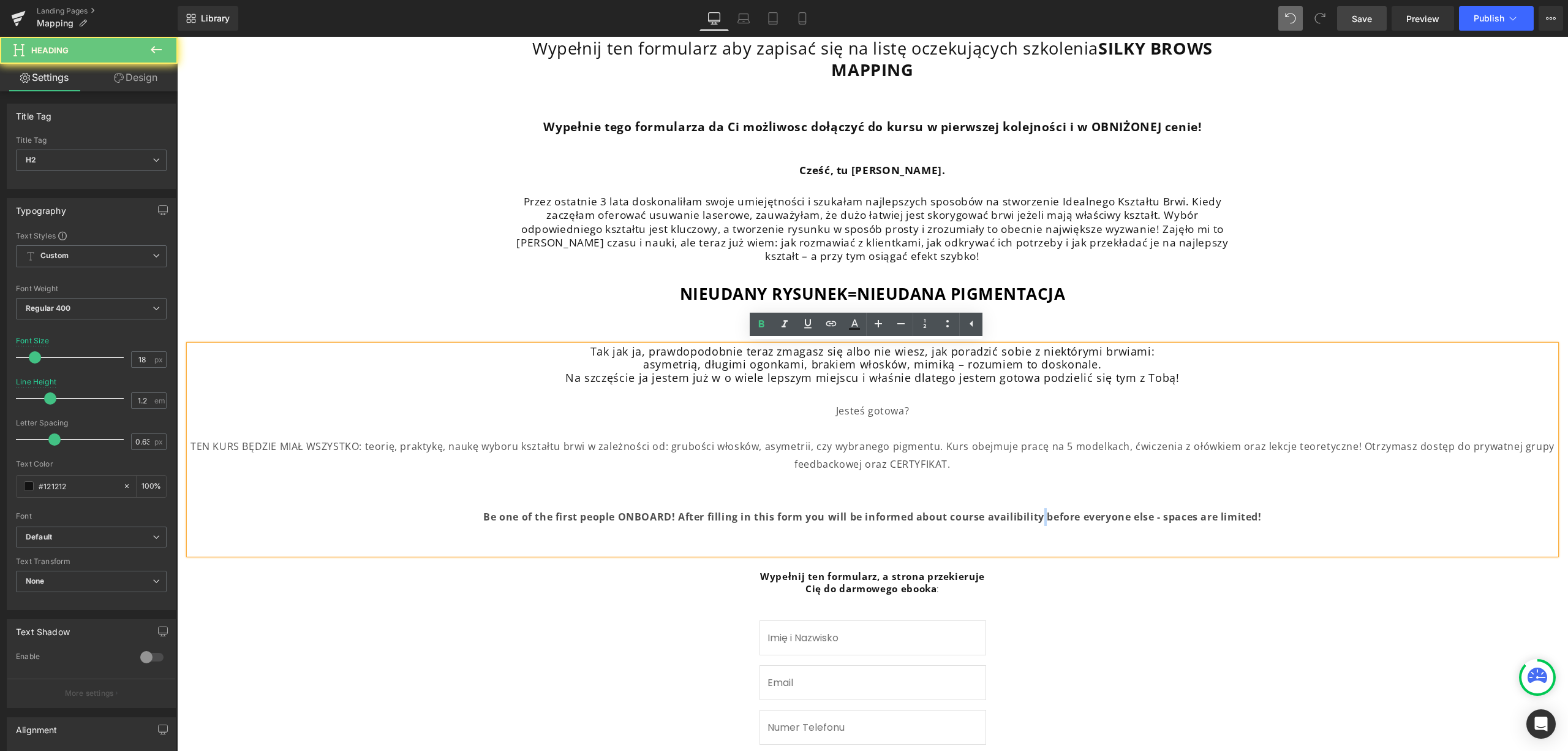
click at [1038, 512] on b "Be one of the first people ONBOARD! After filling in this form you will be info…" at bounding box center [873, 517] width 778 height 13
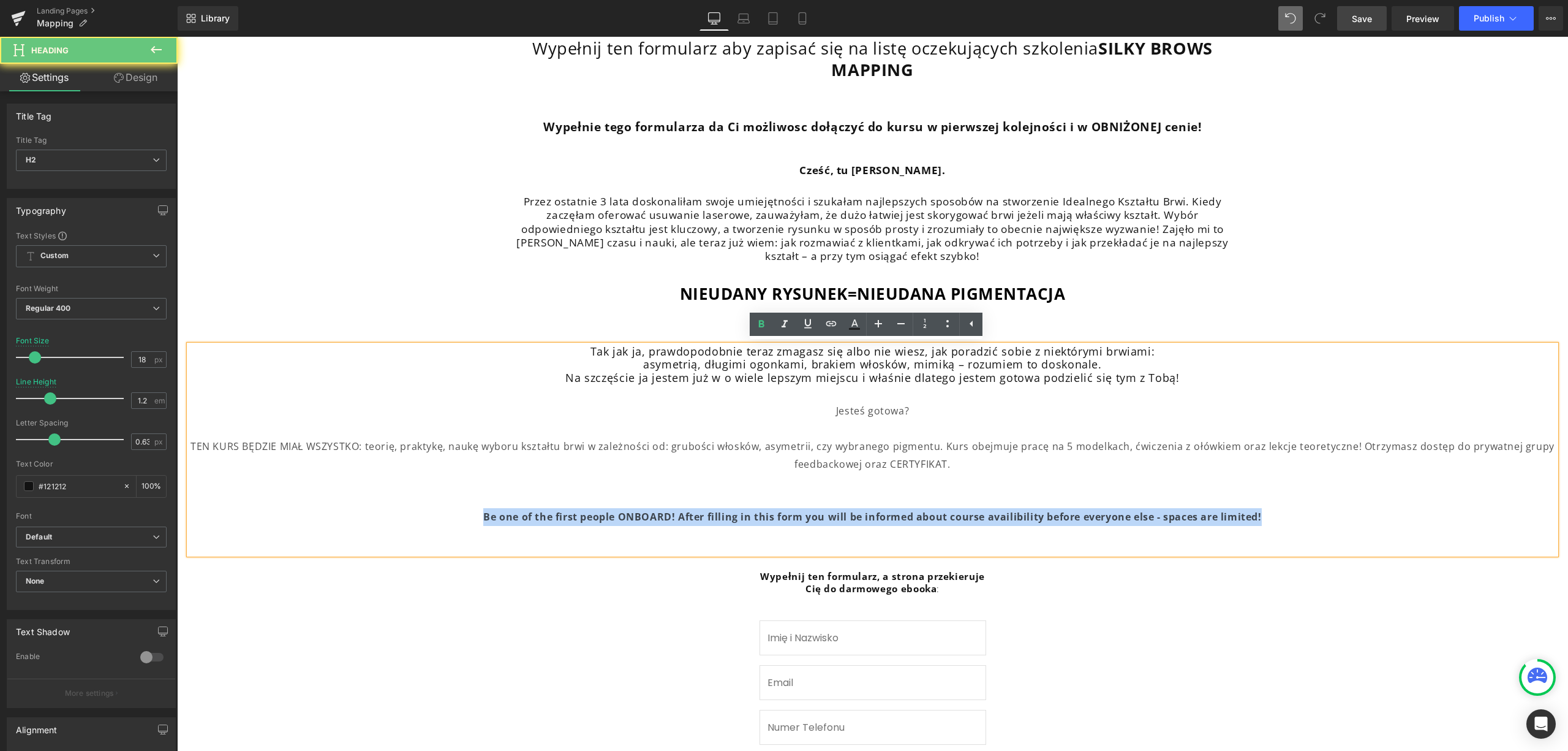
click at [1038, 512] on b "Be one of the first people ONBOARD! After filling in this form you will be info…" at bounding box center [873, 517] width 778 height 13
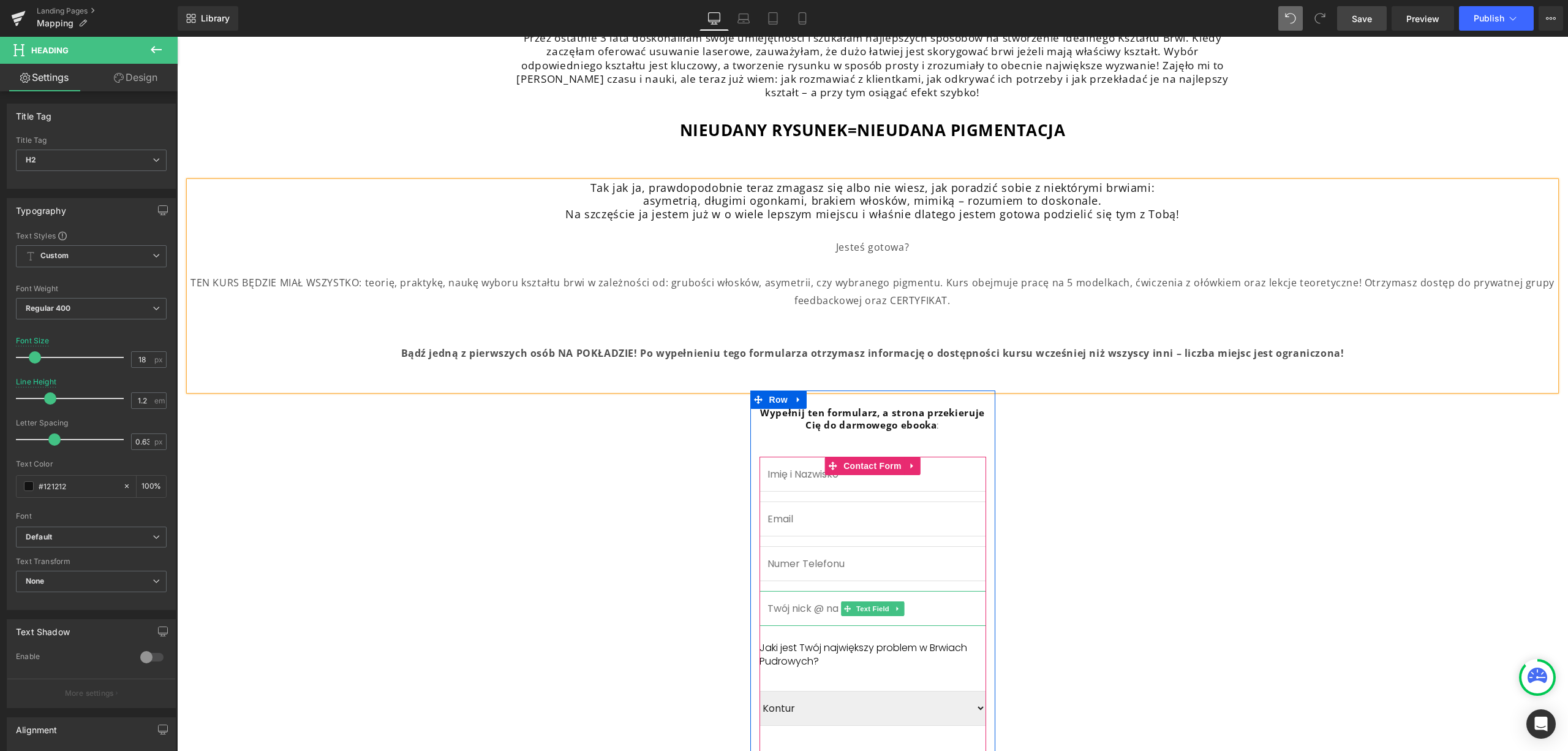
scroll to position [736, 0]
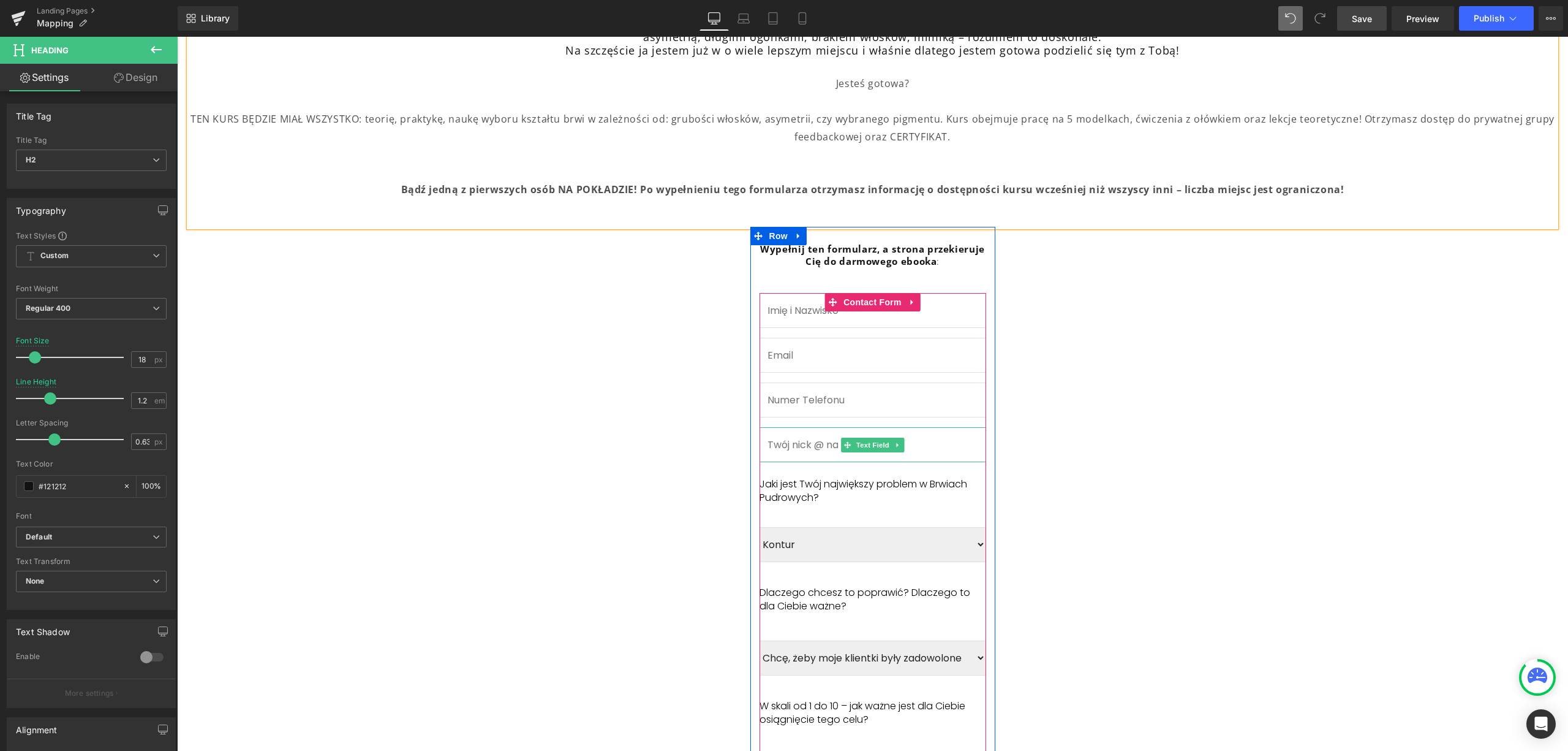
click at [923, 441] on input "text" at bounding box center [873, 445] width 227 height 35
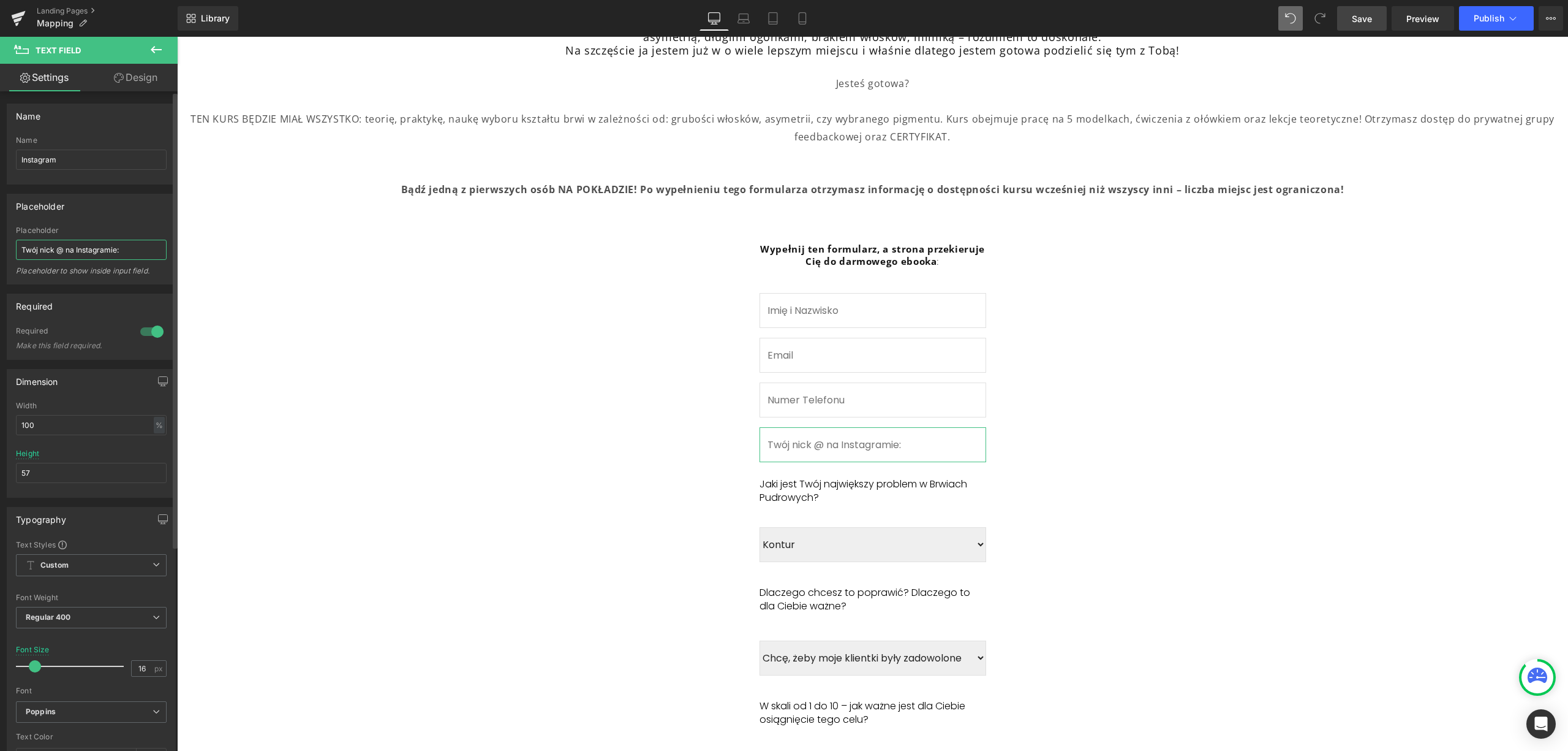
click at [109, 249] on input "Twój nick @ na Instagramie:" at bounding box center [91, 249] width 151 height 20
type input "Link do Twojego Instagrama"
click at [1355, 10] on link "Save" at bounding box center [1361, 18] width 49 height 24
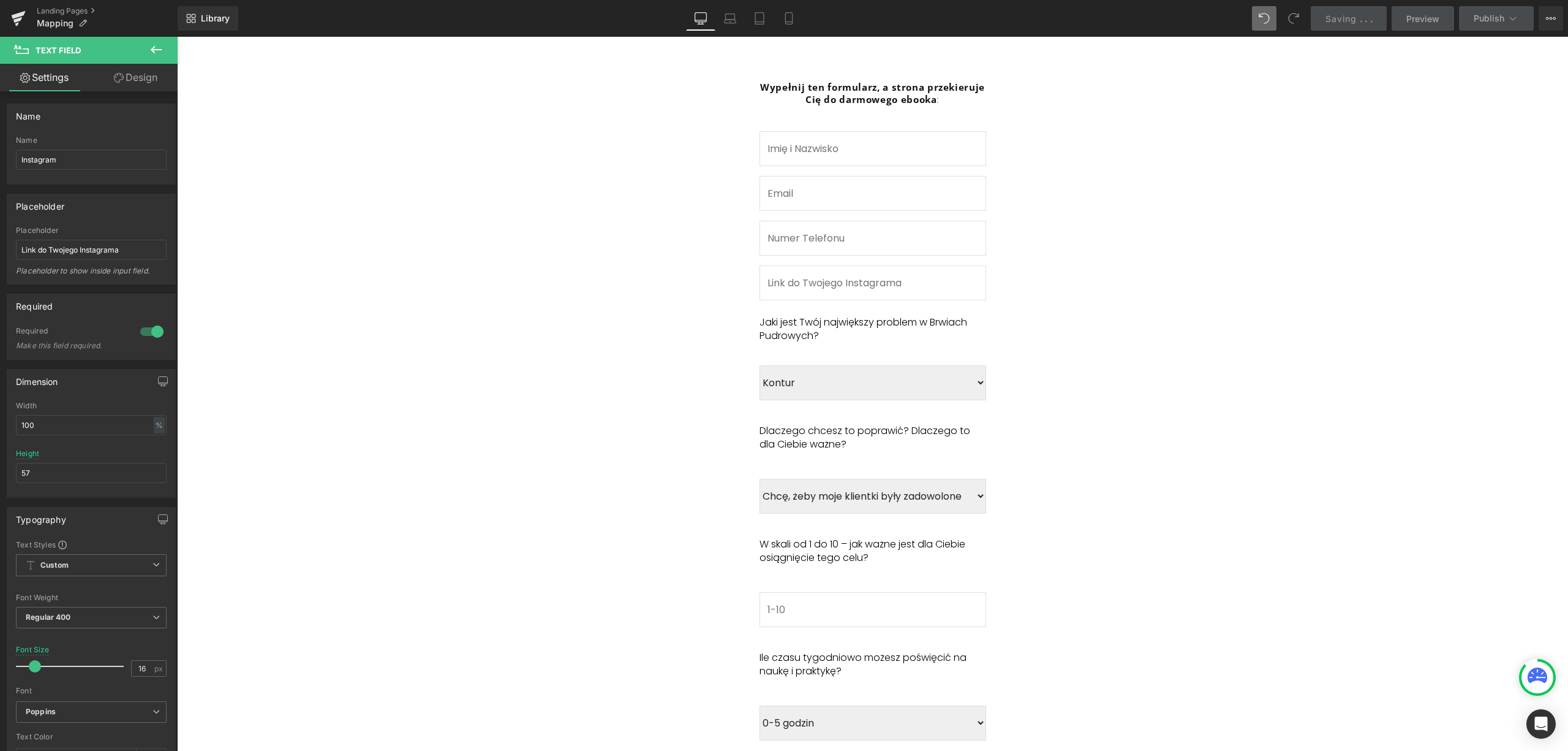
scroll to position [898, 0]
click at [846, 327] on div "Jaki jest Twój największy problem w Brwiach Pudrowych? Text Block" at bounding box center [873, 327] width 227 height 55
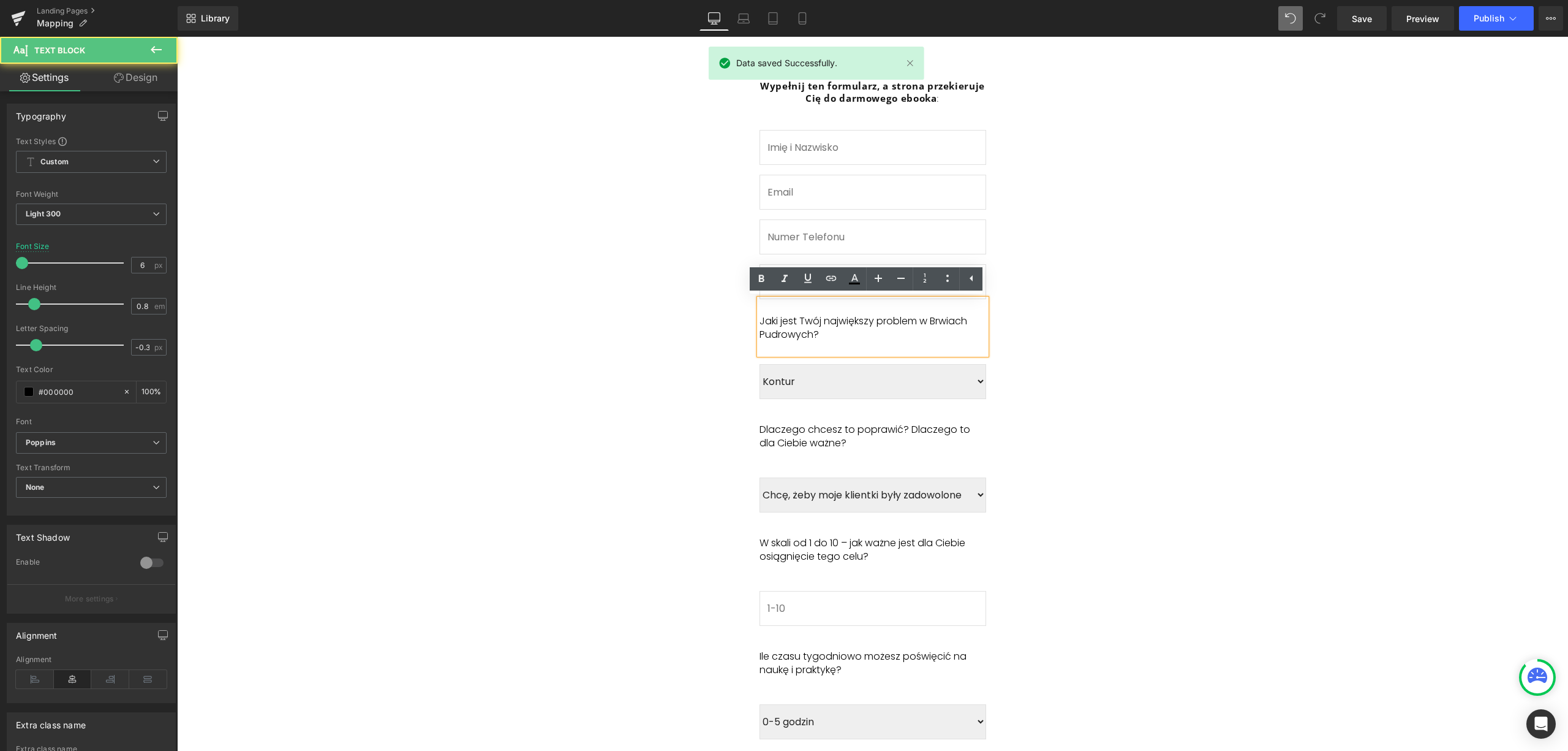
click at [822, 332] on p "Jaki jest Twój największy problem w Brwiach Pudrowych?" at bounding box center [873, 328] width 227 height 28
drag, startPoint x: 807, startPoint y: 333, endPoint x: 926, endPoint y: 315, distance: 120.4
click at [926, 315] on span "Jaki jest Twój największy problem w Brwiach Pudrowych?" at bounding box center [863, 327] width 208 height 28
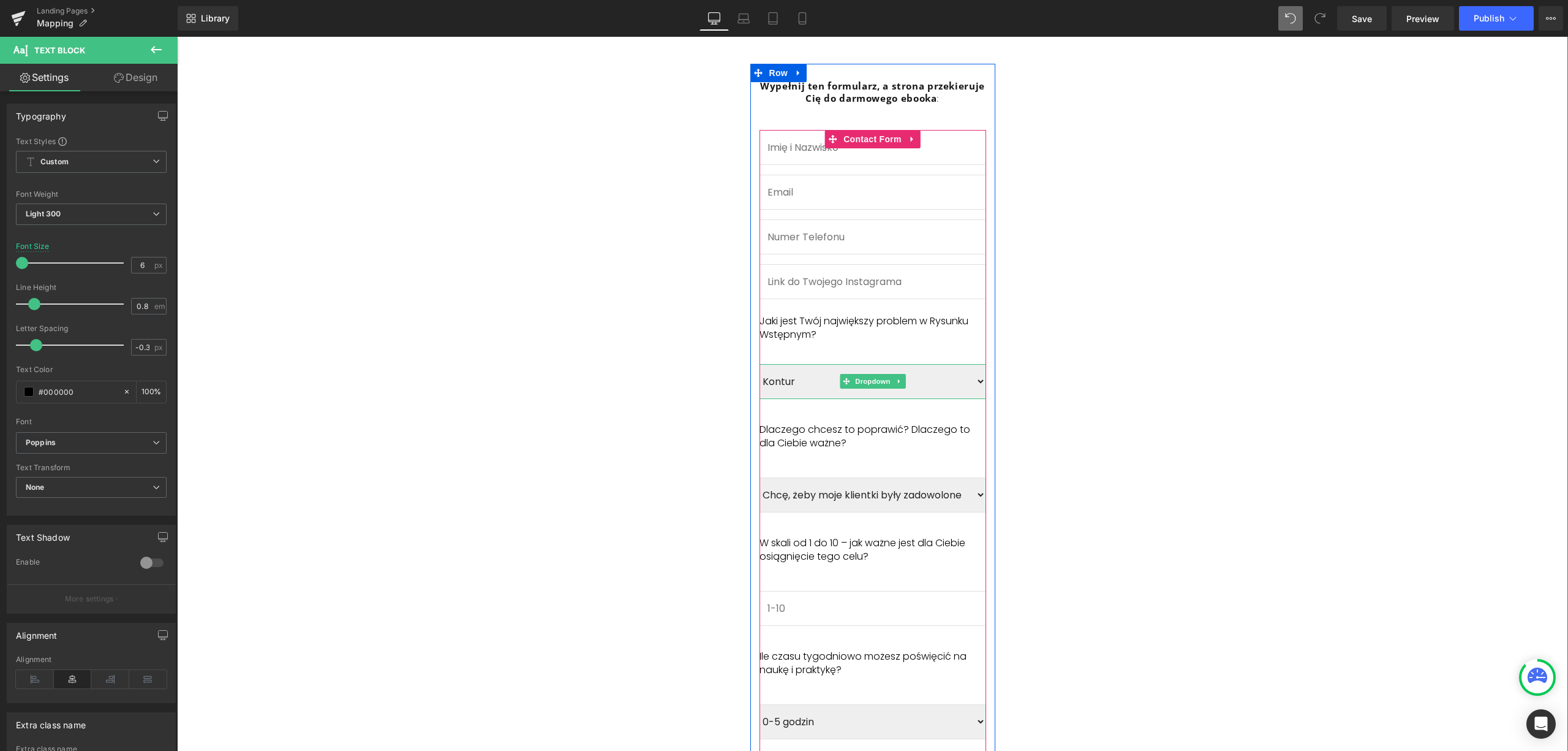
click at [826, 377] on select "Kontur Gradient Rysunek wstępny Dobór koloru Wygojenia" at bounding box center [873, 382] width 227 height 35
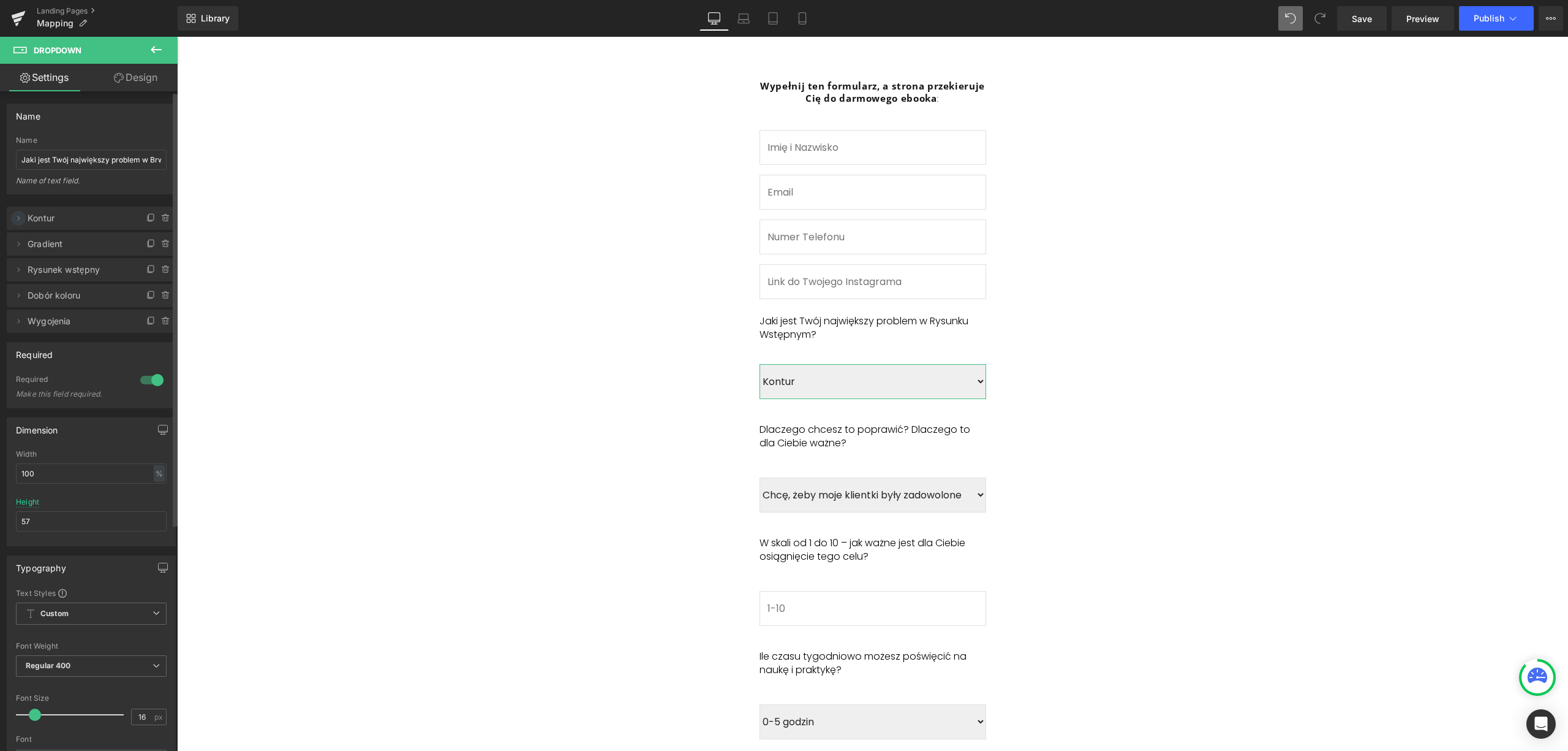
click at [18, 219] on icon at bounding box center [18, 219] width 10 height 10
click at [60, 275] on div "Label Kontur" at bounding box center [91, 265] width 152 height 48
click at [59, 273] on input "Kontur" at bounding box center [91, 265] width 152 height 20
drag, startPoint x: 23, startPoint y: 267, endPoint x: 0, endPoint y: 259, distance: 24.4
click at [0, 261] on div "Delete Cancel Kontur Kontur Label Kontur Kontur Value Kontur Delete Cancel Grad…" at bounding box center [91, 317] width 183 height 246
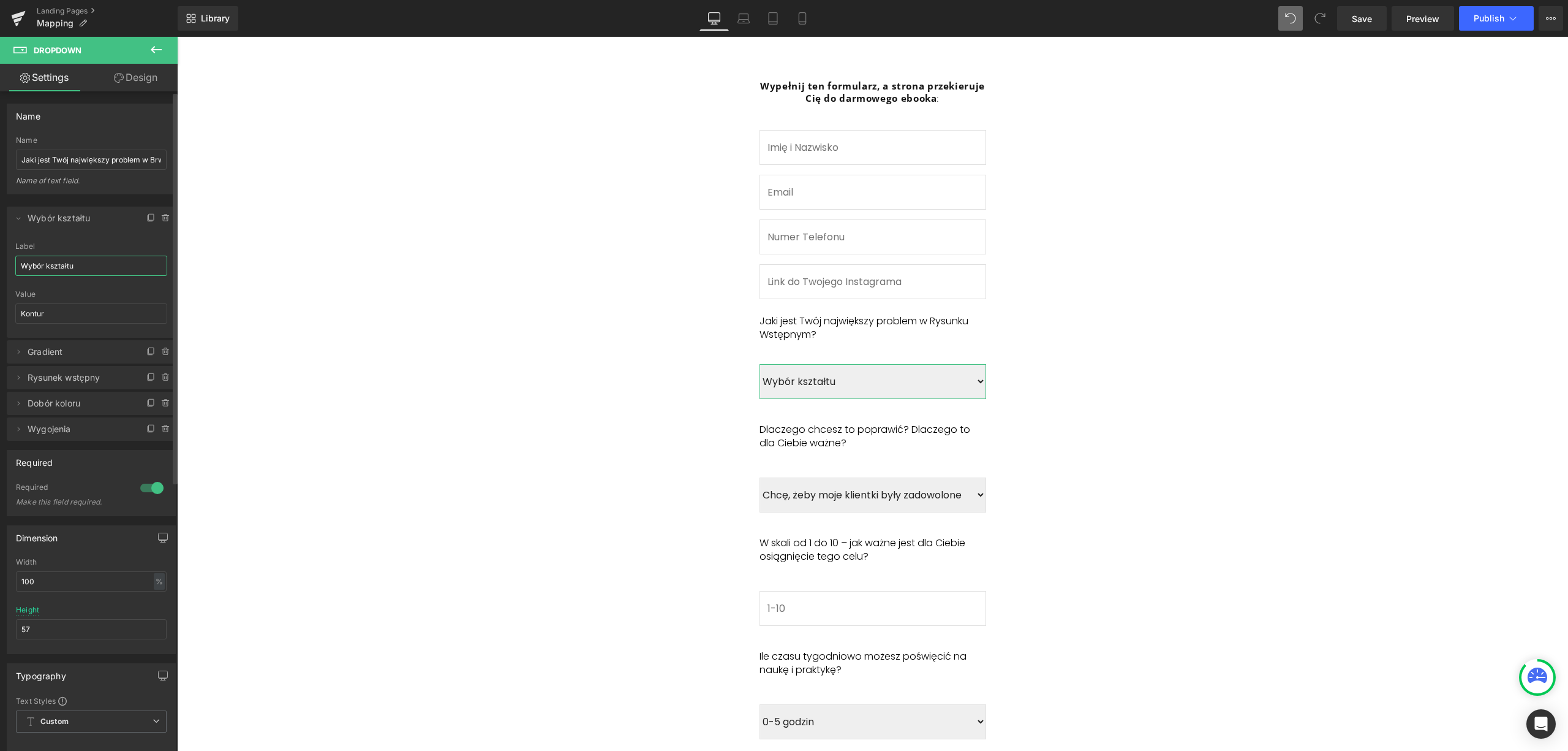
click at [59, 269] on input "Wybór kształtu" at bounding box center [91, 265] width 152 height 20
type input "Wybór kształtu"
click at [33, 315] on input "Kontur" at bounding box center [91, 313] width 152 height 20
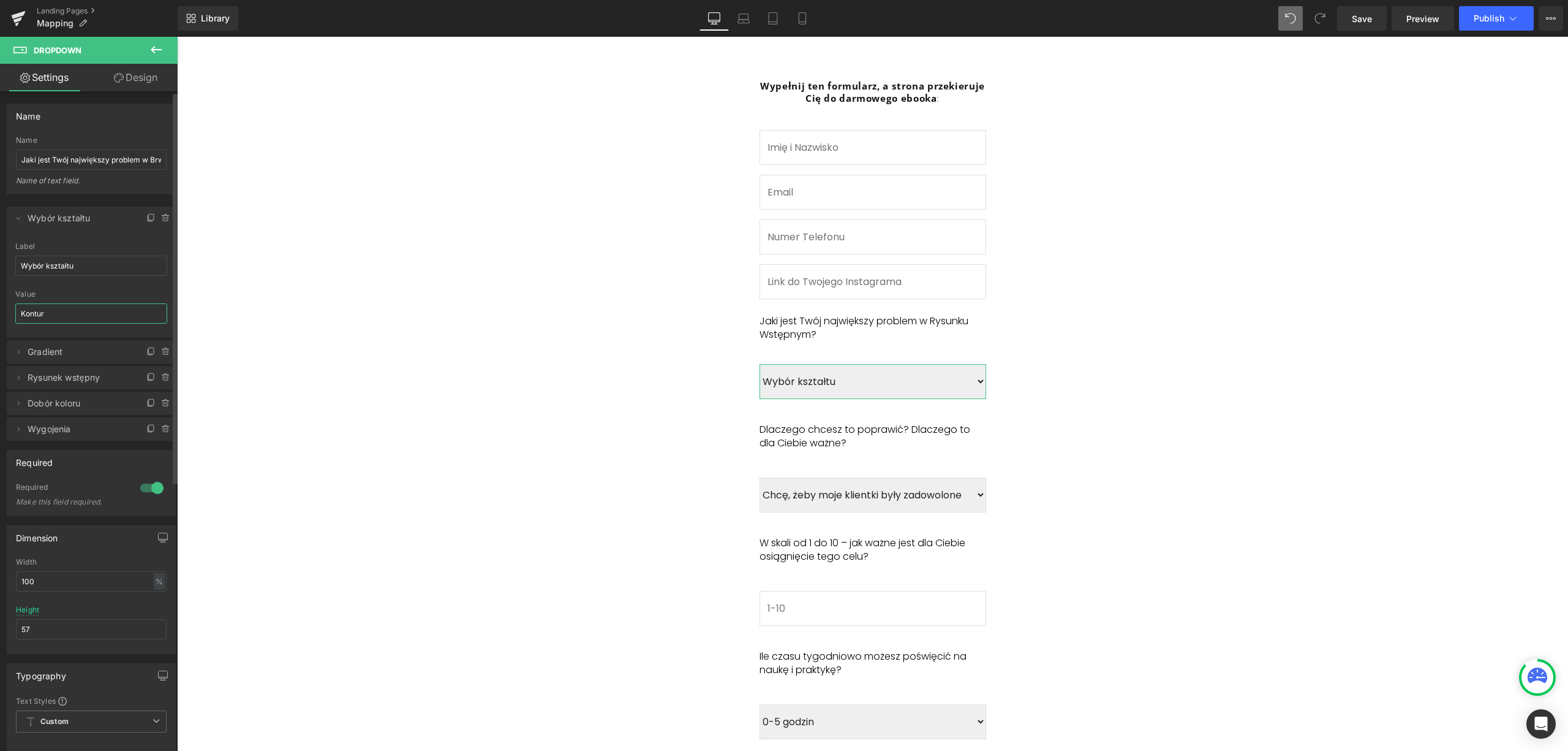
click at [33, 315] on input "Kontur" at bounding box center [91, 313] width 152 height 20
click at [34, 315] on input "Kontur" at bounding box center [91, 313] width 152 height 20
paste input "Wybór kształtu"
type input "Wybór kształtu"
click at [19, 356] on icon at bounding box center [18, 352] width 10 height 10
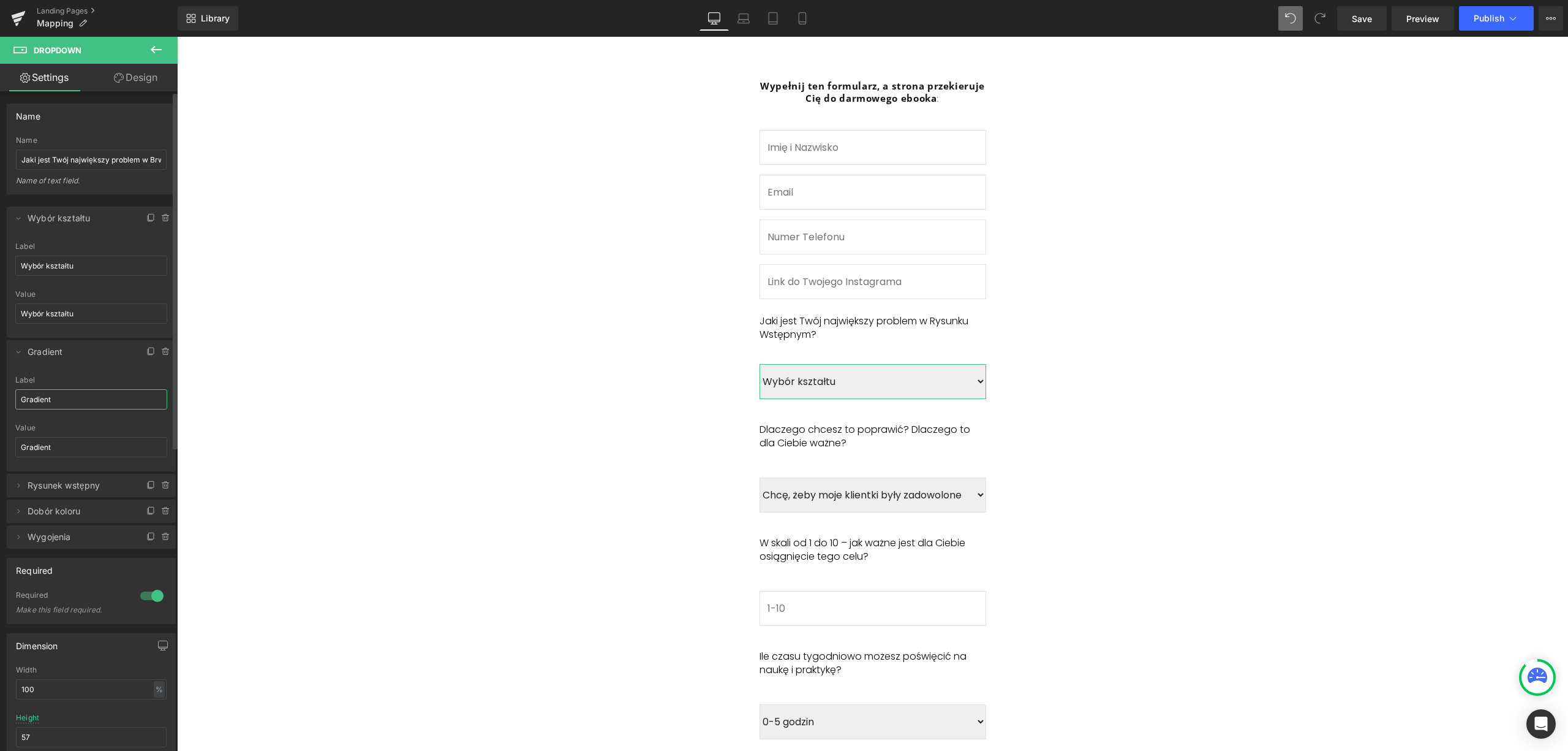
click at [55, 395] on input "Gradient" at bounding box center [91, 399] width 152 height 20
click at [54, 395] on input "Gradient" at bounding box center [91, 399] width 152 height 20
click at [49, 395] on input "Gradient" at bounding box center [91, 399] width 152 height 20
type input "Czas"
click at [39, 445] on input "Gradient" at bounding box center [91, 447] width 152 height 20
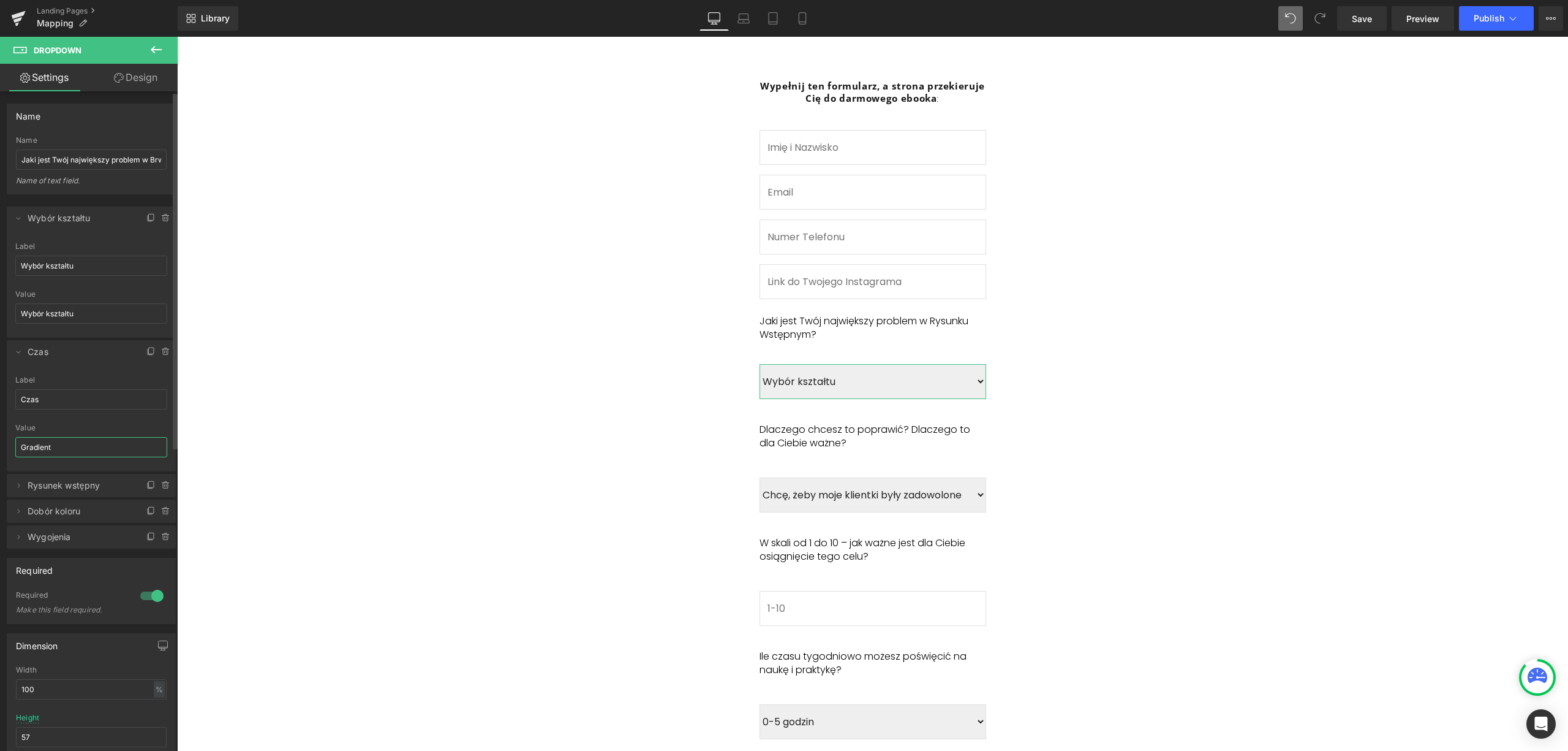
click at [39, 445] on input "Gradient" at bounding box center [91, 447] width 152 height 20
type input "Czas"
click at [20, 489] on icon at bounding box center [18, 486] width 10 height 10
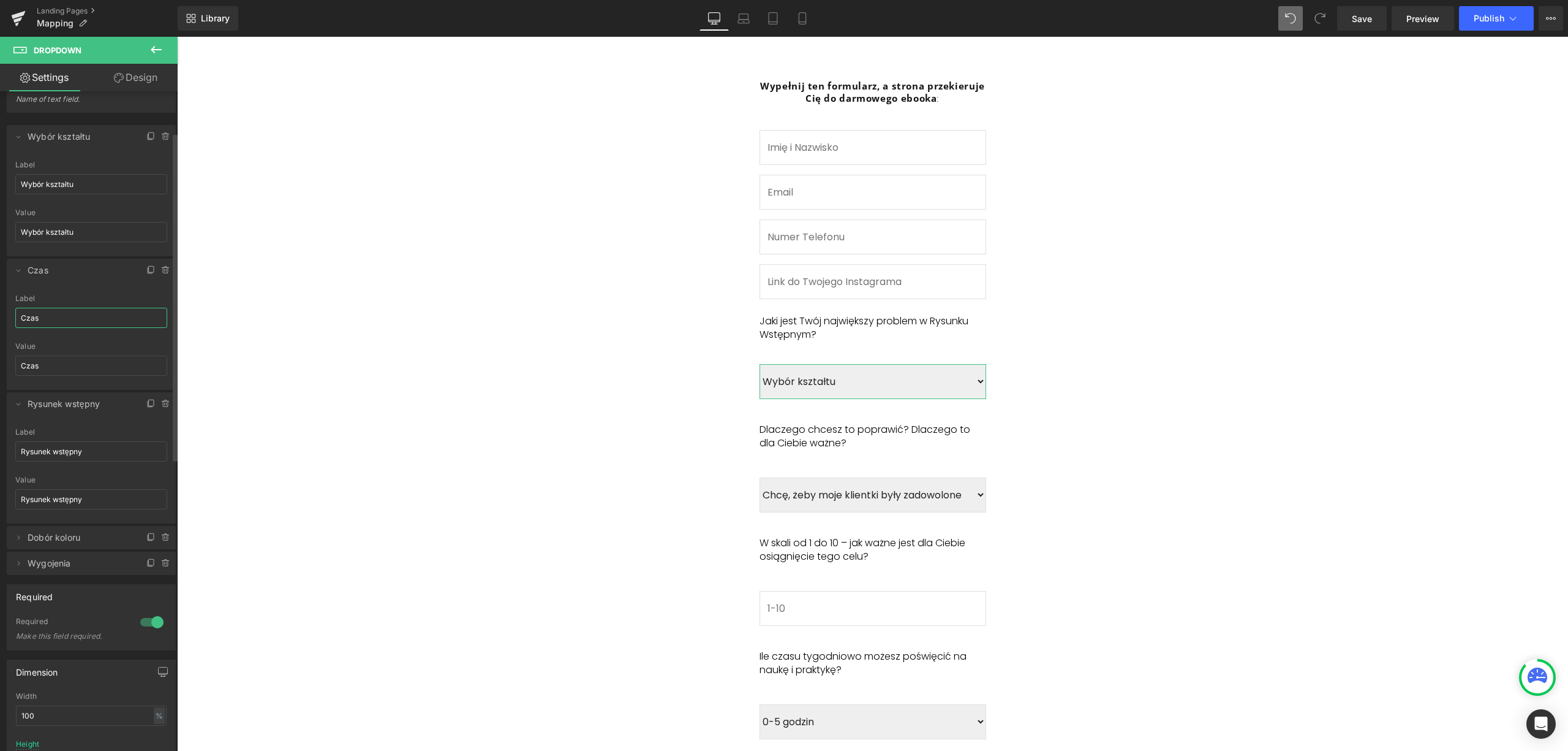
click at [35, 320] on input "Czas" at bounding box center [91, 318] width 152 height 20
type input "W"
type input "Chaos"
click at [21, 363] on input "Czas" at bounding box center [91, 366] width 152 height 20
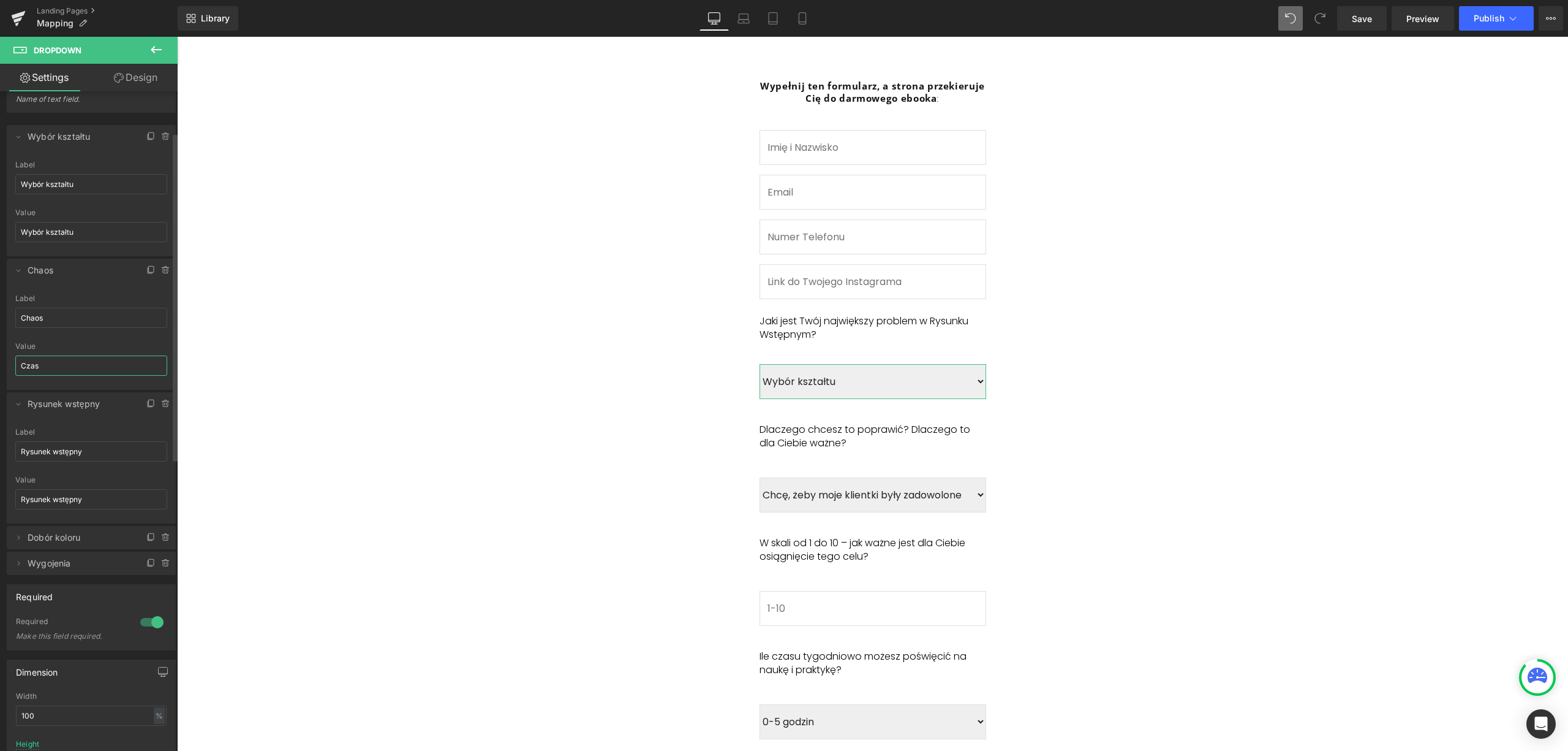
click at [21, 363] on input "Czas" at bounding box center [91, 366] width 152 height 20
type input "Chaos"
click at [40, 452] on input "Rysunek wstępny" at bounding box center [91, 451] width 152 height 20
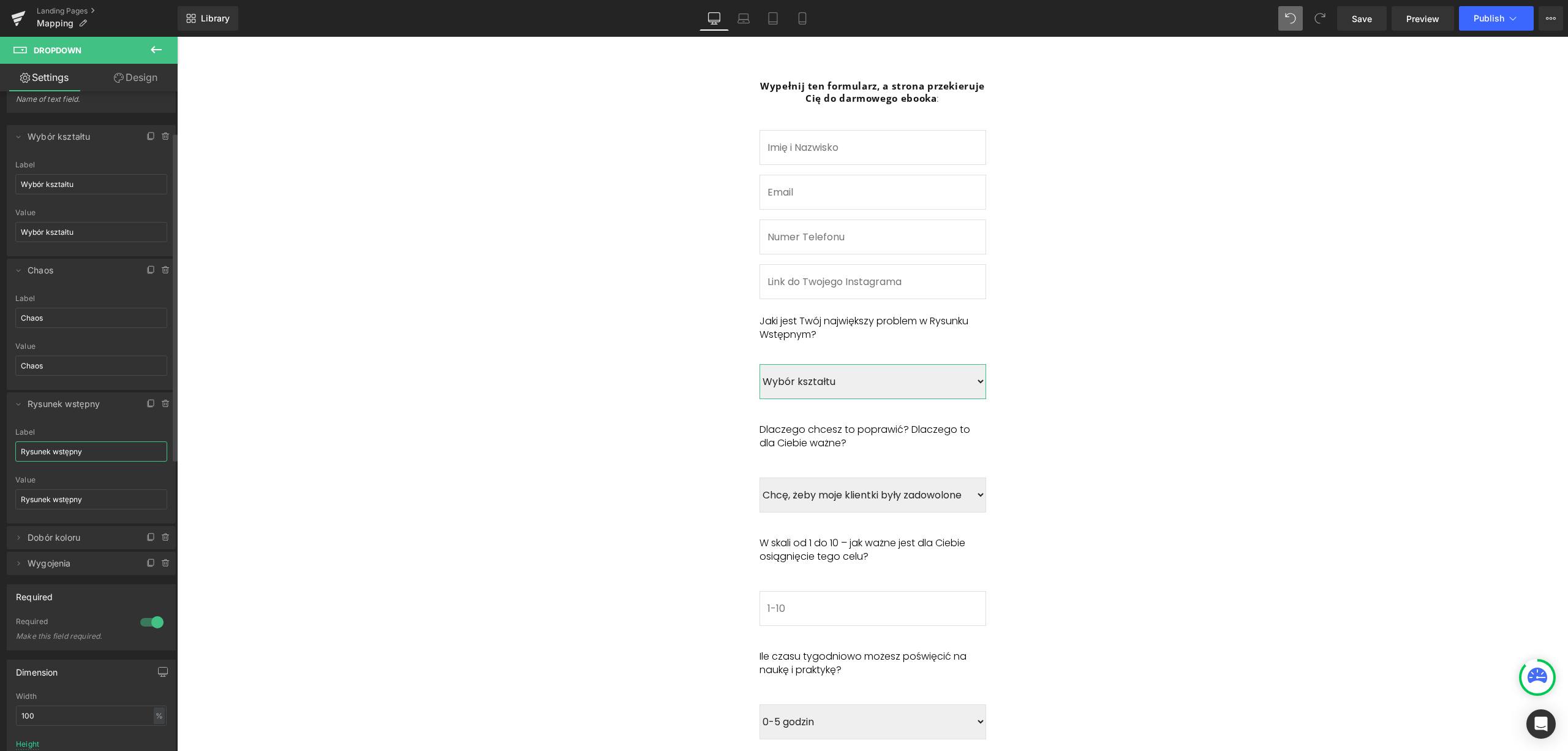
click at [42, 452] on input "Rysunek wstępny" at bounding box center [91, 451] width 152 height 20
type input "Stres"
click at [52, 483] on div "Value" at bounding box center [91, 480] width 152 height 8
click at [62, 502] on input "Rysunek wstępny" at bounding box center [91, 499] width 152 height 20
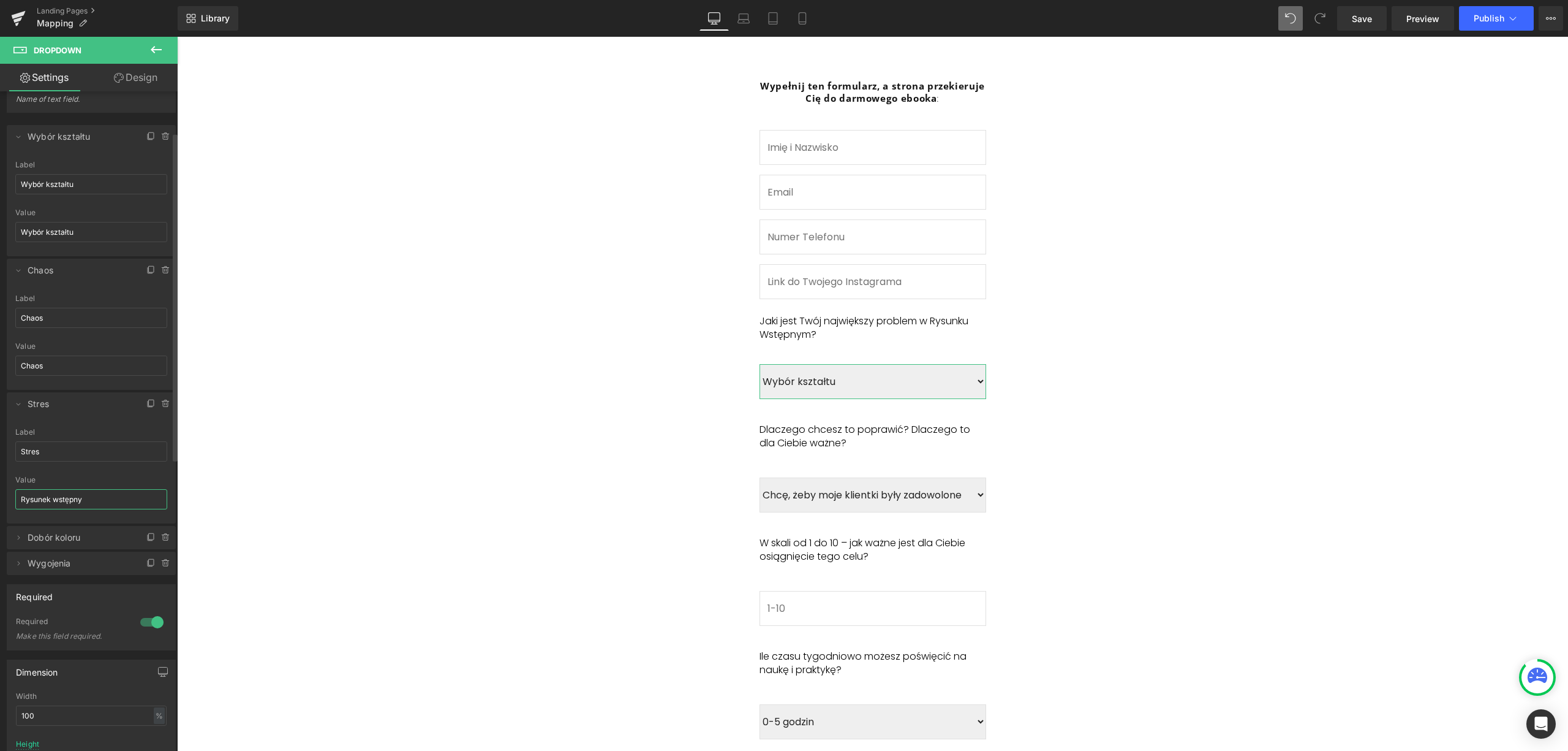
click at [62, 502] on input "Rysunek wstępny" at bounding box center [91, 499] width 152 height 20
click at [63, 502] on input "Rysunek wstępny" at bounding box center [91, 499] width 152 height 20
type input "Stres"
click at [162, 564] on icon at bounding box center [167, 563] width 10 height 10
click at [150, 560] on button "Delete" at bounding box center [153, 563] width 38 height 16
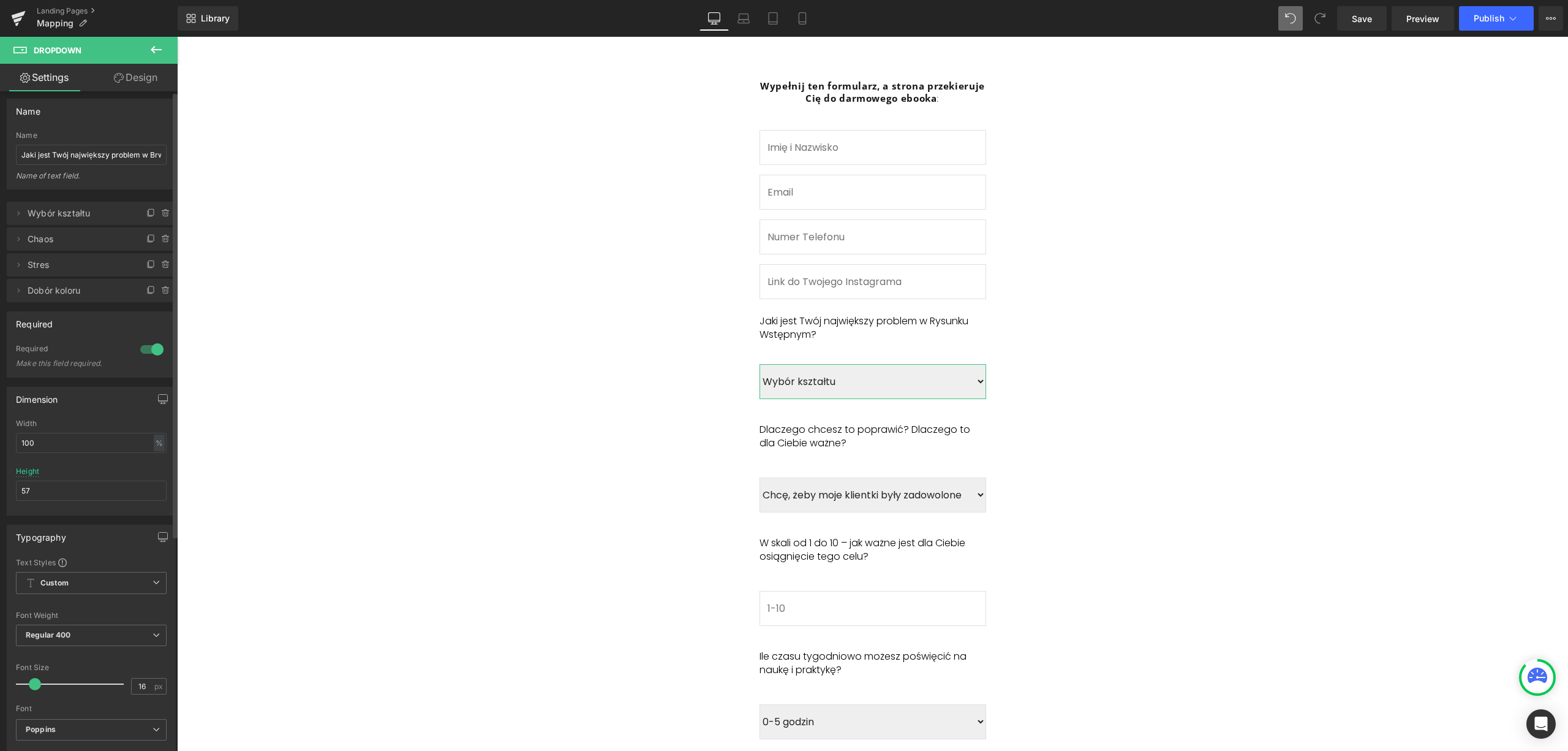
scroll to position [0, 0]
click at [19, 297] on icon at bounding box center [18, 296] width 10 height 10
click at [74, 344] on input "Dobór koloru" at bounding box center [91, 343] width 152 height 20
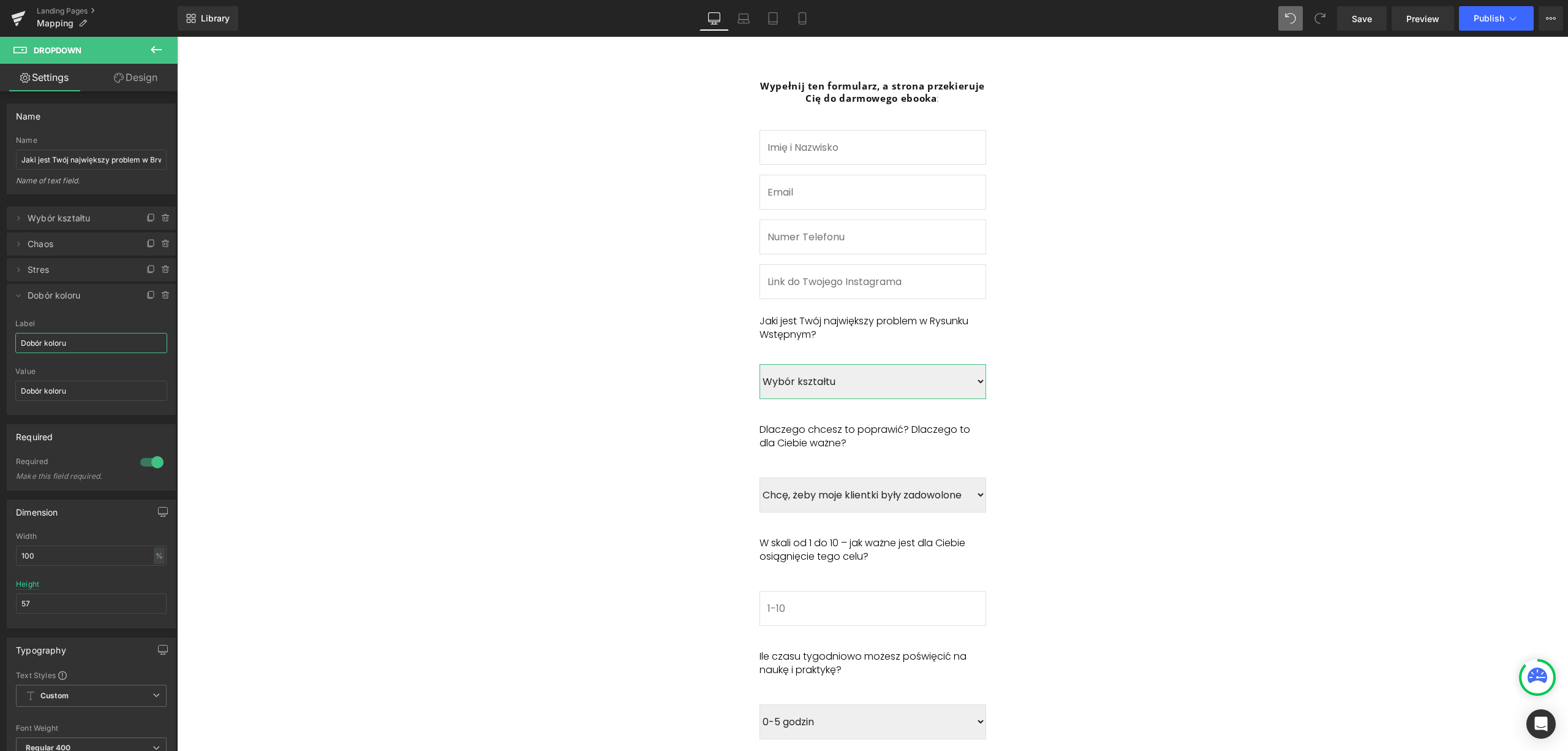
click at [74, 344] on input "Dobór koloru" at bounding box center [91, 343] width 152 height 20
type input "Brwi są zawsze inne"
click at [38, 398] on input "Dobór koloru" at bounding box center [91, 391] width 152 height 20
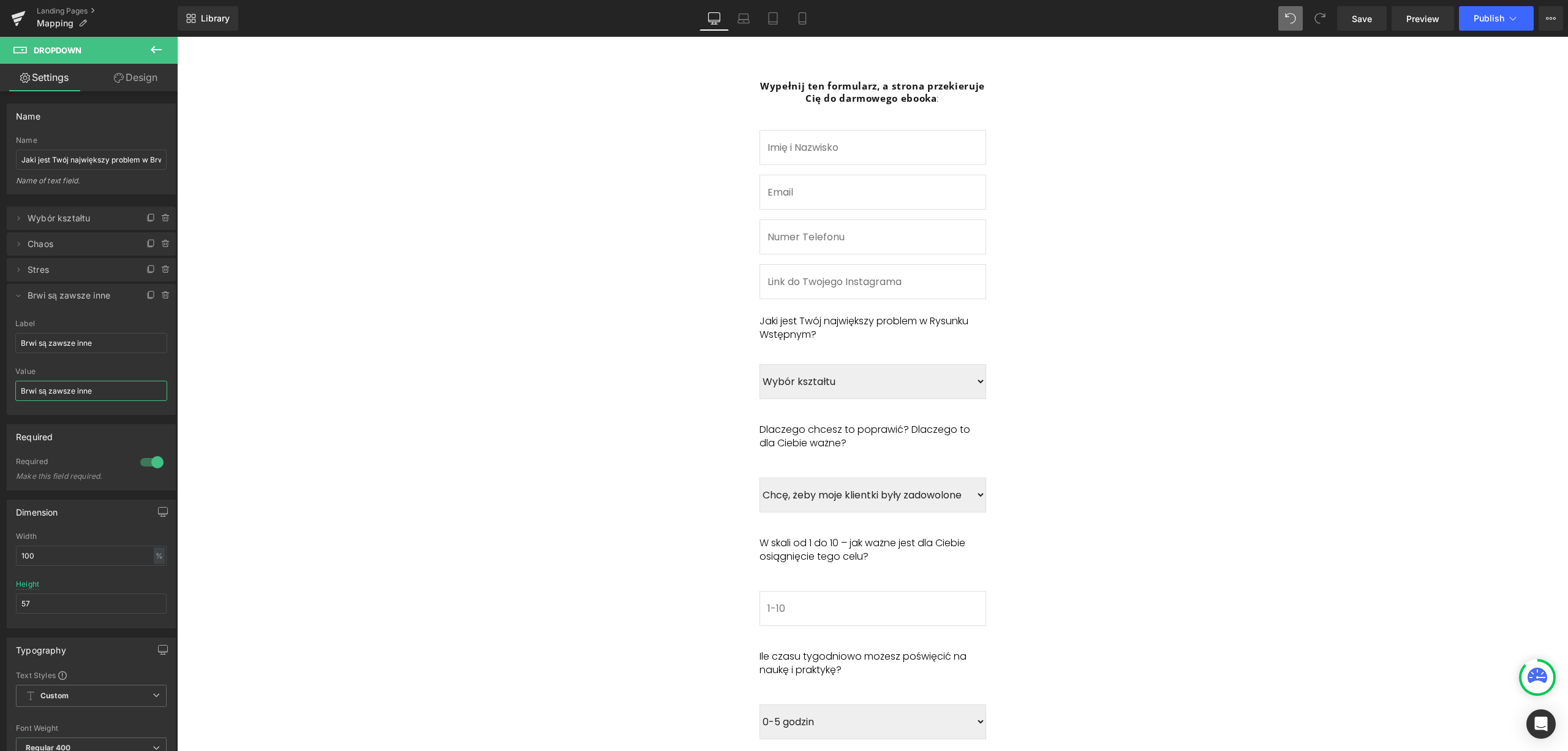
type input "Brwi są zawsze inne"
click at [79, 411] on div at bounding box center [91, 411] width 152 height 8
drag, startPoint x: 15, startPoint y: 298, endPoint x: 21, endPoint y: 299, distance: 6.1
click at [16, 298] on icon at bounding box center [18, 296] width 10 height 10
click at [149, 297] on icon at bounding box center [151, 294] width 5 height 6
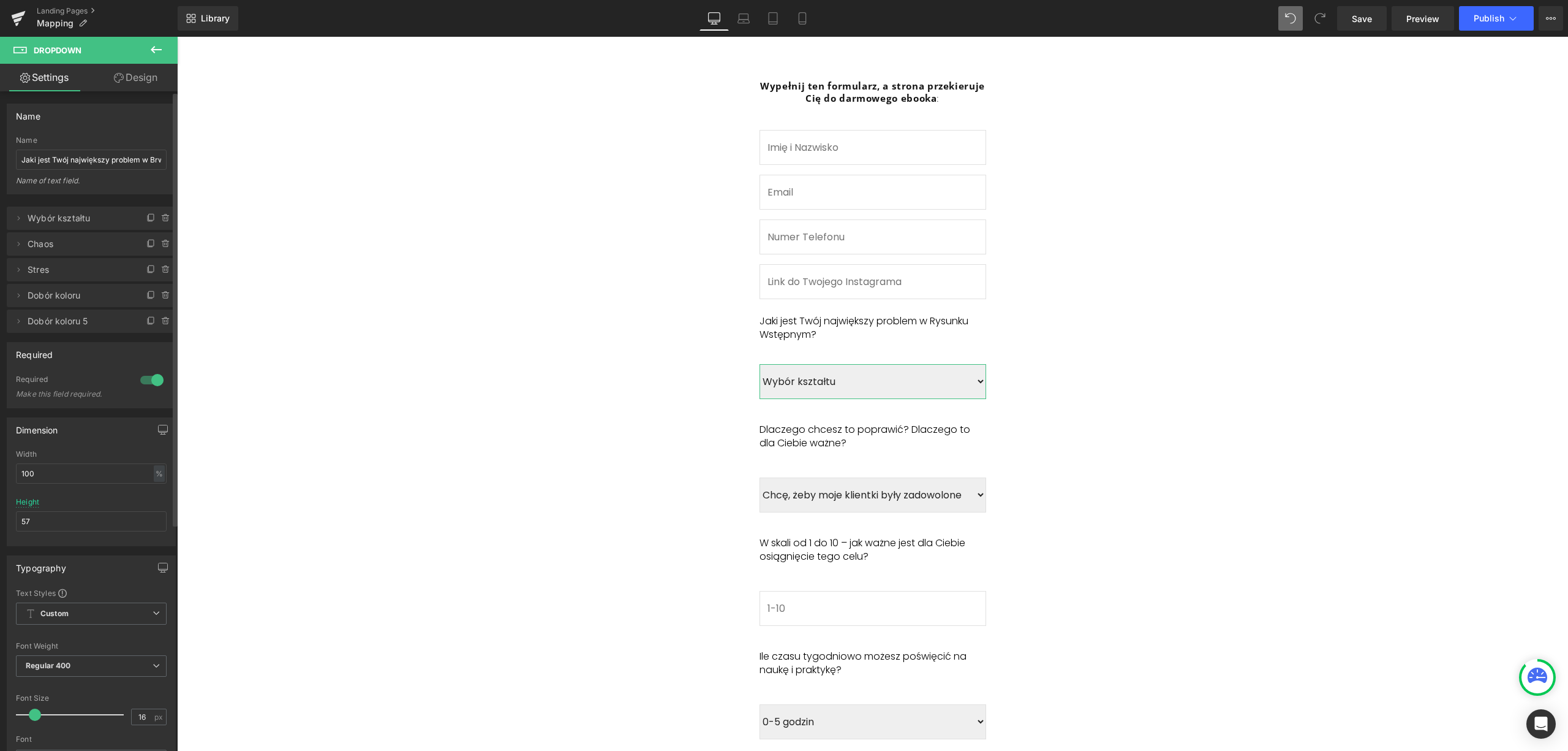
click at [58, 296] on span "Dobór koloru" at bounding box center [79, 296] width 103 height 23
click at [79, 298] on span "Dobór koloru" at bounding box center [79, 296] width 103 height 23
click at [103, 301] on span "Dobór koloru" at bounding box center [79, 296] width 103 height 23
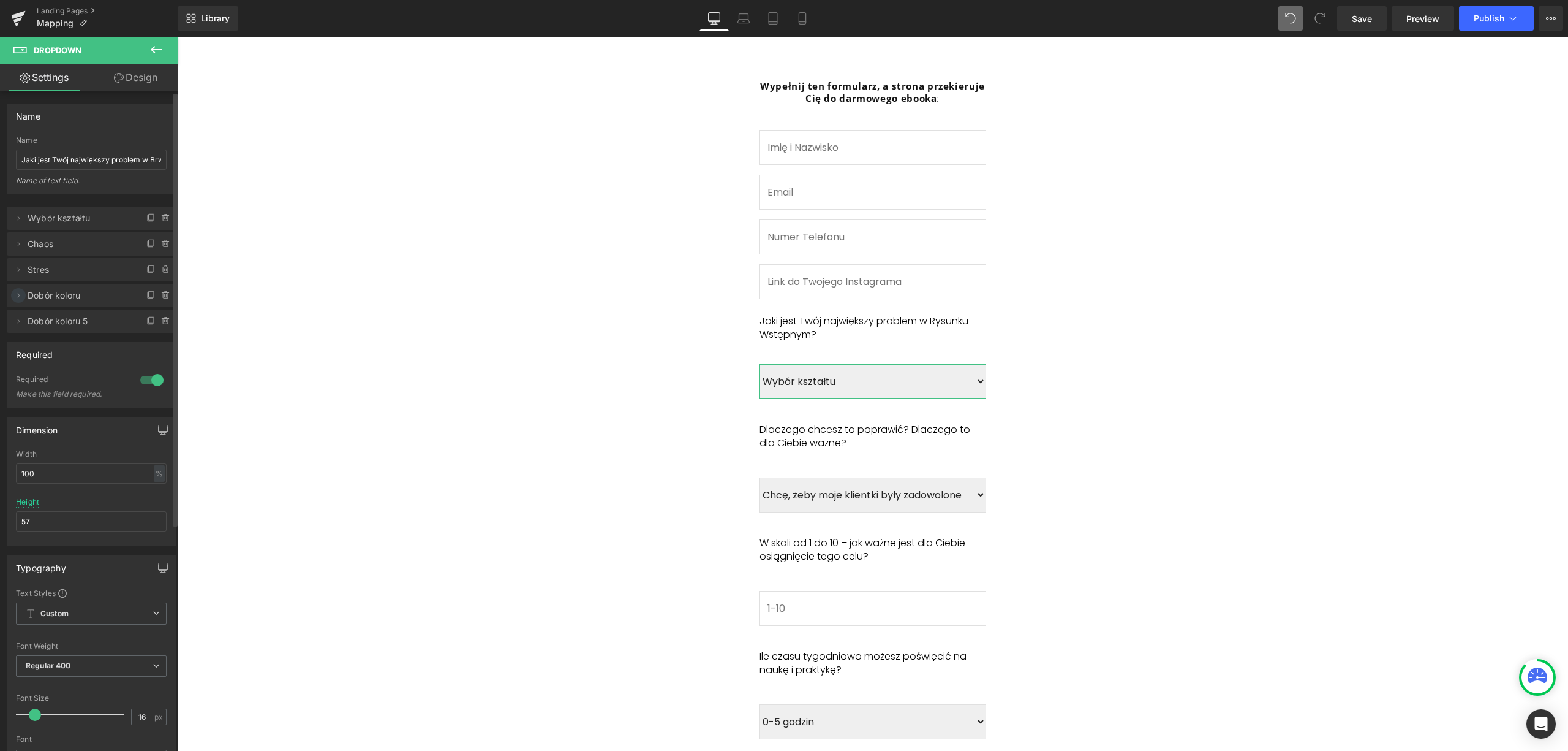
click at [20, 297] on icon at bounding box center [18, 296] width 10 height 10
drag, startPoint x: 69, startPoint y: 338, endPoint x: 3, endPoint y: 339, distance: 66.0
click at [3, 339] on div "Delete Cancel Wybór kształtu Wybór kształtu Label Wybór kształtu Wybór kształtu…" at bounding box center [91, 317] width 183 height 246
click at [82, 337] on input "Brwi są zawsze inne" at bounding box center [91, 343] width 152 height 20
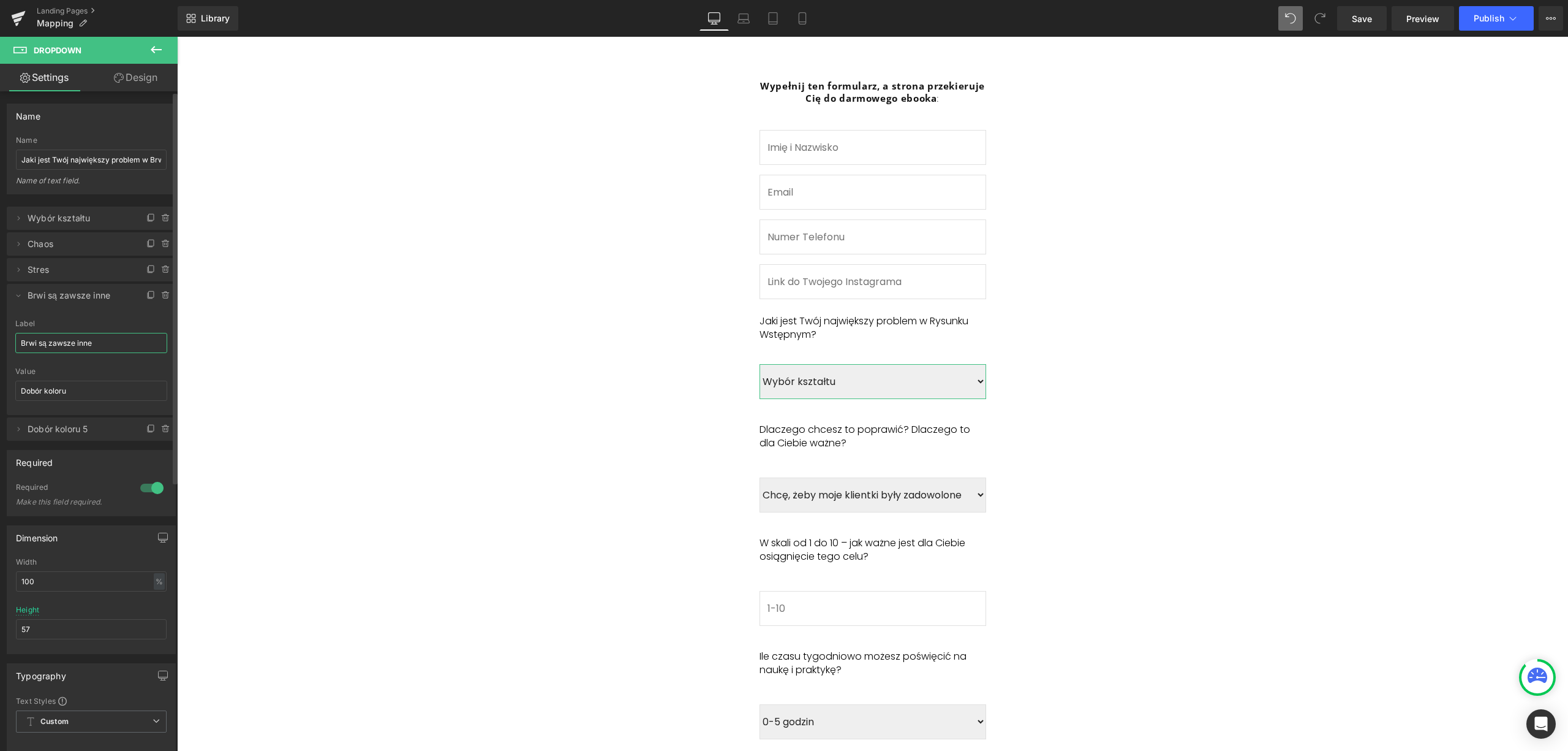
click at [82, 337] on input "Brwi są zawsze inne" at bounding box center [91, 343] width 152 height 20
type input "Brwi są zawsze inne"
click at [64, 388] on input "Dobór koloru" at bounding box center [91, 391] width 152 height 20
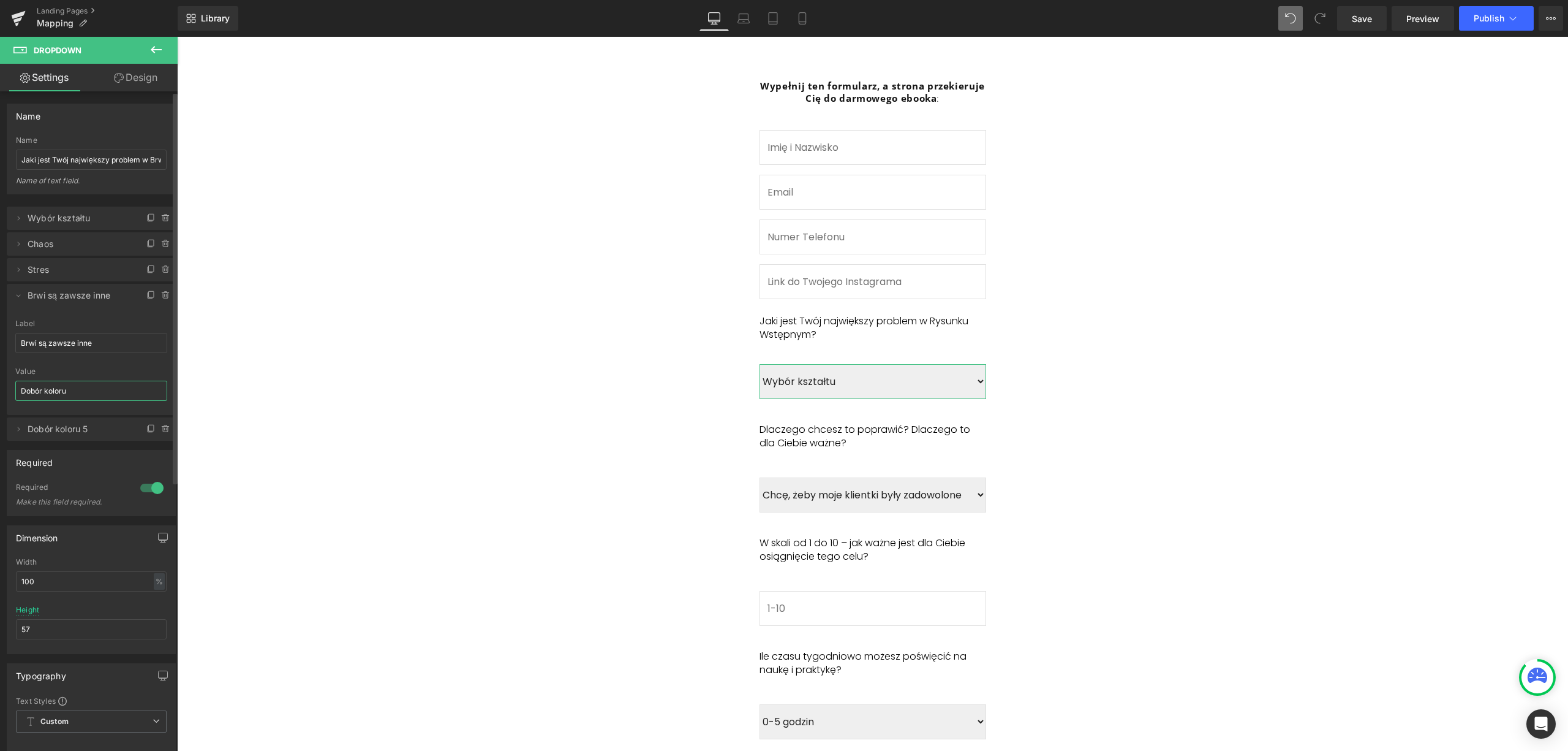
click at [64, 388] on input "Dobór koloru" at bounding box center [91, 391] width 152 height 20
paste input "Brwi są zawsze inne"
type input "Brwi są zawsze inne"
click at [20, 431] on icon at bounding box center [18, 430] width 10 height 10
drag, startPoint x: 90, startPoint y: 469, endPoint x: 0, endPoint y: 476, distance: 90.3
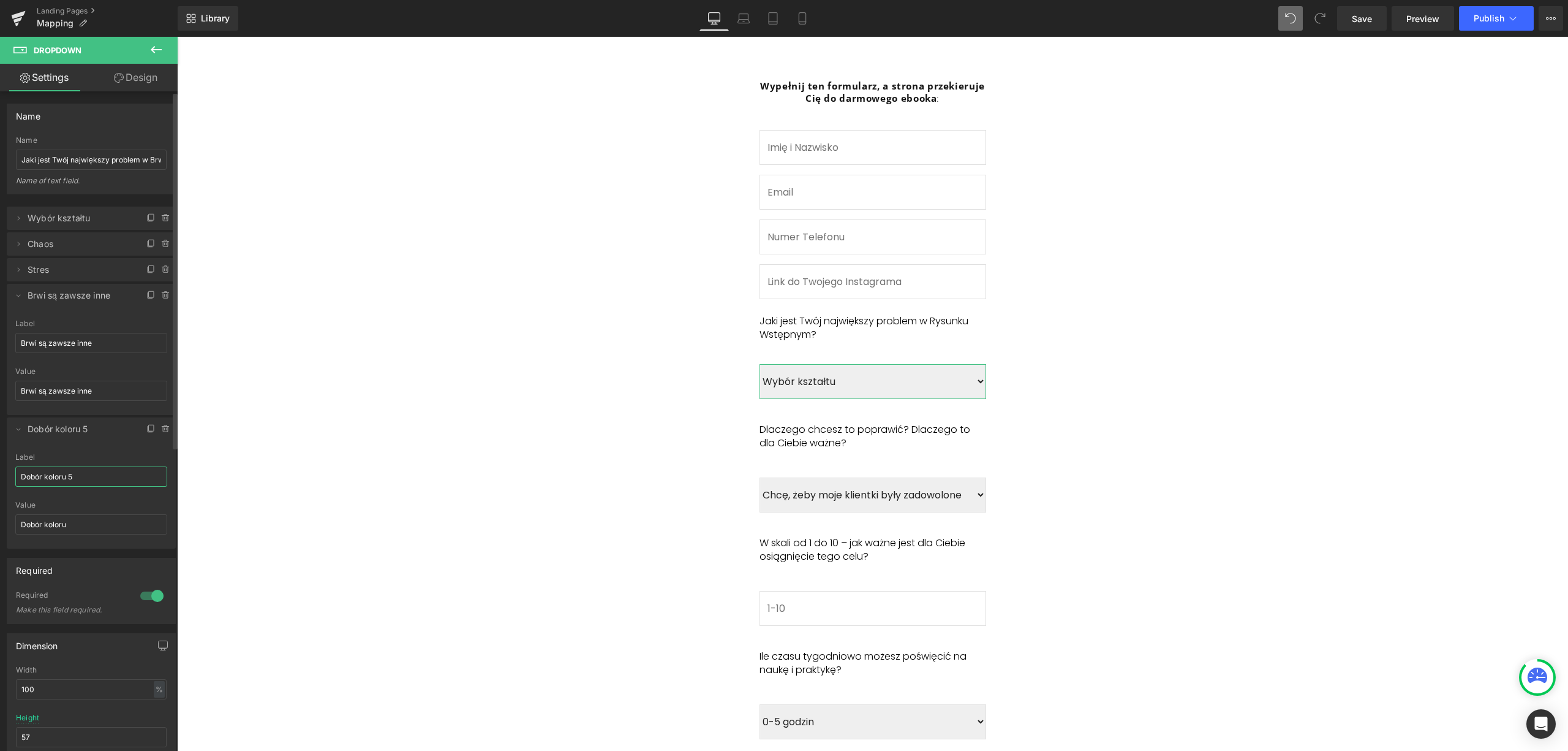
click at [0, 476] on div "Delete Cancel Wybór kształtu Wybór kształtu Label Wybór kształtu Wybór kształtu…" at bounding box center [91, 371] width 183 height 354
type input "Czas"
drag, startPoint x: 123, startPoint y: 530, endPoint x: 0, endPoint y: 528, distance: 123.0
click at [0, 528] on div "Delete Cancel Wybór kształtu Wybór kształtu Label Wybór kształtu Wybór kształtu…" at bounding box center [91, 371] width 183 height 354
type input "Czas"
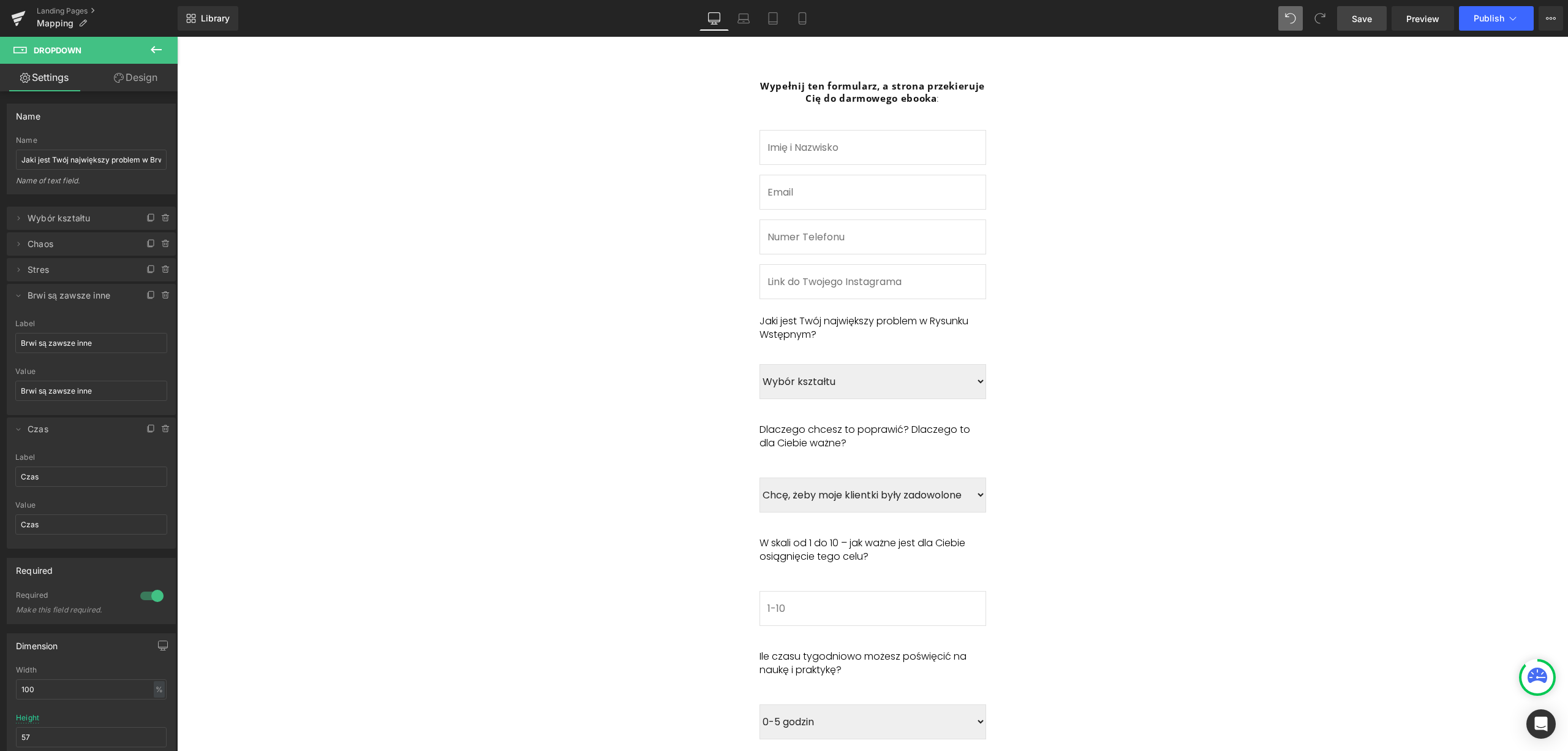
click at [1366, 8] on link "Save" at bounding box center [1361, 18] width 49 height 24
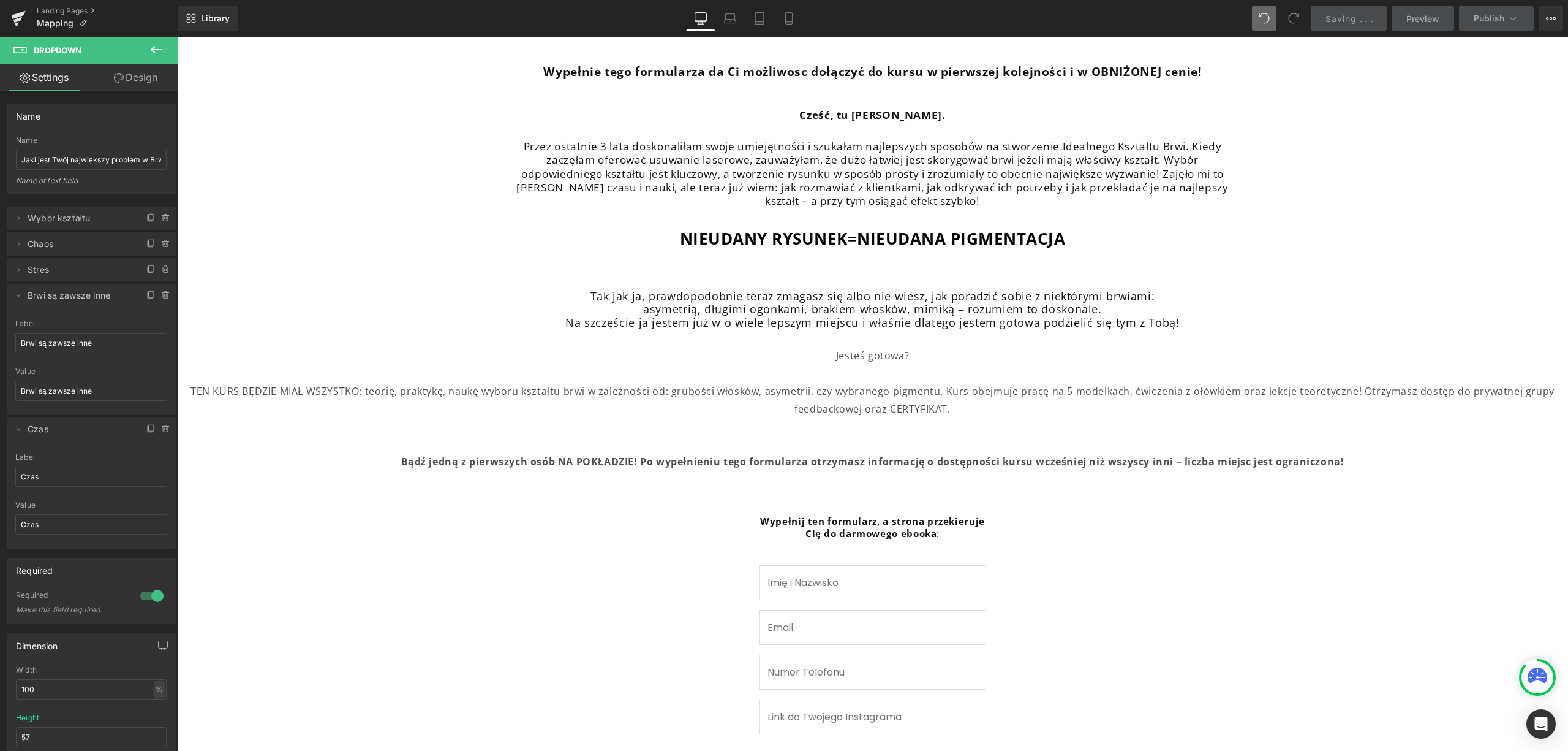
scroll to position [327, 0]
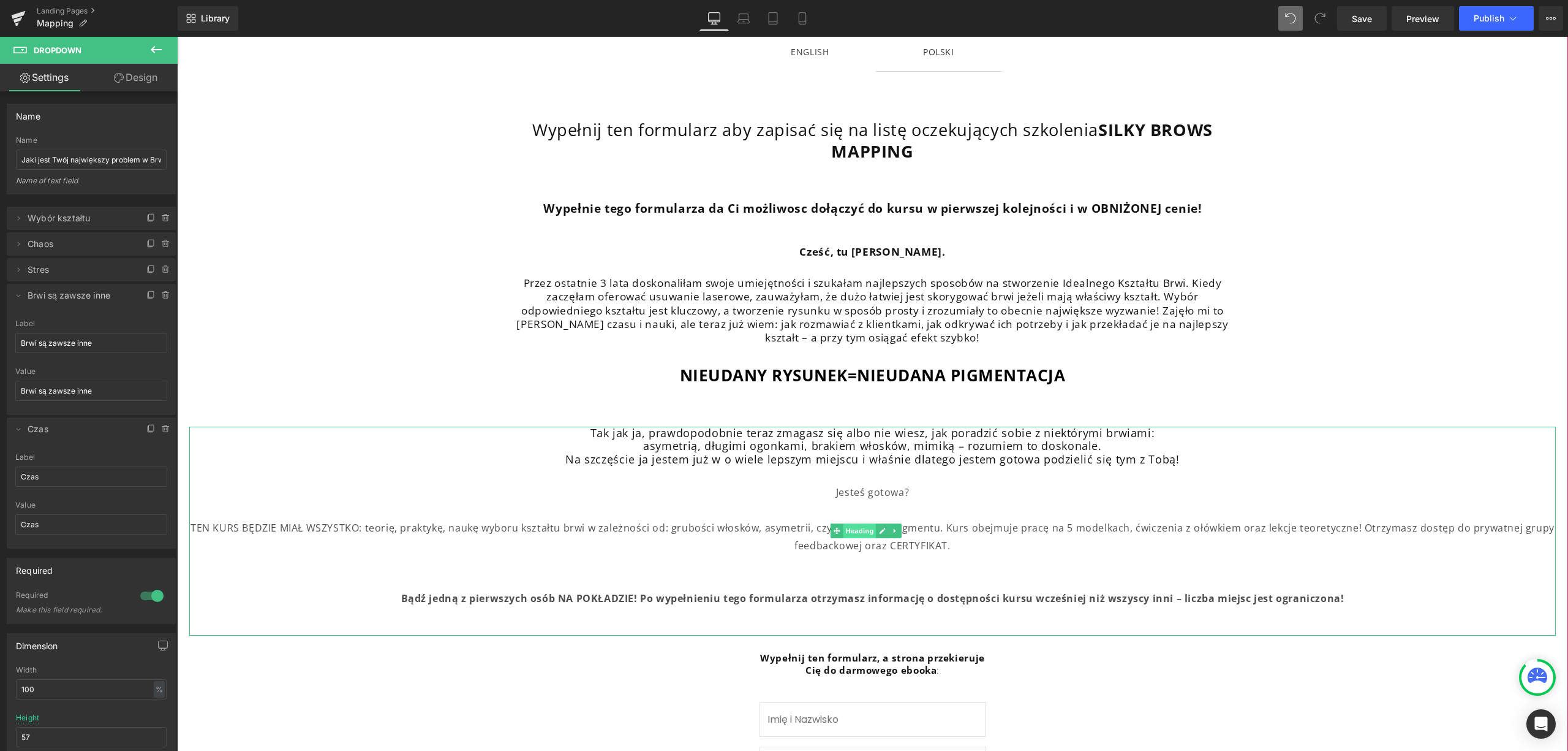
click at [869, 528] on span "Heading" at bounding box center [860, 531] width 33 height 15
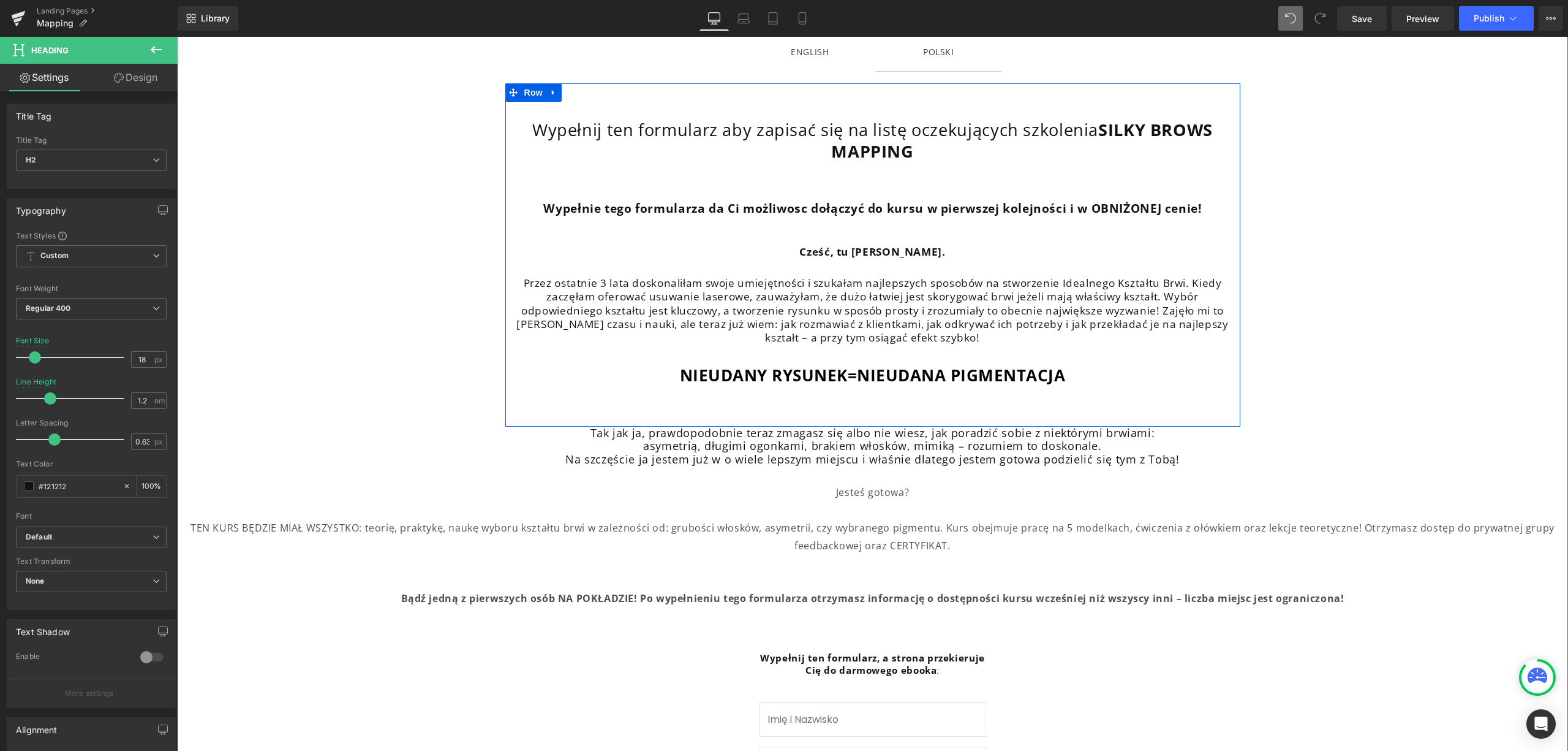
drag, startPoint x: 532, startPoint y: 90, endPoint x: 263, endPoint y: 118, distance: 270.5
click at [532, 90] on span "Row" at bounding box center [533, 93] width 24 height 18
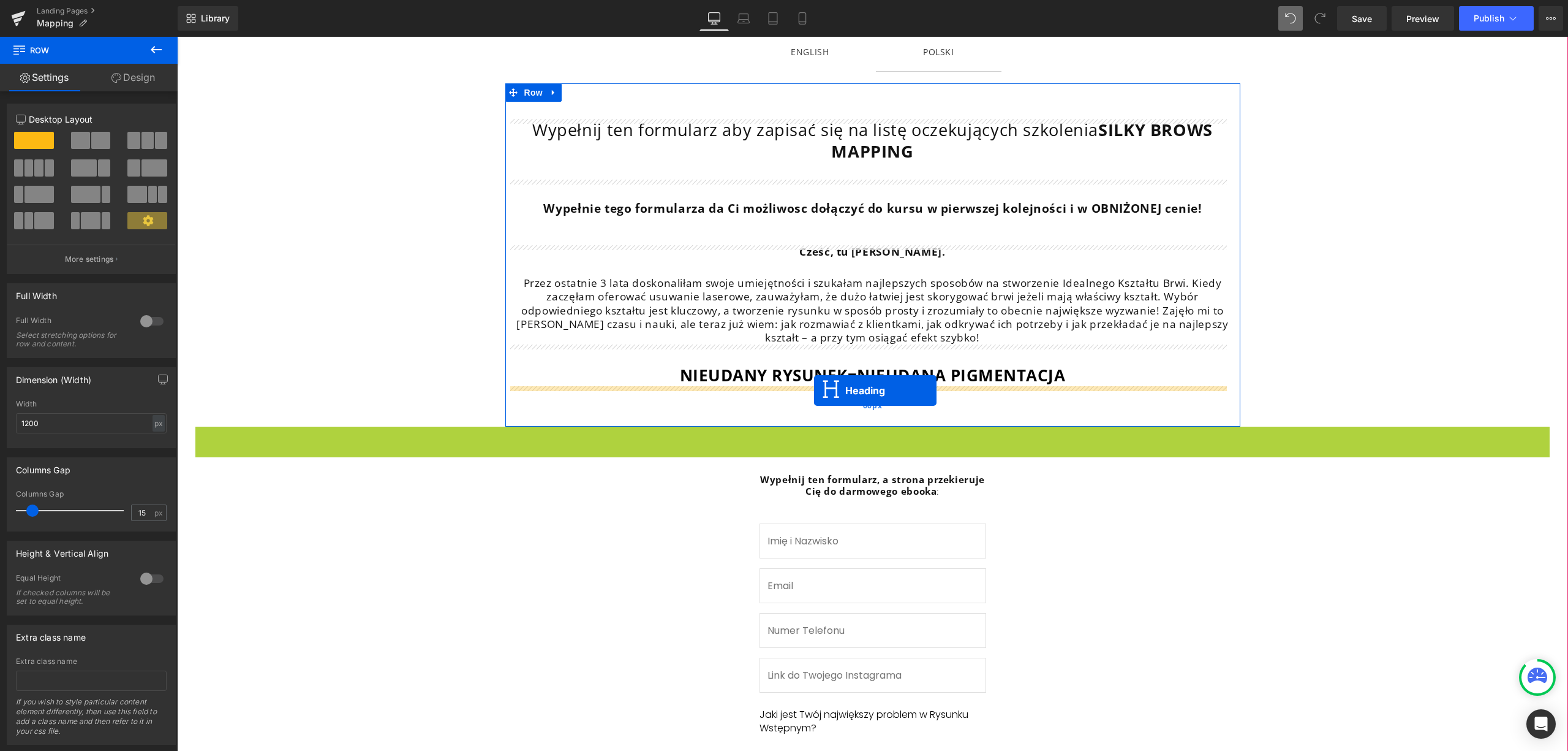
drag, startPoint x: 838, startPoint y: 530, endPoint x: 814, endPoint y: 390, distance: 142.0
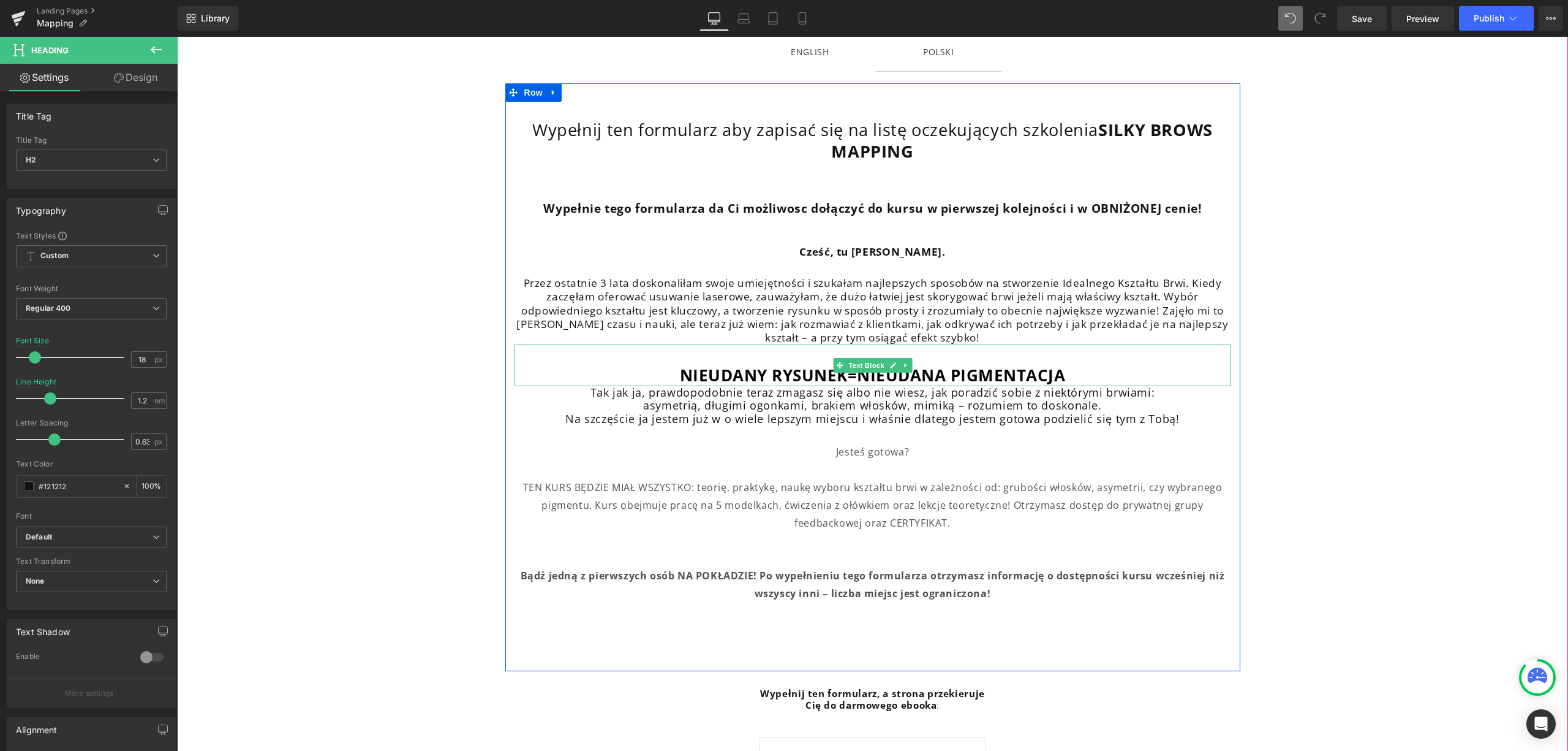
click at [1081, 369] on p "NIEUDANY RYSUNEK=NIEUDANA PIGMENTACJA" at bounding box center [873, 375] width 717 height 21
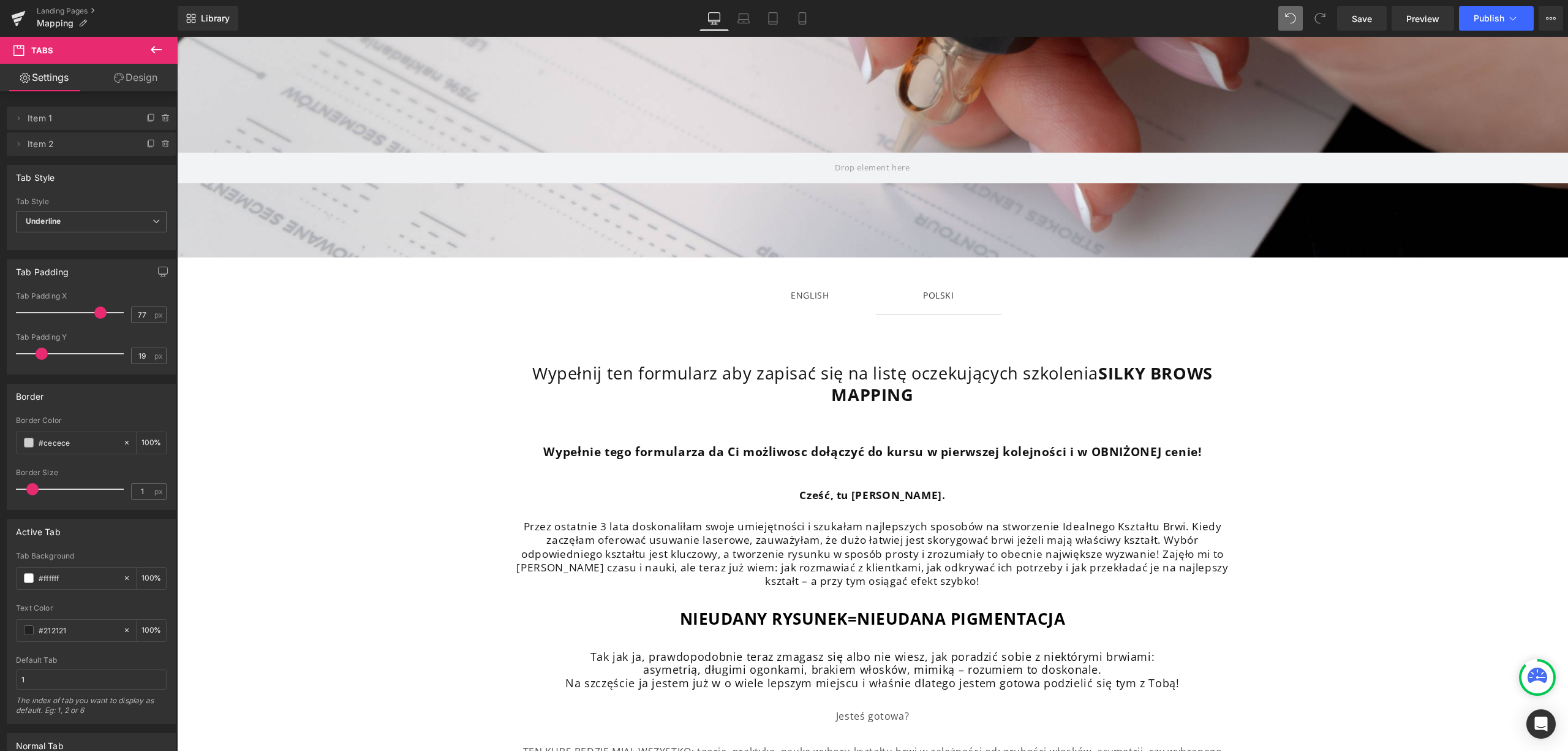
scroll to position [0, 0]
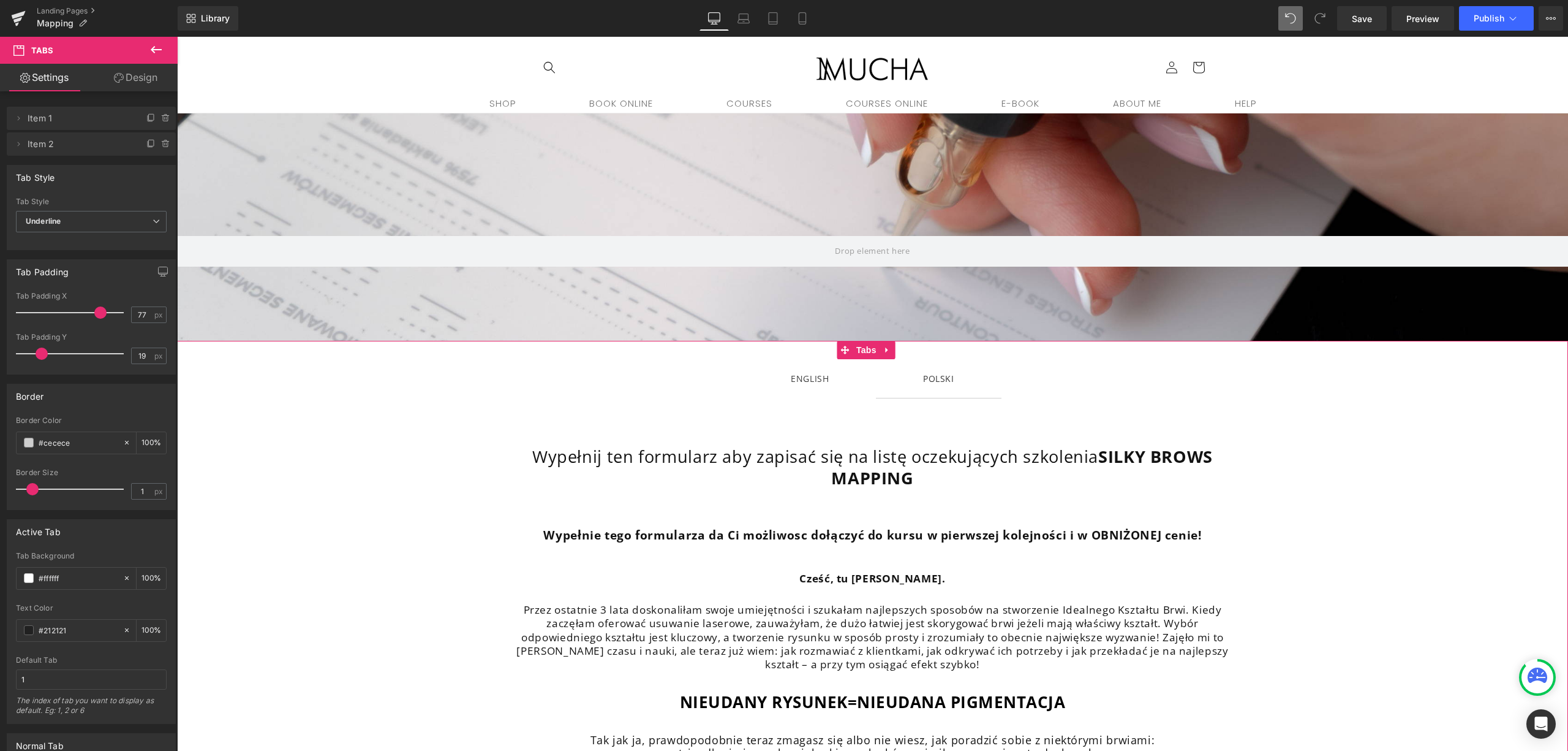
click at [177, 37] on div at bounding box center [177, 37] width 0 height 0
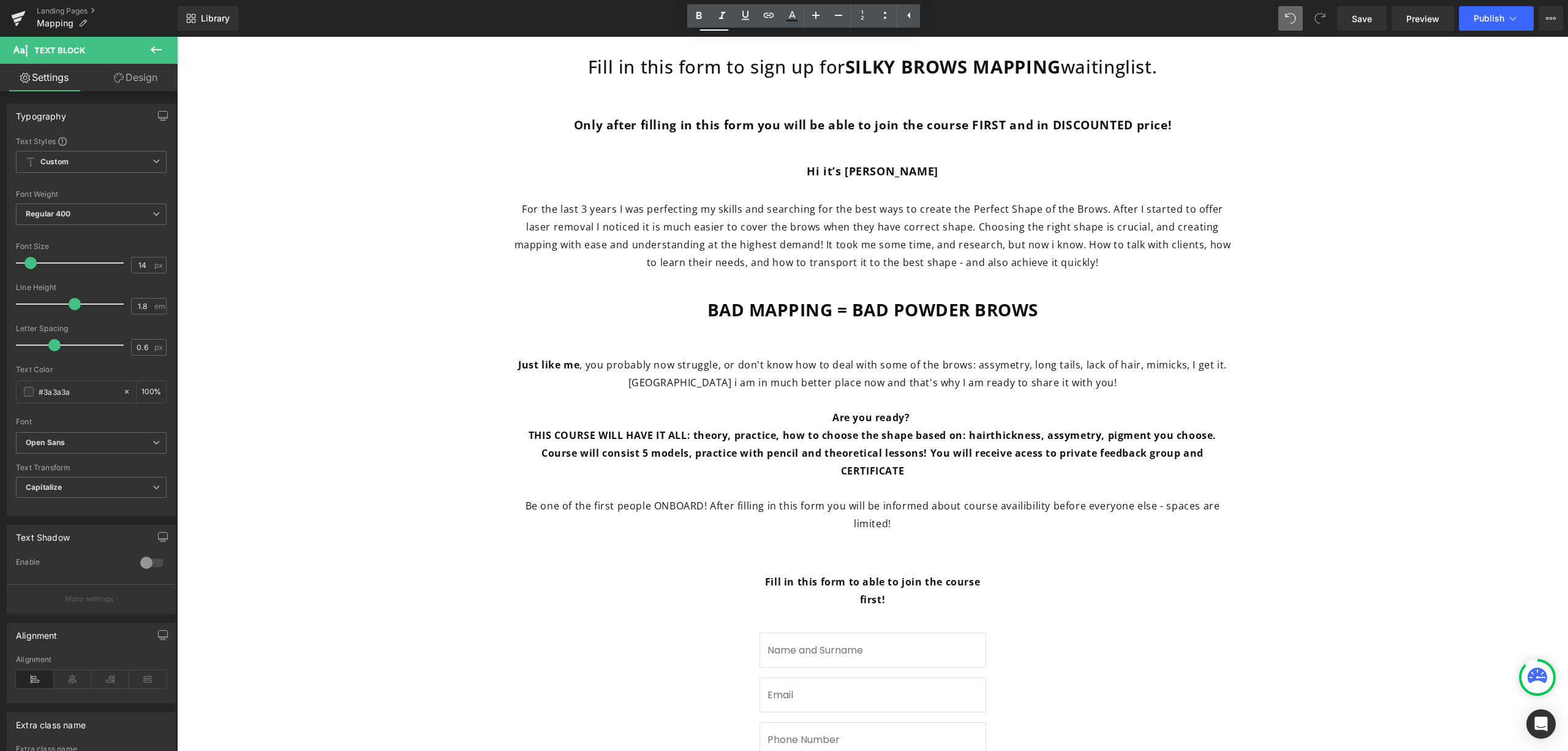
scroll to position [327, 0]
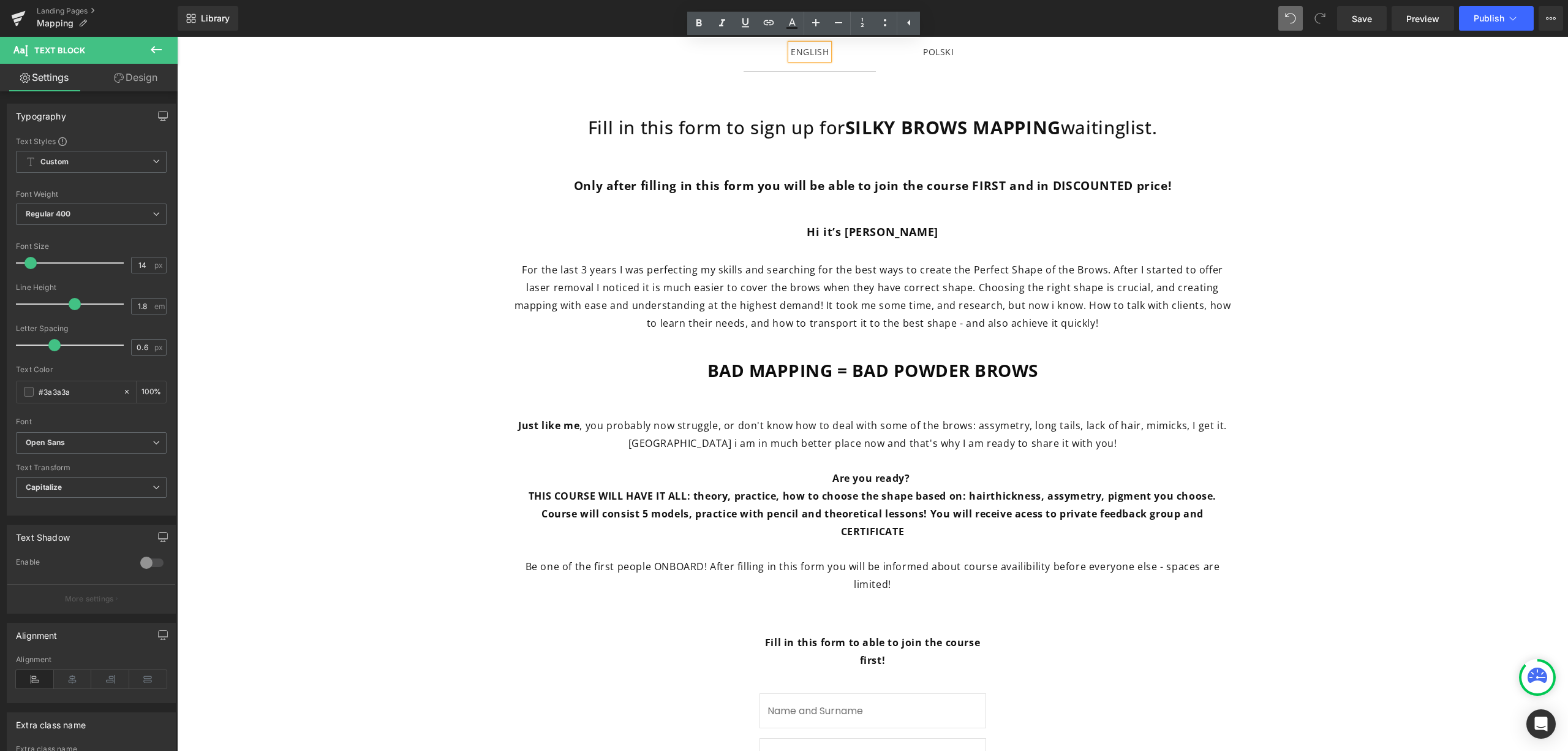
click at [940, 60] on span "POLSKI Text Block" at bounding box center [939, 52] width 126 height 39
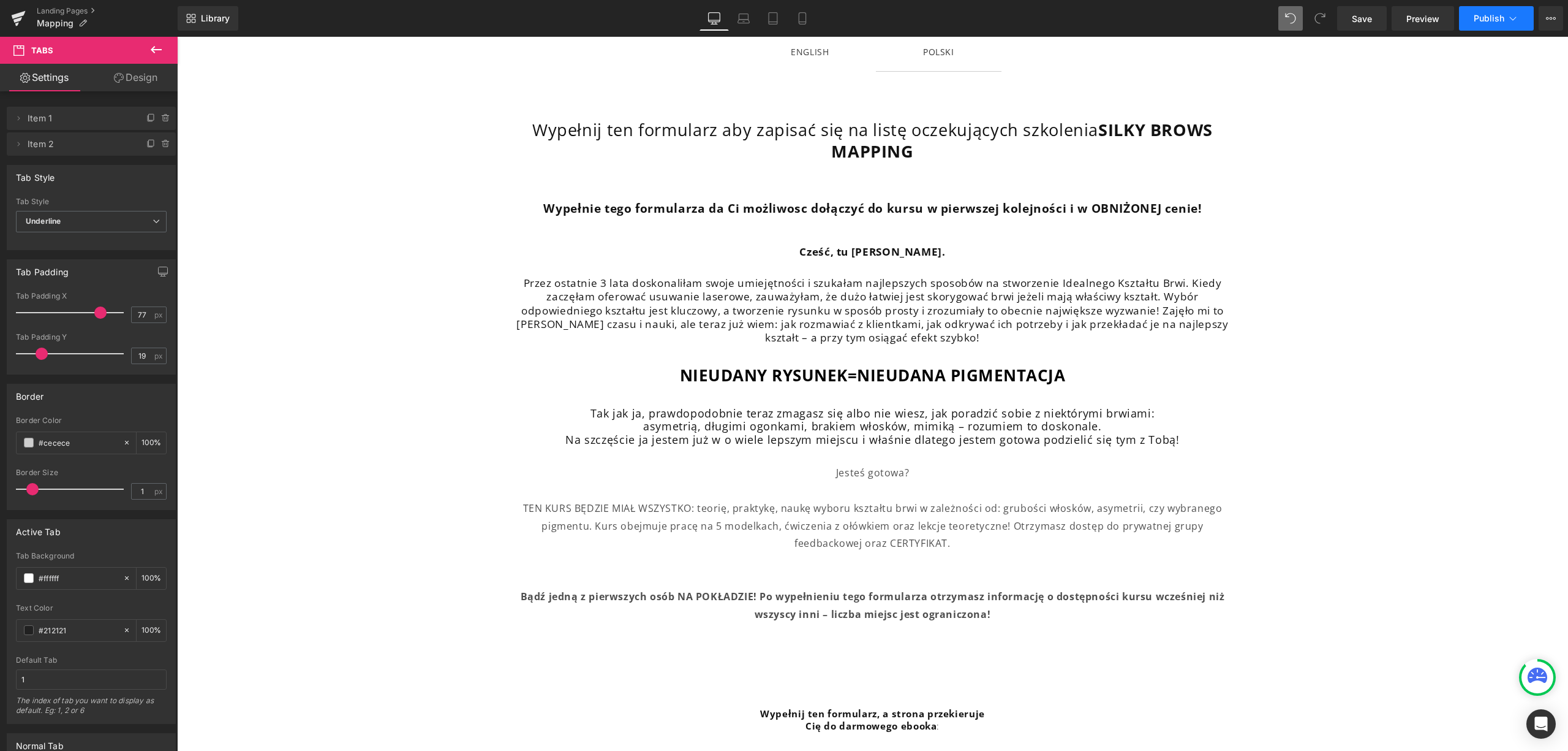
click at [1513, 19] on icon at bounding box center [1514, 18] width 7 height 3
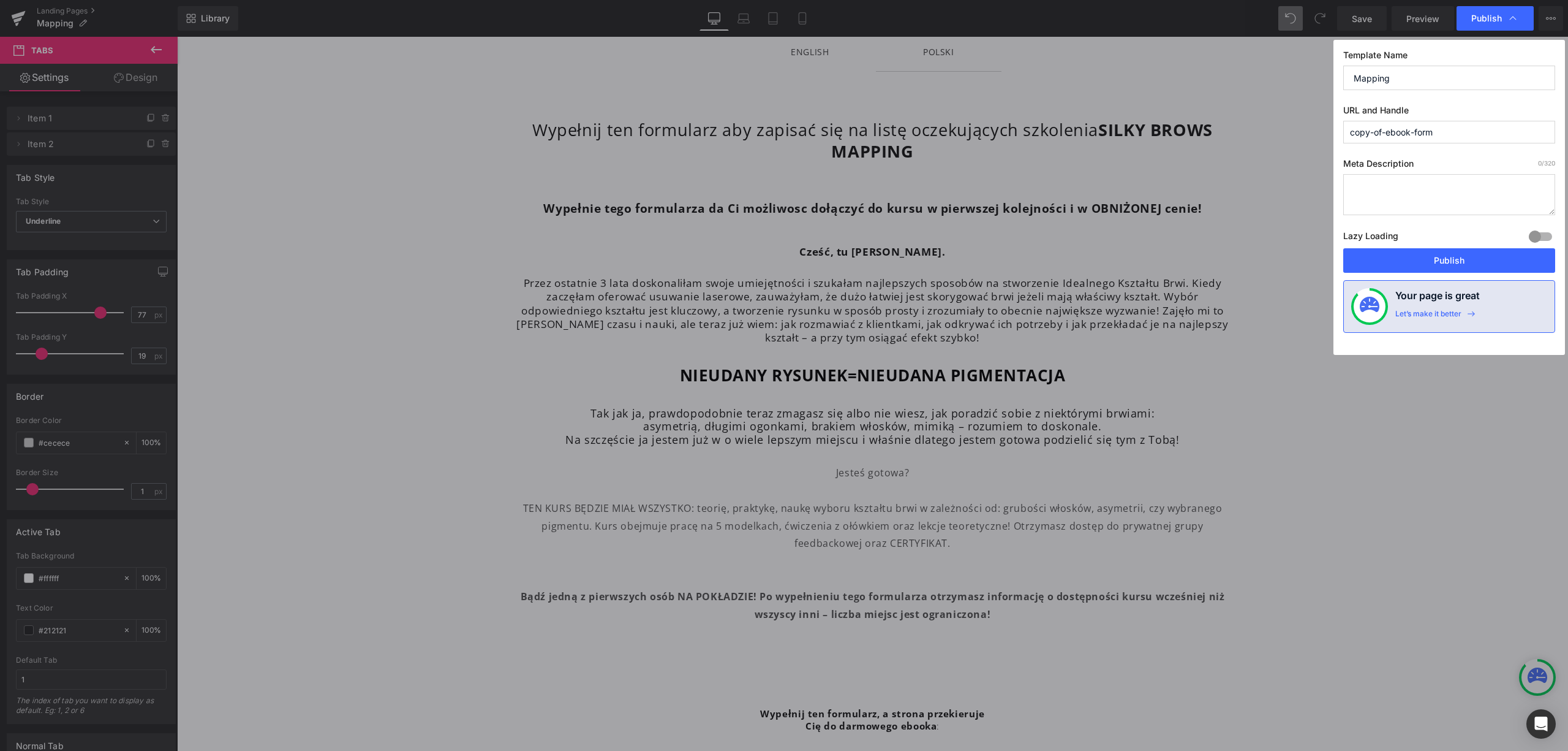
drag, startPoint x: 1160, startPoint y: 135, endPoint x: 456, endPoint y: 132, distance: 704.0
click at [477, 125] on div "Publish Template Name Mapping URL and Handle copy-of-ebook-form Meta Descriptio…" at bounding box center [784, 375] width 1568 height 751
type input "mapping-form"
click at [1515, 253] on button "Publish" at bounding box center [1449, 260] width 212 height 24
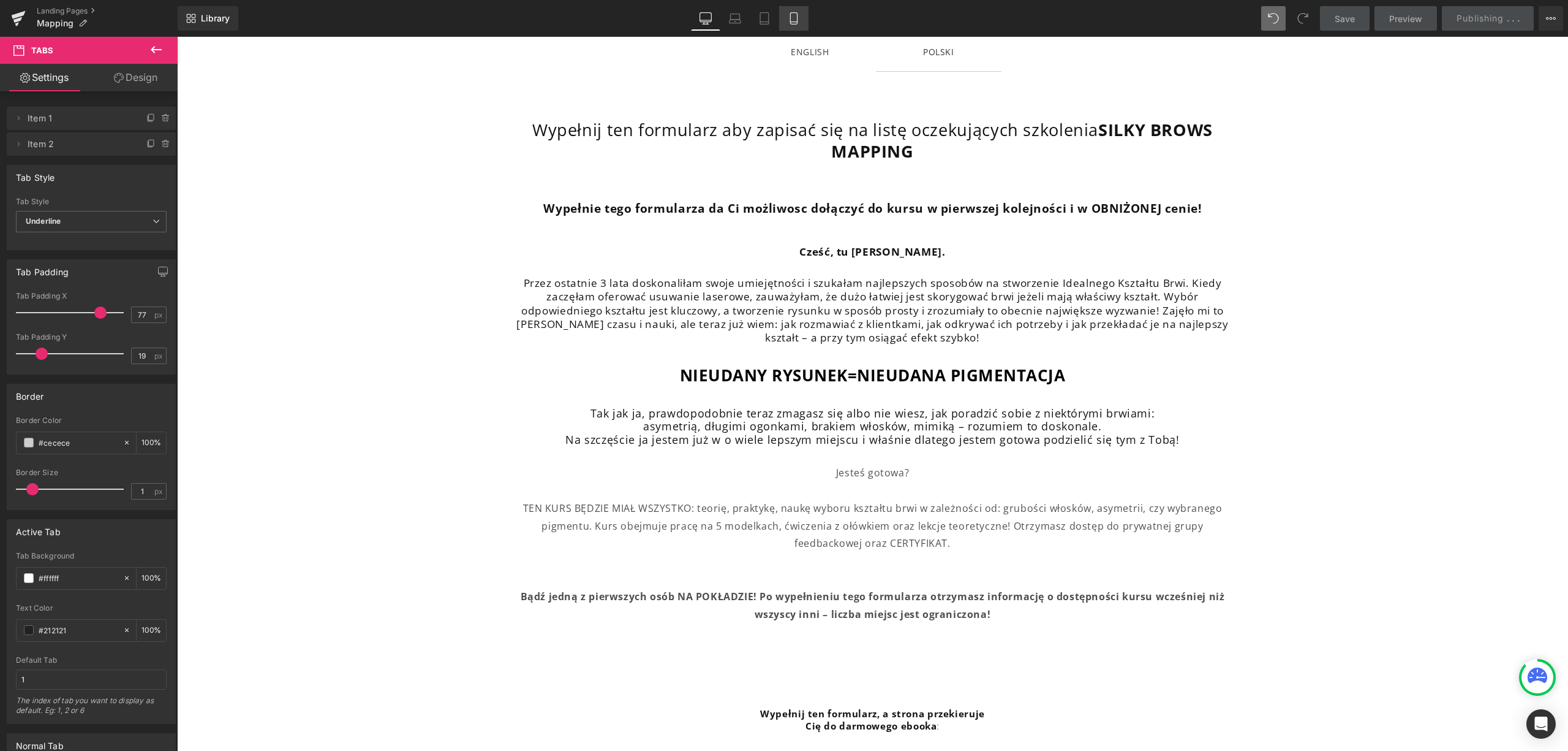
click at [792, 15] on icon at bounding box center [794, 18] width 13 height 13
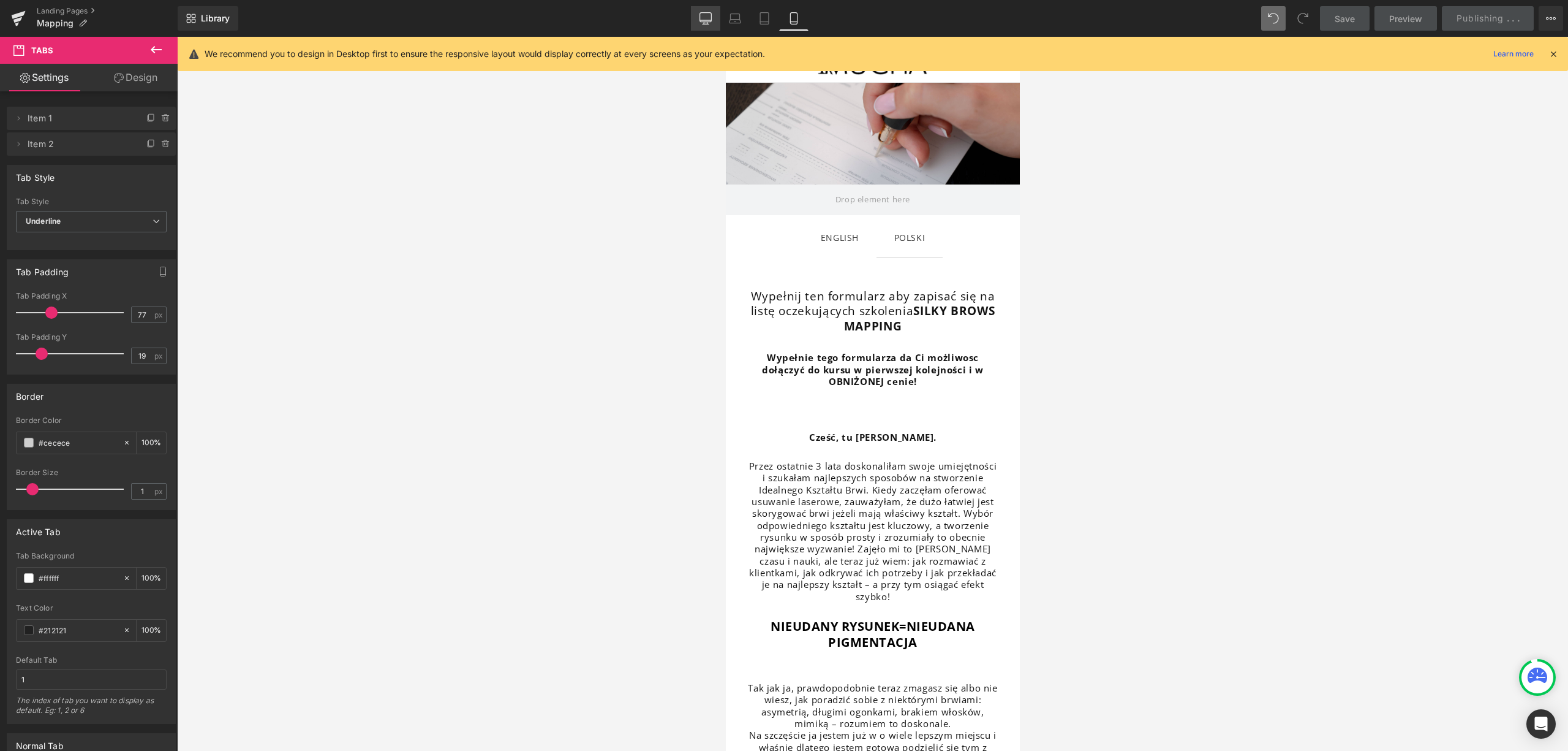
click at [706, 15] on icon at bounding box center [705, 18] width 13 height 13
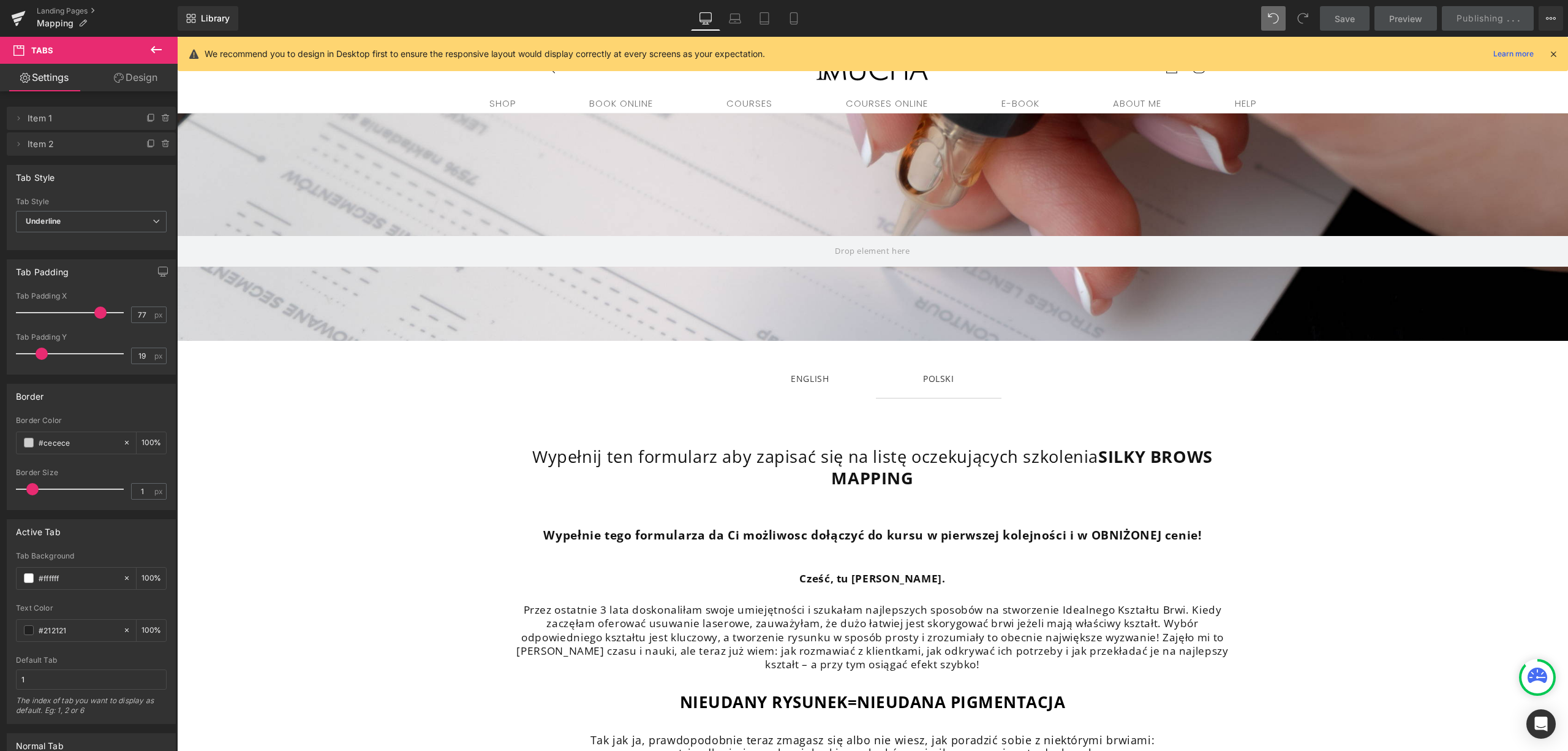
scroll to position [127, 0]
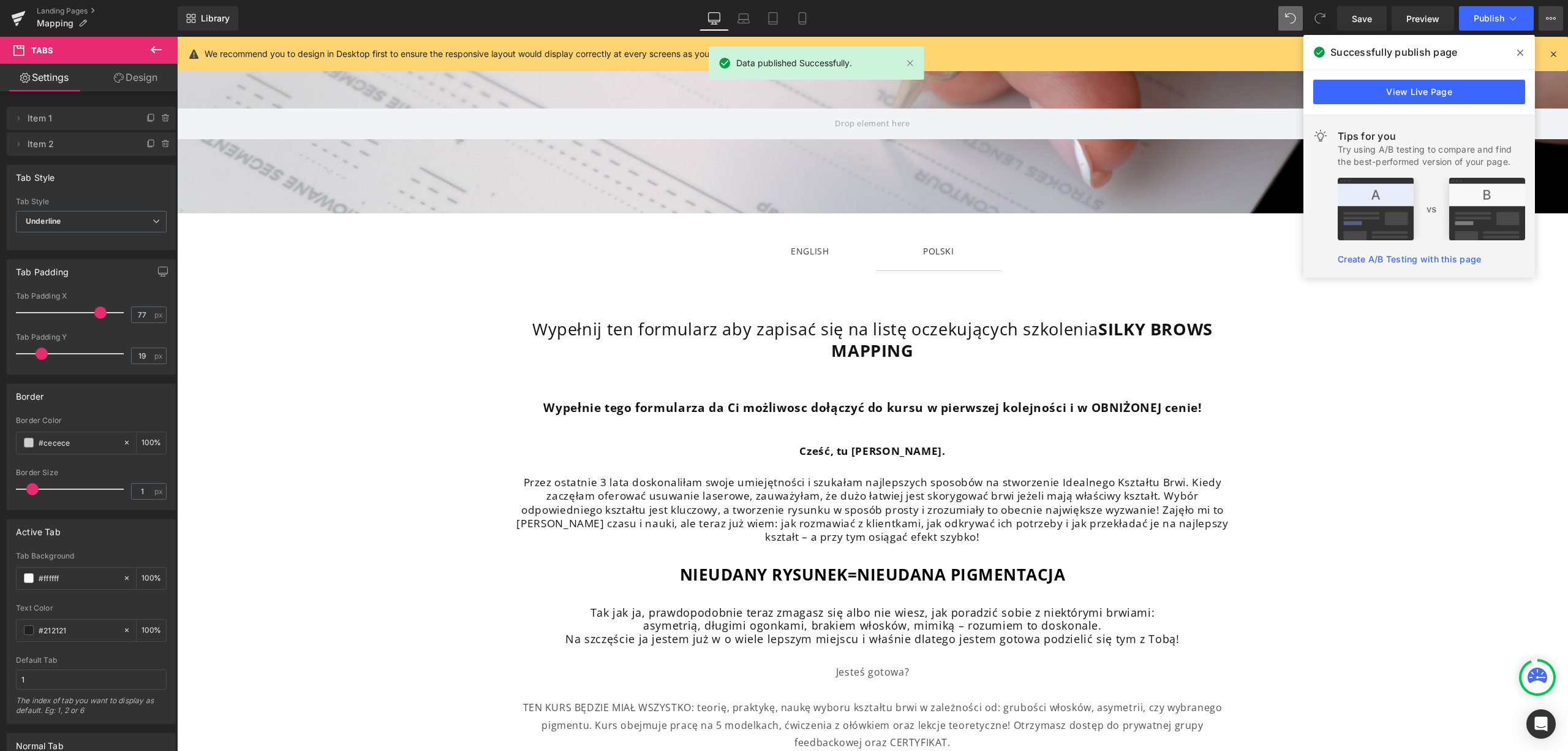
click at [1552, 23] on icon at bounding box center [1551, 18] width 10 height 10
click at [1417, 103] on link "View Live Page" at bounding box center [1419, 91] width 212 height 24
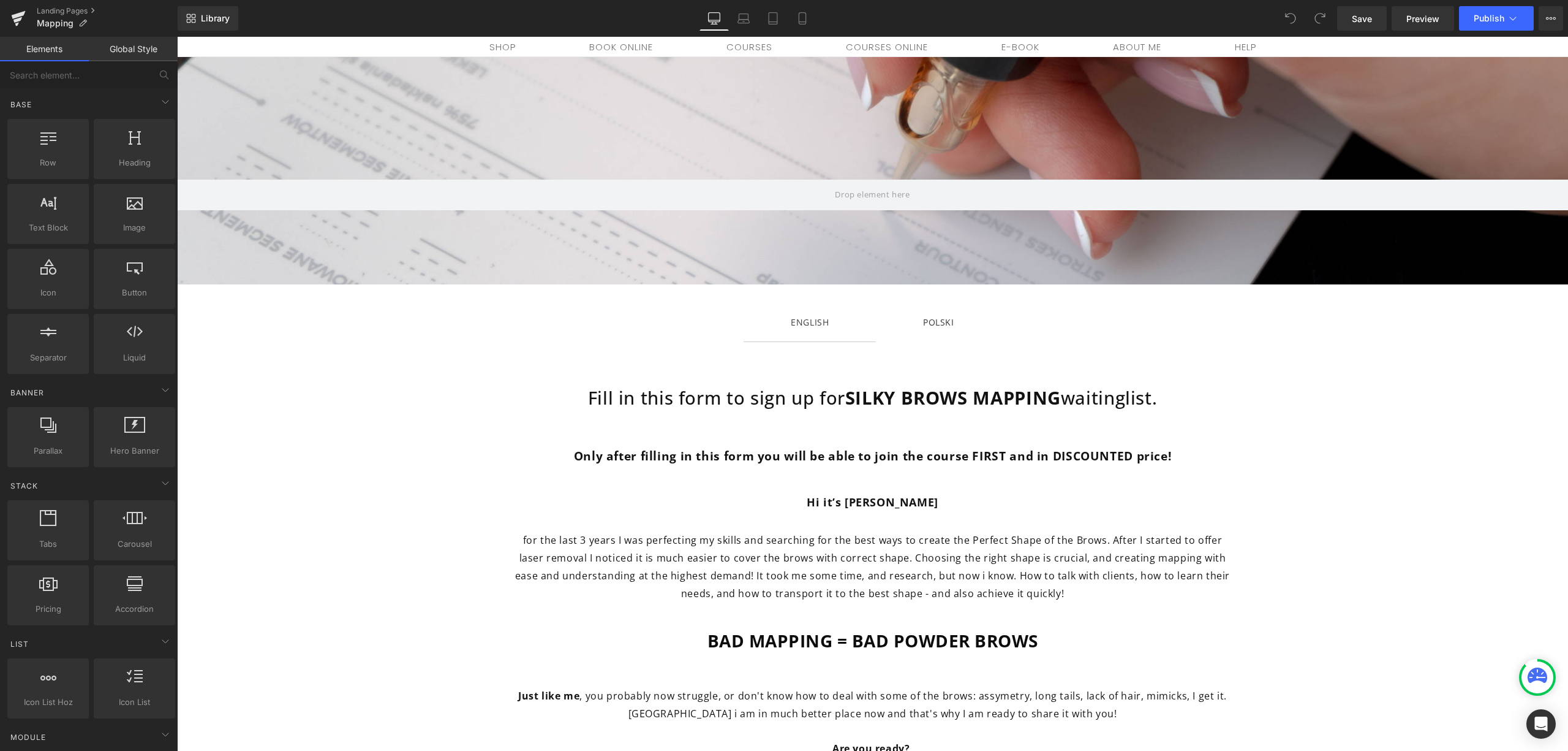
scroll to position [81, 0]
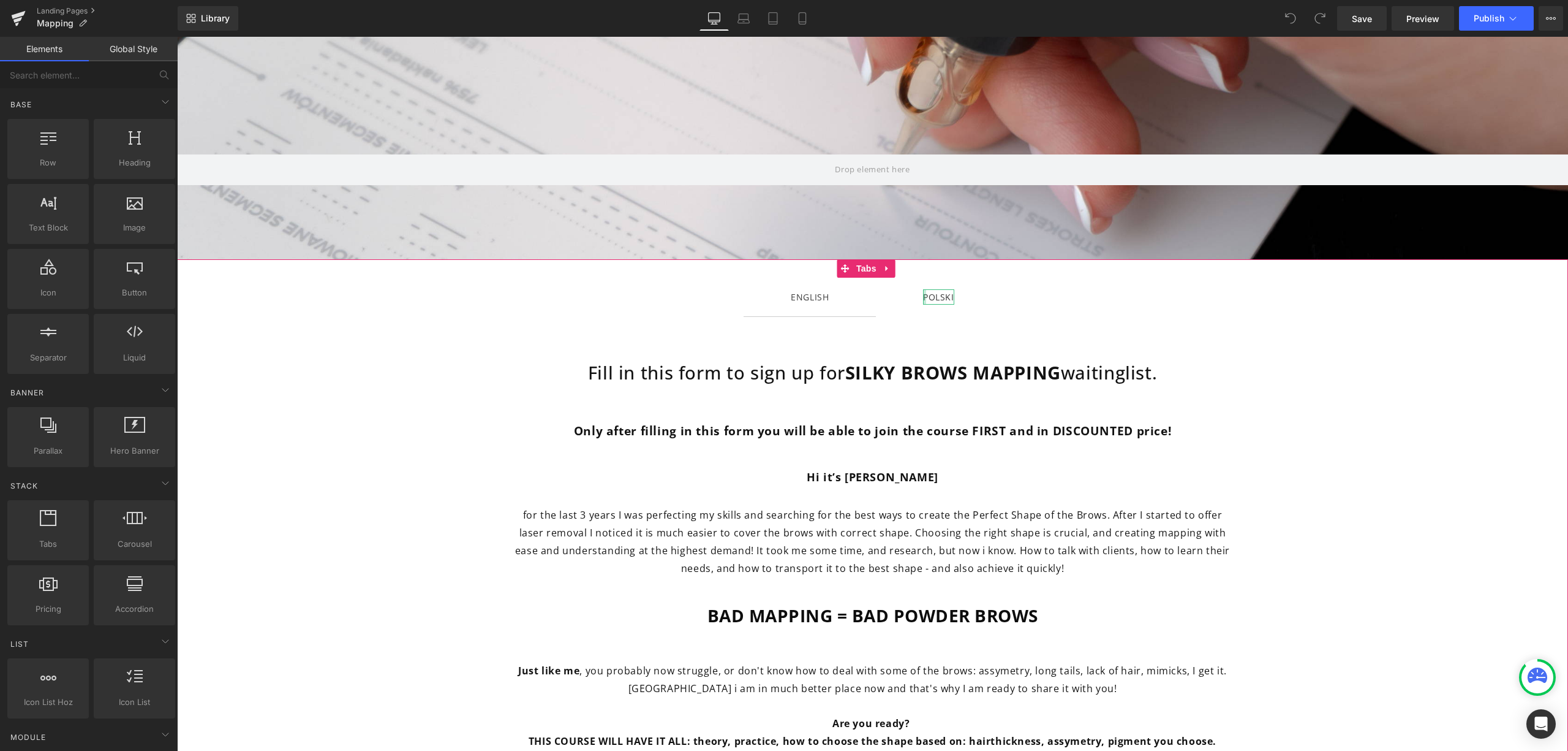
click at [923, 297] on div "POLSKI" at bounding box center [938, 297] width 31 height 15
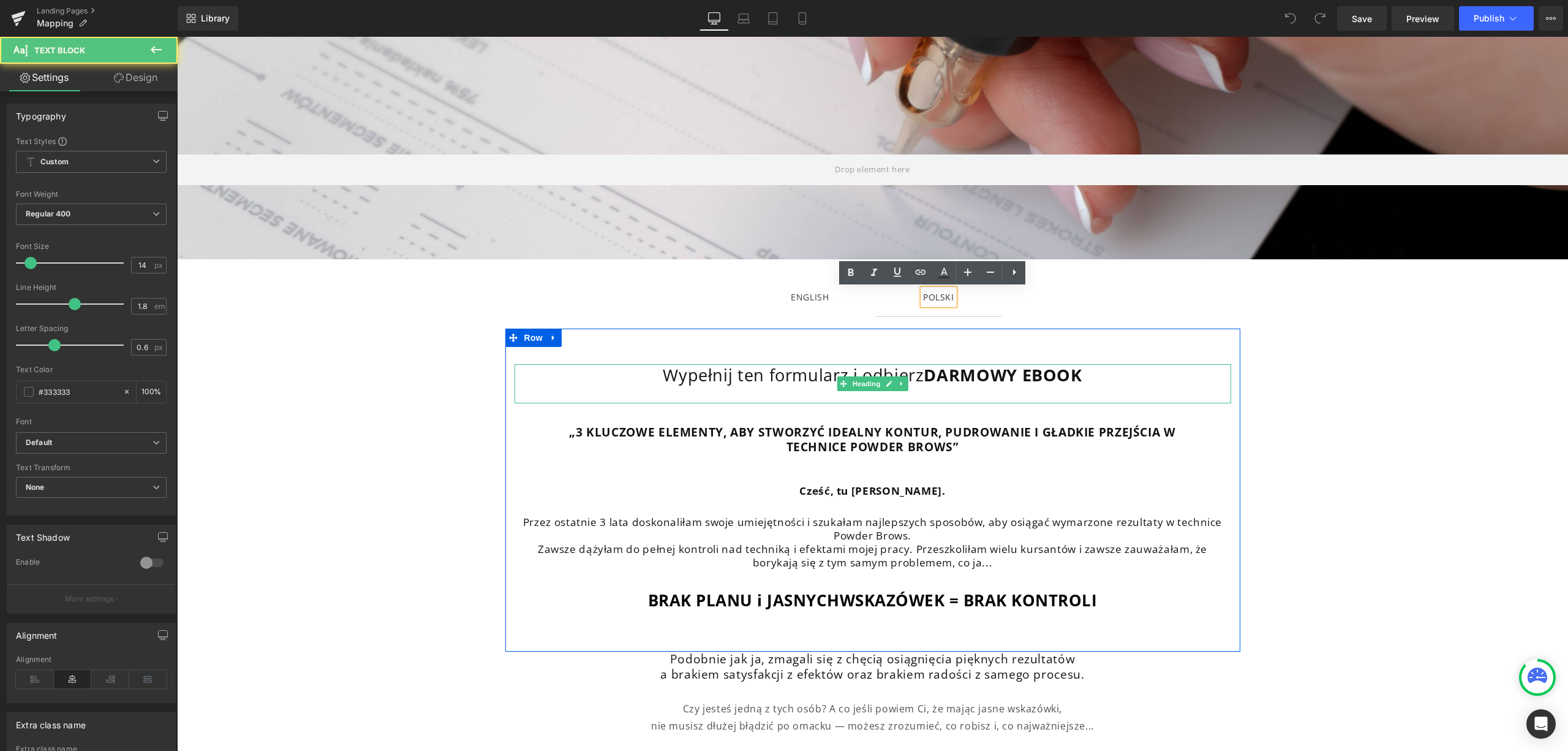
click at [925, 374] on strong "DARMOWY EBOOK" at bounding box center [1002, 374] width 158 height 23
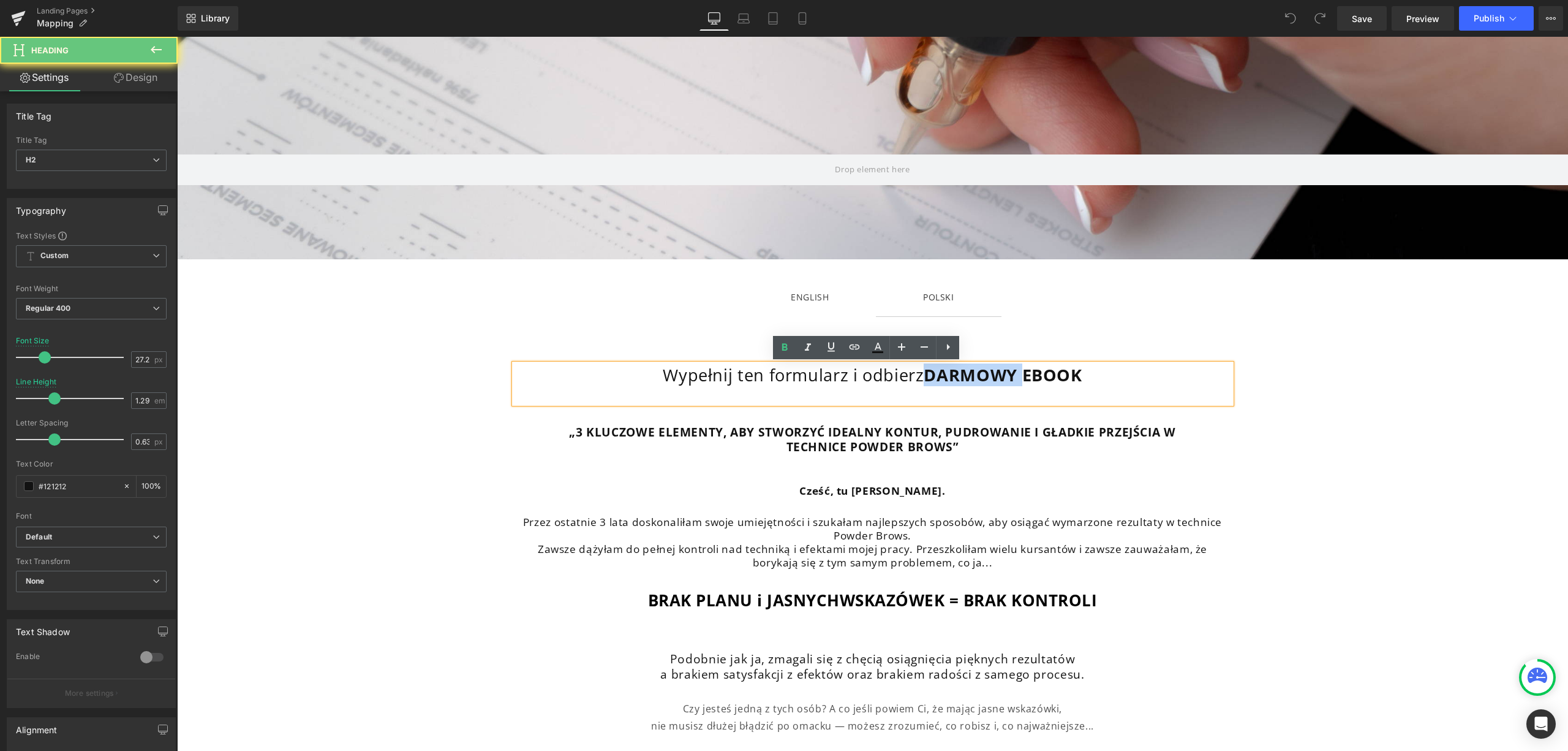
click at [925, 374] on strong "DARMOWY EBOOK" at bounding box center [1002, 374] width 158 height 23
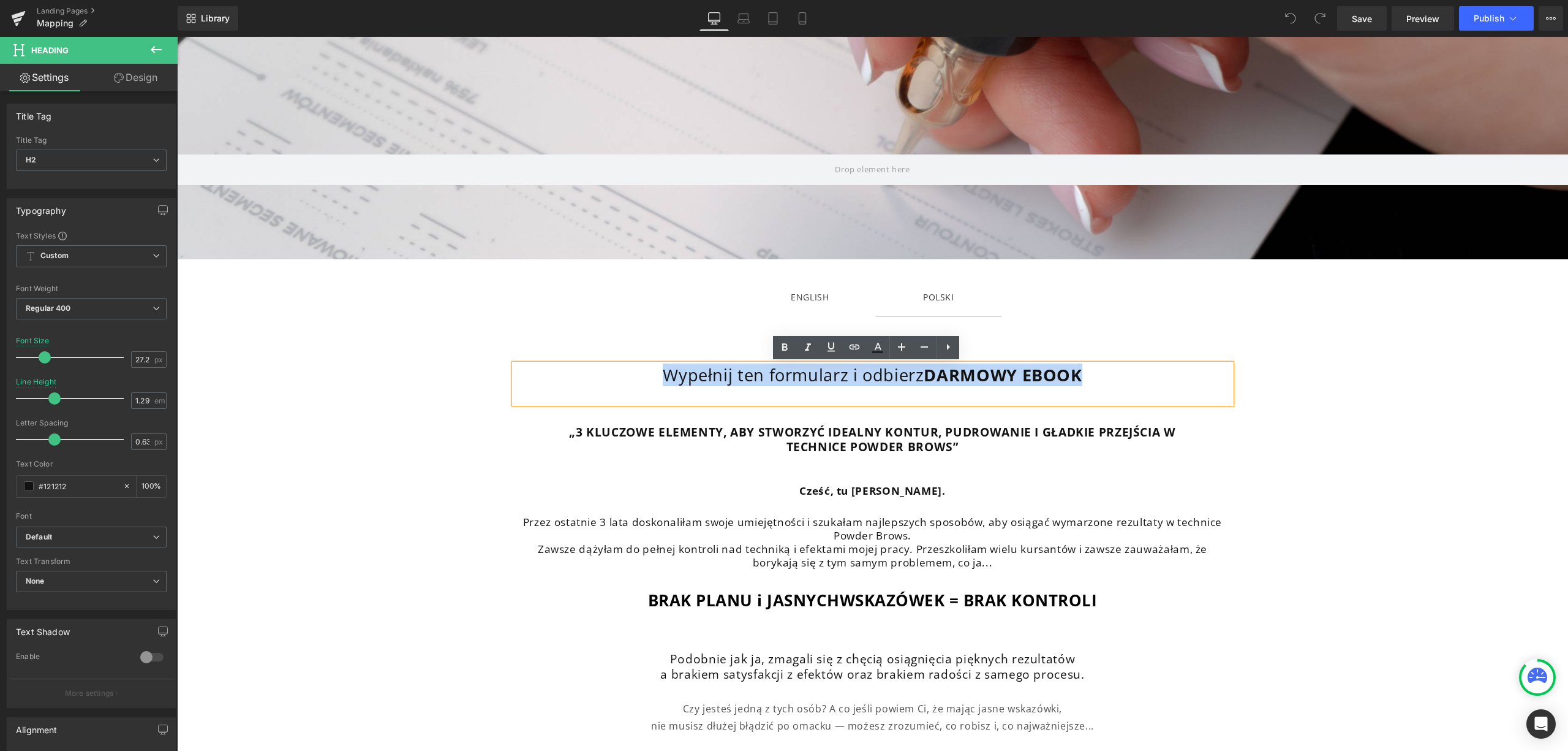
paste div
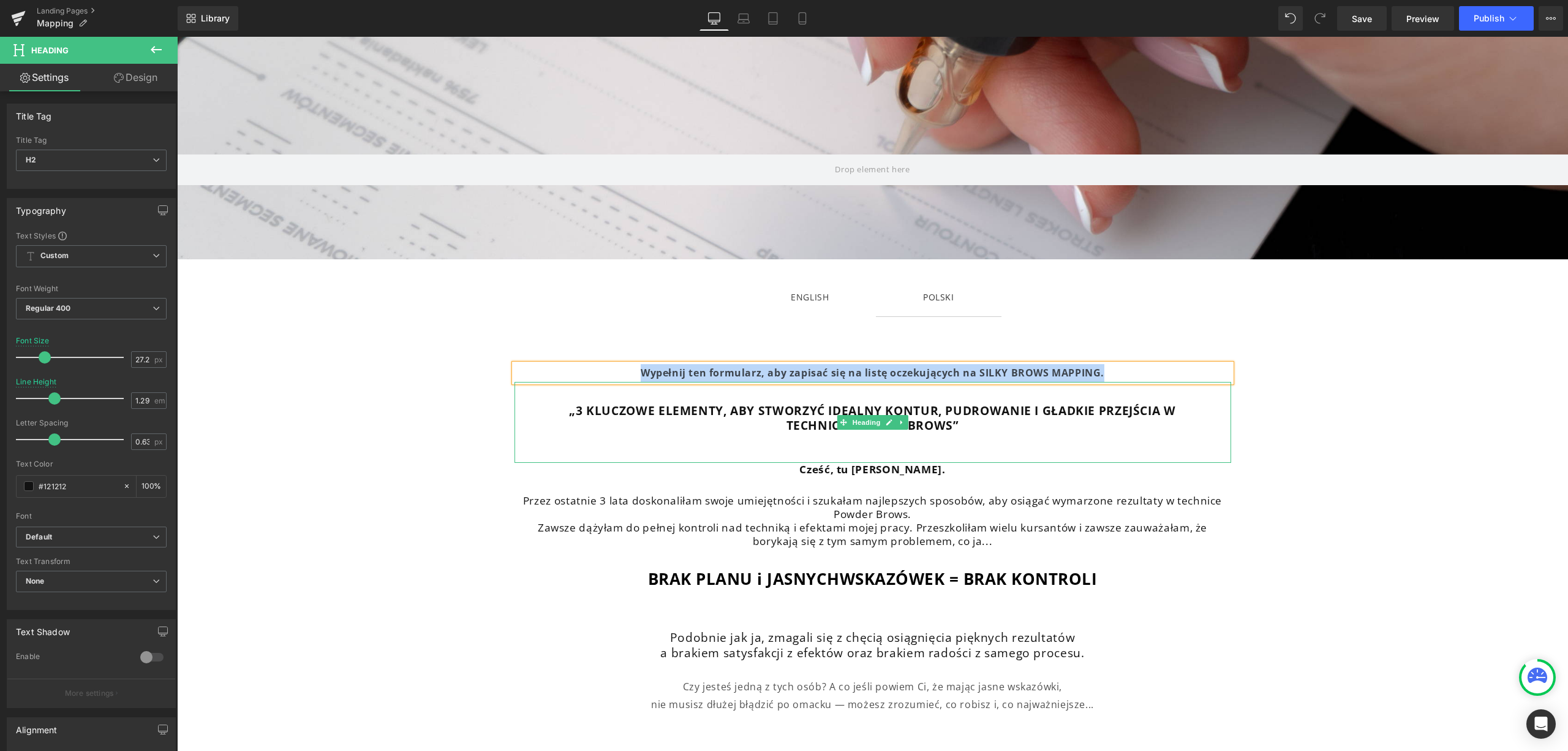
drag, startPoint x: 1118, startPoint y: 371, endPoint x: 621, endPoint y: 388, distance: 497.3
click at [621, 388] on div "Wypełnij ten formularz, aby zapisać się na listę oczekujących na SILKY BROWS MA…" at bounding box center [873, 476] width 735 height 225
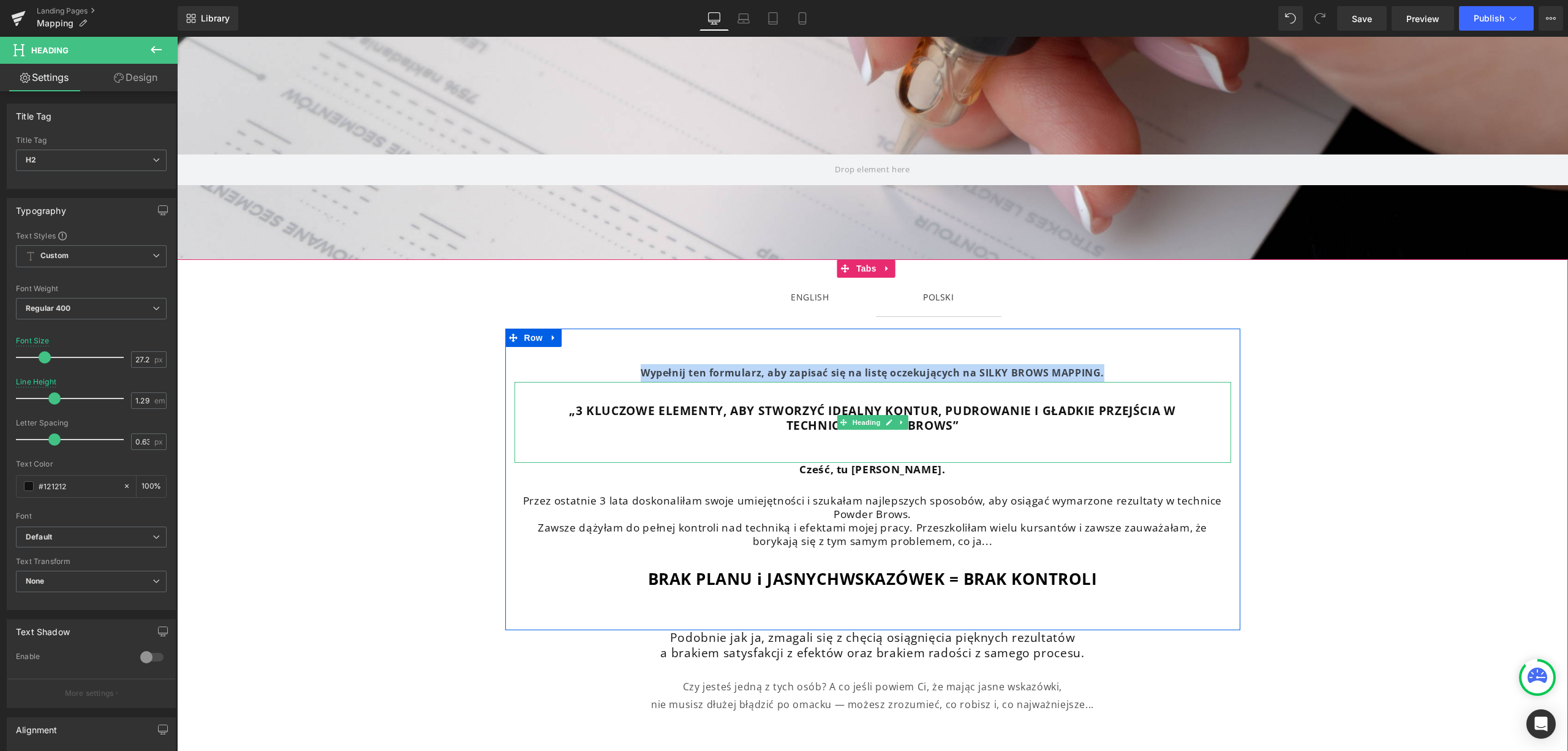
click at [723, 413] on strong "„3 KLUCZOWE ELEMENTY, ABY STWORZYĆ IDEALNY KONTUR, PUDROWANIE I GŁADKIE PRZEJŚC…" at bounding box center [872, 410] width 607 height 17
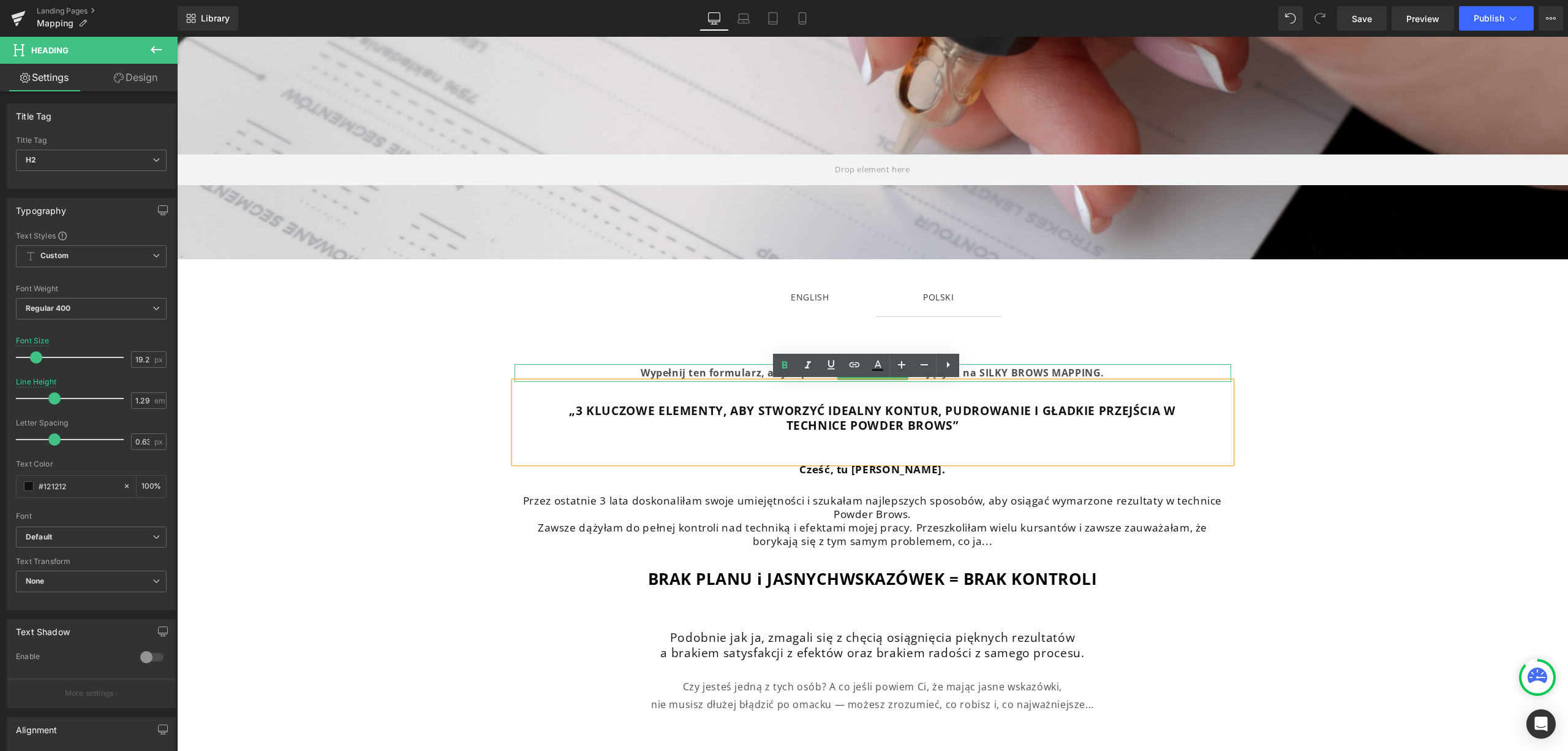
click at [726, 371] on strong "Wypełnij ten formularz, aby zapisać się na listę oczekujących na SILKY BROWS MA…" at bounding box center [873, 373] width 464 height 13
click at [729, 397] on div "„3 KLUCZOWE ELEMENTY, ABY STWORZYĆ IDEALNY KONTUR, PUDROWANIE I GŁADKIE PRZEJŚC…" at bounding box center [873, 422] width 717 height 81
click at [730, 370] on strong "Wypełnij ten formularz, aby zapisać się na listę oczekujących na SILKY BROWS MA…" at bounding box center [873, 373] width 464 height 13
click at [730, 404] on strong "„3 KLUCZOWE ELEMENTY, ABY STWORZYĆ IDEALNY KONTUR, PUDROWANIE I GŁADKIE PRZEJŚC…" at bounding box center [872, 410] width 607 height 17
click at [730, 375] on strong "Wypełnij ten formularz, aby zapisać się na listę oczekujących na SILKY BROWS MA…" at bounding box center [873, 373] width 464 height 13
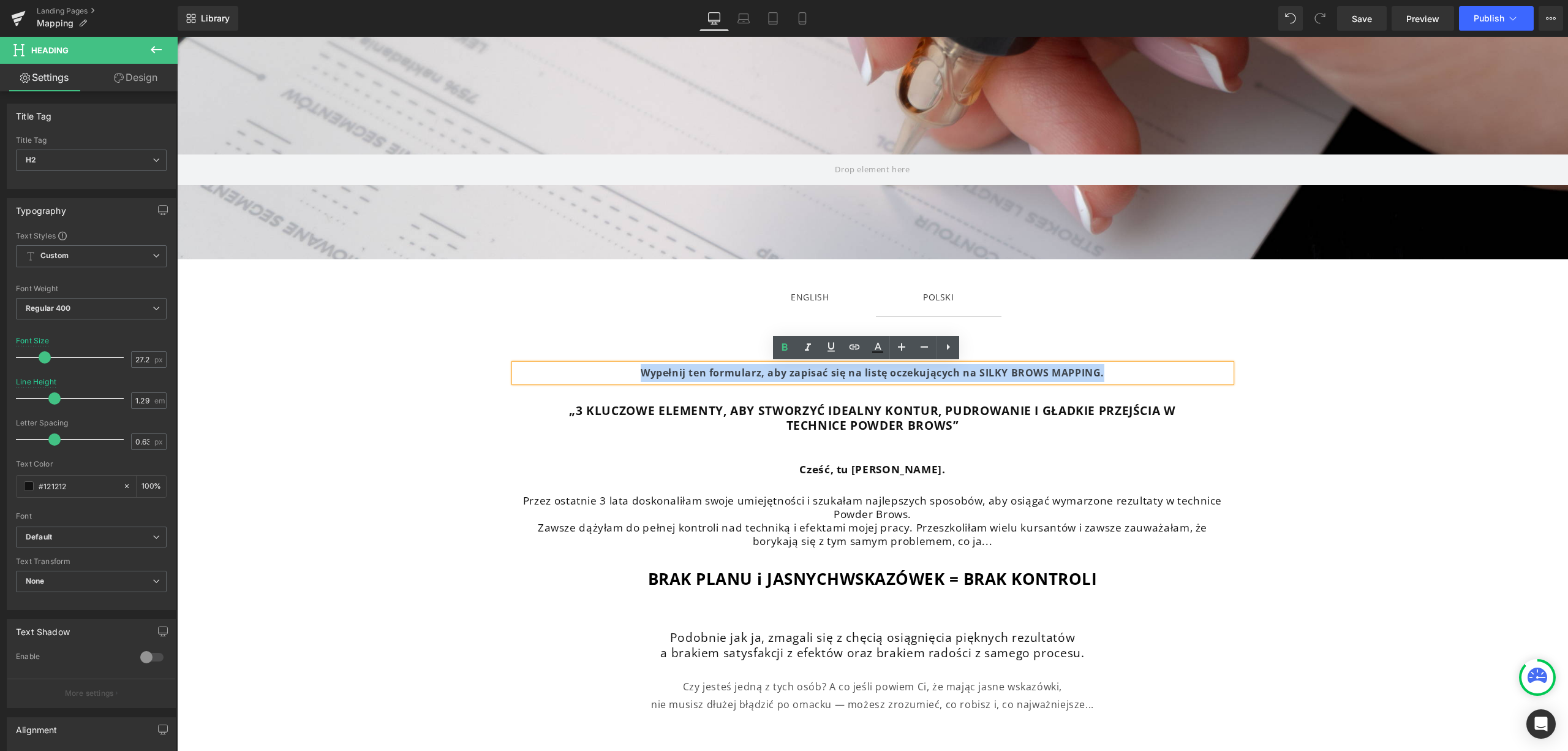
drag, startPoint x: 1105, startPoint y: 375, endPoint x: 638, endPoint y: 374, distance: 467.0
click at [638, 374] on div "Wypełnij ten formularz, aby zapisać się na listę oczekujących na SILKY BROWS MA…" at bounding box center [873, 373] width 717 height 18
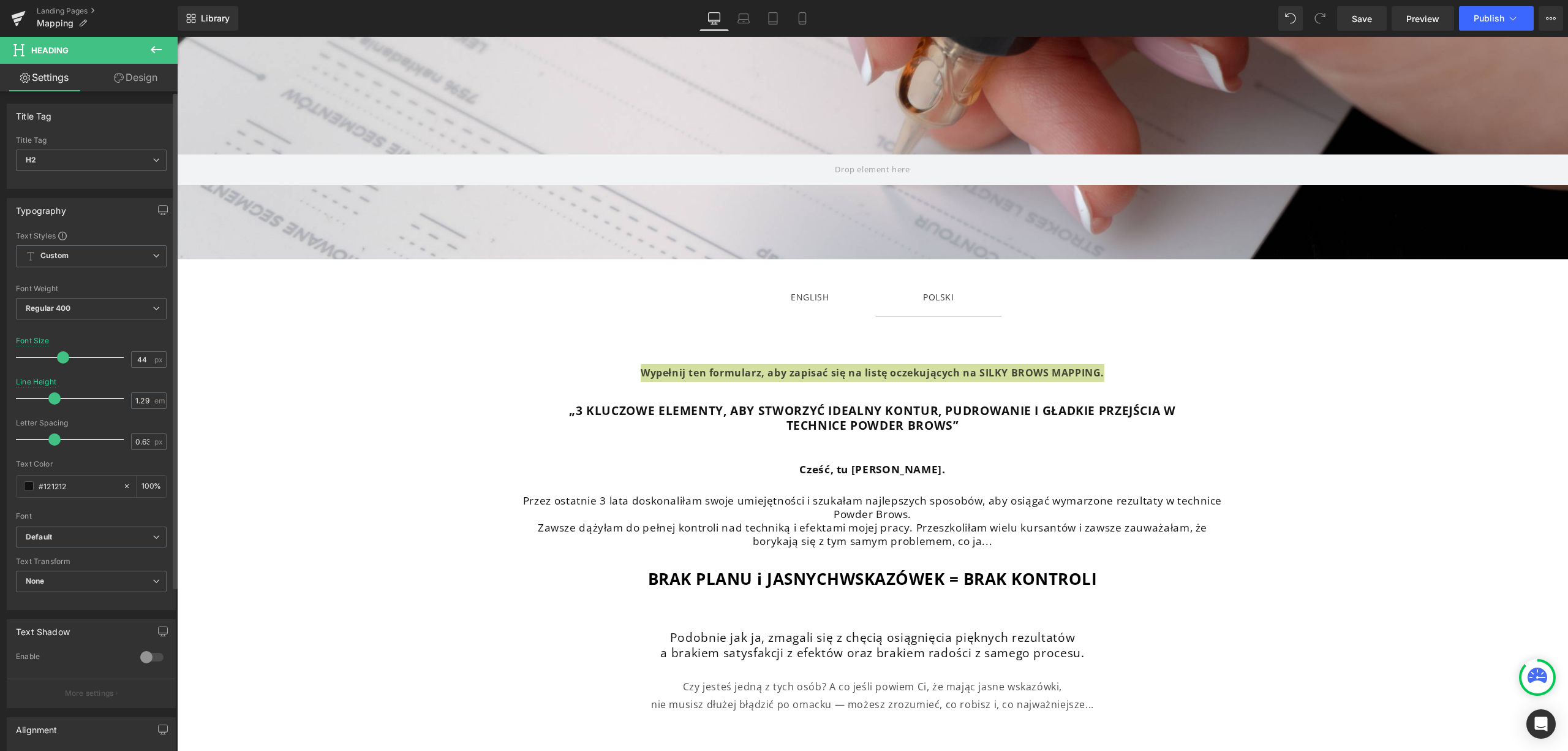
drag, startPoint x: 42, startPoint y: 361, endPoint x: 59, endPoint y: 366, distance: 17.7
click at [59, 366] on div at bounding box center [73, 357] width 102 height 24
type input "54"
drag, startPoint x: 64, startPoint y: 356, endPoint x: 72, endPoint y: 357, distance: 8.1
click at [72, 357] on span at bounding box center [74, 357] width 13 height 13
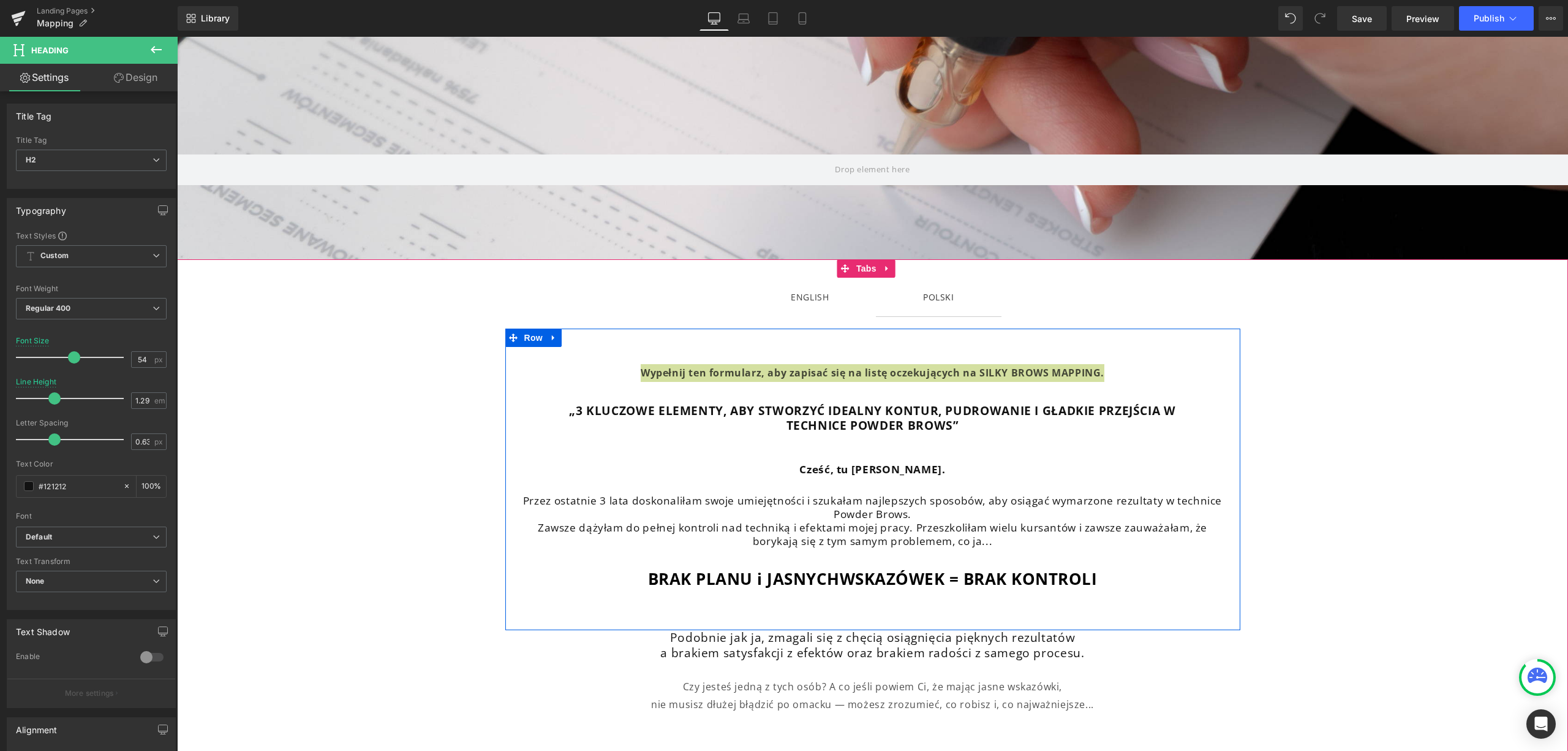
click at [511, 335] on span at bounding box center [513, 337] width 16 height 18
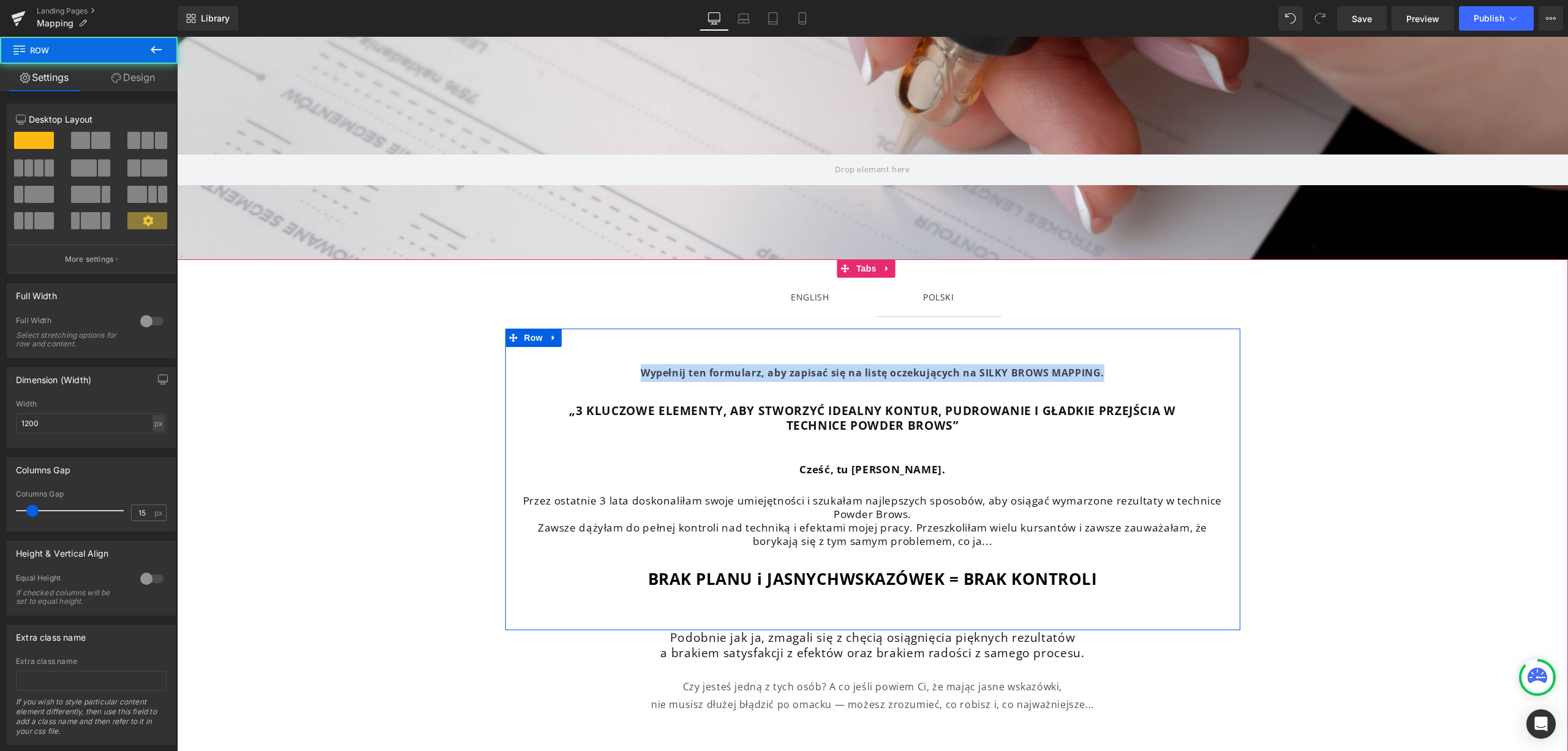
click at [708, 374] on strong "Wypełnij ten formularz, aby zapisać się na listę oczekujących na SILKY BROWS MA…" at bounding box center [873, 373] width 464 height 13
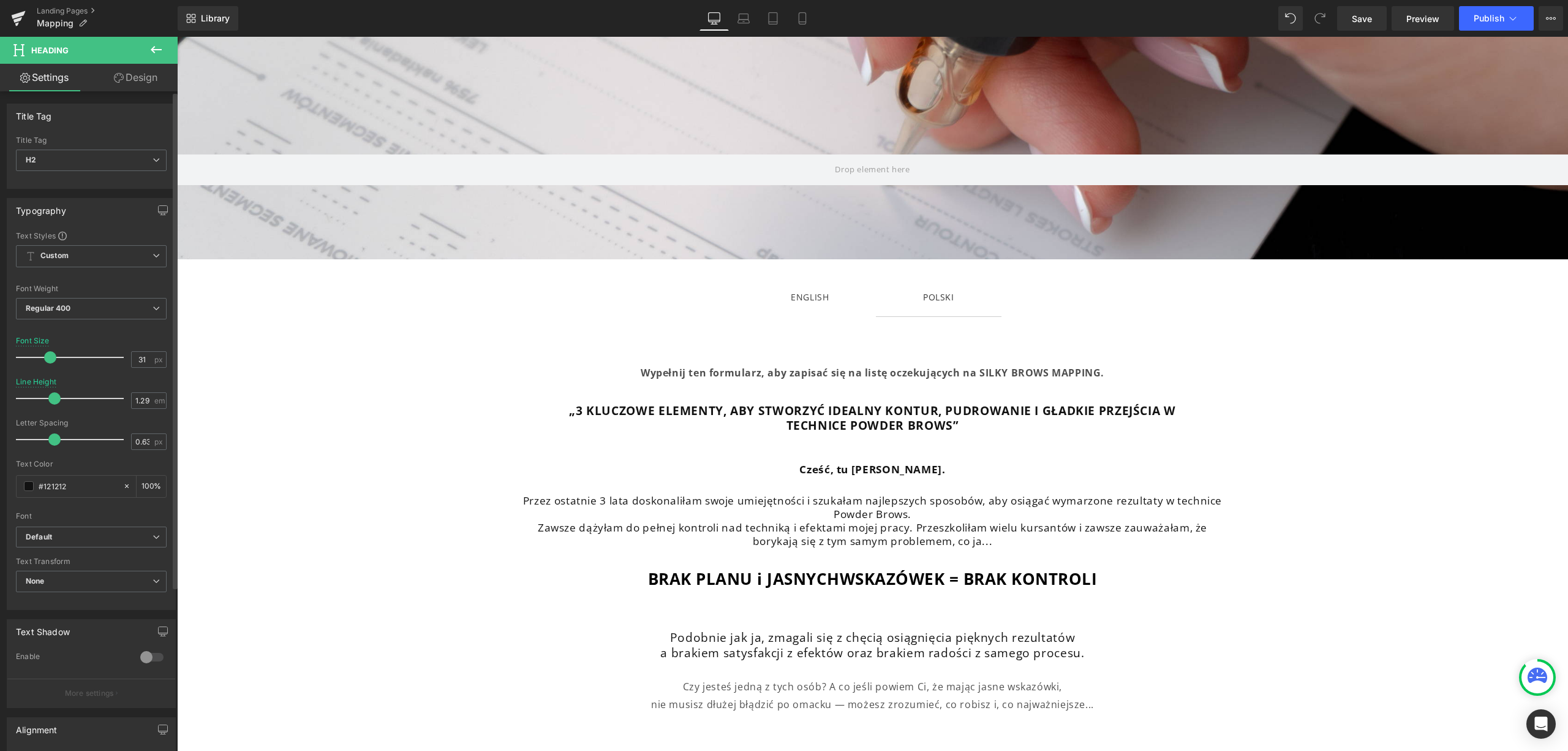
drag, startPoint x: 68, startPoint y: 358, endPoint x: 44, endPoint y: 358, distance: 24.0
click at [44, 358] on span at bounding box center [50, 357] width 13 height 13
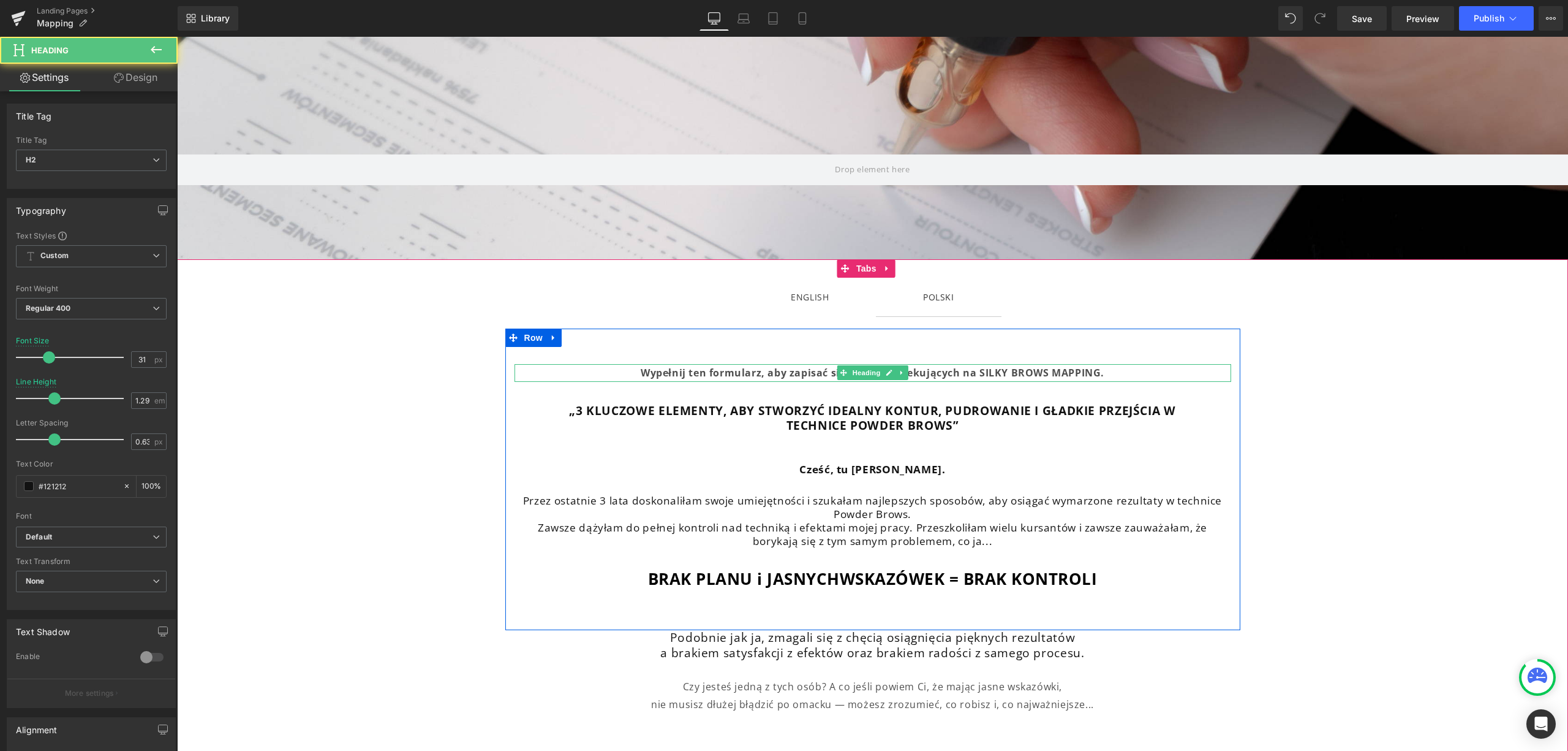
click at [652, 377] on strong "Wypełnij ten formularz, aby zapisać się na listę oczekujących na SILKY BROWS MA…" at bounding box center [873, 373] width 464 height 13
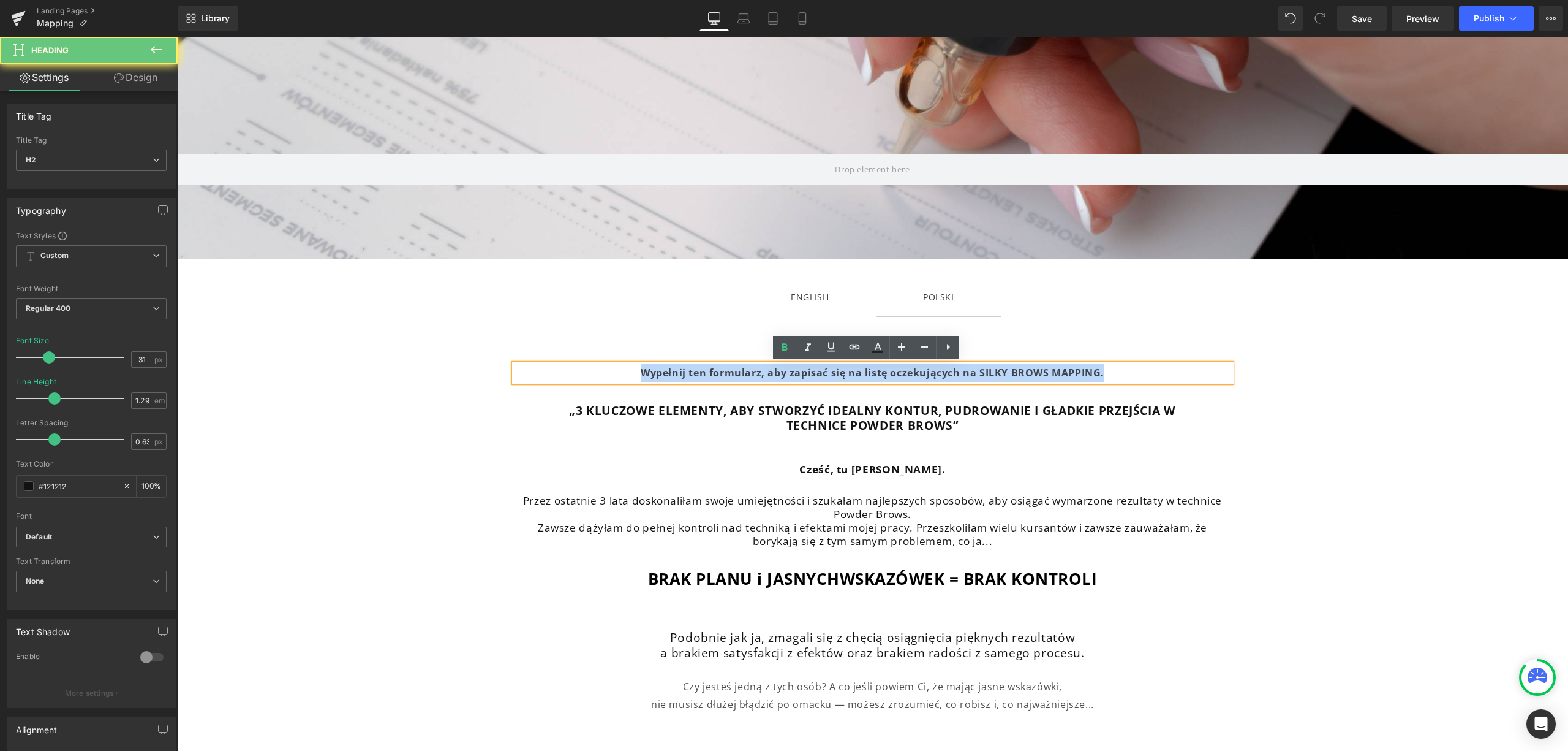
click at [652, 377] on strong "Wypełnij ten formularz, aby zapisać się na listę oczekujących na SILKY BROWS MA…" at bounding box center [873, 373] width 464 height 13
click at [1074, 366] on strong "Wypełnij ten formularz, aby zapisać się na listę oczekujących na SILKY BROWS MA…" at bounding box center [873, 373] width 464 height 13
drag, startPoint x: 1113, startPoint y: 374, endPoint x: 638, endPoint y: 378, distance: 475.0
click at [638, 378] on div "Wypełnij ten formularz, aby zapisać się na listę oczekujących na SILKY BROWS MA…" at bounding box center [873, 373] width 717 height 18
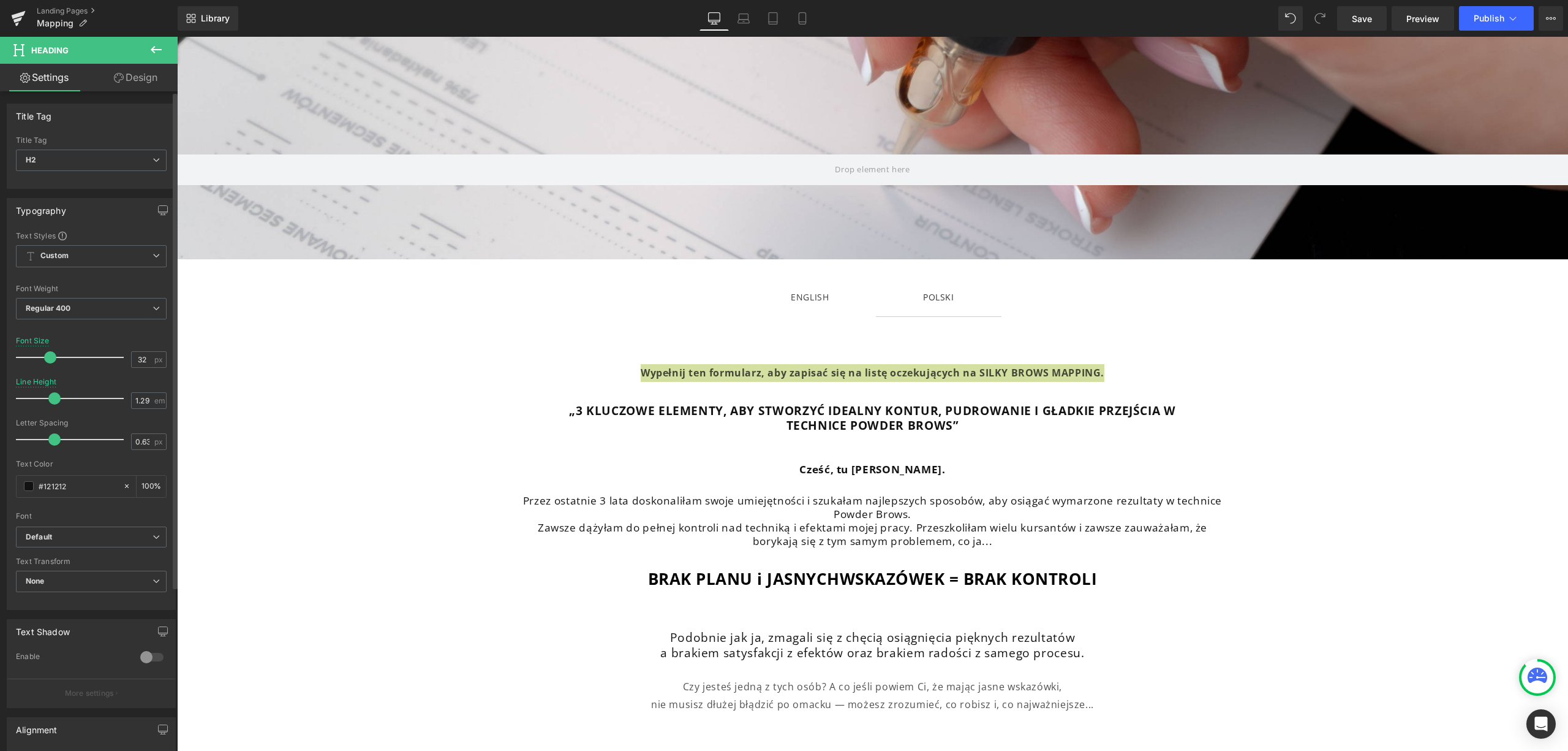
type input "29"
drag, startPoint x: 49, startPoint y: 353, endPoint x: 47, endPoint y: 372, distance: 19.1
click at [47, 372] on div "Font Size 29 px" at bounding box center [91, 357] width 151 height 41
type input "0.9"
drag, startPoint x: 48, startPoint y: 444, endPoint x: 54, endPoint y: 445, distance: 6.1
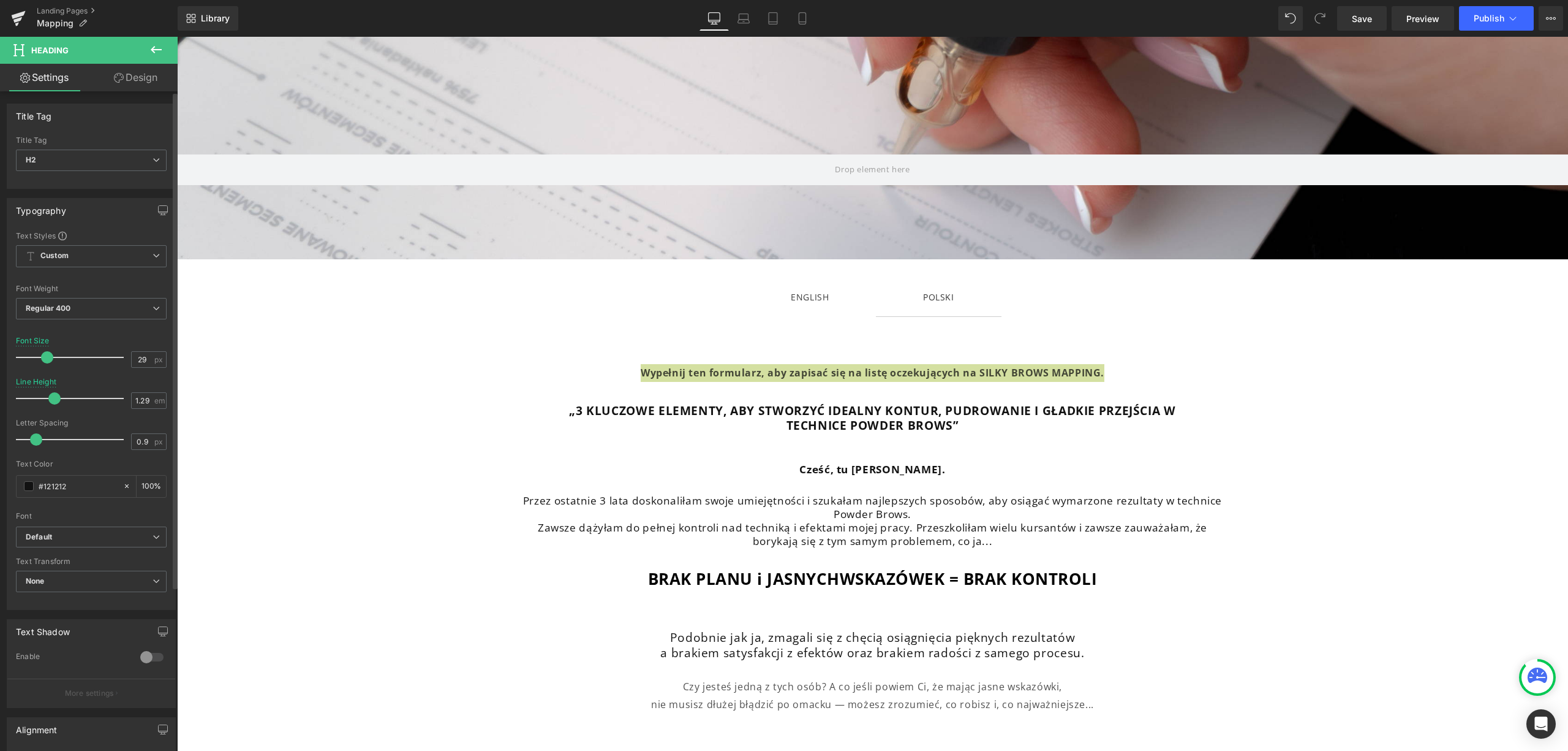
click at [43, 445] on span at bounding box center [36, 440] width 13 height 13
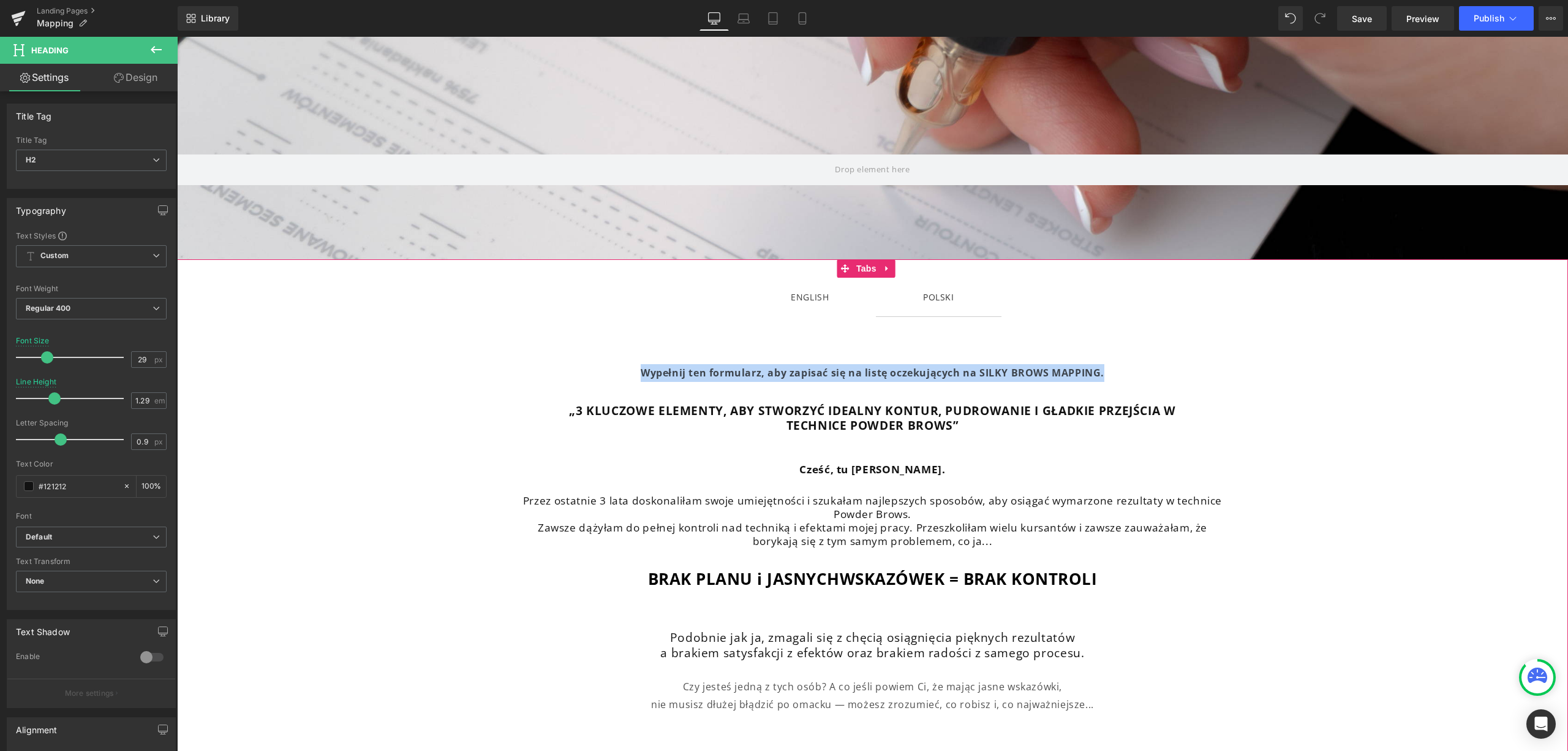
click at [569, 408] on strong "„3 KLUCZOWE ELEMENTY, ABY STWORZYĆ IDEALNY KONTUR, PUDROWANIE I GŁADKIE PRZEJŚC…" at bounding box center [872, 410] width 607 height 17
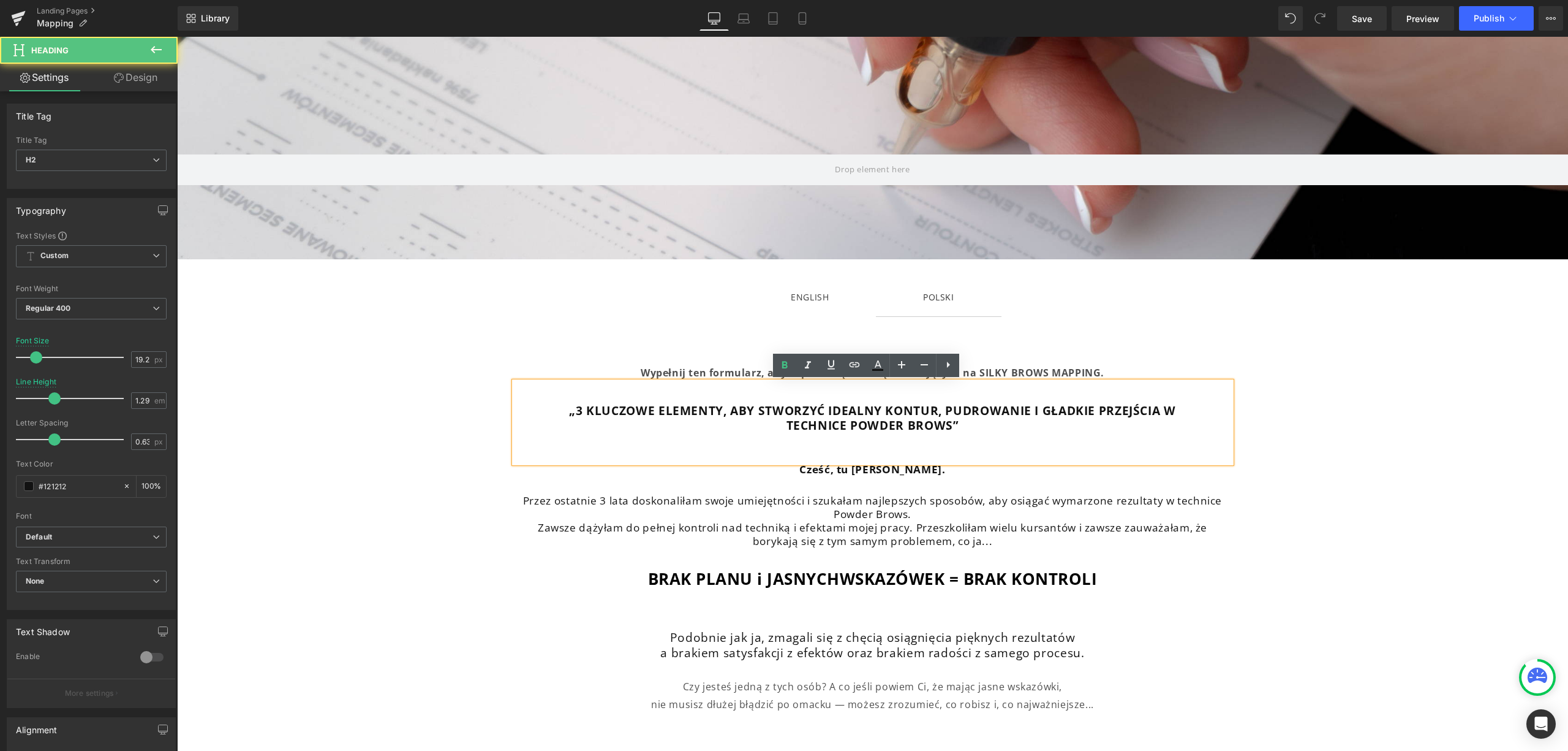
click at [582, 409] on strong "„3 KLUCZOWE ELEMENTY, ABY STWORZYĆ IDEALNY KONTUR, PUDROWANIE I GŁADKIE PRZEJŚC…" at bounding box center [872, 410] width 607 height 17
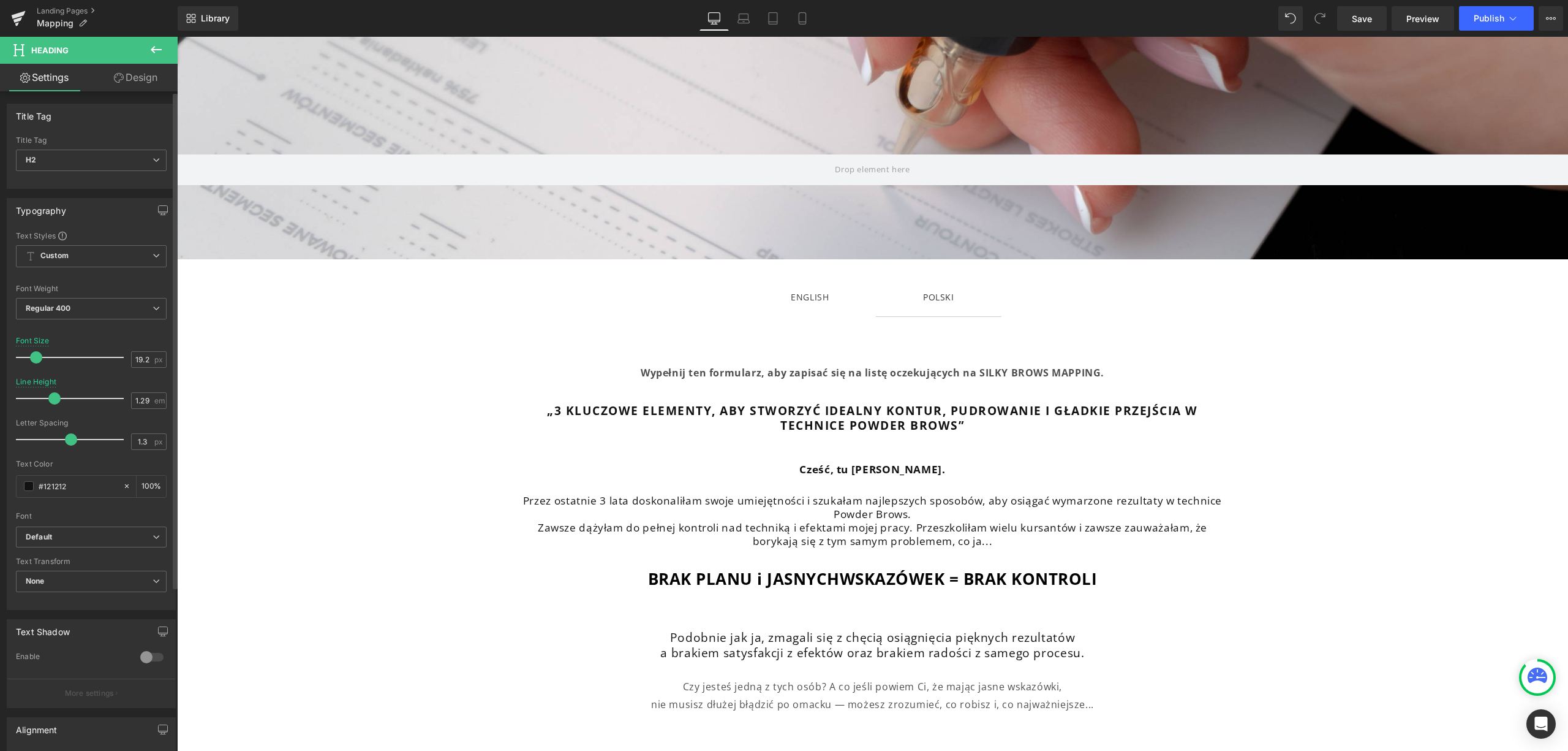
type input "1.1"
drag, startPoint x: 69, startPoint y: 441, endPoint x: 62, endPoint y: 445, distance: 8.1
click at [62, 445] on span at bounding box center [64, 440] width 13 height 13
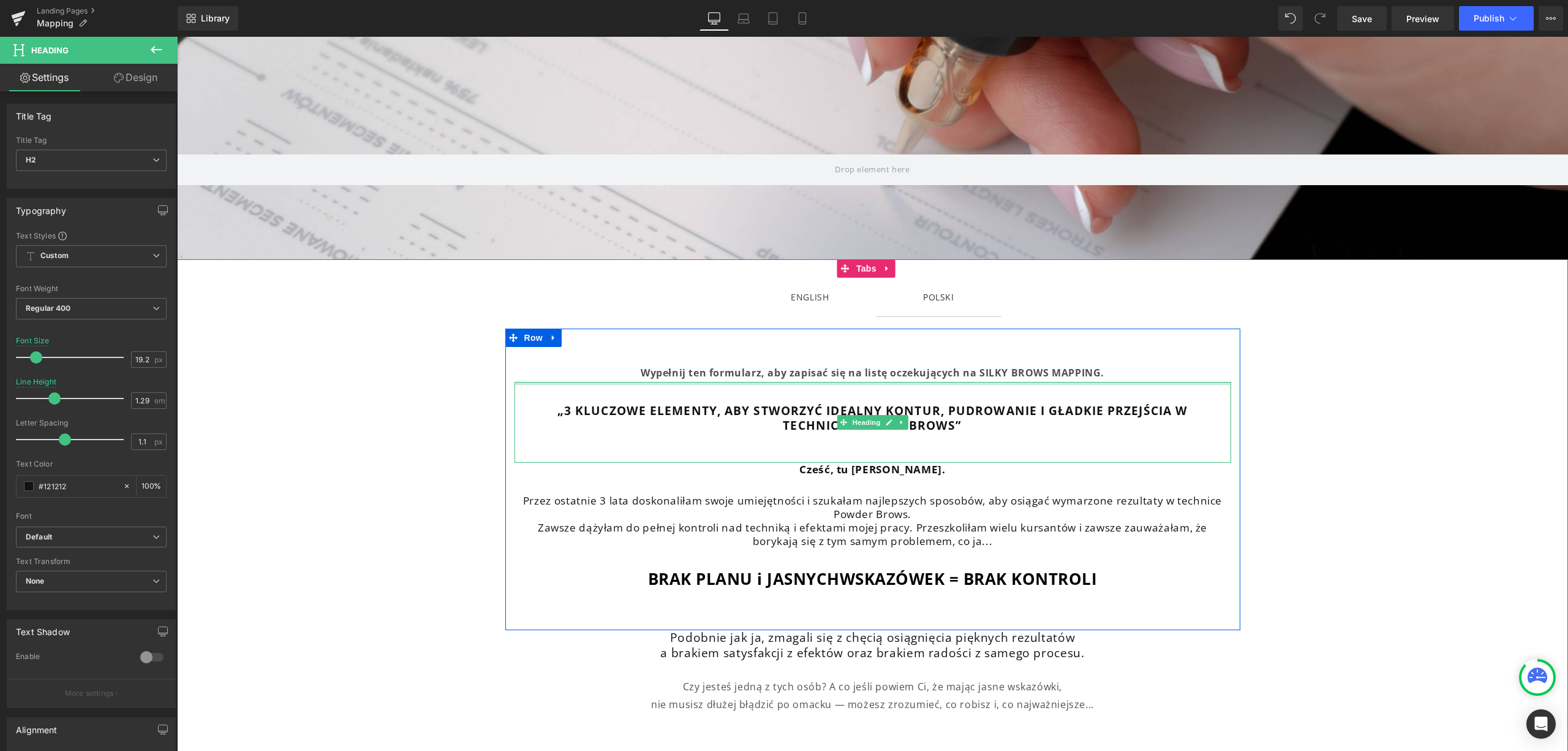
click at [596, 383] on div at bounding box center [873, 383] width 717 height 3
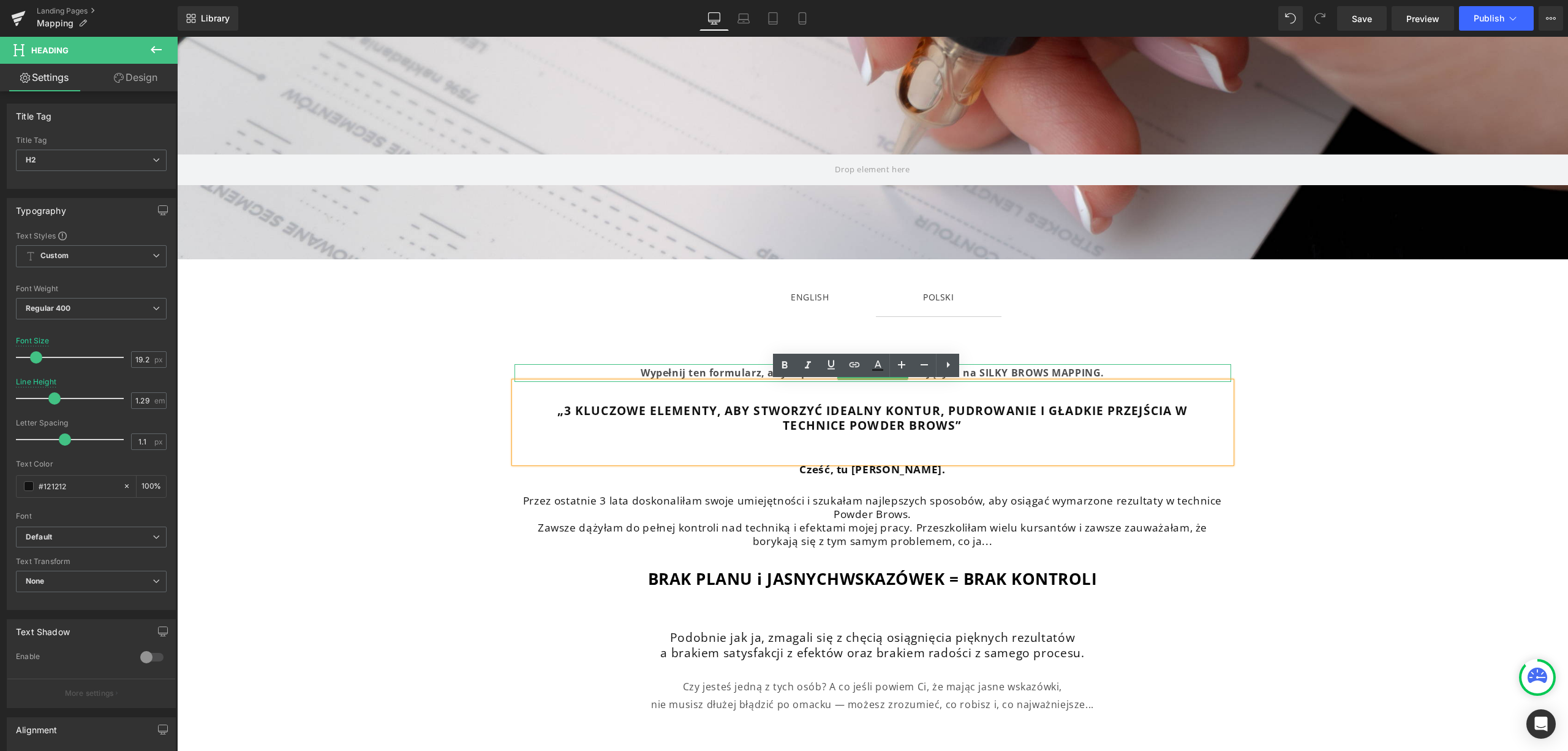
click at [612, 365] on div at bounding box center [873, 366] width 717 height 3
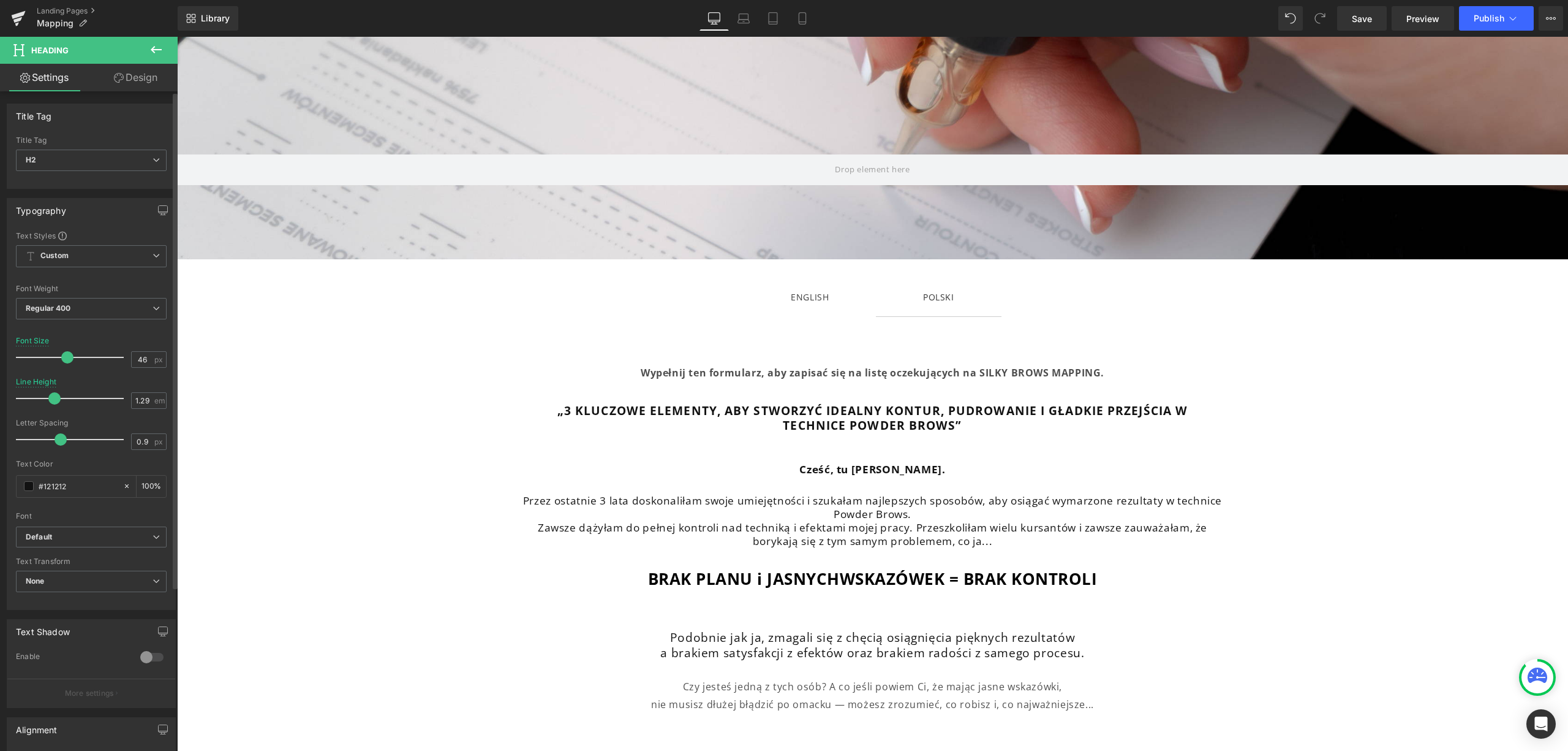
drag, startPoint x: 47, startPoint y: 357, endPoint x: 63, endPoint y: 361, distance: 16.5
click at [64, 361] on span at bounding box center [67, 357] width 13 height 13
drag, startPoint x: 62, startPoint y: 362, endPoint x: 76, endPoint y: 367, distance: 14.9
click at [55, 363] on span at bounding box center [61, 357] width 13 height 13
type input "35"
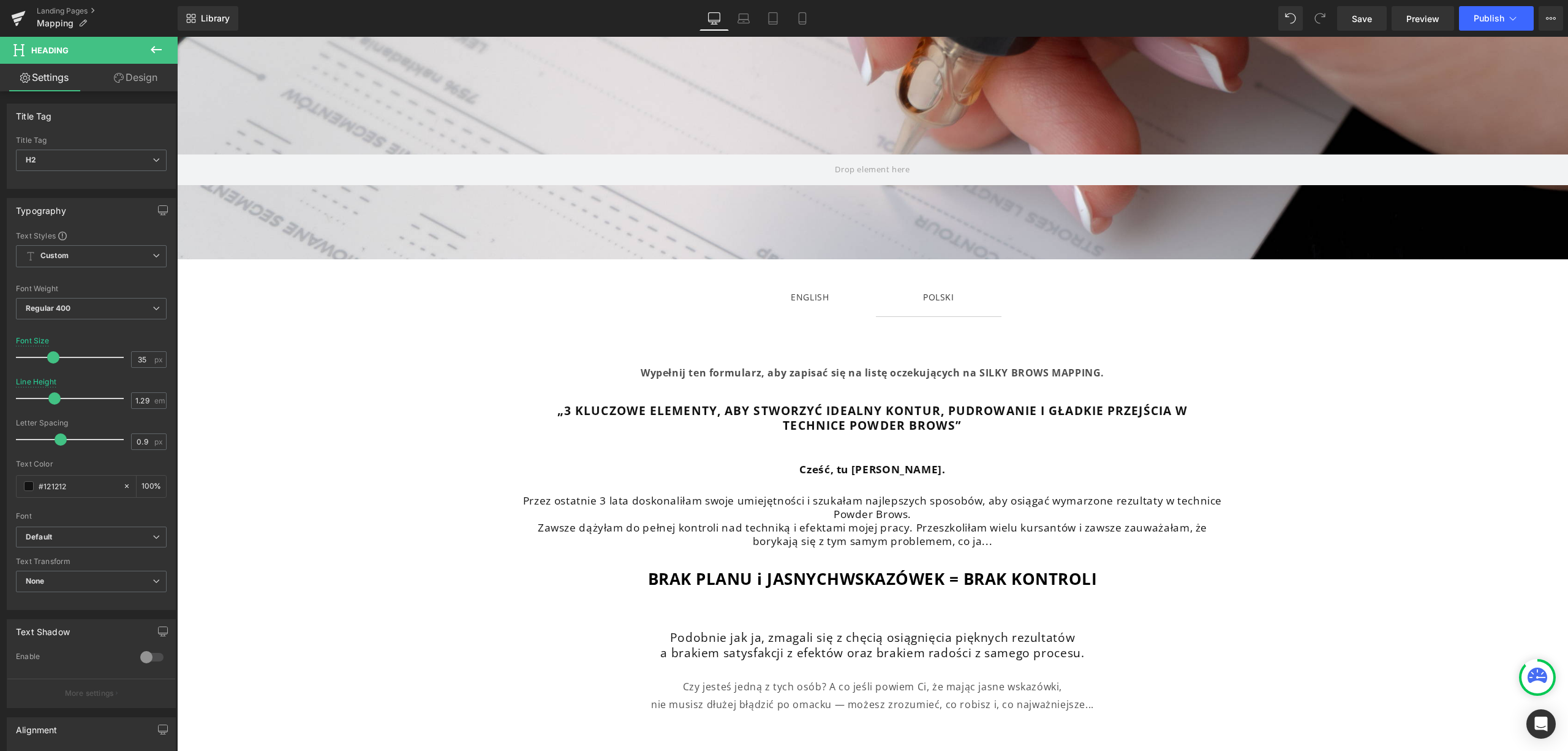
click at [598, 385] on div "„3 KLUCZOWE ELEMENTY, ABY STWORZYĆ IDEALNY KONTUR, PUDROWANIE I GŁADKIE PRZEJŚC…" at bounding box center [873, 422] width 717 height 81
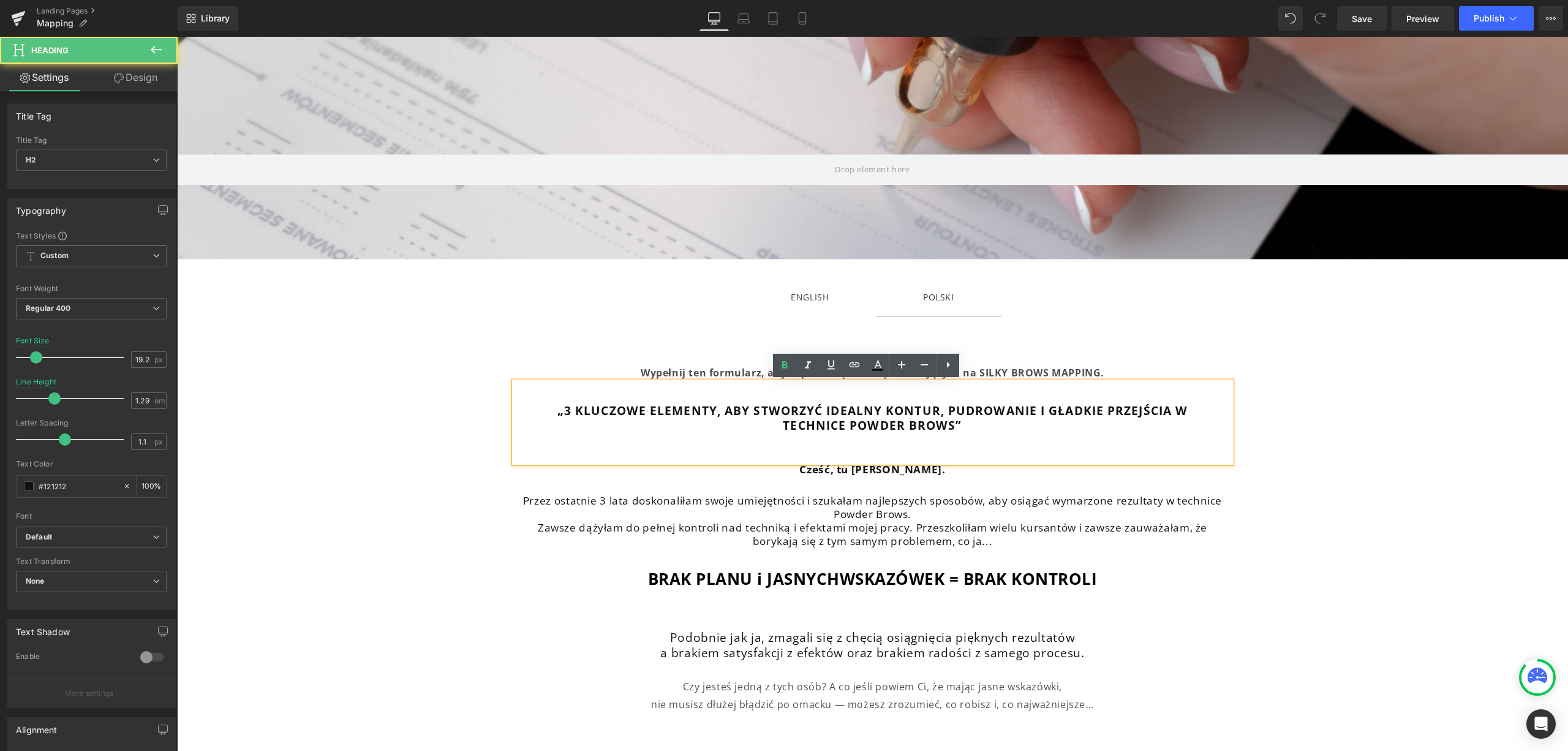
click at [1042, 398] on div "„3 KLUCZOWE ELEMENTY, ABY STWORZYĆ IDEALNY KONTUR, PUDROWANIE I GŁADKIE PRZEJŚC…" at bounding box center [873, 422] width 717 height 81
click at [1099, 370] on div "Wypełnij ten formularz, aby zapisać się na listę oczekujących na SILKY BROWS MA…" at bounding box center [873, 373] width 717 height 18
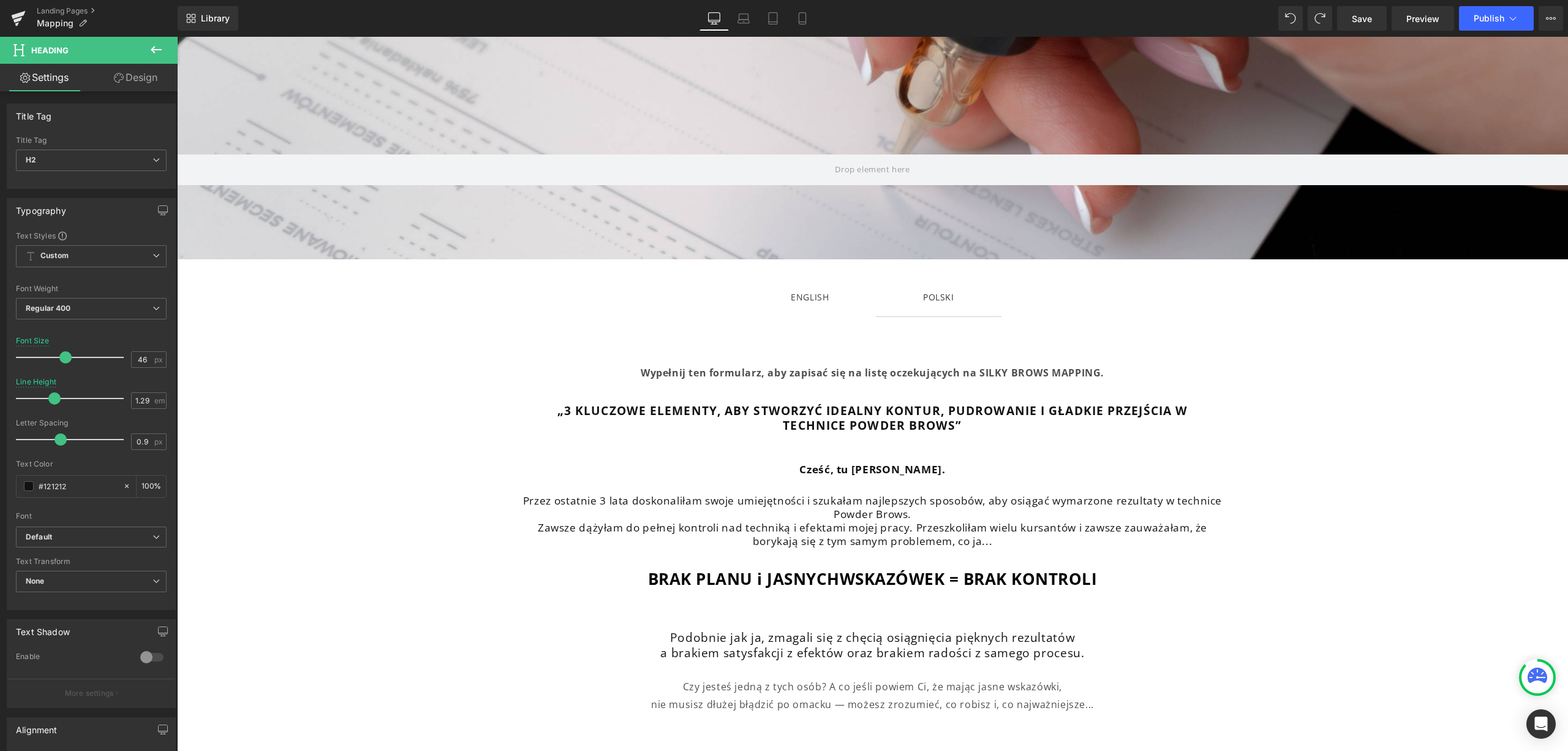
type input "29"
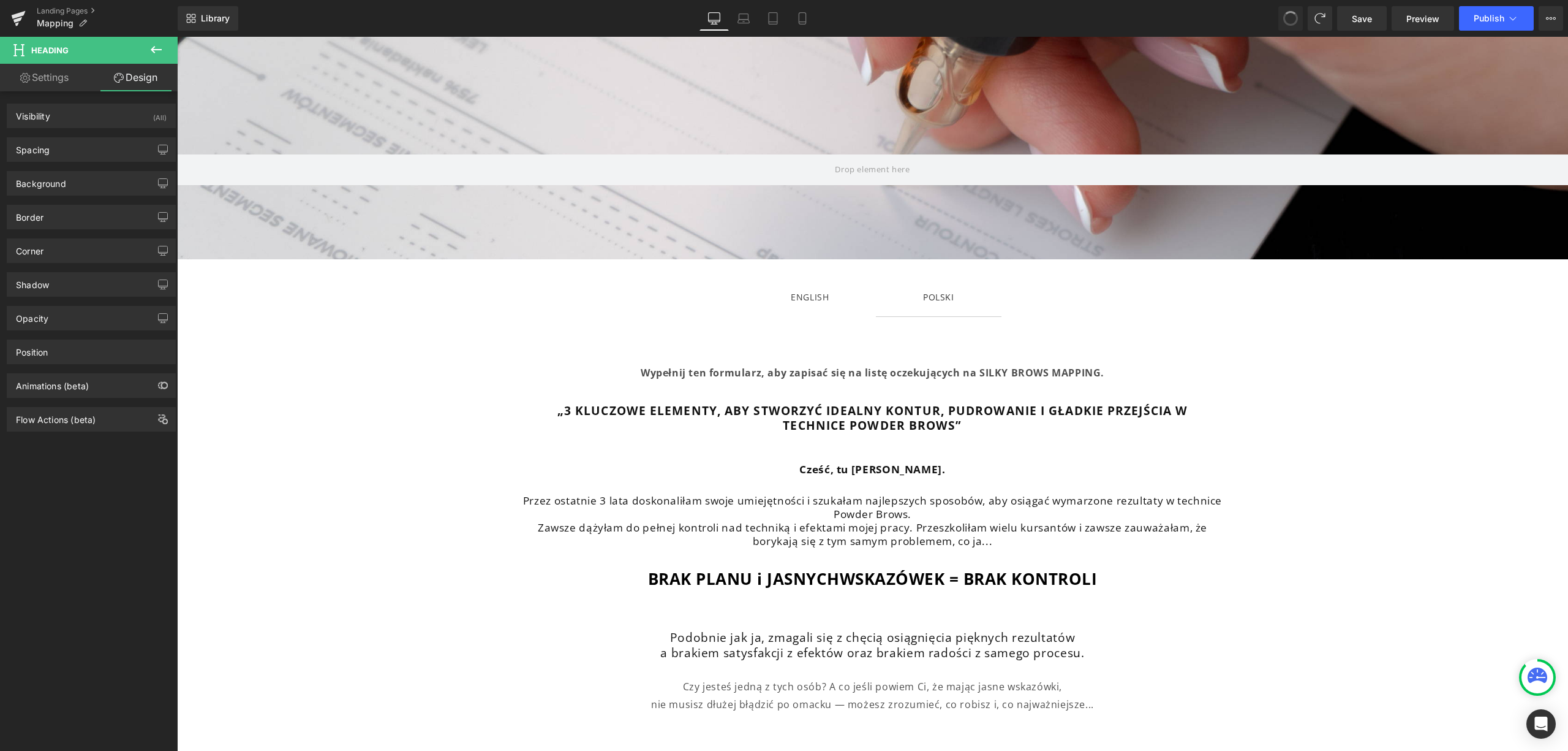
click at [1289, 19] on span at bounding box center [1290, 18] width 21 height 21
click at [1289, 19] on span at bounding box center [1291, 18] width 20 height 20
type input "100"
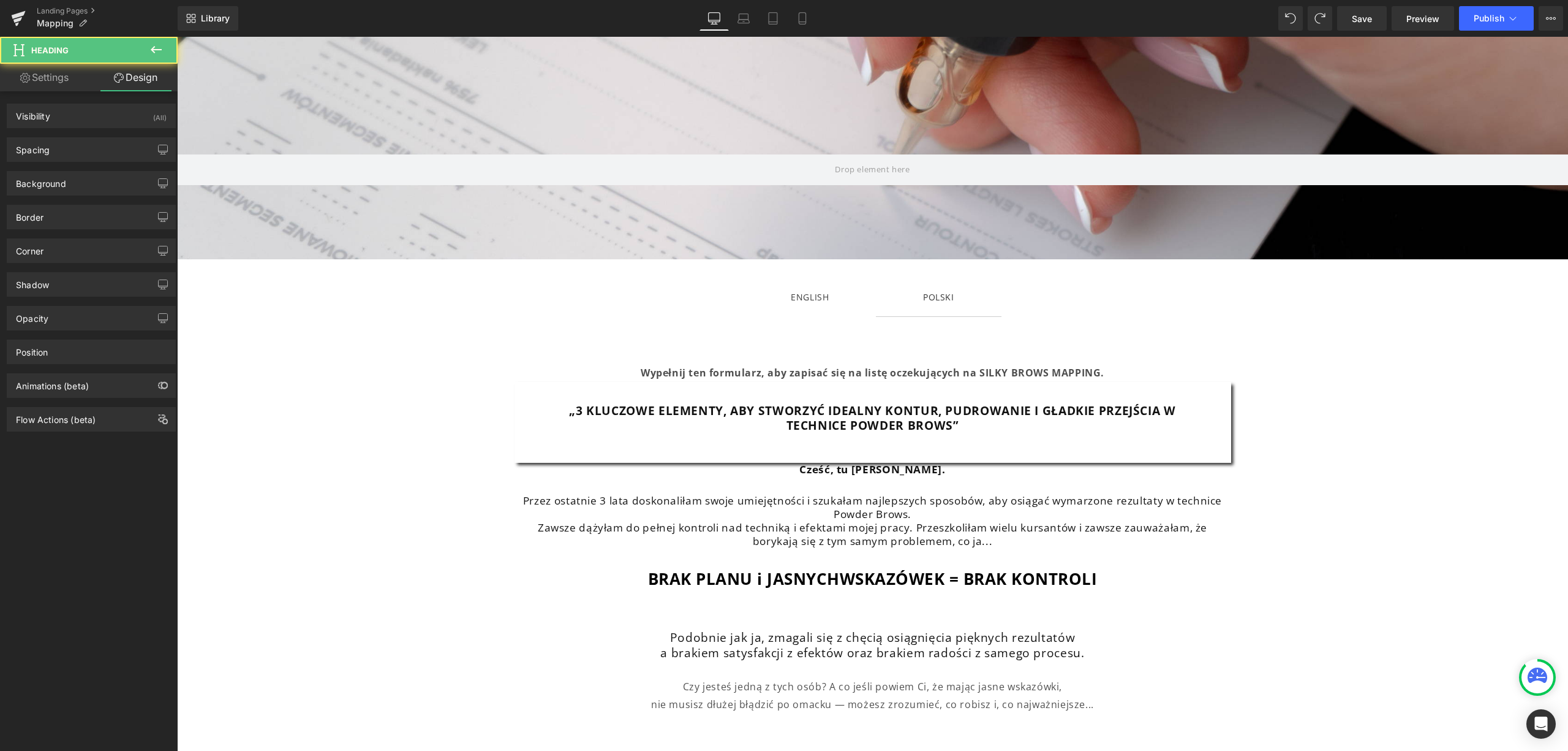
type input "0.63"
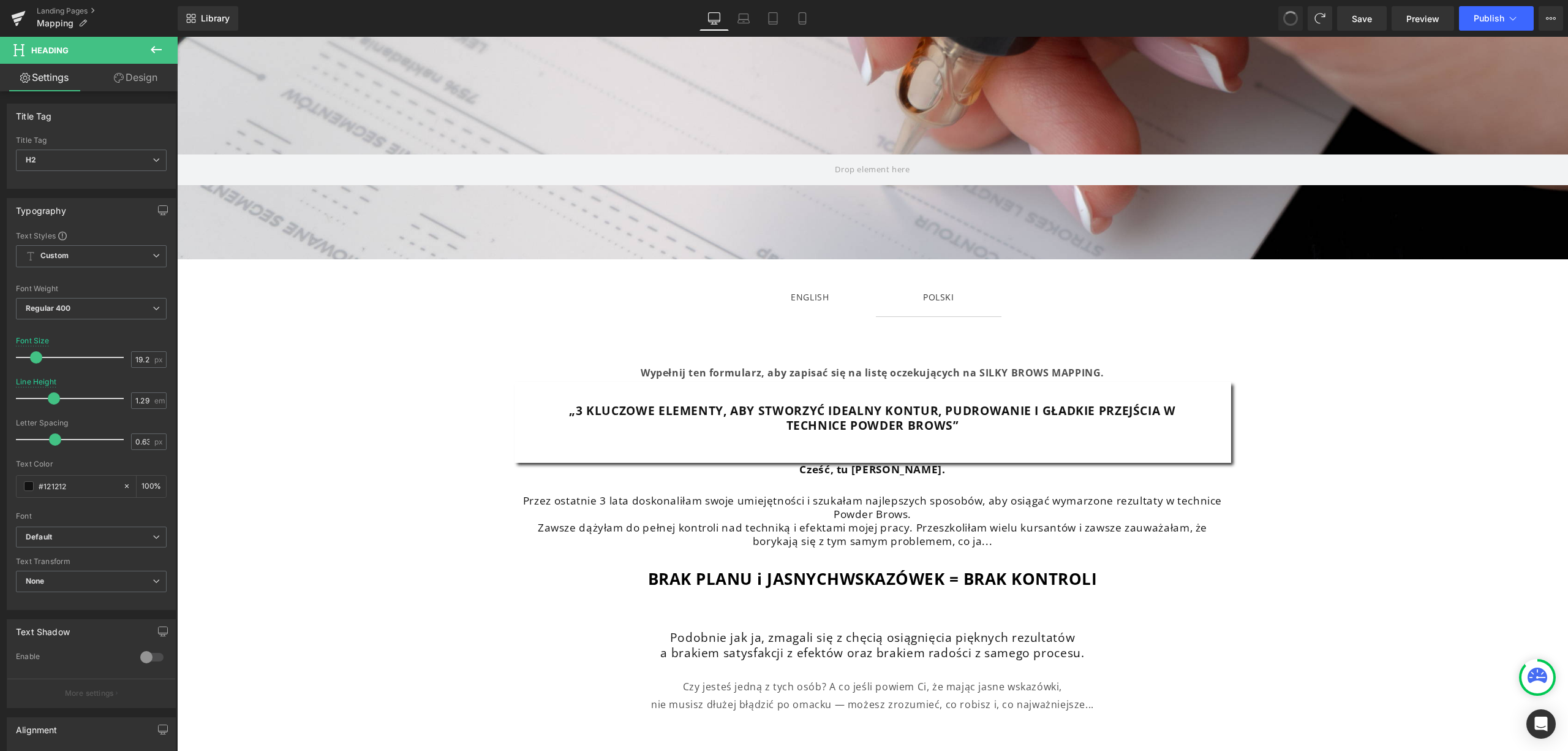
click at [1289, 19] on span at bounding box center [1291, 18] width 18 height 18
type input "29"
type input "0.9"
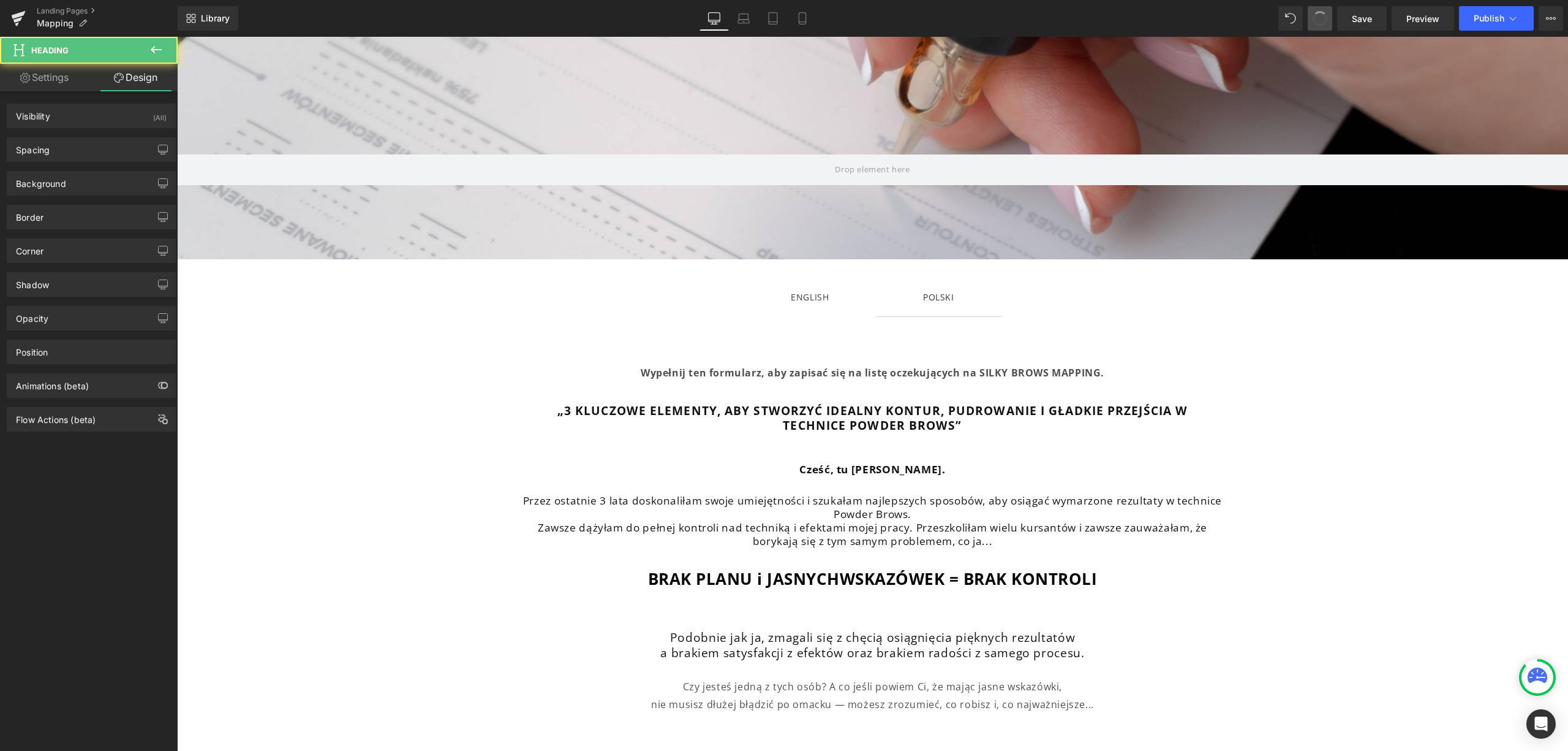
click at [1325, 18] on span at bounding box center [1320, 18] width 18 height 18
type input "100"
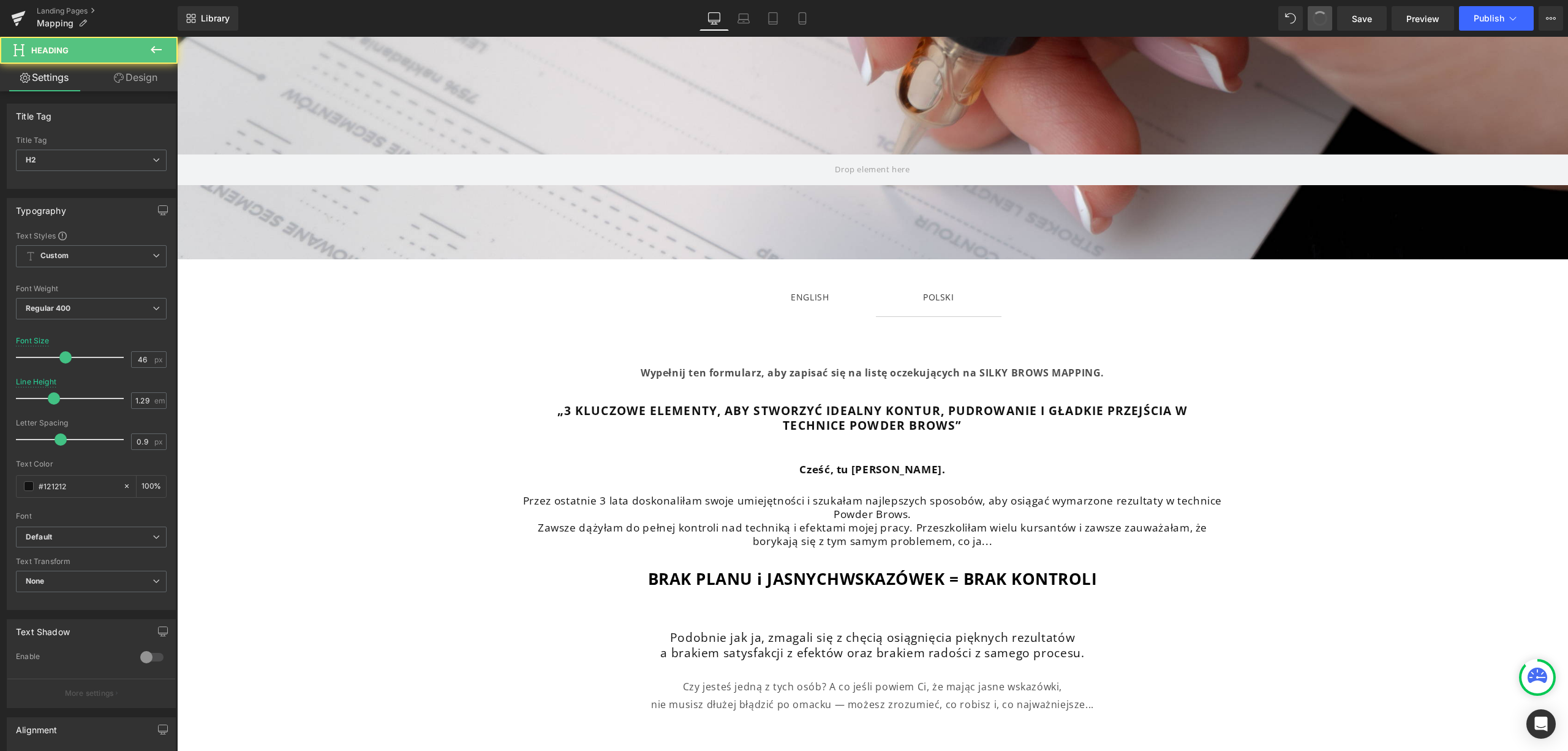
click at [1325, 18] on span at bounding box center [1319, 18] width 16 height 16
type input "35"
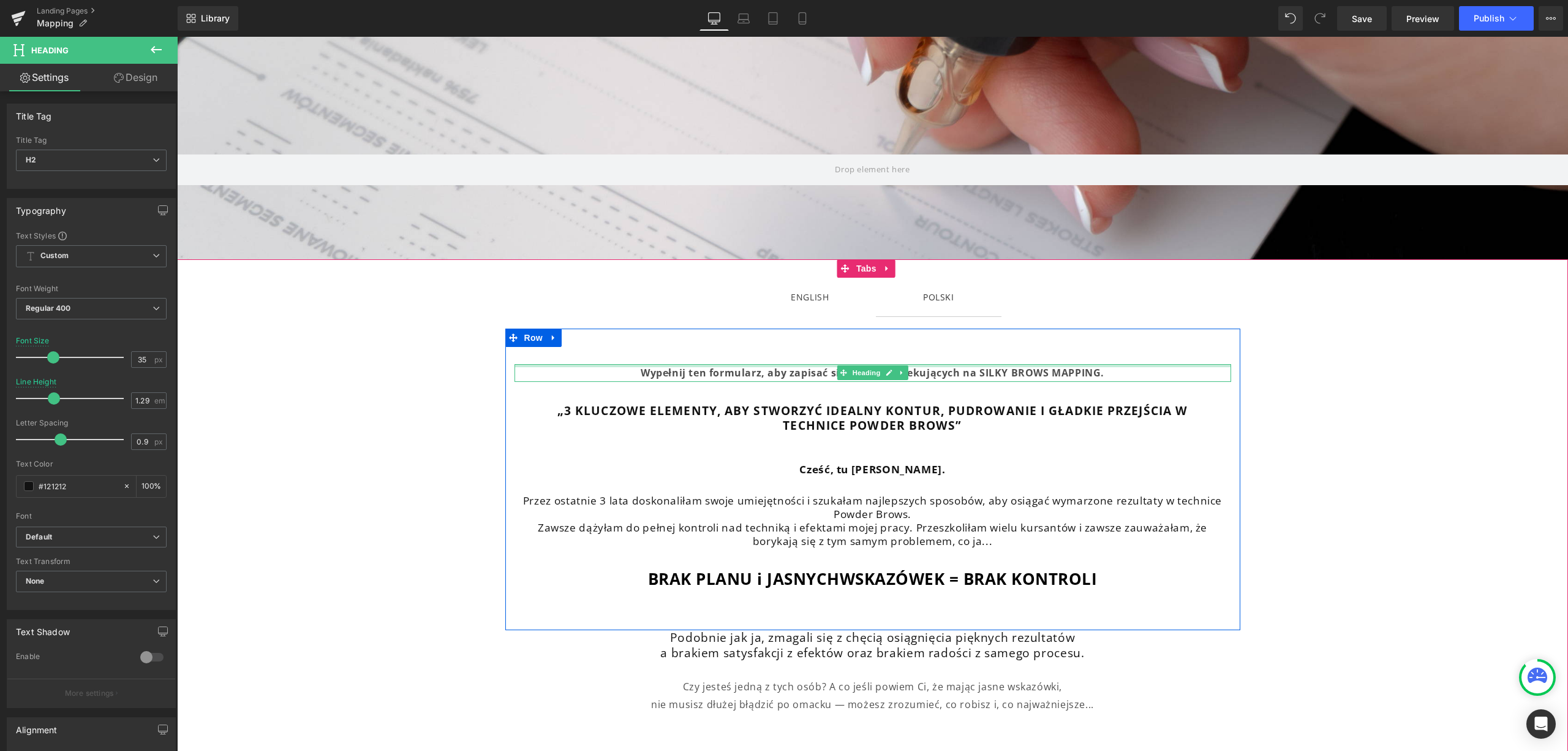
click at [1015, 364] on div at bounding box center [873, 366] width 717 height 3
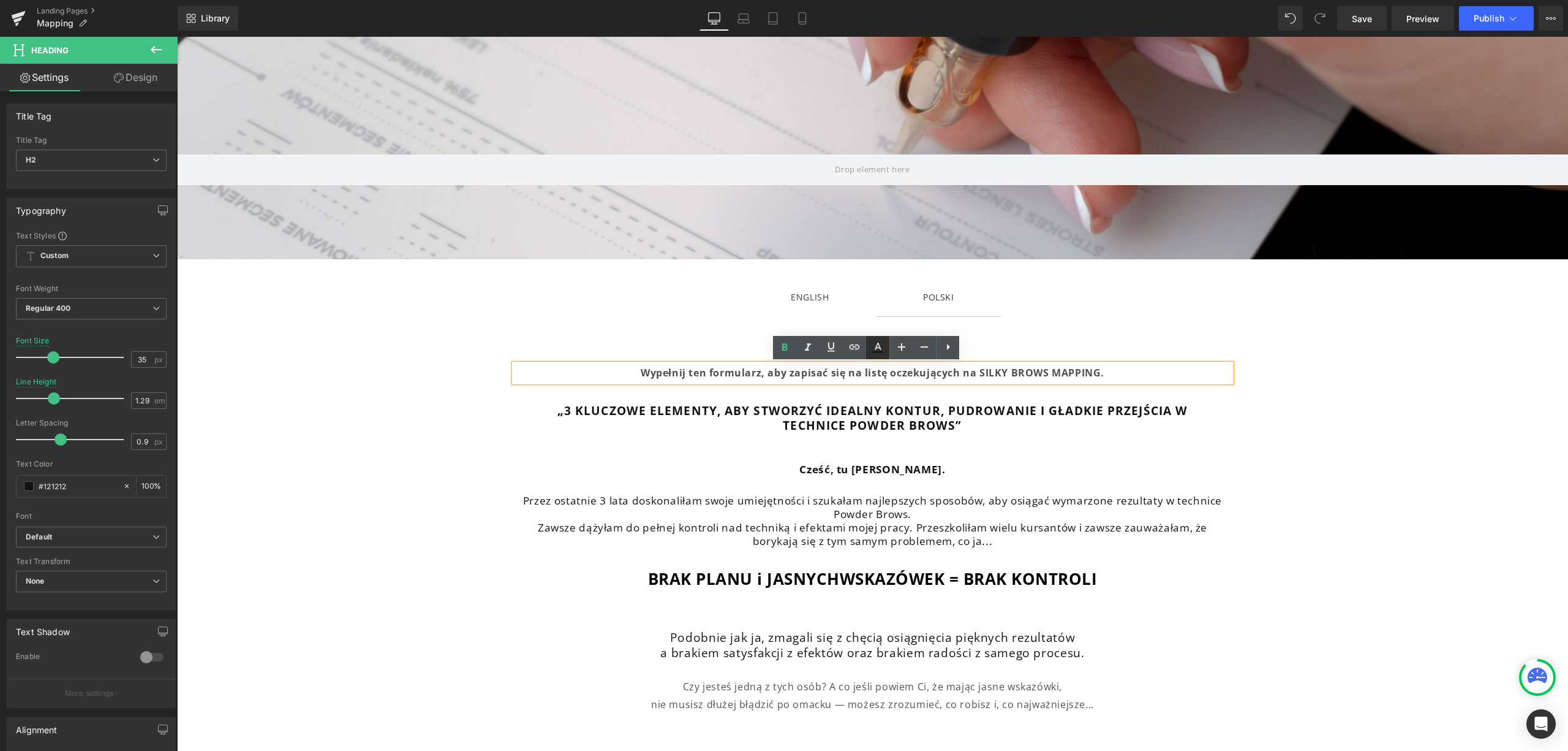
click at [874, 349] on icon at bounding box center [878, 347] width 15 height 15
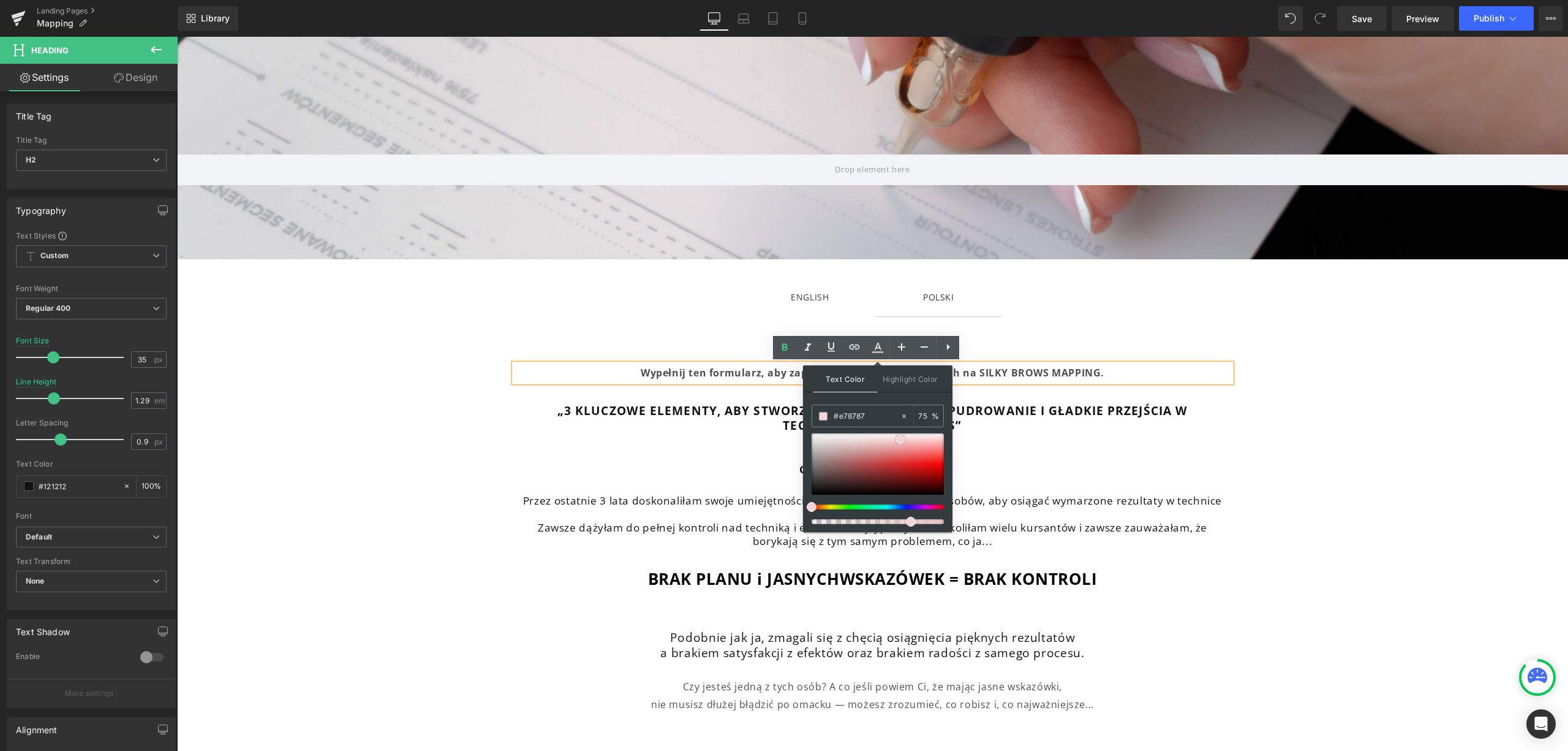
drag, startPoint x: 900, startPoint y: 440, endPoint x: 903, endPoint y: 452, distance: 12.4
click at [902, 452] on div at bounding box center [878, 464] width 132 height 61
type input "#000000"
drag, startPoint x: 1083, startPoint y: 491, endPoint x: 808, endPoint y: 533, distance: 278.2
click at [1105, 307] on ul "ENGLISH Text Block POLSKI Text Block" at bounding box center [873, 297] width 1391 height 39
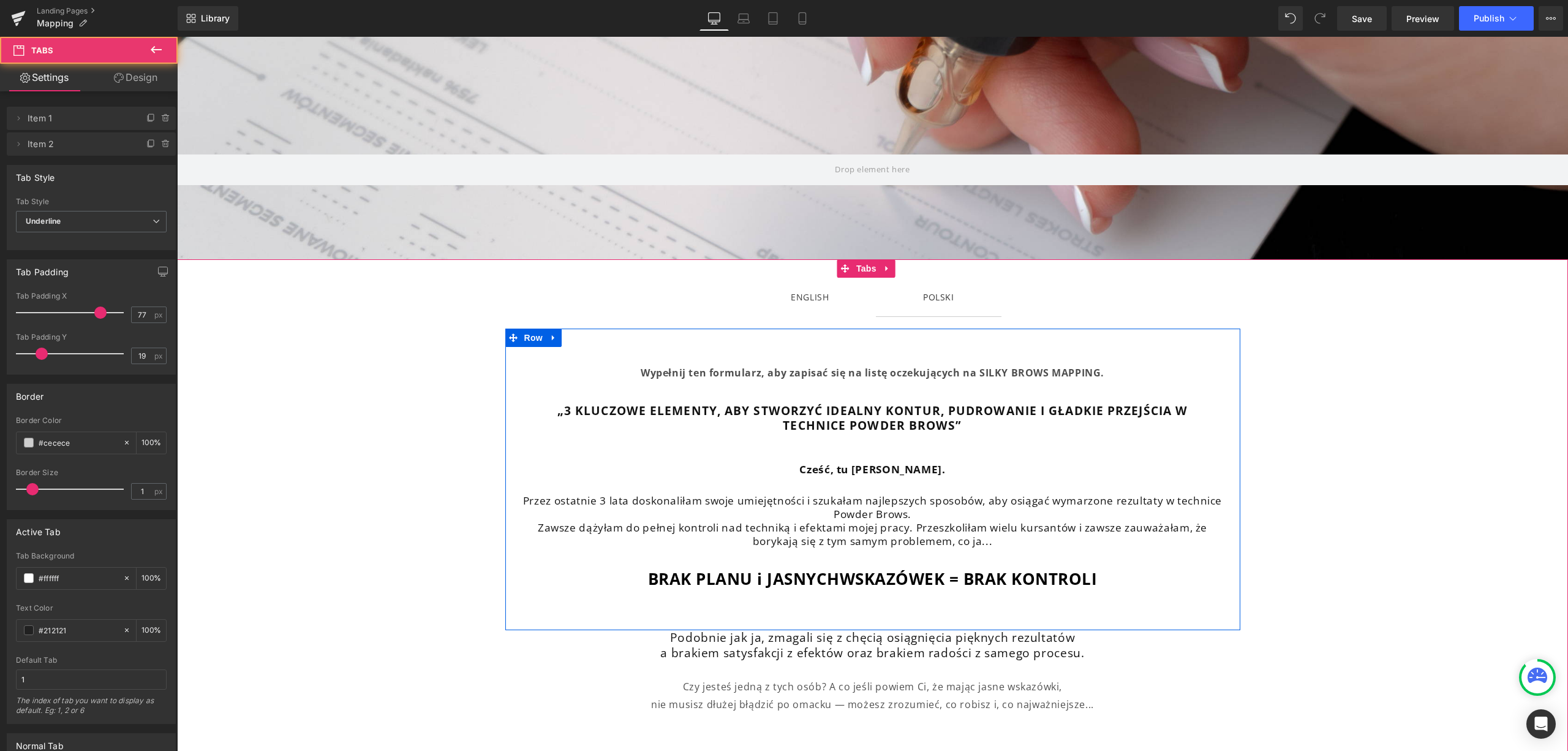
click at [1119, 362] on div "Wypełnij ten formularz, aby zapisać się na listę oczekujących na SILKY BROWS MA…" at bounding box center [873, 479] width 735 height 301
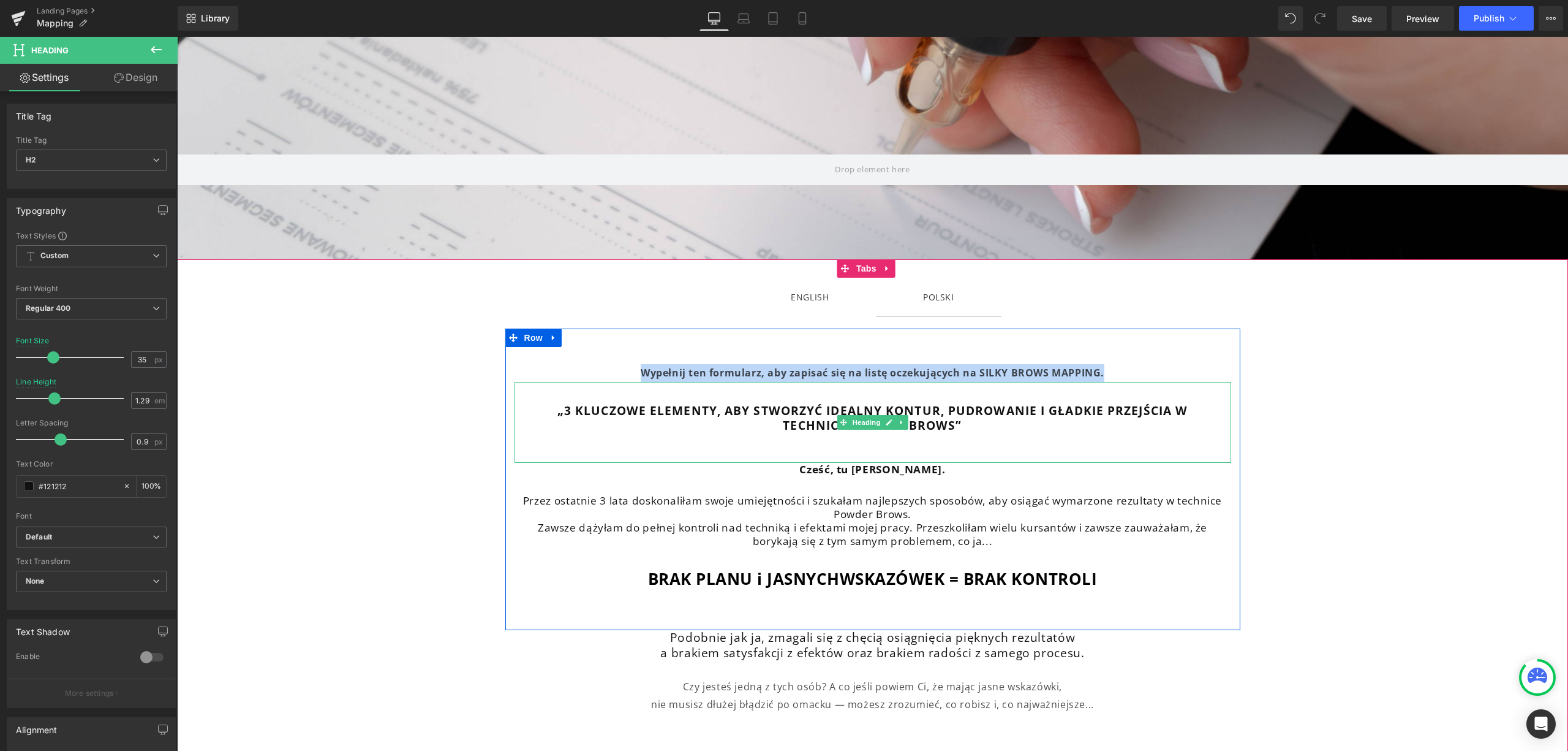
drag, startPoint x: 1104, startPoint y: 378, endPoint x: 589, endPoint y: 393, distance: 515.2
click at [589, 393] on div "Wypełnij ten formularz, aby zapisać się na listę oczekujących na SILKY BROWS MA…" at bounding box center [873, 476] width 735 height 225
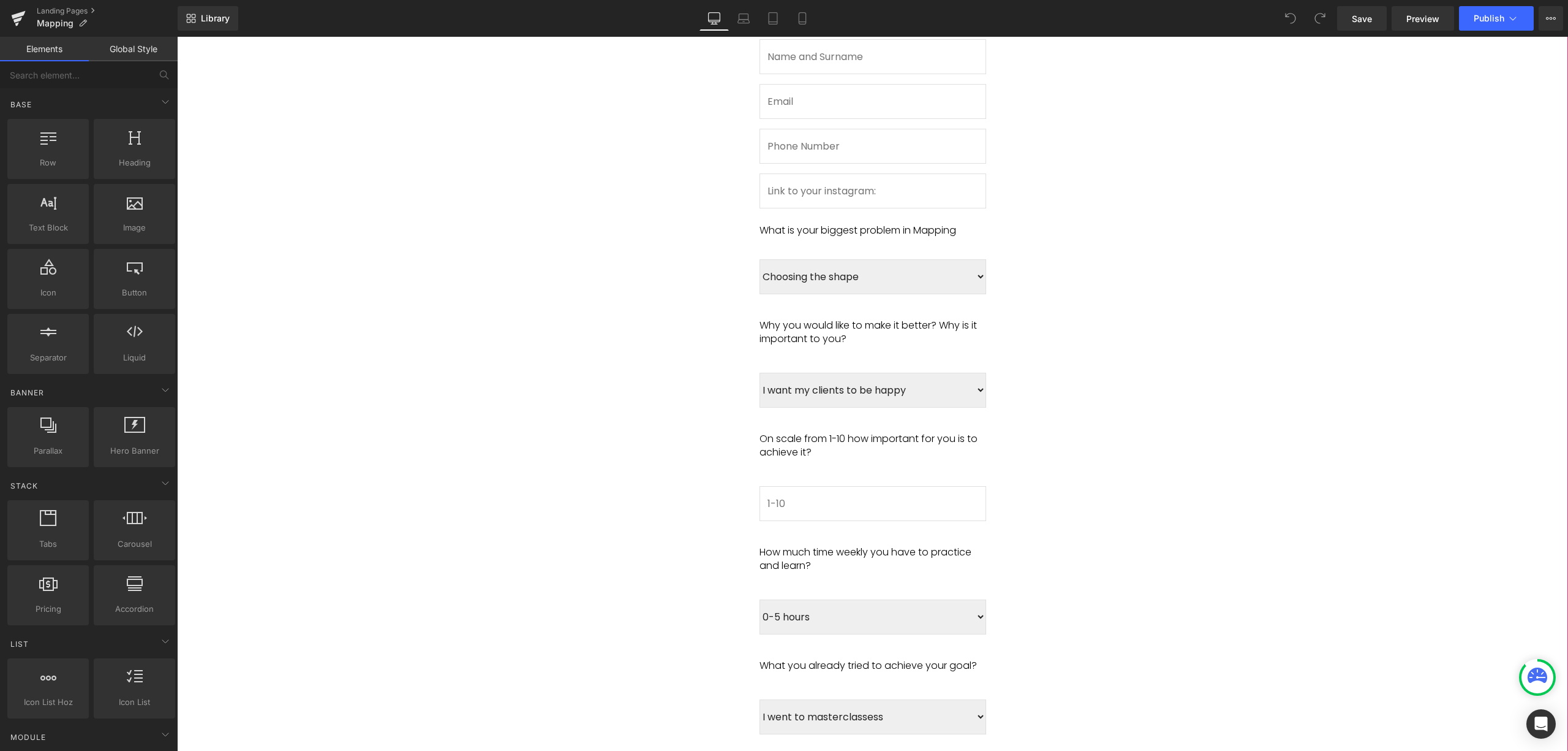
scroll to position [898, 0]
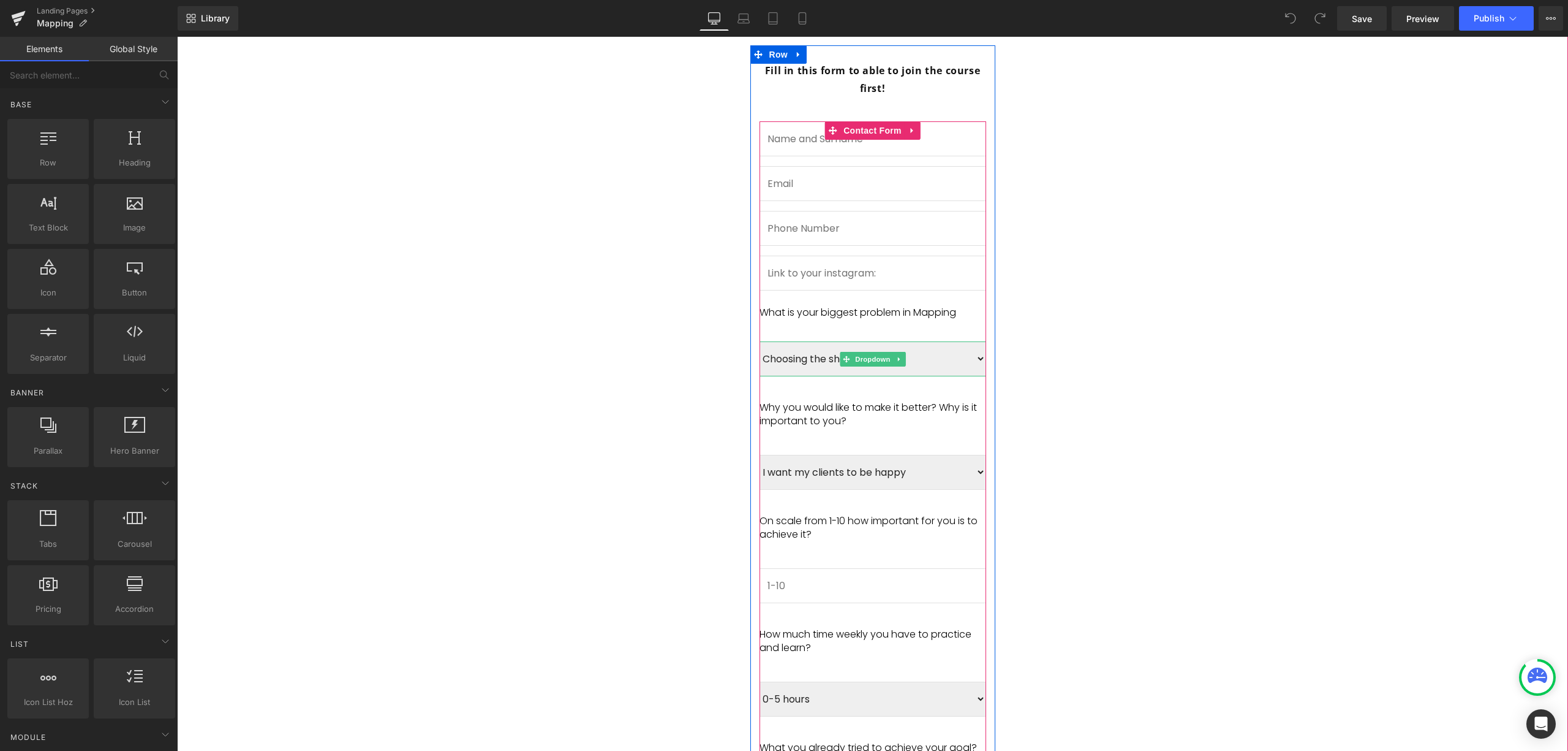
click at [921, 342] on select "Choosing the shape Time It is messy Stress Brows are always different" at bounding box center [873, 359] width 227 height 35
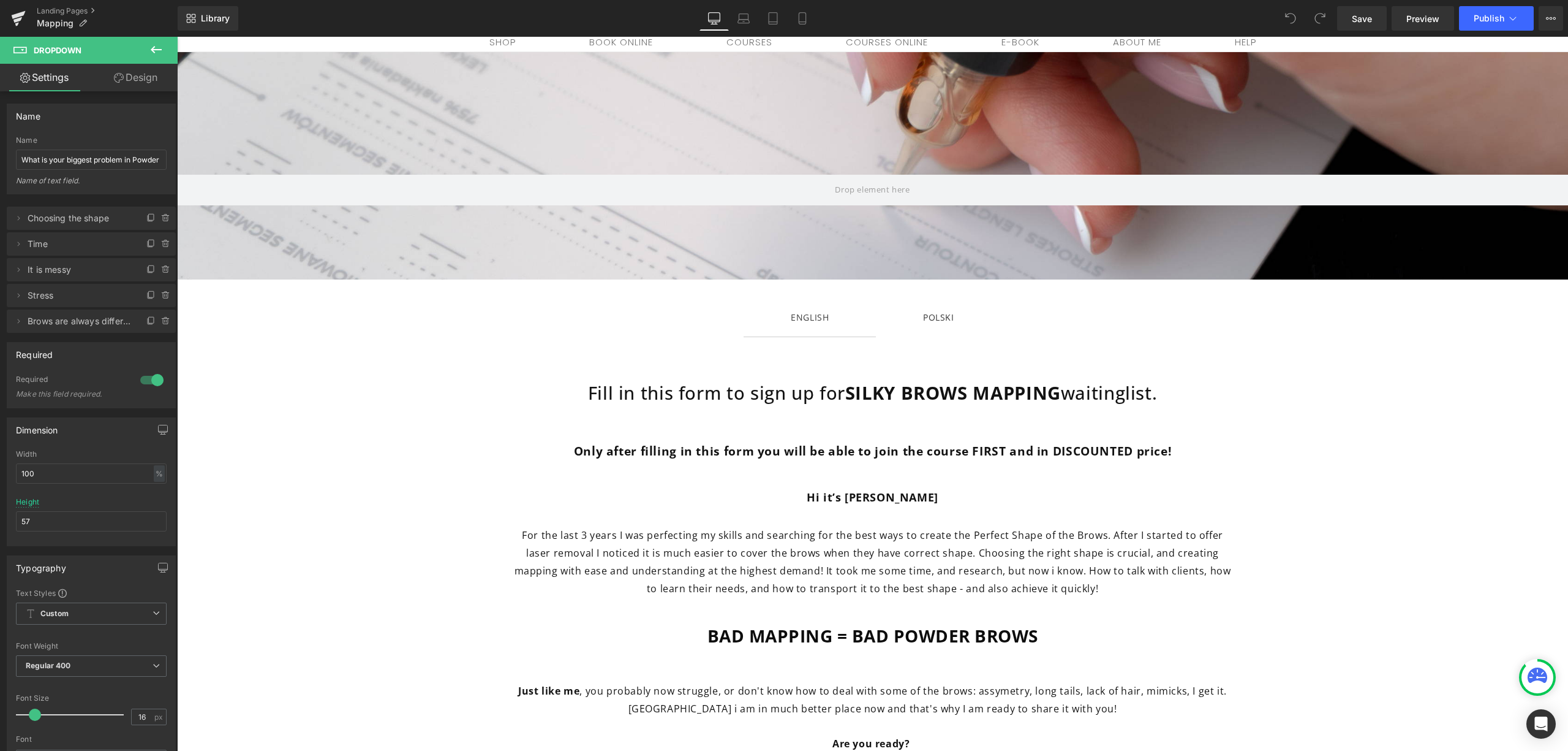
scroll to position [0, 0]
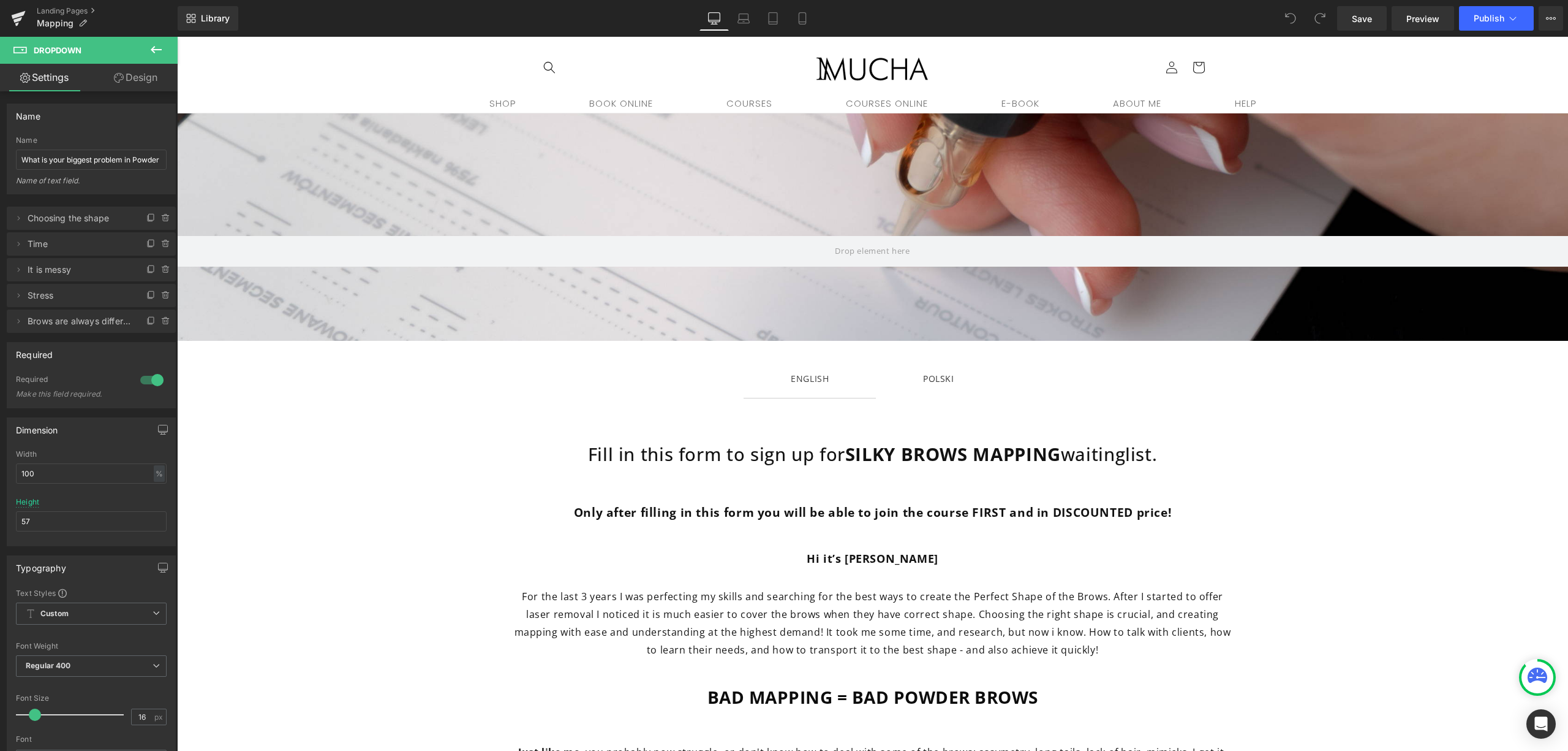
click at [949, 370] on span "POLSKI Text Block" at bounding box center [939, 378] width 126 height 39
